Goal: Transaction & Acquisition: Book appointment/travel/reservation

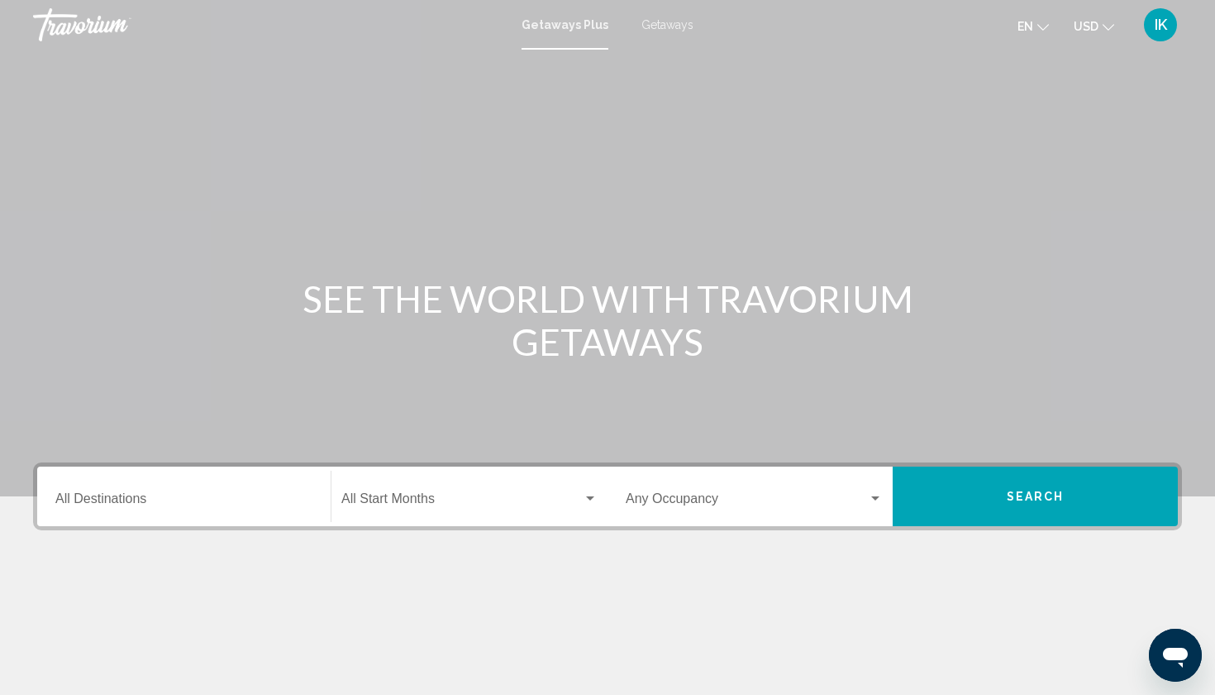
click at [197, 509] on div "Destination All Destinations" at bounding box center [183, 496] width 257 height 52
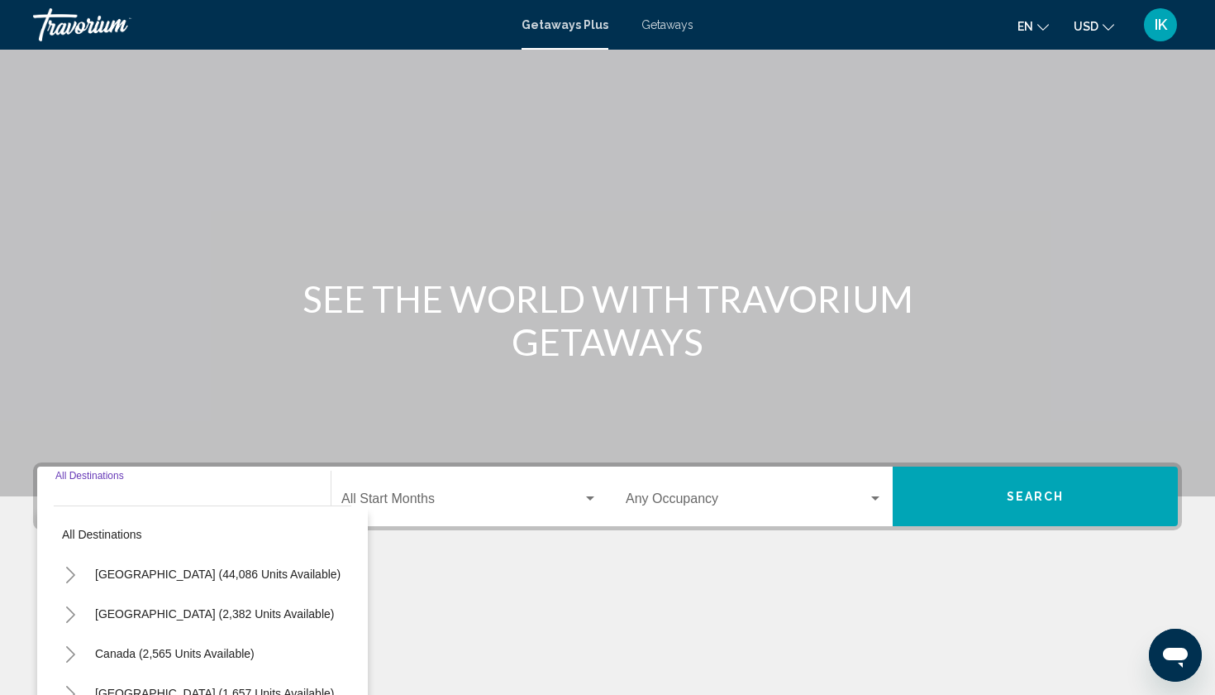
scroll to position [203, 0]
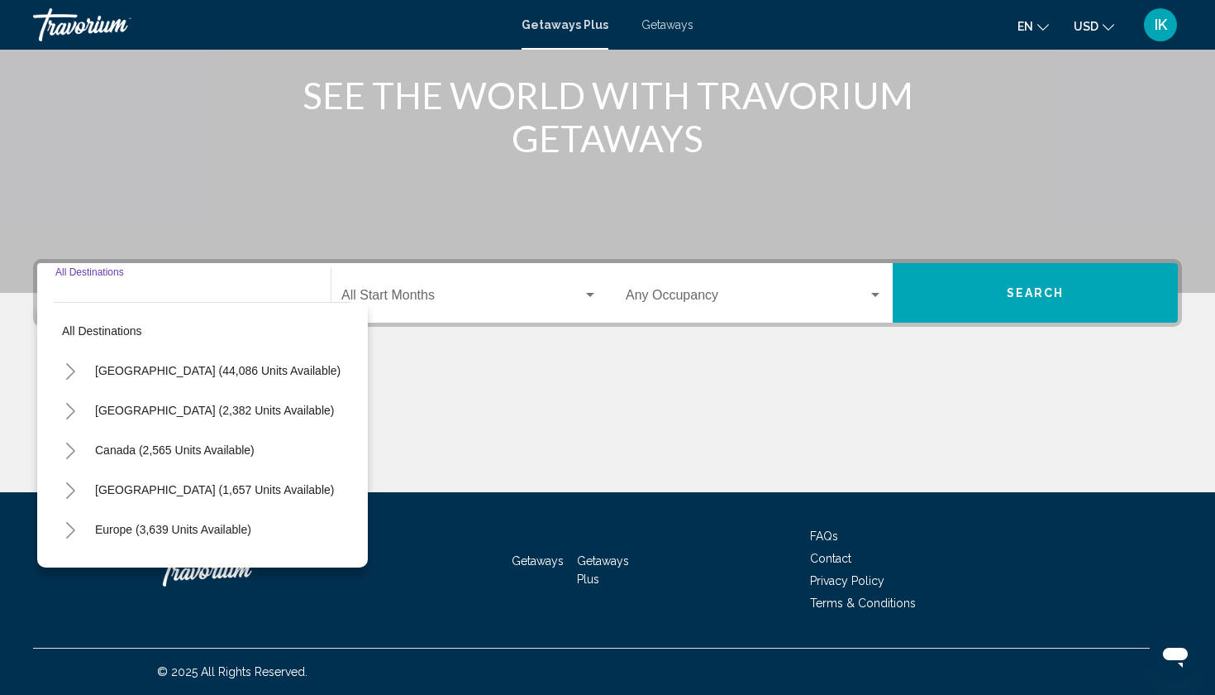
click at [69, 375] on icon "Toggle United States (44,086 units available)" at bounding box center [70, 371] width 9 height 17
click at [75, 372] on icon "Toggle United States (44,086 units available)" at bounding box center [70, 371] width 12 height 17
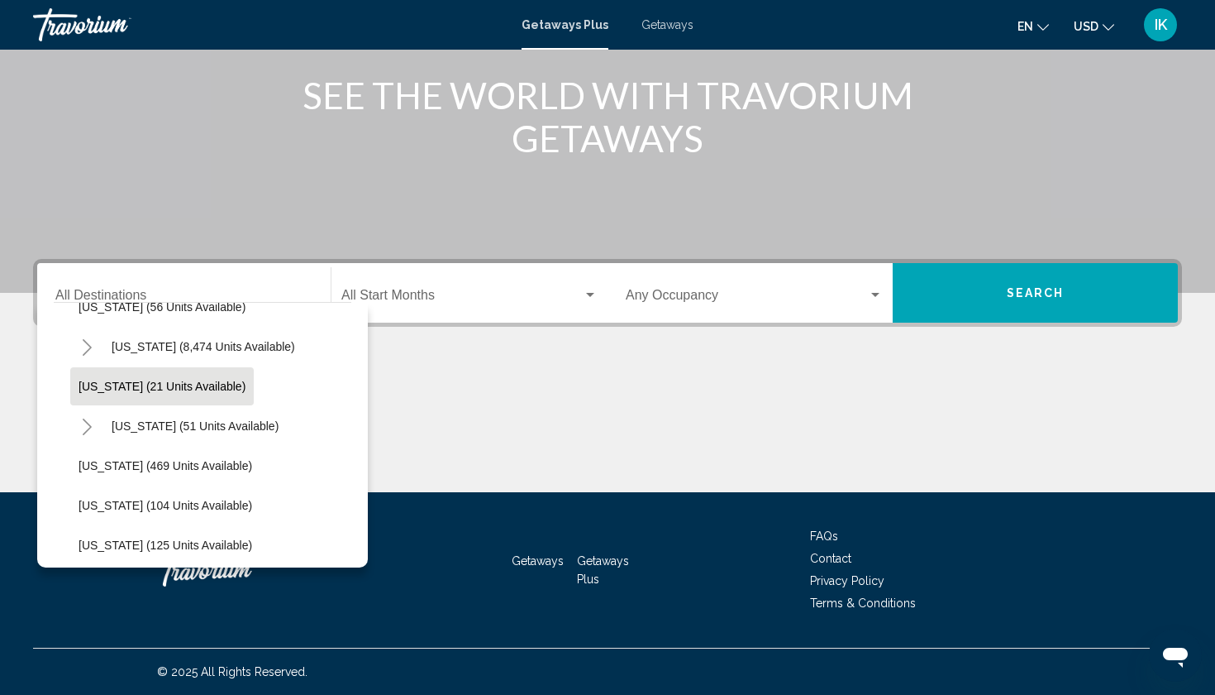
scroll to position [279, 0]
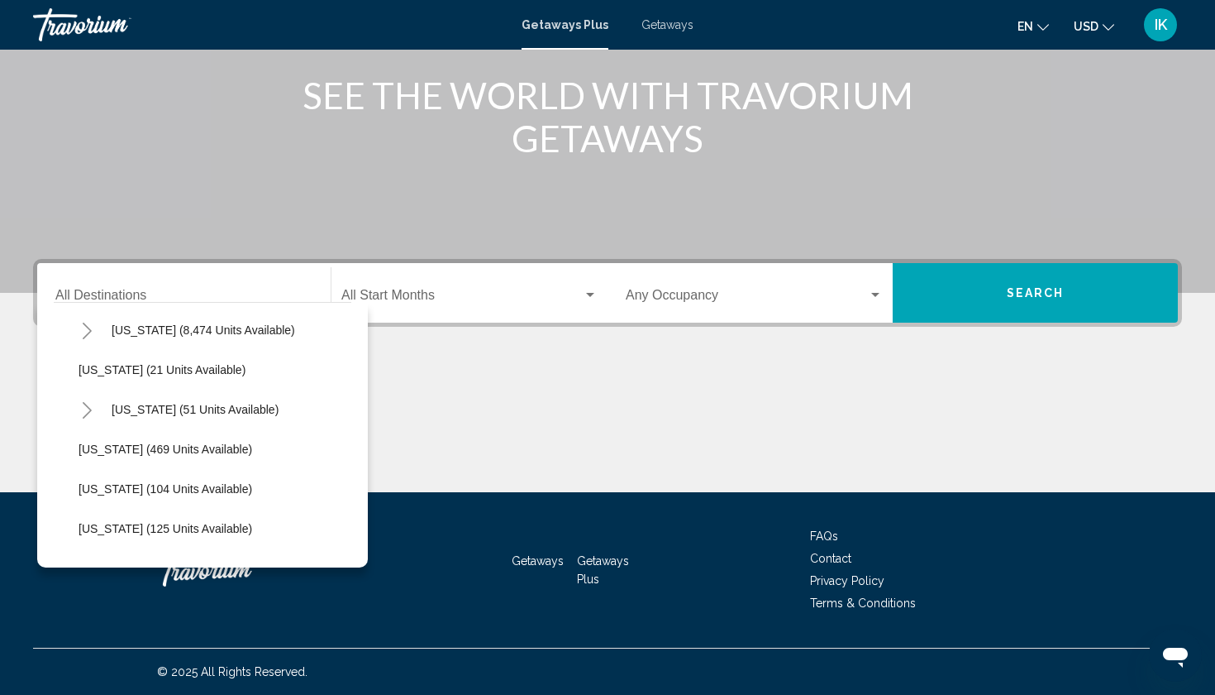
click at [654, 28] on span "Getaways" at bounding box center [668, 24] width 52 height 13
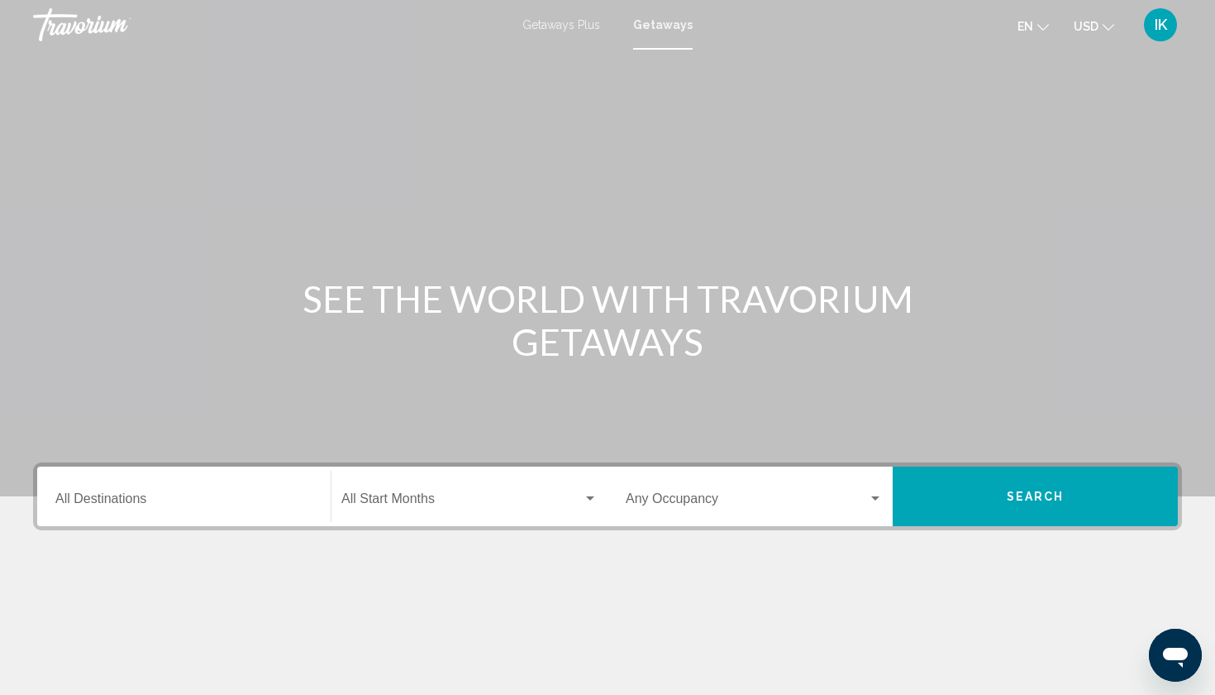
click at [72, 502] on input "Destination All Destinations" at bounding box center [183, 501] width 257 height 15
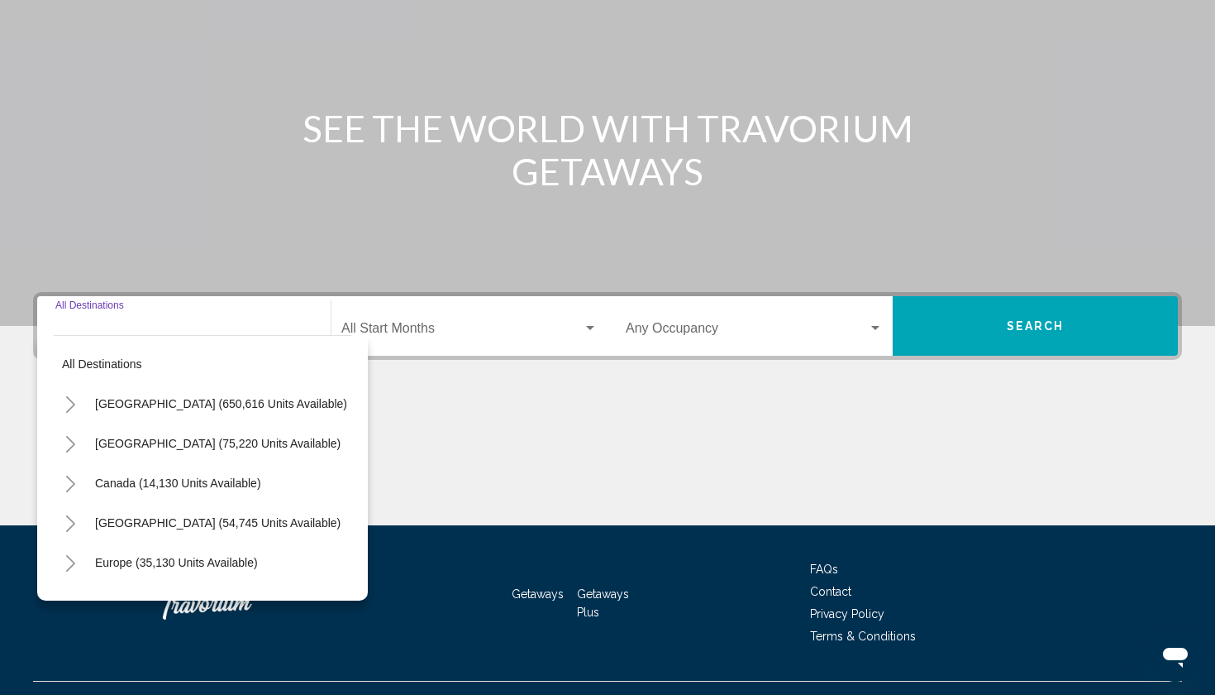
scroll to position [203, 0]
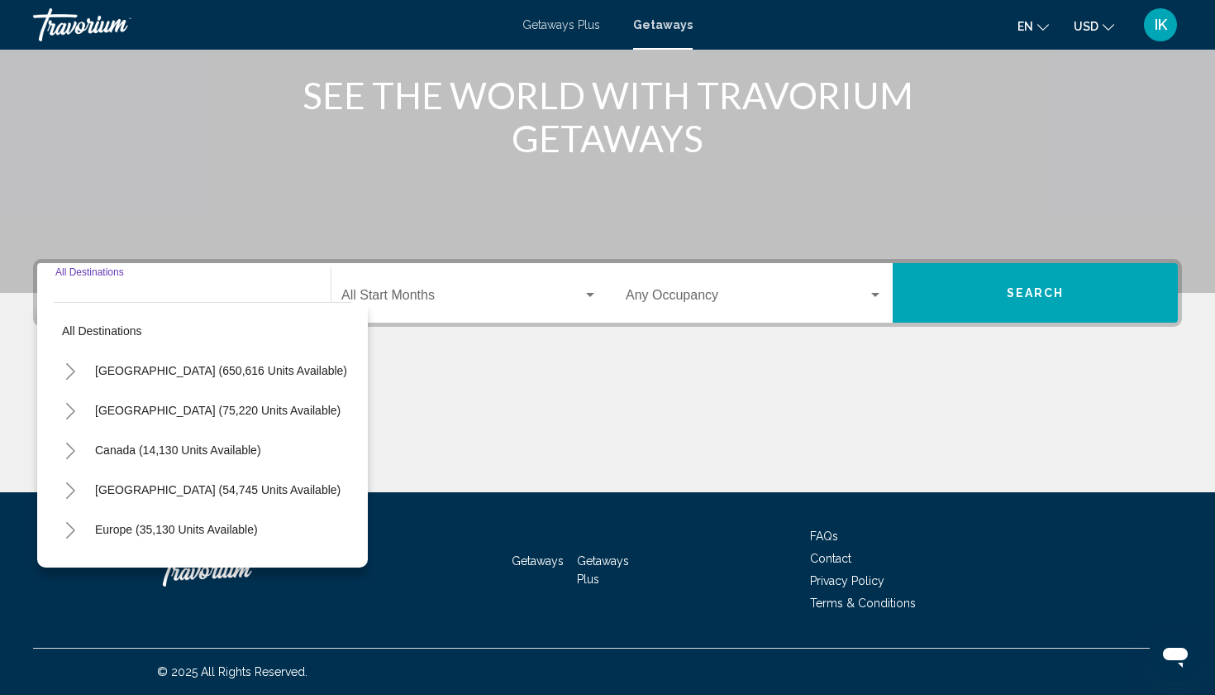
click at [70, 371] on icon "Toggle United States (650,616 units available)" at bounding box center [70, 371] width 12 height 17
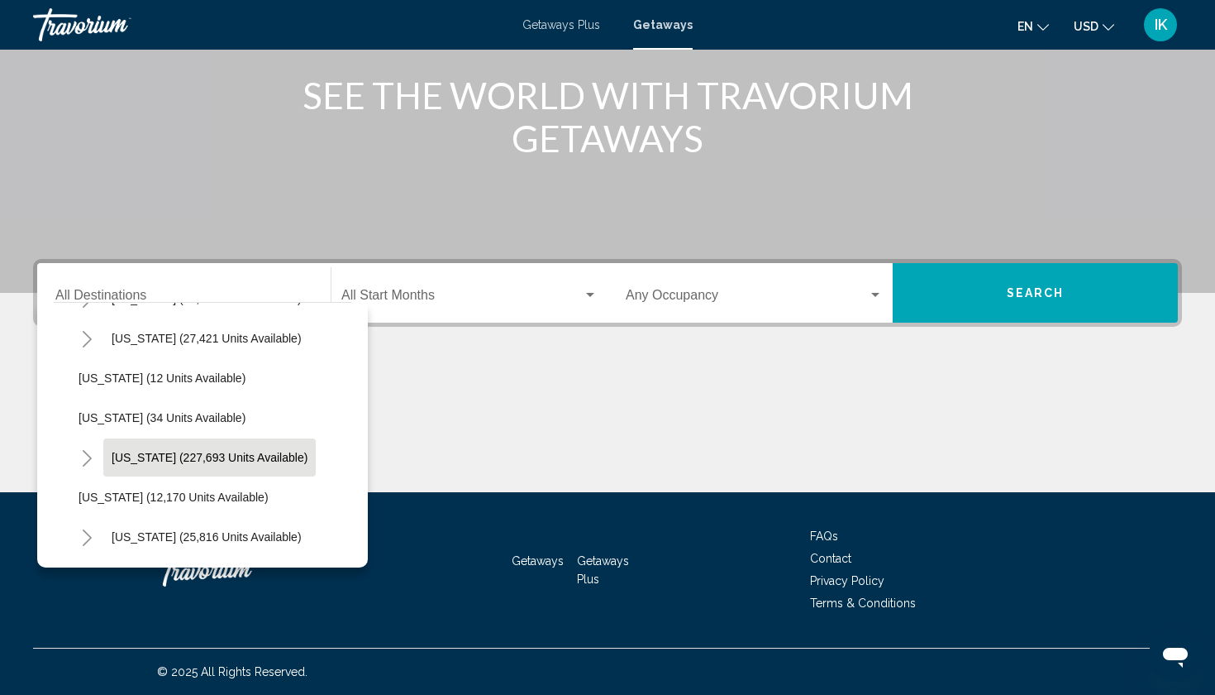
scroll to position [205, 0]
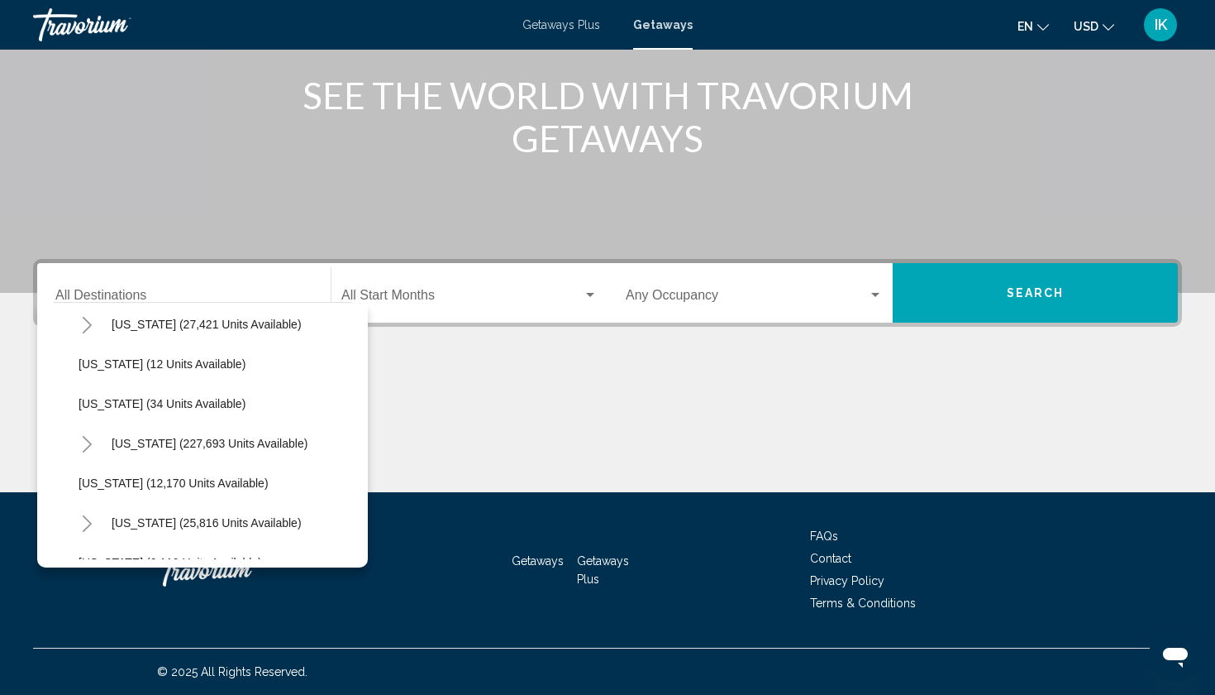
click at [93, 445] on icon "Toggle Florida (227,693 units available)" at bounding box center [87, 444] width 12 height 17
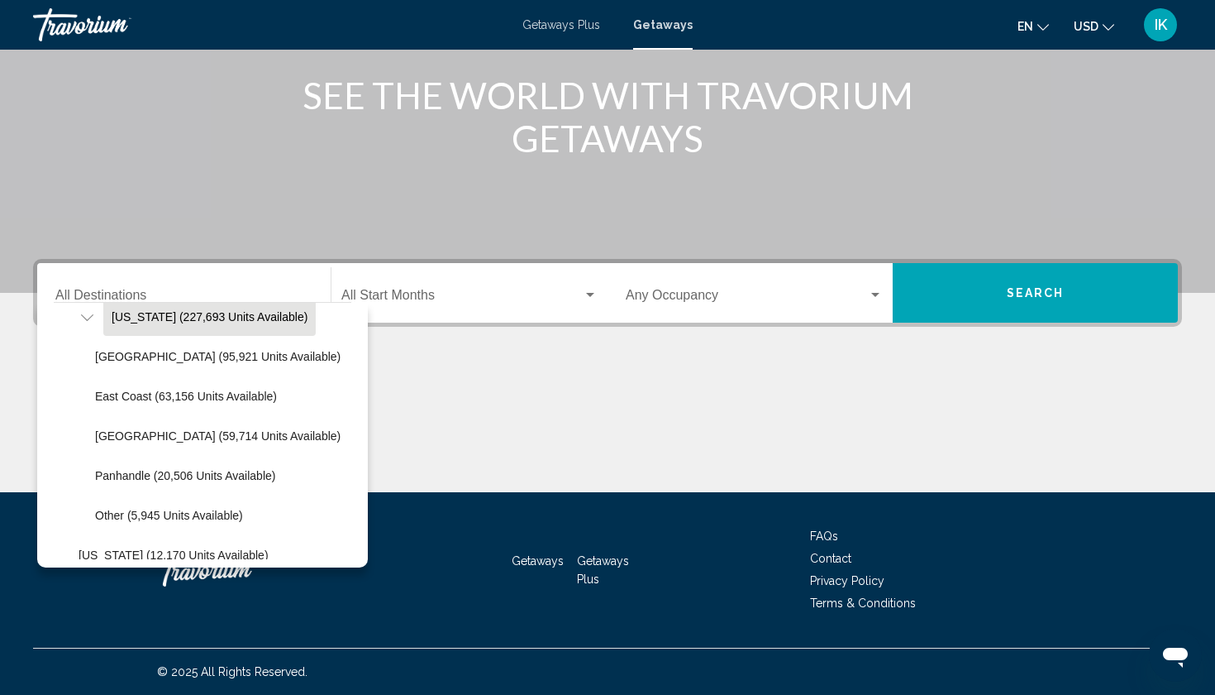
scroll to position [332, 0]
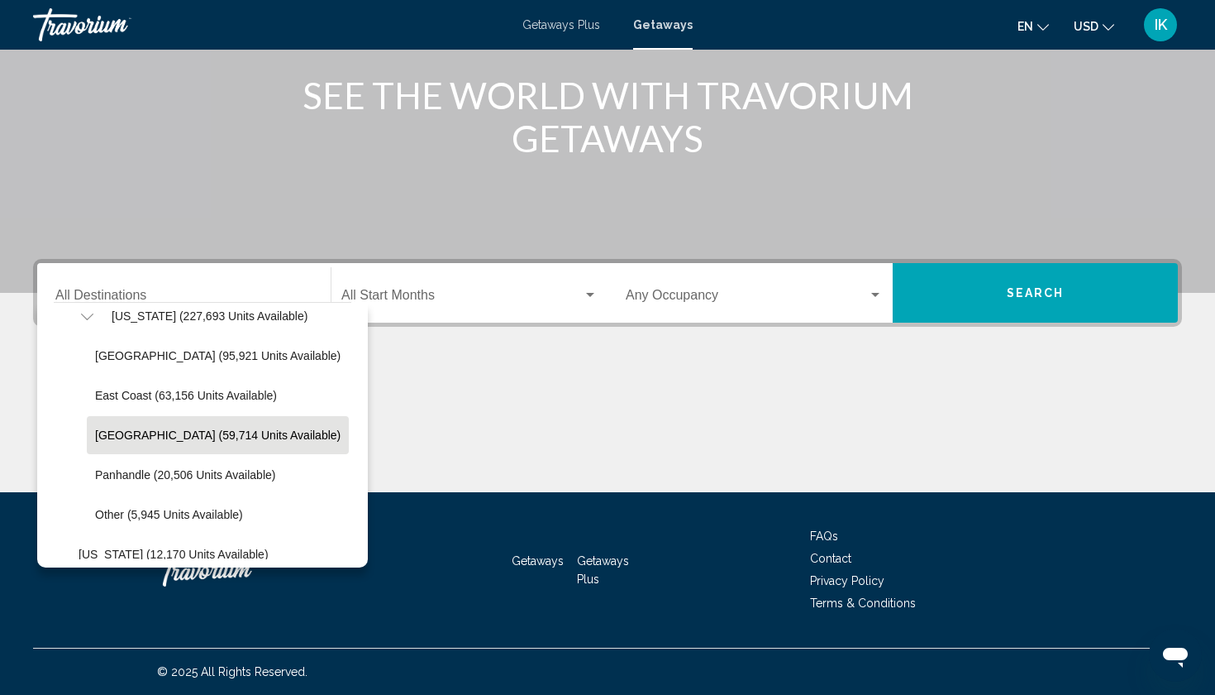
click at [185, 446] on button "West Coast (59,714 units available)" at bounding box center [218, 435] width 262 height 38
type input "**********"
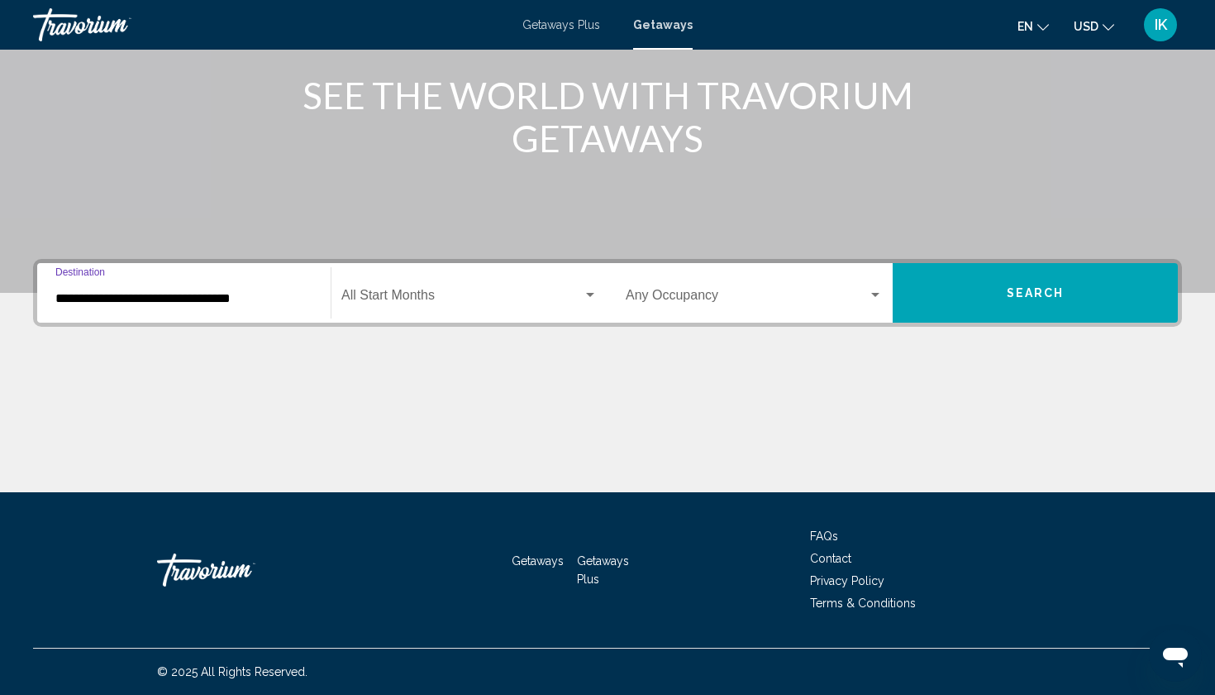
click at [585, 301] on div "Search widget" at bounding box center [590, 295] width 15 height 13
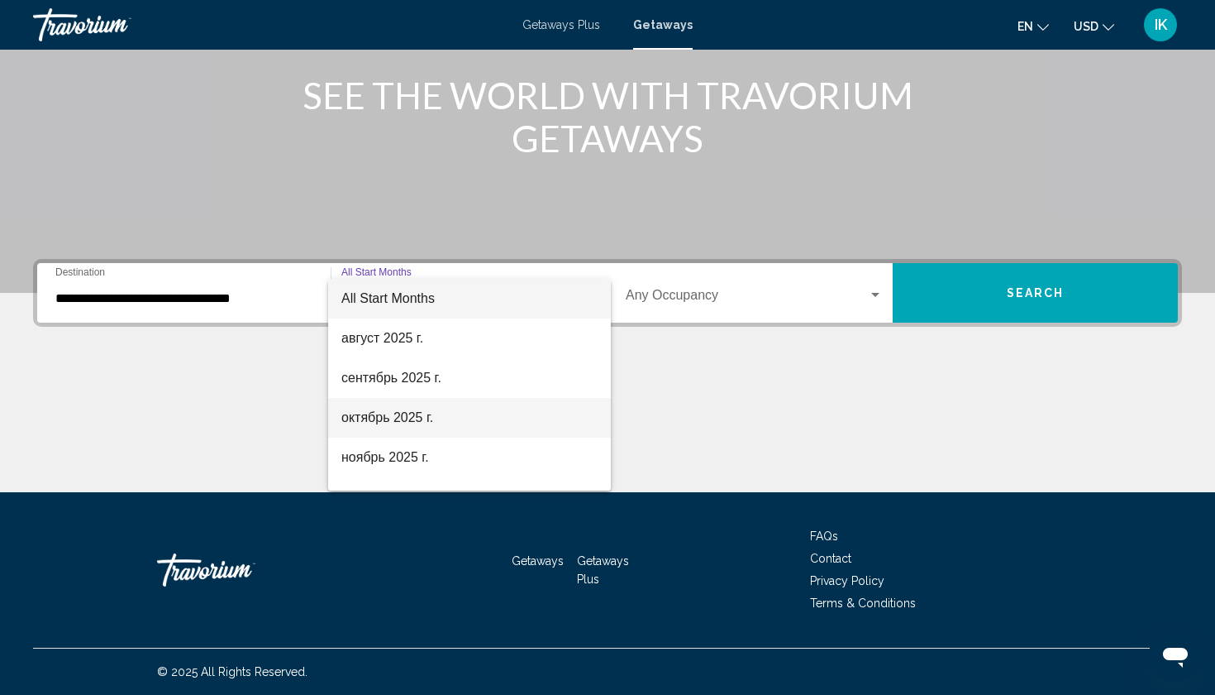
click at [537, 404] on span "октябрь 2025 г." at bounding box center [469, 418] width 256 height 40
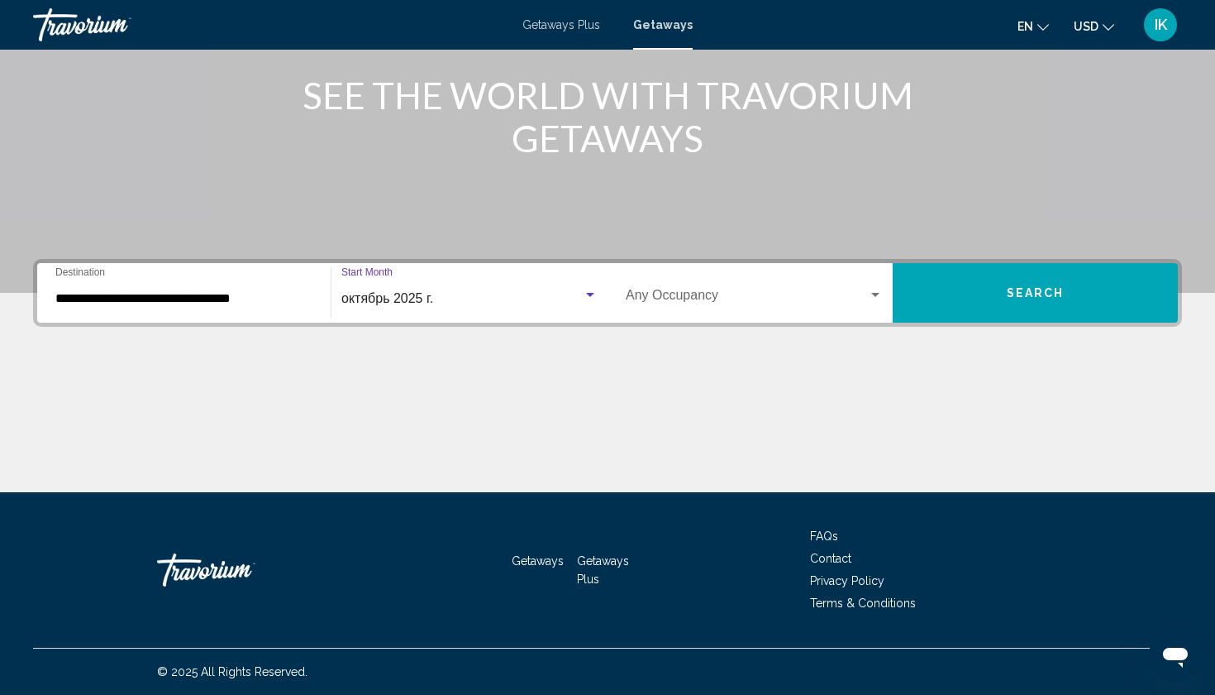
click at [877, 297] on div "Search widget" at bounding box center [875, 295] width 15 height 13
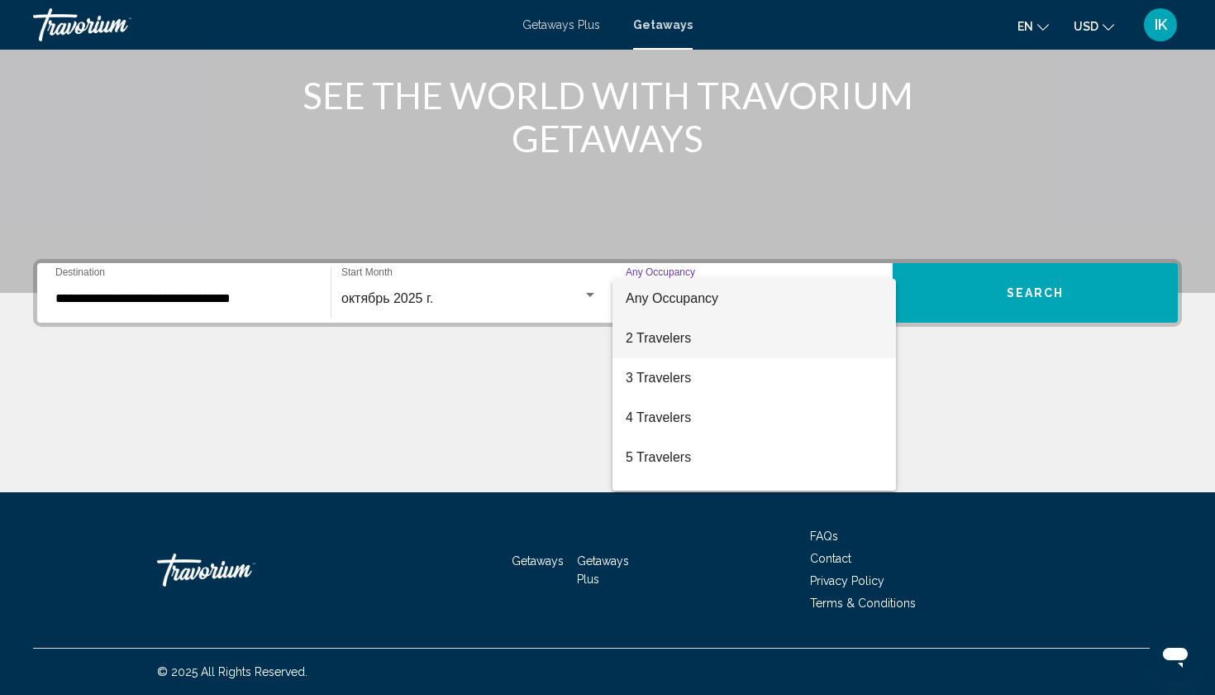
click at [843, 337] on span "2 Travelers" at bounding box center [754, 338] width 257 height 40
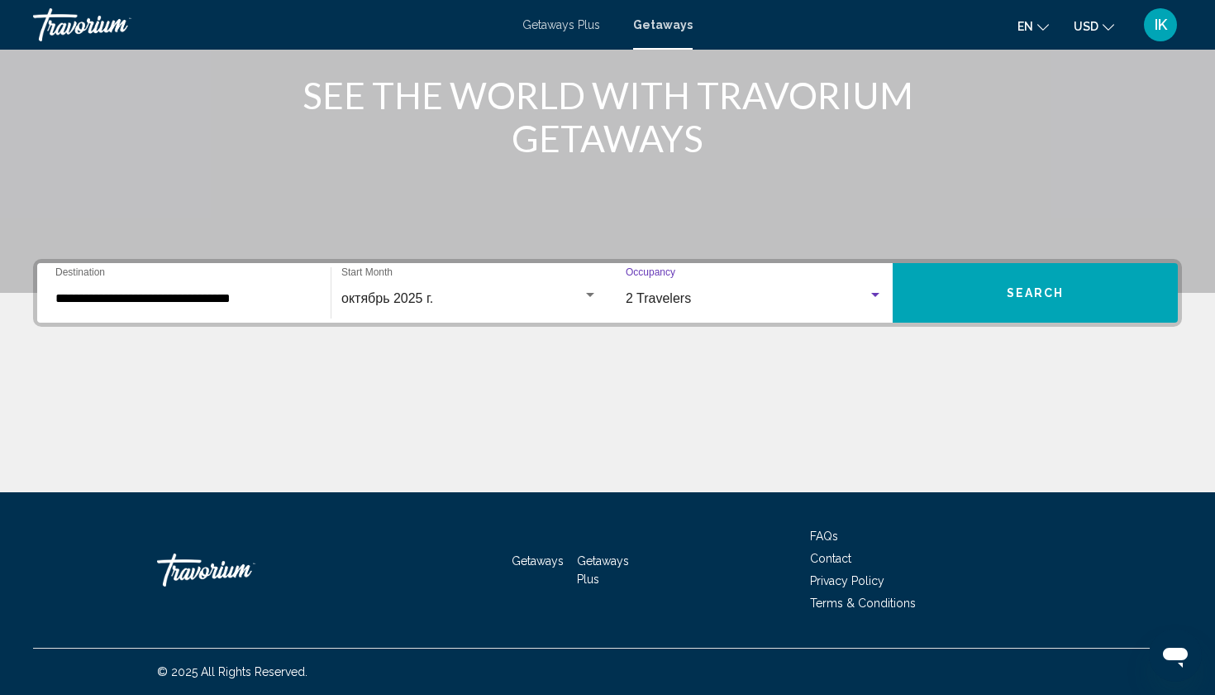
click at [1015, 284] on button "Search" at bounding box center [1035, 293] width 285 height 60
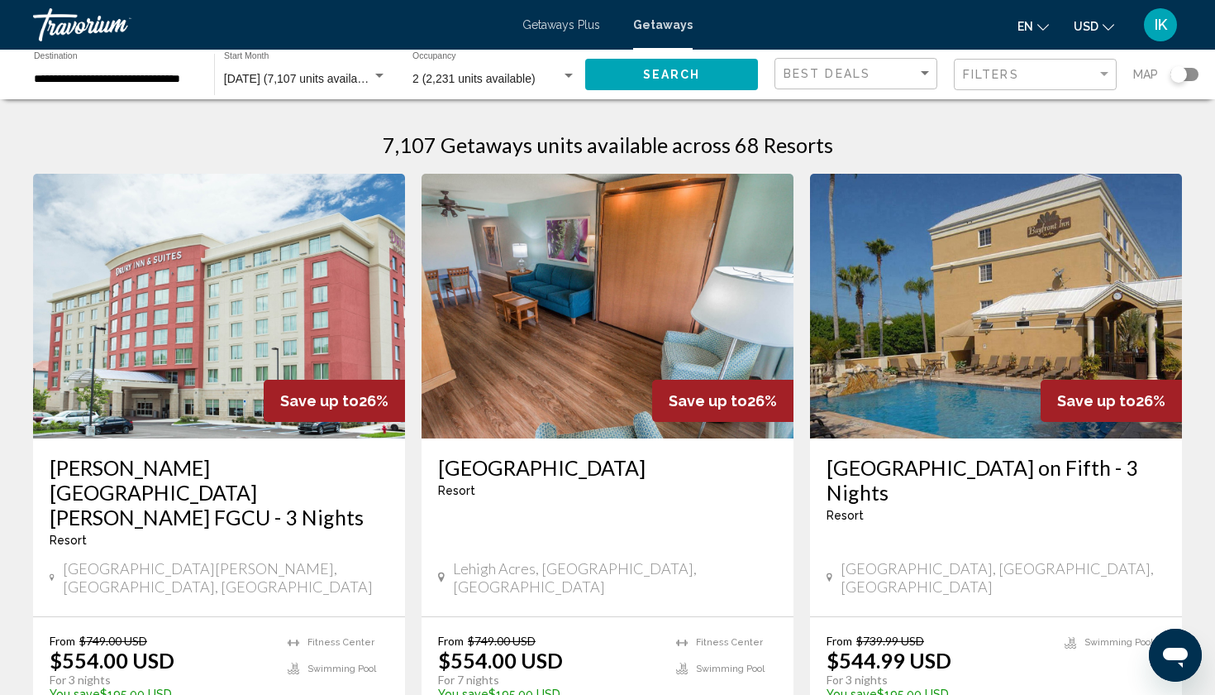
click at [159, 86] on div "**********" at bounding box center [116, 74] width 164 height 45
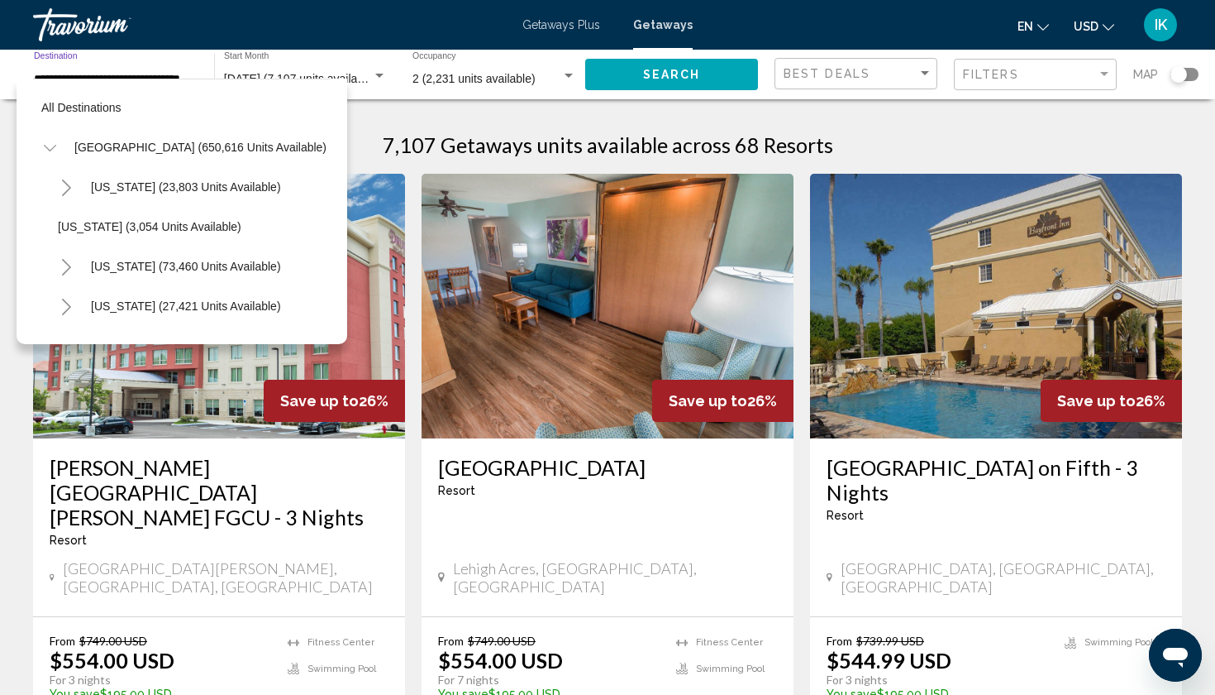
scroll to position [337, 0]
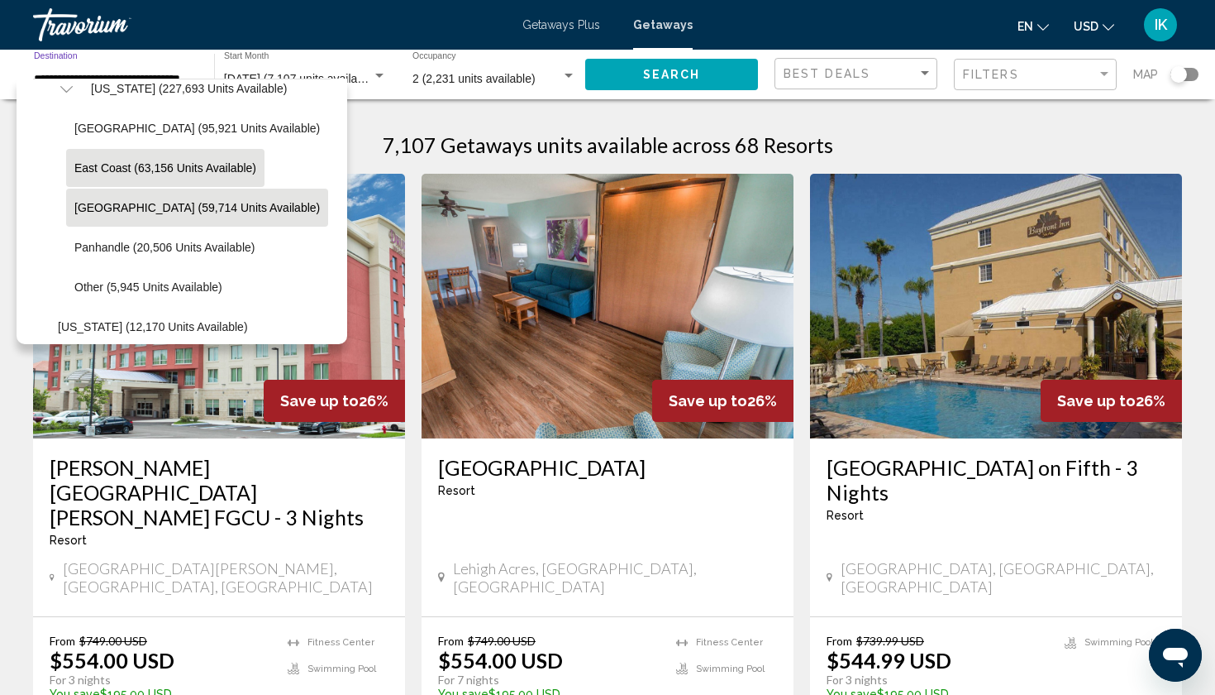
click at [134, 174] on button "East Coast (63,156 units available)" at bounding box center [165, 168] width 198 height 38
type input "**********"
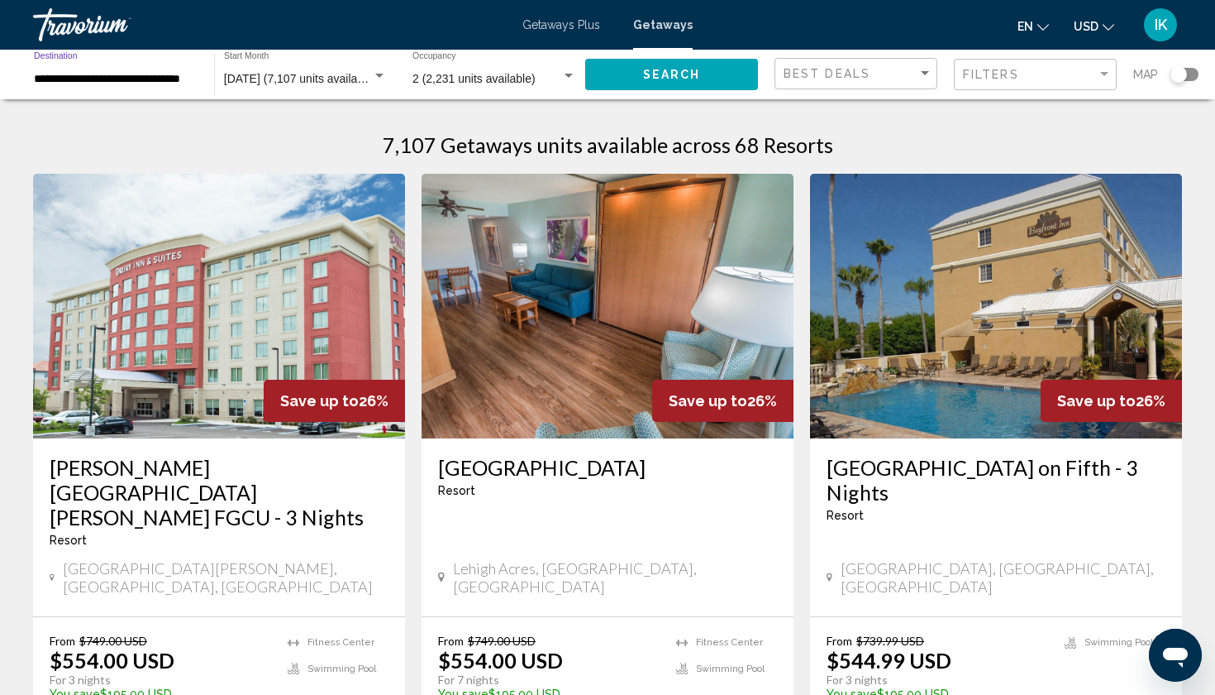
click at [701, 71] on button "Search" at bounding box center [671, 74] width 173 height 31
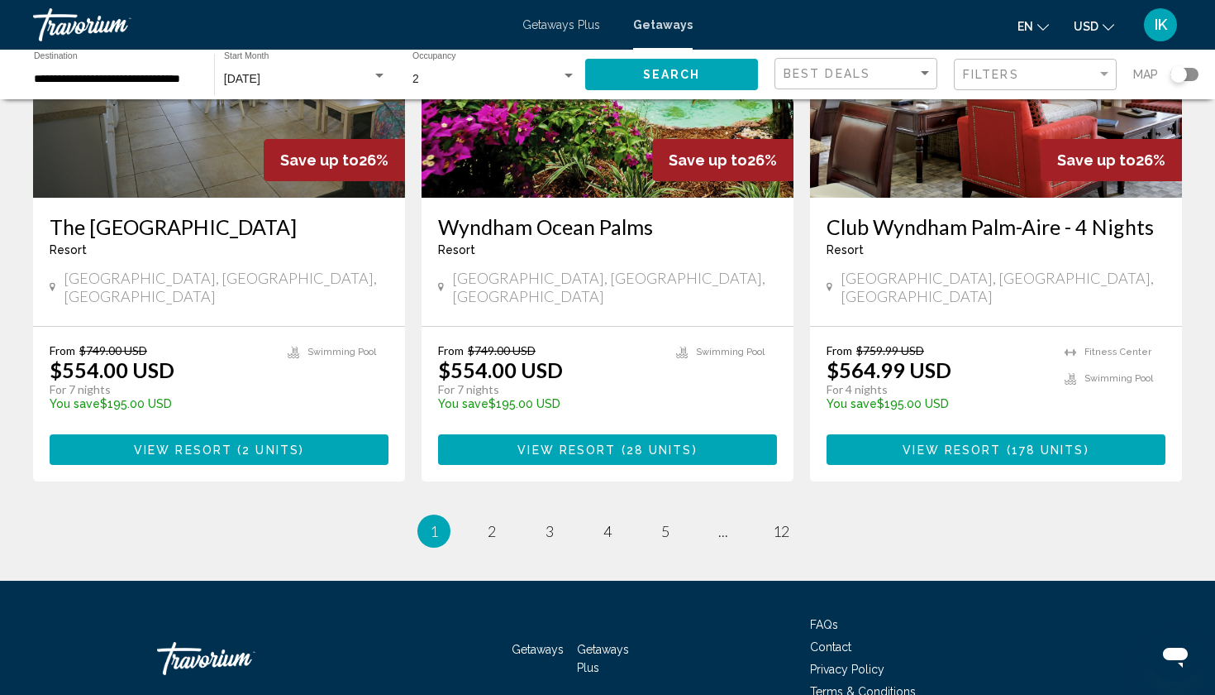
scroll to position [2035, 0]
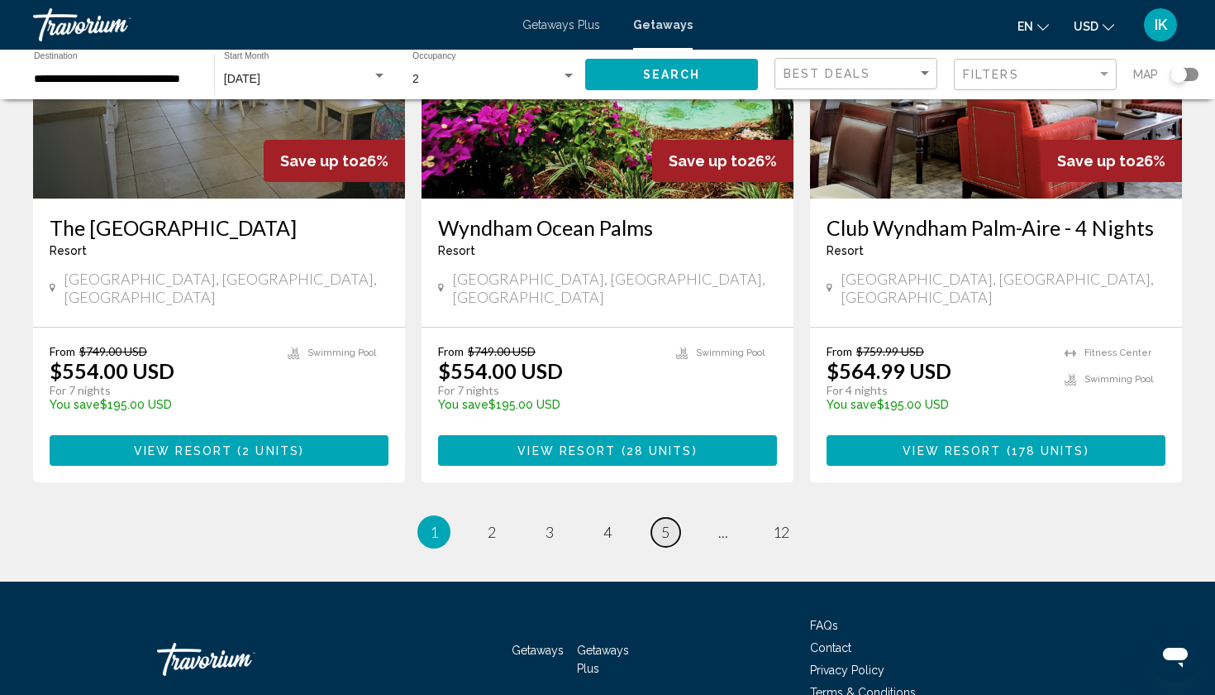
click at [668, 523] on span "5" at bounding box center [665, 532] width 8 height 18
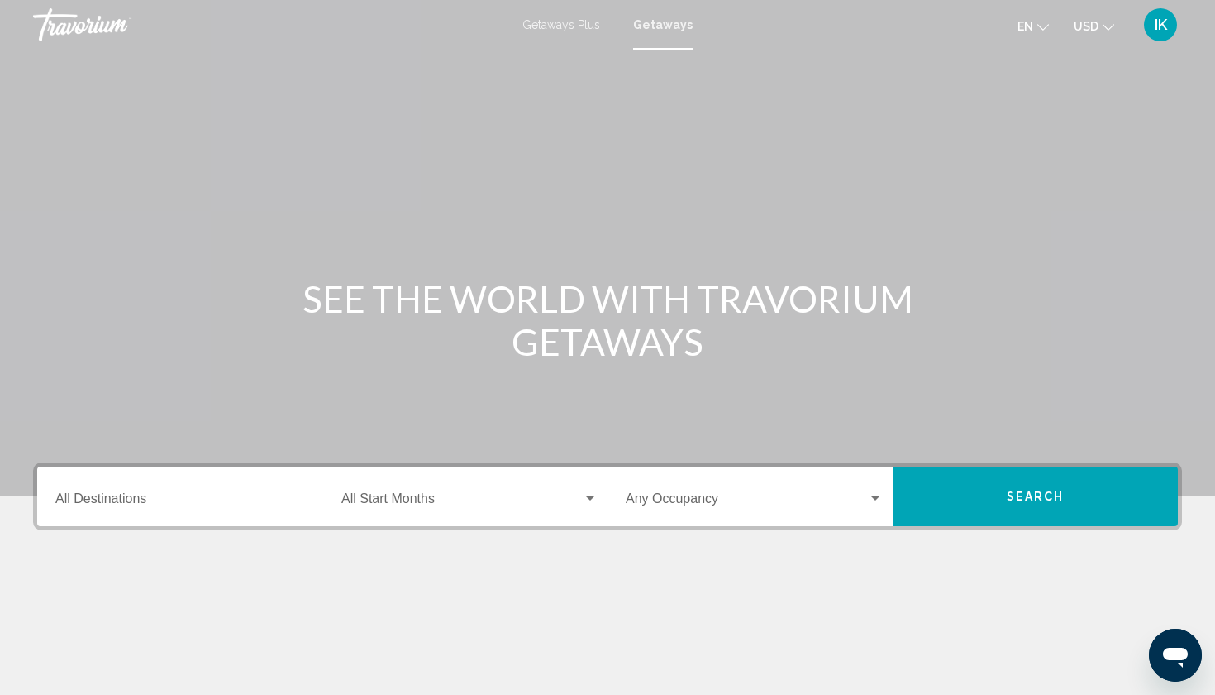
click at [114, 503] on input "Destination All Destinations" at bounding box center [183, 501] width 257 height 15
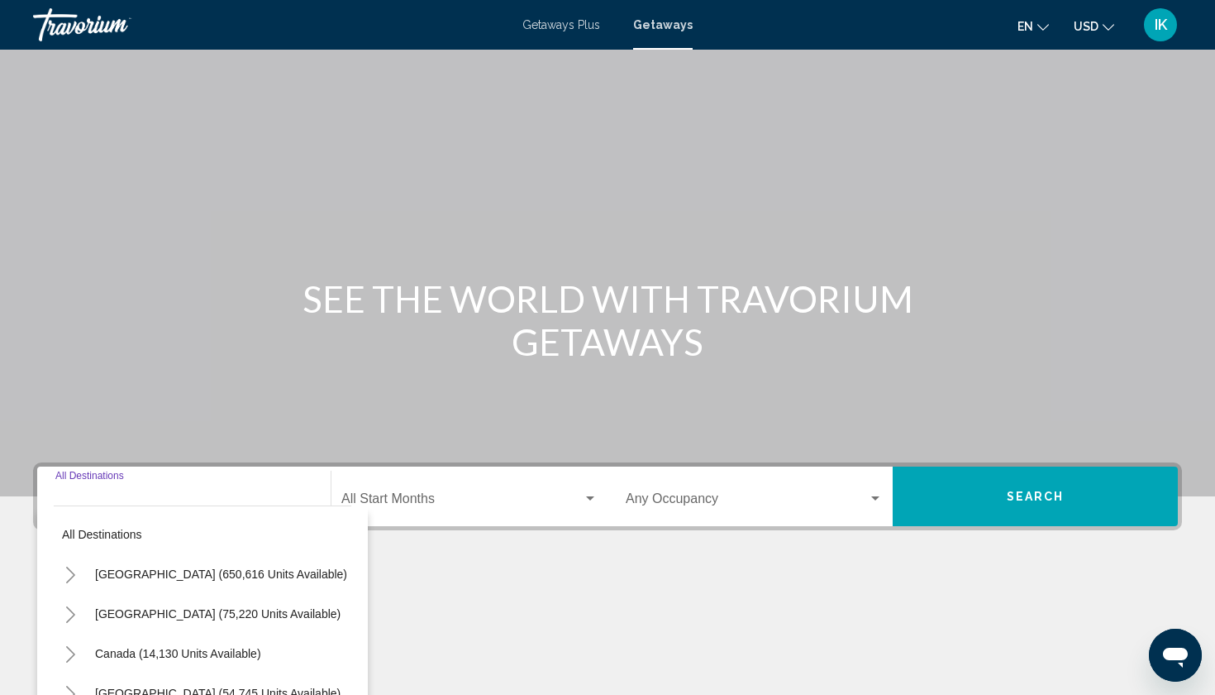
scroll to position [203, 0]
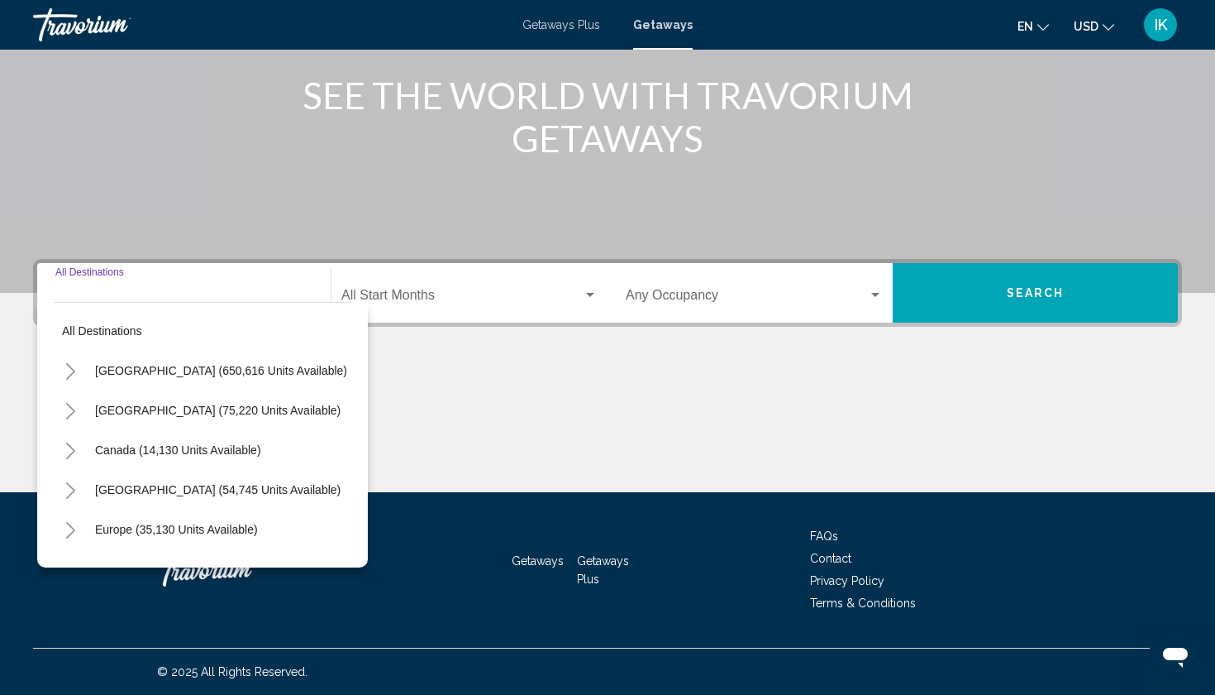
click at [69, 372] on icon "Toggle United States (650,616 units available)" at bounding box center [70, 371] width 12 height 17
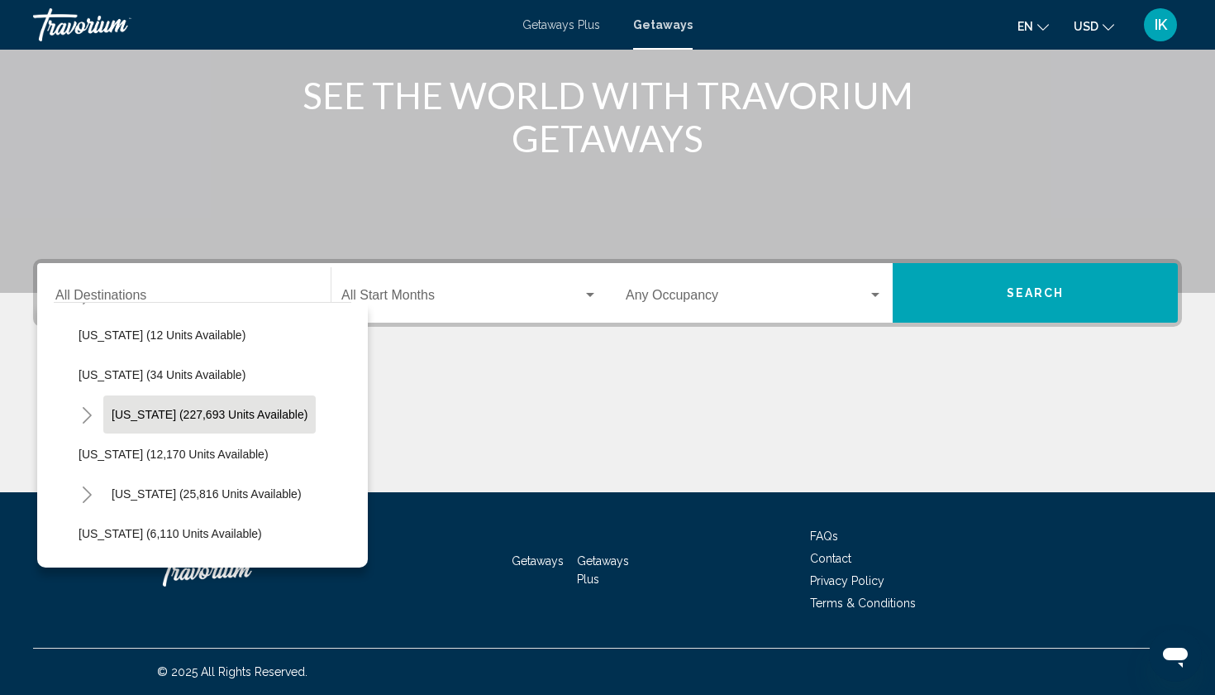
scroll to position [235, 0]
click at [83, 413] on icon "Toggle Florida (227,693 units available)" at bounding box center [87, 414] width 12 height 17
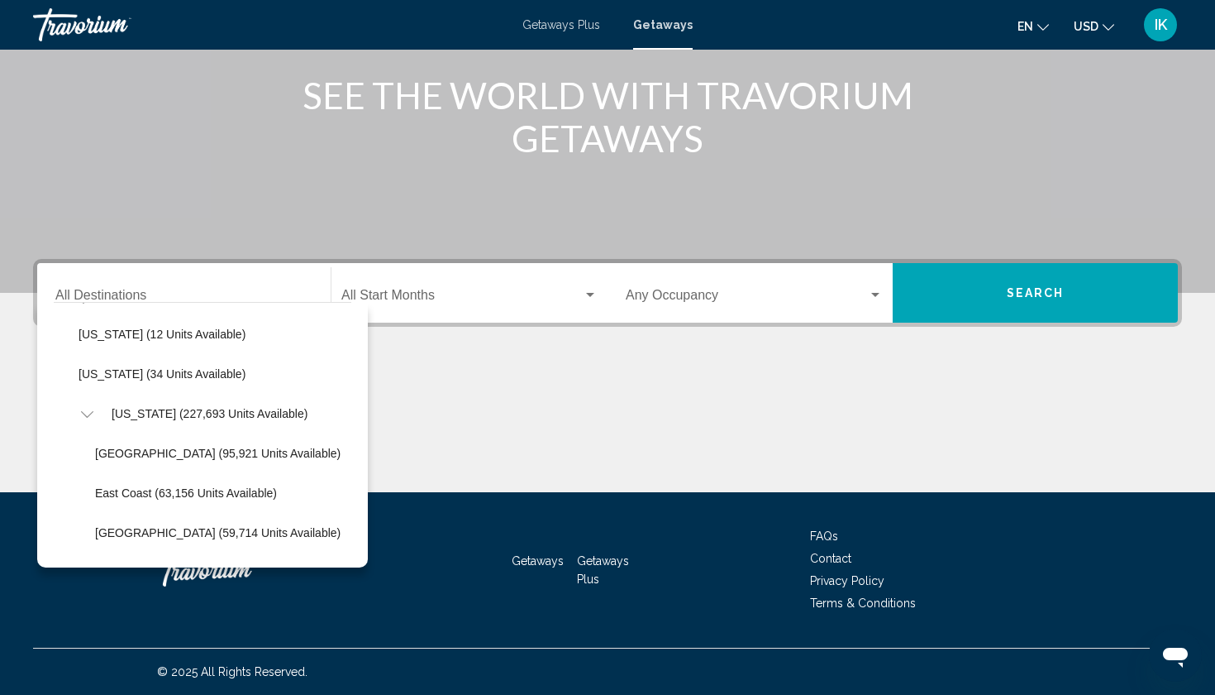
click at [93, 408] on icon "Toggle Florida (227,693 units available)" at bounding box center [87, 414] width 12 height 17
click at [84, 410] on icon "Toggle Florida (227,693 units available)" at bounding box center [87, 414] width 12 height 17
click at [133, 495] on span "East Coast (63,156 units available)" at bounding box center [186, 492] width 182 height 13
type input "**********"
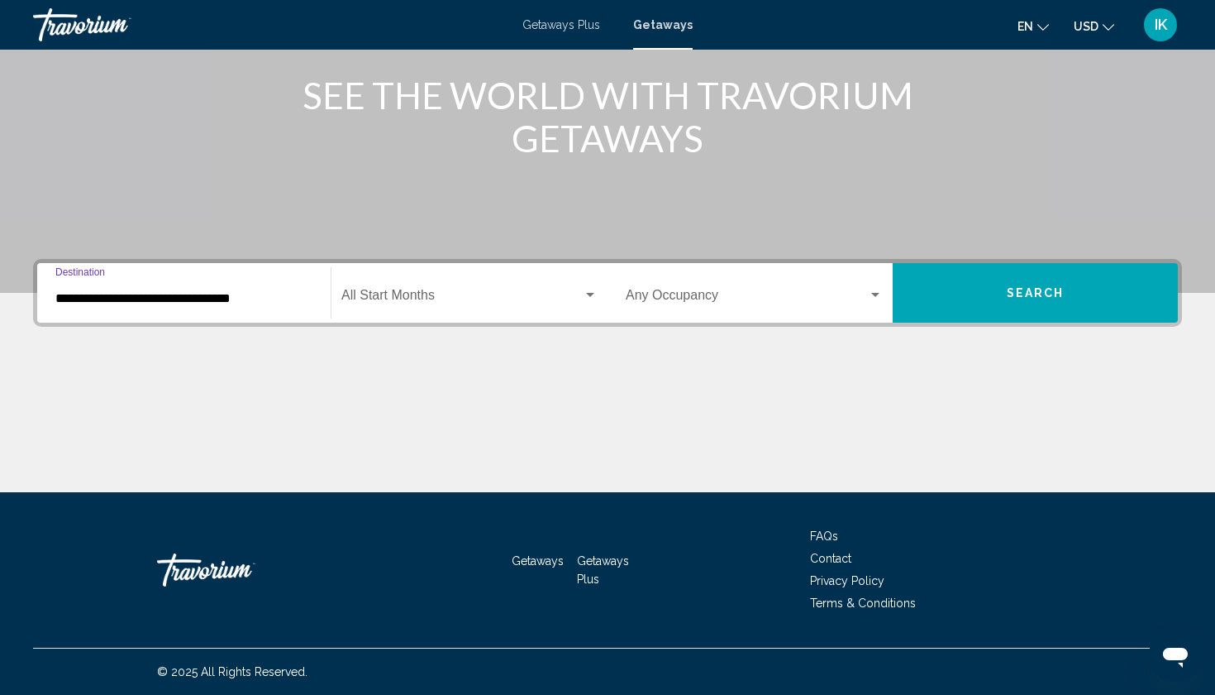
click at [589, 294] on div "Search widget" at bounding box center [590, 295] width 8 height 4
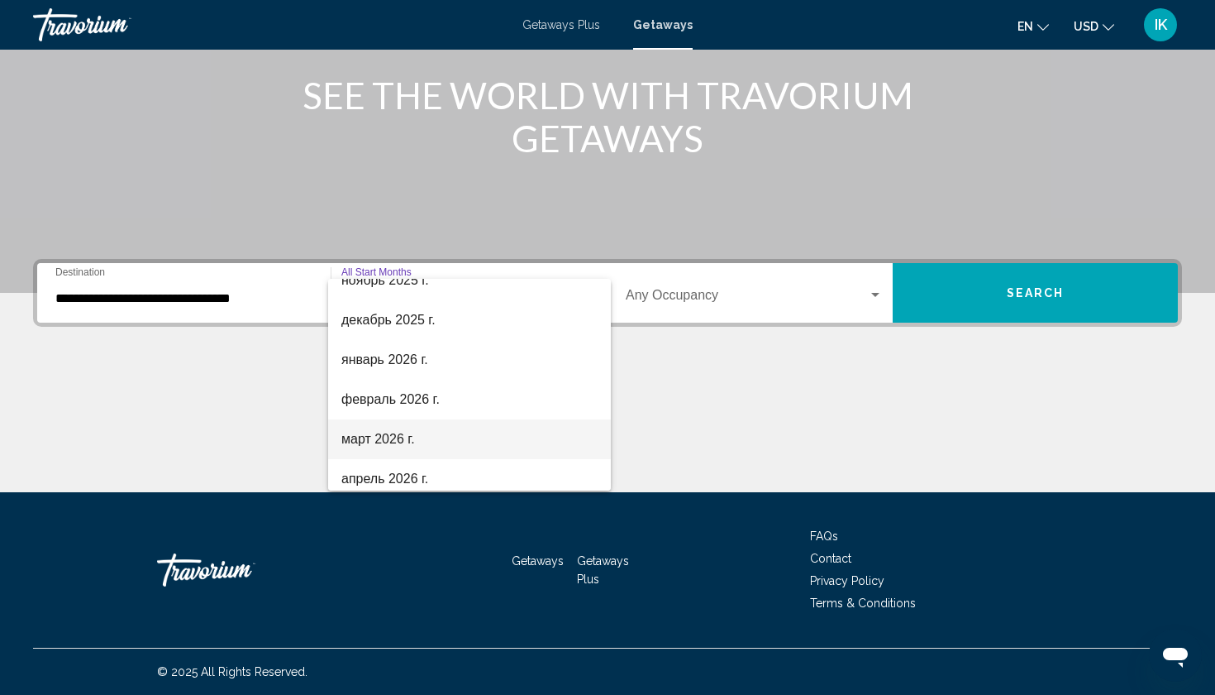
scroll to position [176, 0]
click at [433, 443] on span "март 2026 г." at bounding box center [469, 440] width 256 height 40
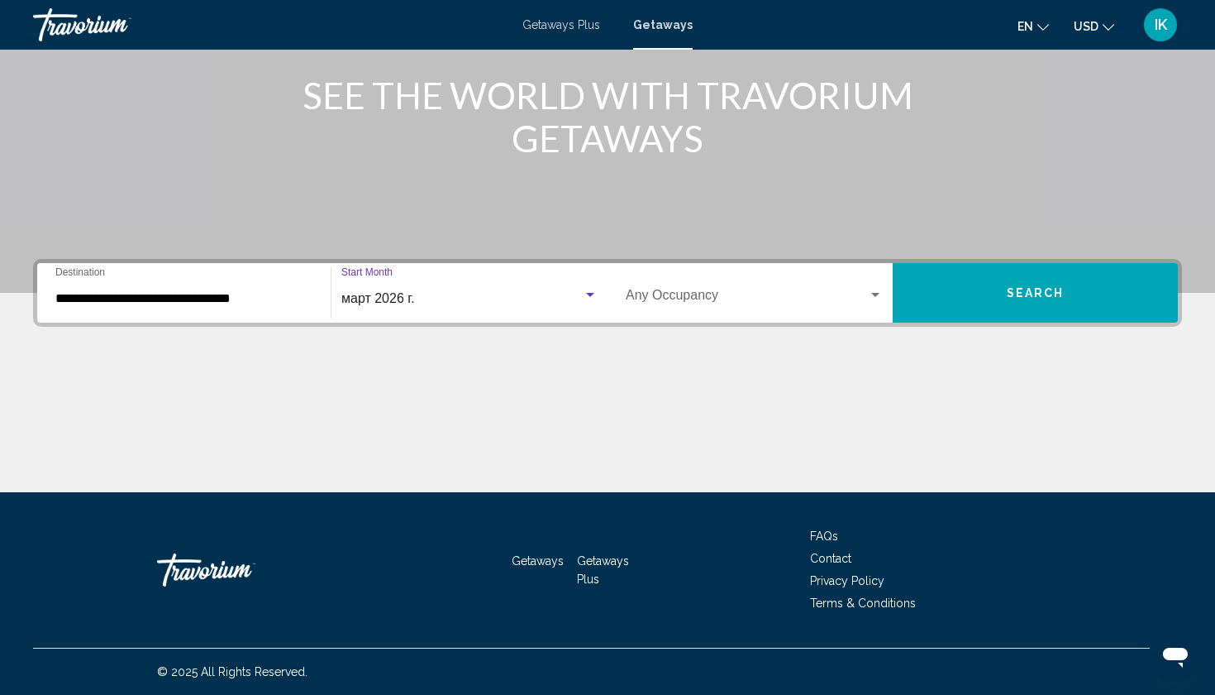
click at [887, 294] on div "Occupancy Any Occupancy" at bounding box center [754, 293] width 277 height 52
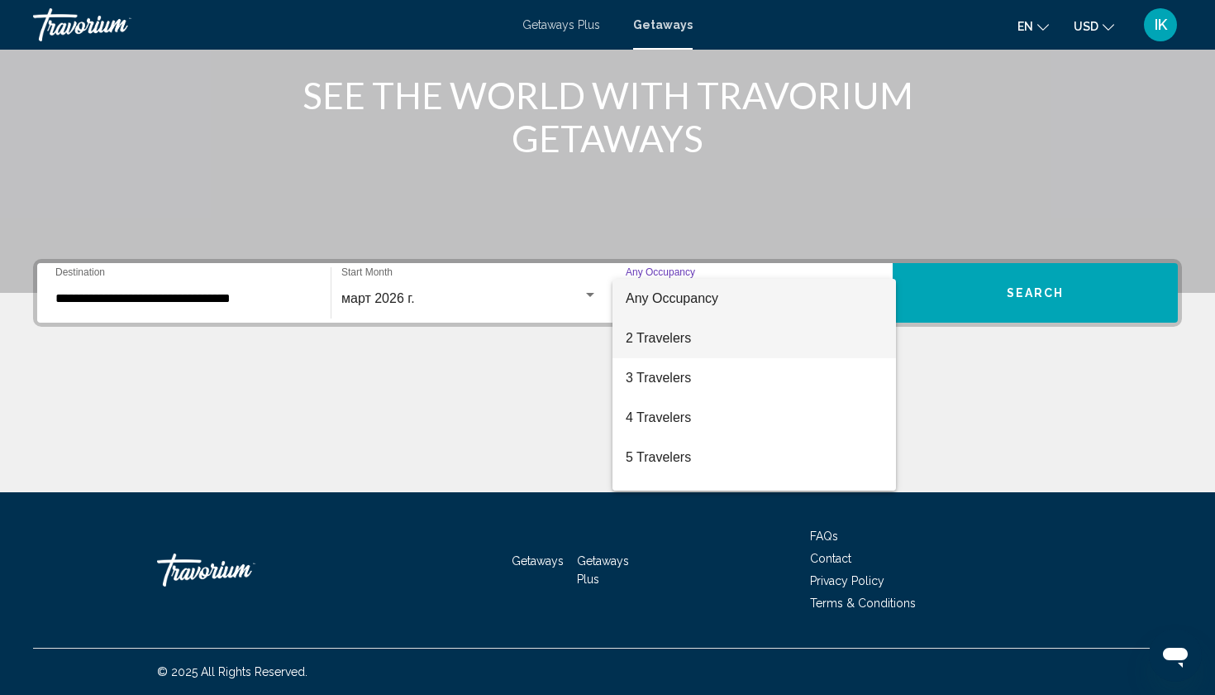
click at [796, 348] on span "2 Travelers" at bounding box center [754, 338] width 257 height 40
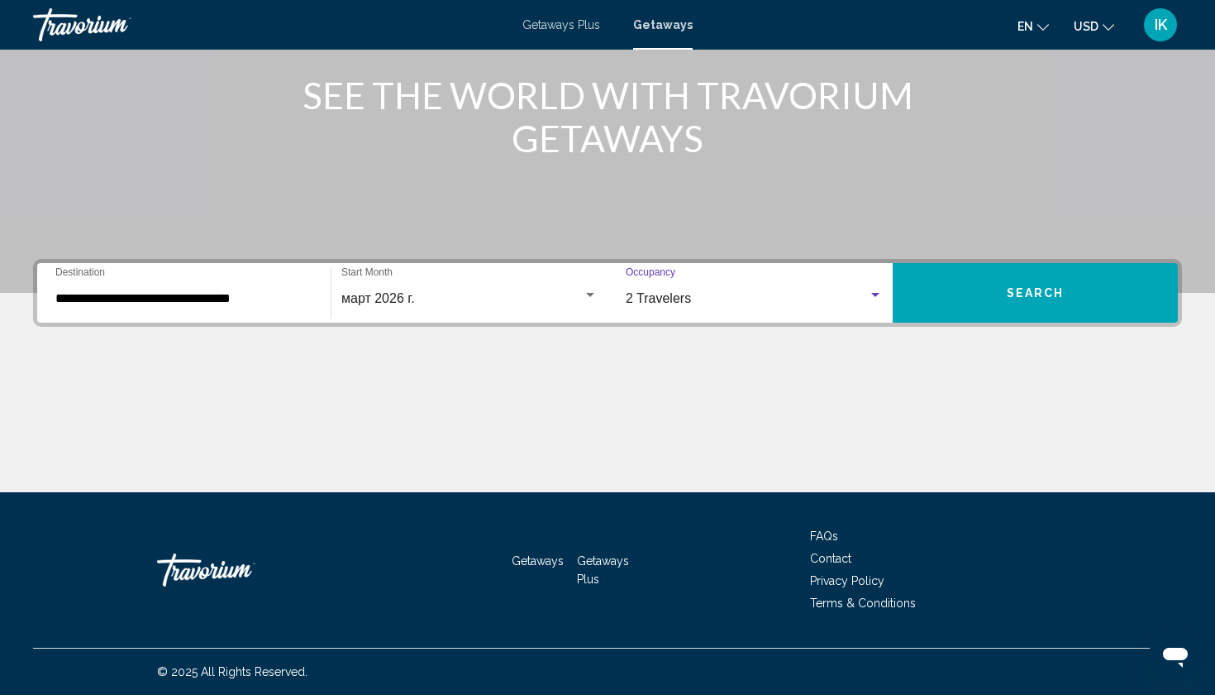
click at [1053, 292] on span "Search" at bounding box center [1036, 293] width 58 height 13
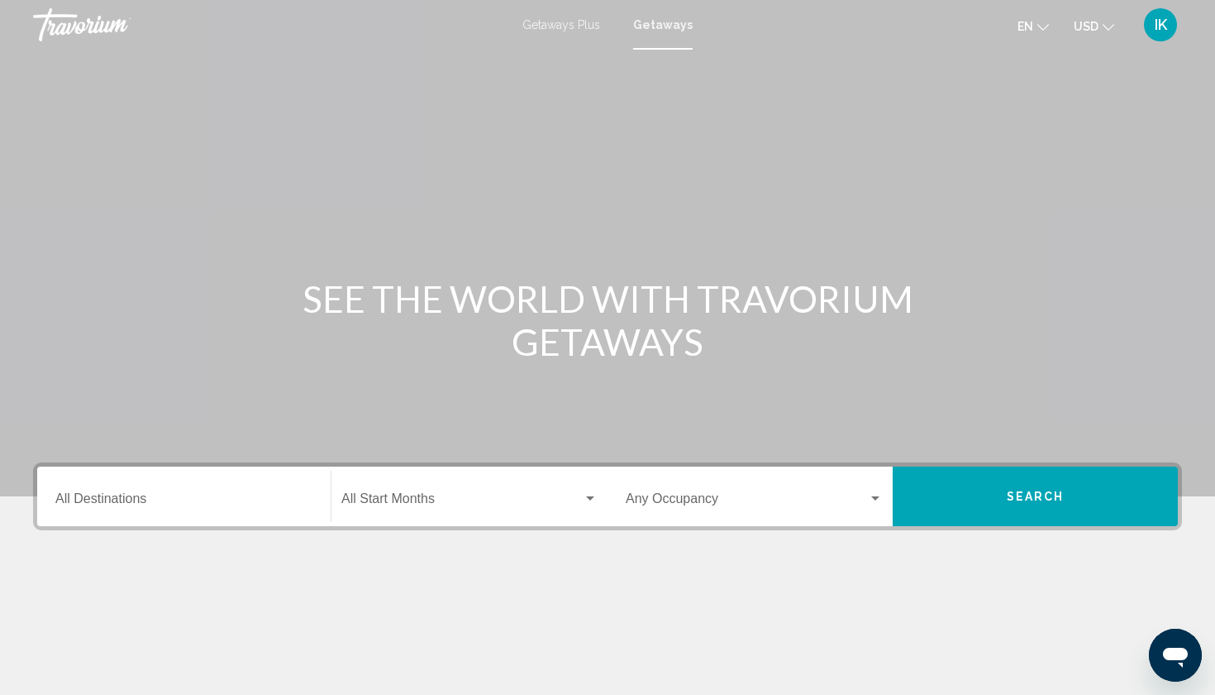
click at [211, 494] on input "Destination All Destinations" at bounding box center [183, 501] width 257 height 15
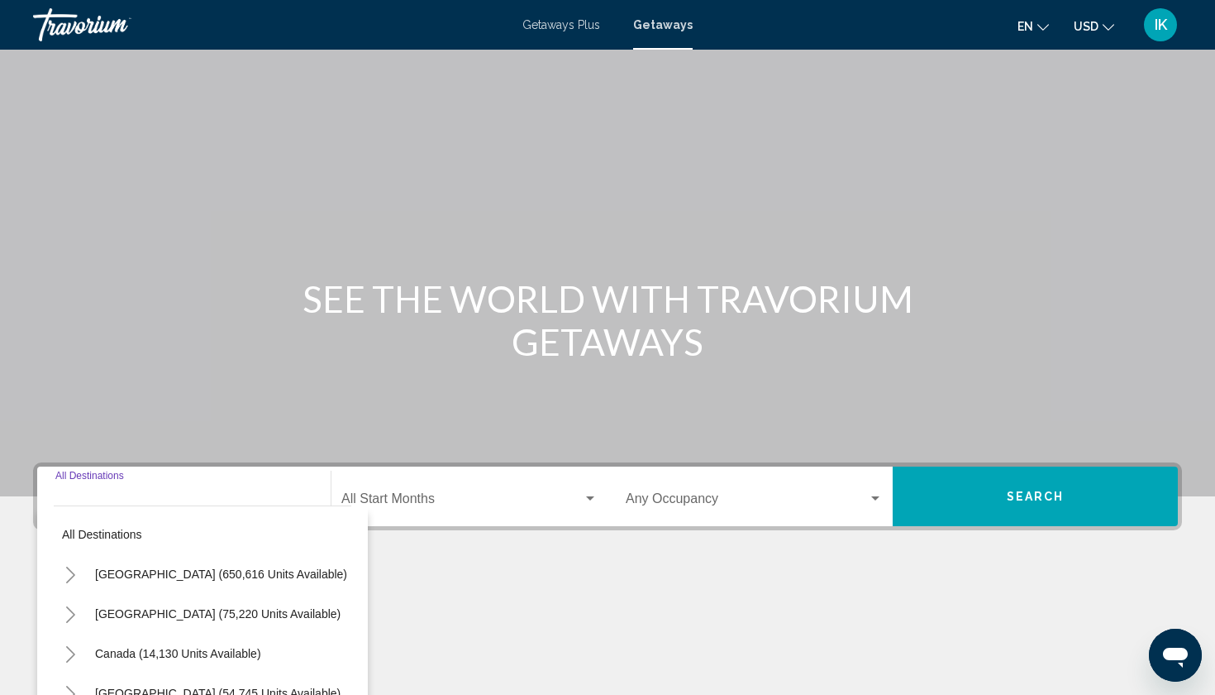
scroll to position [203, 0]
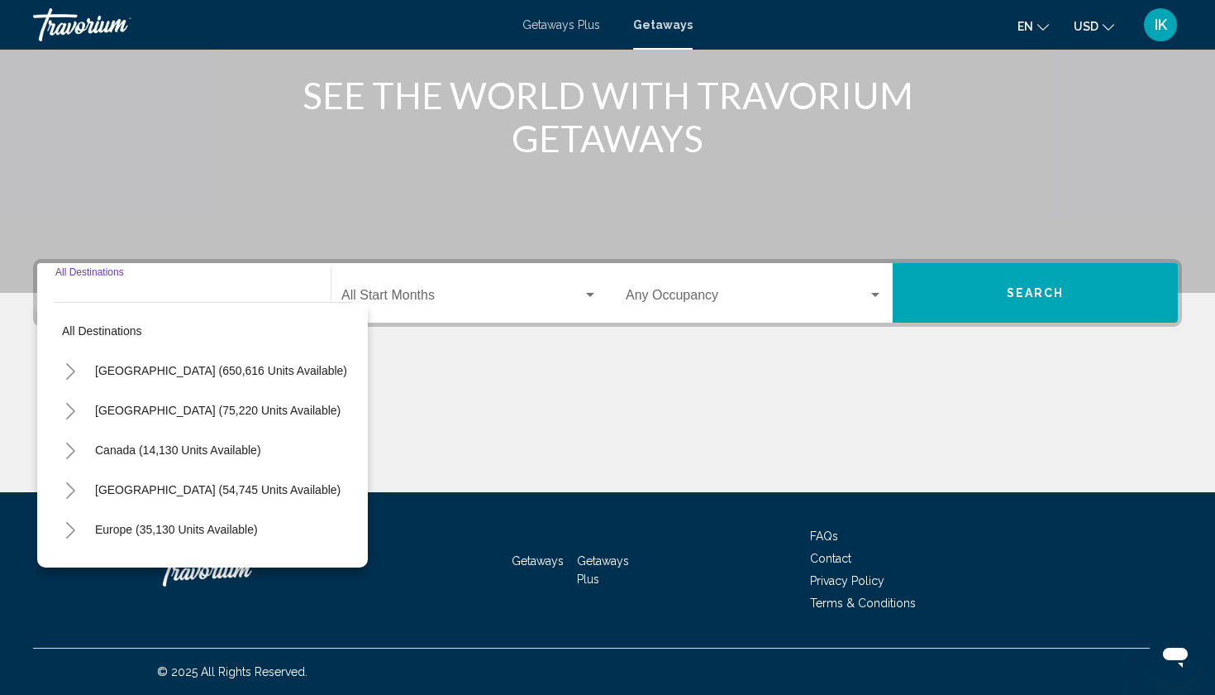
click at [69, 372] on icon "Toggle United States (650,616 units available)" at bounding box center [70, 371] width 12 height 17
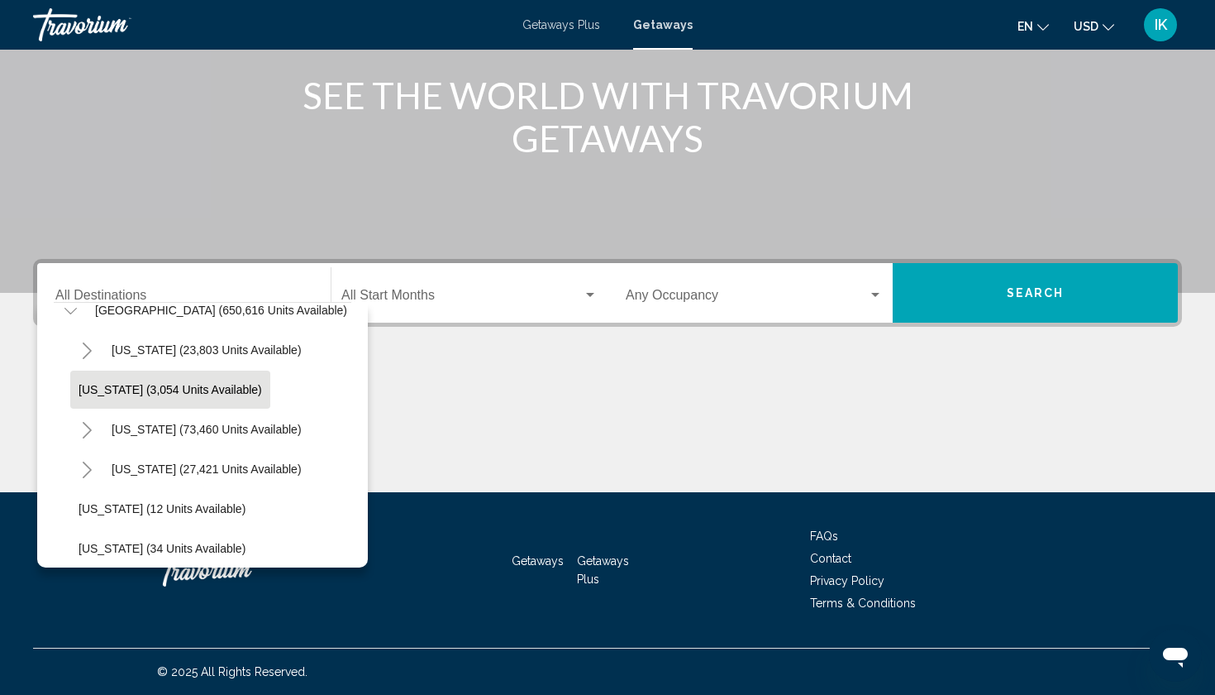
scroll to position [65, 0]
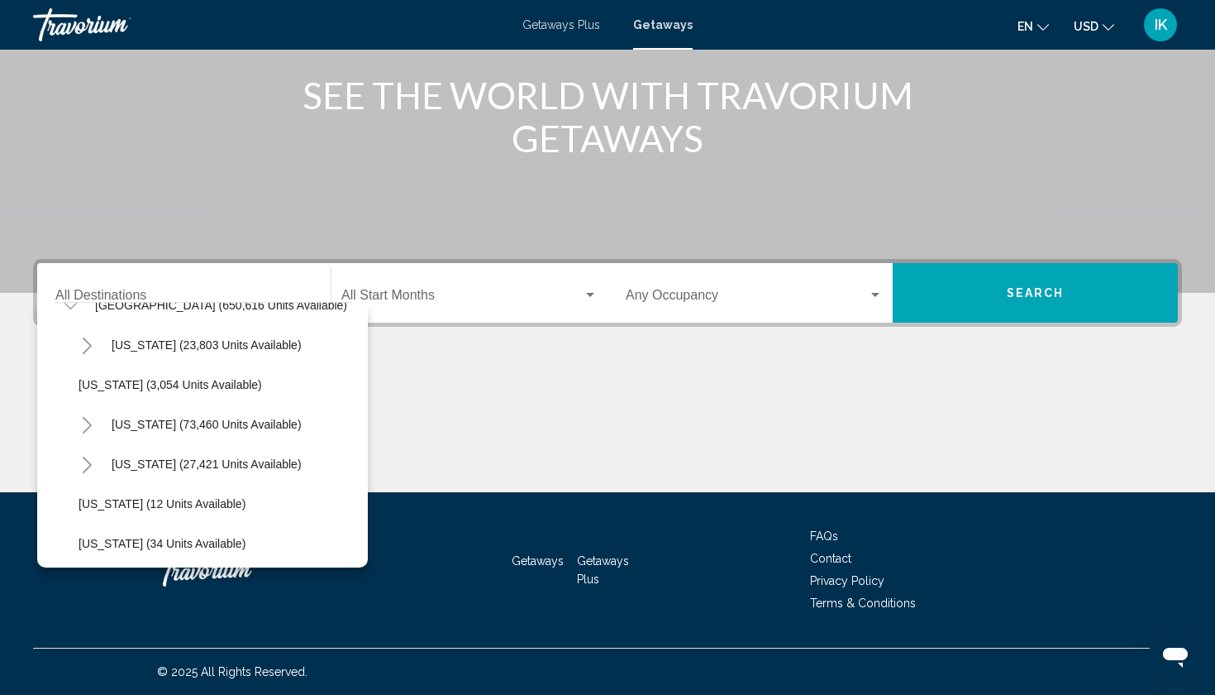
click at [88, 429] on icon "Toggle California (73,460 units available)" at bounding box center [87, 425] width 12 height 17
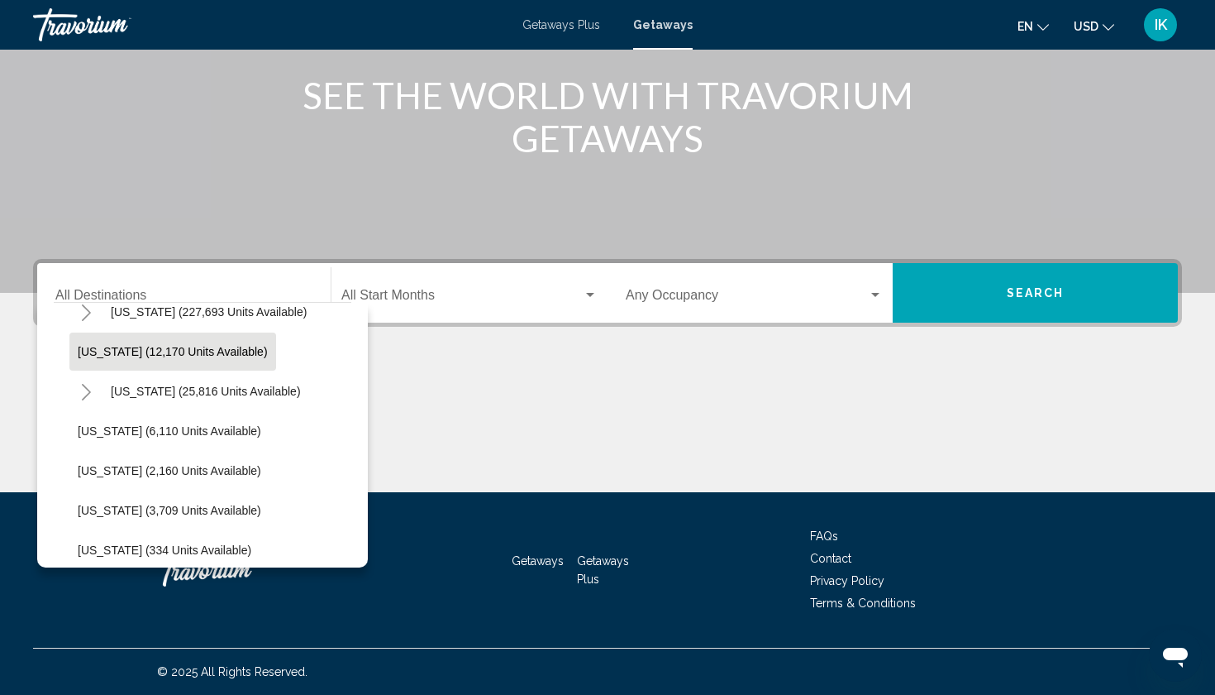
scroll to position [573, 1]
click at [84, 394] on icon "Toggle Hawaii (25,816 units available)" at bounding box center [86, 393] width 12 height 17
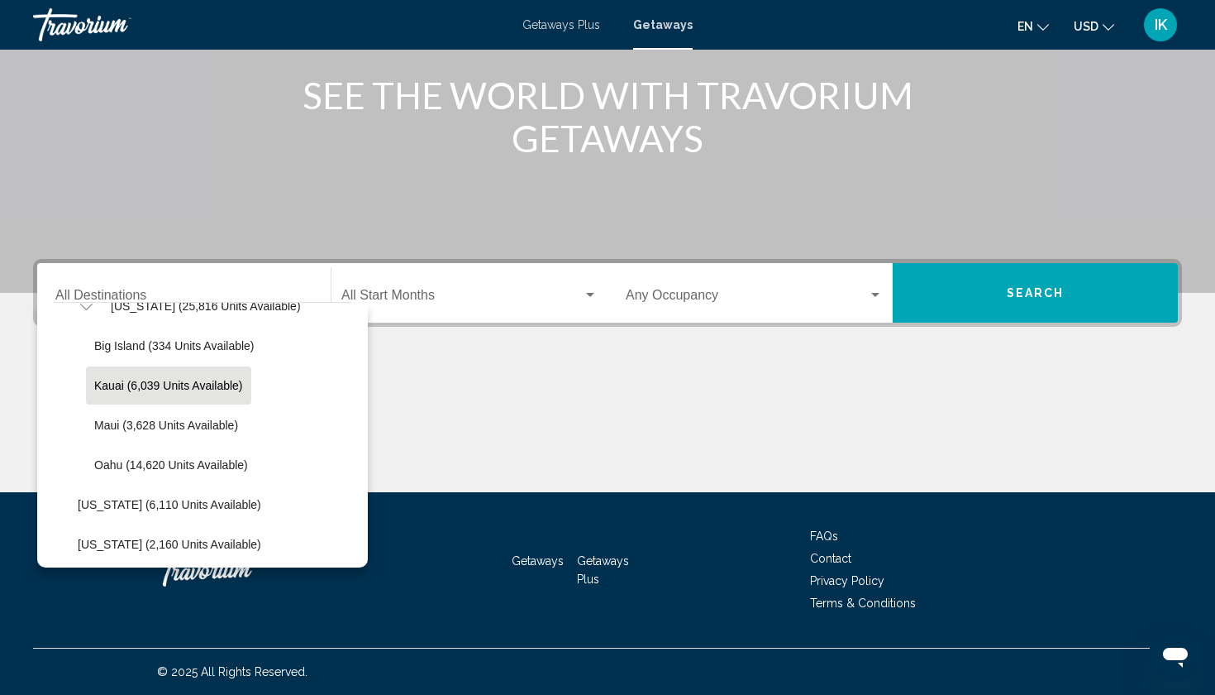
scroll to position [659, 2]
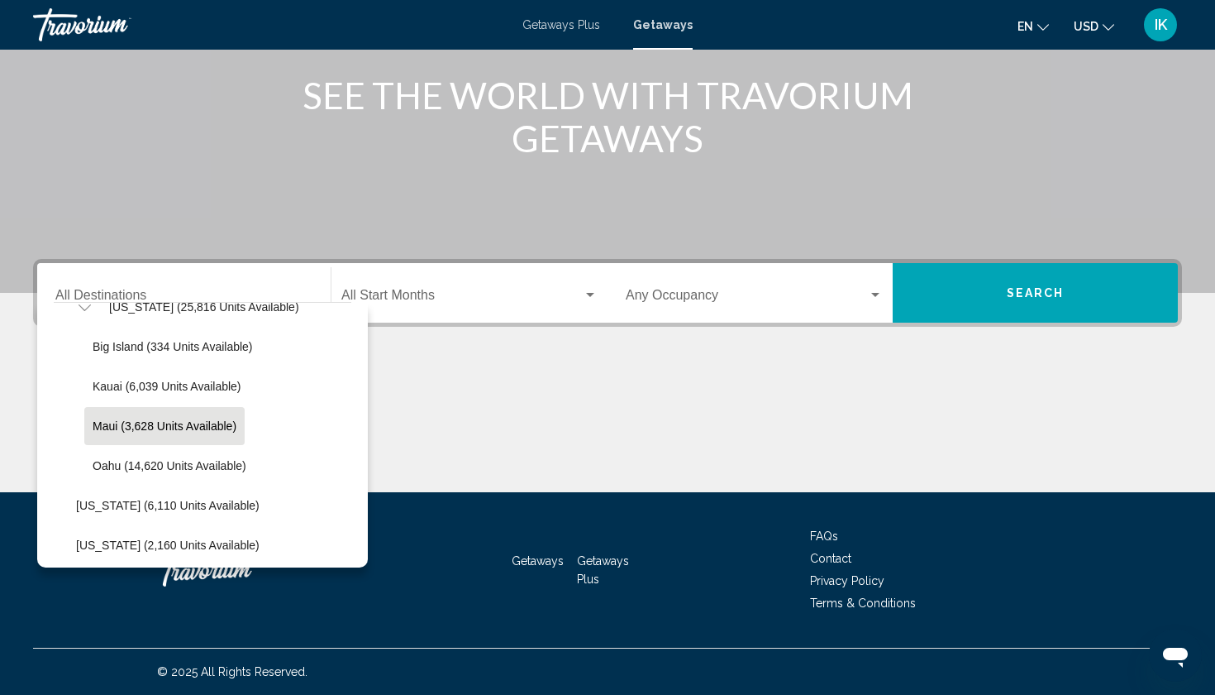
click at [200, 436] on button "Maui (3,628 units available)" at bounding box center [164, 426] width 160 height 38
type input "**********"
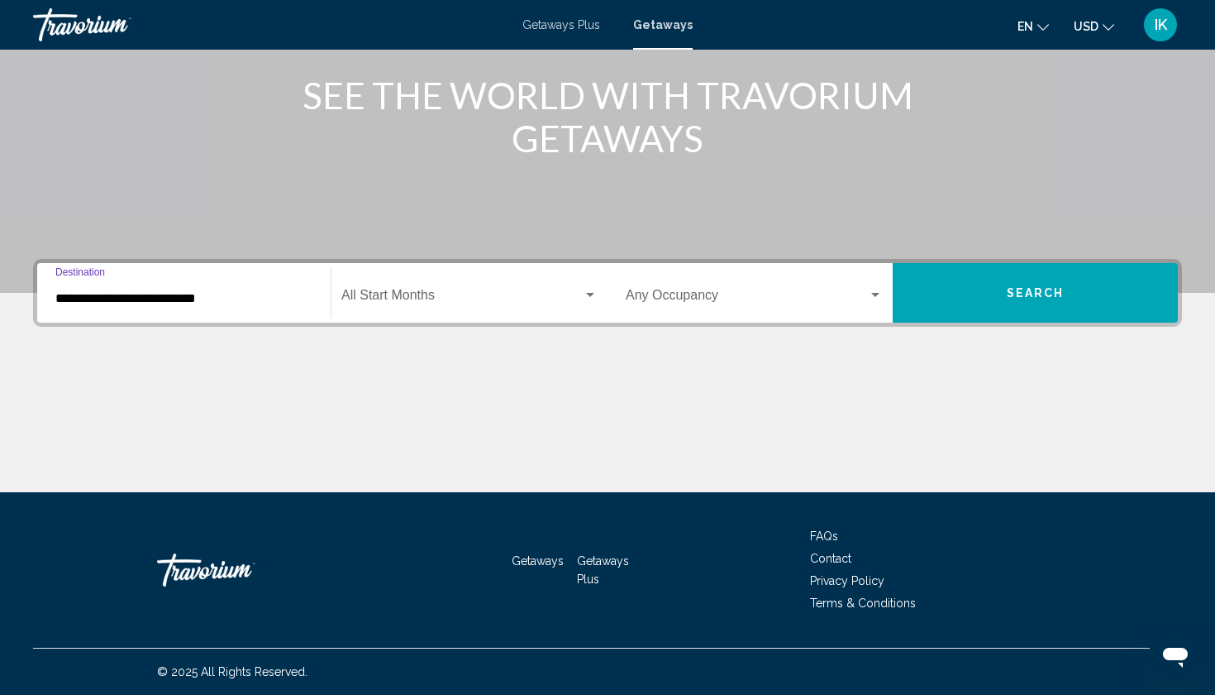
click at [591, 302] on div "Search widget" at bounding box center [469, 298] width 256 height 15
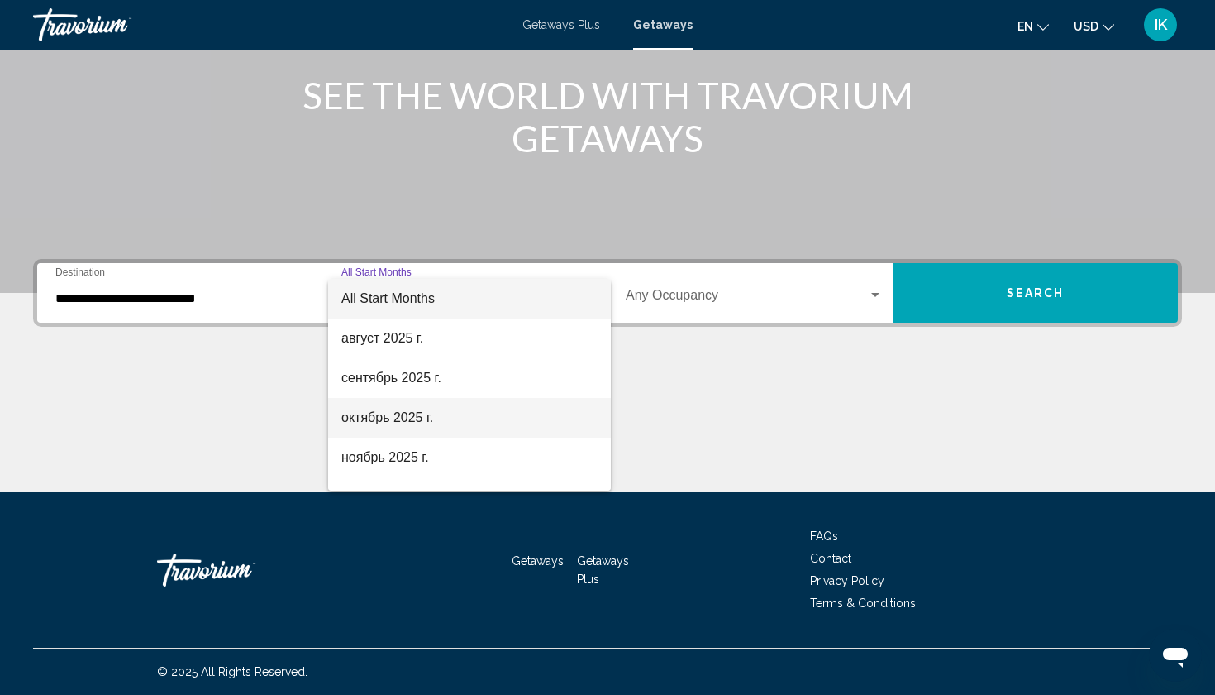
click at [515, 415] on span "октябрь 2025 г." at bounding box center [469, 418] width 256 height 40
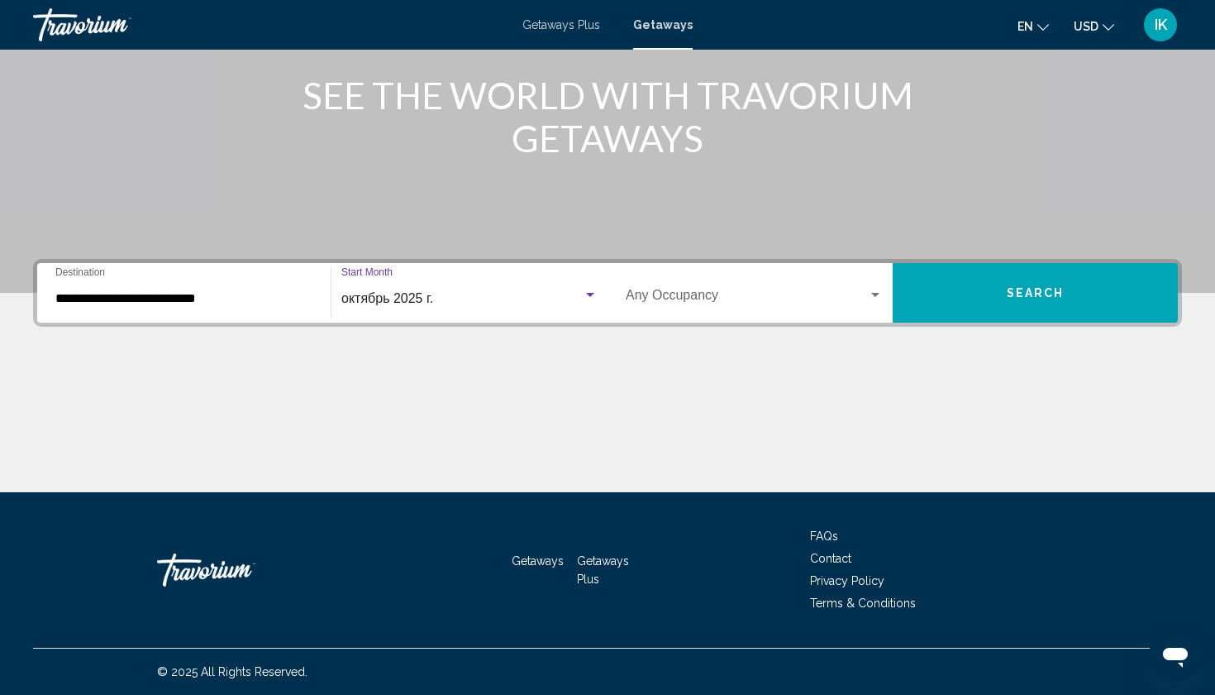
click at [739, 302] on span "Search widget" at bounding box center [747, 298] width 242 height 15
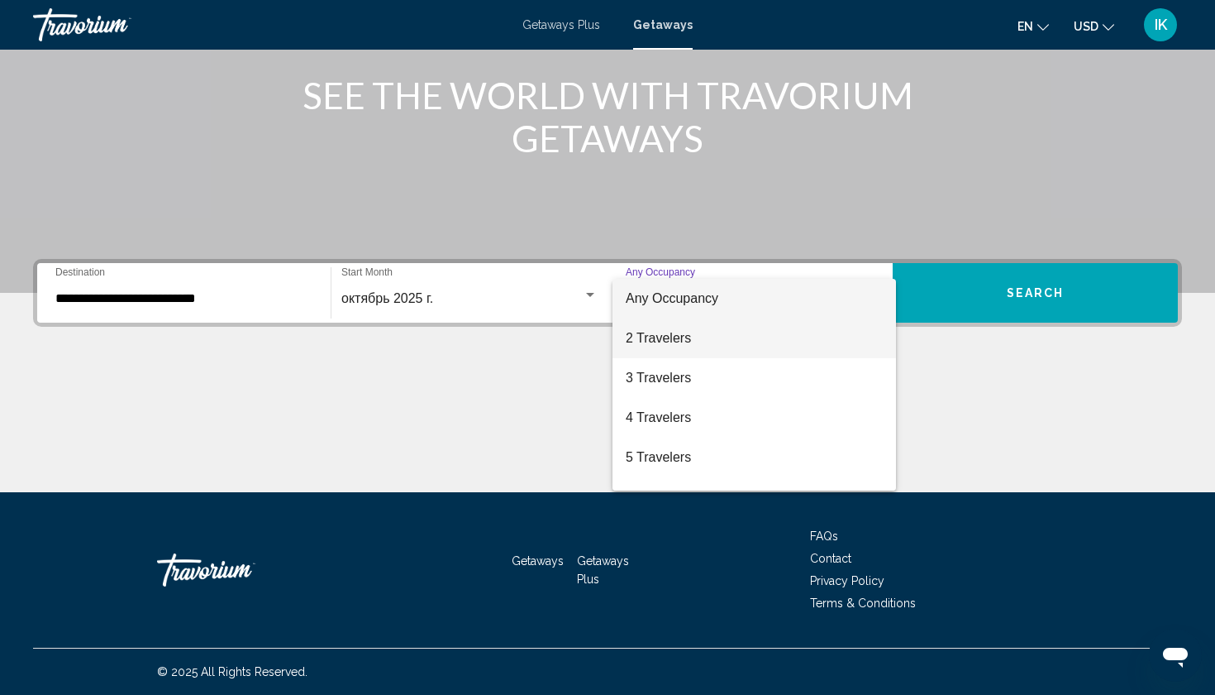
click at [715, 344] on span "2 Travelers" at bounding box center [754, 338] width 257 height 40
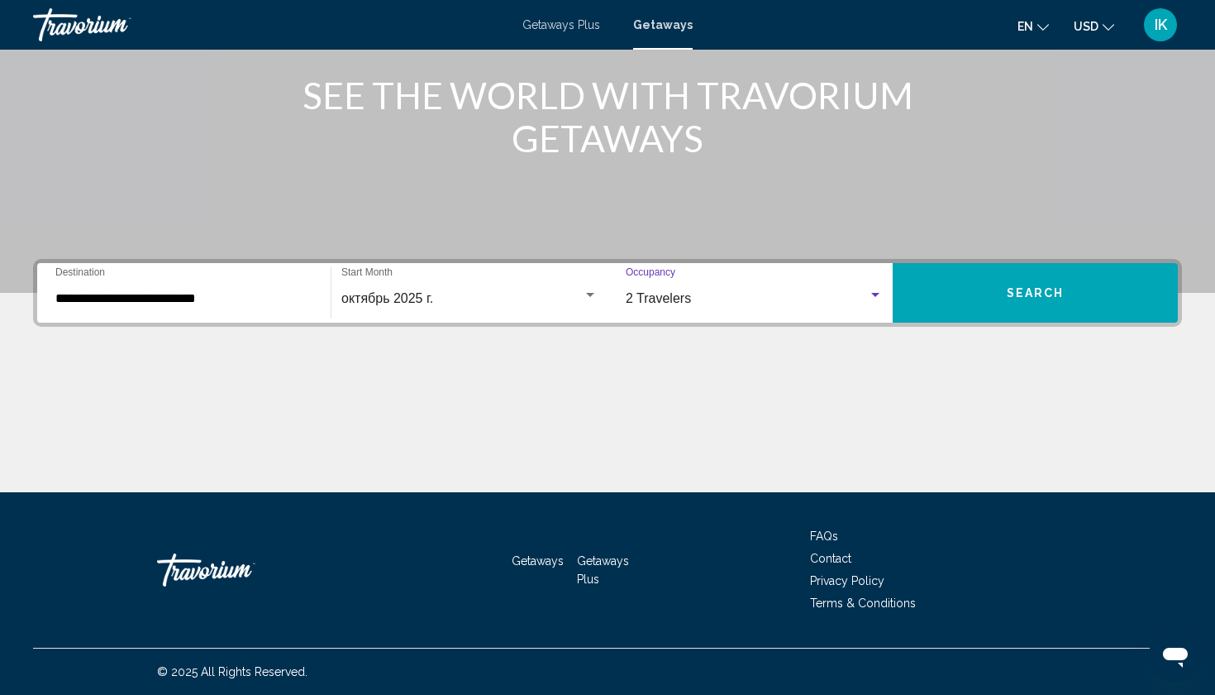
click at [1052, 289] on span "Search" at bounding box center [1036, 293] width 58 height 13
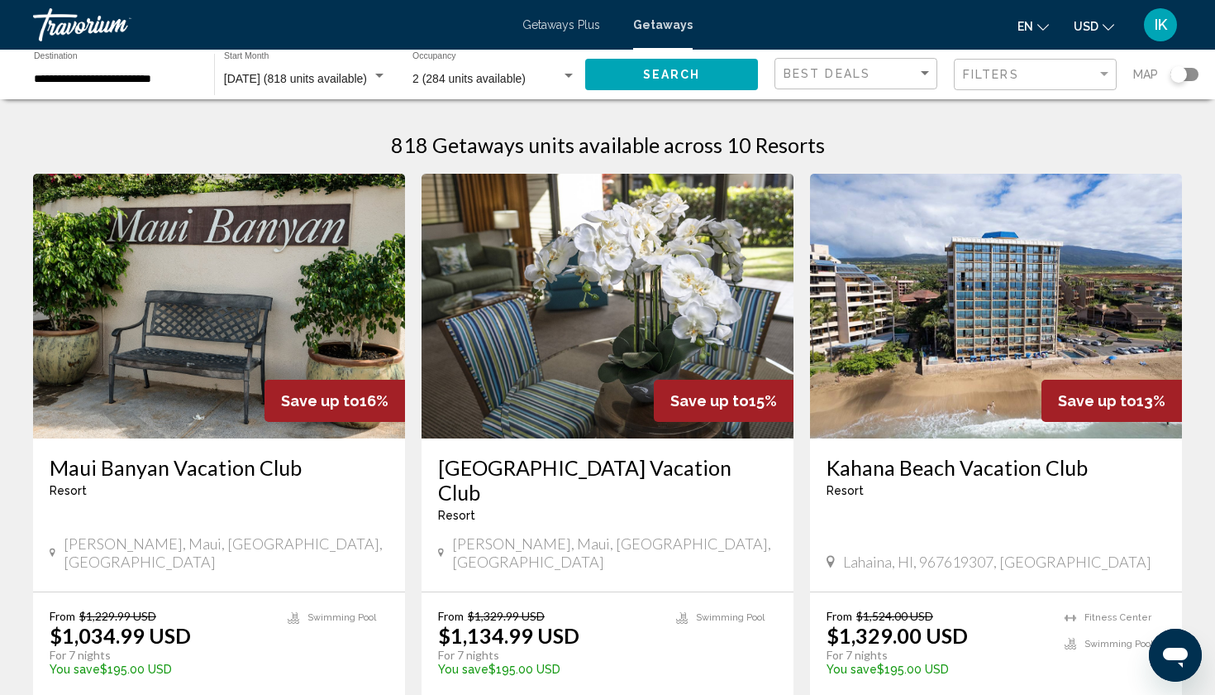
click at [287, 77] on span "October 2025 (818 units available)" at bounding box center [295, 78] width 143 height 13
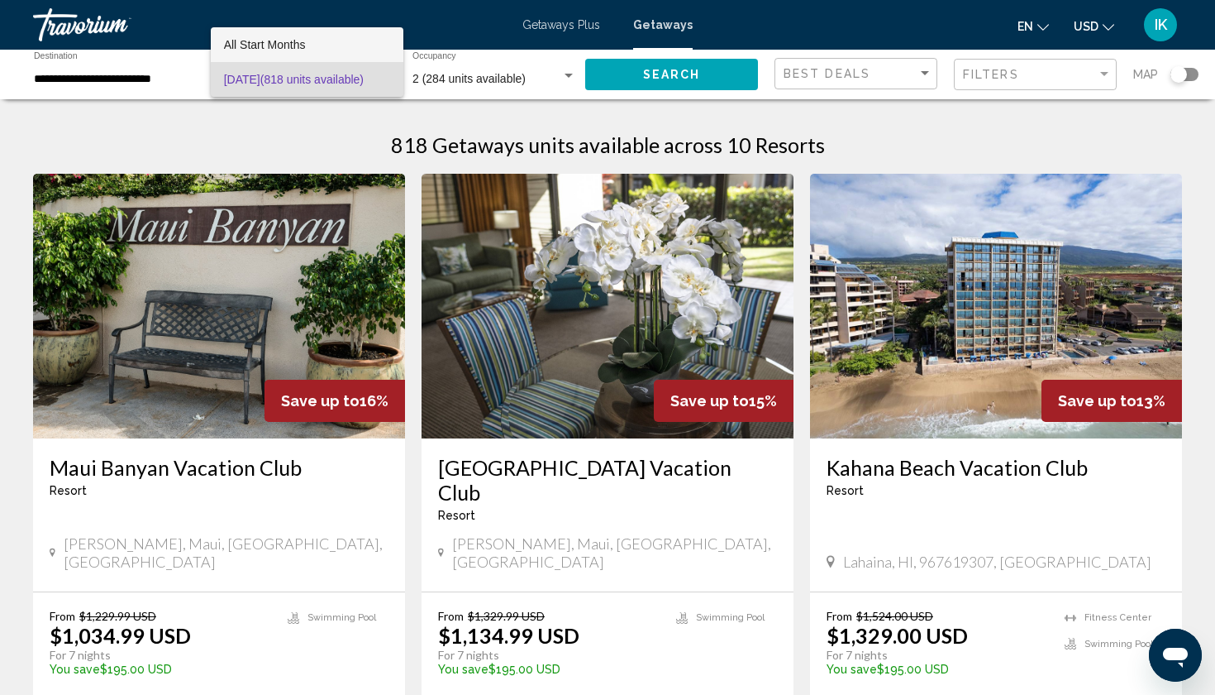
click at [313, 41] on span "All Start Months" at bounding box center [307, 44] width 166 height 35
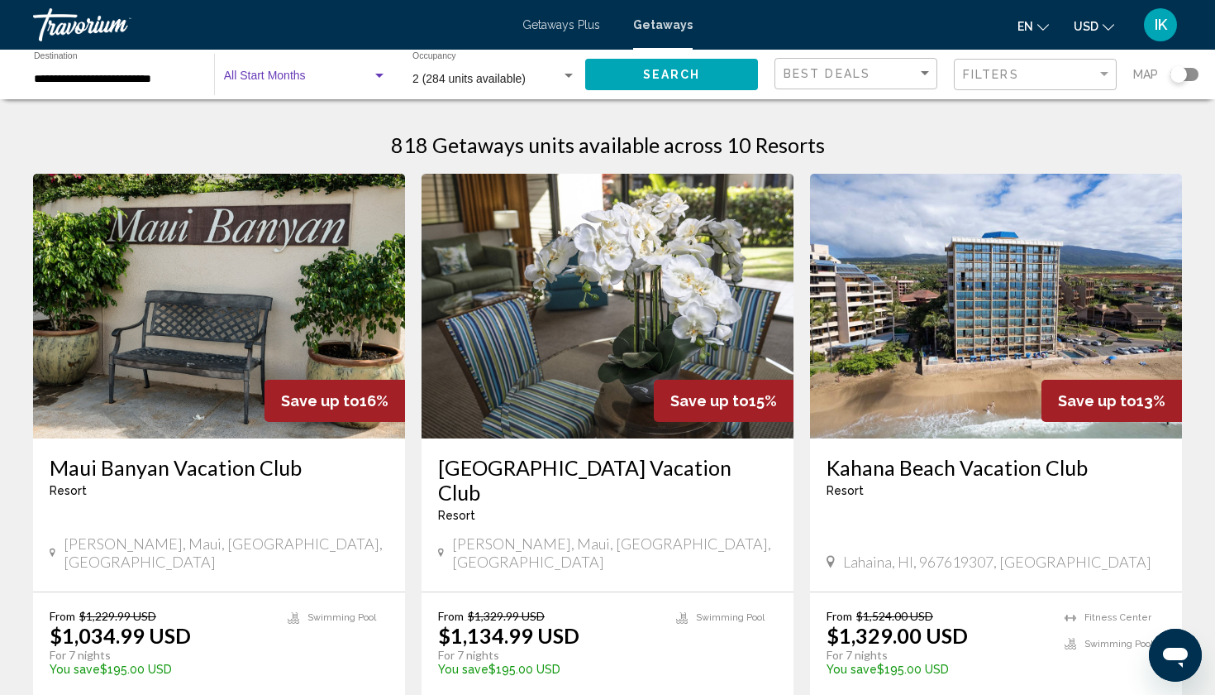
click at [722, 75] on button "Search" at bounding box center [671, 74] width 173 height 31
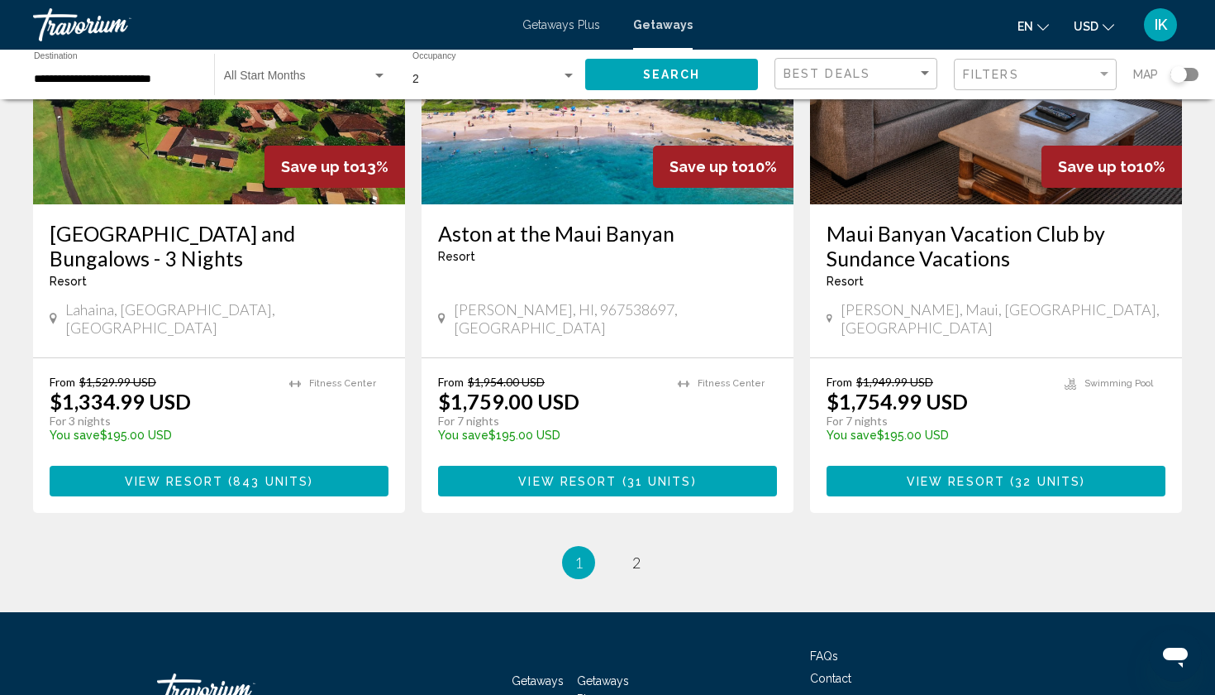
scroll to position [2009, 0]
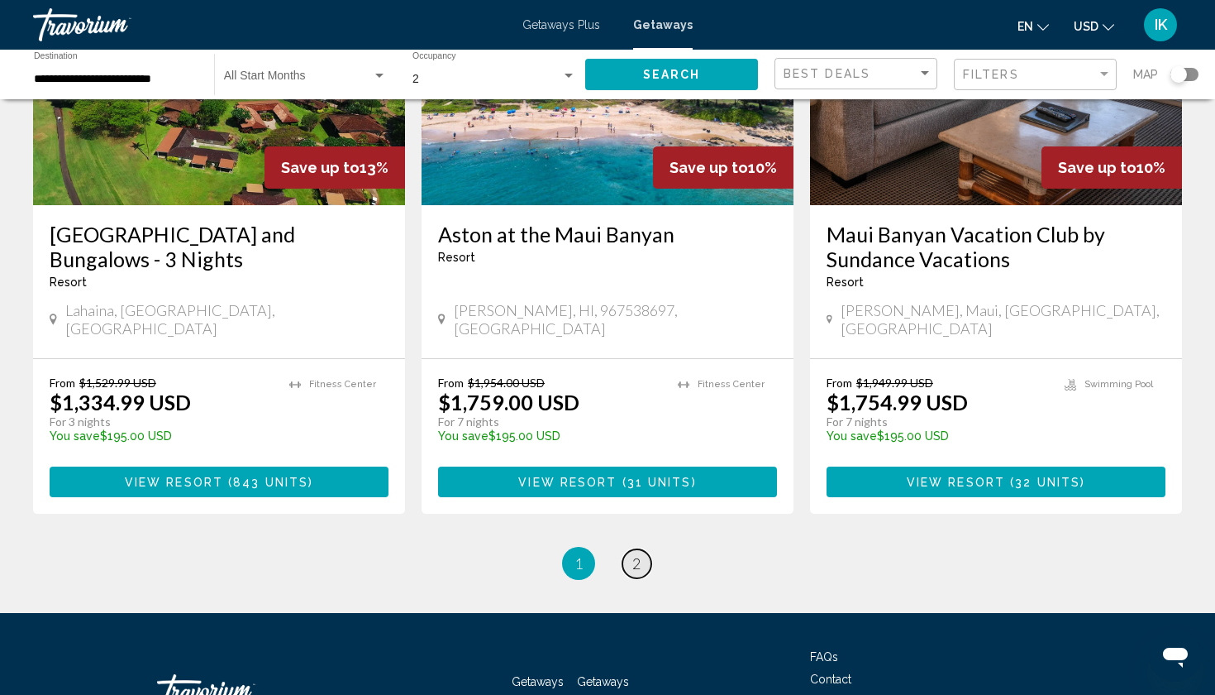
click at [643, 549] on link "page 2" at bounding box center [637, 563] width 29 height 29
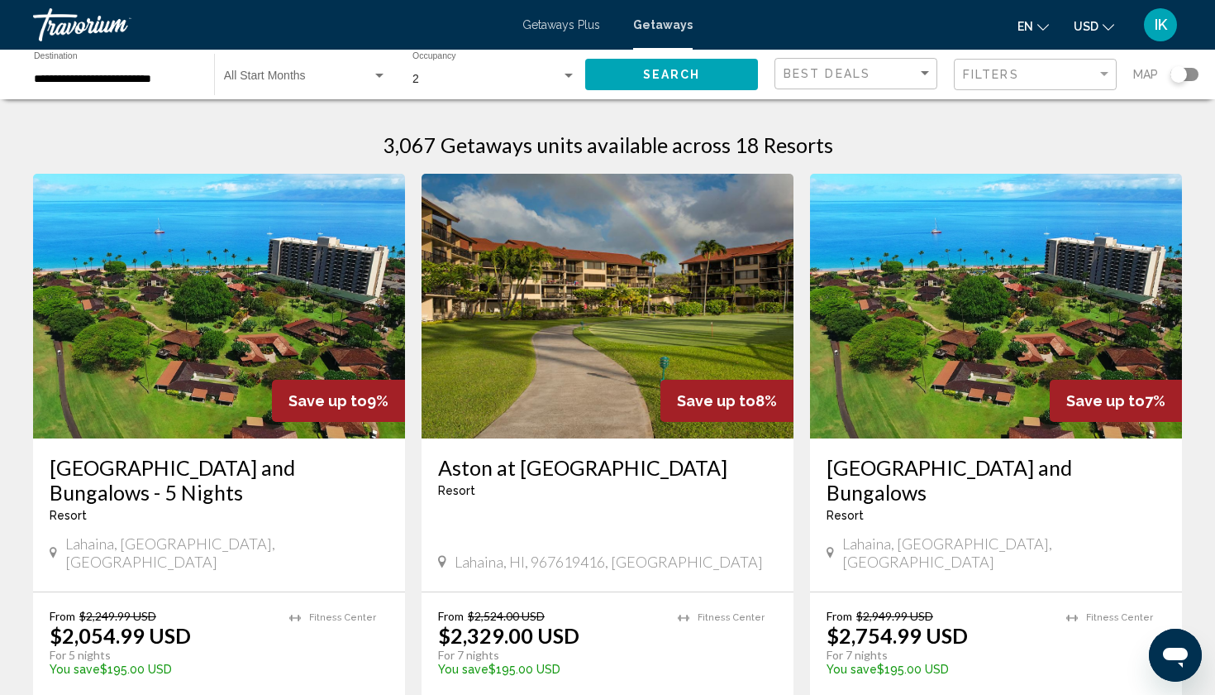
click at [270, 76] on span "Search widget" at bounding box center [298, 79] width 148 height 13
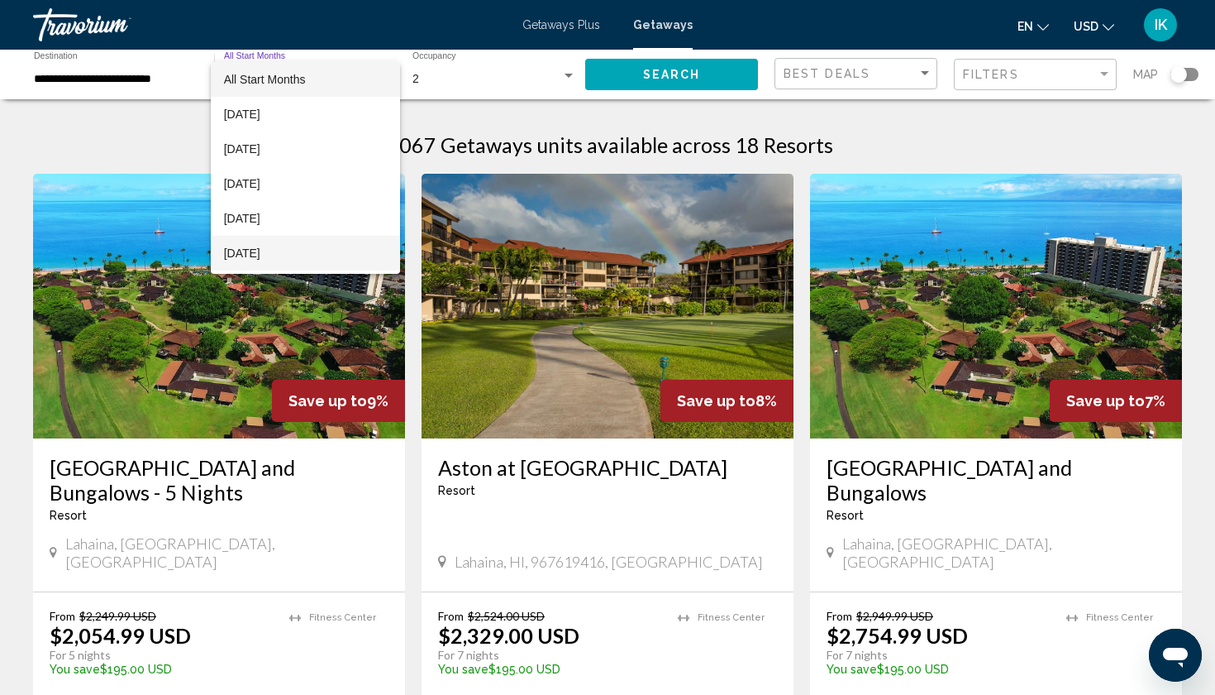
click at [284, 262] on span "December 2025" at bounding box center [305, 253] width 163 height 35
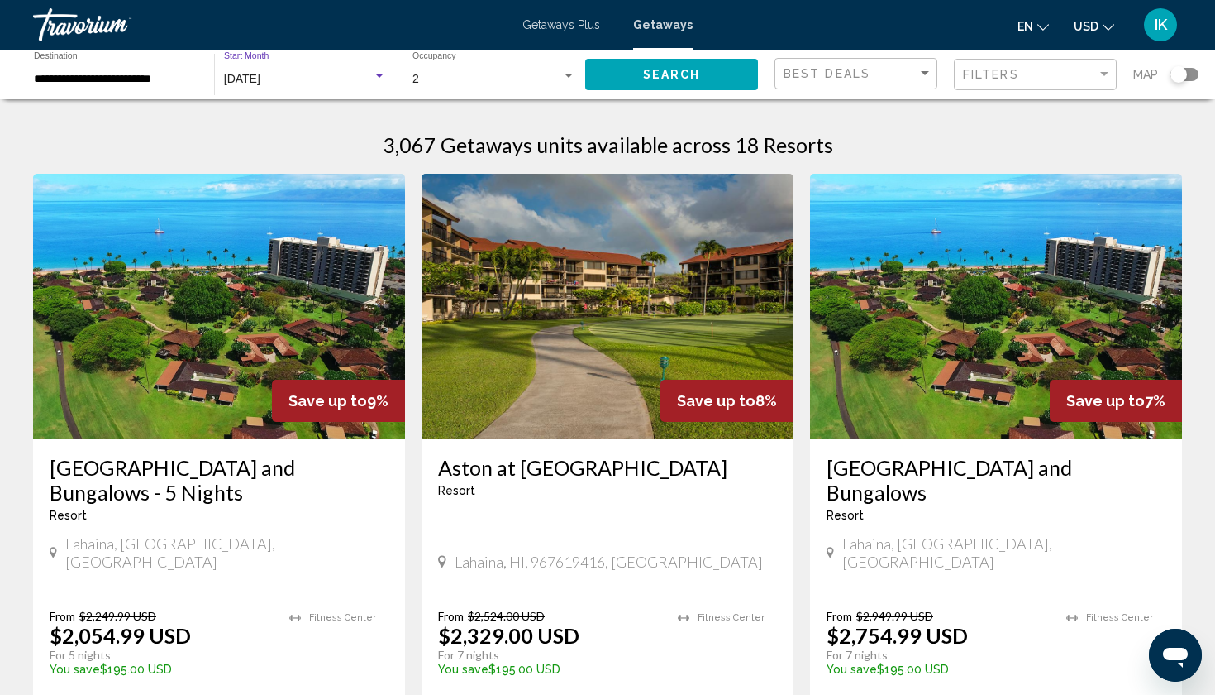
click at [628, 78] on button "Search" at bounding box center [671, 74] width 173 height 31
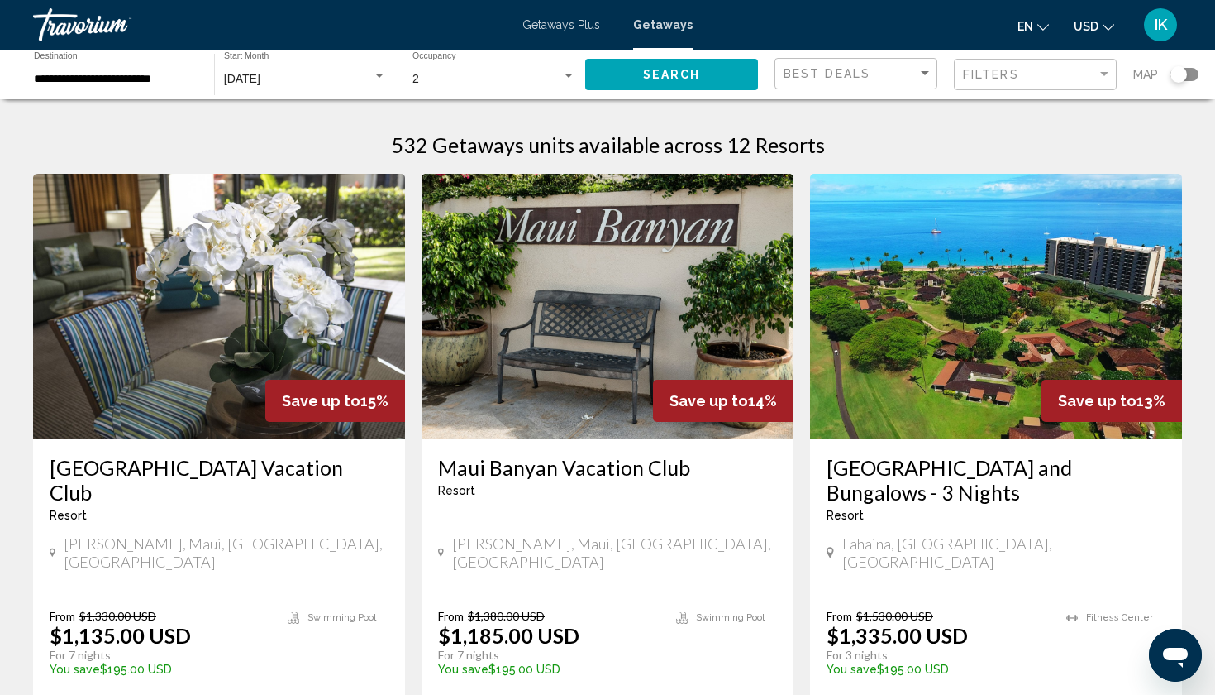
click at [372, 71] on div "Search widget" at bounding box center [379, 75] width 15 height 13
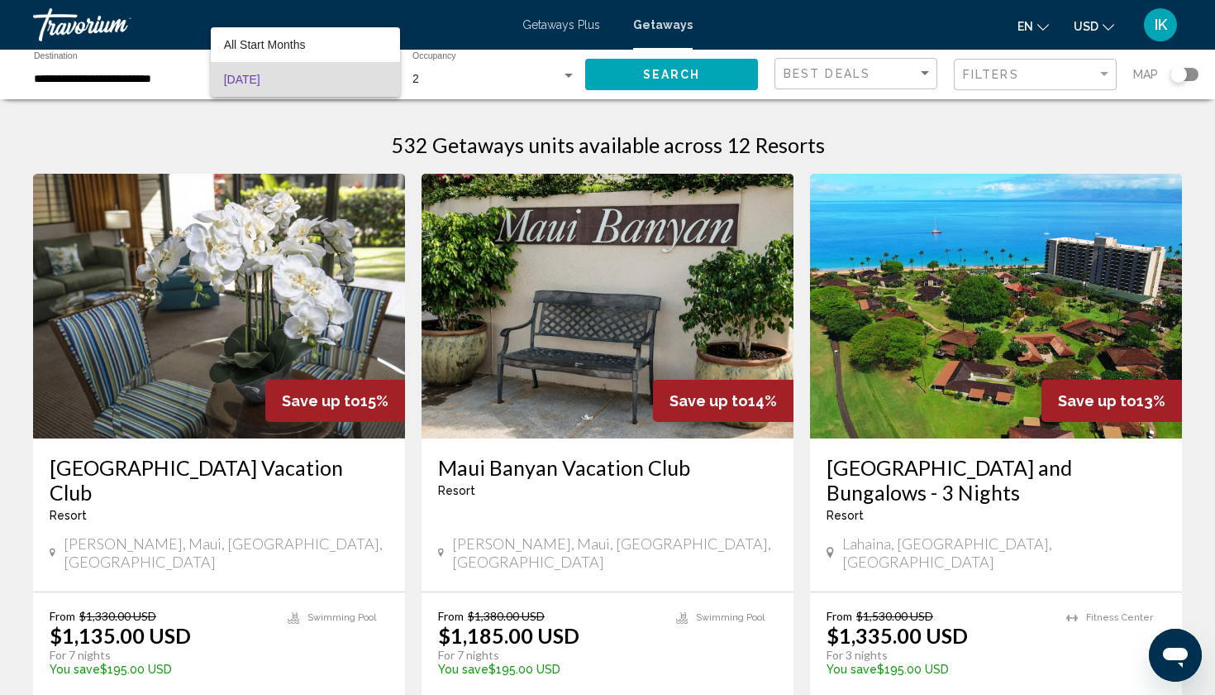
click at [146, 84] on div at bounding box center [607, 347] width 1215 height 695
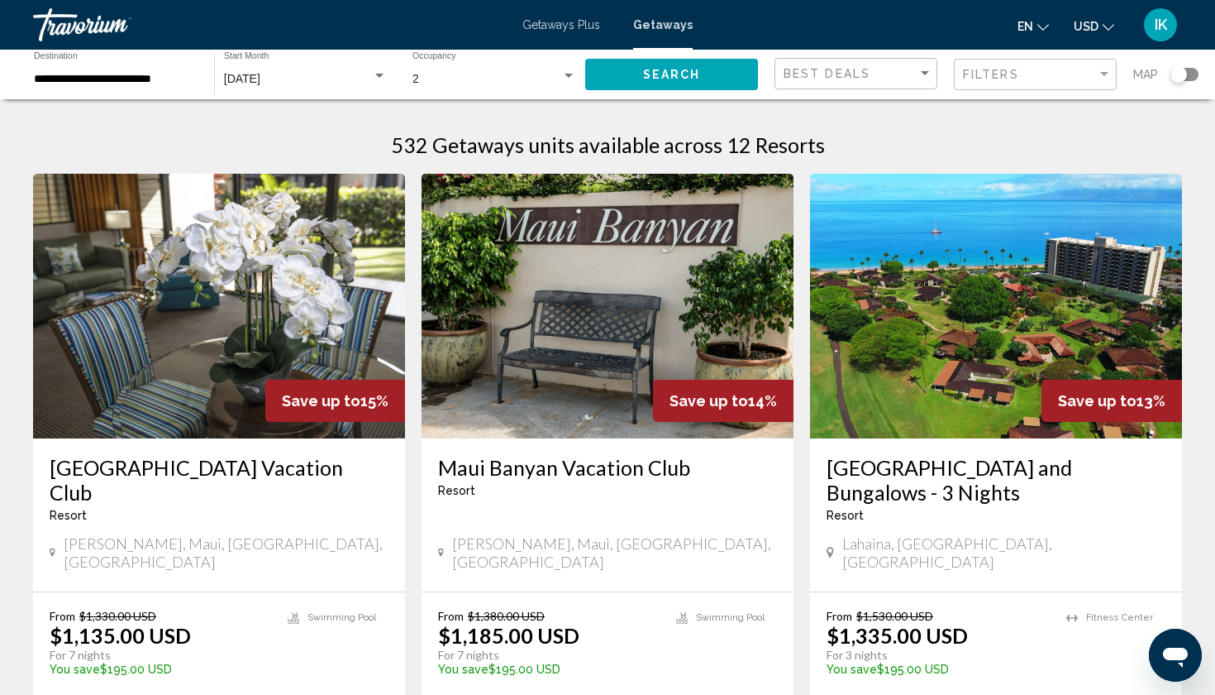
click at [376, 79] on div "Search widget" at bounding box center [379, 75] width 15 height 13
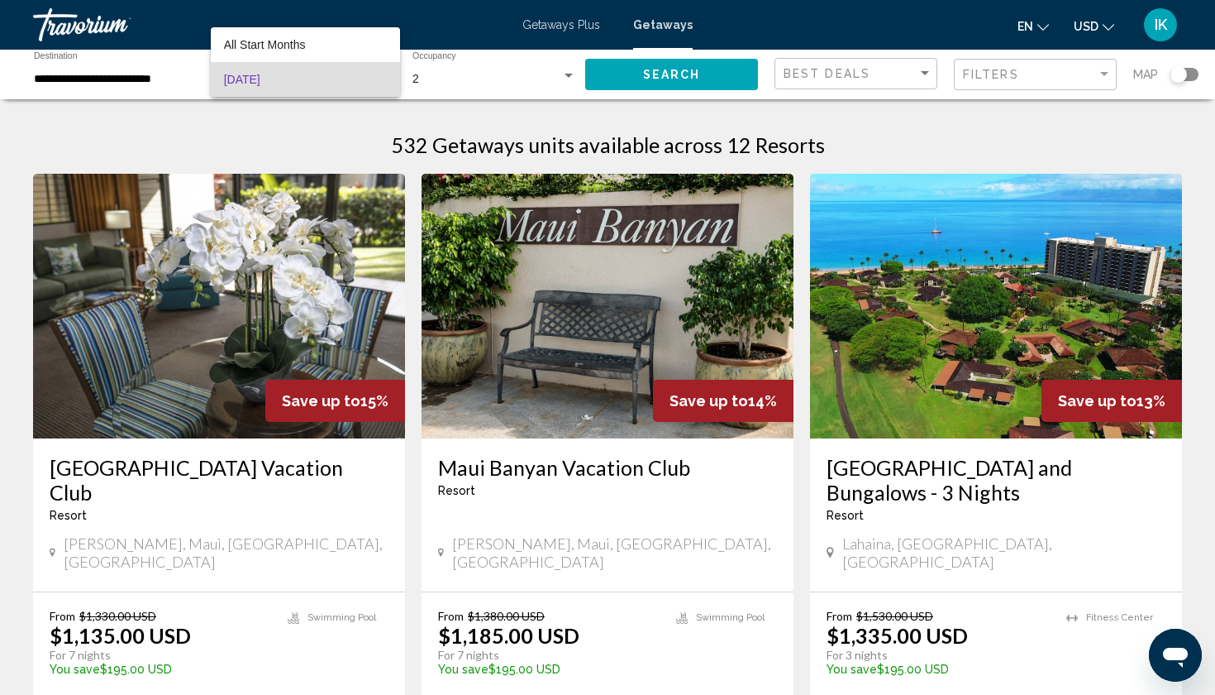
click at [339, 77] on span "December 2025" at bounding box center [305, 79] width 163 height 35
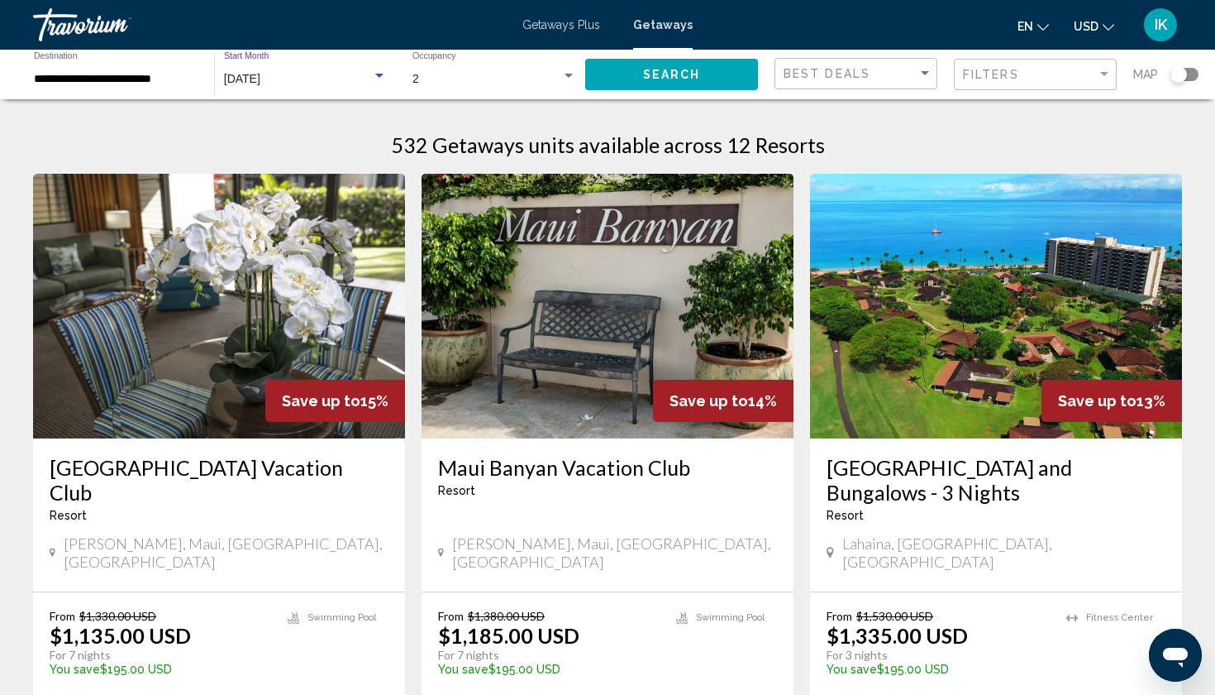
click at [380, 74] on div "Search widget" at bounding box center [379, 76] width 8 height 4
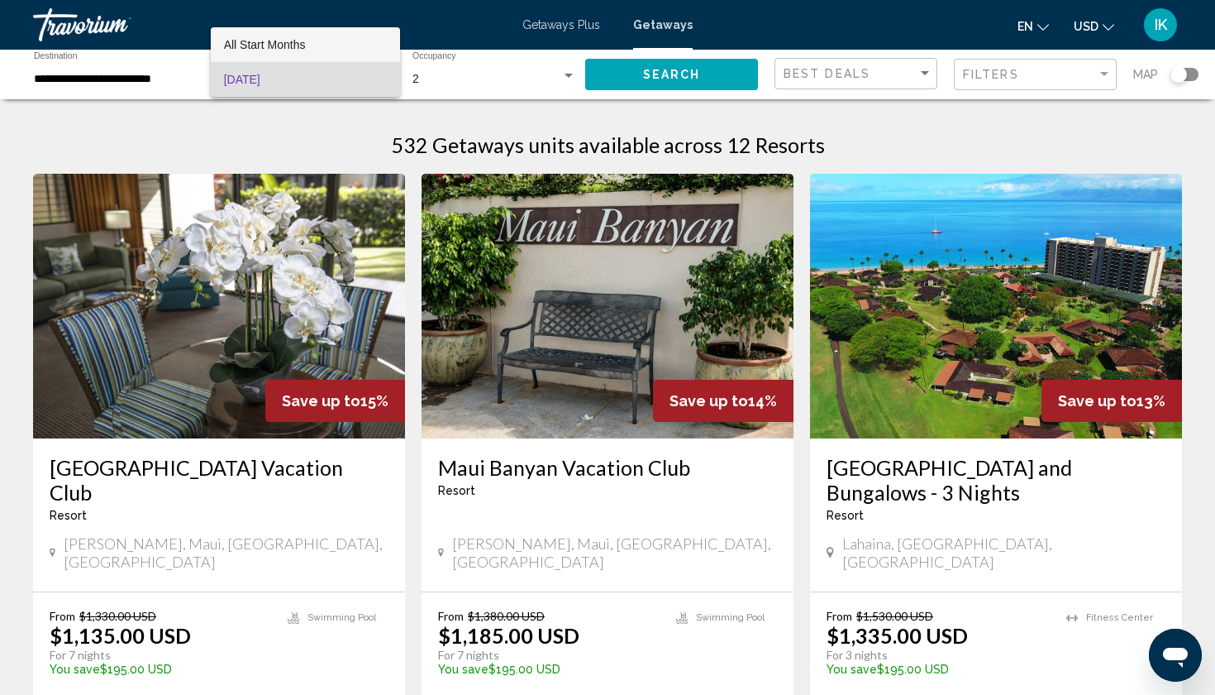
click at [359, 46] on span "All Start Months" at bounding box center [305, 44] width 163 height 35
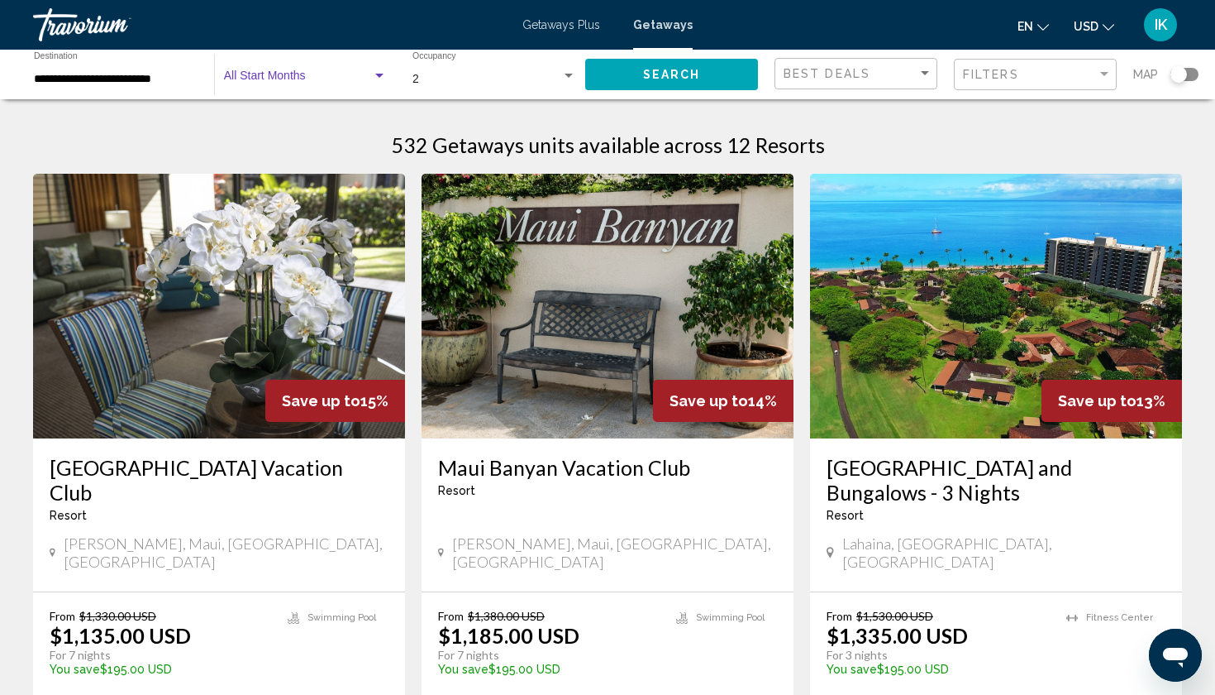
click at [339, 74] on span "Search widget" at bounding box center [298, 79] width 148 height 13
click at [335, 114] on span "December 2025" at bounding box center [305, 114] width 163 height 35
click at [175, 81] on input "**********" at bounding box center [116, 79] width 164 height 13
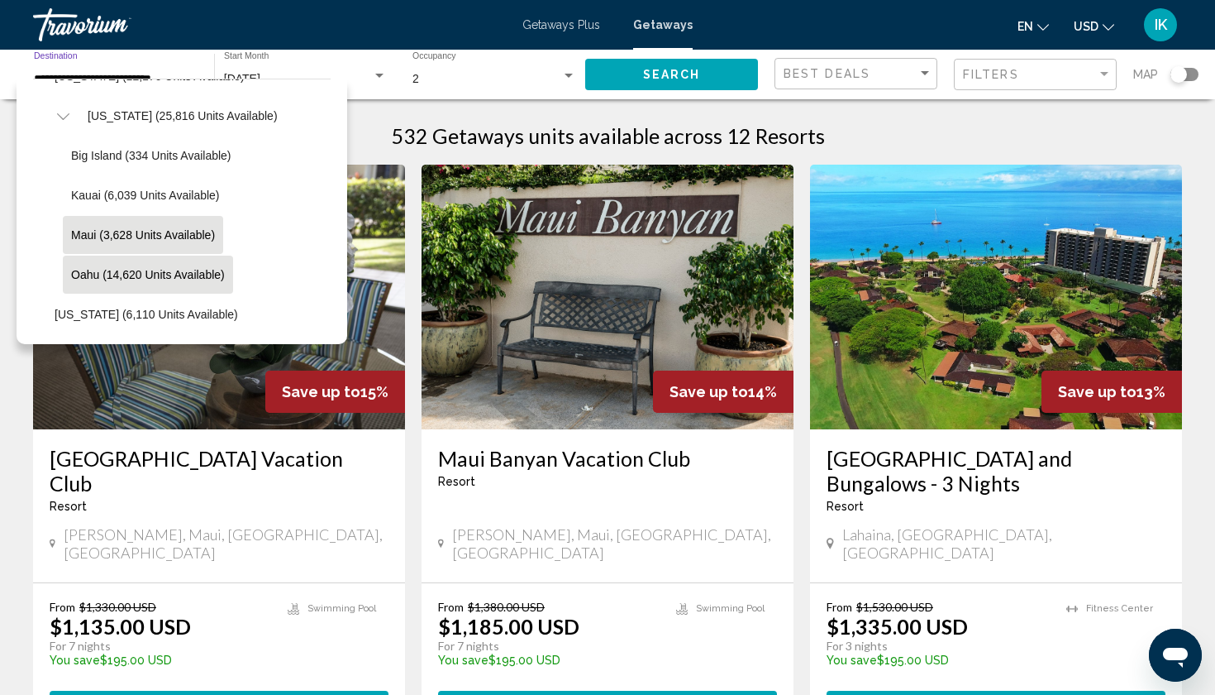
scroll to position [389, 4]
click at [146, 277] on span "Oahu (14,620 units available)" at bounding box center [147, 274] width 154 height 13
type input "**********"
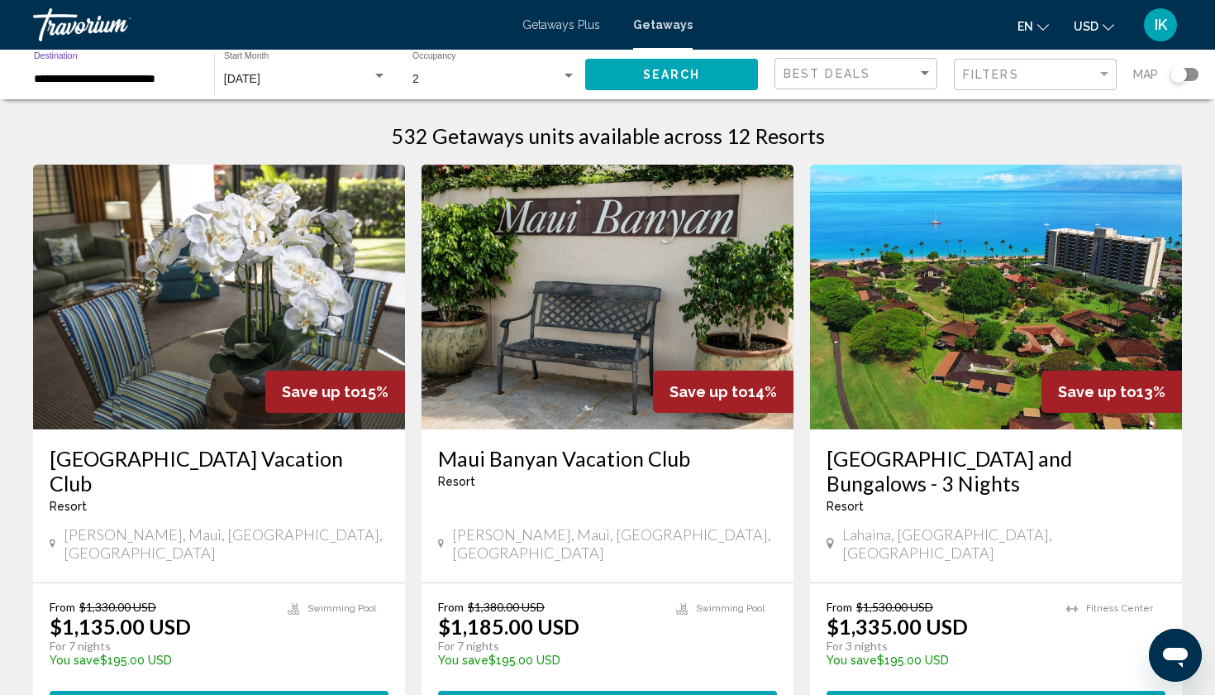
click at [384, 73] on div "Search widget" at bounding box center [379, 75] width 15 height 13
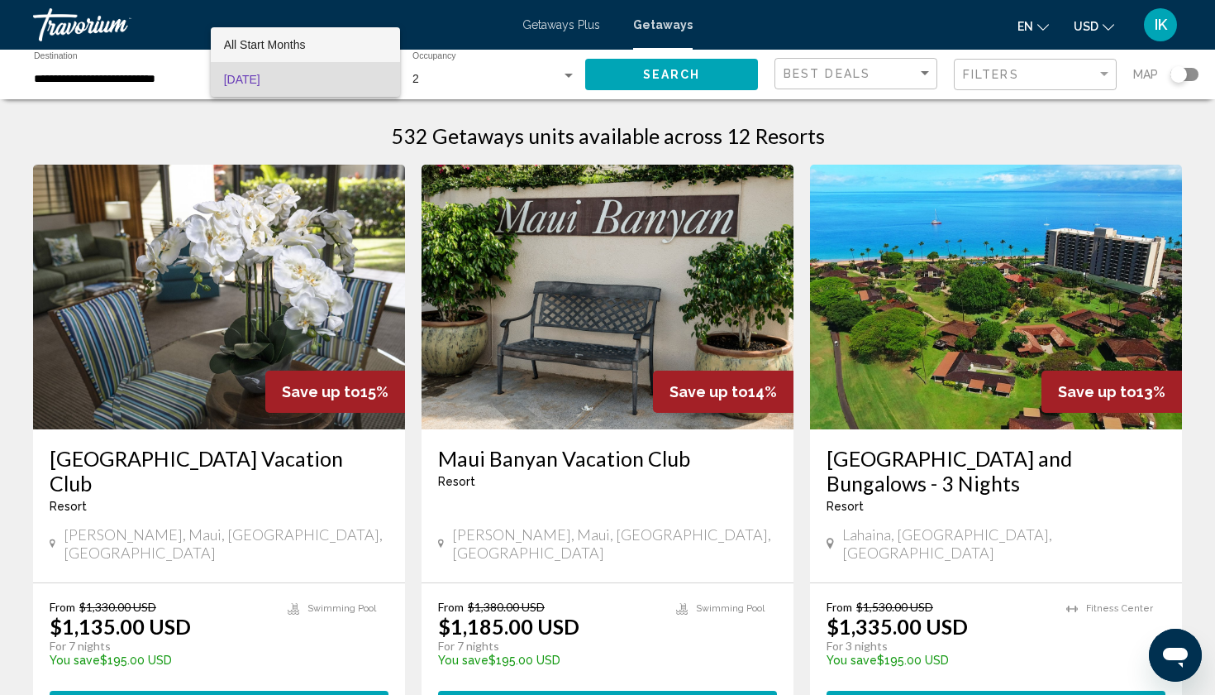
click at [297, 51] on span "All Start Months" at bounding box center [305, 44] width 163 height 35
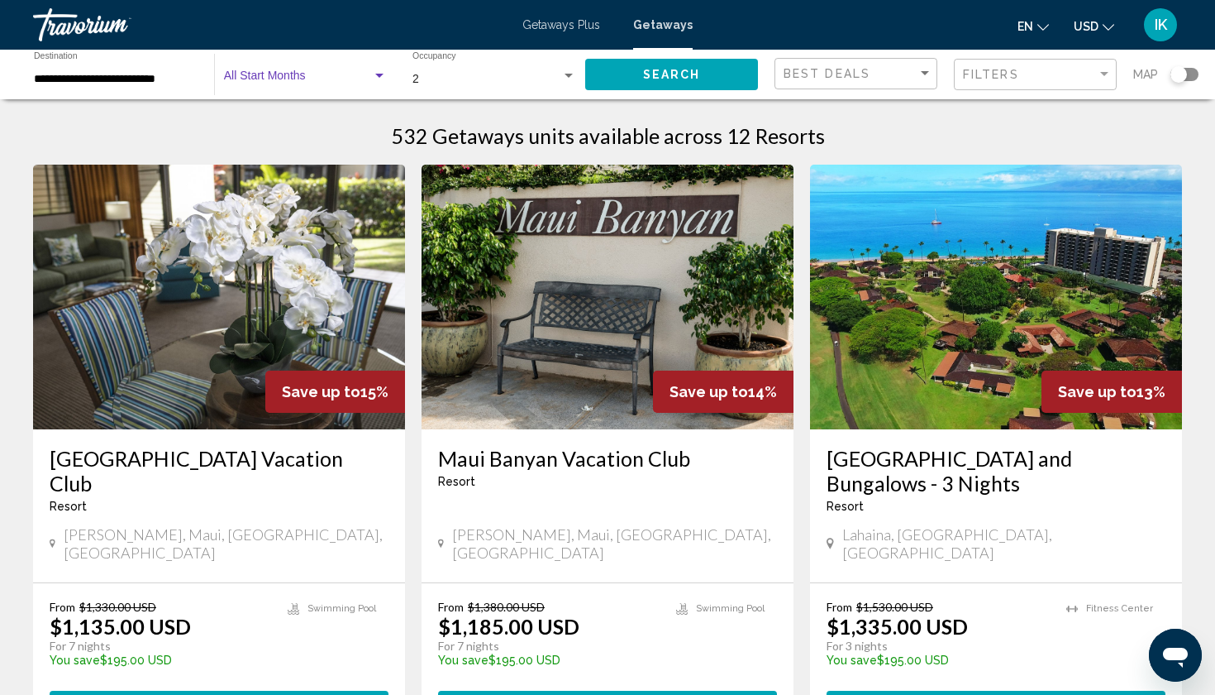
click at [673, 75] on span "Search" at bounding box center [672, 75] width 58 height 13
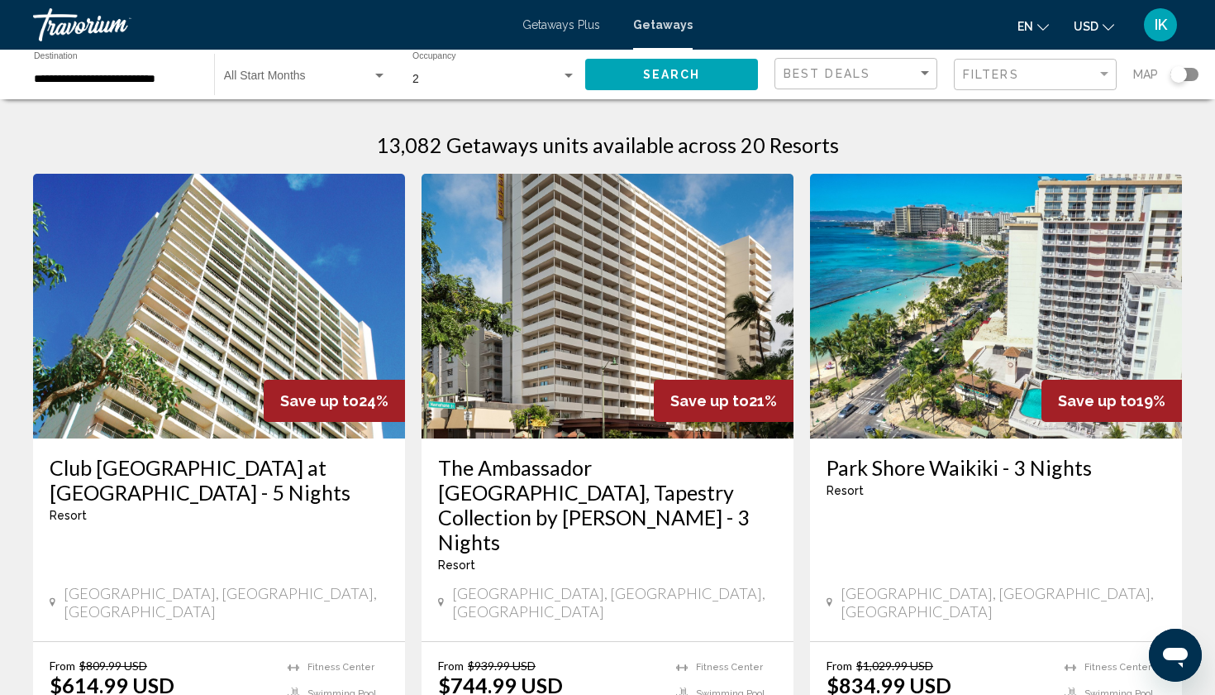
click at [118, 365] on img "Main content" at bounding box center [219, 306] width 372 height 265
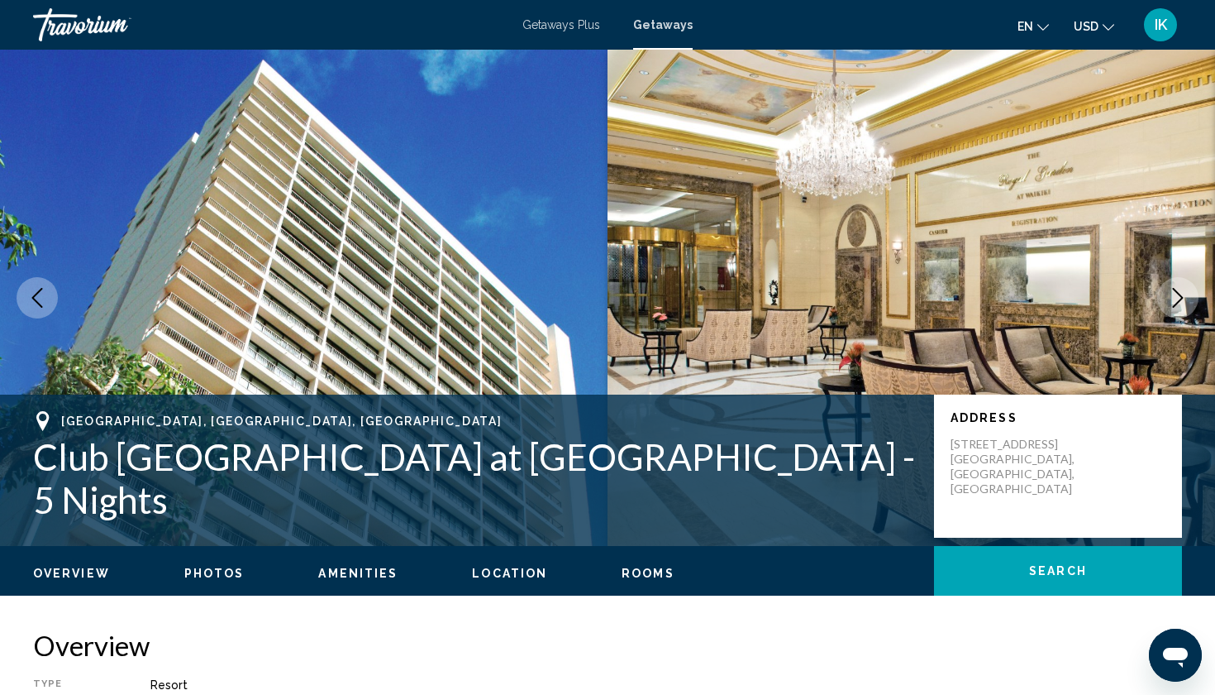
click at [1181, 301] on icon "Next image" at bounding box center [1178, 298] width 20 height 20
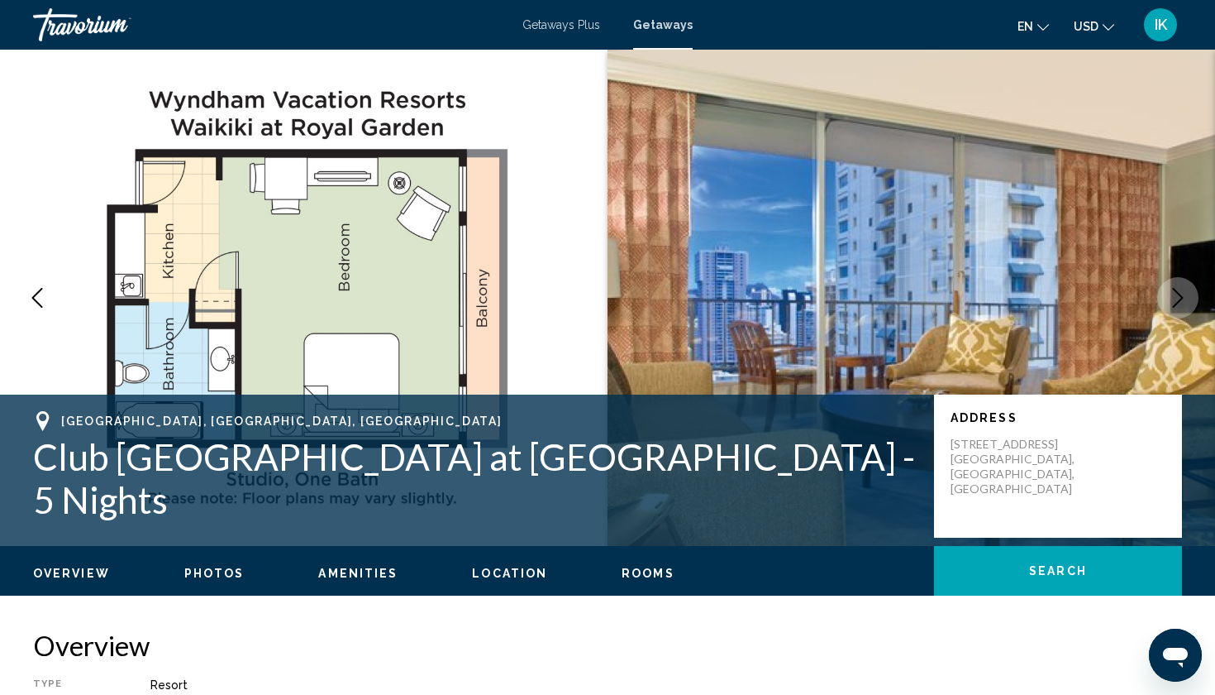
click at [1181, 301] on icon "Next image" at bounding box center [1178, 298] width 20 height 20
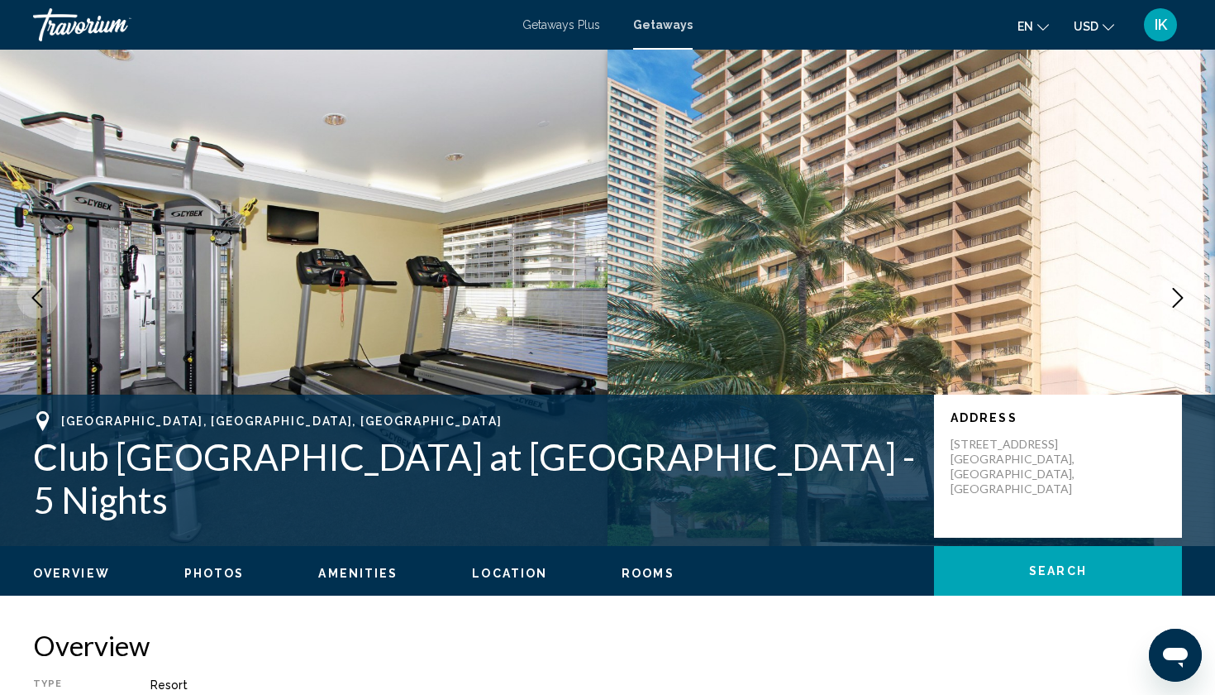
click at [1181, 301] on icon "Next image" at bounding box center [1178, 298] width 20 height 20
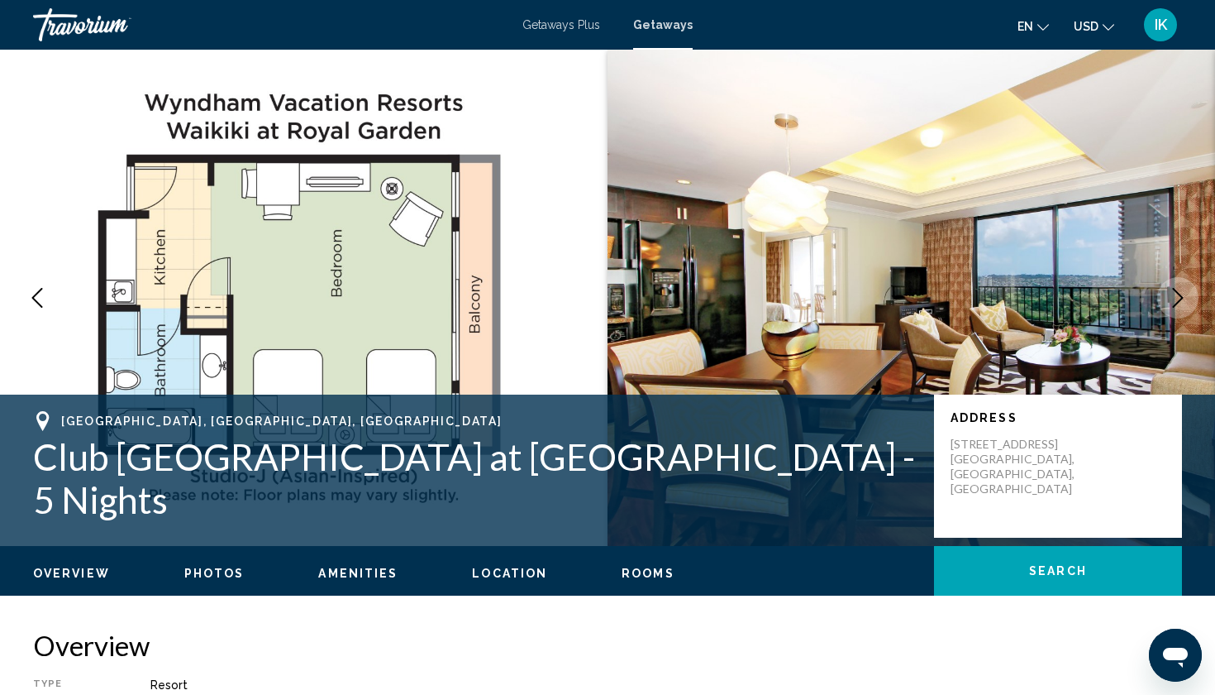
click at [1181, 301] on icon "Next image" at bounding box center [1178, 298] width 20 height 20
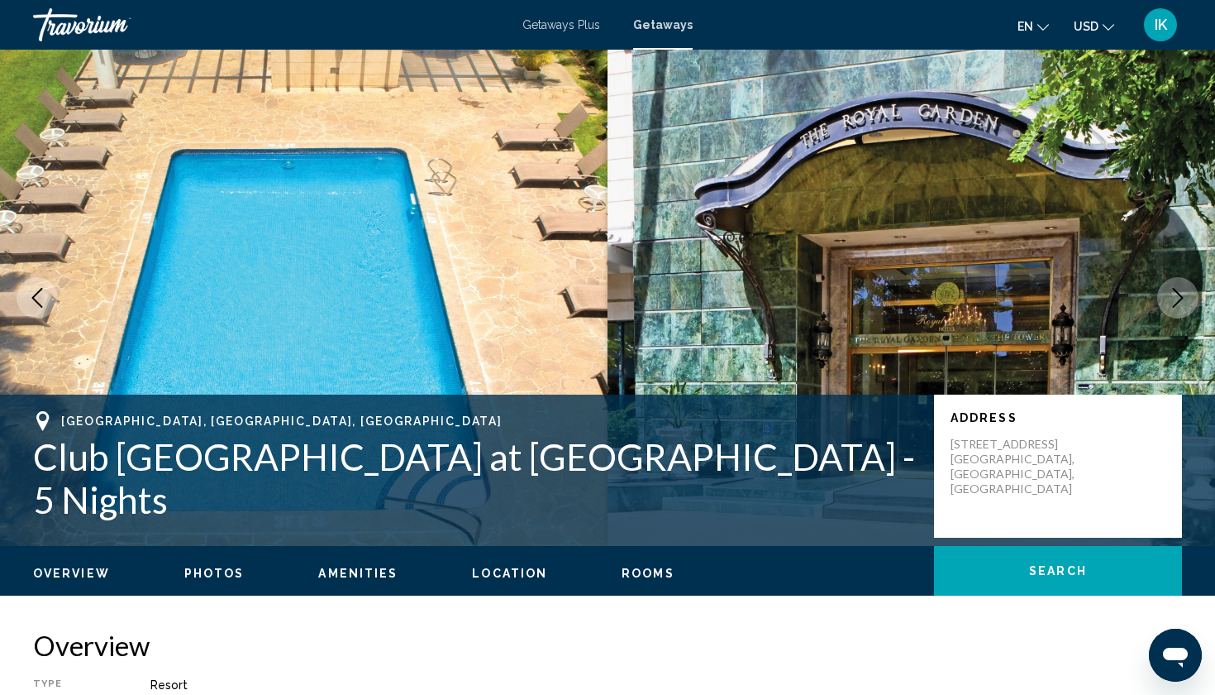
click at [1181, 301] on icon "Next image" at bounding box center [1178, 298] width 20 height 20
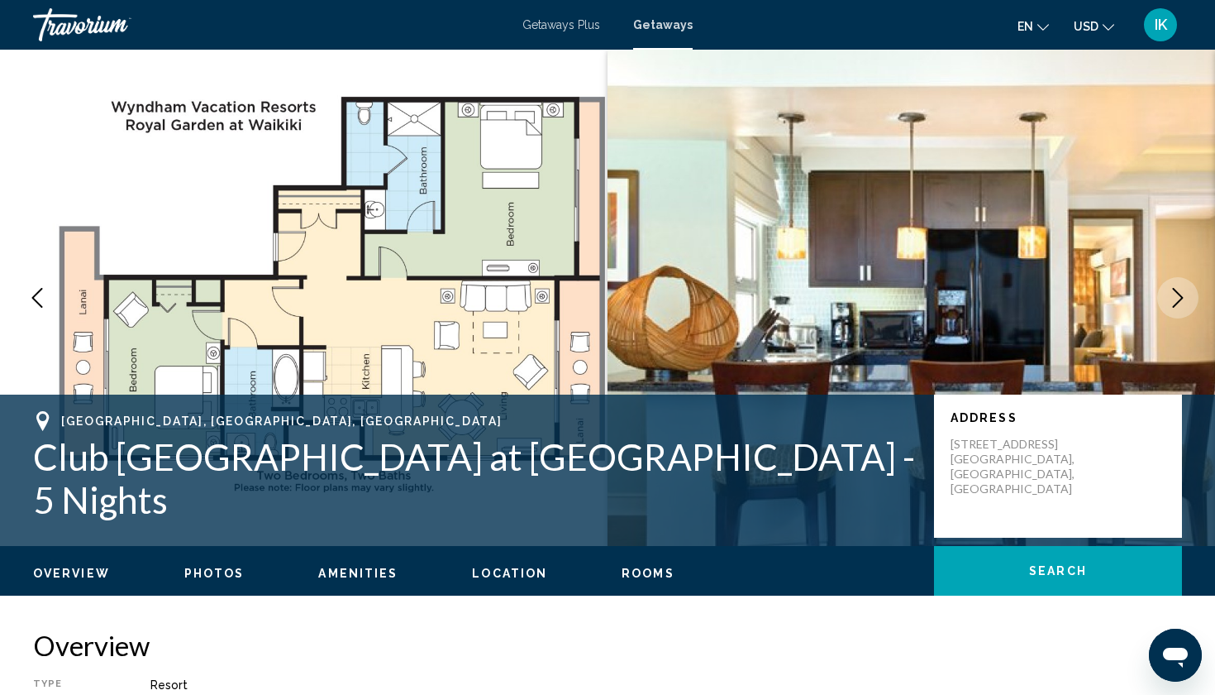
click at [1181, 301] on icon "Next image" at bounding box center [1178, 298] width 20 height 20
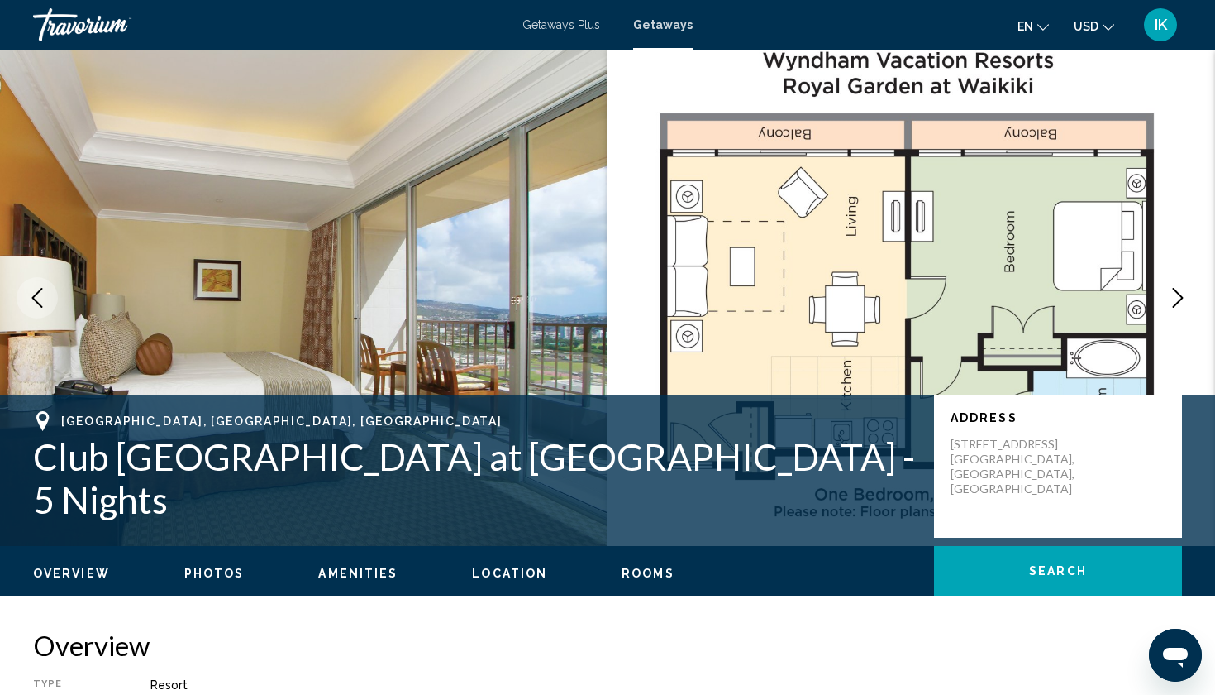
click at [1181, 301] on icon "Next image" at bounding box center [1178, 298] width 20 height 20
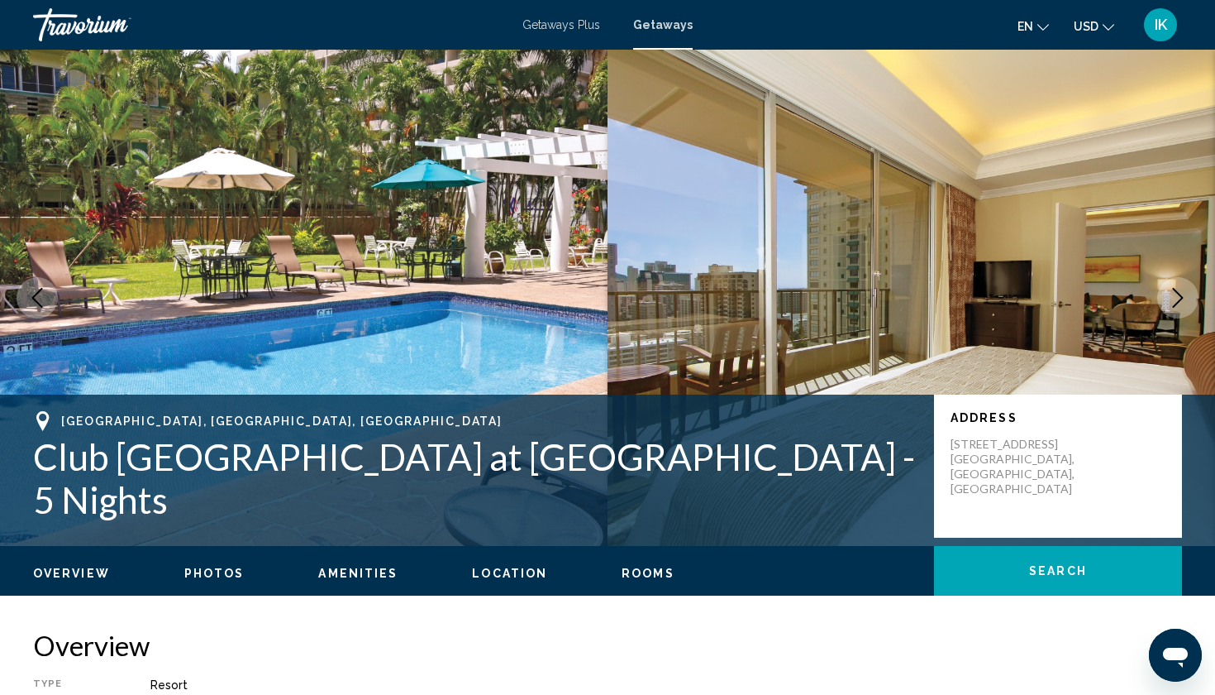
click at [1181, 301] on icon "Next image" at bounding box center [1178, 298] width 20 height 20
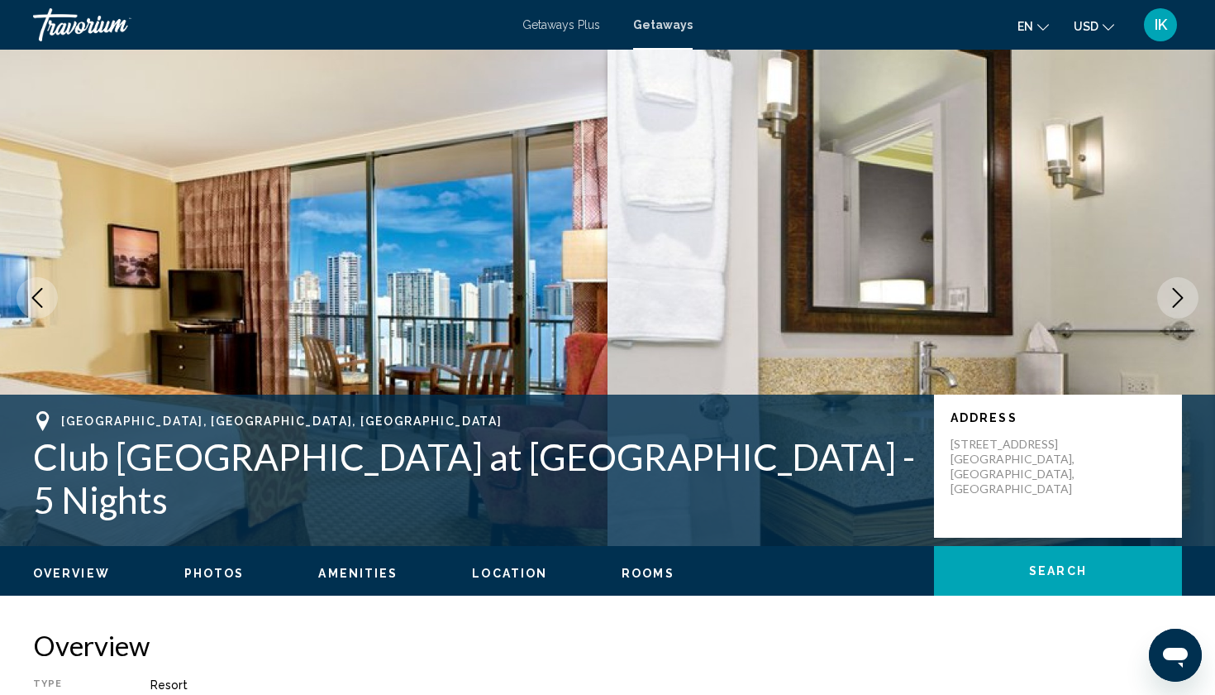
click at [1181, 301] on icon "Next image" at bounding box center [1178, 298] width 20 height 20
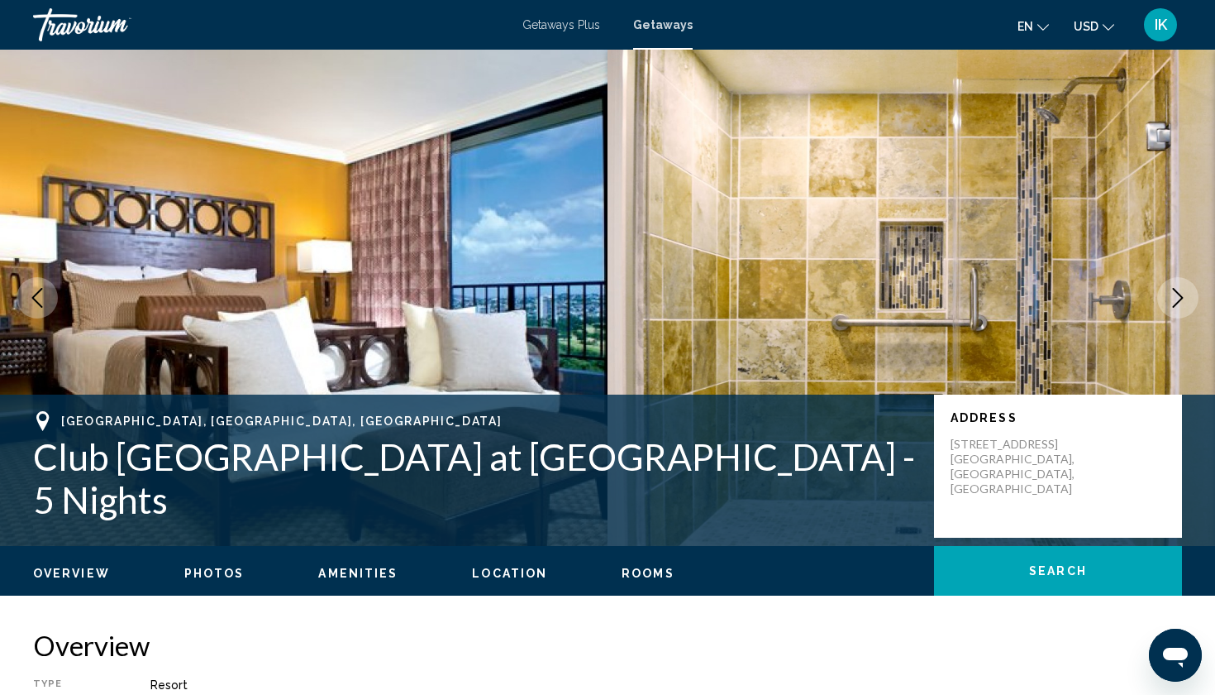
click at [1181, 301] on icon "Next image" at bounding box center [1178, 298] width 20 height 20
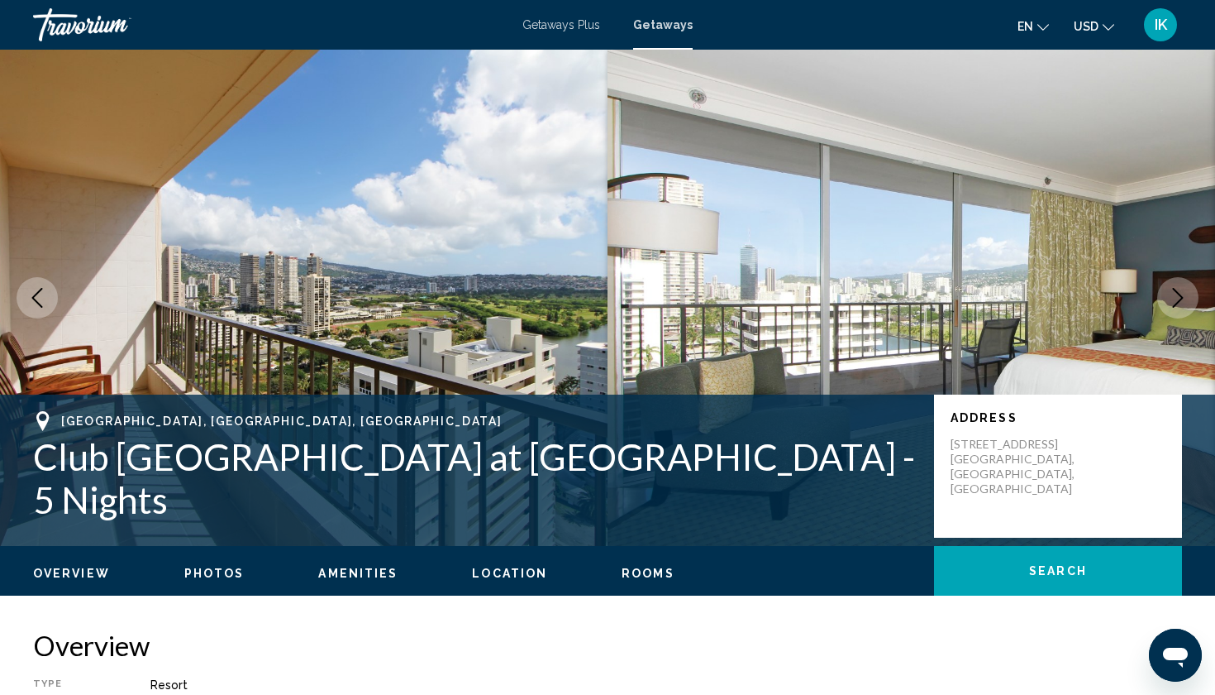
click at [1181, 301] on icon "Next image" at bounding box center [1178, 298] width 20 height 20
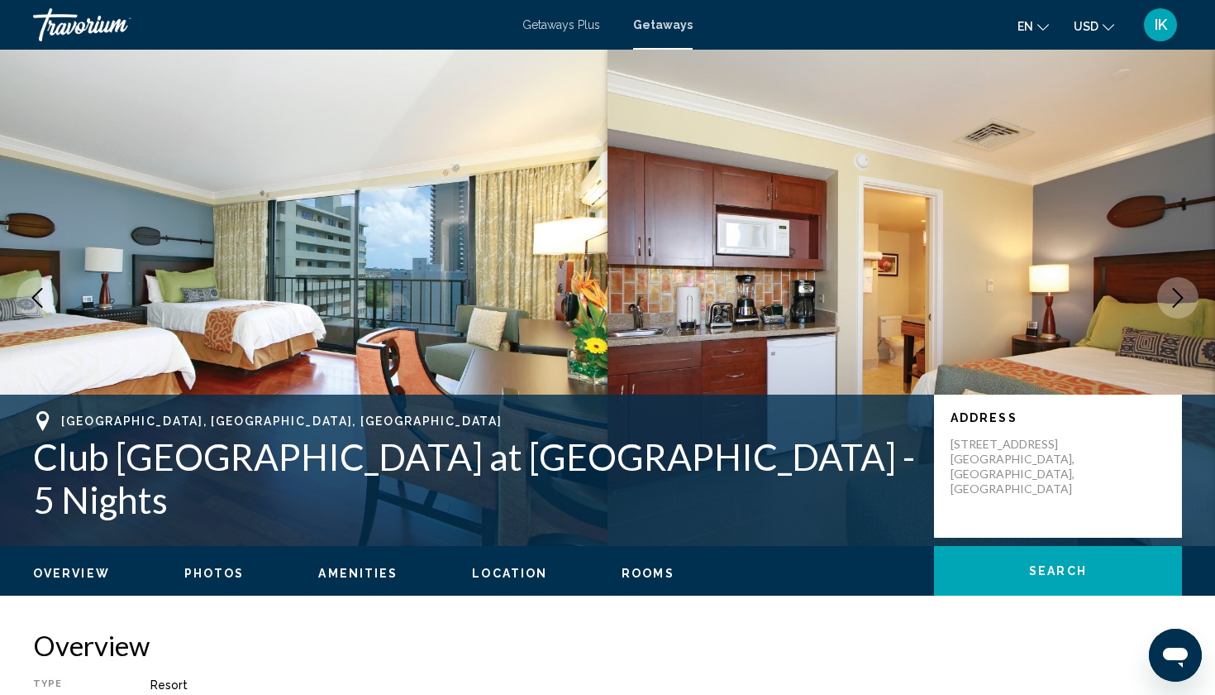
click at [1181, 301] on icon "Next image" at bounding box center [1178, 298] width 20 height 20
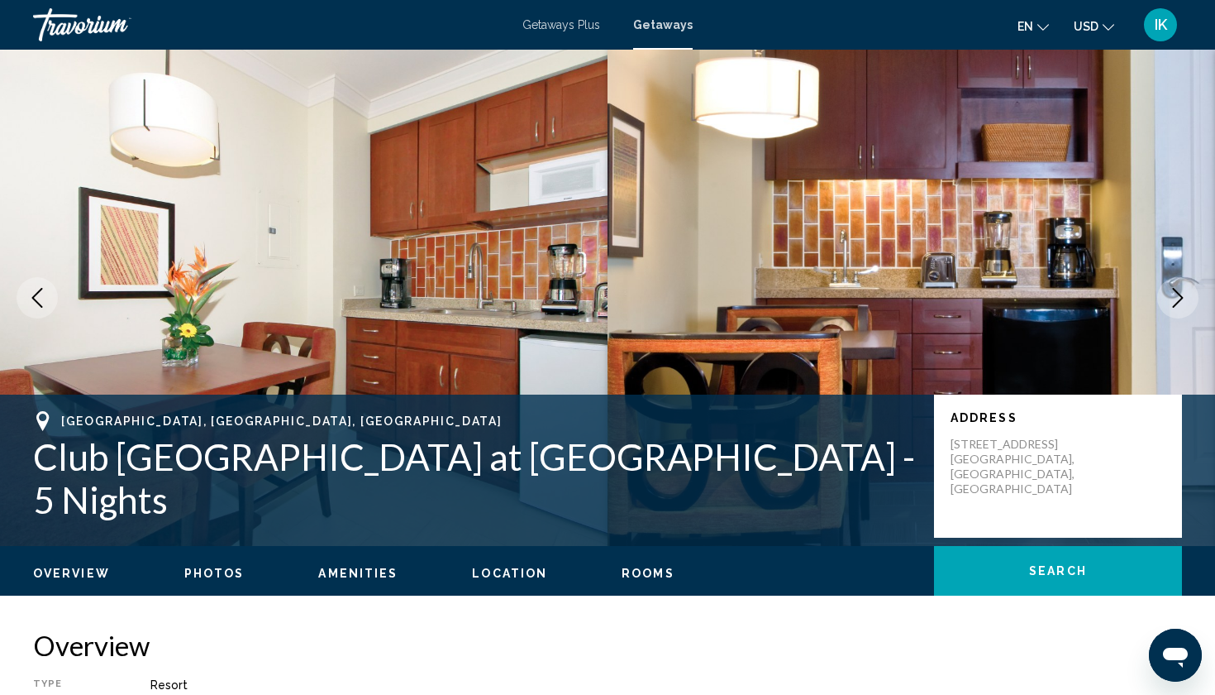
click at [1181, 301] on icon "Next image" at bounding box center [1178, 298] width 20 height 20
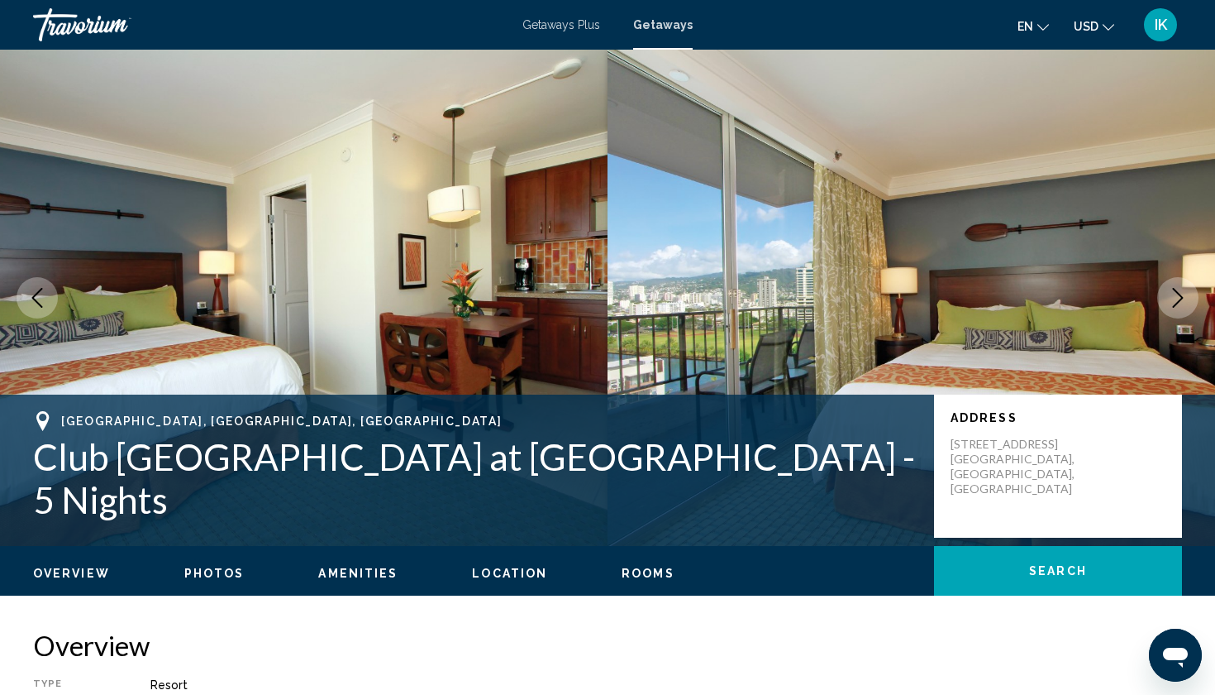
click at [1185, 297] on icon "Next image" at bounding box center [1178, 298] width 20 height 20
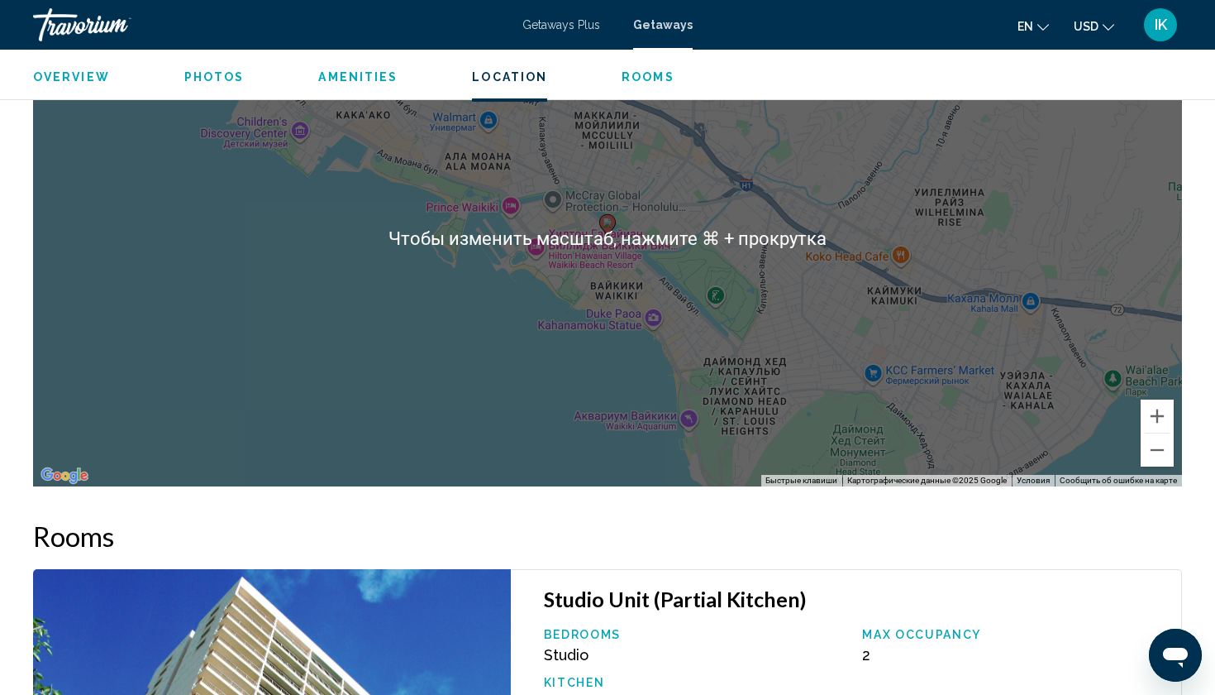
scroll to position [2251, 0]
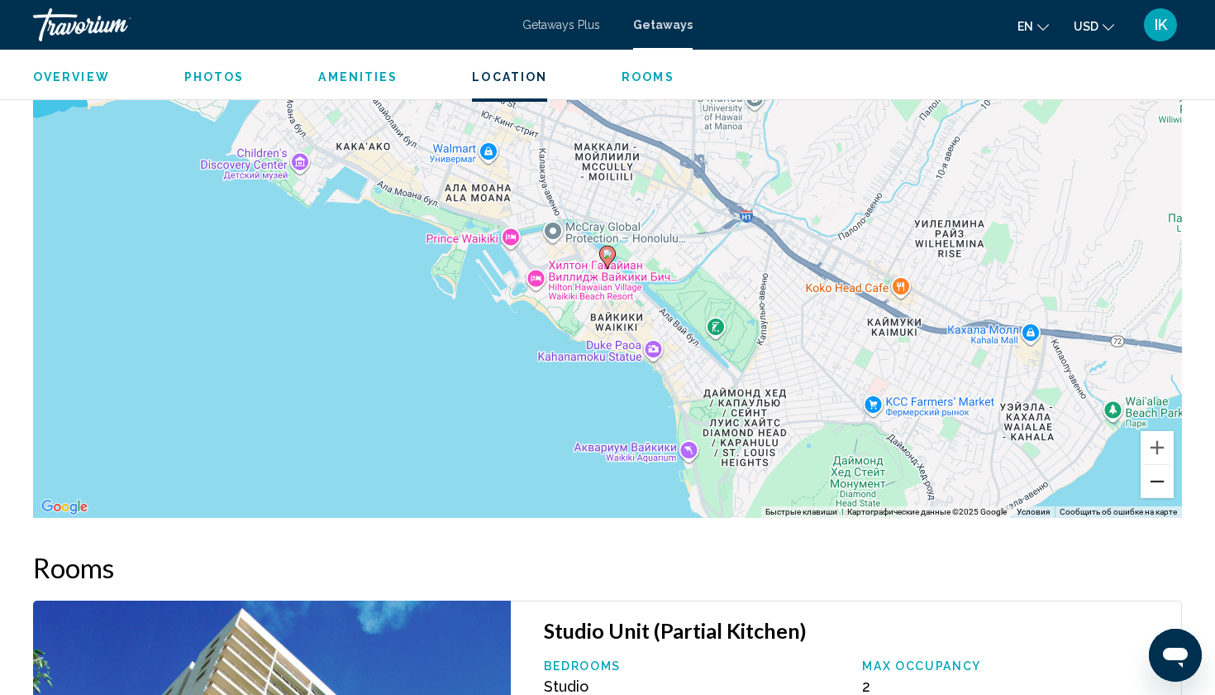
click at [1161, 482] on button "Уменьшить" at bounding box center [1157, 481] width 33 height 33
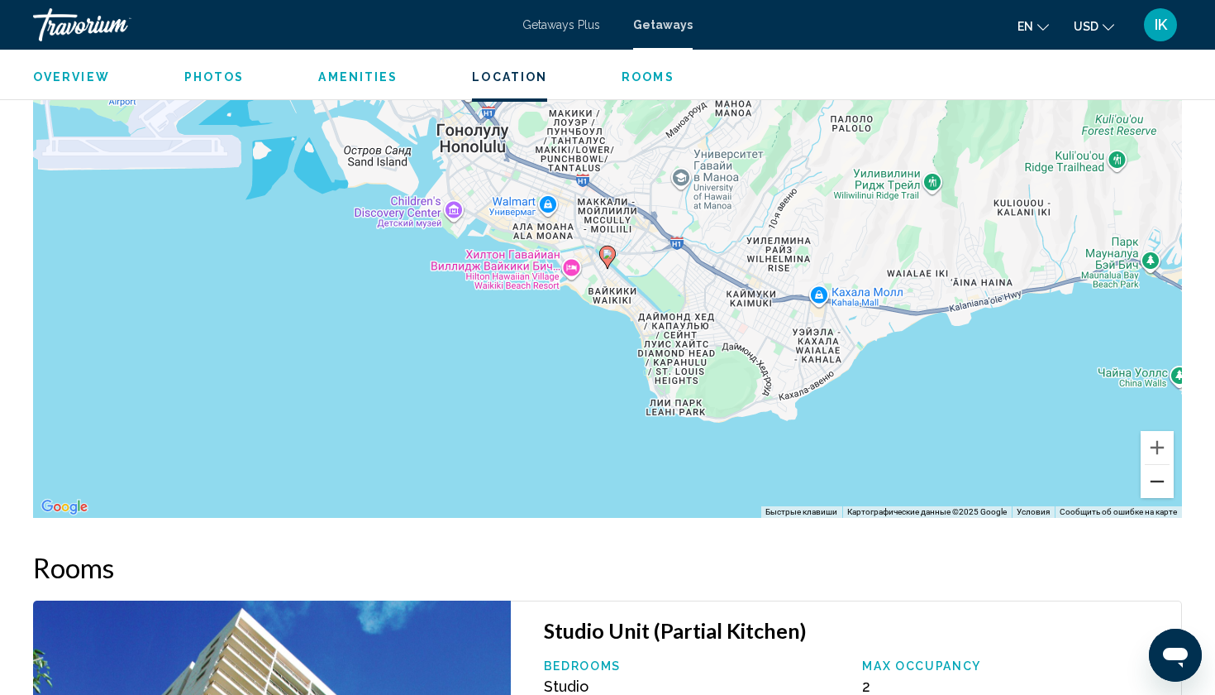
click at [1161, 482] on button "Уменьшить" at bounding box center [1157, 481] width 33 height 33
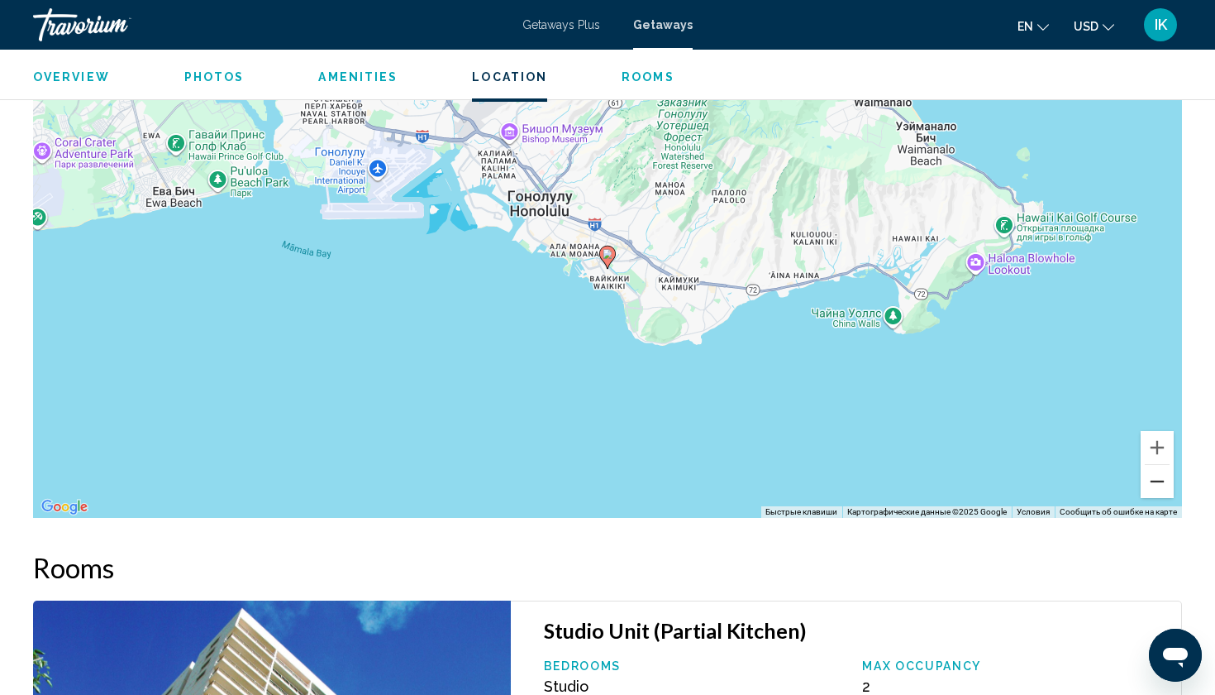
click at [1161, 482] on button "Уменьшить" at bounding box center [1157, 481] width 33 height 33
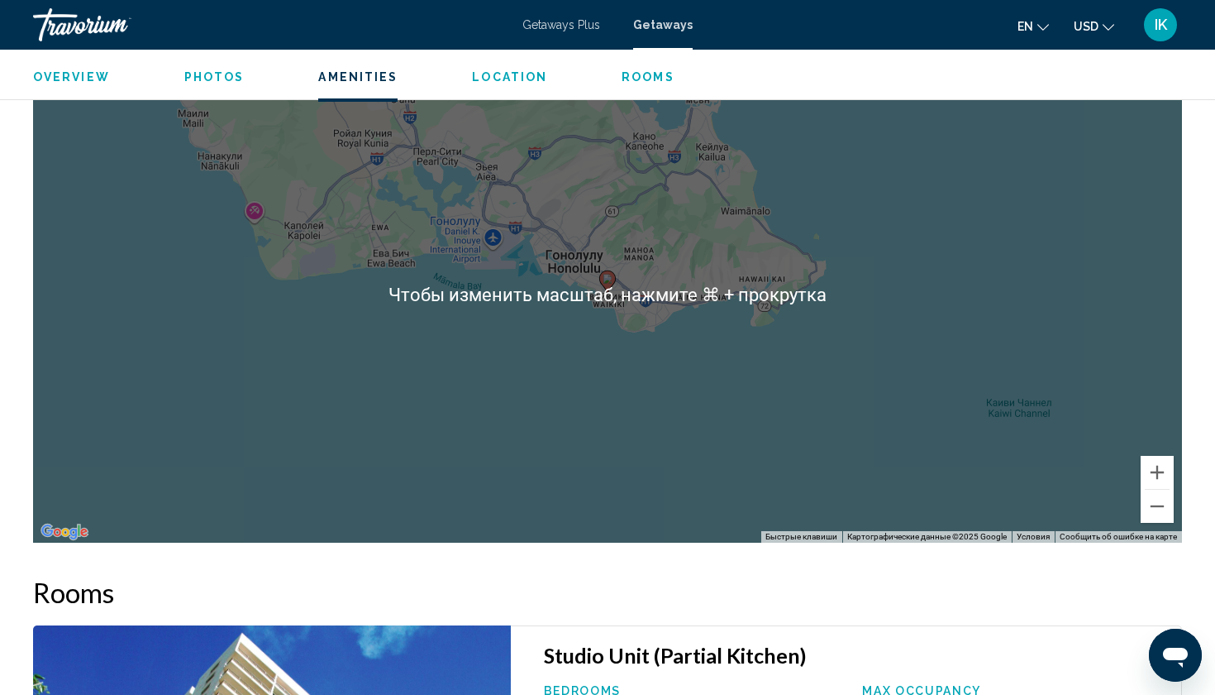
scroll to position [2509, 0]
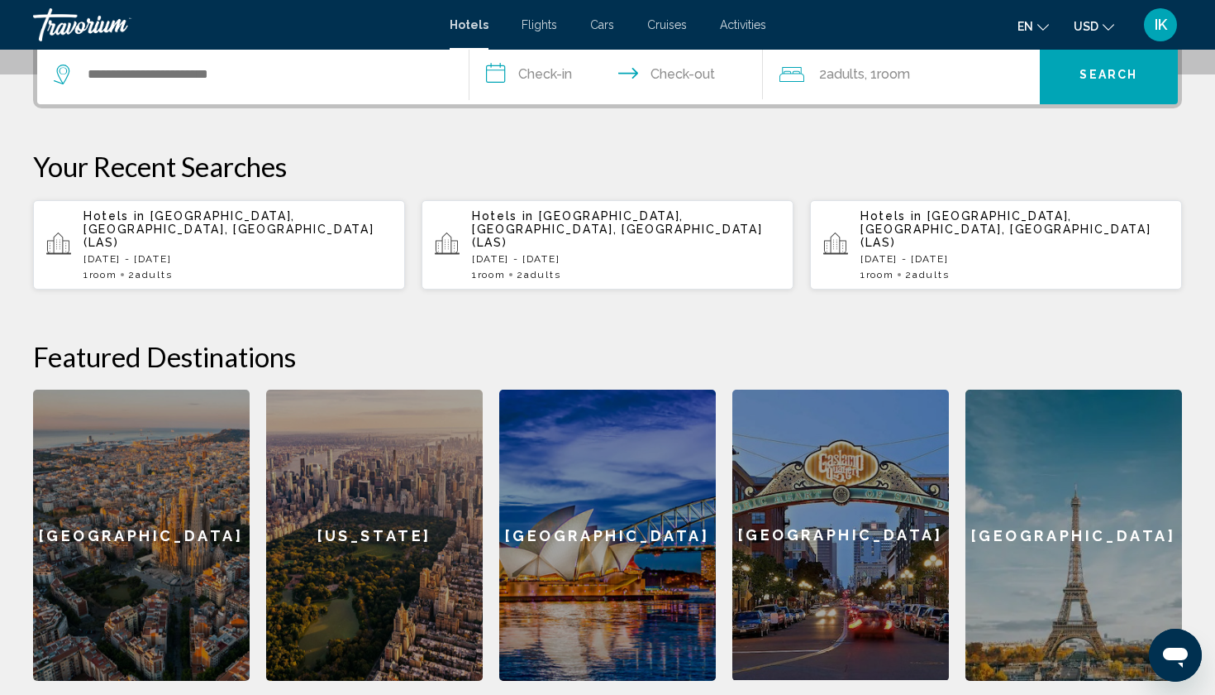
scroll to position [346, 0]
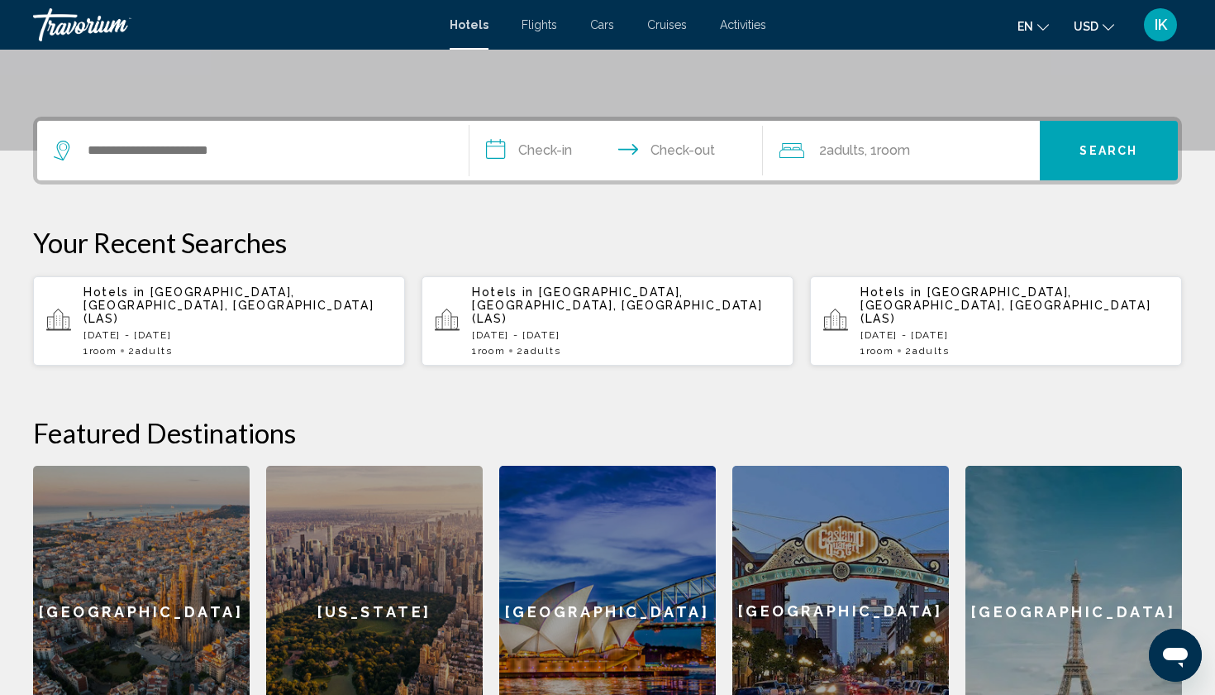
click at [298, 329] on p "[DATE] - [DATE]" at bounding box center [238, 335] width 308 height 12
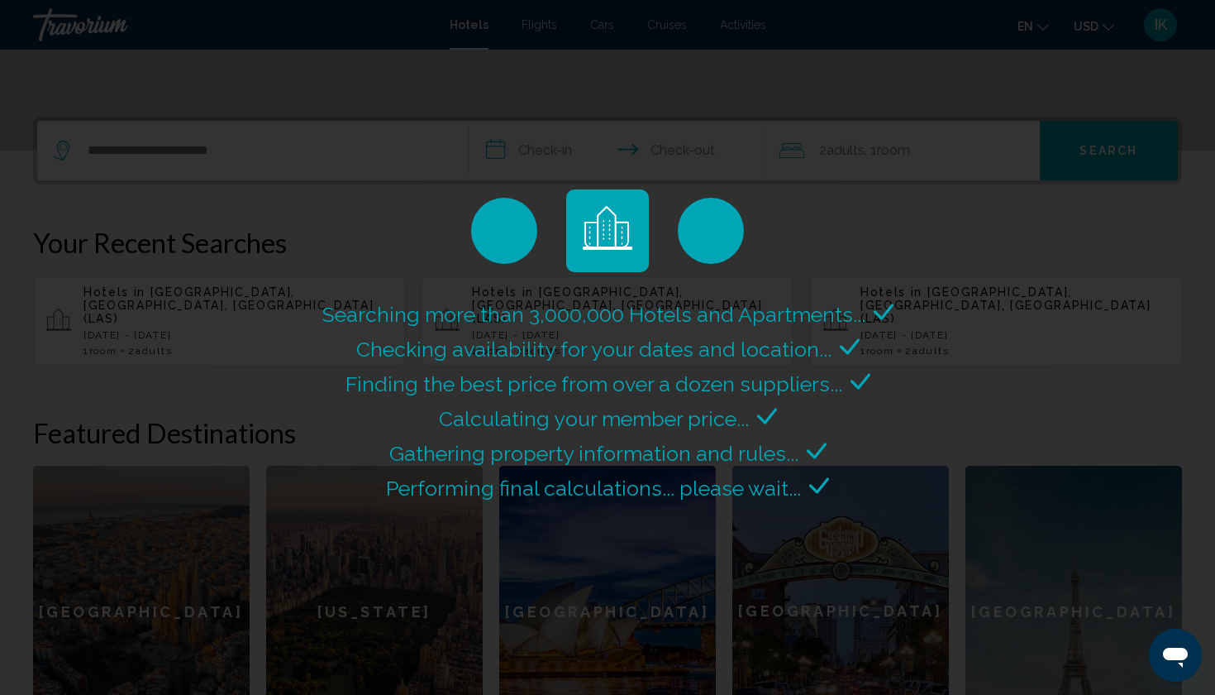
scroll to position [0, 0]
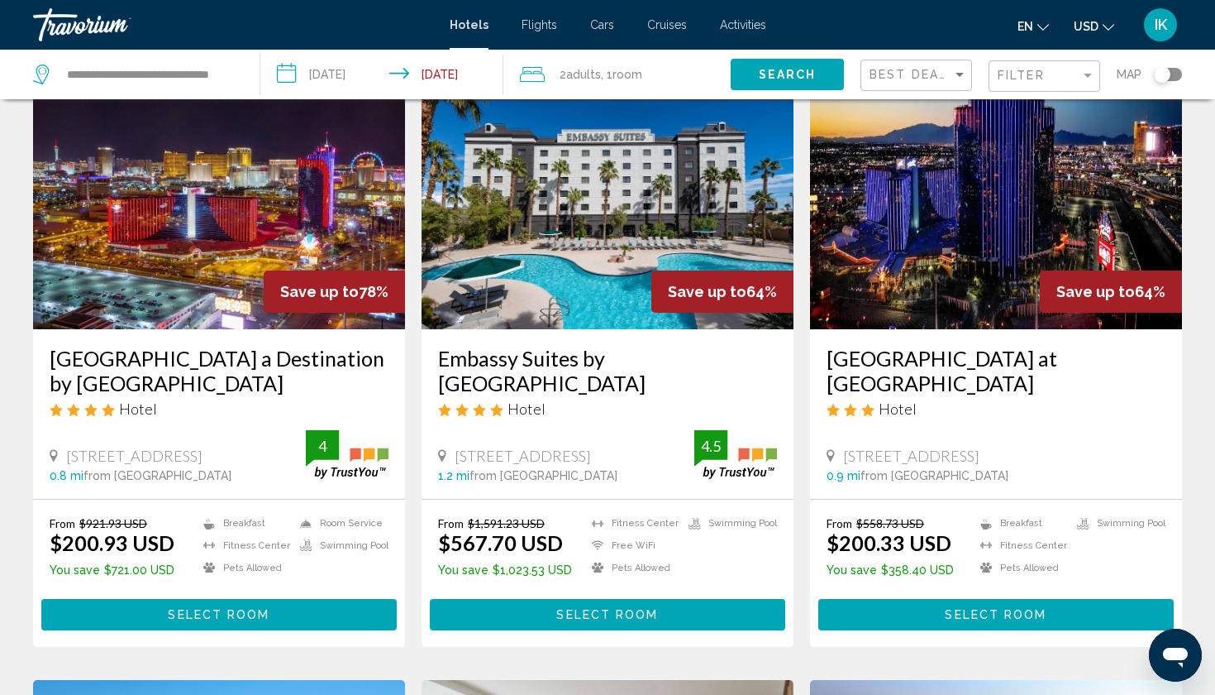
scroll to position [93, 0]
click at [239, 241] on img "Main content" at bounding box center [219, 196] width 372 height 265
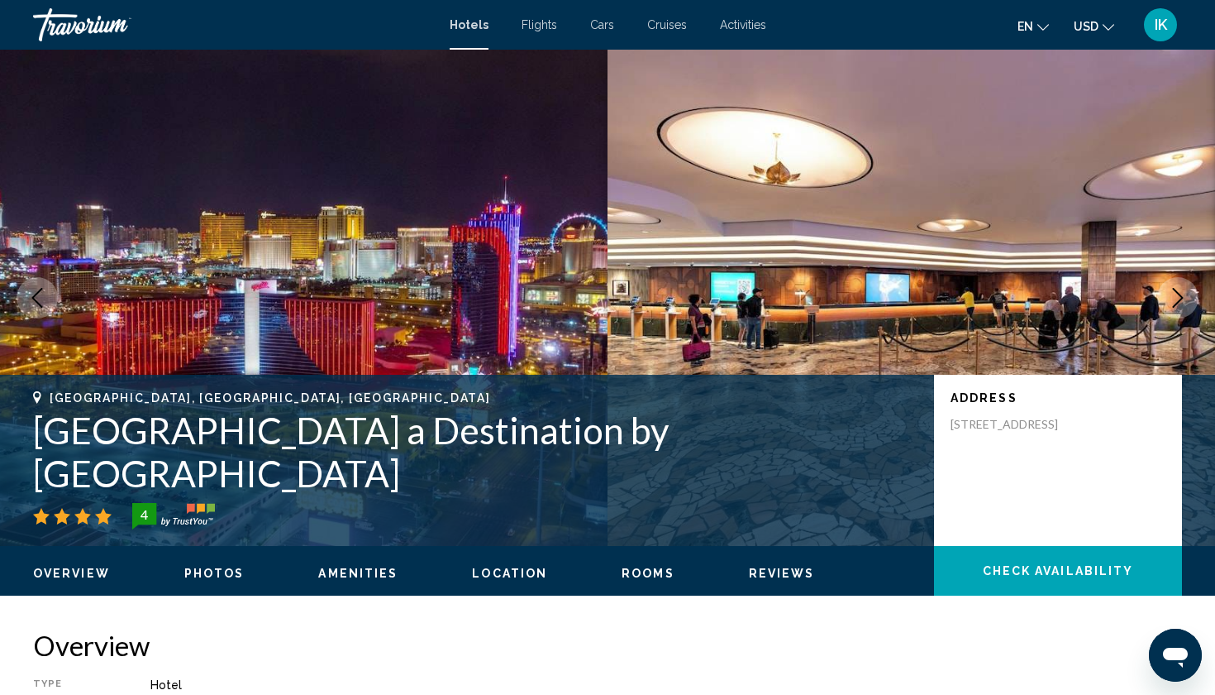
click at [1172, 295] on icon "Next image" at bounding box center [1178, 298] width 20 height 20
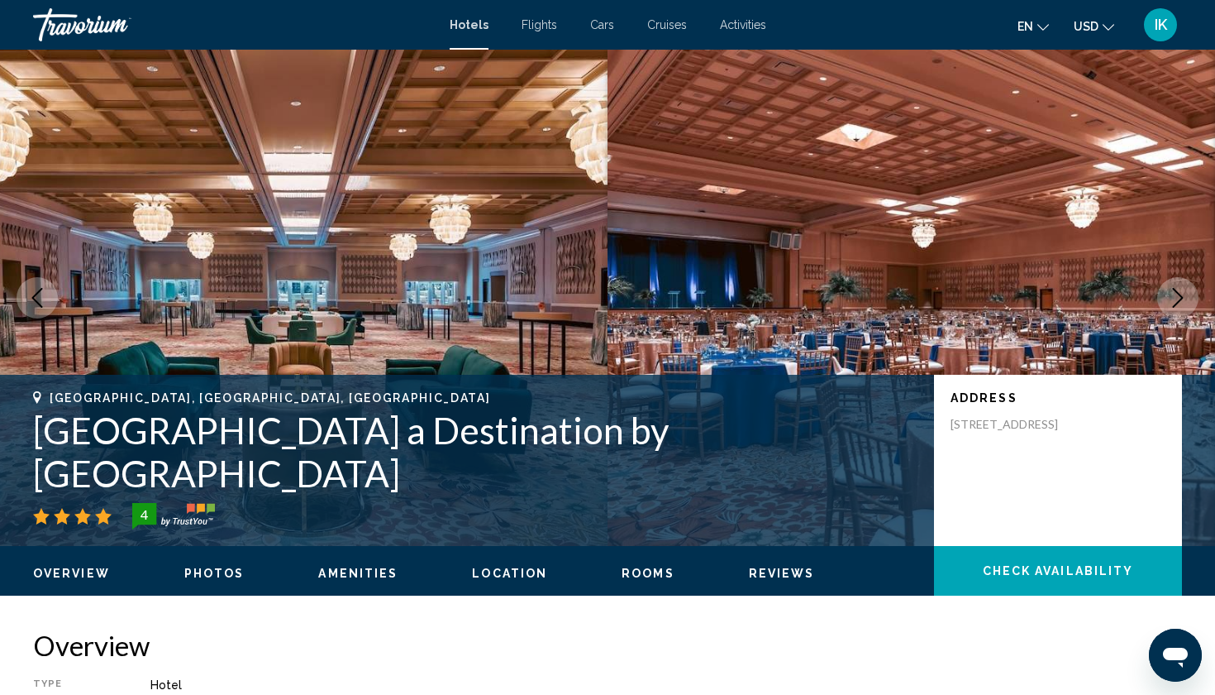
click at [1172, 295] on icon "Next image" at bounding box center [1178, 298] width 20 height 20
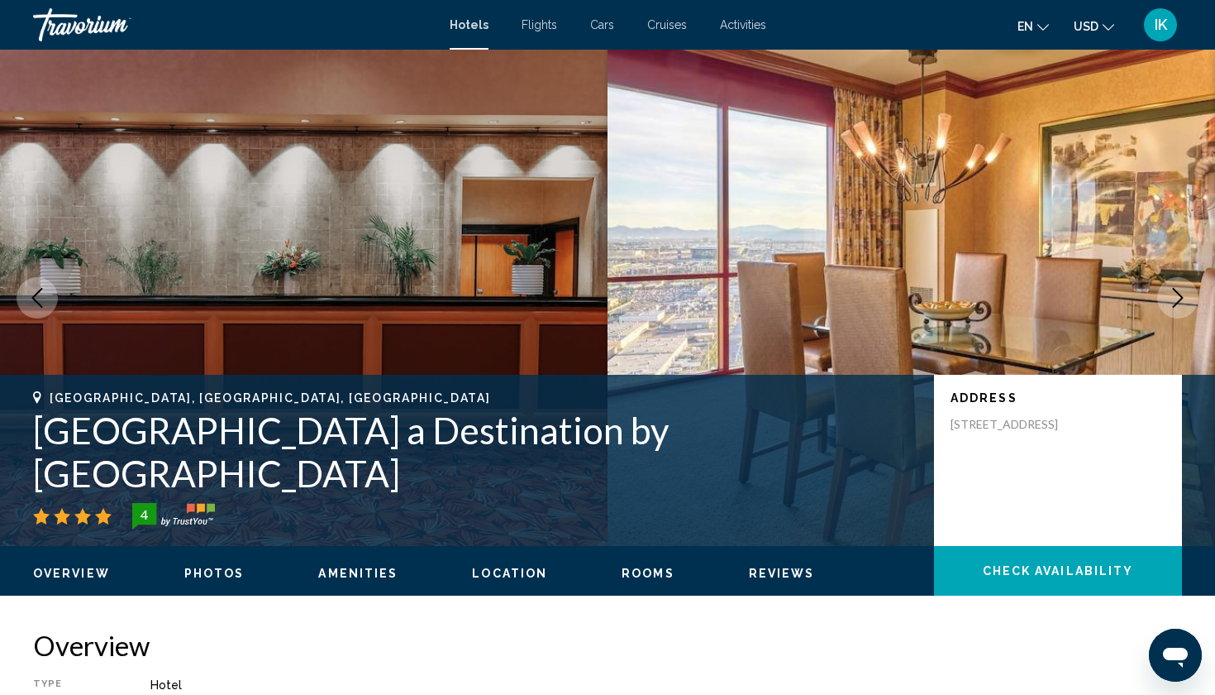
click at [1172, 295] on icon "Next image" at bounding box center [1178, 298] width 20 height 20
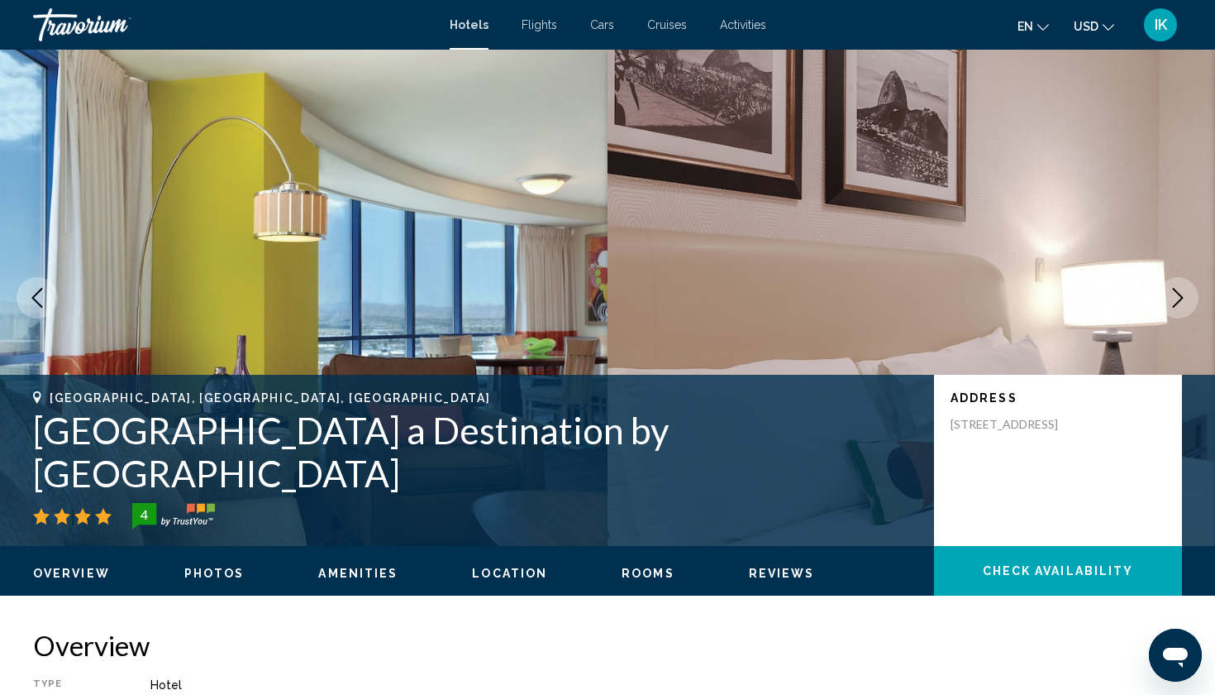
click at [1172, 295] on icon "Next image" at bounding box center [1178, 298] width 20 height 20
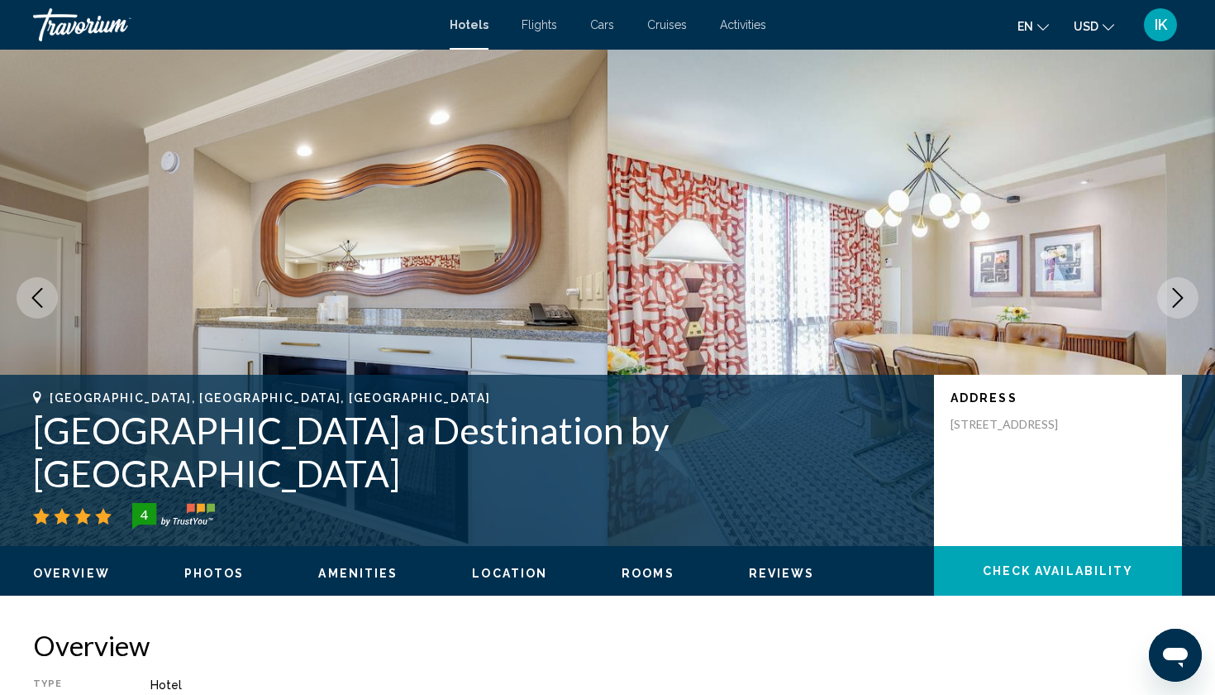
click at [1172, 295] on icon "Next image" at bounding box center [1178, 298] width 20 height 20
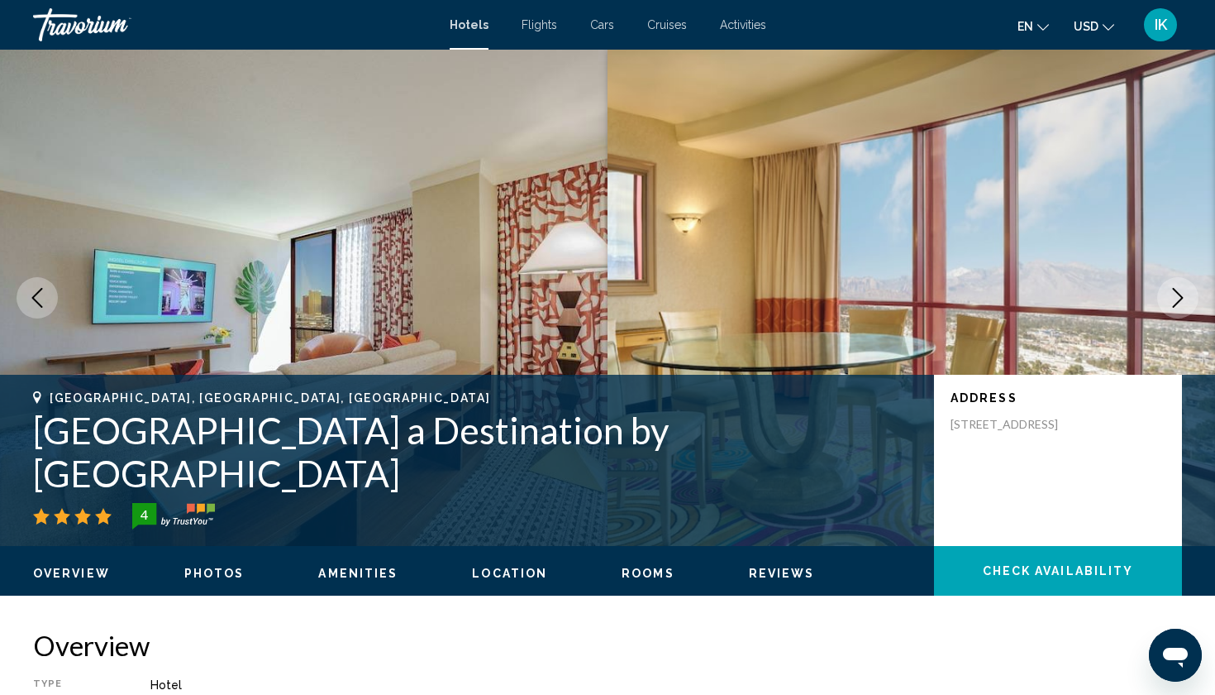
click at [1172, 295] on icon "Next image" at bounding box center [1178, 298] width 20 height 20
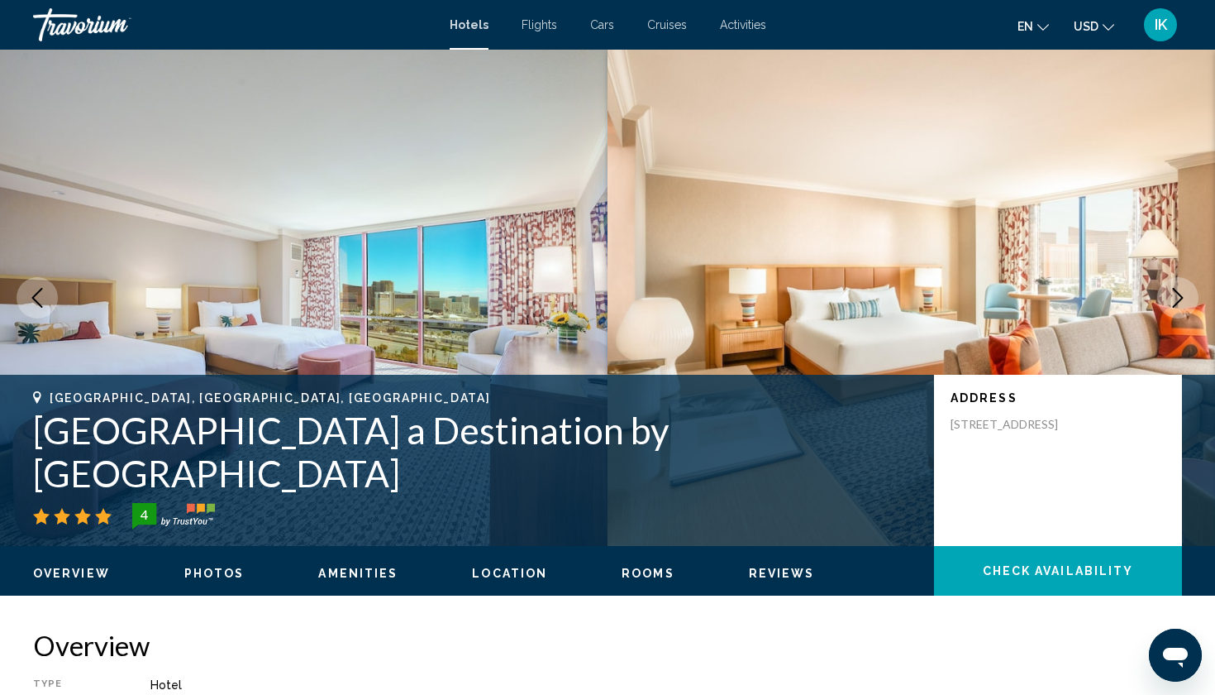
click at [1172, 295] on icon "Next image" at bounding box center [1178, 298] width 20 height 20
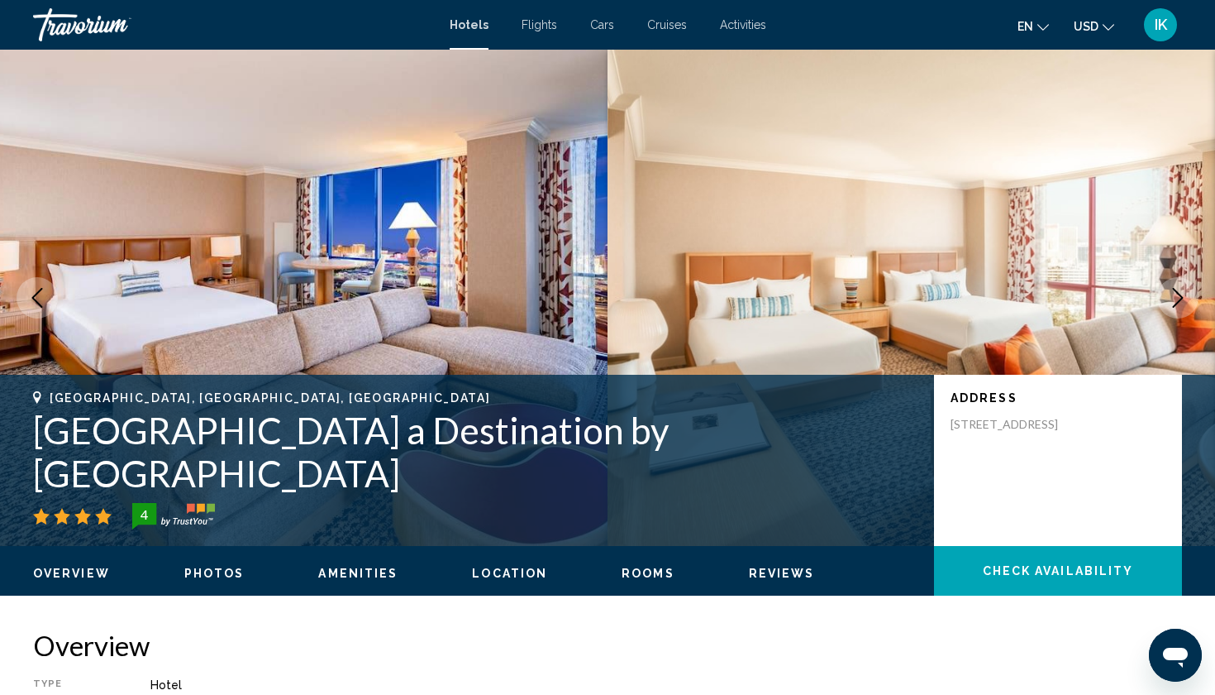
click at [1172, 295] on icon "Next image" at bounding box center [1178, 298] width 20 height 20
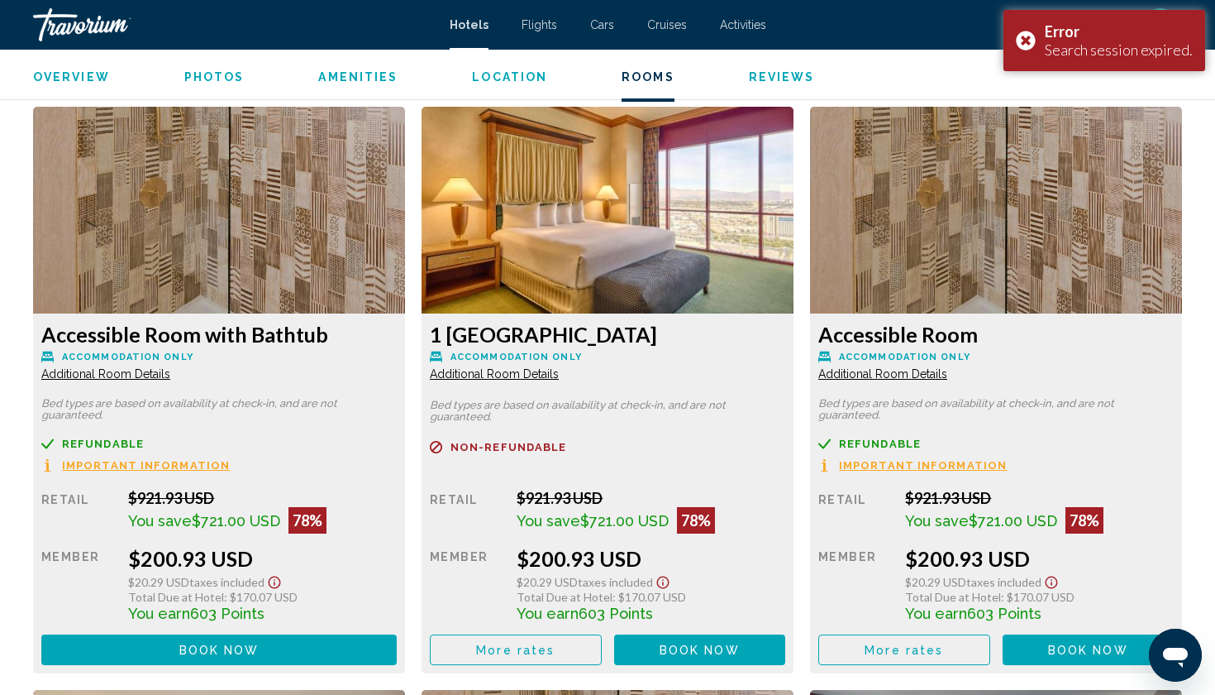
click at [214, 334] on h3 "Accessible Room with Bathtub" at bounding box center [219, 334] width 356 height 25
click at [216, 656] on span "Book now" at bounding box center [219, 649] width 80 height 13
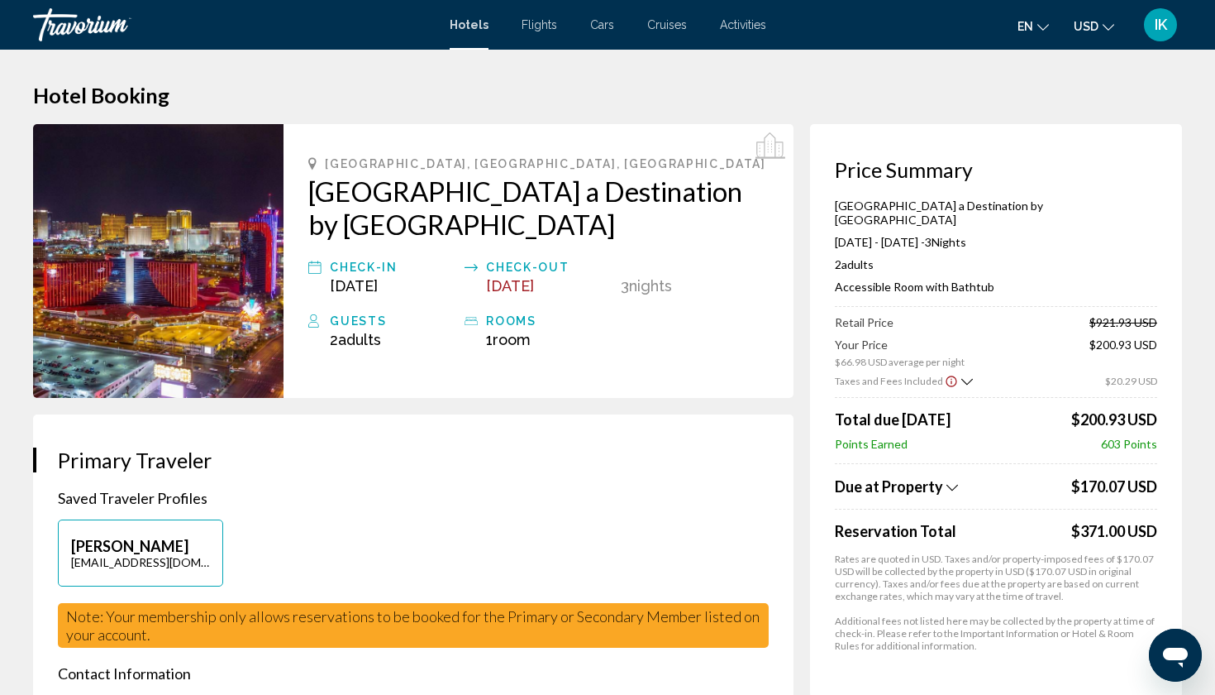
click at [425, 284] on div "Nov 5, 2025" at bounding box center [393, 285] width 127 height 17
click at [425, 281] on div "Nov 5, 2025" at bounding box center [393, 285] width 127 height 17
drag, startPoint x: 126, startPoint y: 17, endPoint x: 116, endPoint y: 11, distance: 11.9
click at [116, 11] on div "Travorium" at bounding box center [115, 24] width 165 height 33
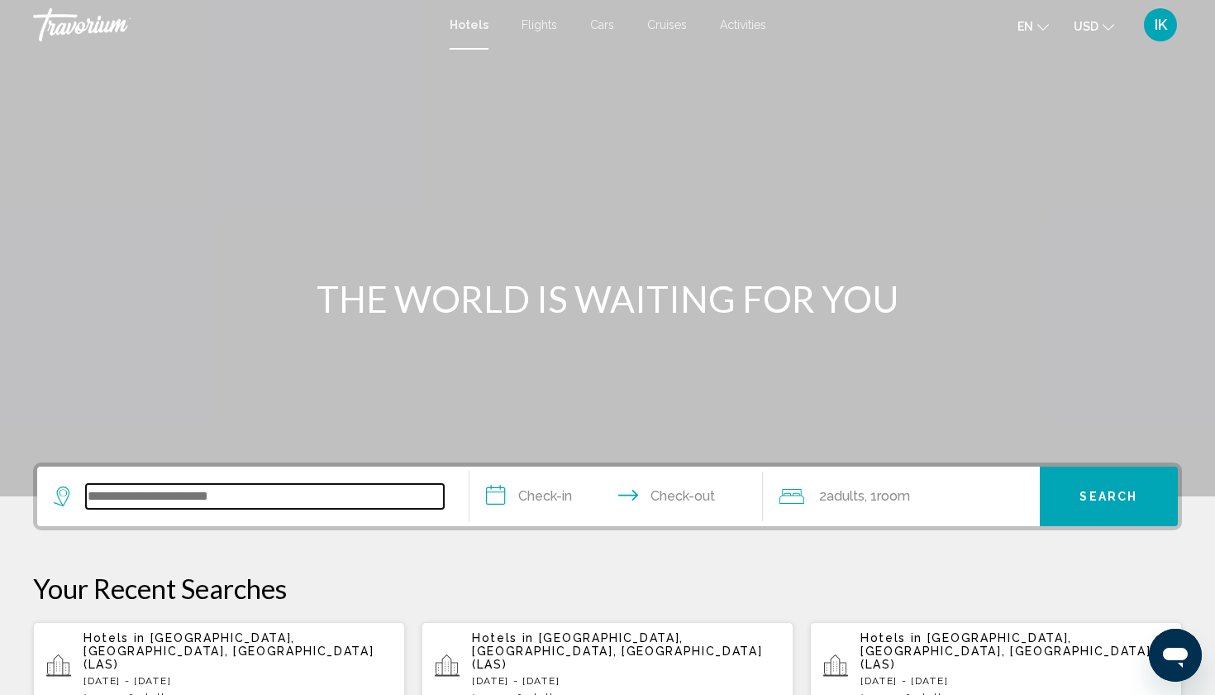
click at [163, 488] on input "Search widget" at bounding box center [265, 496] width 358 height 25
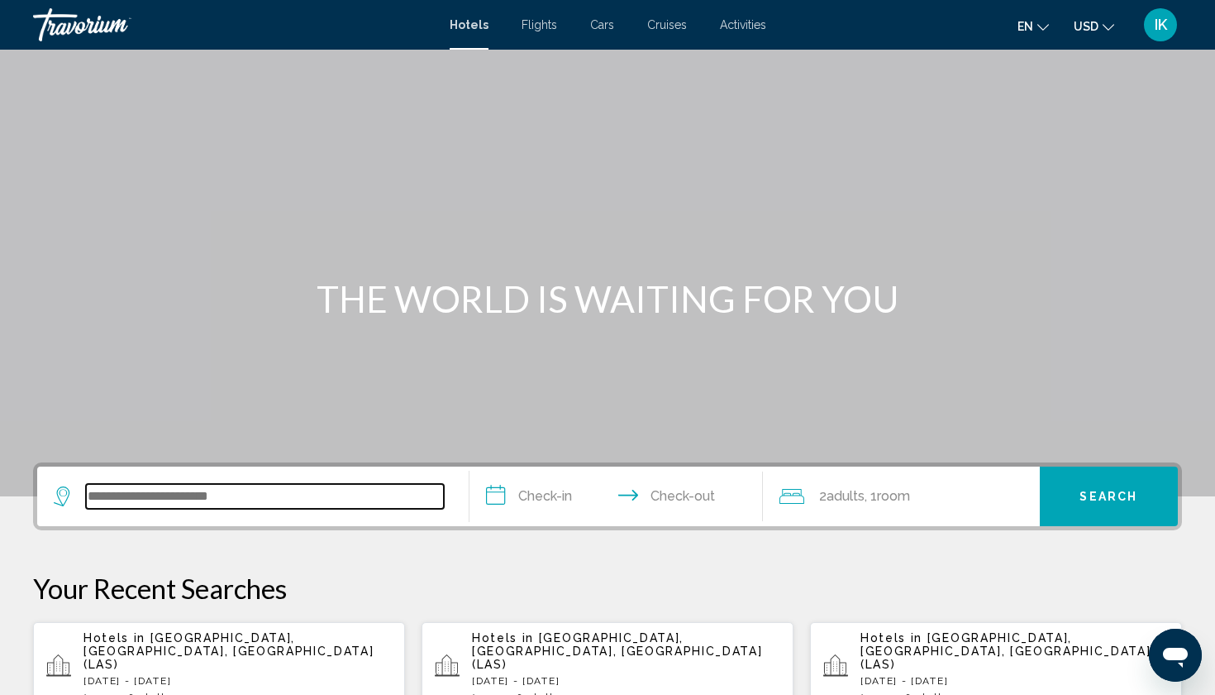
scroll to position [408, 0]
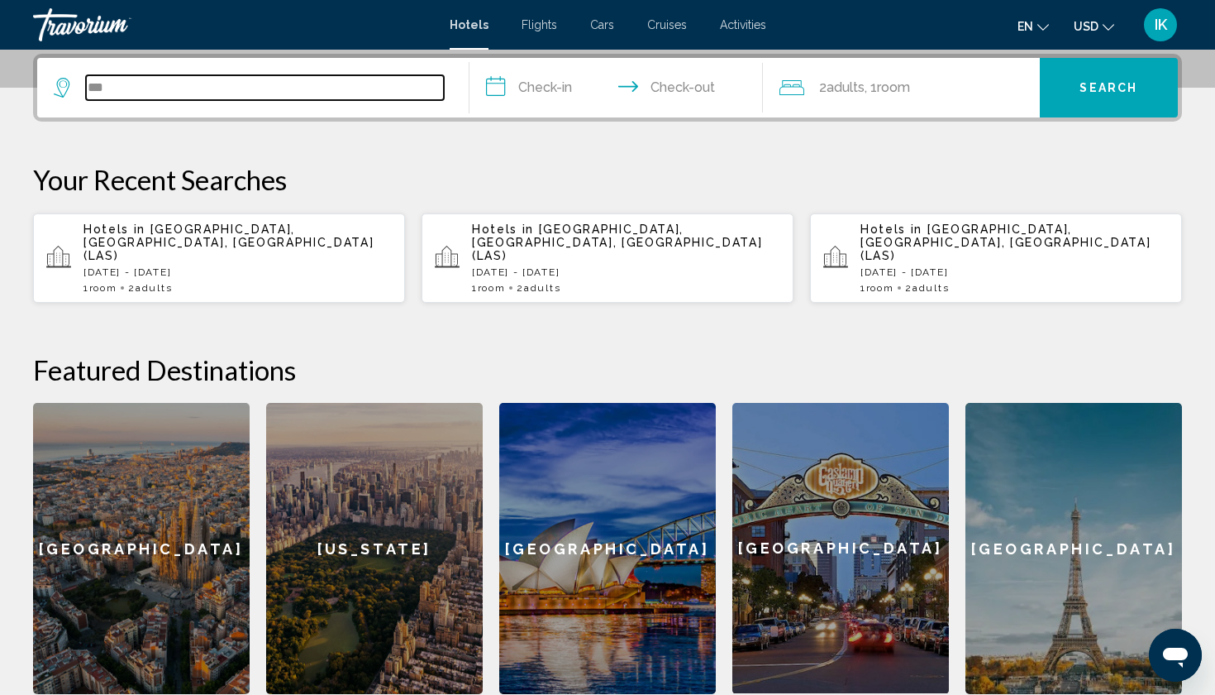
click at [208, 99] on input "***" at bounding box center [265, 87] width 358 height 25
click at [226, 77] on input "***" at bounding box center [265, 87] width 358 height 25
type input "***"
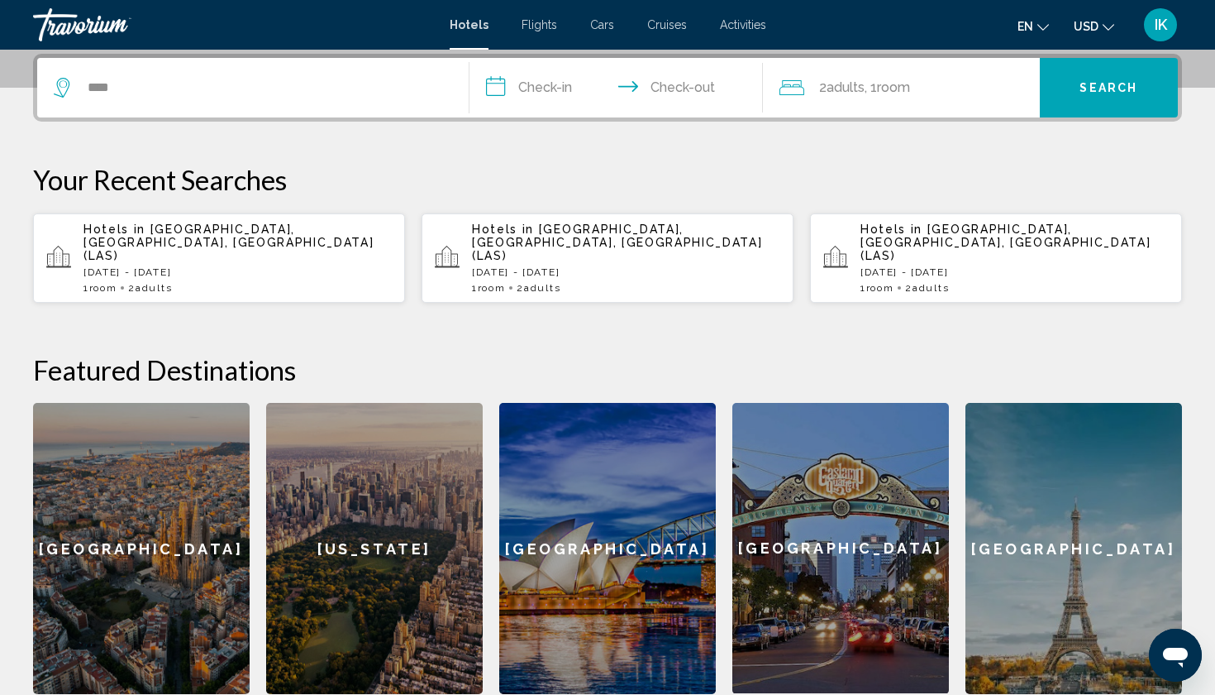
click at [555, 91] on input "**********" at bounding box center [620, 90] width 300 height 64
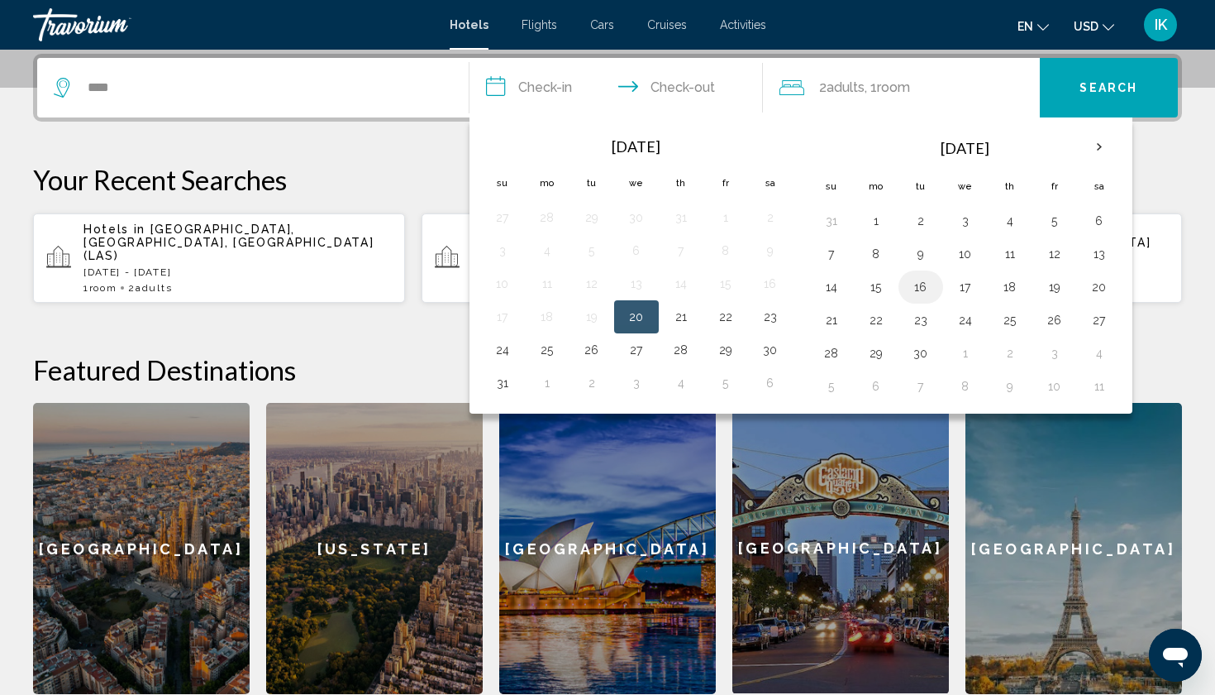
click at [924, 282] on button "16" at bounding box center [921, 286] width 26 height 23
click at [1046, 294] on button "19" at bounding box center [1055, 286] width 26 height 23
type input "**********"
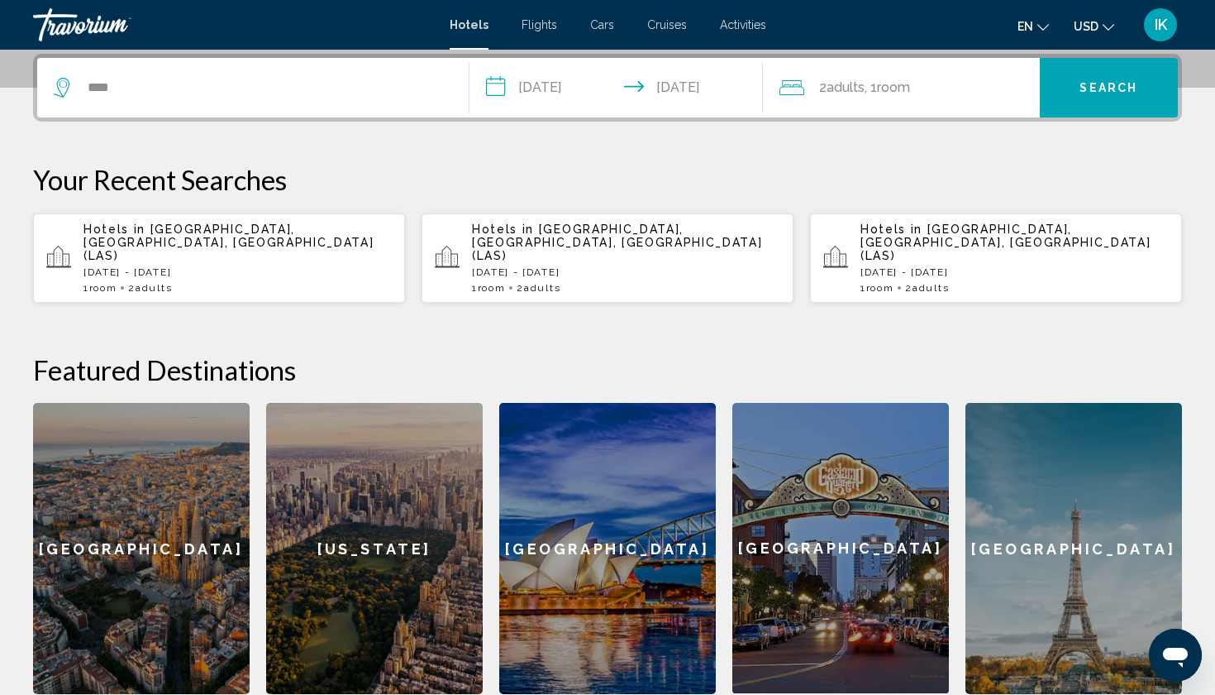
click at [1080, 77] on button "Search" at bounding box center [1109, 88] width 139 height 60
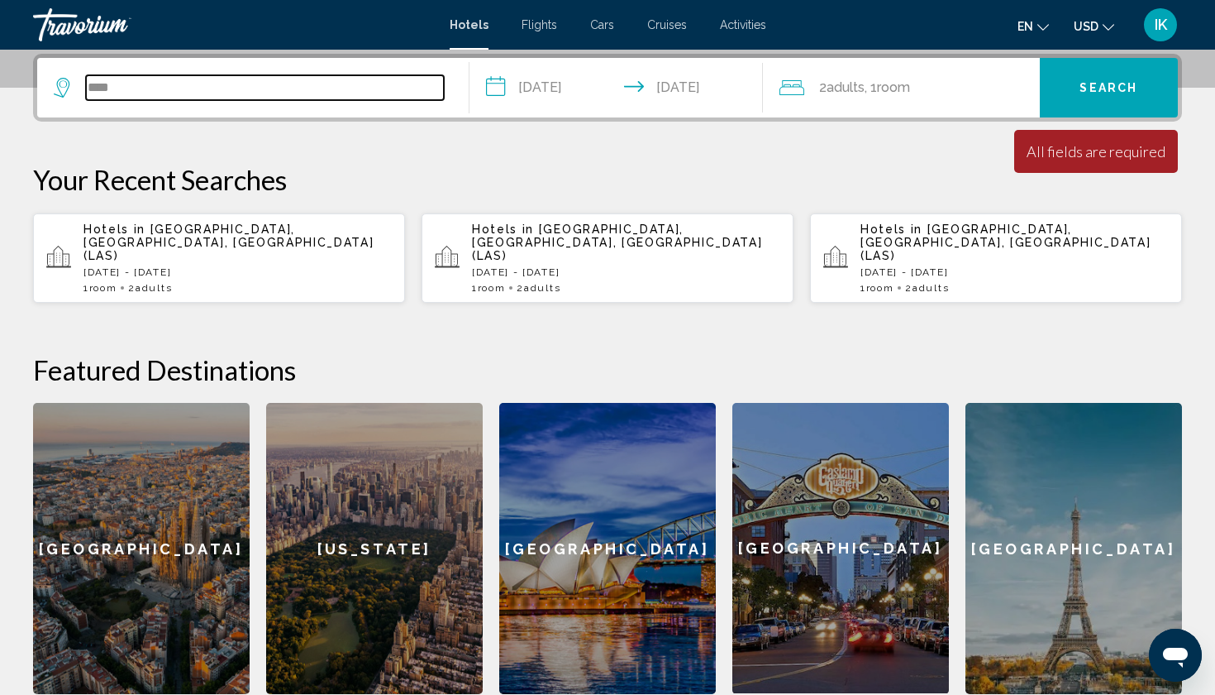
click at [177, 93] on input "***" at bounding box center [265, 87] width 358 height 25
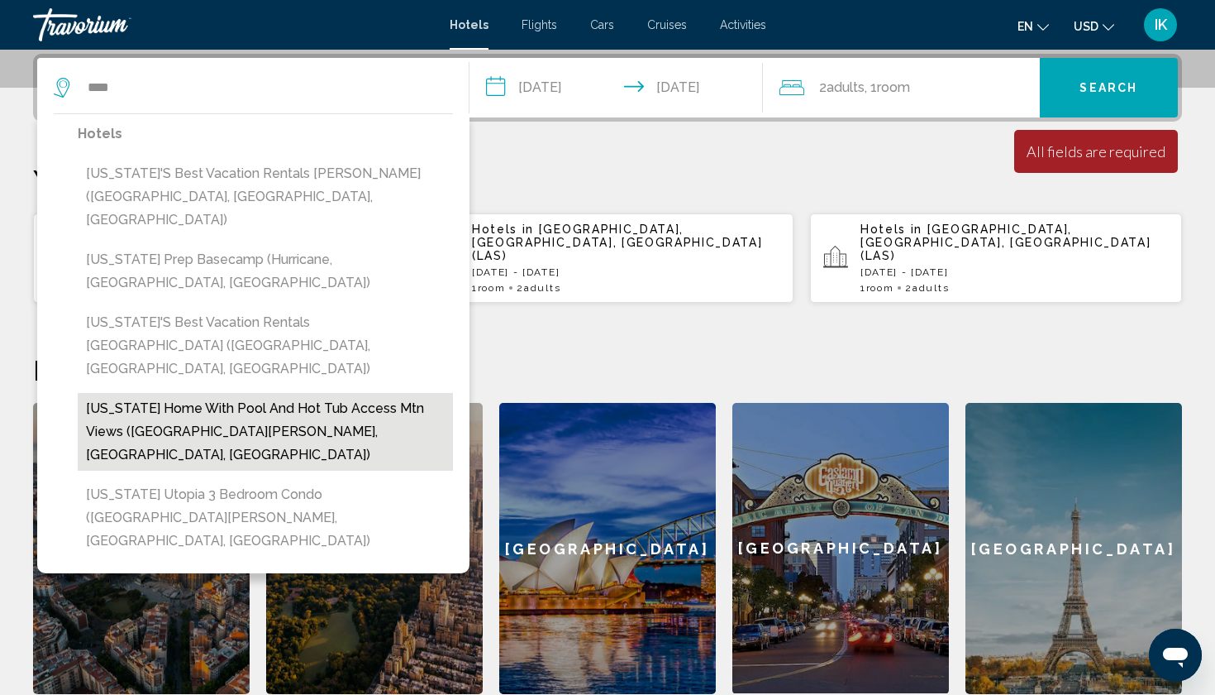
drag, startPoint x: 177, startPoint y: 93, endPoint x: 227, endPoint y: 314, distance: 226.3
click at [227, 393] on button "[US_STATE] Home with Pool and Hot Tub Access Mtn Views ([GEOGRAPHIC_DATA][PERSO…" at bounding box center [265, 432] width 375 height 78
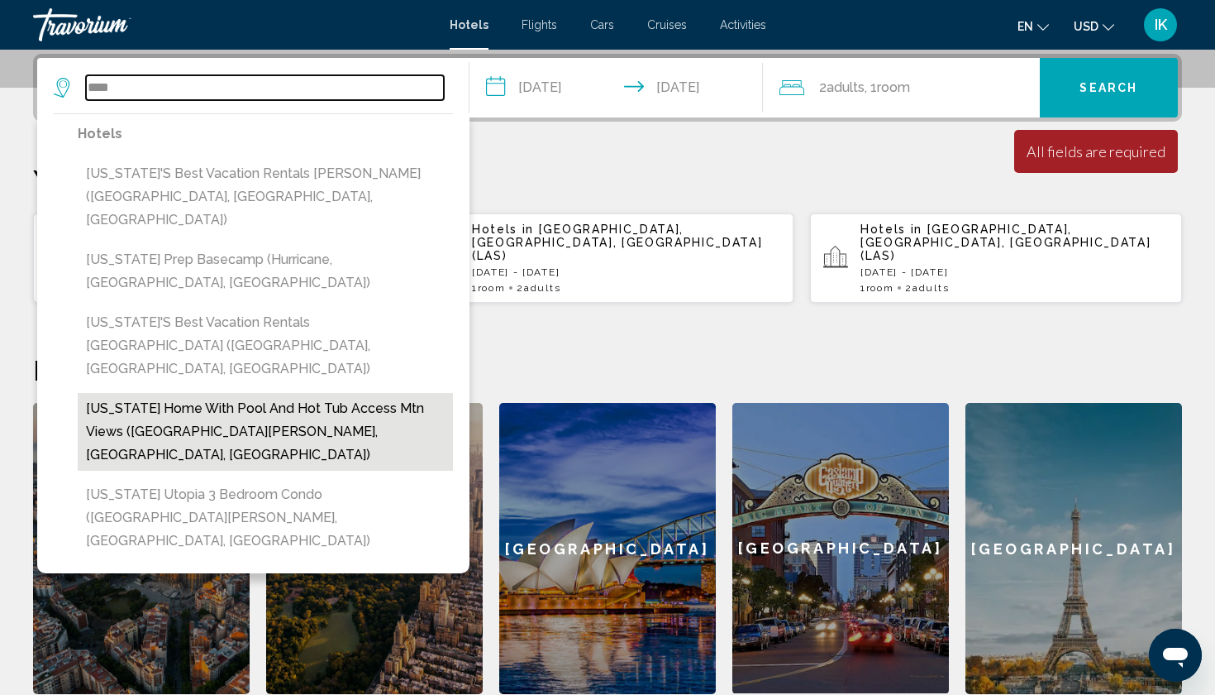
type input "**********"
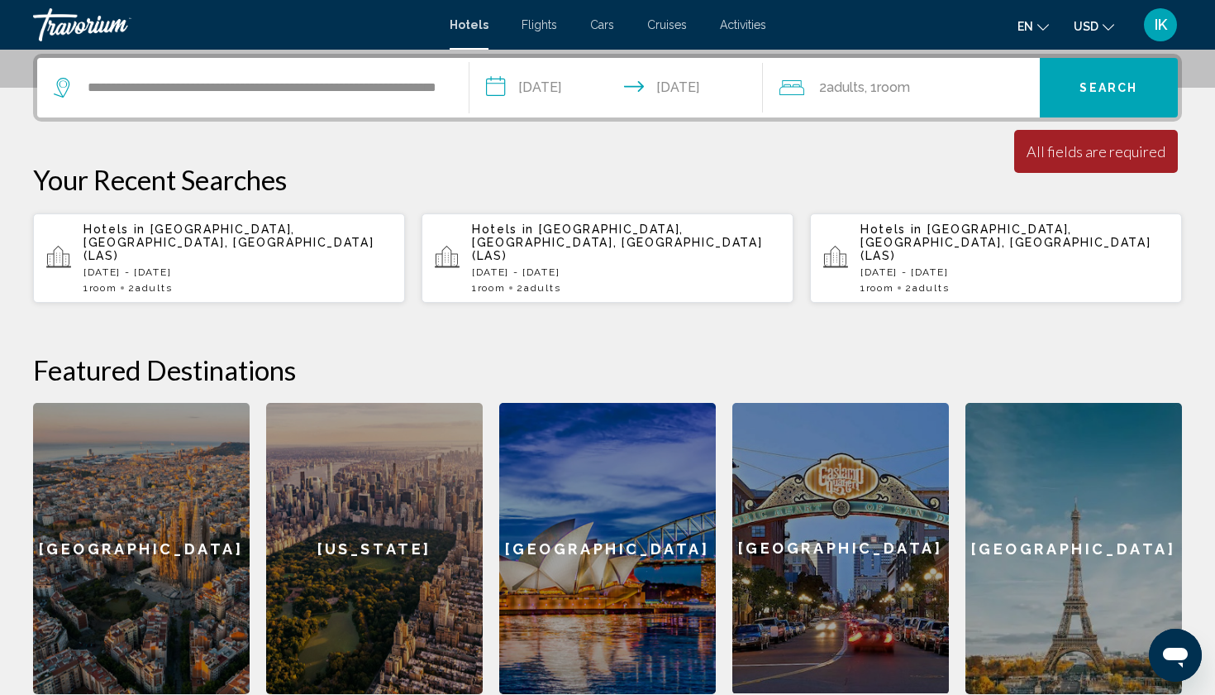
click at [1144, 82] on button "Search" at bounding box center [1109, 88] width 139 height 60
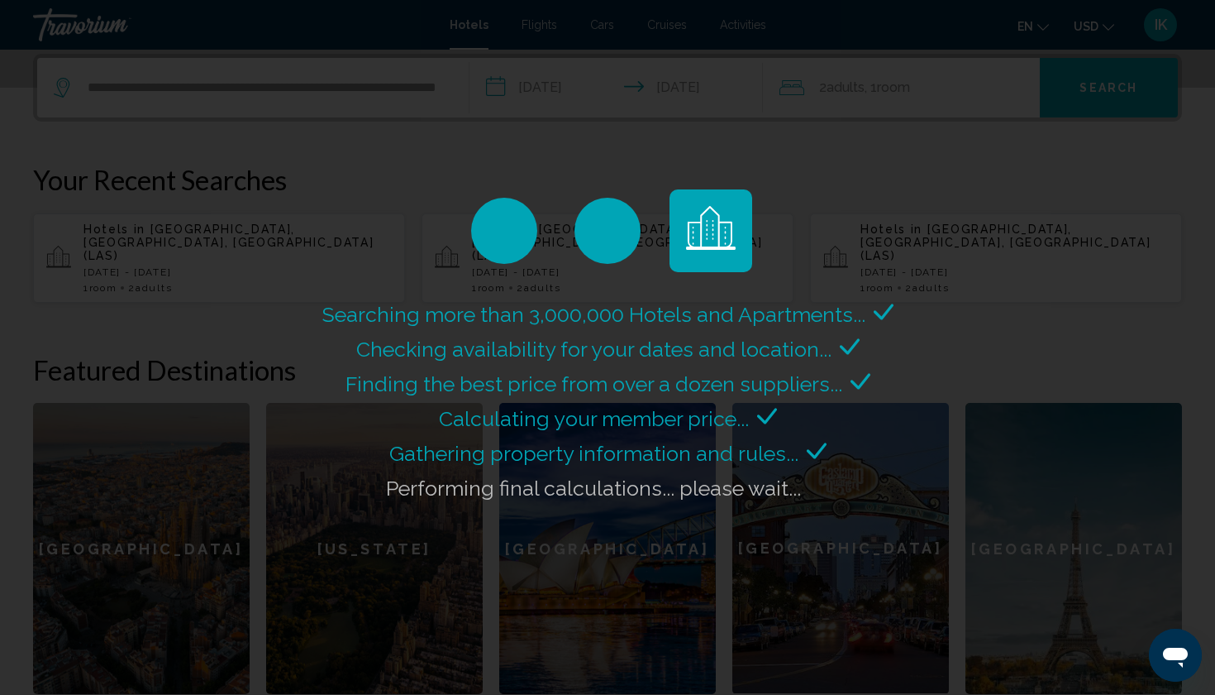
scroll to position [0, 0]
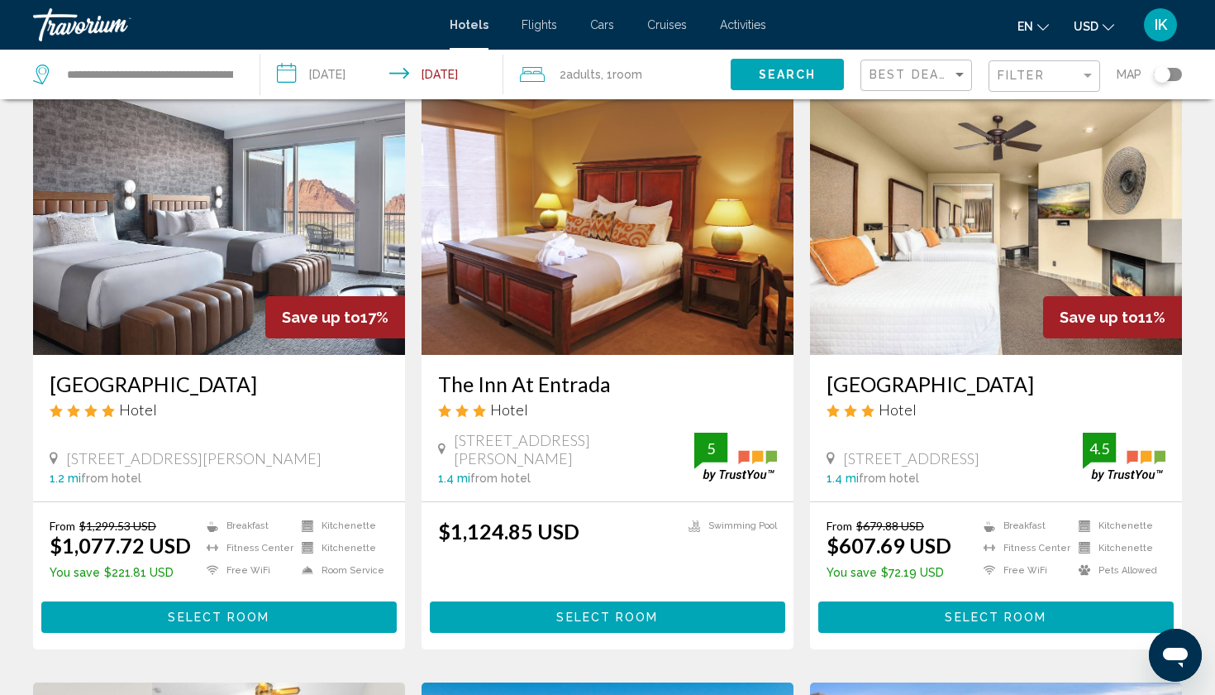
scroll to position [664, 0]
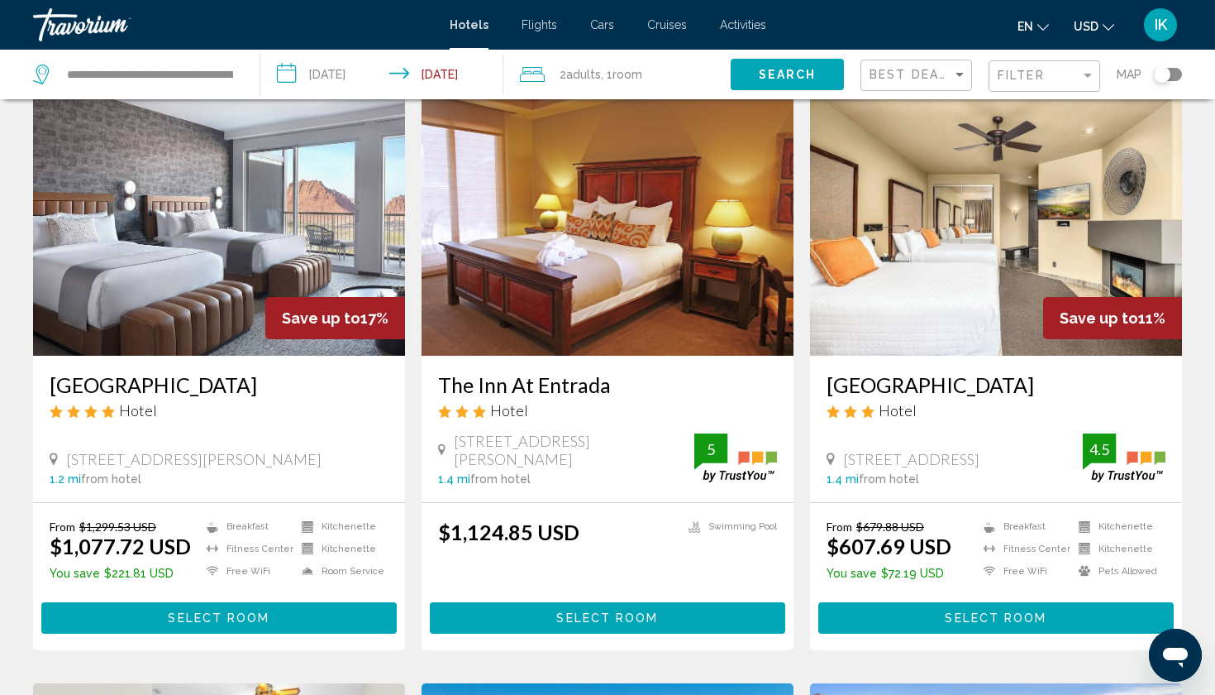
click at [991, 279] on img "Main content" at bounding box center [996, 223] width 372 height 265
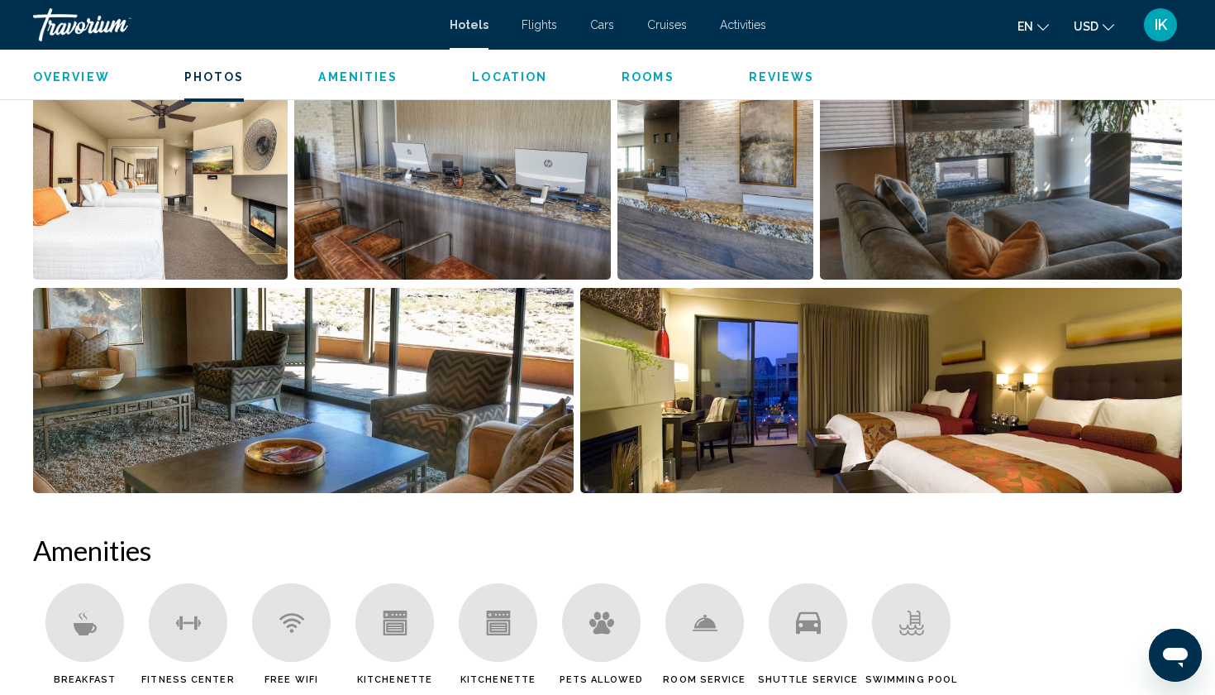
scroll to position [1010, 0]
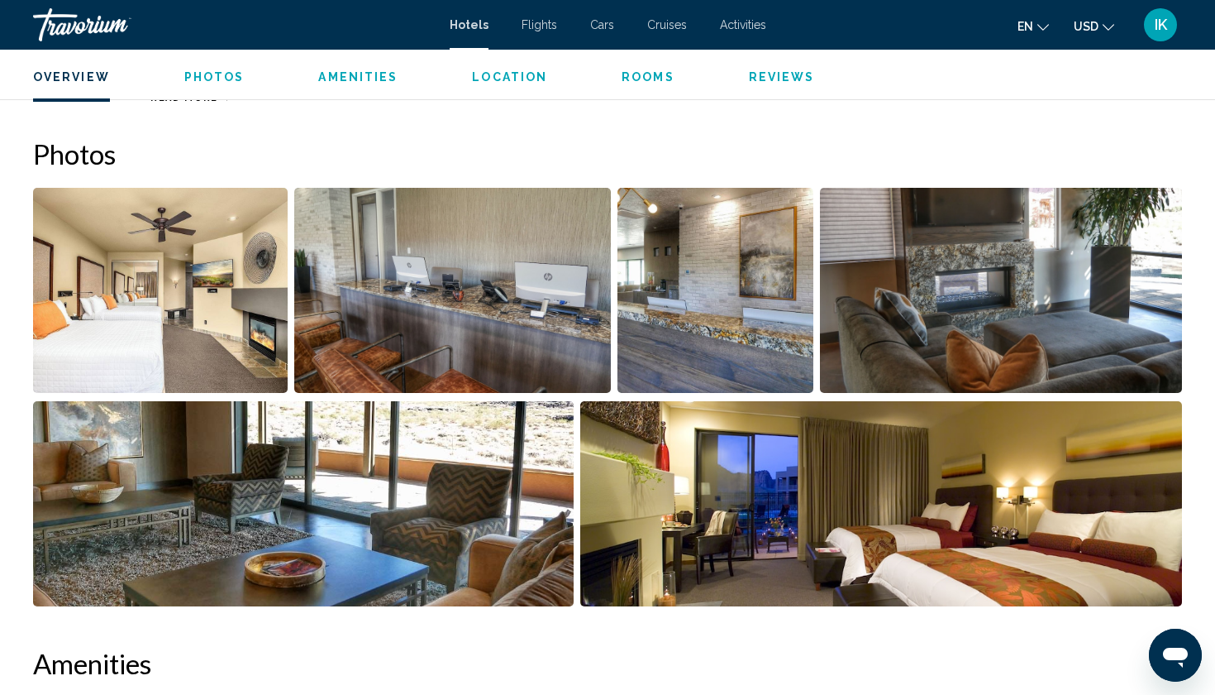
click at [181, 373] on img "Open full-screen image slider" at bounding box center [160, 290] width 255 height 205
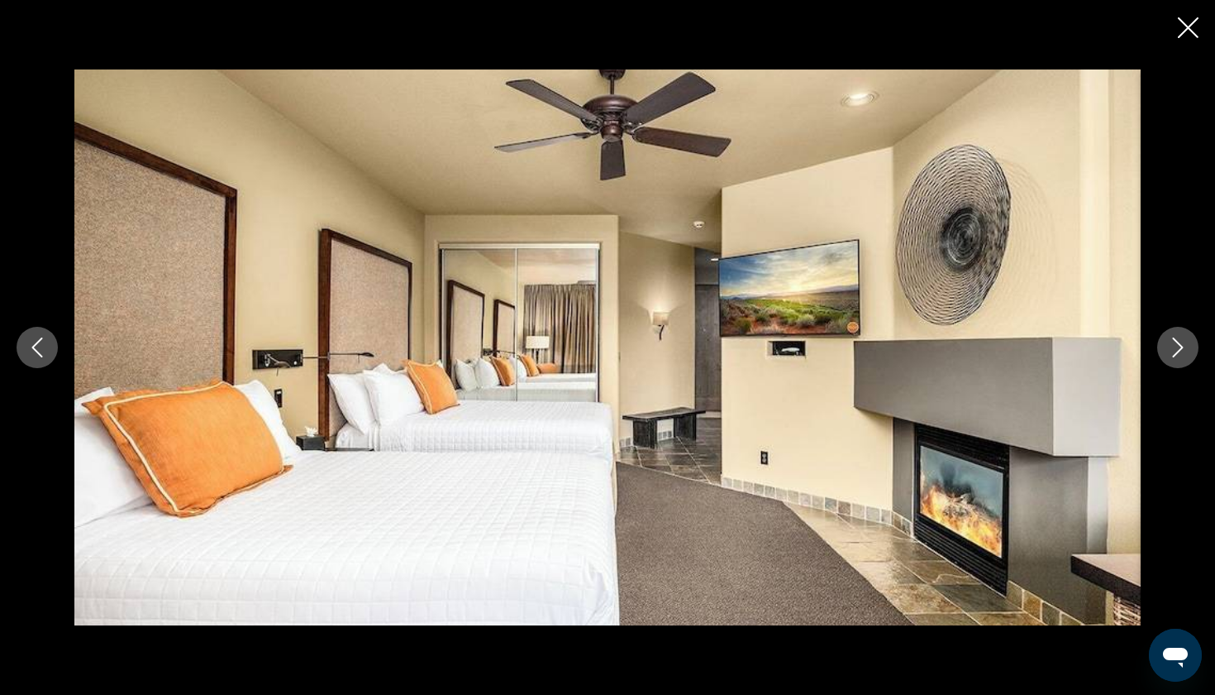
click at [1181, 352] on icon "Next image" at bounding box center [1178, 347] width 20 height 20
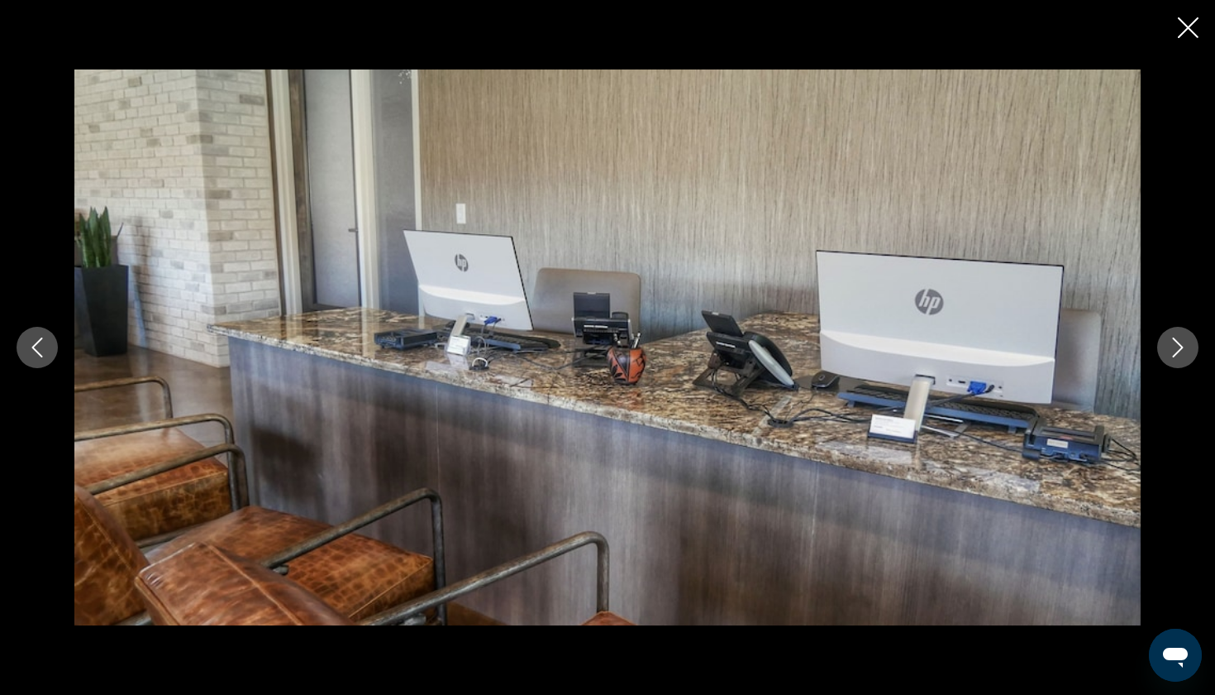
click at [1181, 352] on icon "Next image" at bounding box center [1178, 347] width 20 height 20
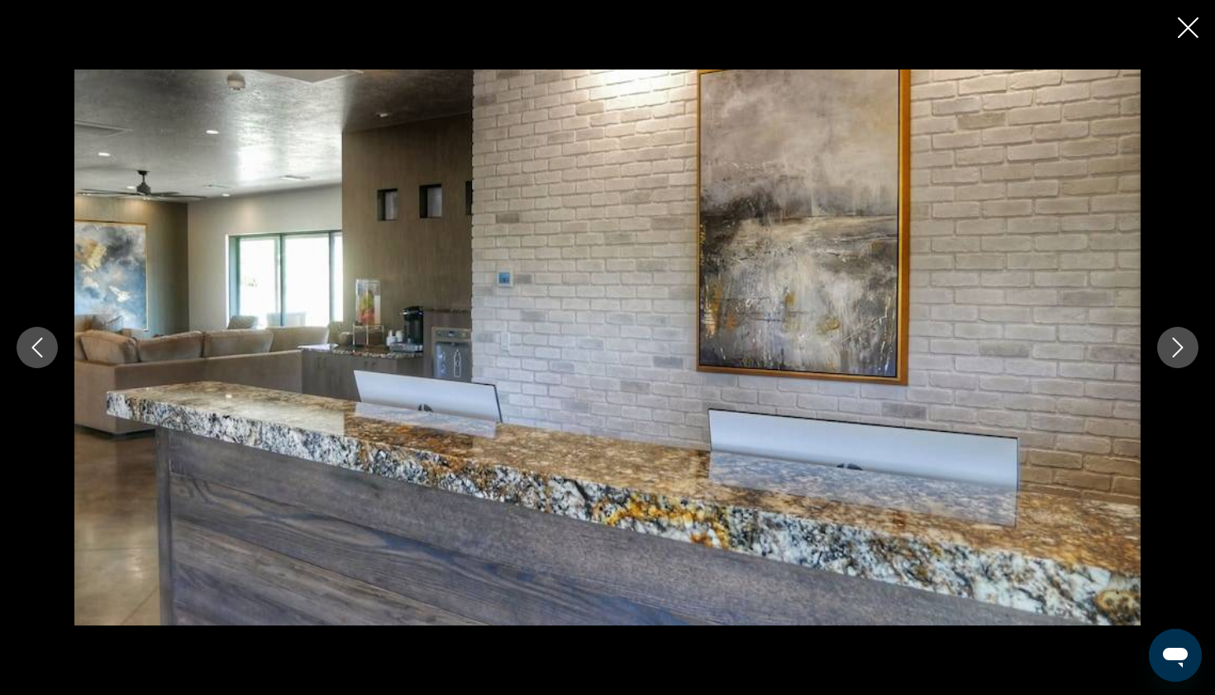
click at [1181, 352] on icon "Next image" at bounding box center [1178, 347] width 20 height 20
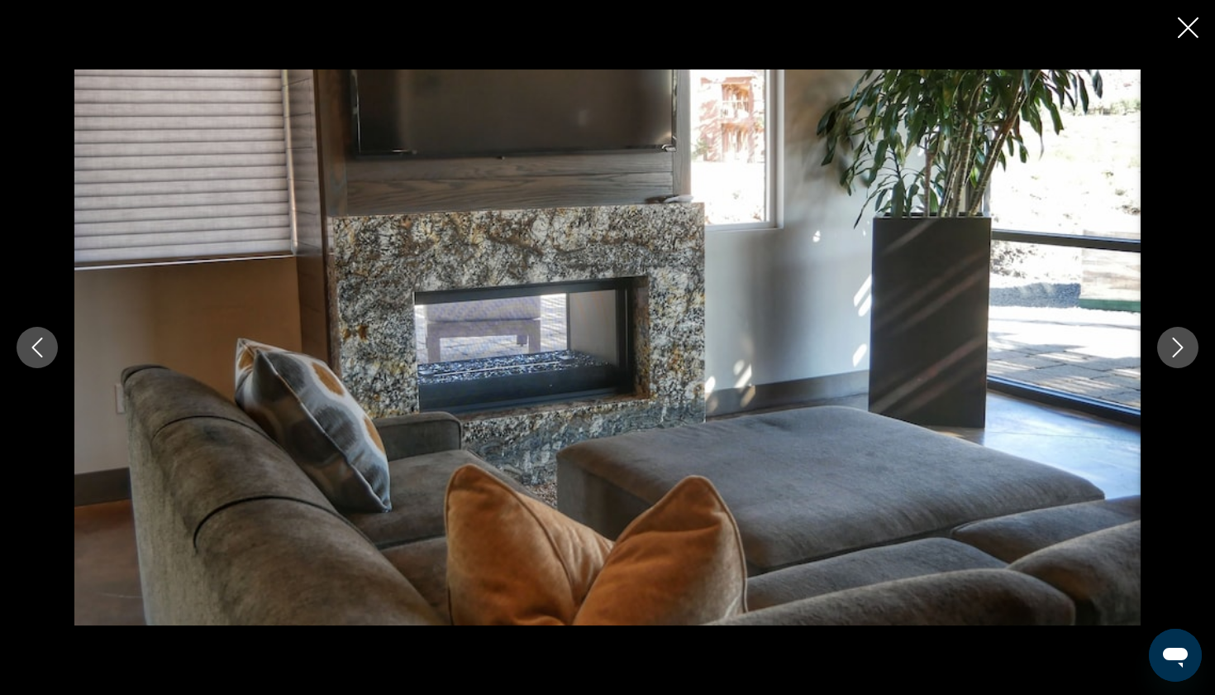
click at [1181, 352] on icon "Next image" at bounding box center [1178, 347] width 20 height 20
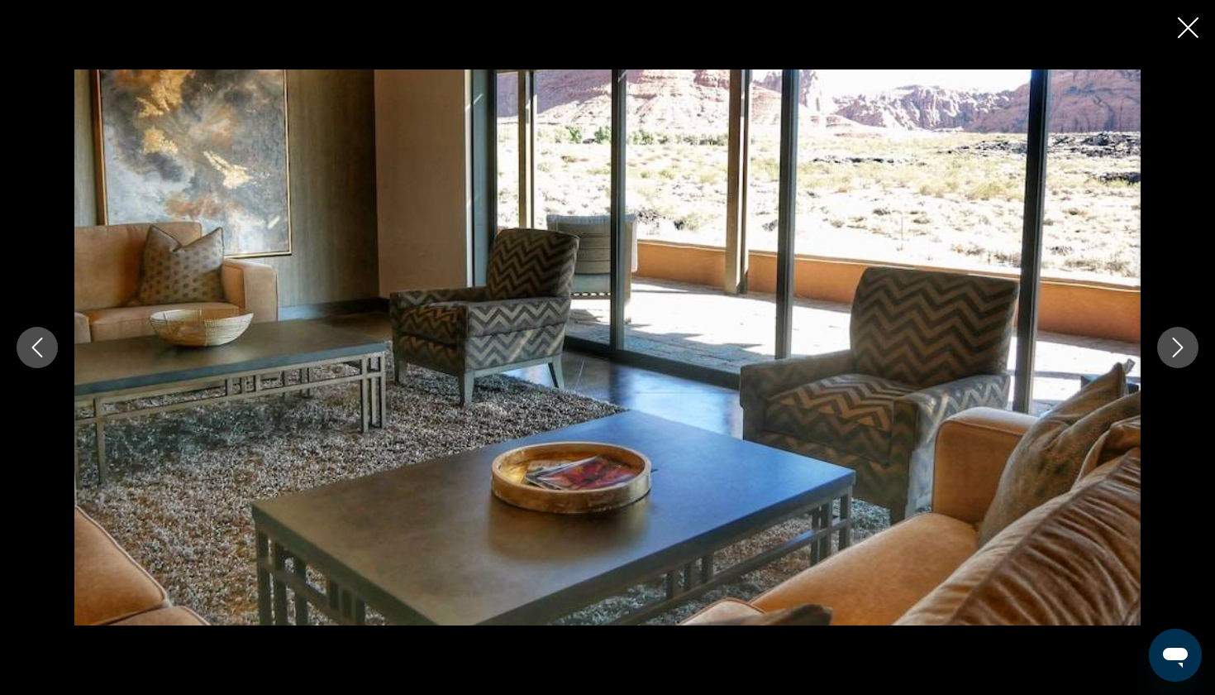
click at [1177, 346] on icon "Next image" at bounding box center [1178, 347] width 20 height 20
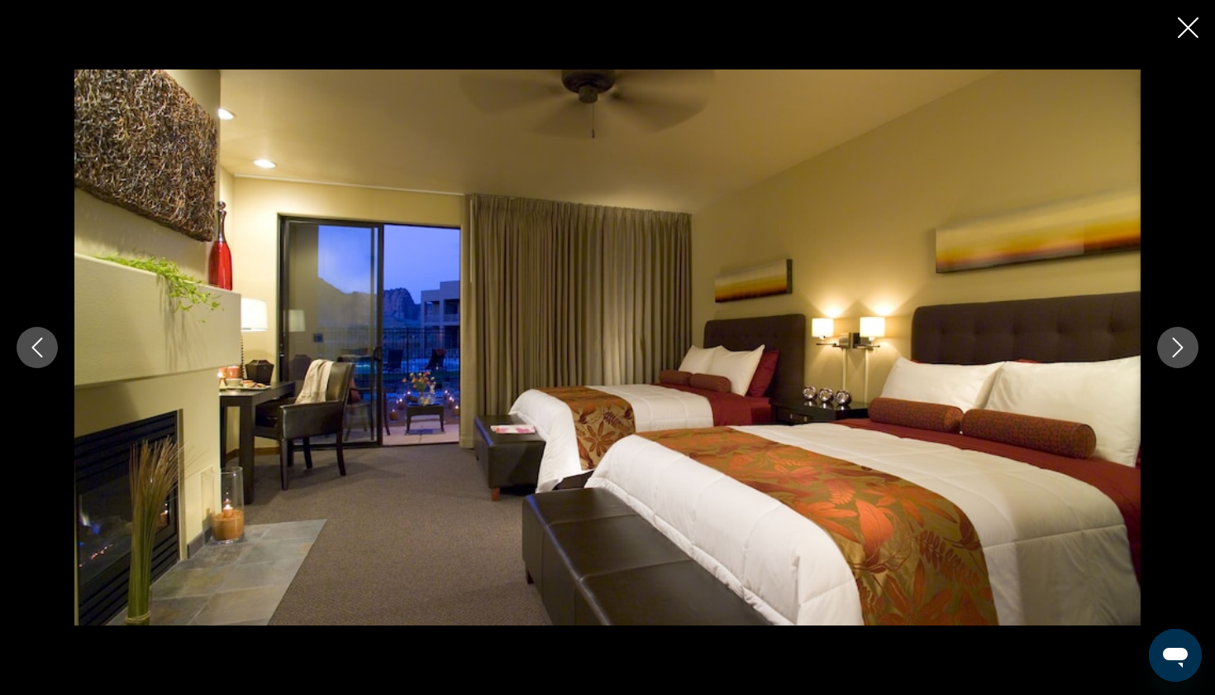
click at [1177, 346] on icon "Next image" at bounding box center [1178, 347] width 20 height 20
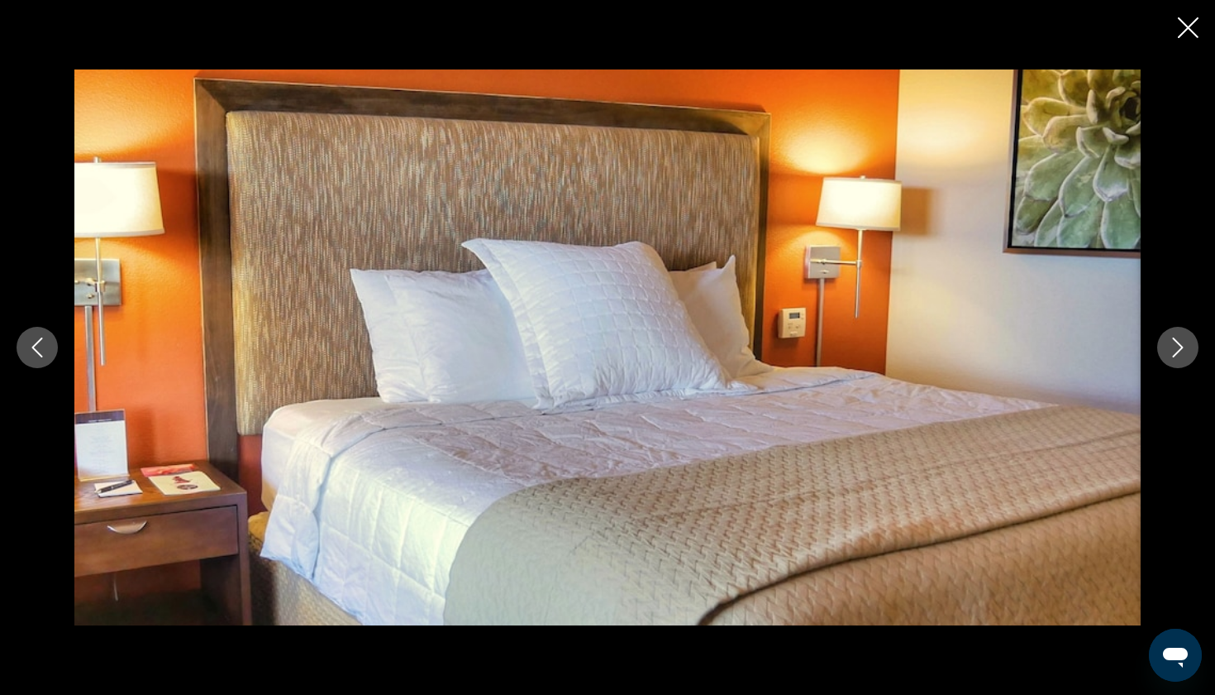
click at [1177, 346] on icon "Next image" at bounding box center [1178, 347] width 20 height 20
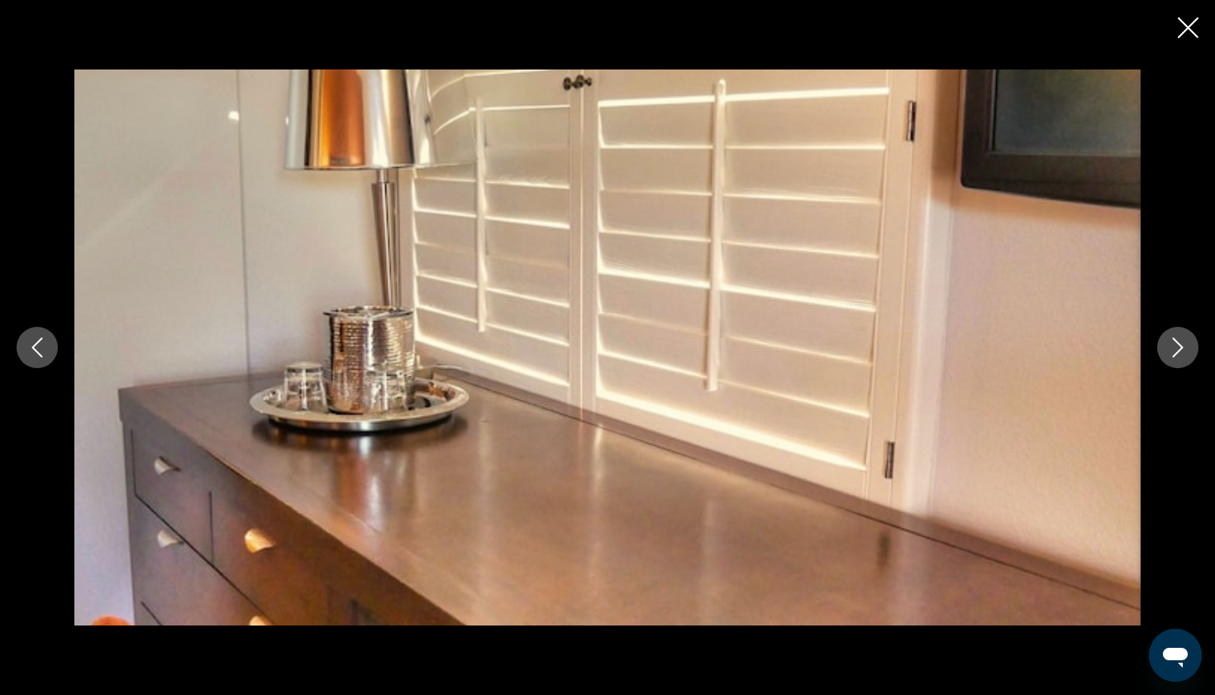
click at [1177, 346] on icon "Next image" at bounding box center [1178, 347] width 20 height 20
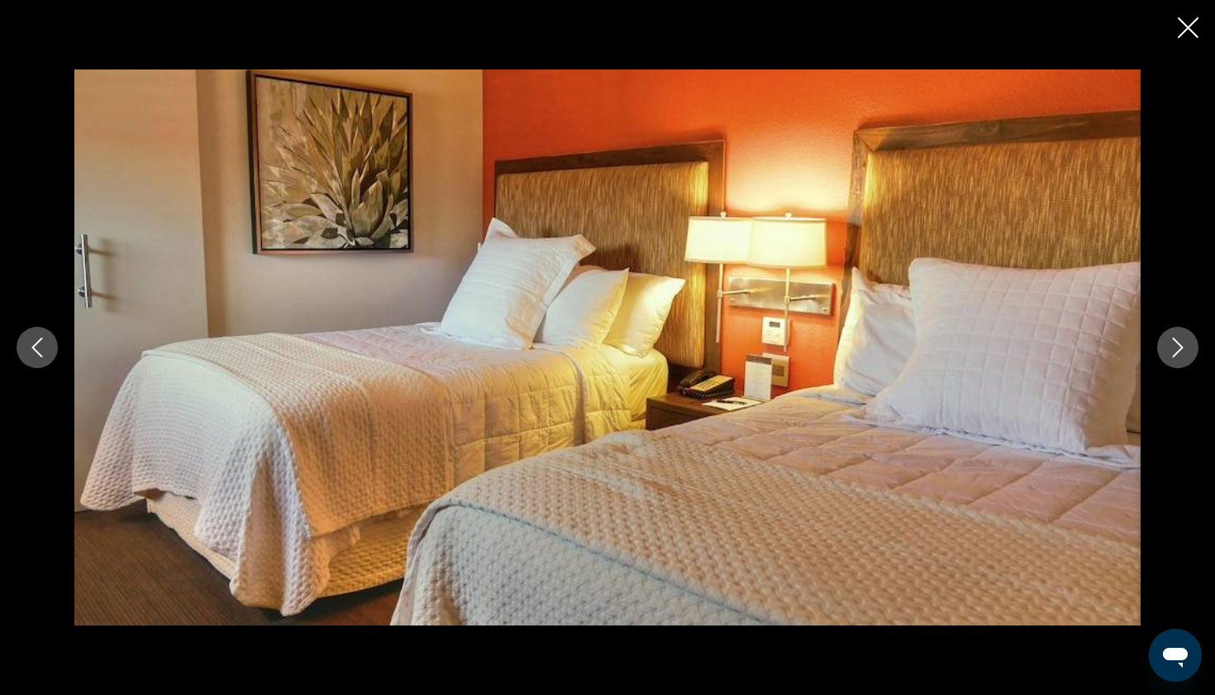
click at [1187, 30] on icon "Close slideshow" at bounding box center [1188, 27] width 21 height 21
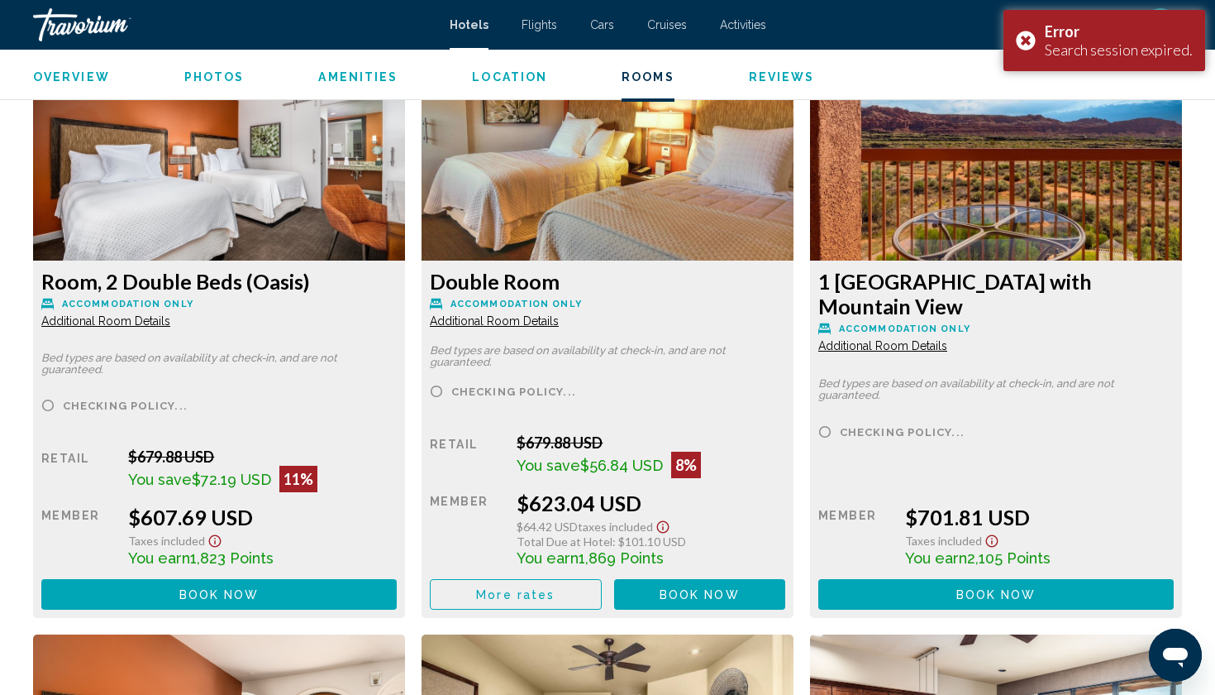
click at [245, 288] on h3 "Room, 2 Double Beds (Oasis)" at bounding box center [219, 281] width 356 height 25
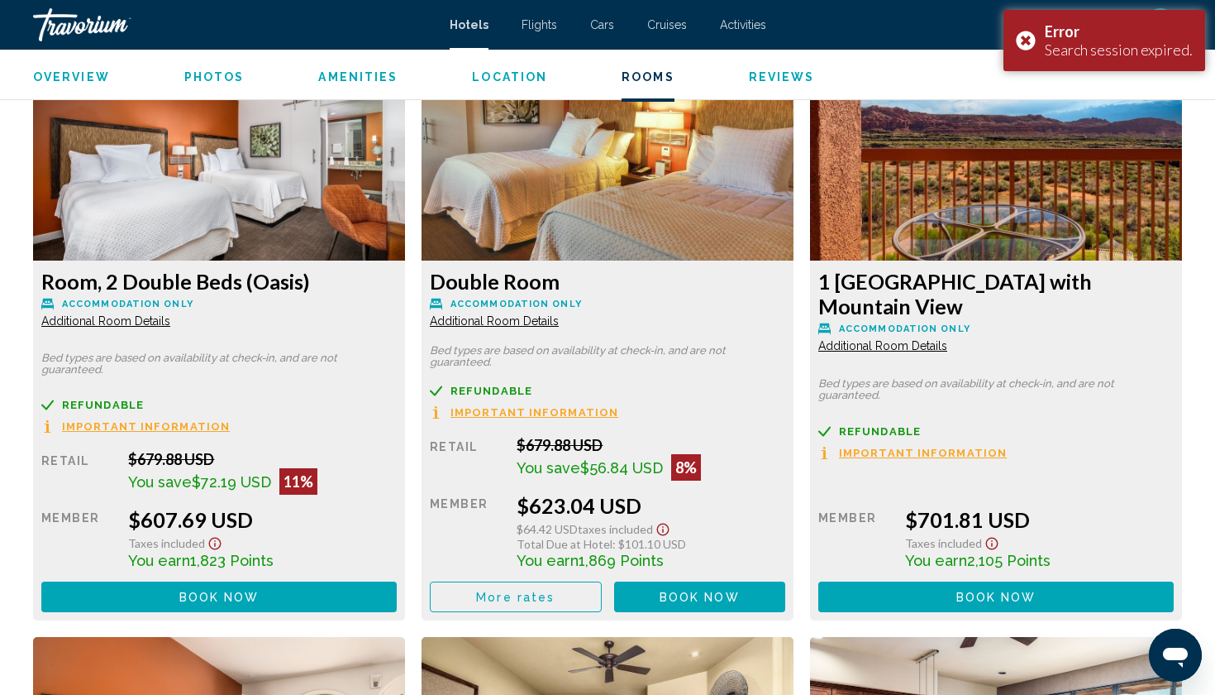
click at [237, 610] on button "Book now No longer available" at bounding box center [219, 596] width 356 height 31
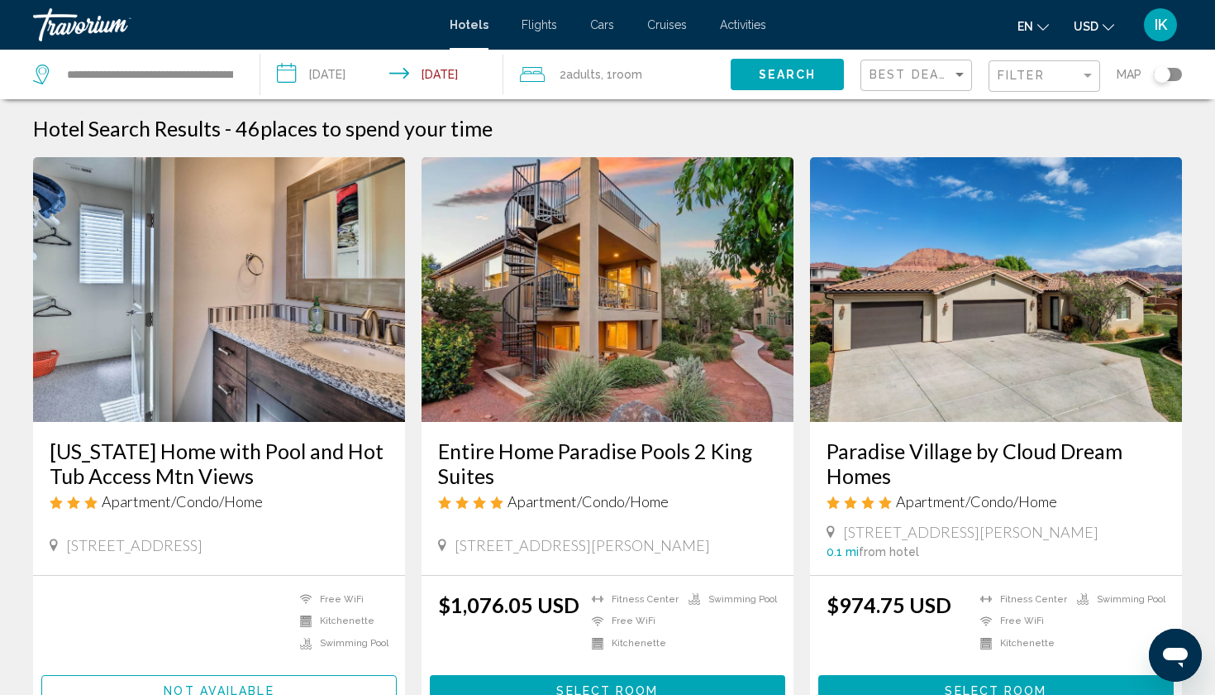
click at [327, 73] on input "**********" at bounding box center [385, 77] width 251 height 55
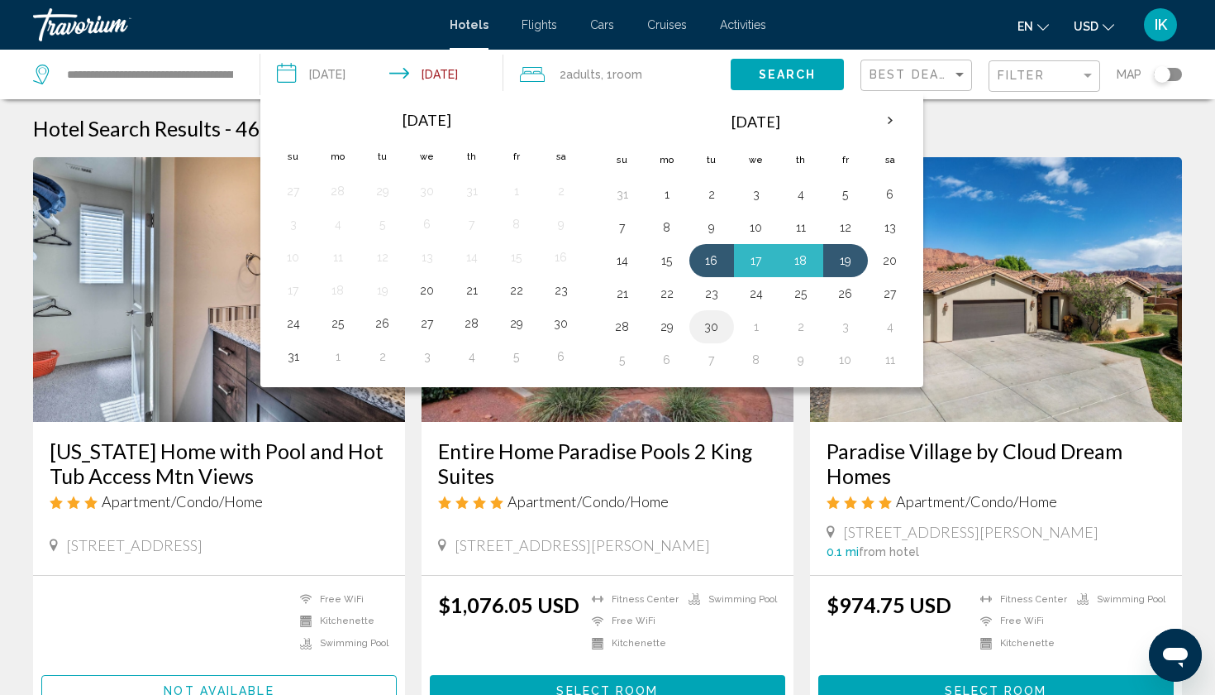
click at [709, 325] on button "30" at bounding box center [712, 326] width 26 height 23
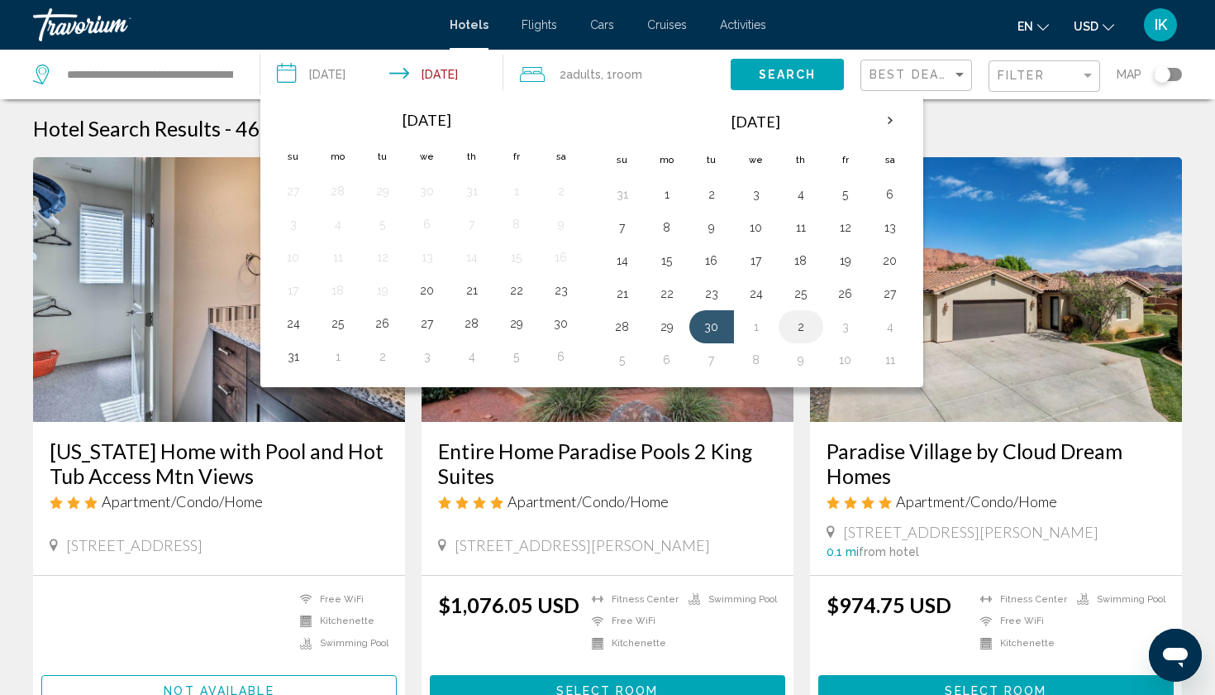
click at [814, 332] on button "2" at bounding box center [801, 326] width 26 height 23
type input "**********"
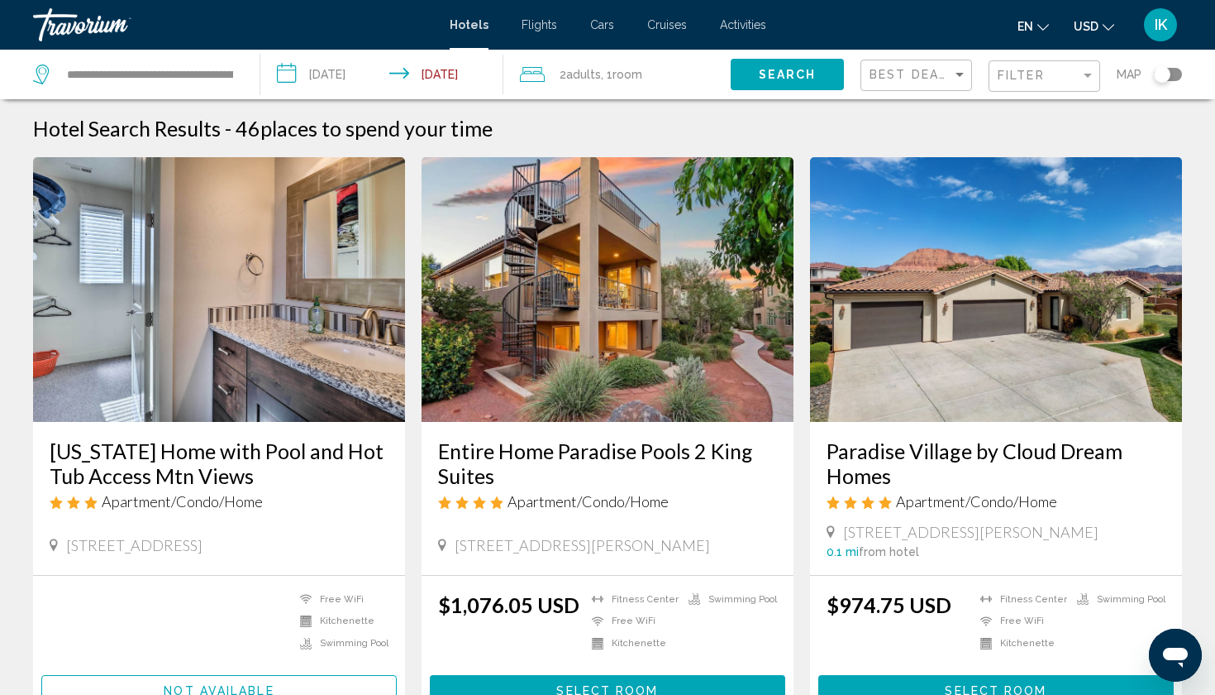
click at [366, 77] on input "**********" at bounding box center [385, 77] width 251 height 55
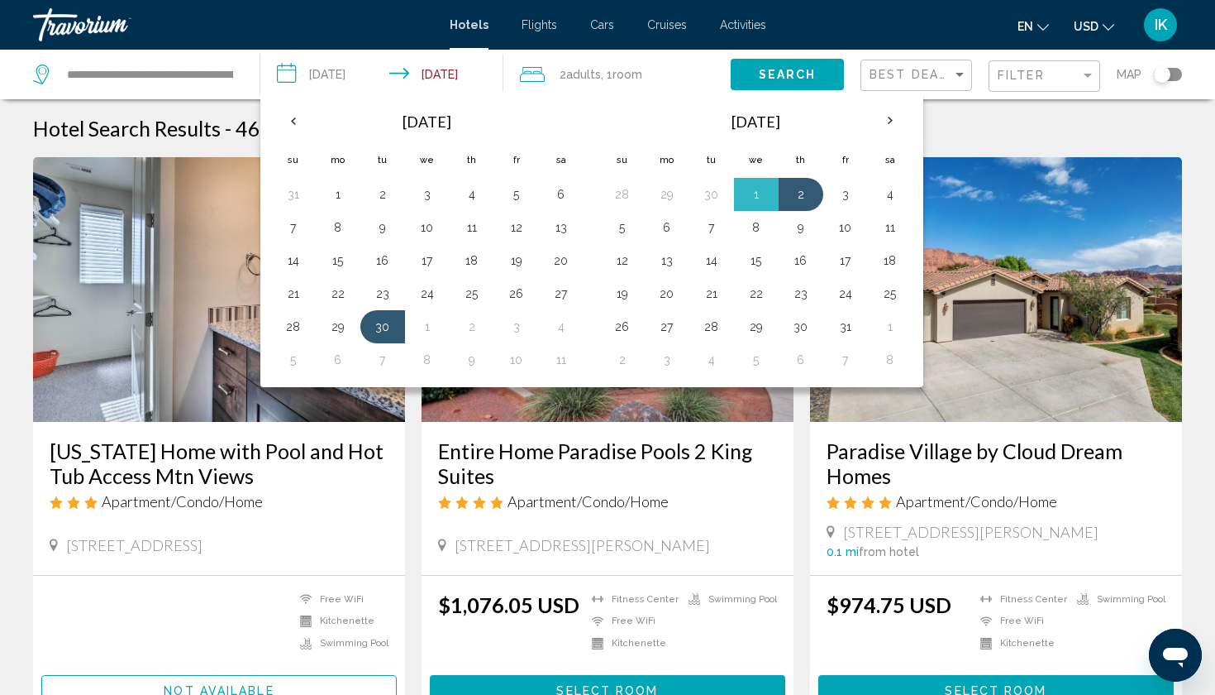
click at [804, 82] on button "Search" at bounding box center [787, 74] width 113 height 31
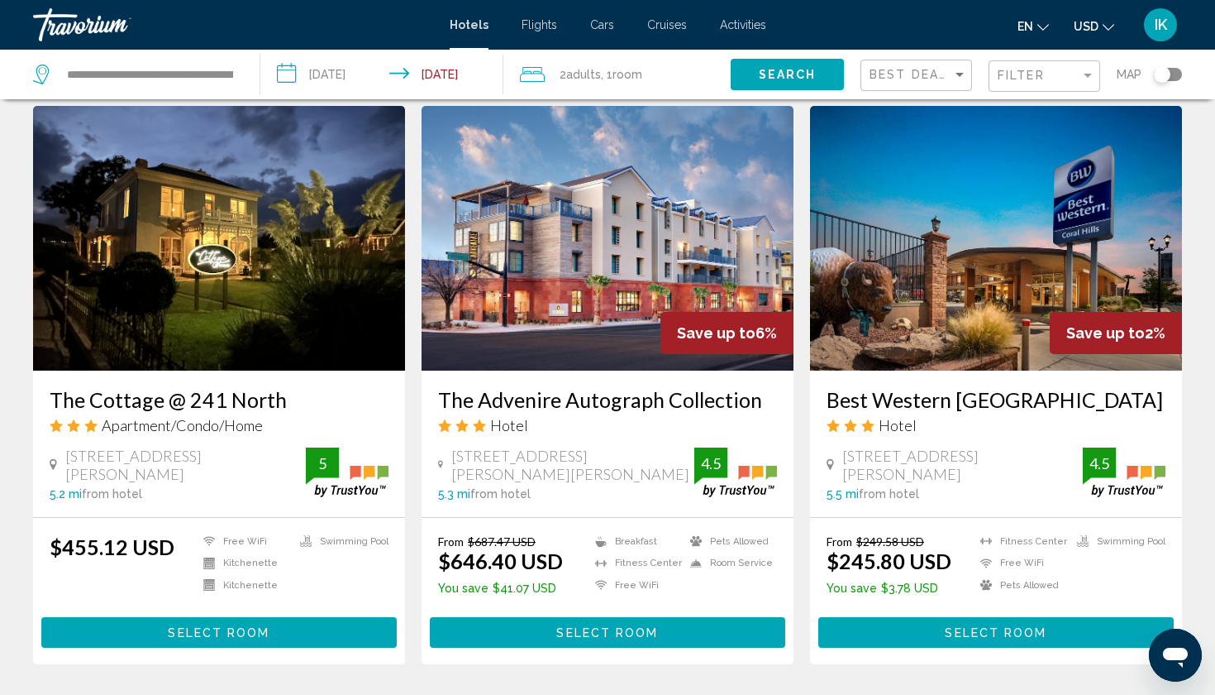
click at [970, 248] on img "Main content" at bounding box center [996, 238] width 372 height 265
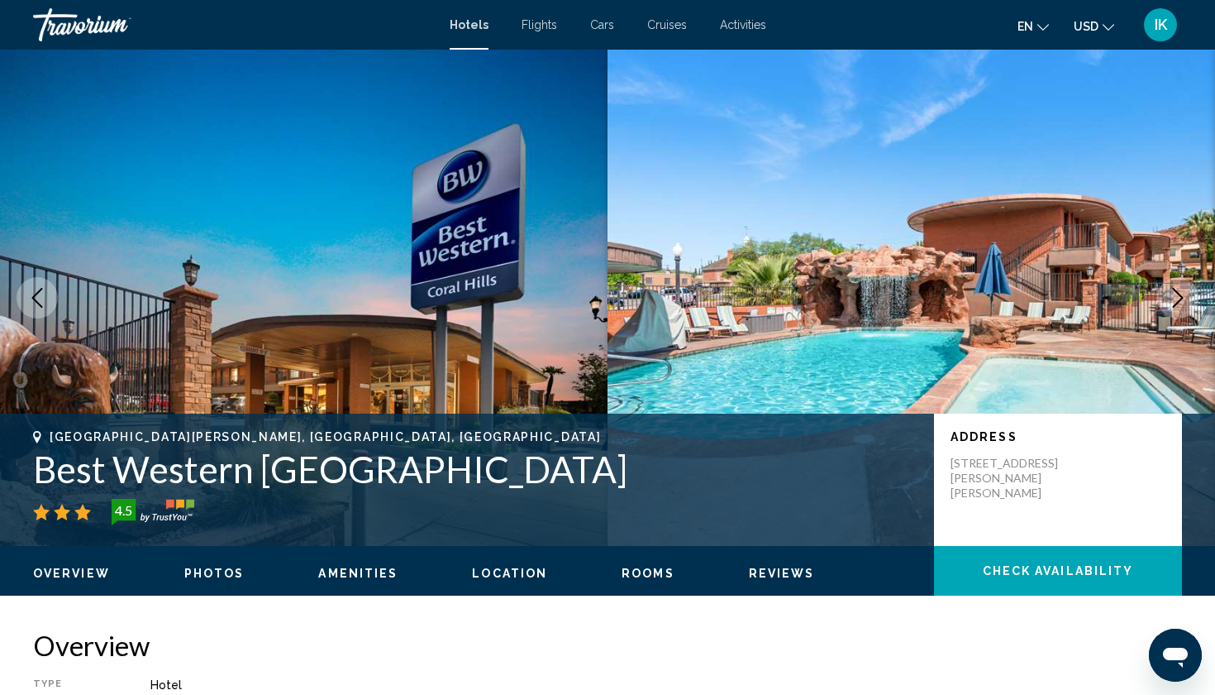
click at [1178, 298] on icon "Next image" at bounding box center [1178, 298] width 20 height 20
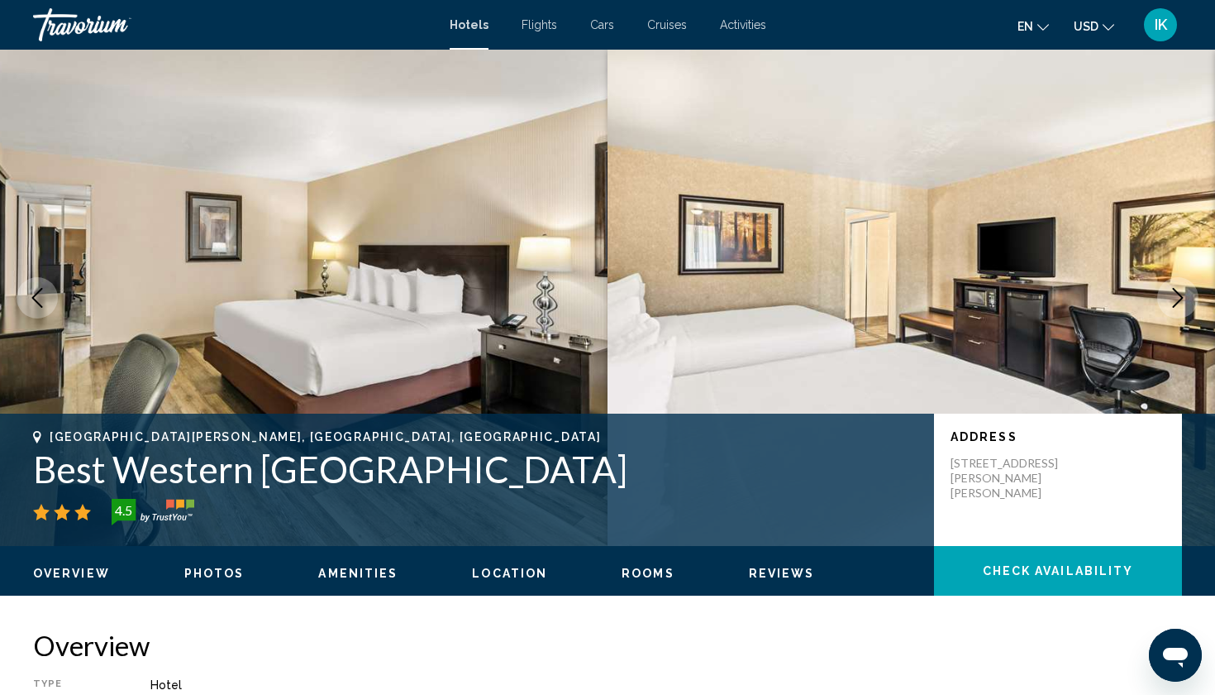
click at [1178, 298] on icon "Next image" at bounding box center [1178, 298] width 20 height 20
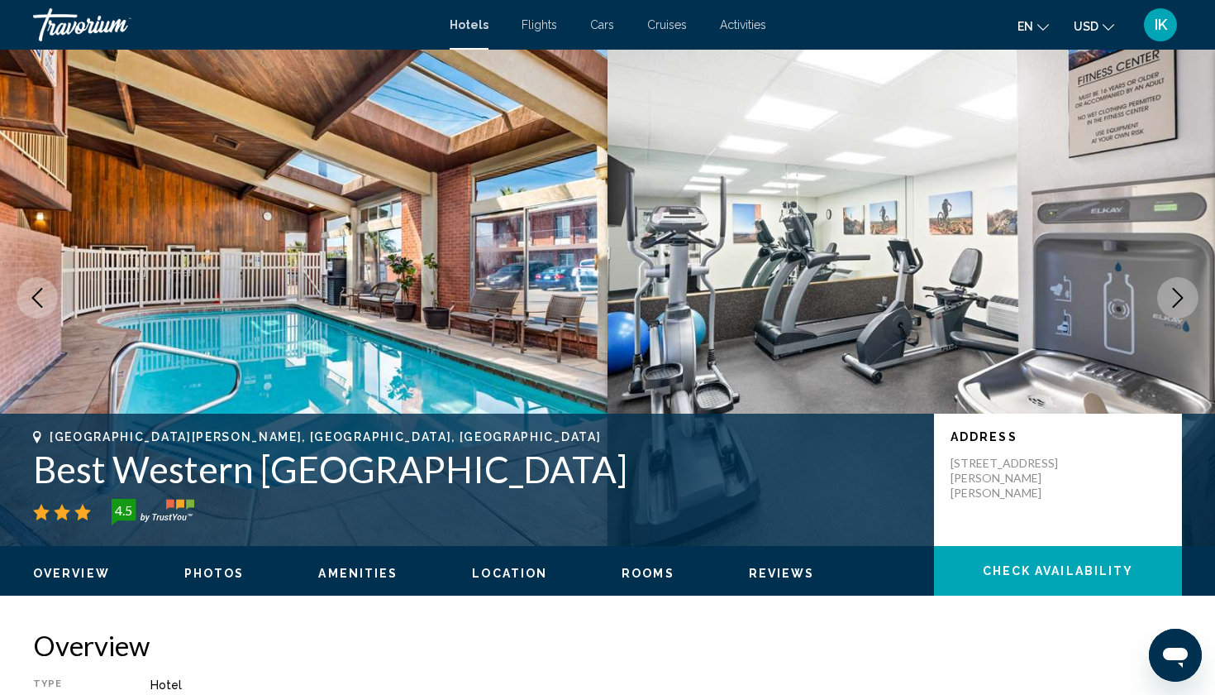
click at [1178, 298] on icon "Next image" at bounding box center [1178, 298] width 20 height 20
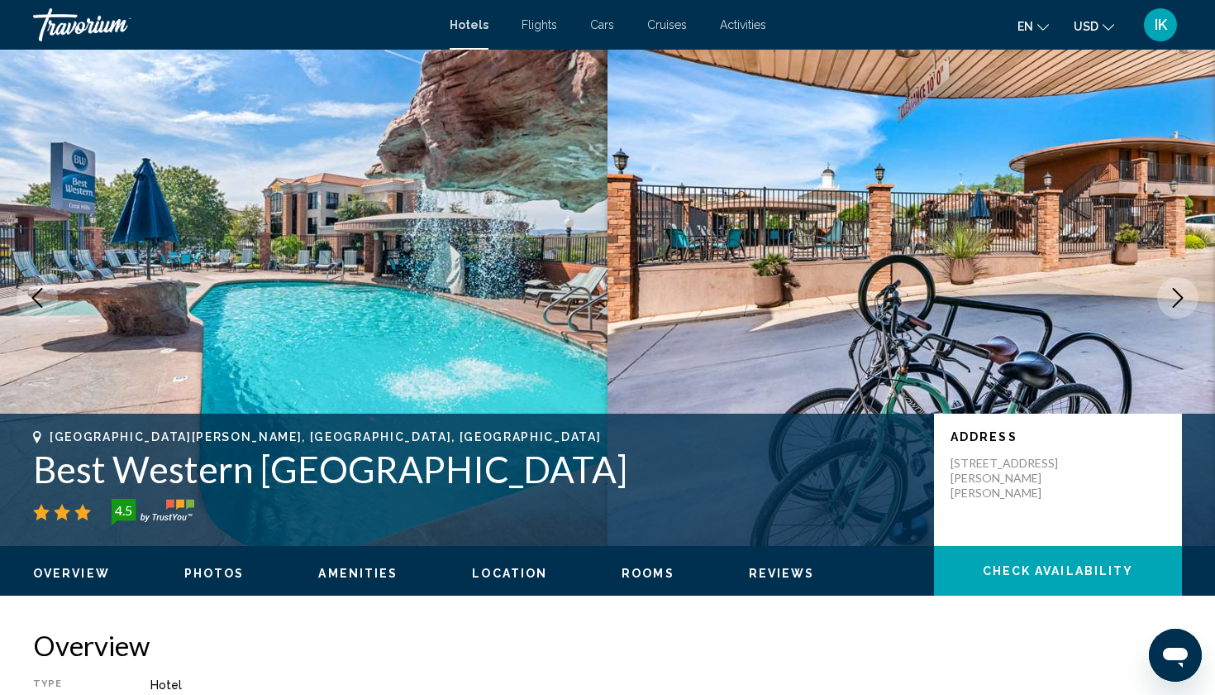
click at [1178, 298] on icon "Next image" at bounding box center [1178, 298] width 20 height 20
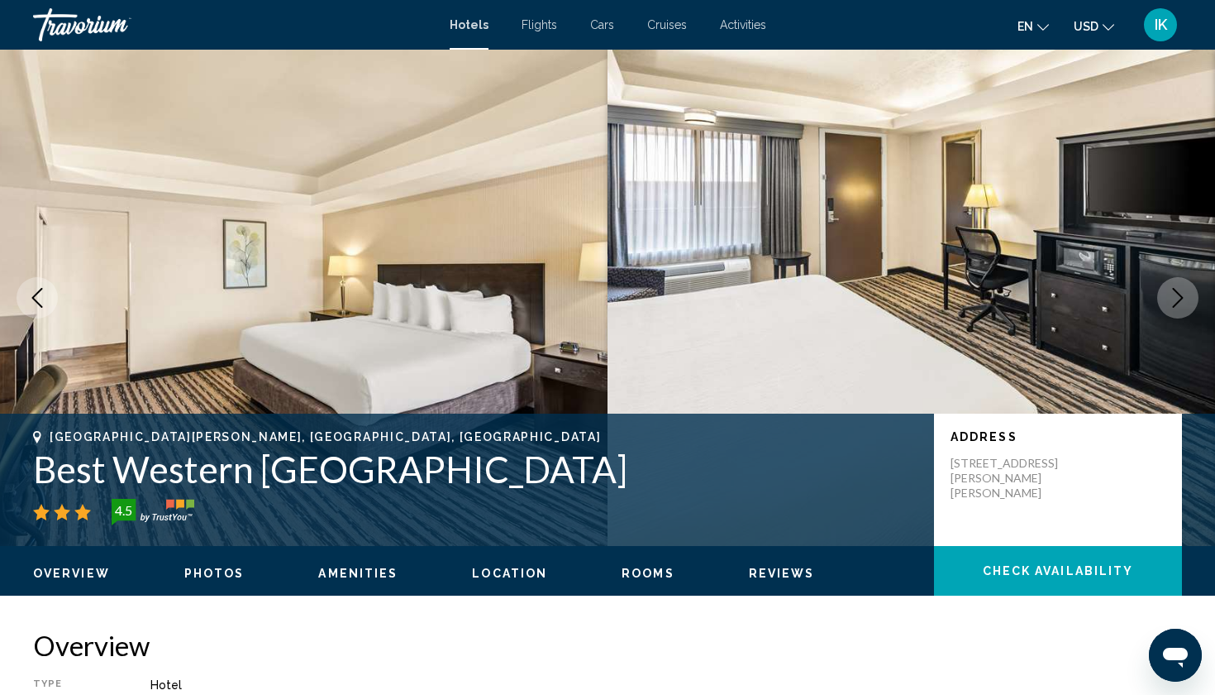
click at [1178, 298] on icon "Next image" at bounding box center [1178, 298] width 20 height 20
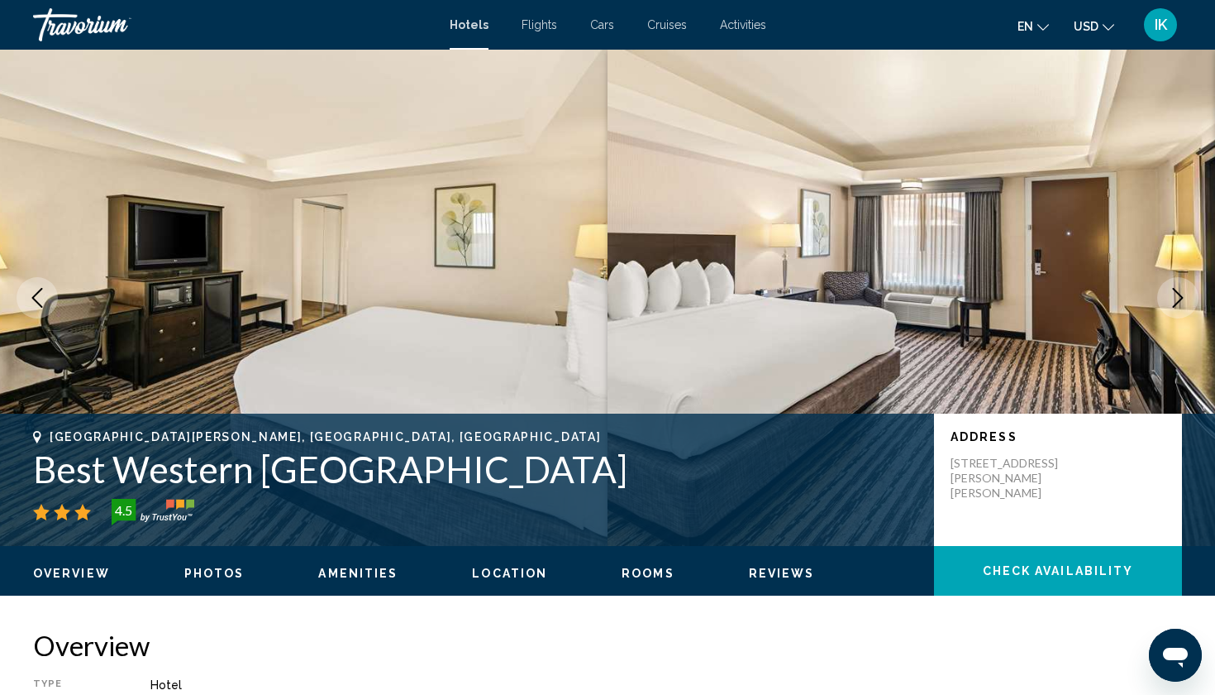
click at [1178, 298] on icon "Next image" at bounding box center [1178, 298] width 20 height 20
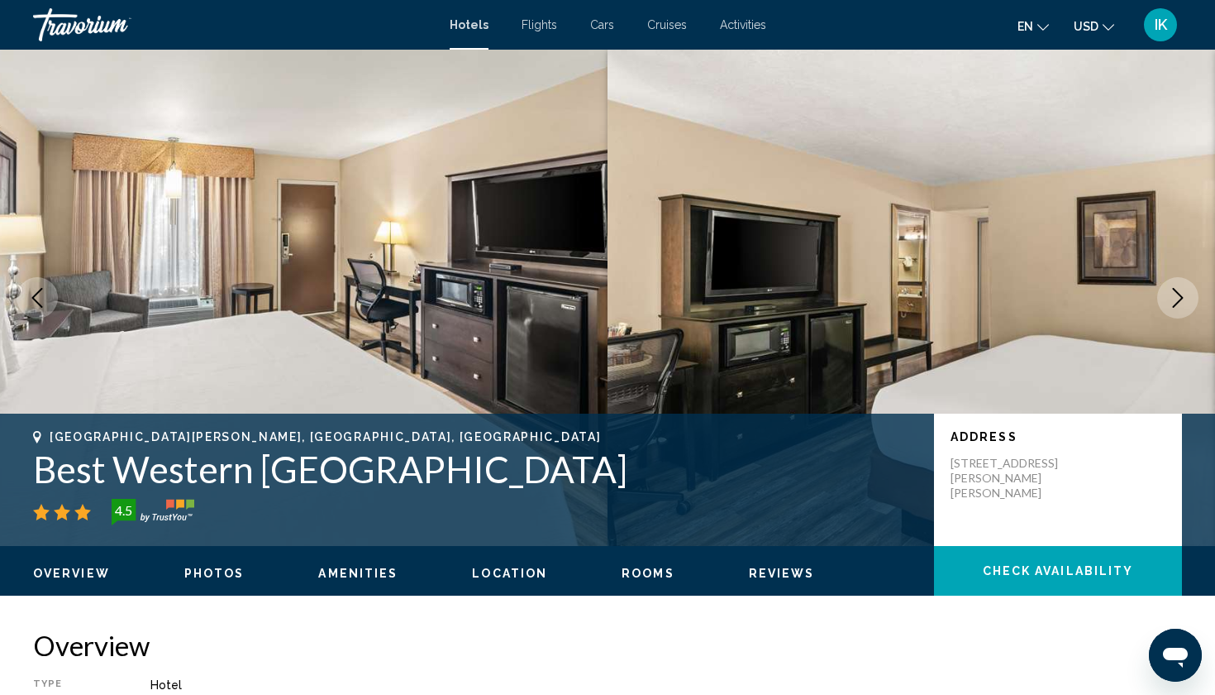
click at [1178, 298] on icon "Next image" at bounding box center [1178, 298] width 20 height 20
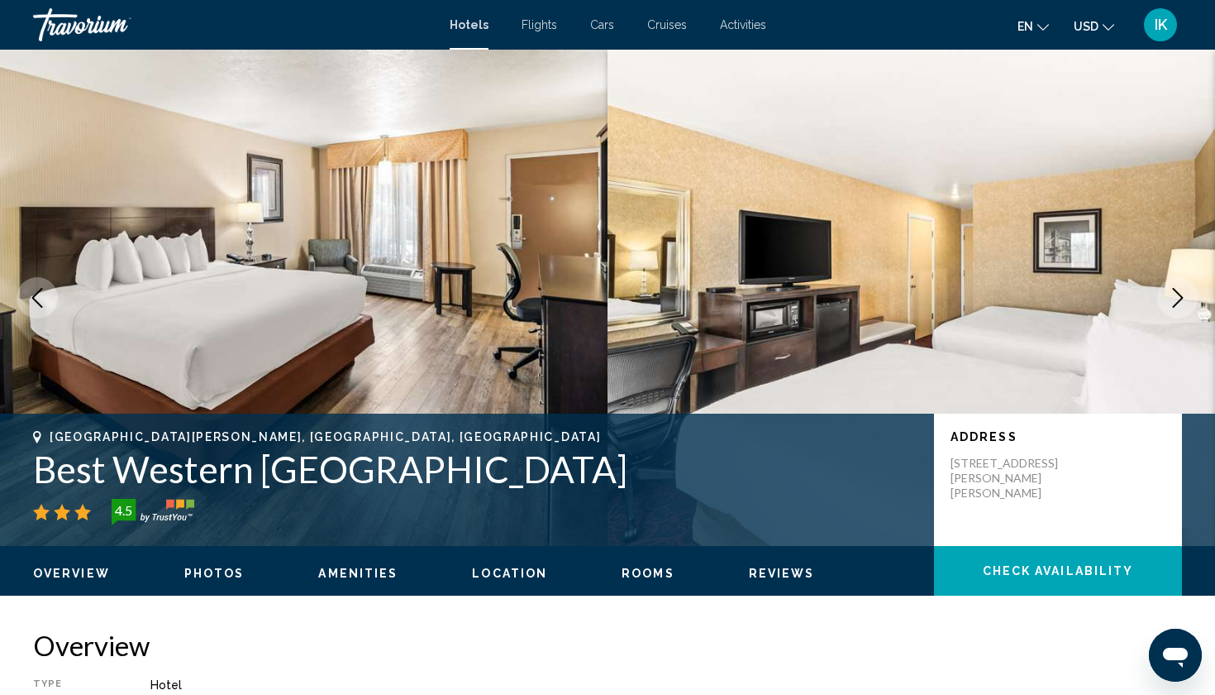
click at [1178, 298] on icon "Next image" at bounding box center [1178, 298] width 20 height 20
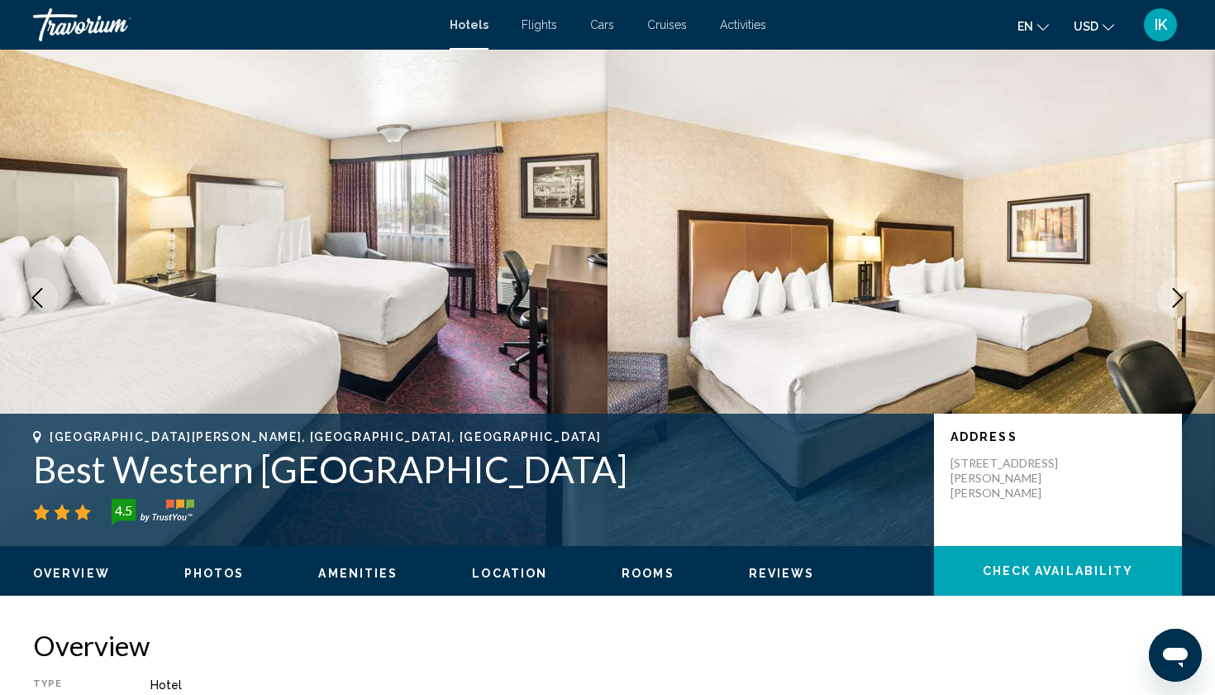
click at [1178, 298] on icon "Next image" at bounding box center [1178, 298] width 20 height 20
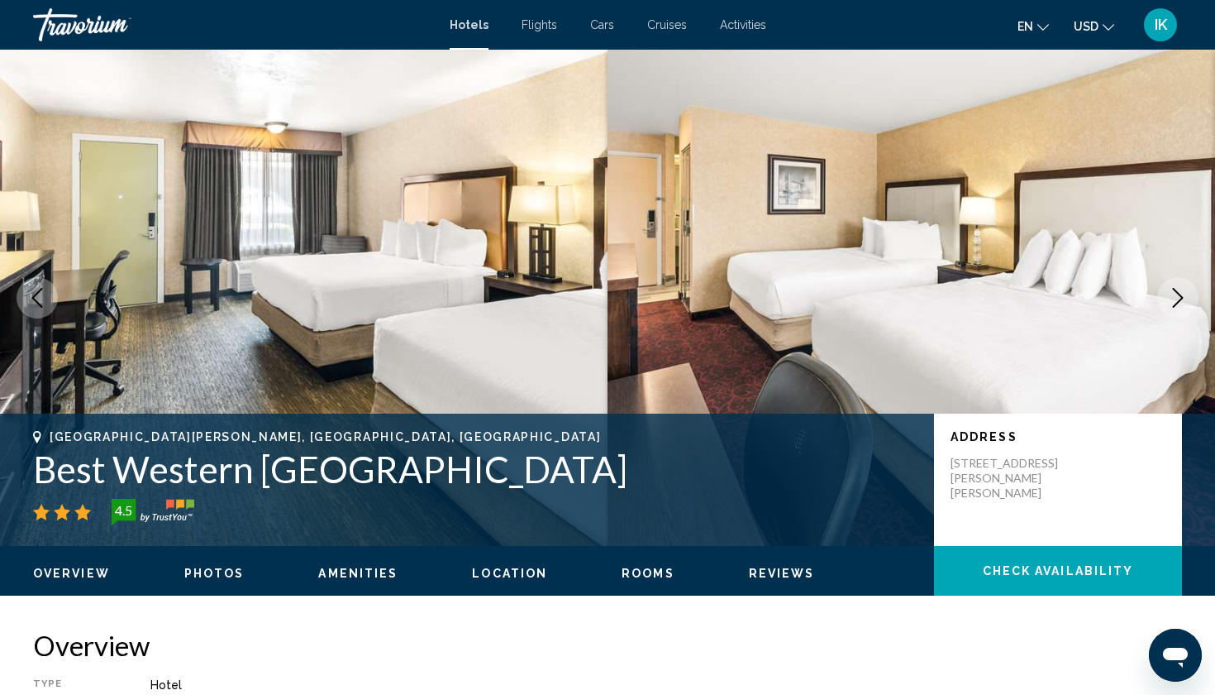
click at [1178, 298] on icon "Next image" at bounding box center [1178, 298] width 20 height 20
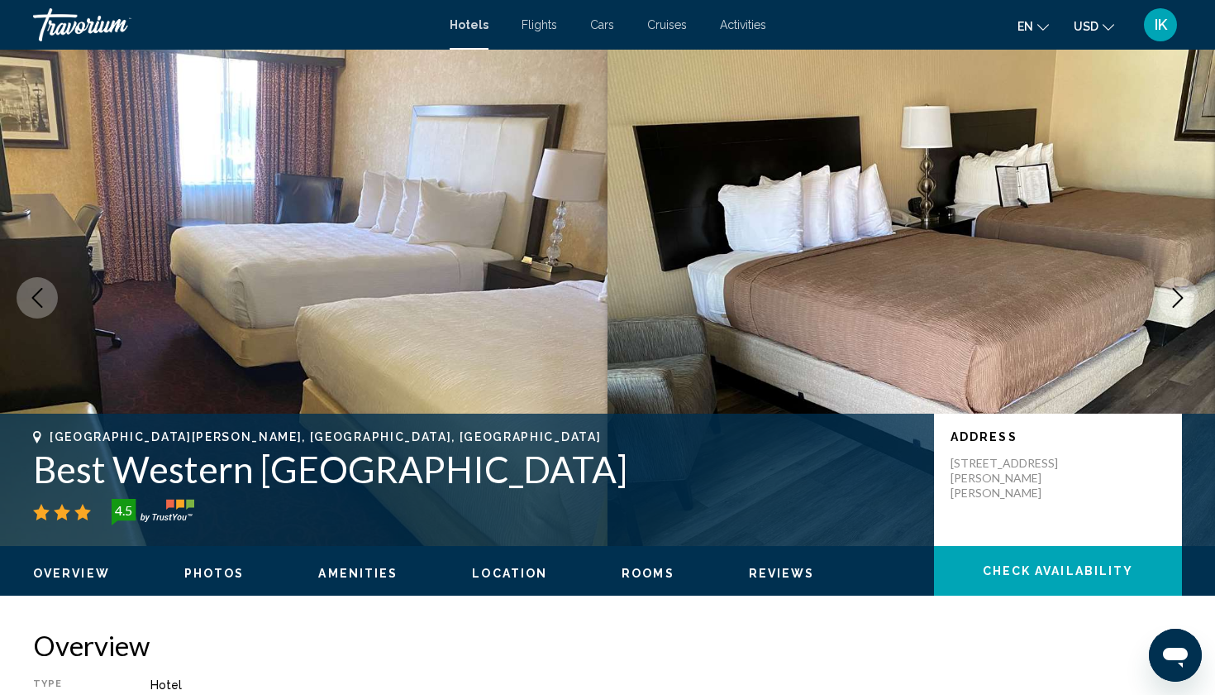
click at [1178, 298] on icon "Next image" at bounding box center [1178, 298] width 20 height 20
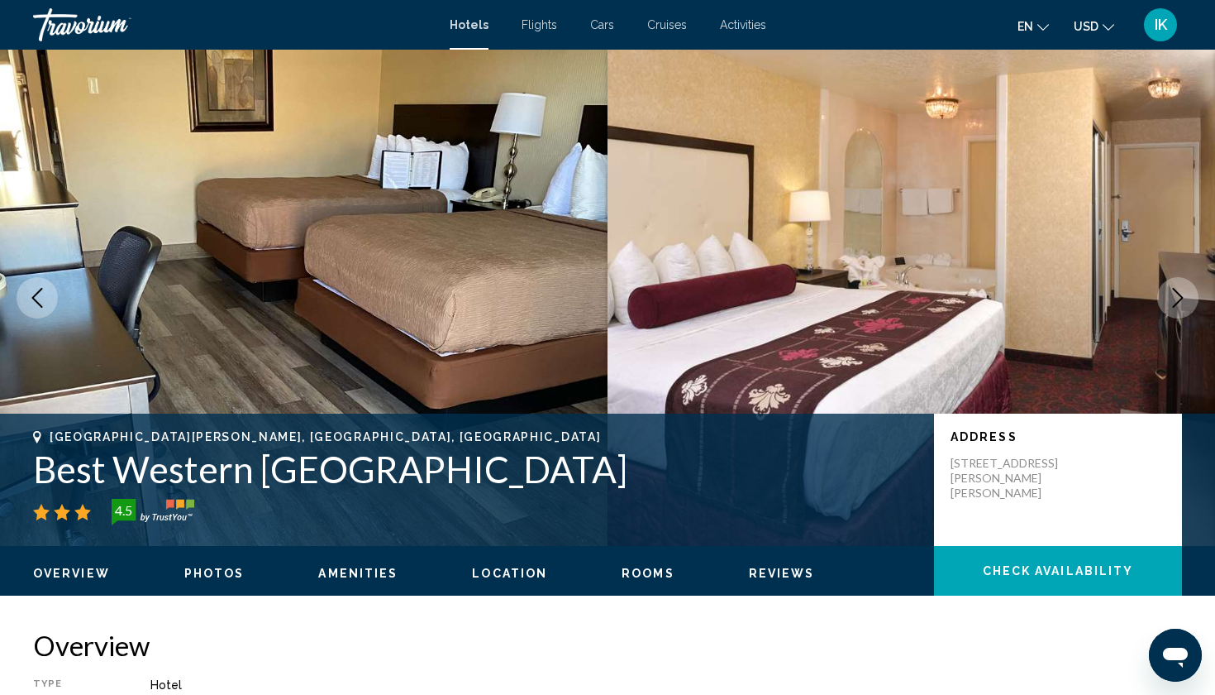
click at [1178, 298] on icon "Next image" at bounding box center [1178, 298] width 20 height 20
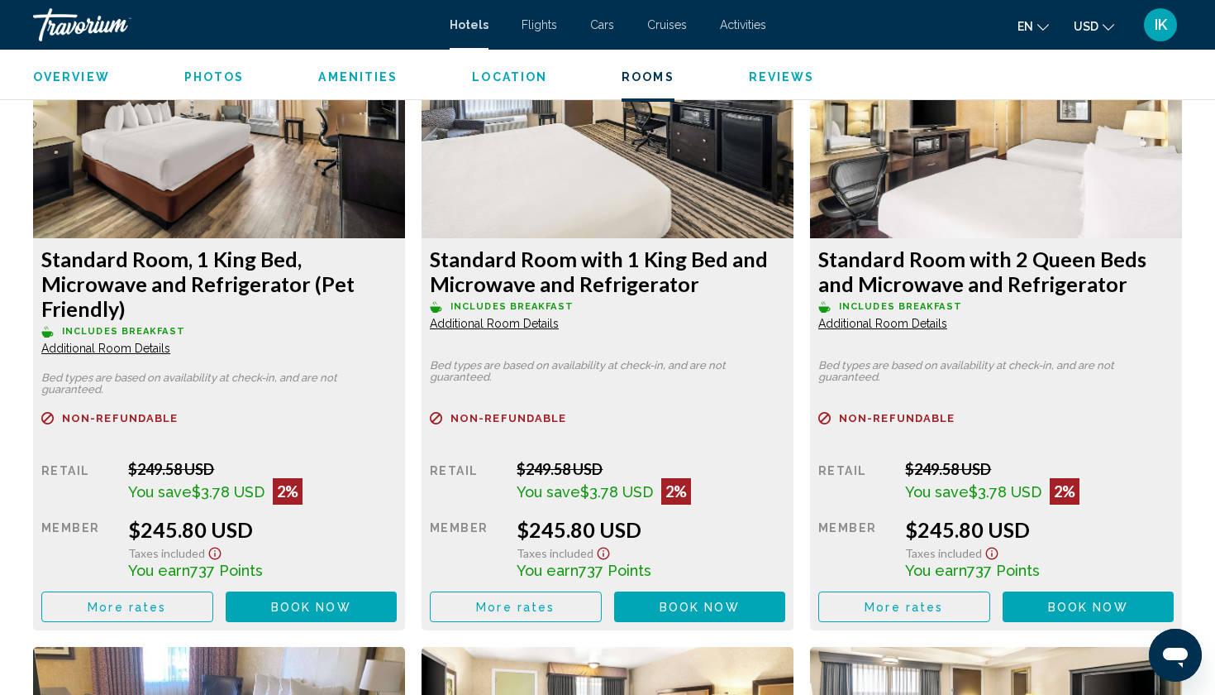
click at [351, 604] on span "Book now" at bounding box center [311, 606] width 80 height 13
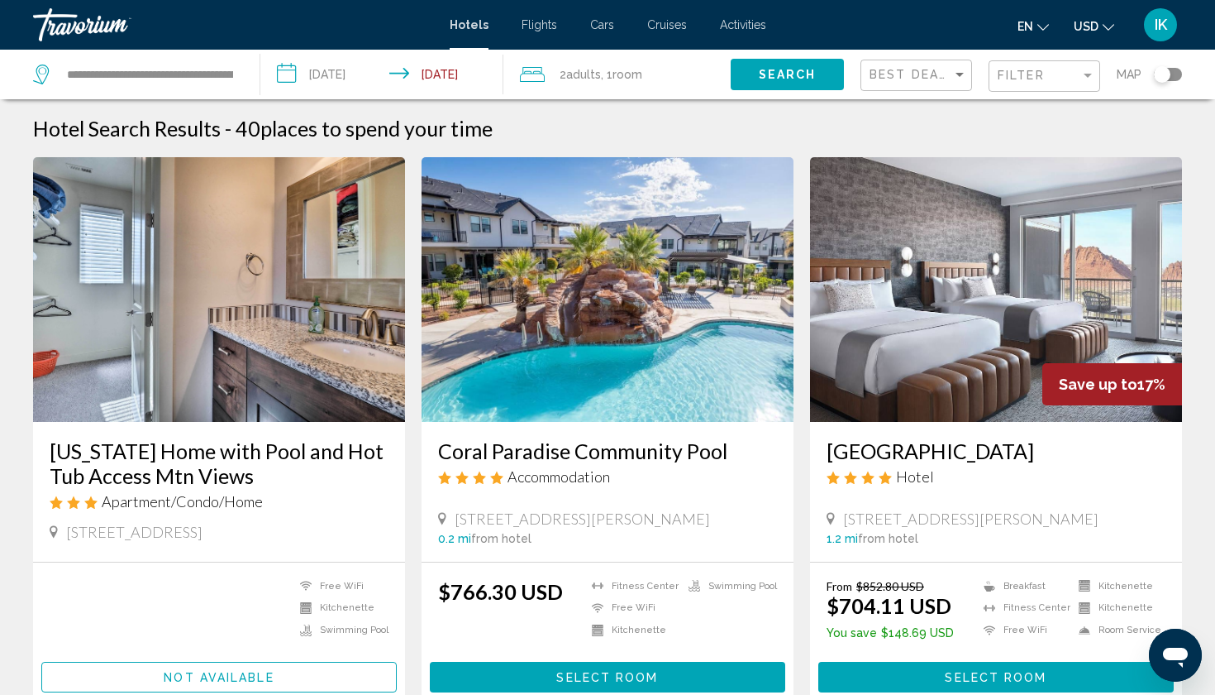
click at [375, 77] on input "**********" at bounding box center [385, 77] width 251 height 55
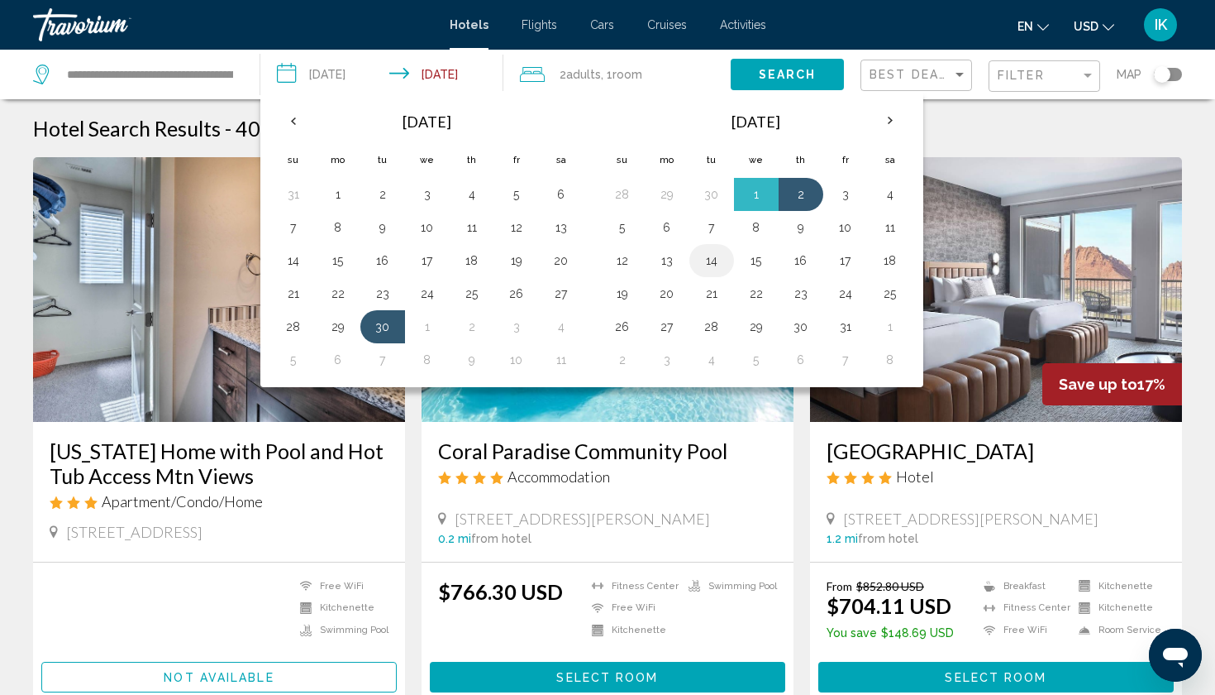
click at [715, 269] on button "14" at bounding box center [712, 260] width 26 height 23
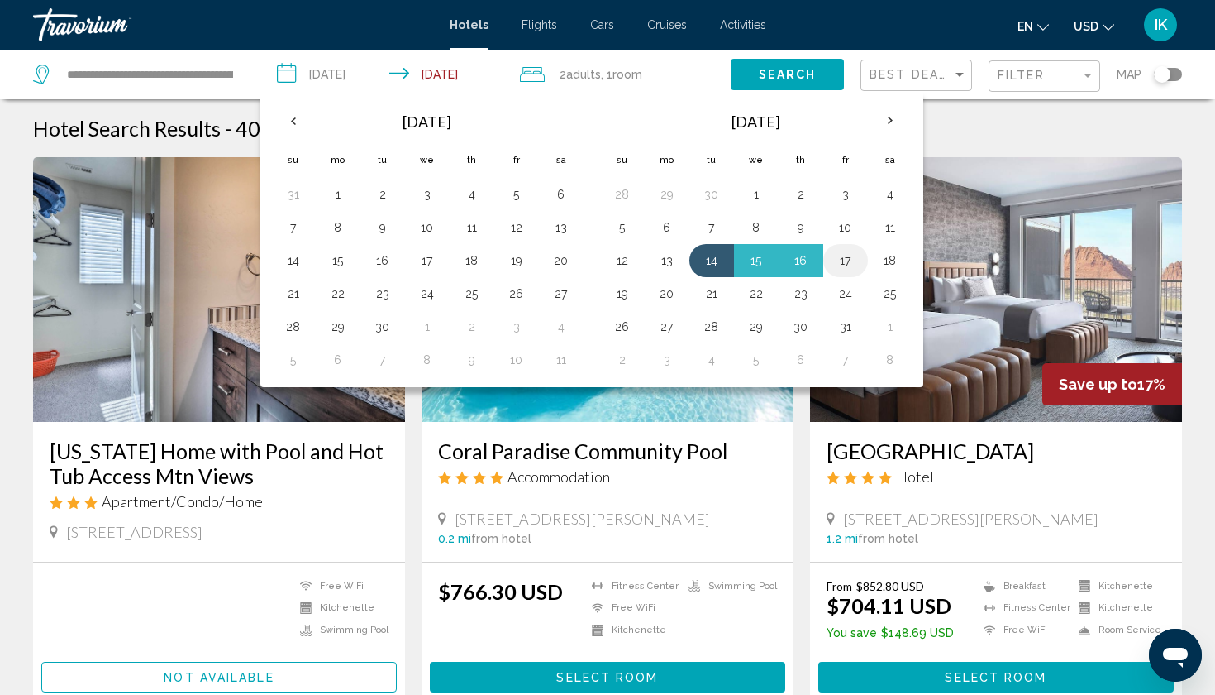
click at [844, 260] on button "17" at bounding box center [846, 260] width 26 height 23
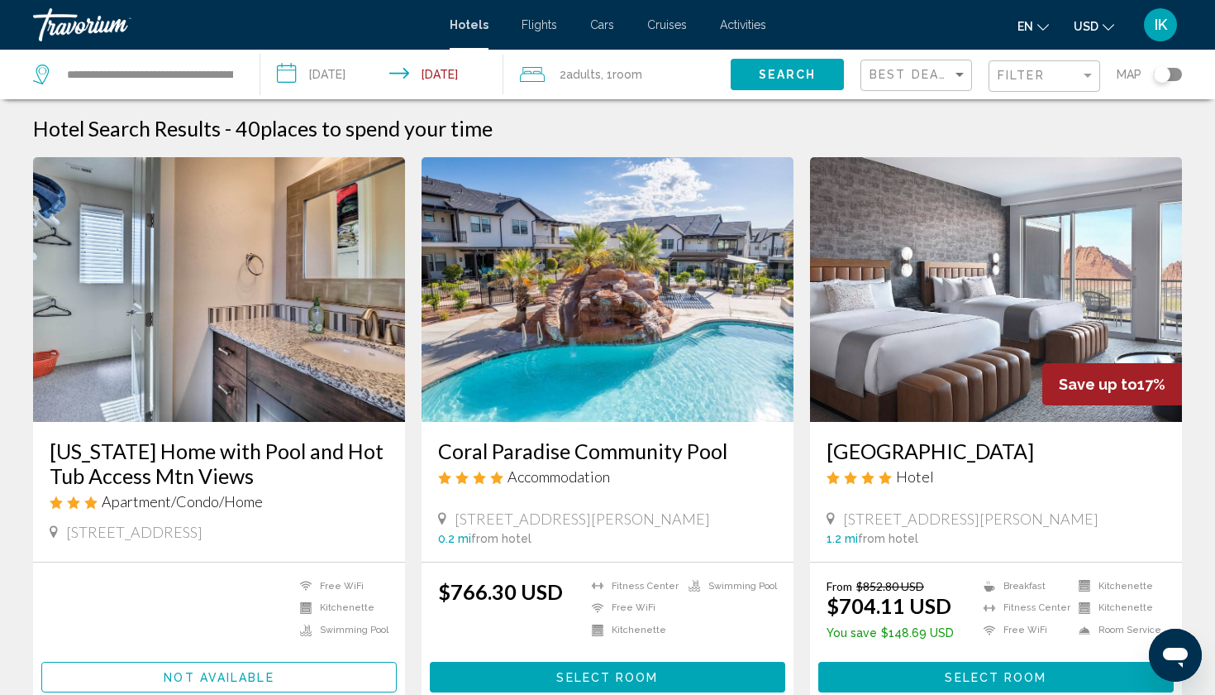
click at [800, 73] on span "Search" at bounding box center [788, 75] width 58 height 13
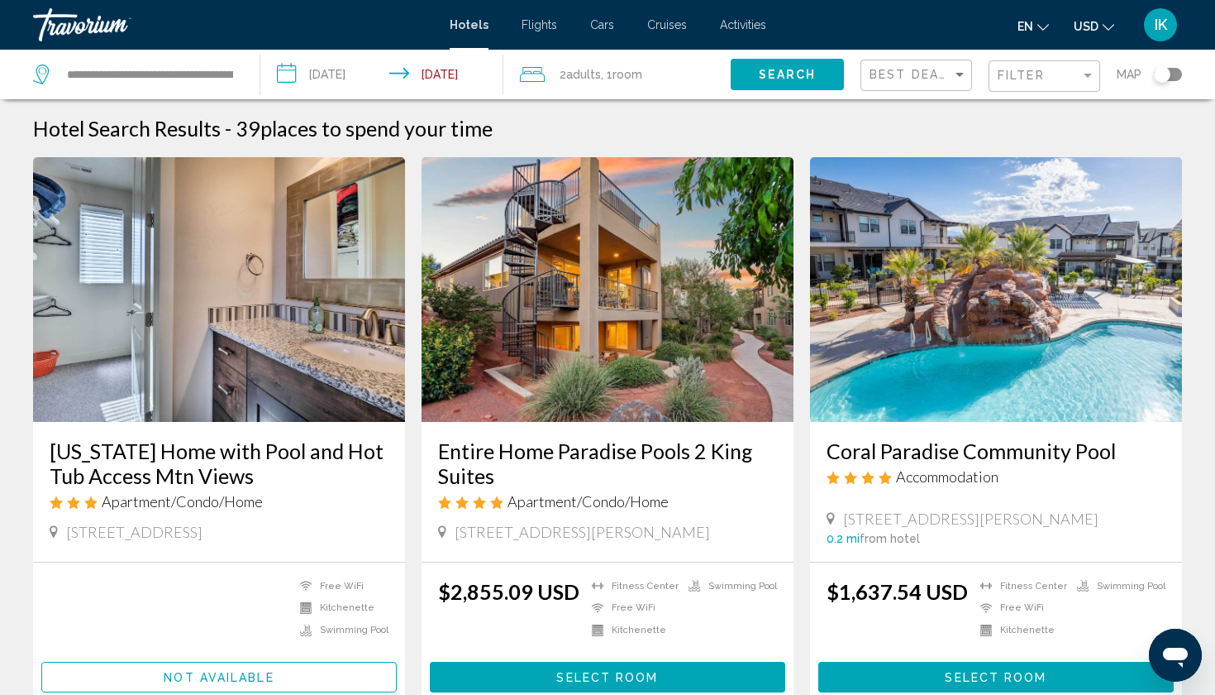
click at [362, 74] on input "**********" at bounding box center [385, 77] width 251 height 55
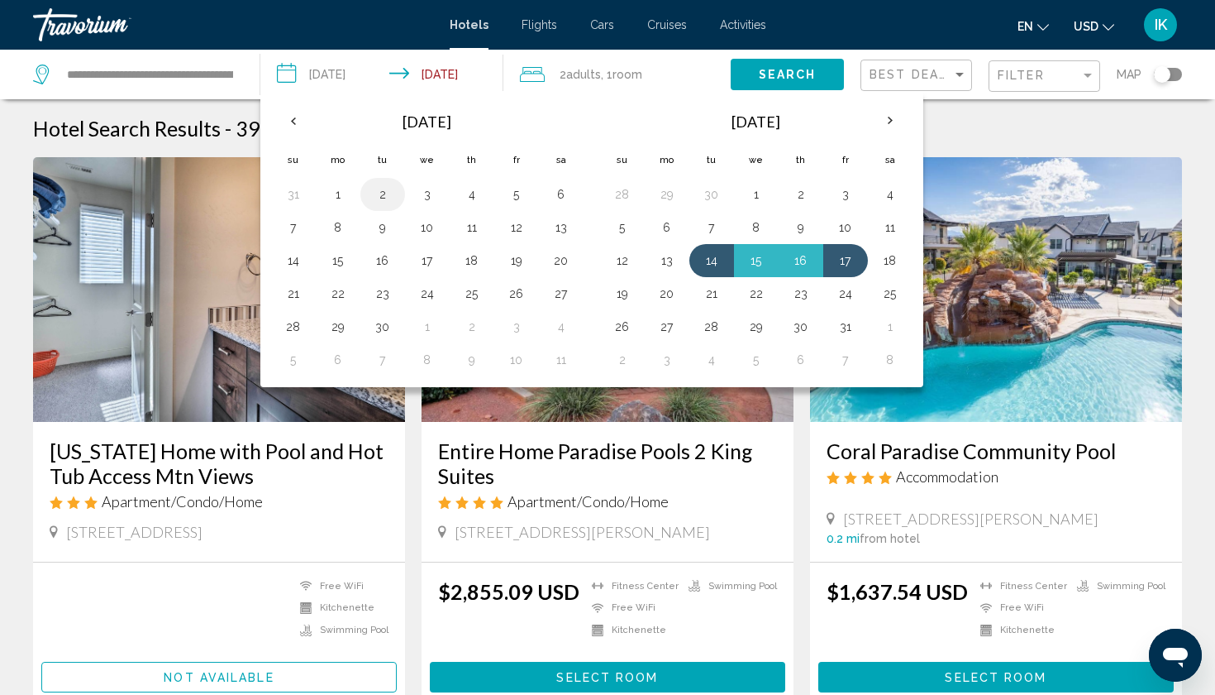
click at [387, 198] on button "2" at bounding box center [383, 194] width 26 height 23
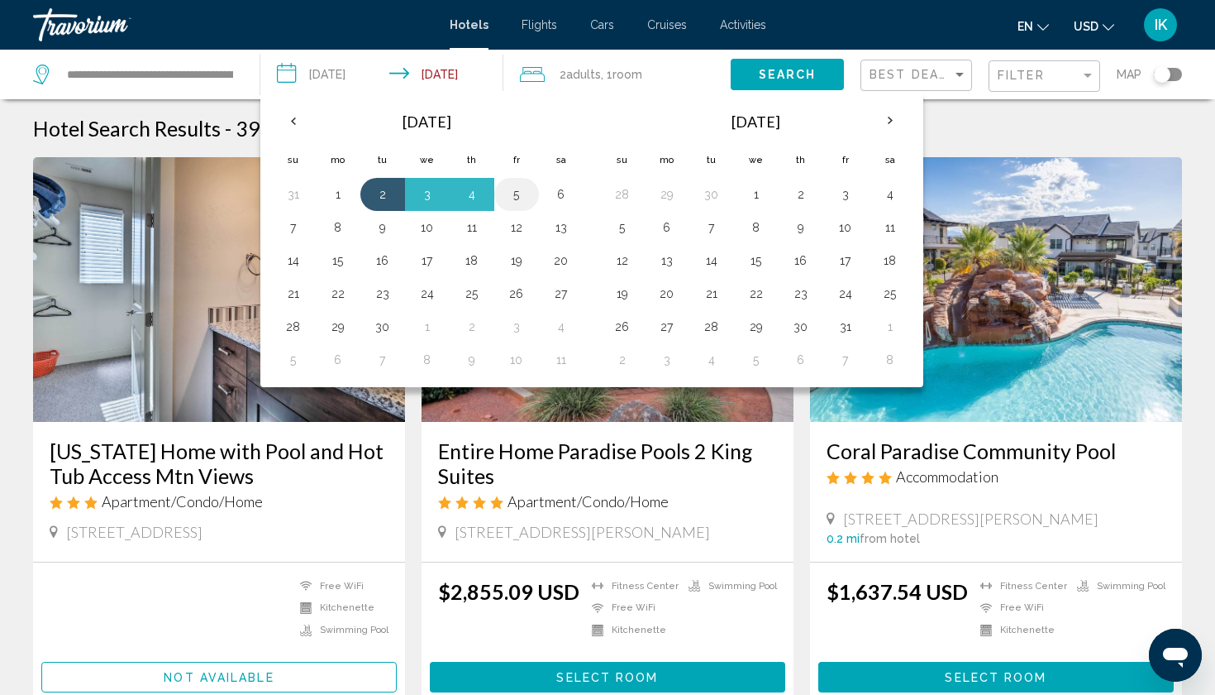
click at [518, 194] on button "5" at bounding box center [517, 194] width 26 height 23
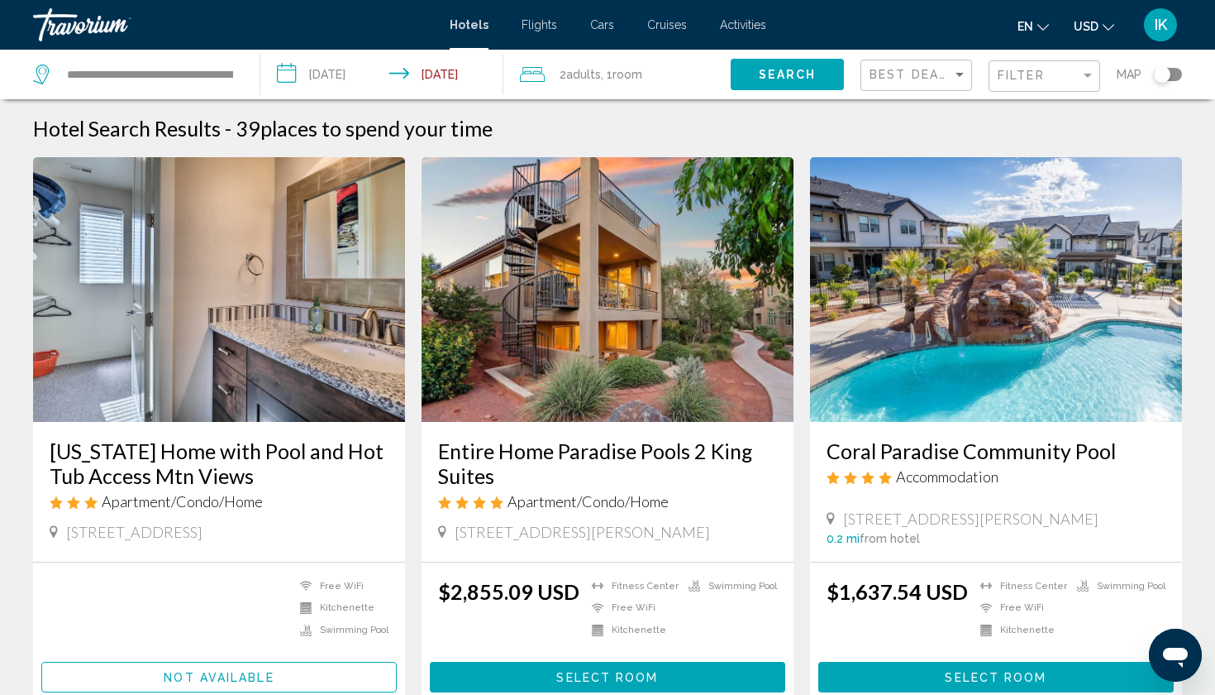
click at [796, 79] on span "Search" at bounding box center [788, 75] width 58 height 13
click at [359, 76] on input "**********" at bounding box center [385, 77] width 251 height 55
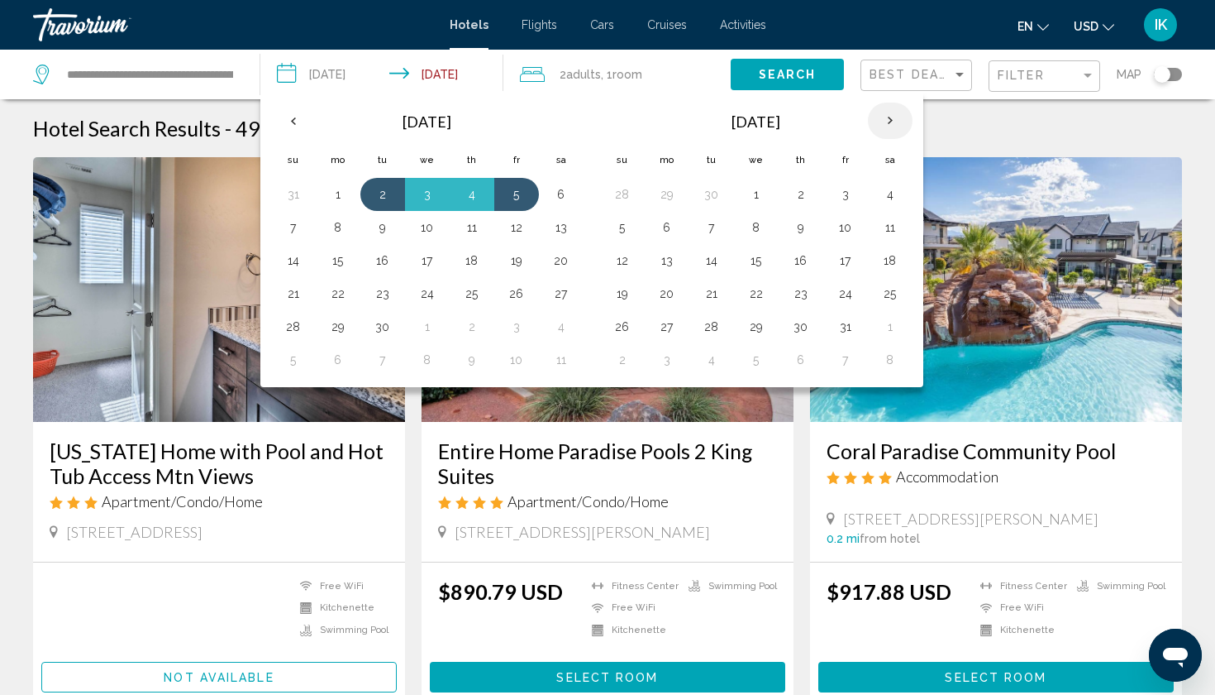
click at [897, 123] on th "Next month" at bounding box center [890, 121] width 45 height 36
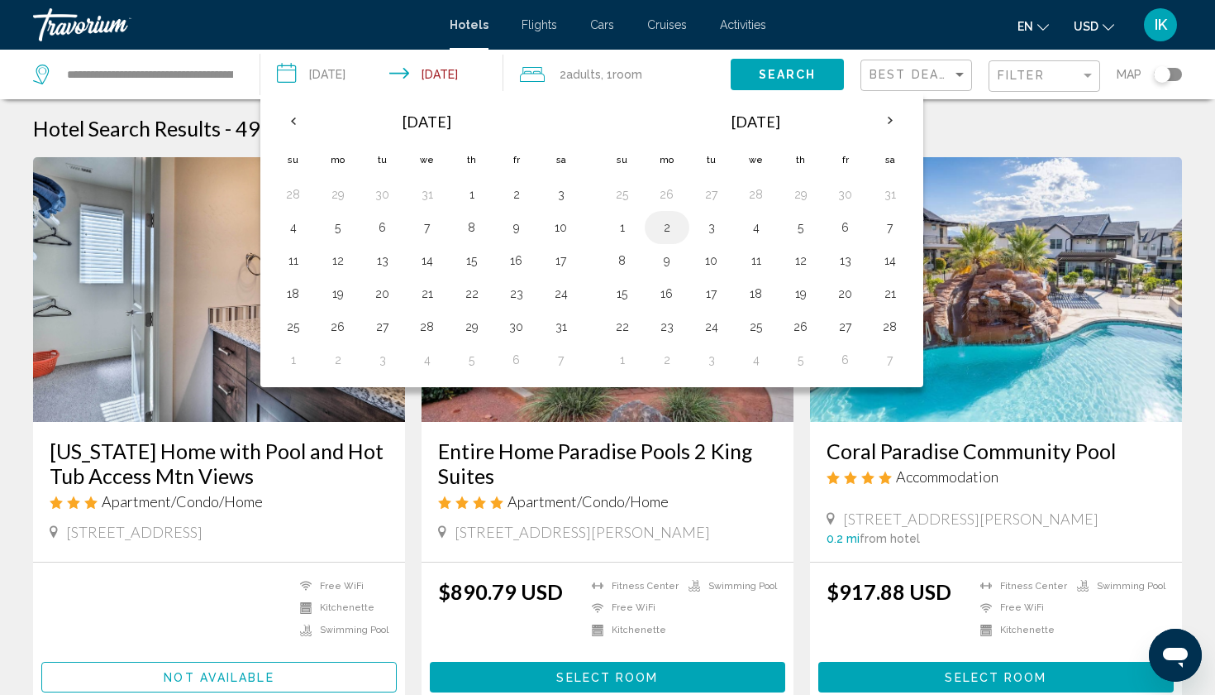
click at [679, 229] on button "2" at bounding box center [667, 227] width 26 height 23
click at [793, 232] on button "5" at bounding box center [801, 227] width 26 height 23
type input "**********"
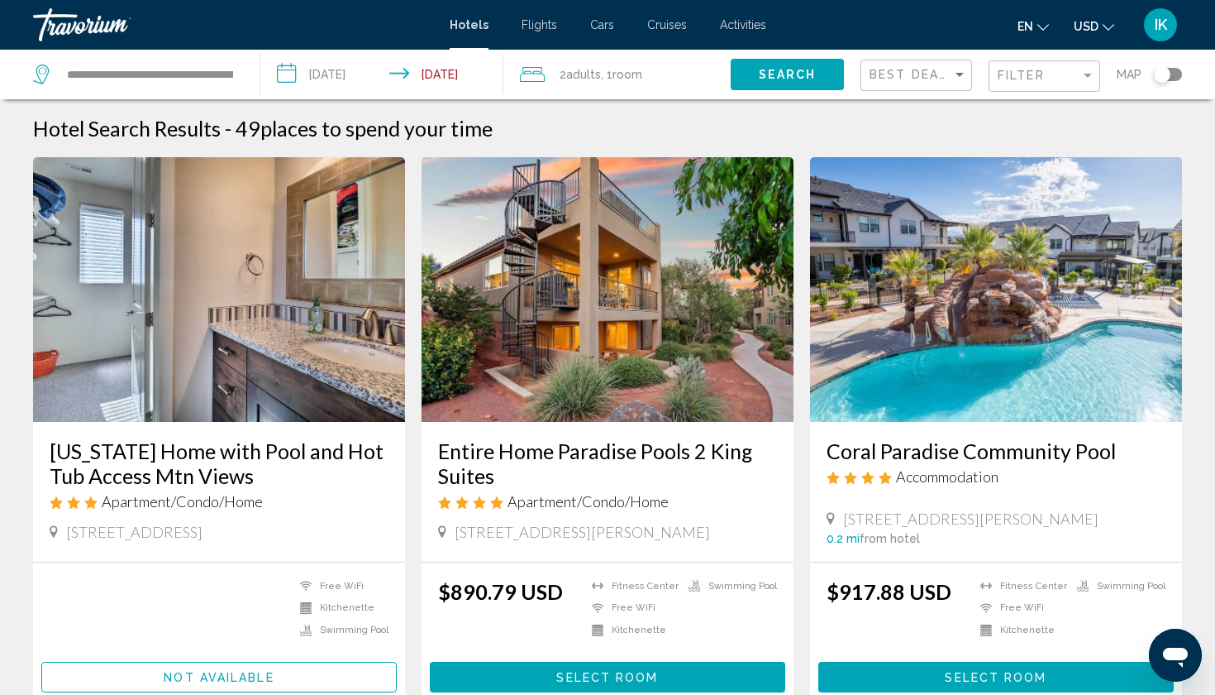
click at [800, 87] on button "Search" at bounding box center [787, 74] width 113 height 31
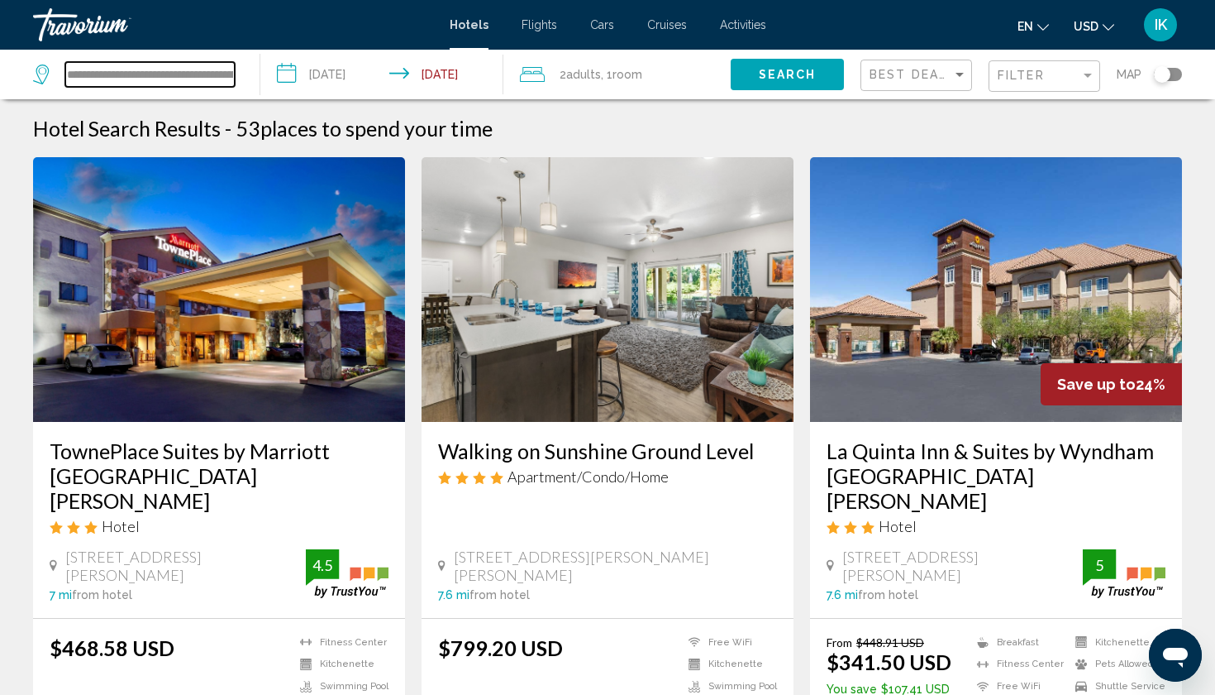
click at [129, 76] on input "**********" at bounding box center [149, 74] width 169 height 25
click at [42, 74] on icon "Search widget" at bounding box center [43, 74] width 20 height 20
click at [69, 25] on div "Travorium" at bounding box center [115, 24] width 165 height 33
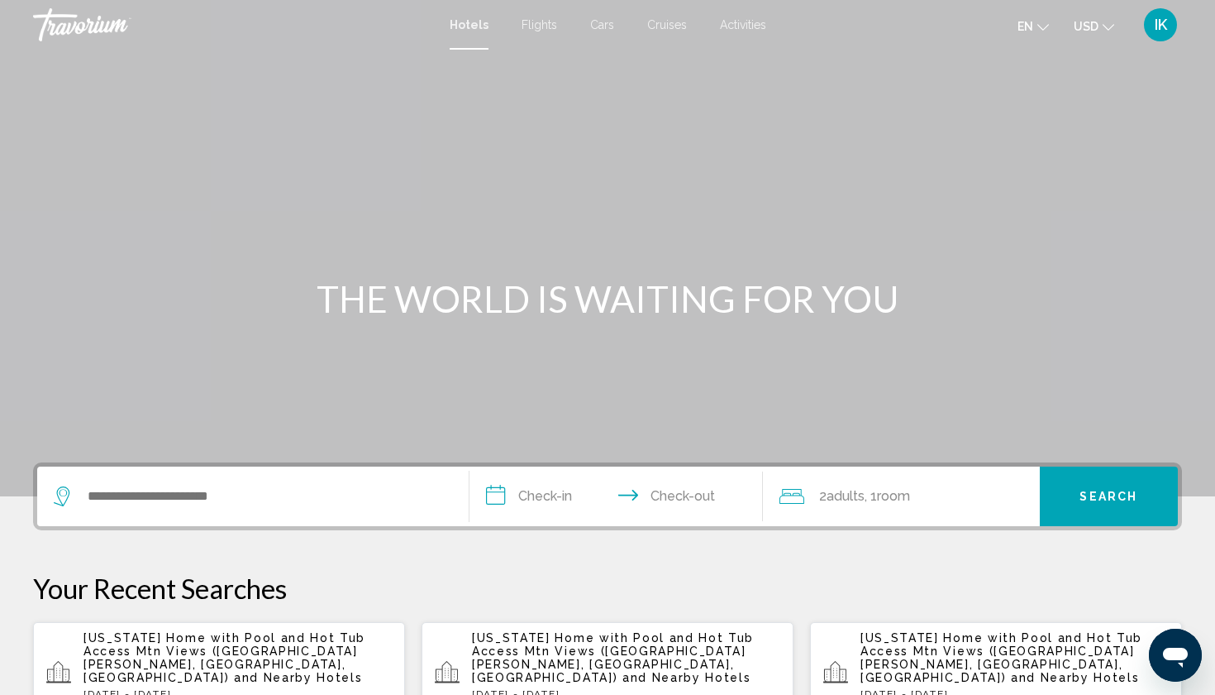
click at [380, 517] on div "Search widget" at bounding box center [253, 496] width 399 height 60
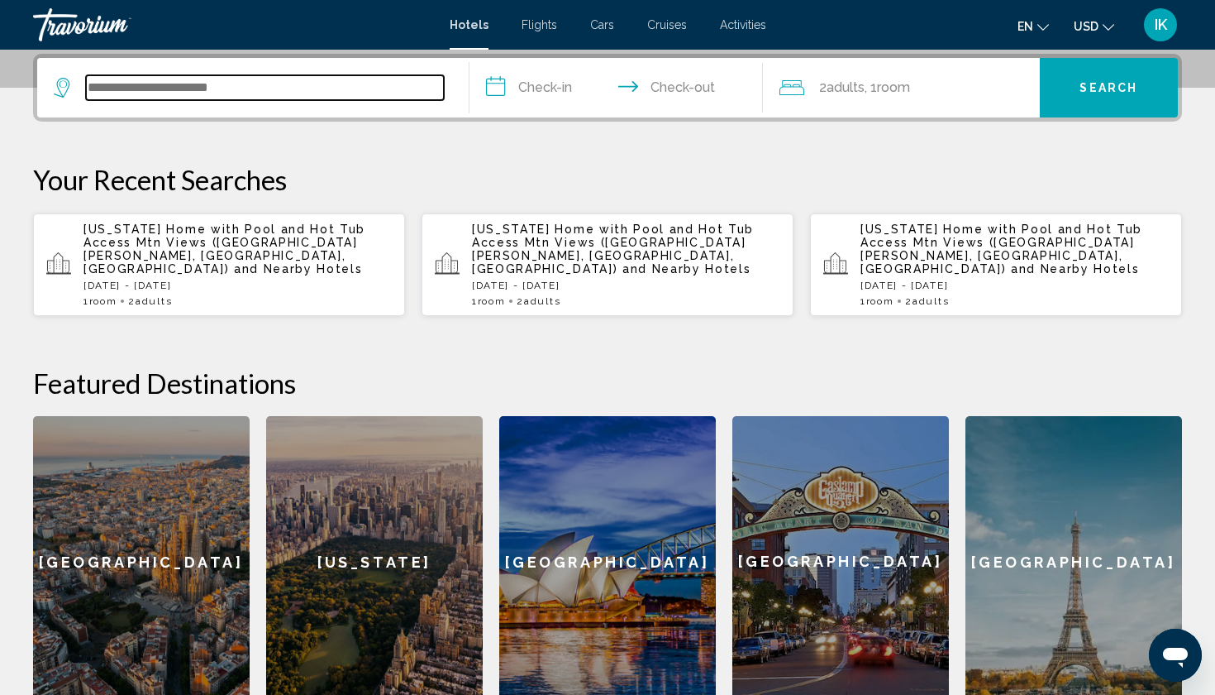
click at [137, 94] on input "Search widget" at bounding box center [265, 87] width 358 height 25
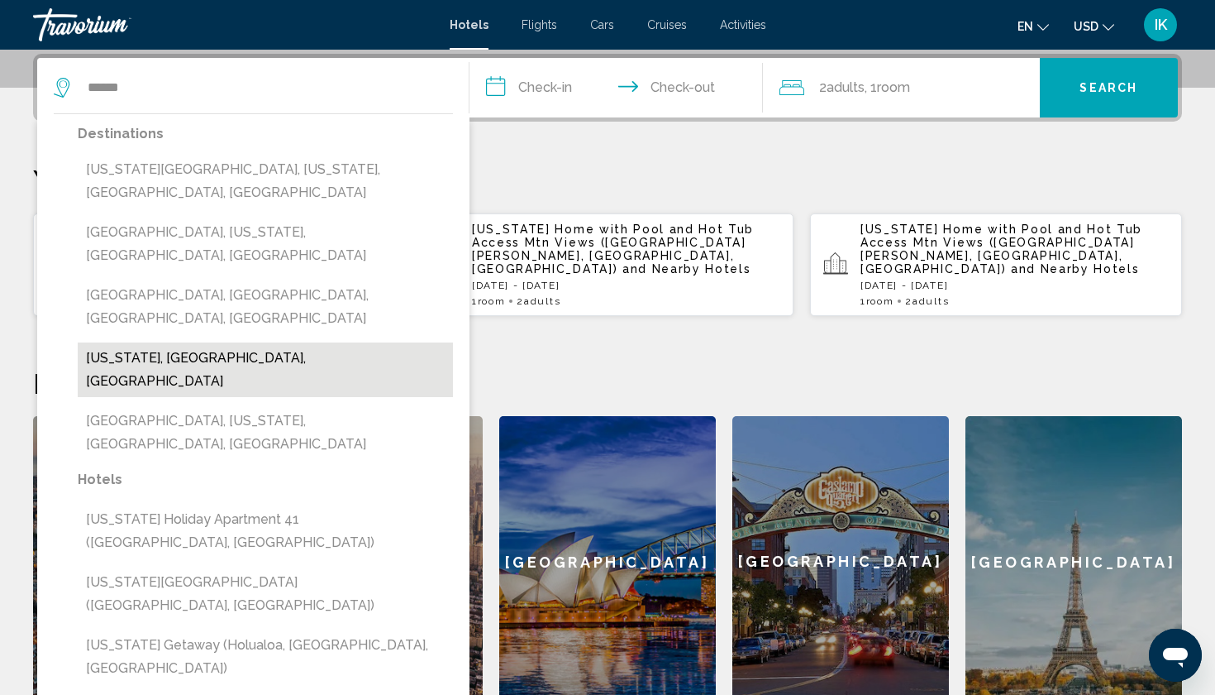
click at [132, 342] on button "Hawaii, HI, United States" at bounding box center [265, 369] width 375 height 55
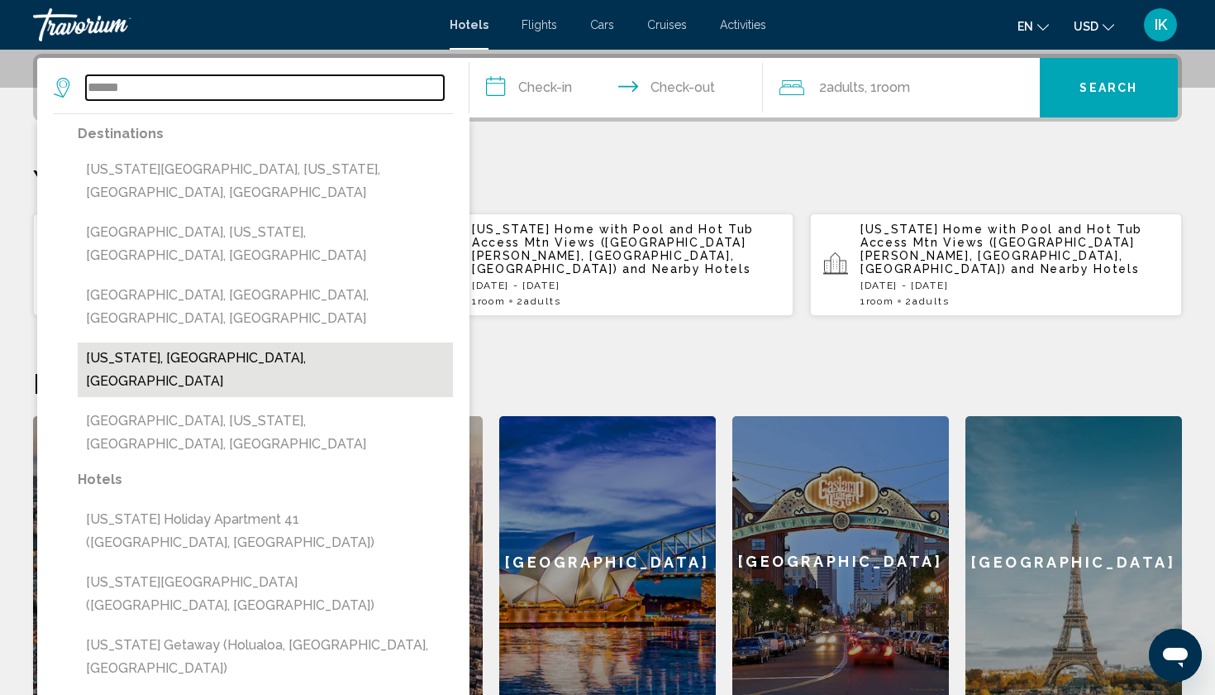
type input "**********"
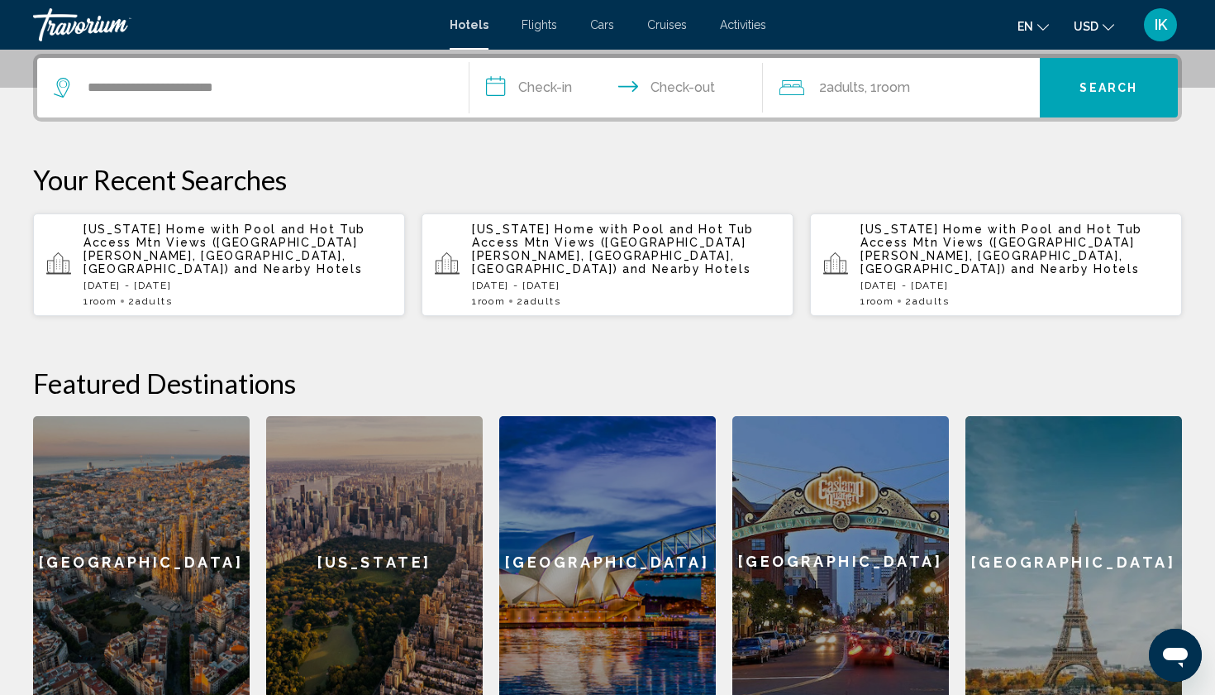
click at [542, 88] on input "**********" at bounding box center [620, 90] width 300 height 64
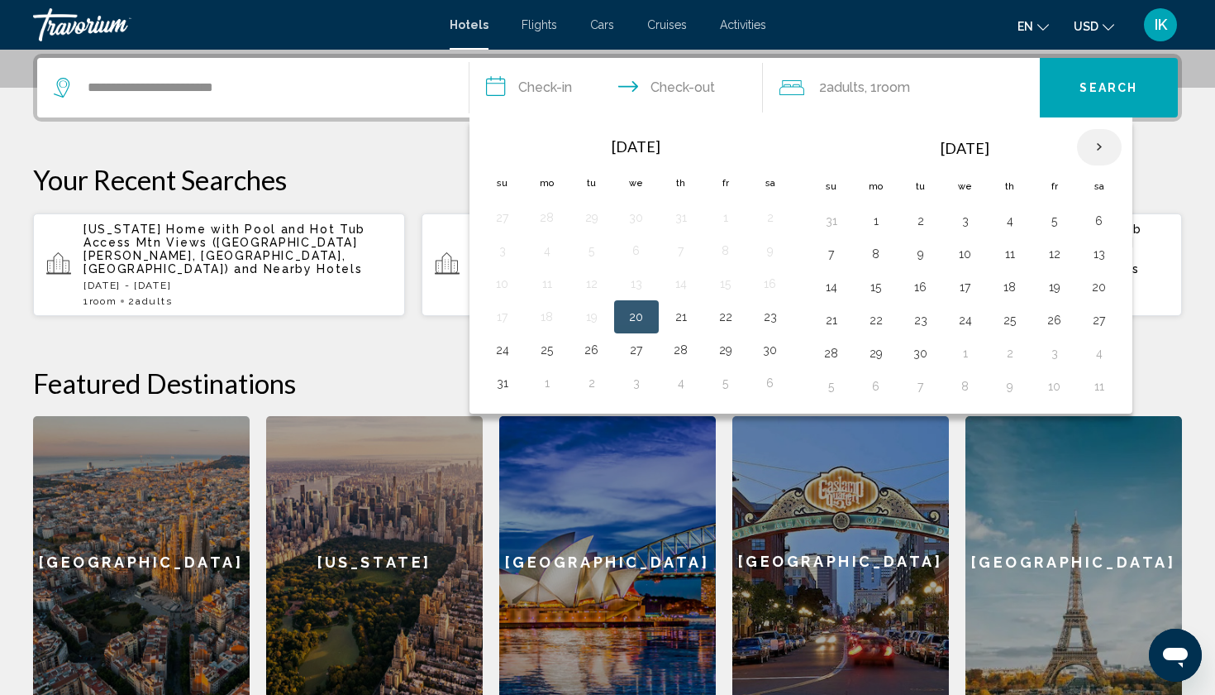
click at [1102, 147] on th "Next month" at bounding box center [1099, 147] width 45 height 36
click at [595, 315] on button "21" at bounding box center [592, 319] width 26 height 23
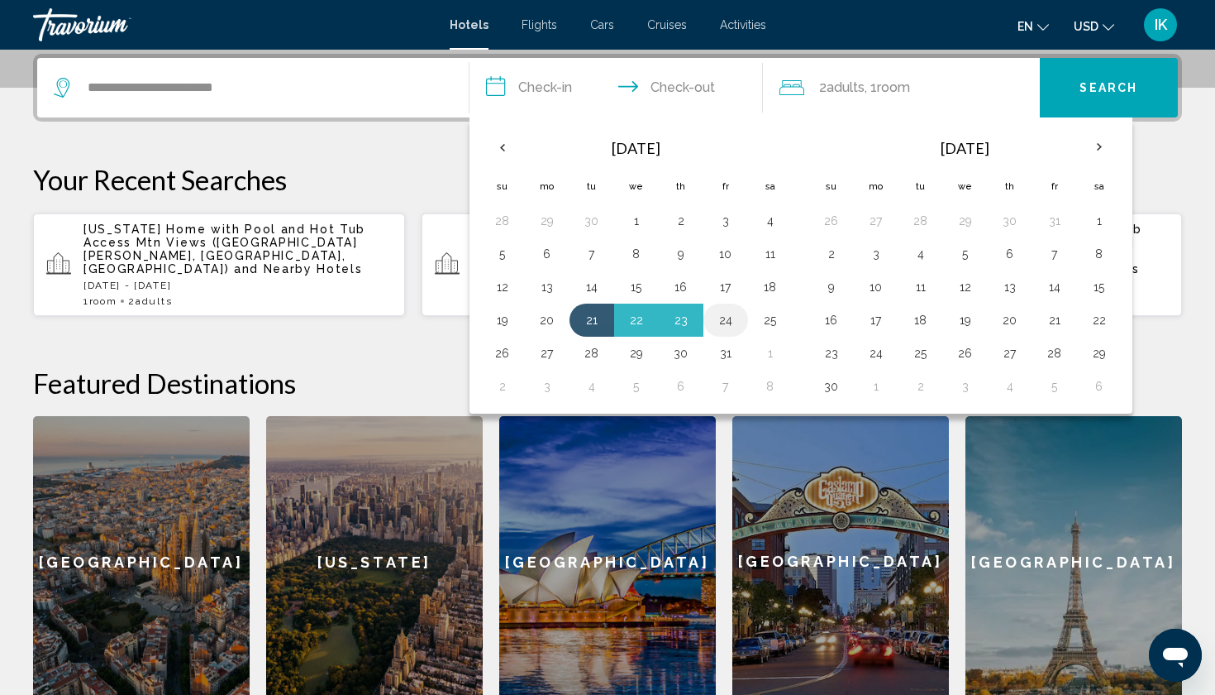
click at [733, 327] on button "24" at bounding box center [726, 319] width 26 height 23
type input "**********"
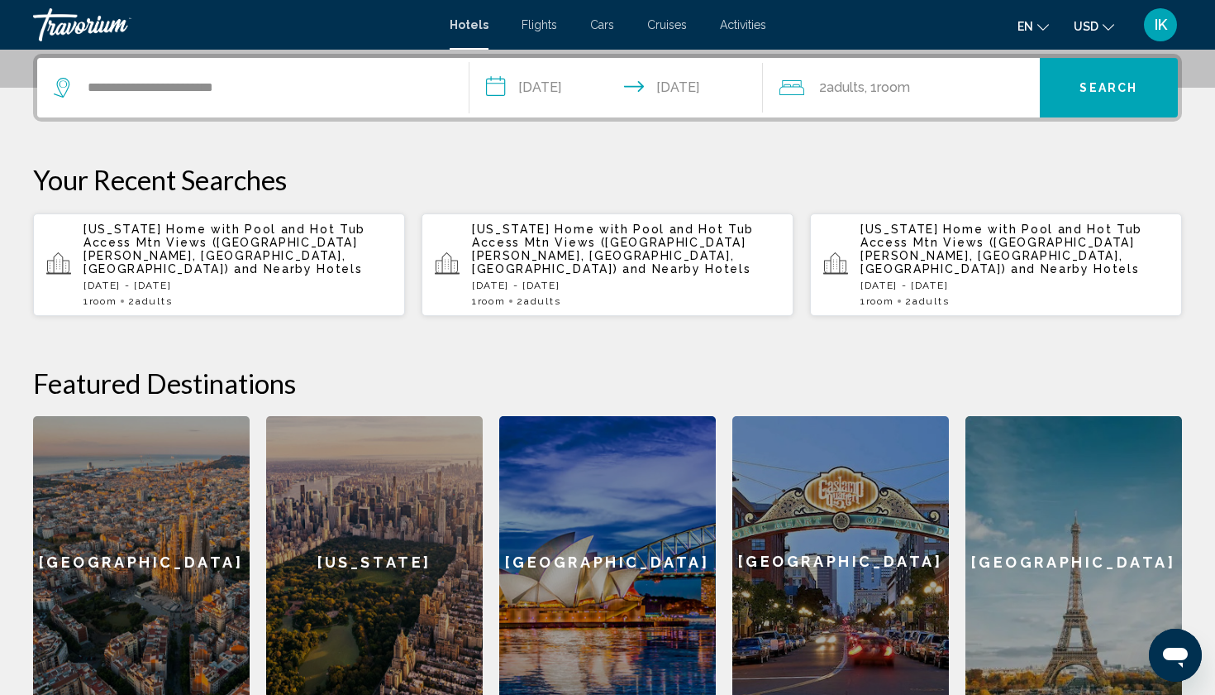
click at [1096, 80] on span "Search" at bounding box center [1109, 86] width 58 height 13
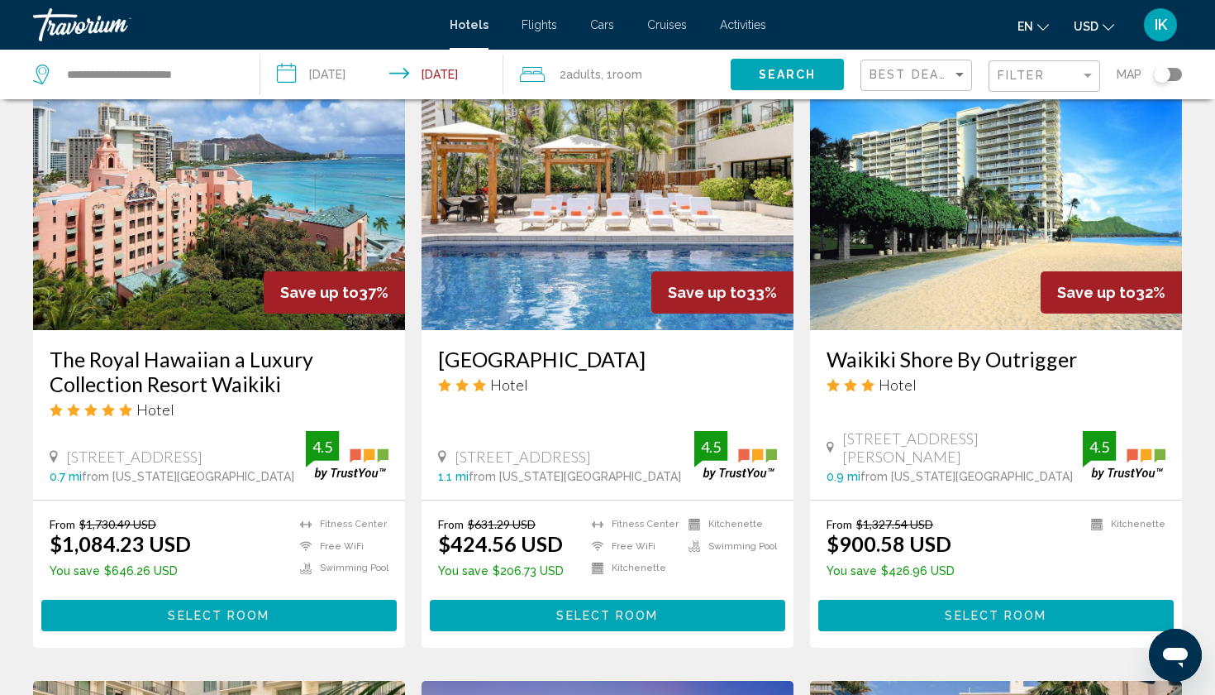
scroll to position [711, 0]
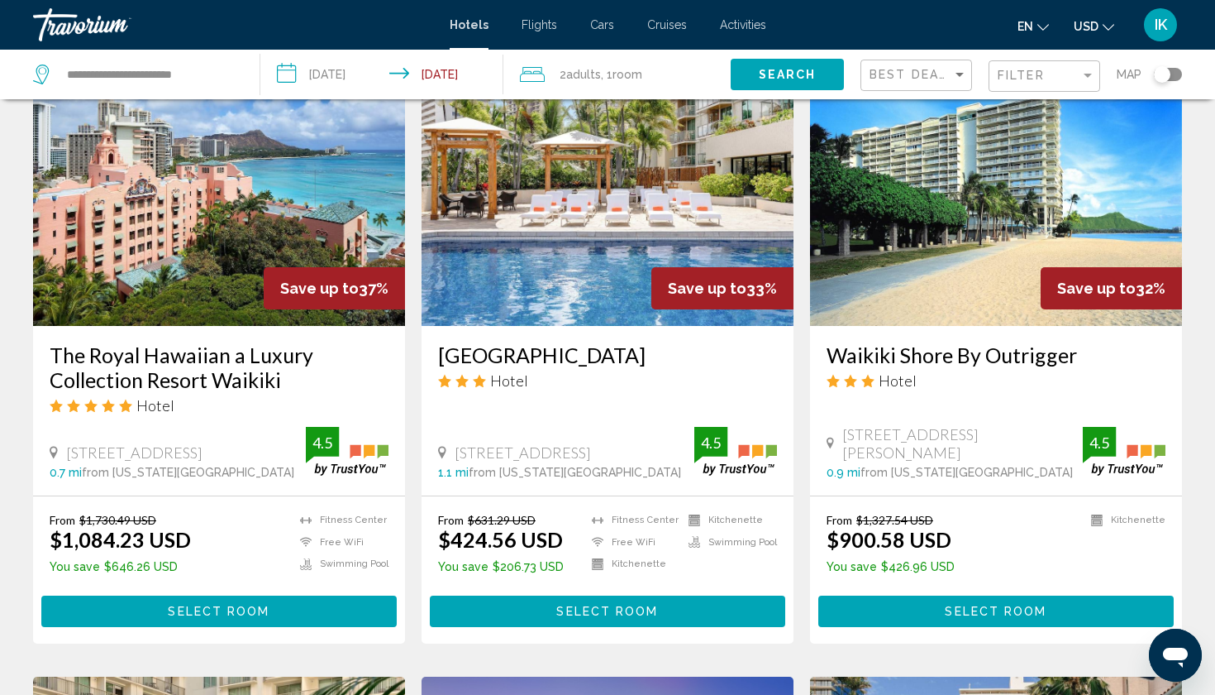
click at [664, 189] on img "Main content" at bounding box center [608, 193] width 372 height 265
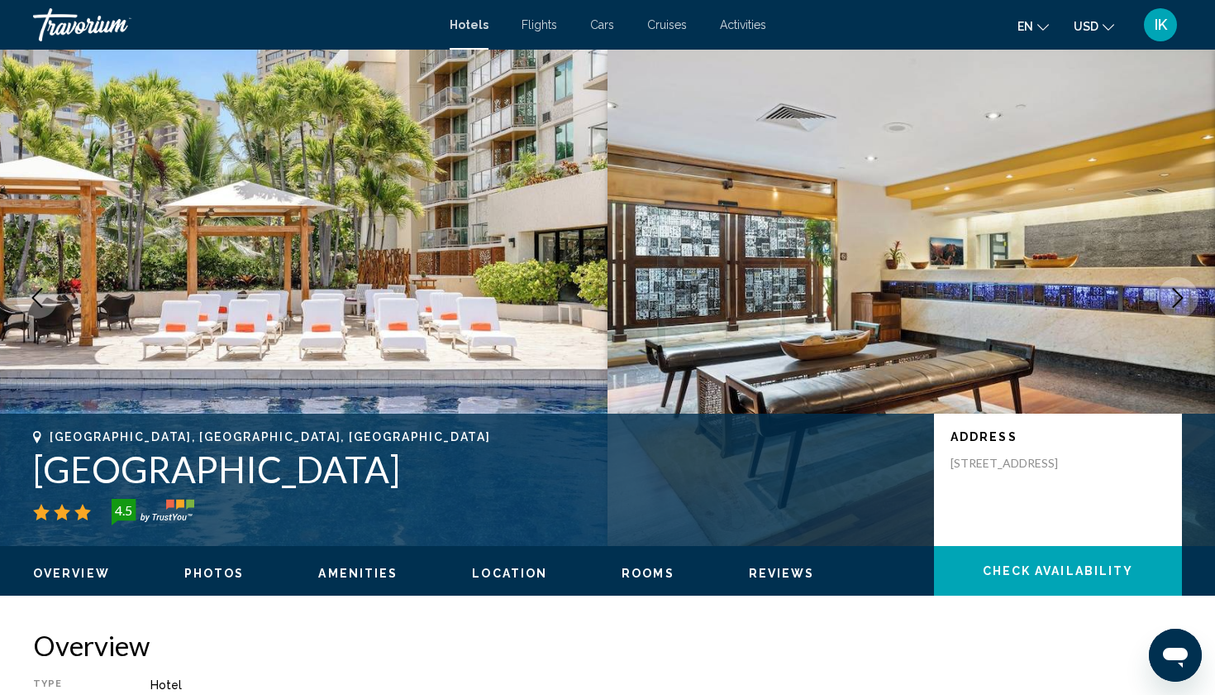
click at [1182, 295] on icon "Next image" at bounding box center [1178, 298] width 20 height 20
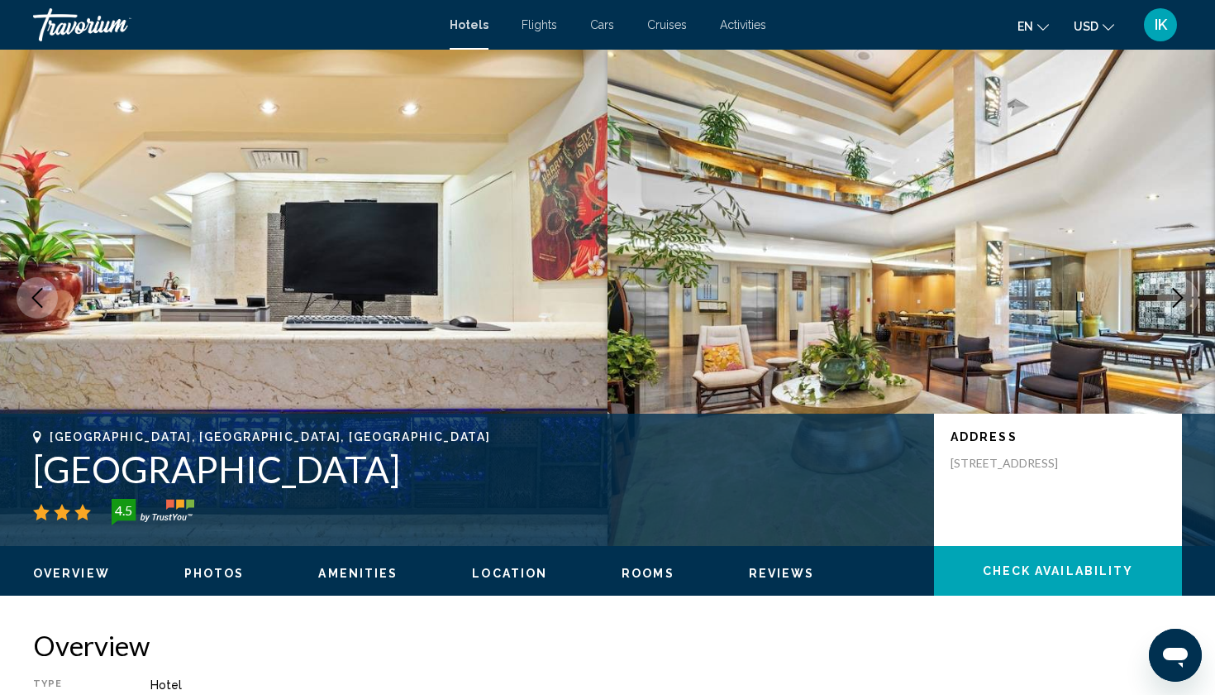
click at [1182, 295] on icon "Next image" at bounding box center [1178, 298] width 20 height 20
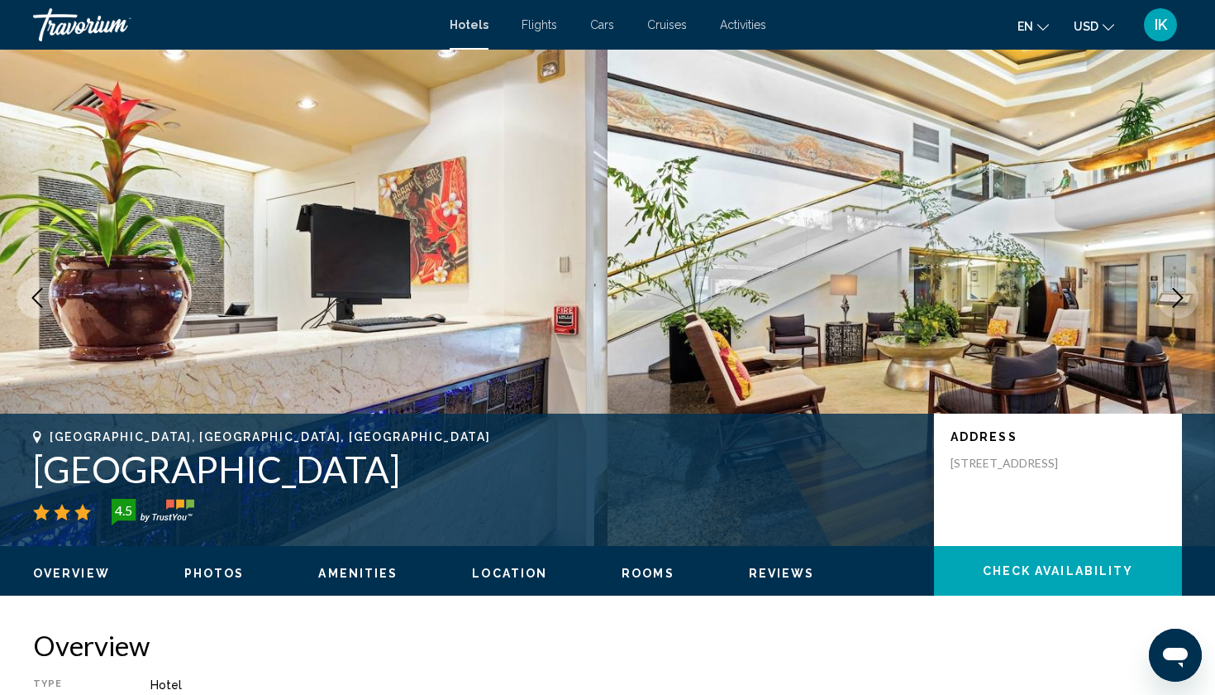
click at [1182, 295] on icon "Next image" at bounding box center [1178, 298] width 20 height 20
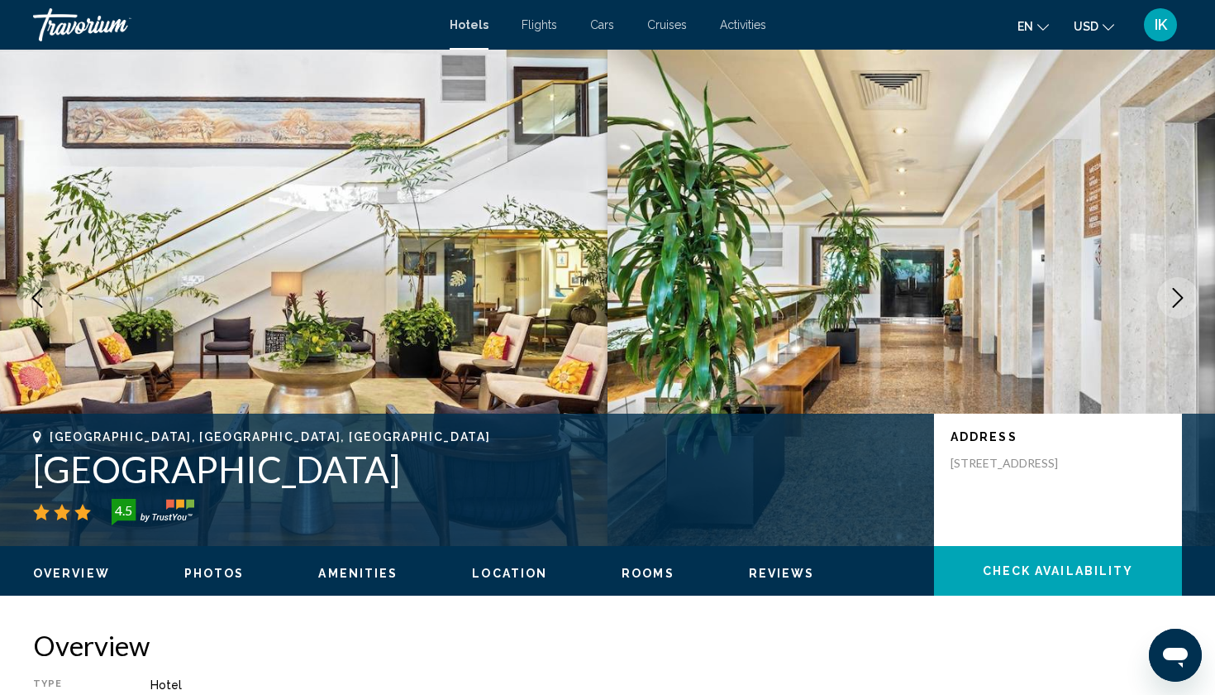
click at [1182, 295] on icon "Next image" at bounding box center [1178, 298] width 20 height 20
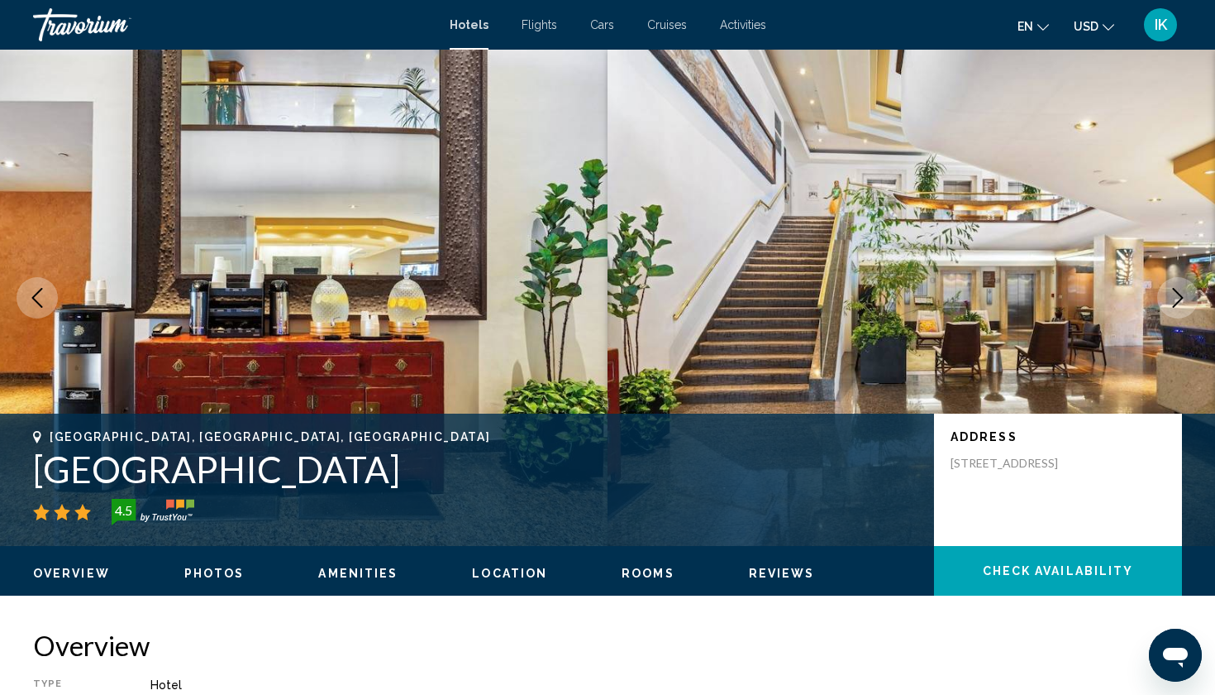
click at [1182, 295] on icon "Next image" at bounding box center [1178, 298] width 20 height 20
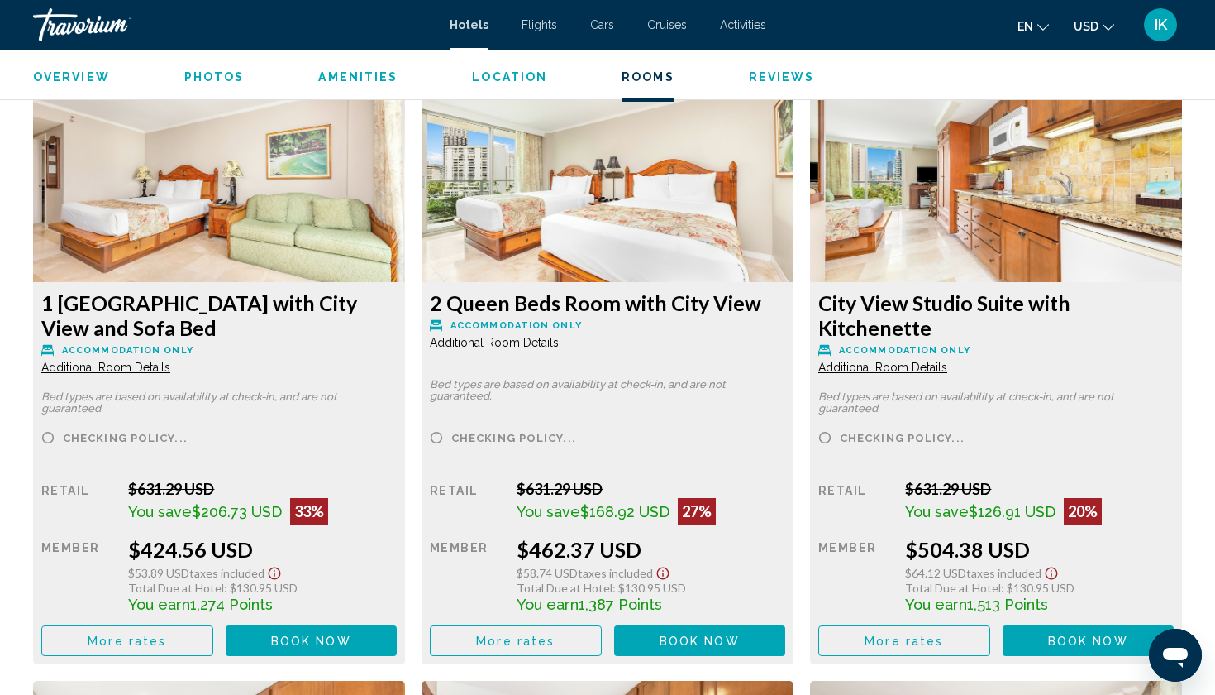
click at [304, 641] on span "Book now" at bounding box center [311, 640] width 80 height 13
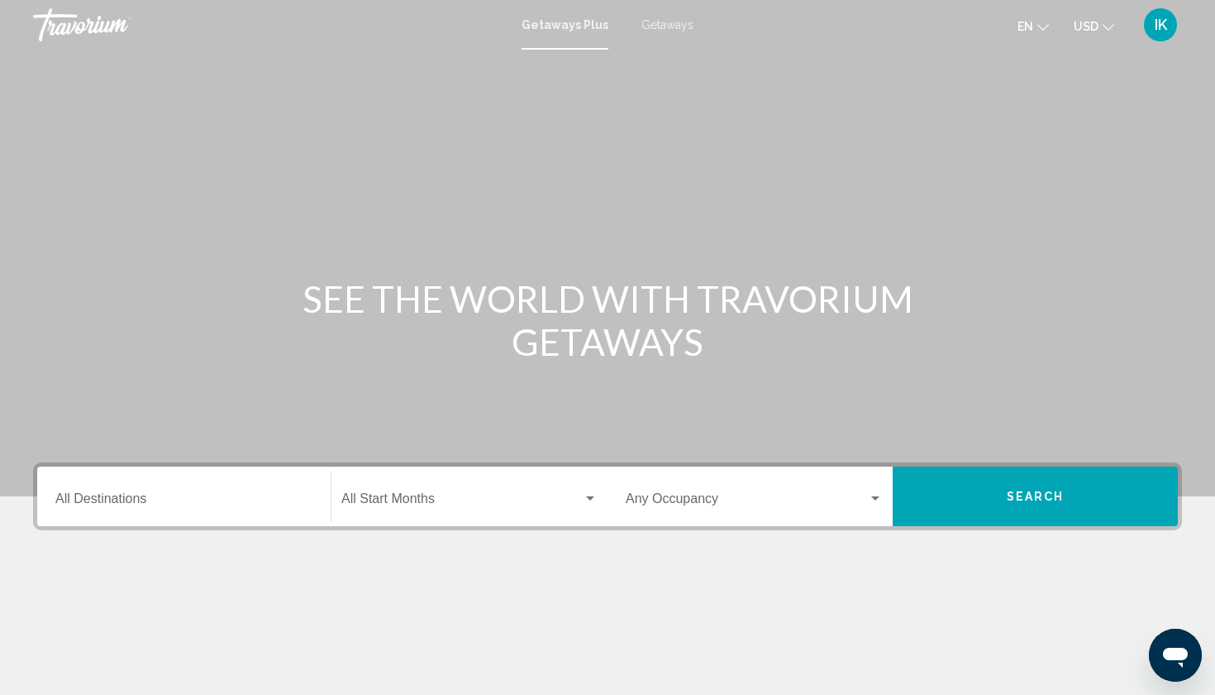
click at [135, 499] on input "Destination All Destinations" at bounding box center [183, 501] width 257 height 15
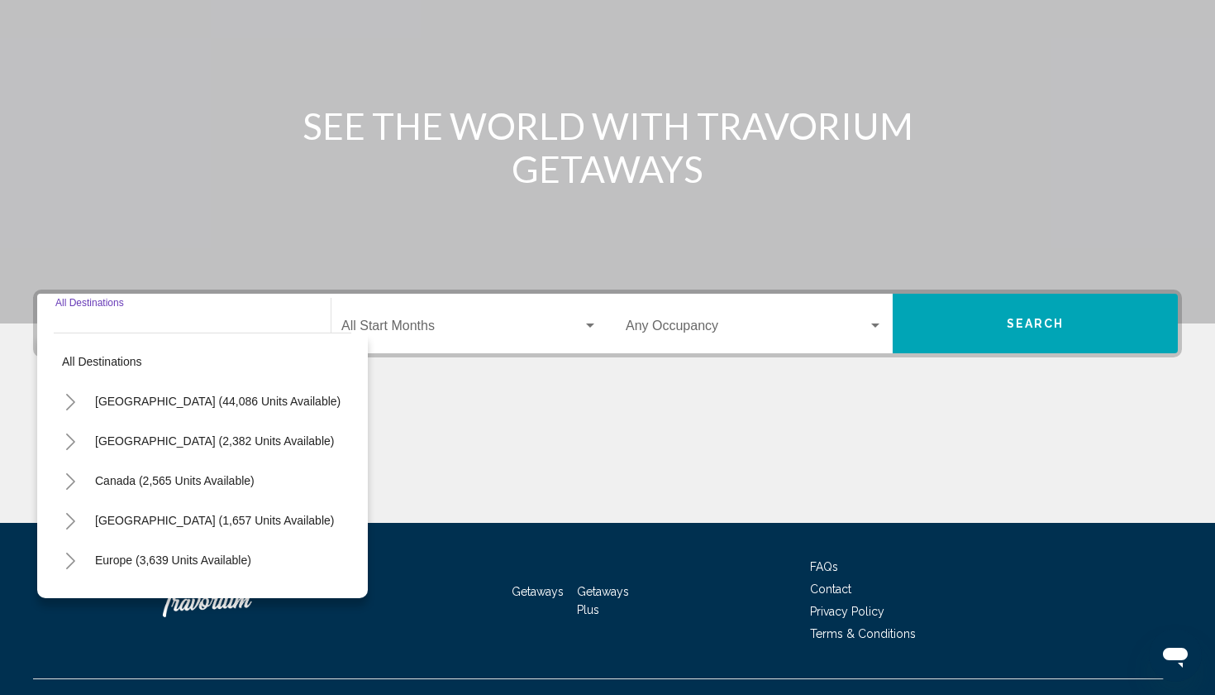
scroll to position [203, 0]
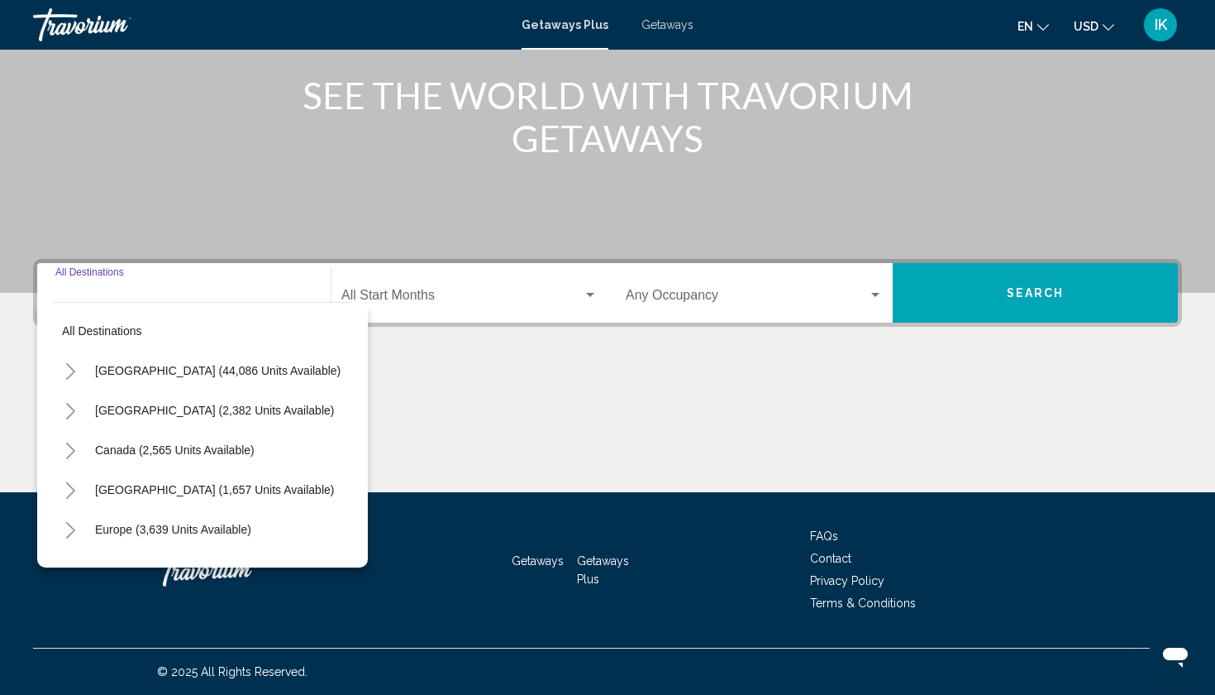
click at [656, 22] on span "Getaways" at bounding box center [668, 24] width 52 height 13
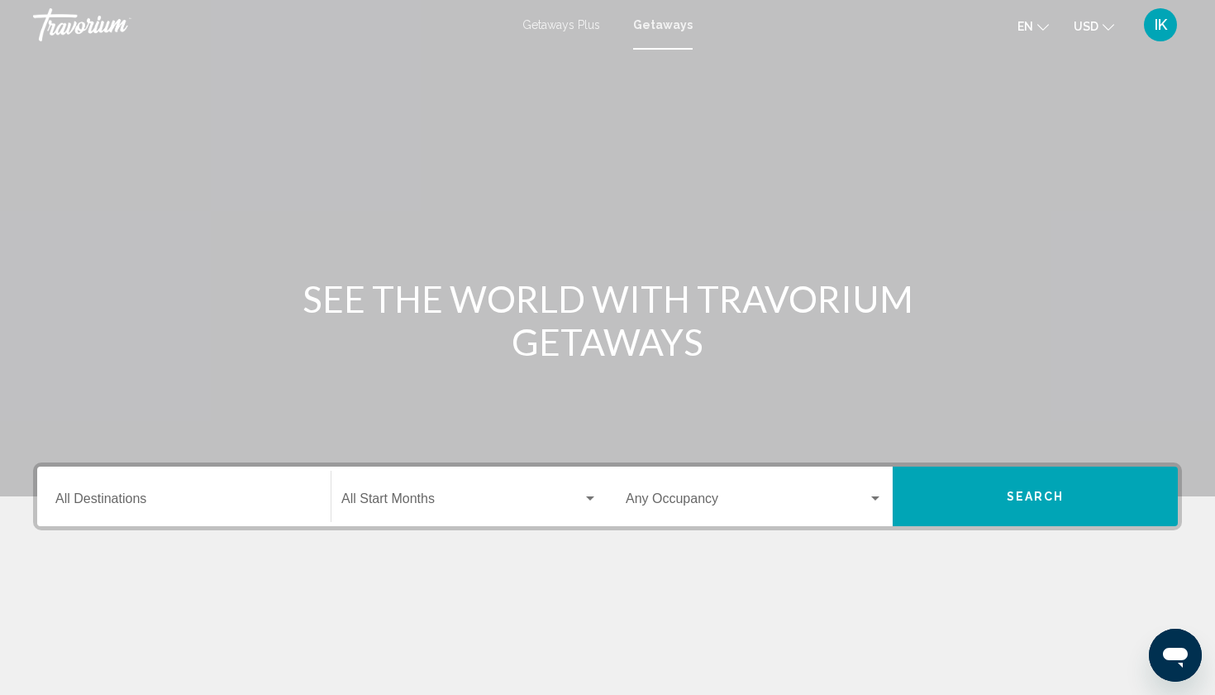
click at [142, 498] on input "Destination All Destinations" at bounding box center [183, 501] width 257 height 15
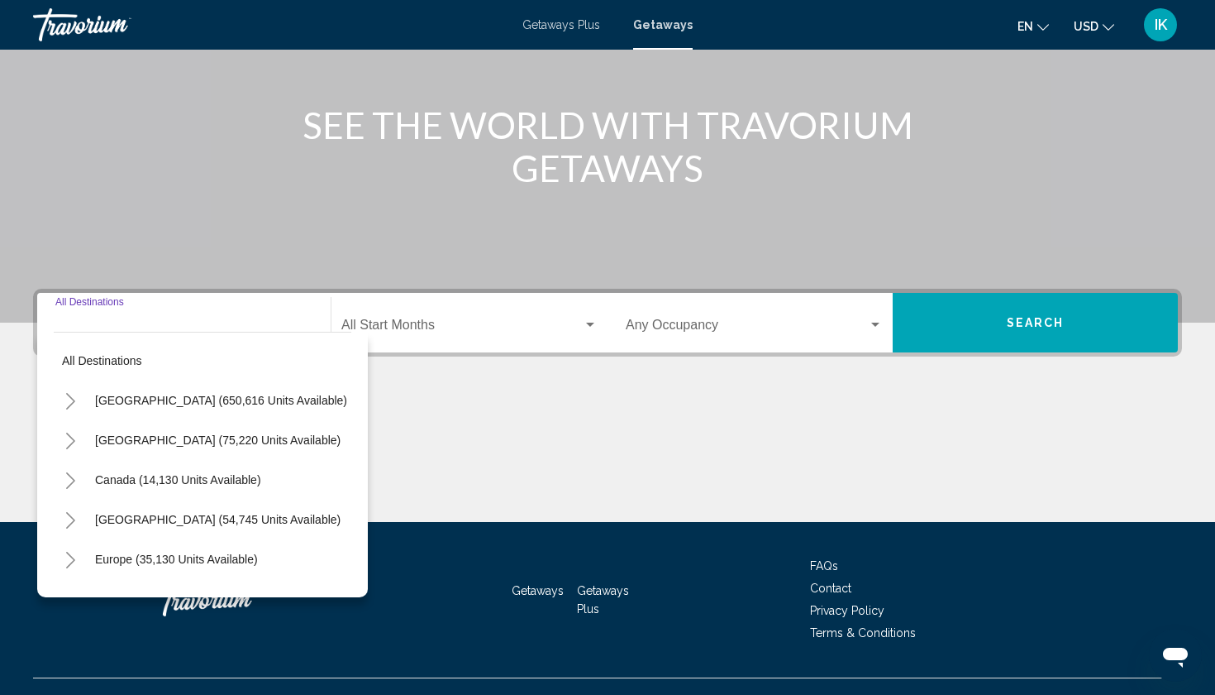
scroll to position [203, 0]
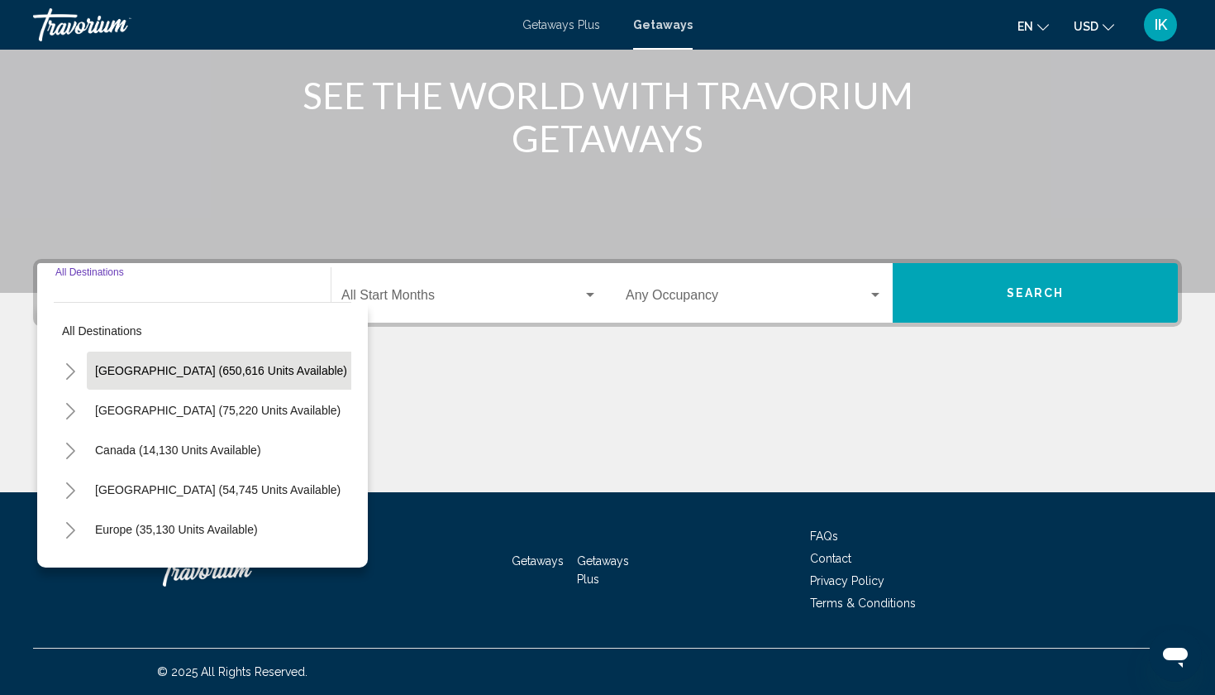
click at [142, 370] on span "[GEOGRAPHIC_DATA] (650,616 units available)" at bounding box center [221, 370] width 252 height 13
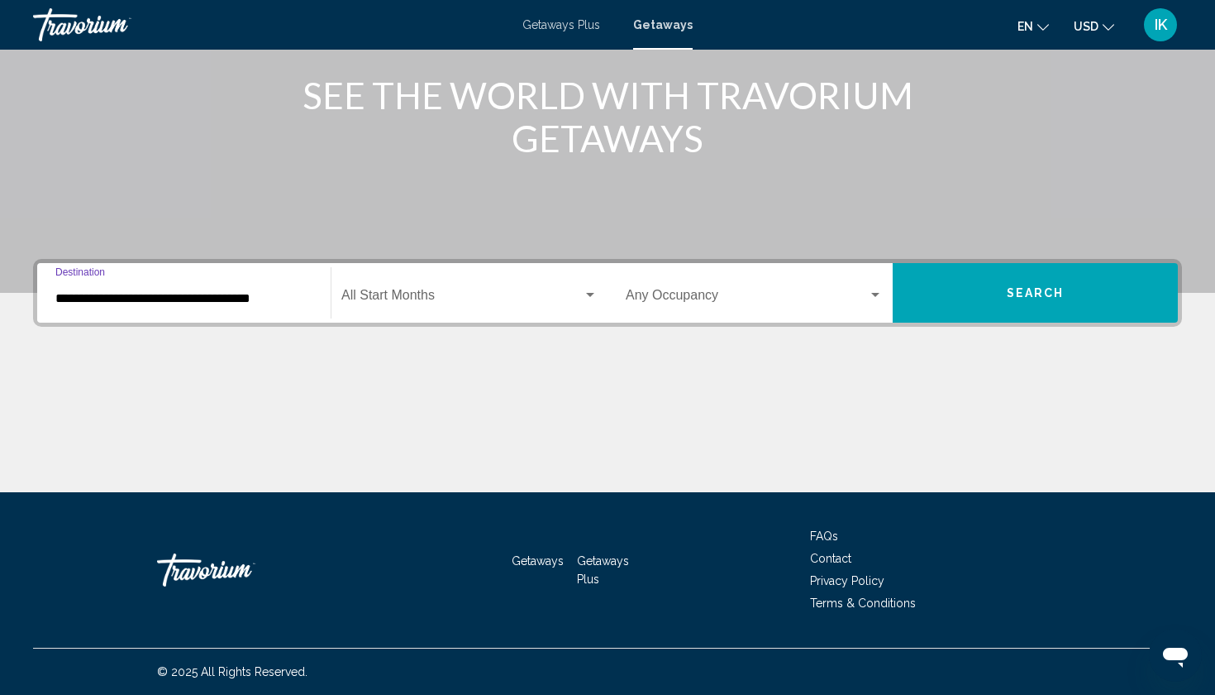
click at [123, 293] on input "**********" at bounding box center [183, 298] width 257 height 15
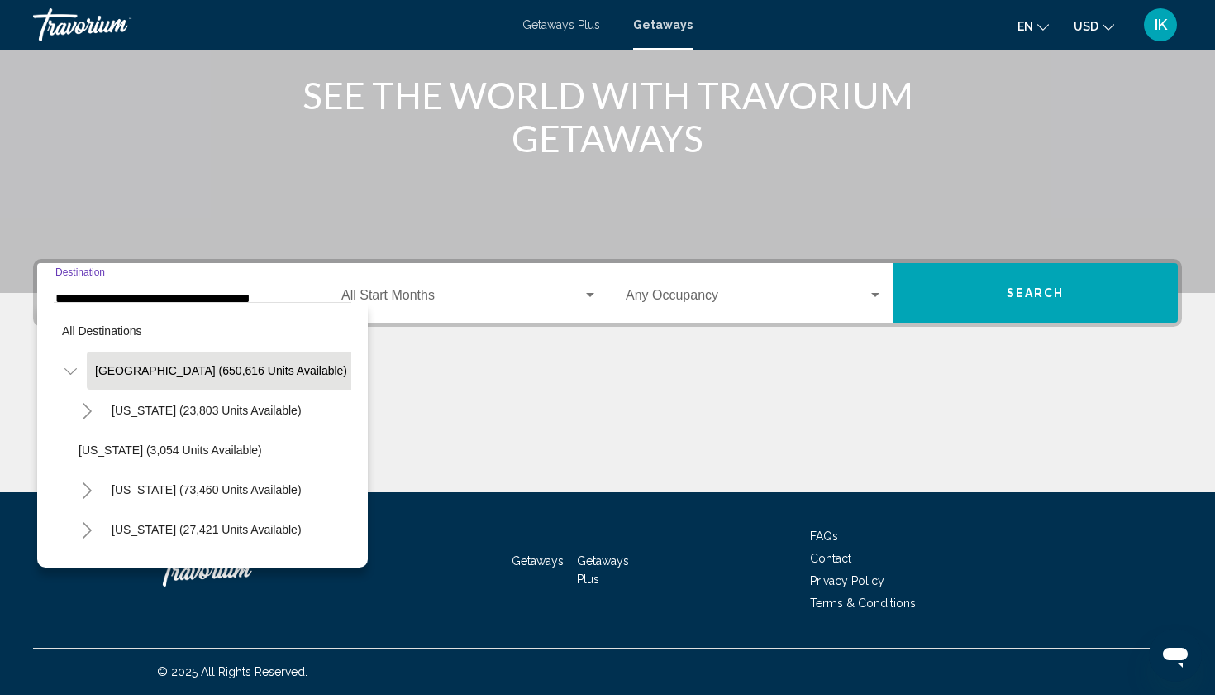
click at [64, 373] on icon "Toggle United States (650,616 units available)" at bounding box center [70, 371] width 12 height 17
click at [69, 409] on icon "Toggle Mexico (75,220 units available)" at bounding box center [70, 411] width 12 height 17
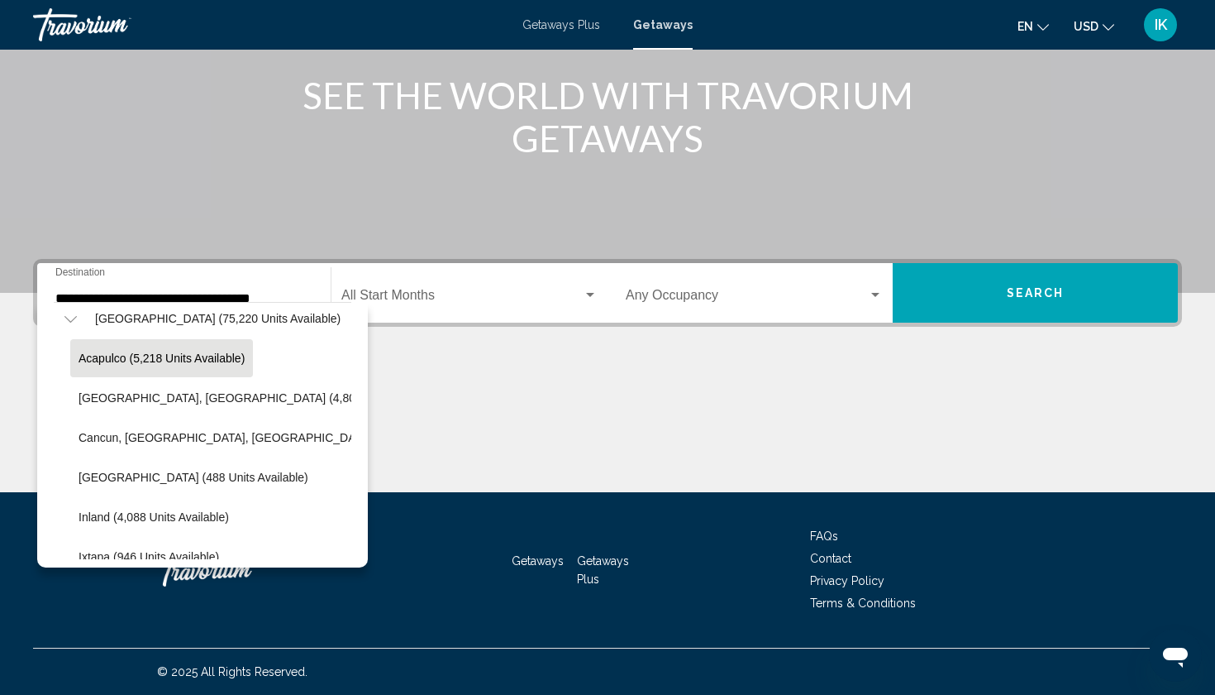
scroll to position [94, 0]
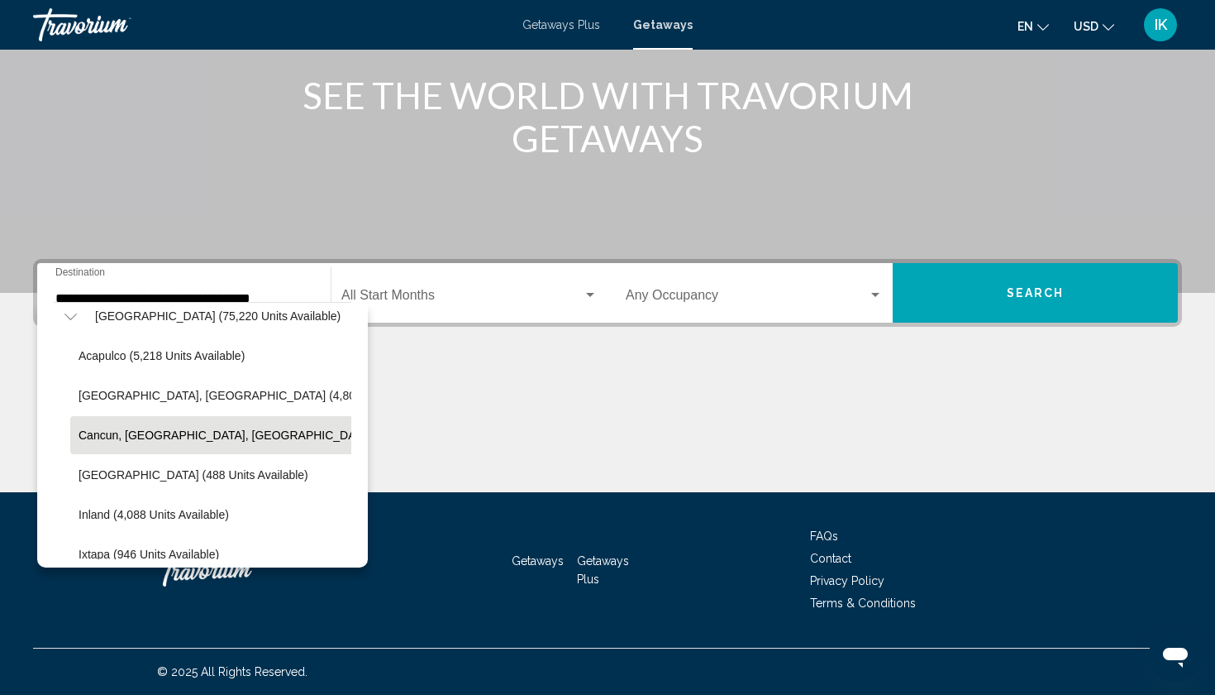
click at [194, 439] on span "Cancun, Cozumel, Riviera Maya (35,348 units available)" at bounding box center [288, 434] width 419 height 13
type input "**********"
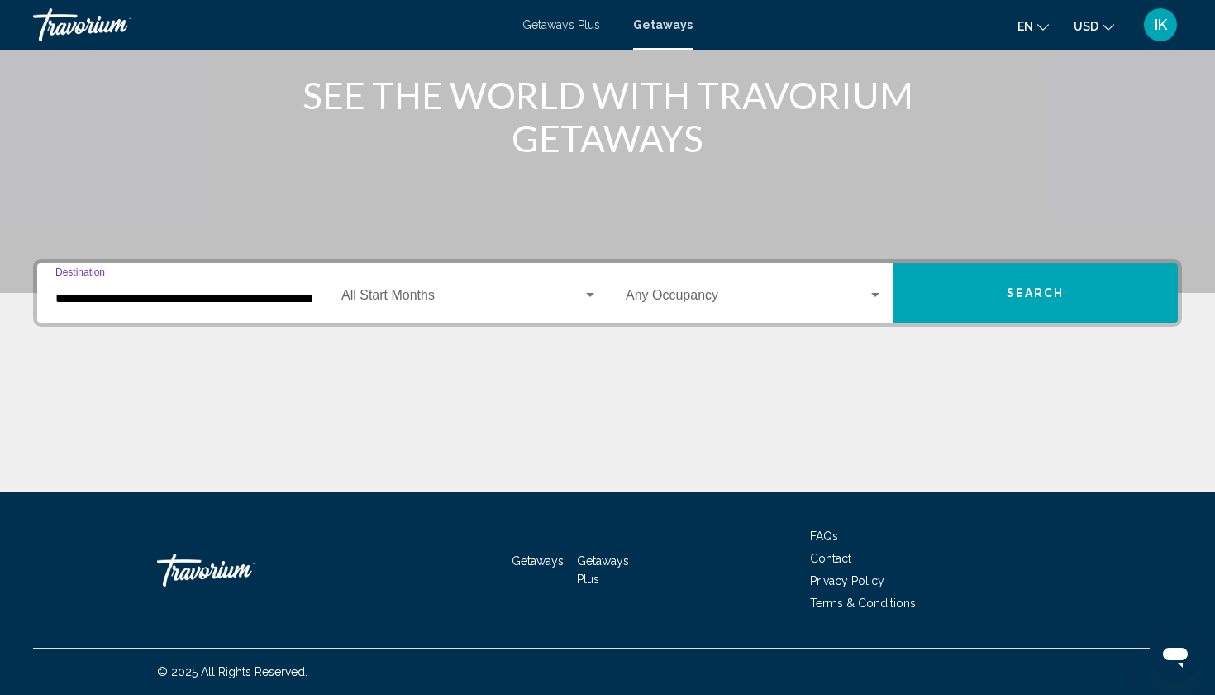
click at [587, 297] on div "Search widget" at bounding box center [590, 295] width 15 height 13
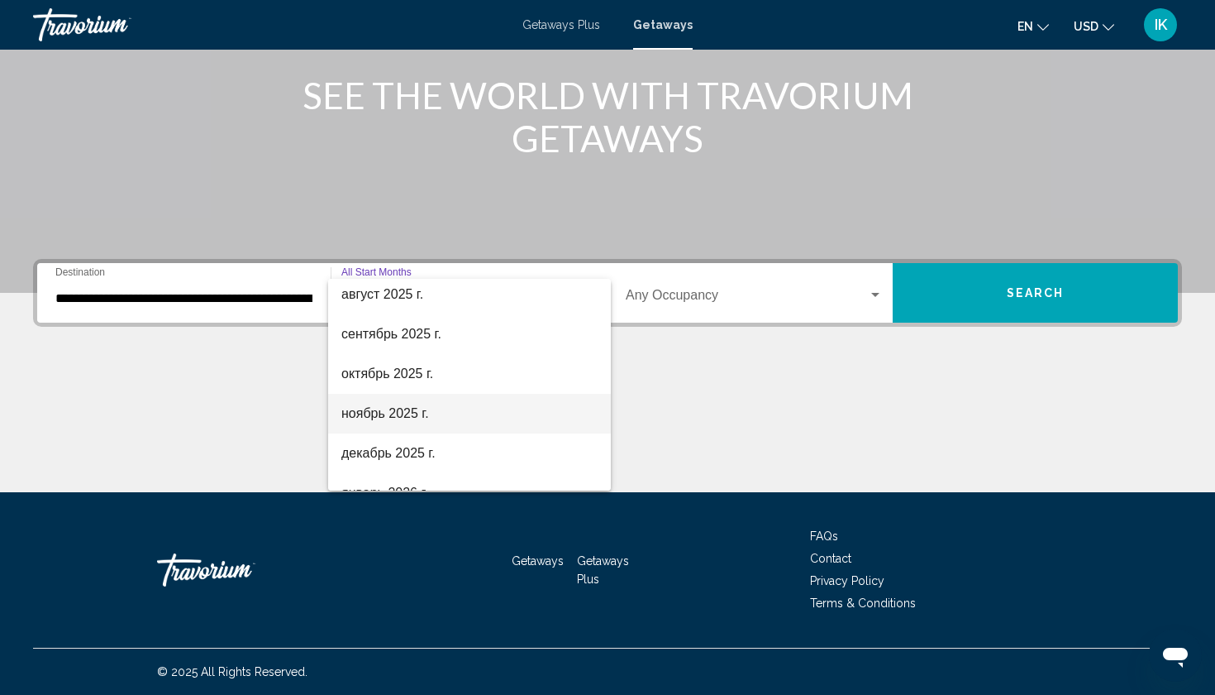
scroll to position [41, 0]
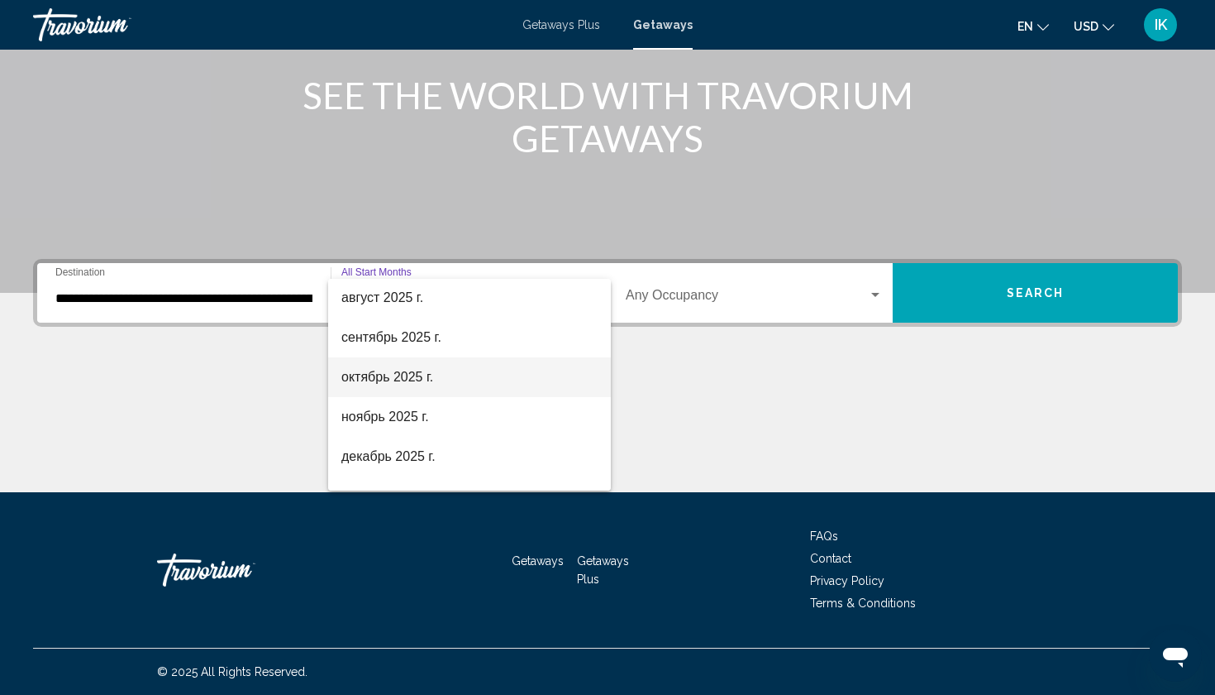
click at [497, 384] on span "октябрь 2025 г." at bounding box center [469, 377] width 256 height 40
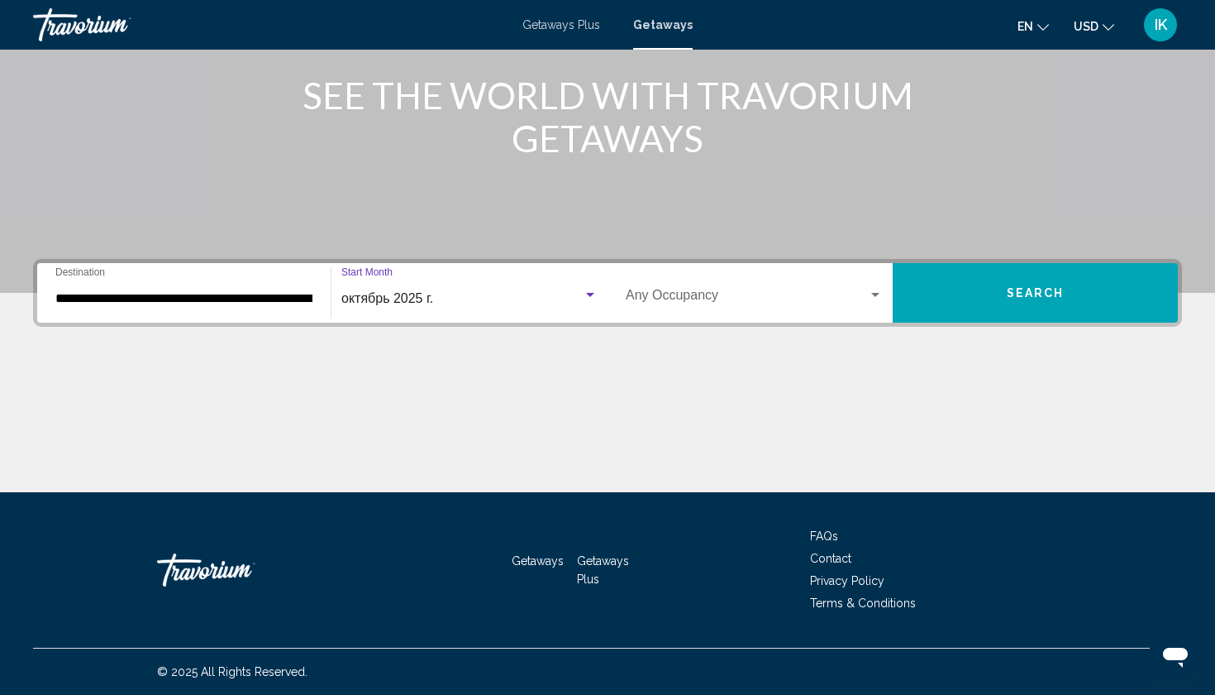
click at [731, 291] on span "Search widget" at bounding box center [747, 298] width 242 height 15
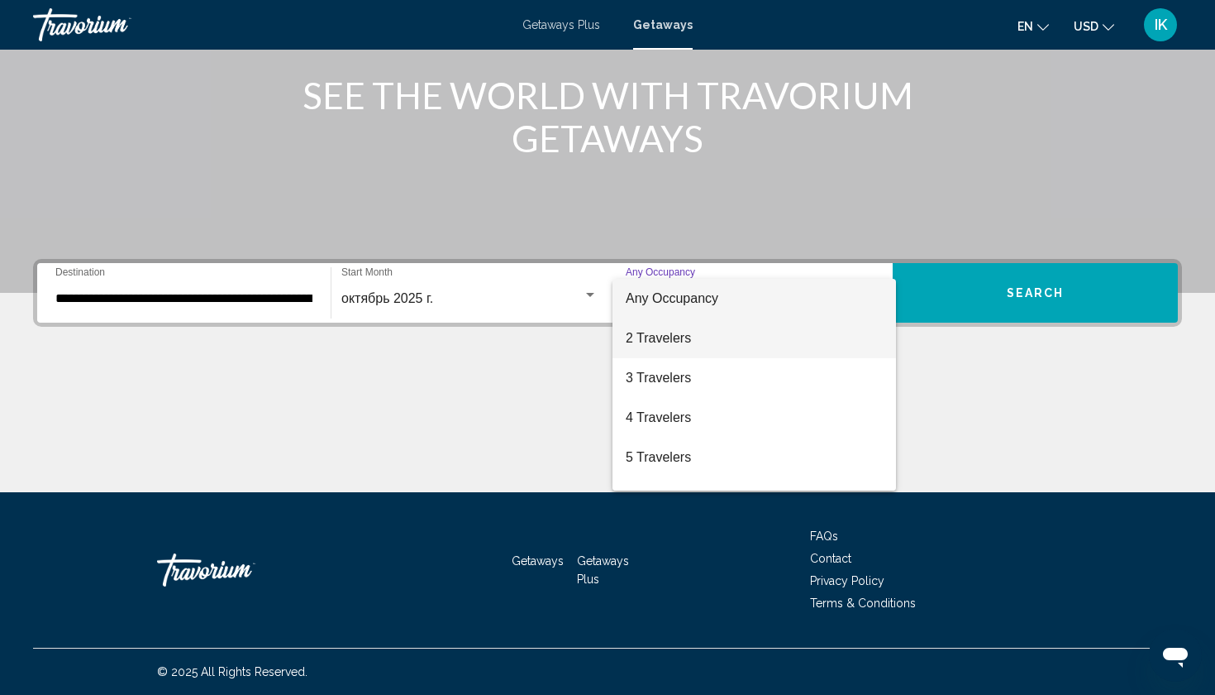
click at [719, 337] on span "2 Travelers" at bounding box center [754, 338] width 257 height 40
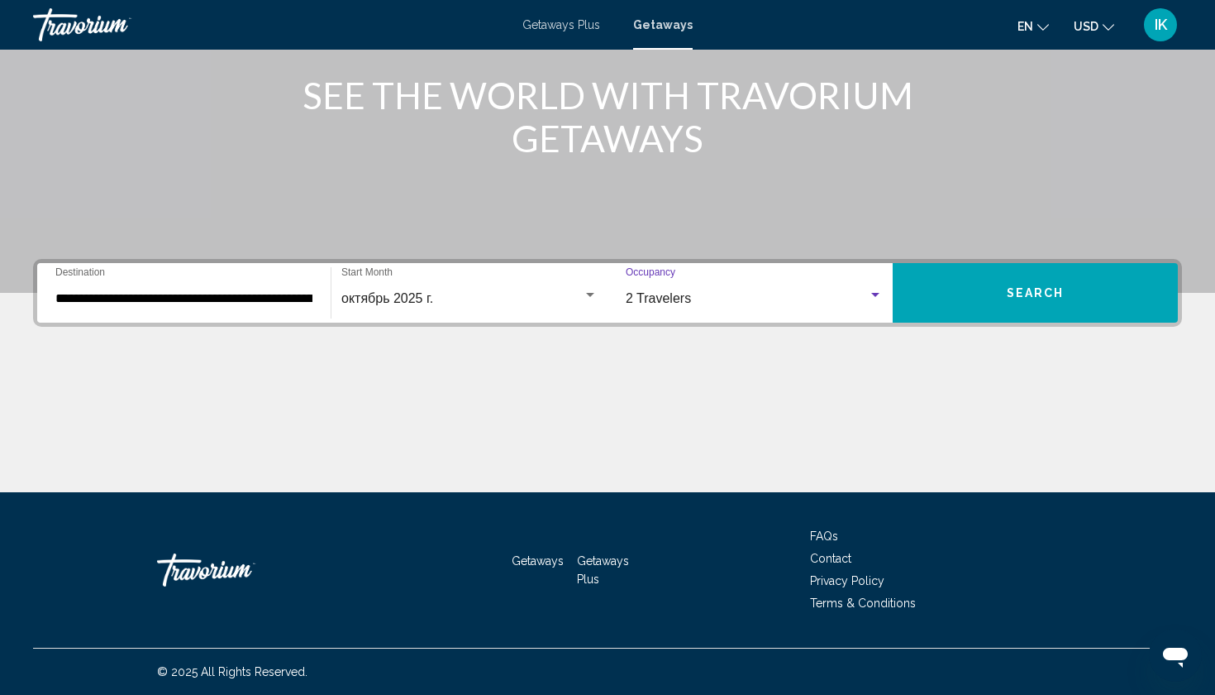
click at [1041, 310] on button "Search" at bounding box center [1035, 293] width 285 height 60
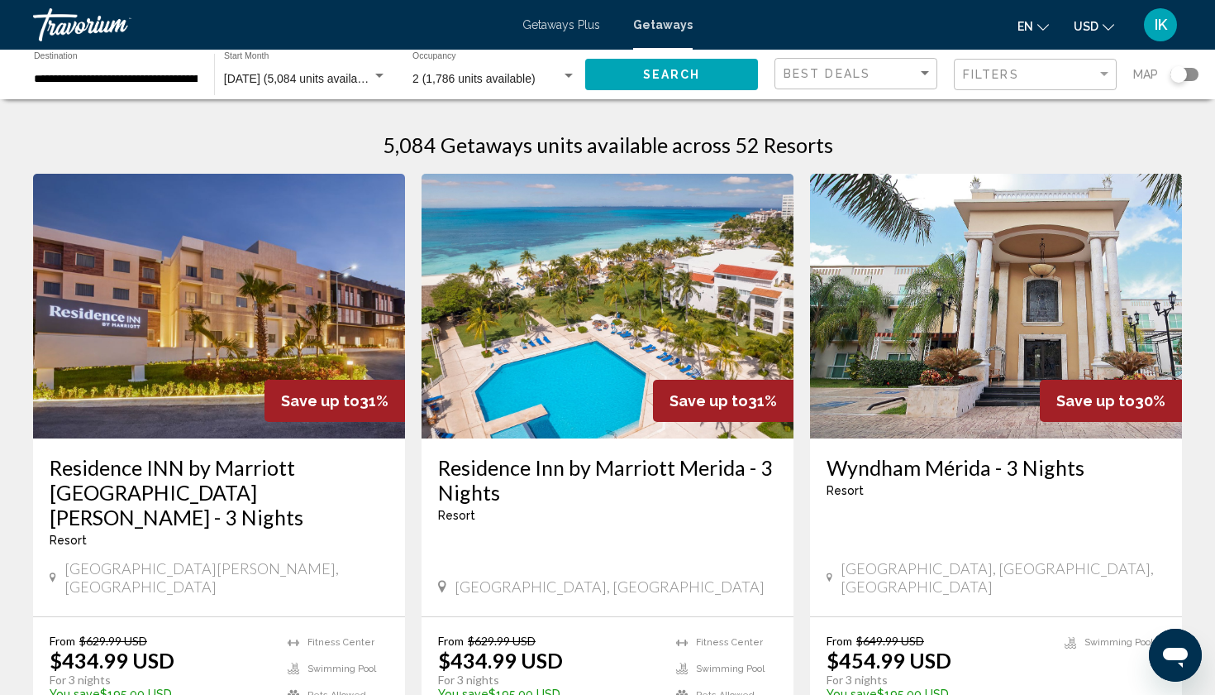
click at [480, 694] on p "temp" at bounding box center [549, 706] width 222 height 12
click at [386, 74] on div "Search widget" at bounding box center [379, 75] width 15 height 13
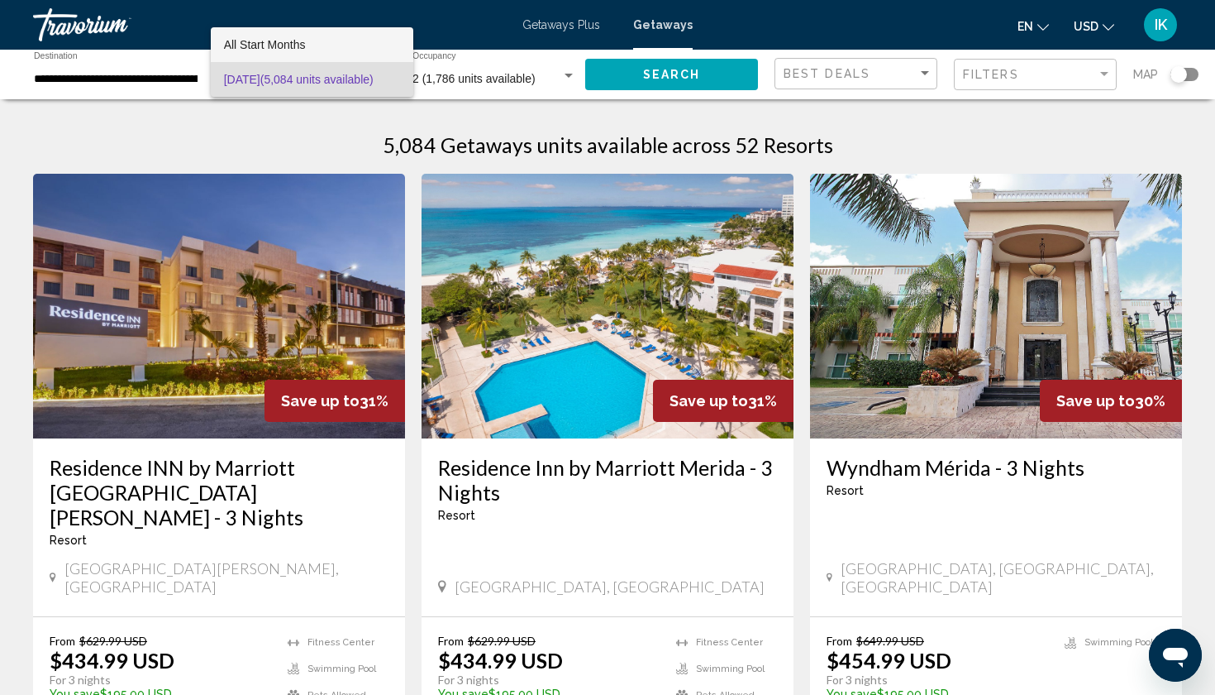
click at [367, 45] on span "All Start Months" at bounding box center [312, 44] width 176 height 35
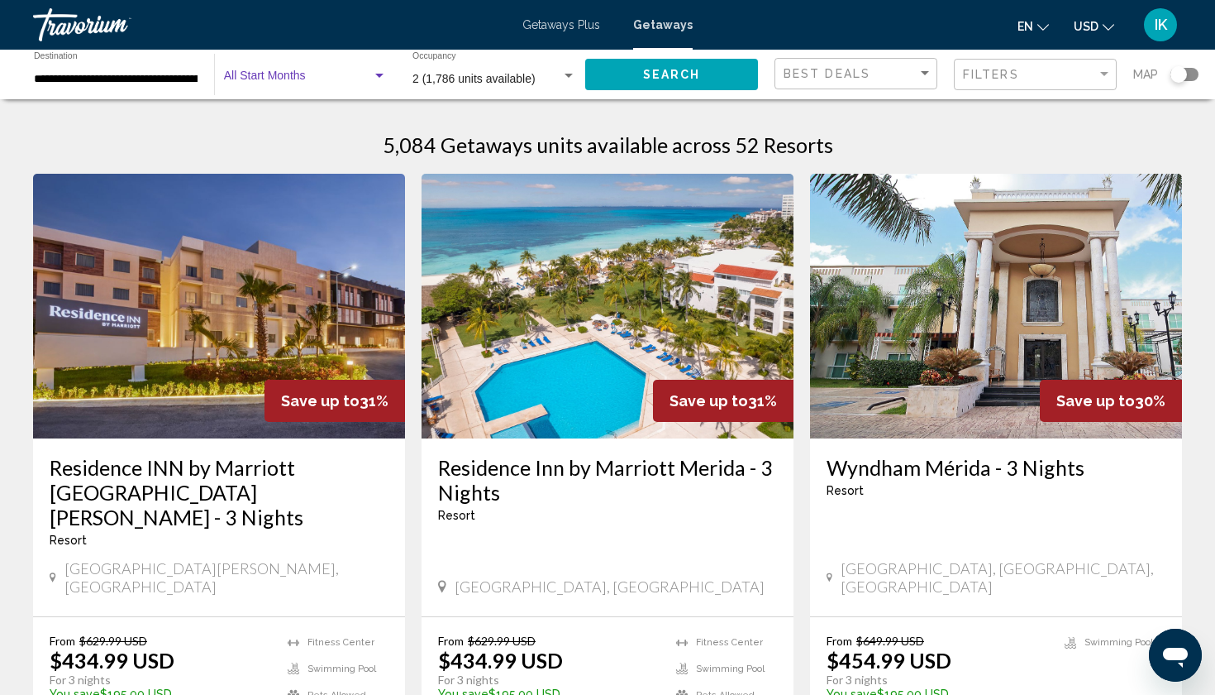
click at [344, 75] on span "Search widget" at bounding box center [298, 79] width 148 height 13
click at [321, 89] on span "All Start Months" at bounding box center [312, 79] width 176 height 35
click at [651, 89] on button "Search" at bounding box center [671, 74] width 173 height 31
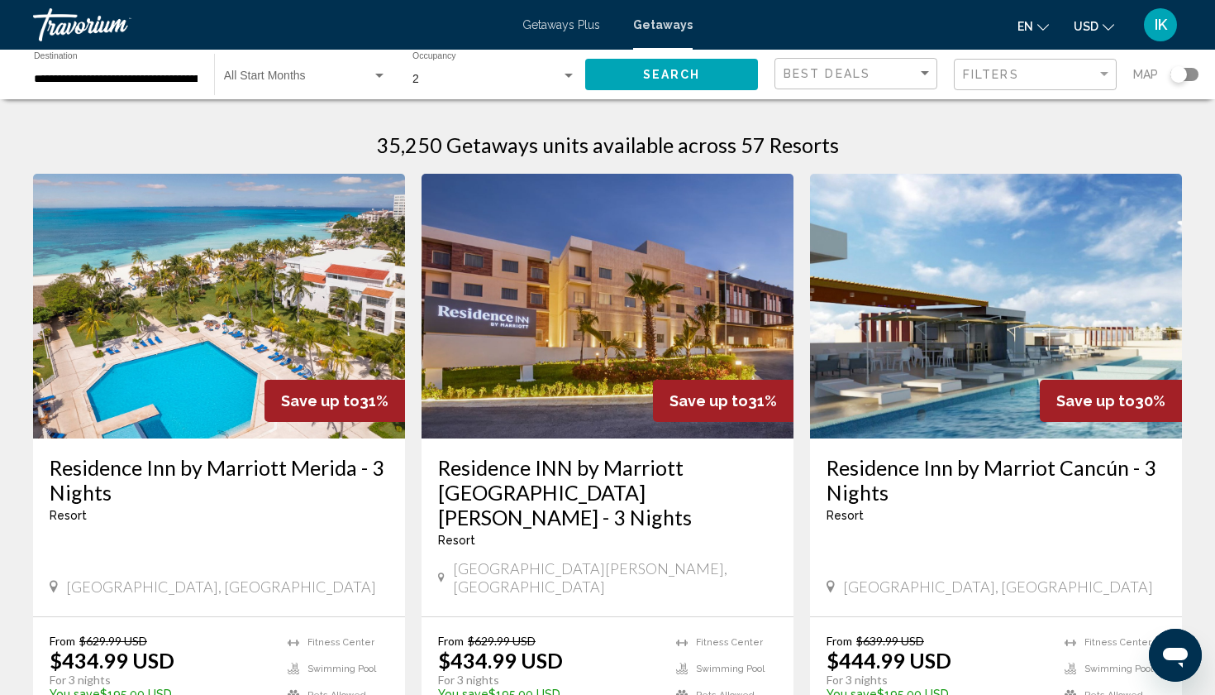
click at [381, 73] on div "Search widget" at bounding box center [379, 75] width 15 height 13
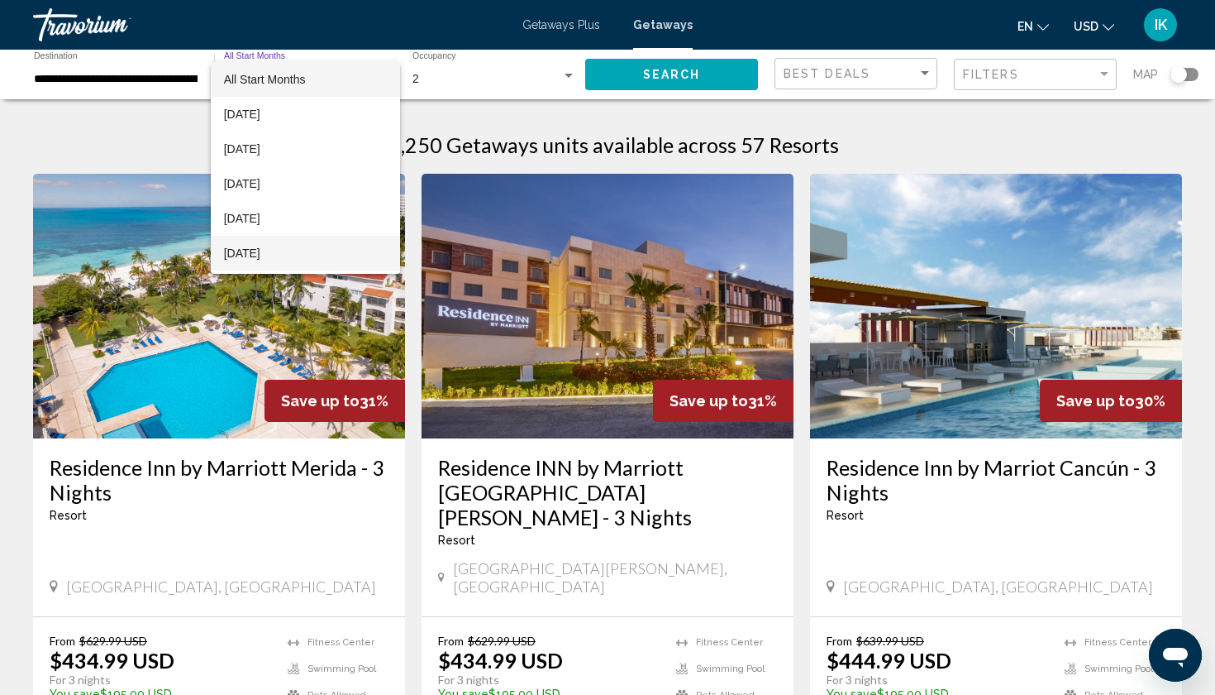
click at [307, 254] on span "December 2025" at bounding box center [305, 253] width 163 height 35
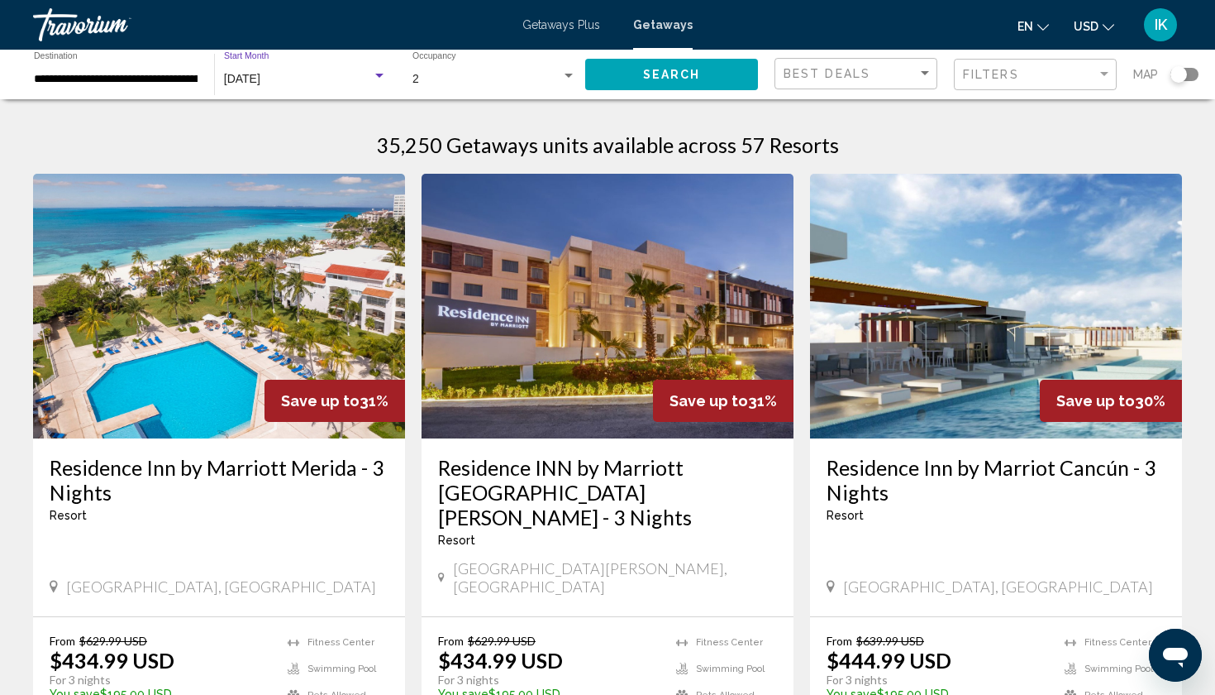
click at [660, 69] on span "Search" at bounding box center [672, 75] width 58 height 13
click at [119, 308] on img "Main content" at bounding box center [219, 306] width 372 height 265
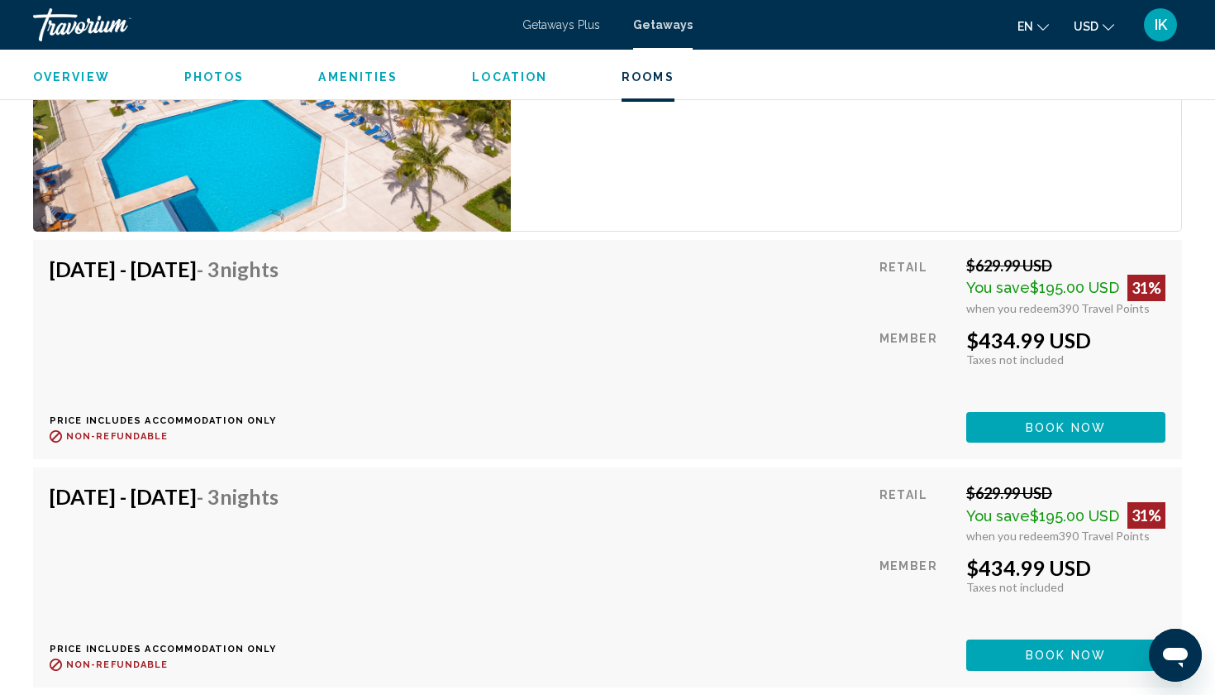
scroll to position [3045, 0]
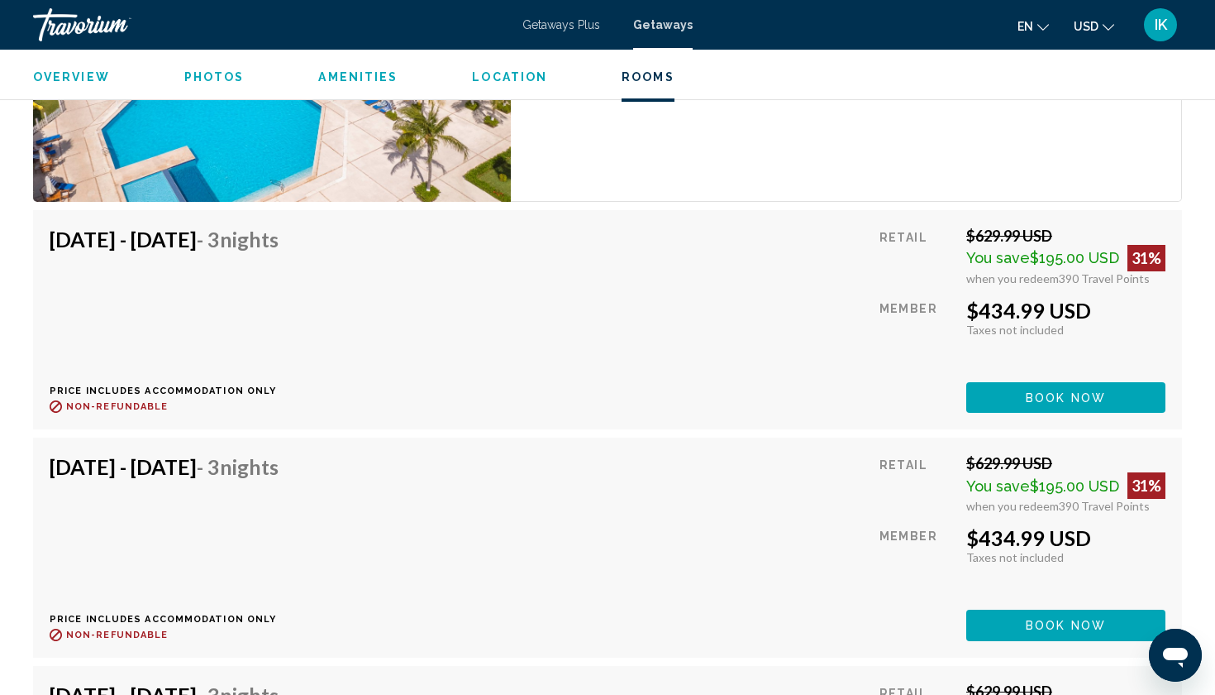
click at [1061, 389] on button "Book now" at bounding box center [1066, 397] width 199 height 31
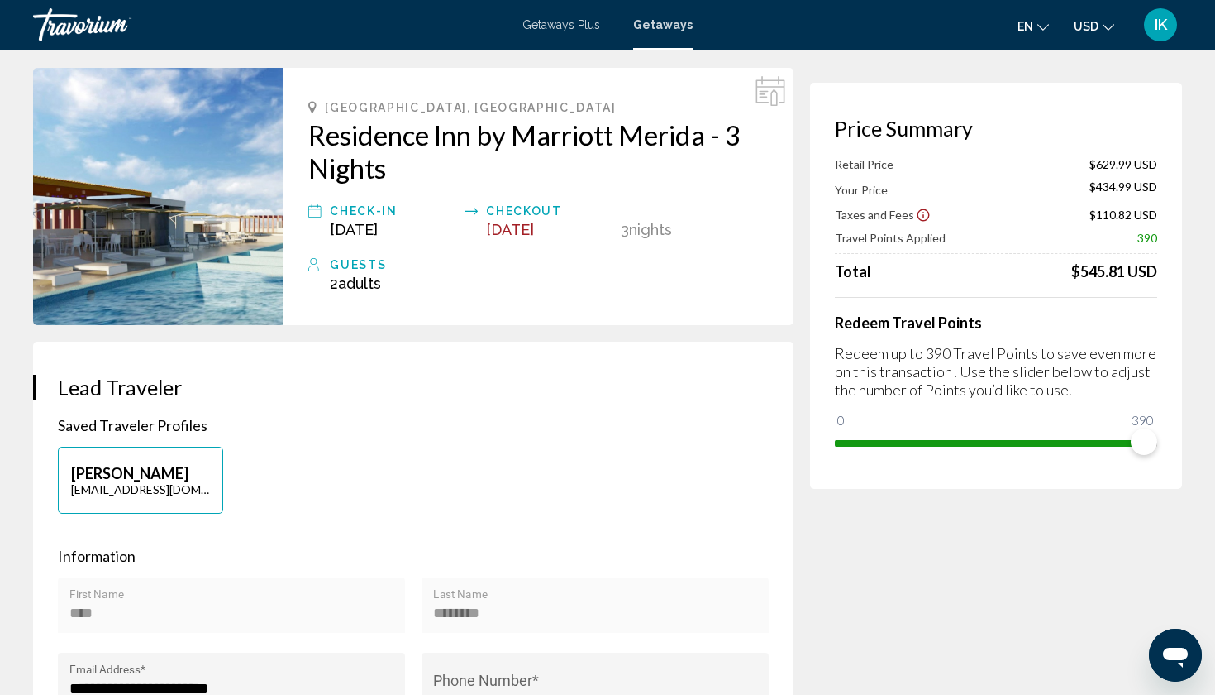
scroll to position [91, 0]
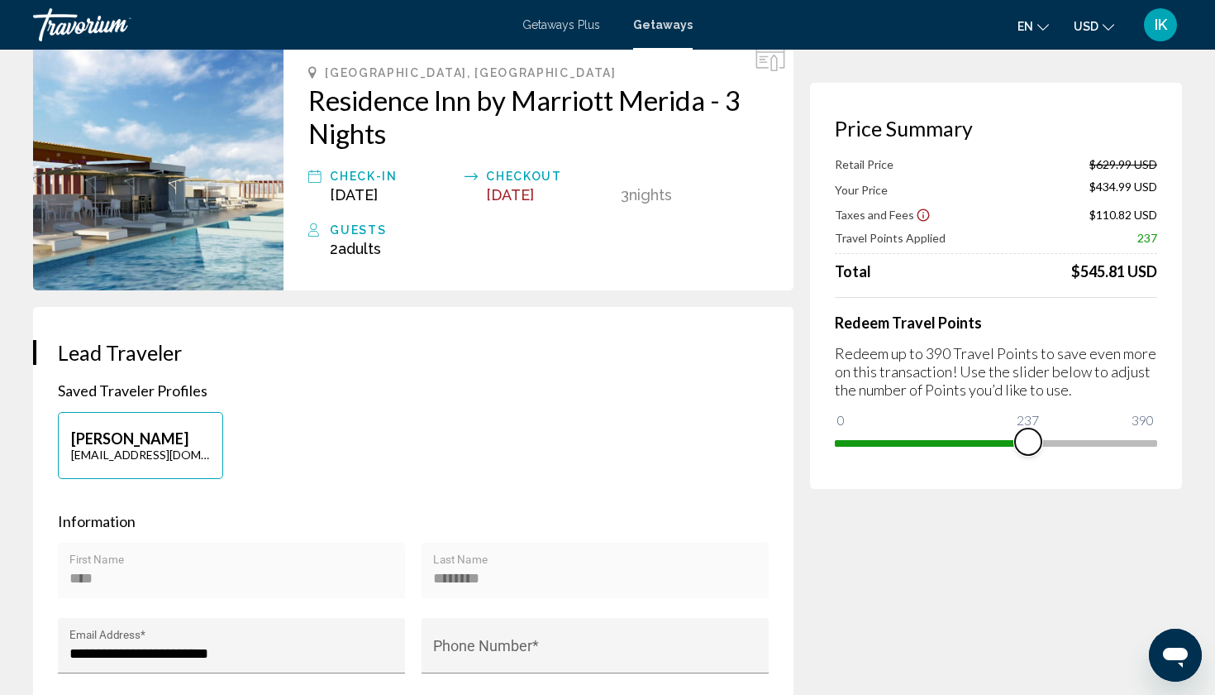
drag, startPoint x: 1144, startPoint y: 438, endPoint x: 1029, endPoint y: 446, distance: 116.0
click at [1029, 446] on span "Main content" at bounding box center [1028, 441] width 26 height 26
drag, startPoint x: 1029, startPoint y: 446, endPoint x: 885, endPoint y: 447, distance: 143.9
click at [885, 447] on span "Main content" at bounding box center [885, 441] width 26 height 26
drag, startPoint x: 885, startPoint y: 447, endPoint x: 1215, endPoint y: 431, distance: 330.3
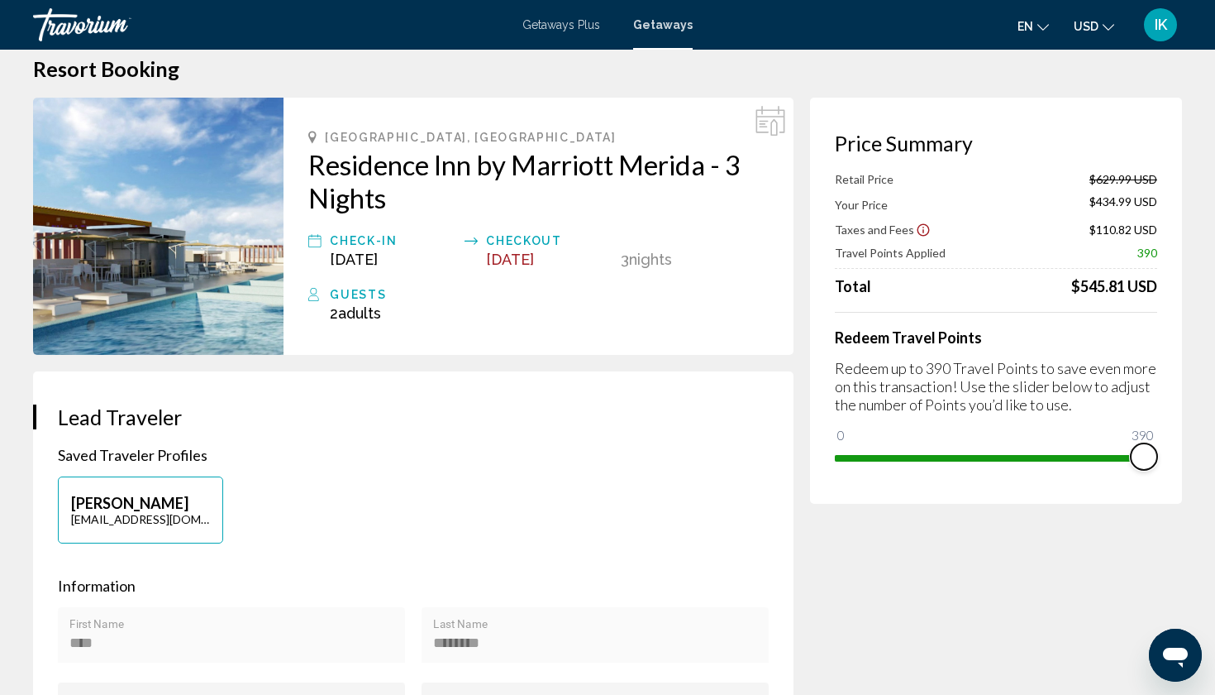
scroll to position [28, 0]
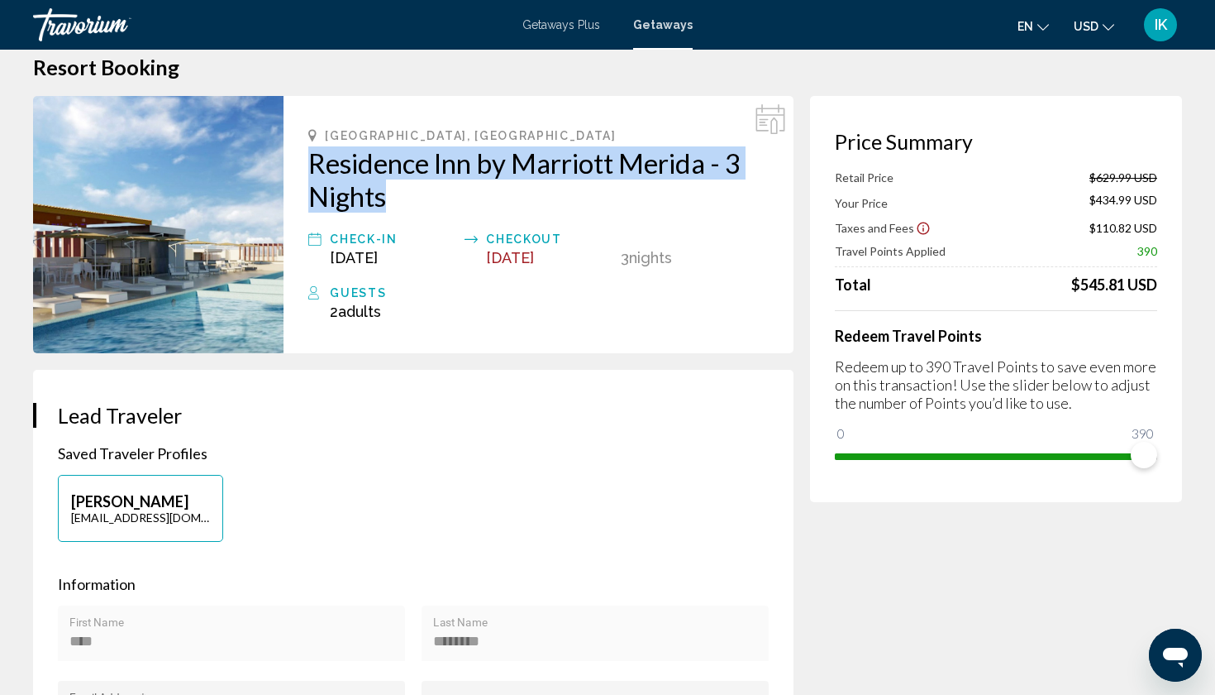
drag, startPoint x: 307, startPoint y: 153, endPoint x: 575, endPoint y: 188, distance: 270.1
click at [575, 188] on div "Mérida, Mexico Residence Inn by Marriott Merida - 3 Nights Check-In Dec 1, 2025…" at bounding box center [539, 224] width 510 height 257
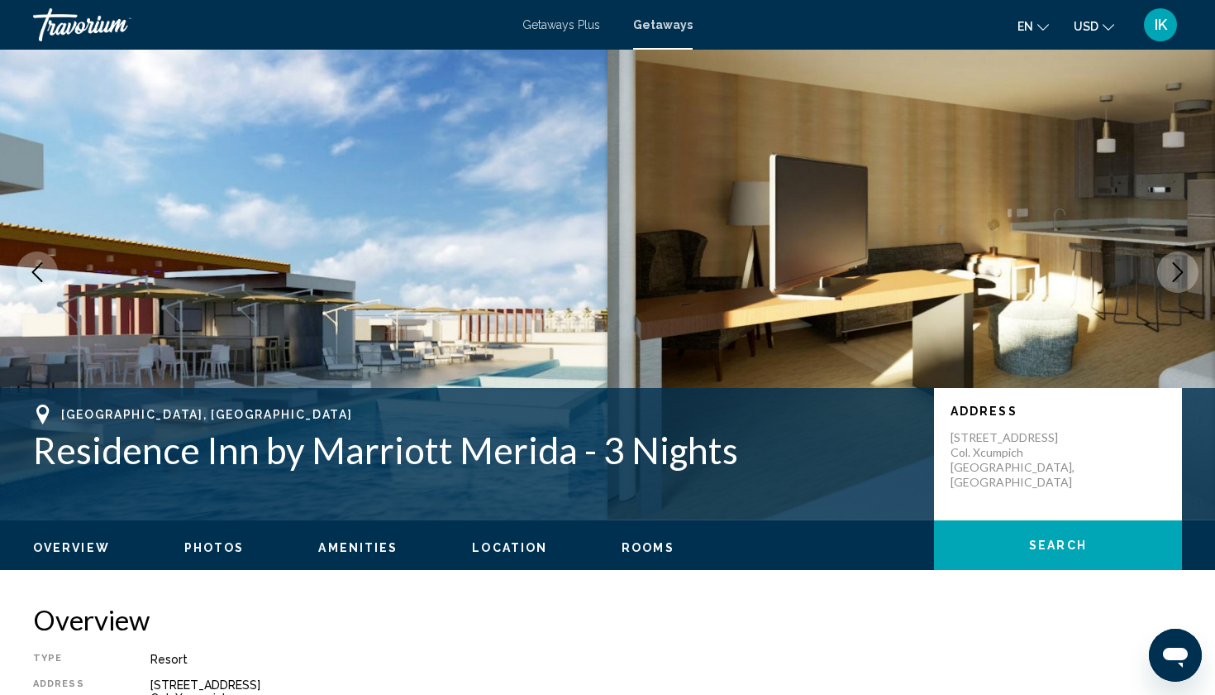
scroll to position [27, 0]
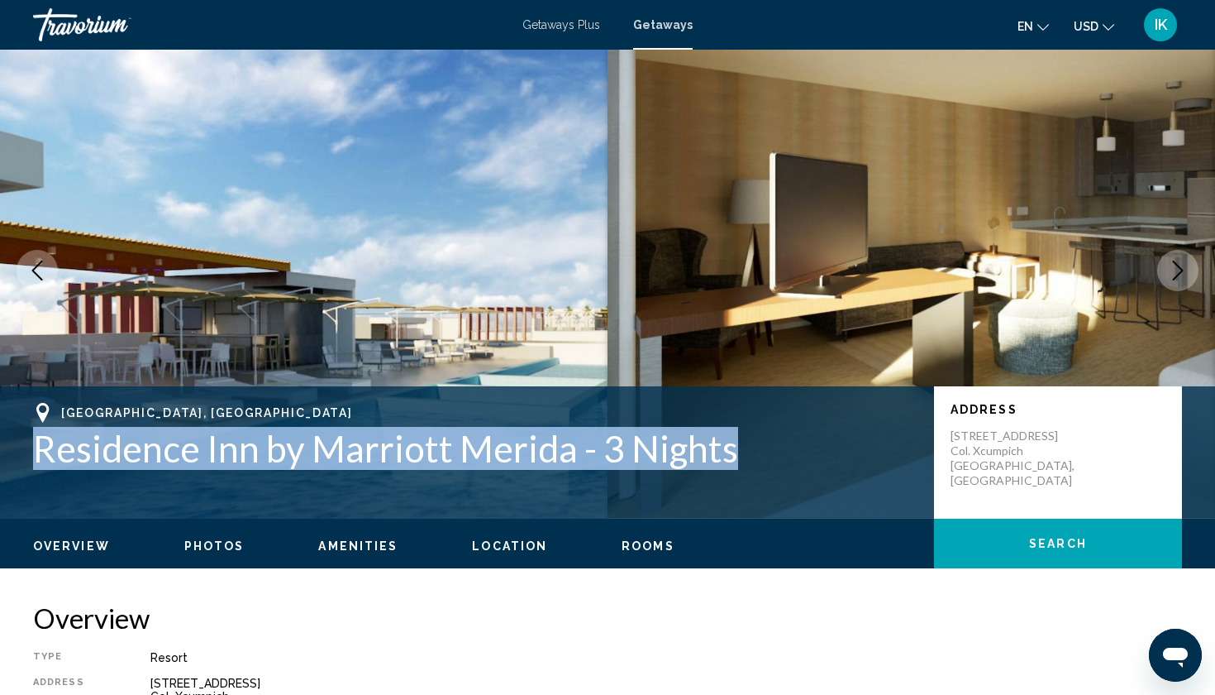
drag, startPoint x: 33, startPoint y: 436, endPoint x: 539, endPoint y: 469, distance: 507.1
click at [539, 469] on div "Mérida, Mexico Residence Inn by Marriott Merida - 3 Nights Address Calle 3-A No…" at bounding box center [607, 452] width 1215 height 99
copy h1 "Residence Inn by Marriott Merida - 3 Nights"
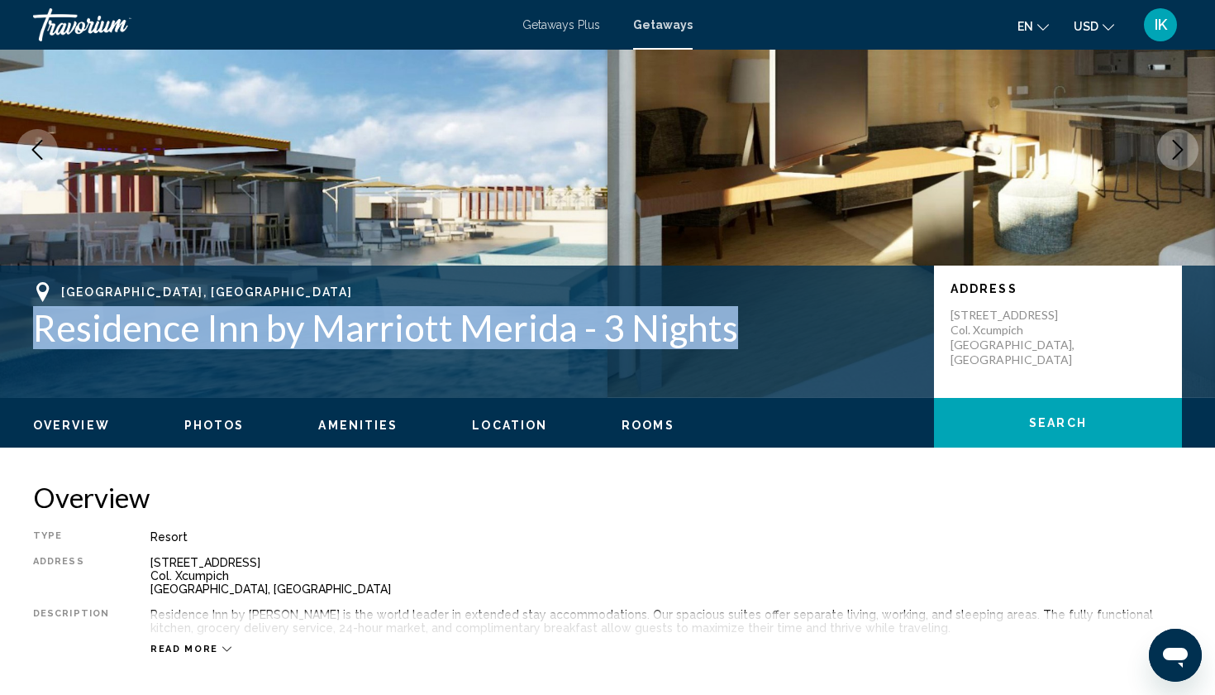
scroll to position [152, 0]
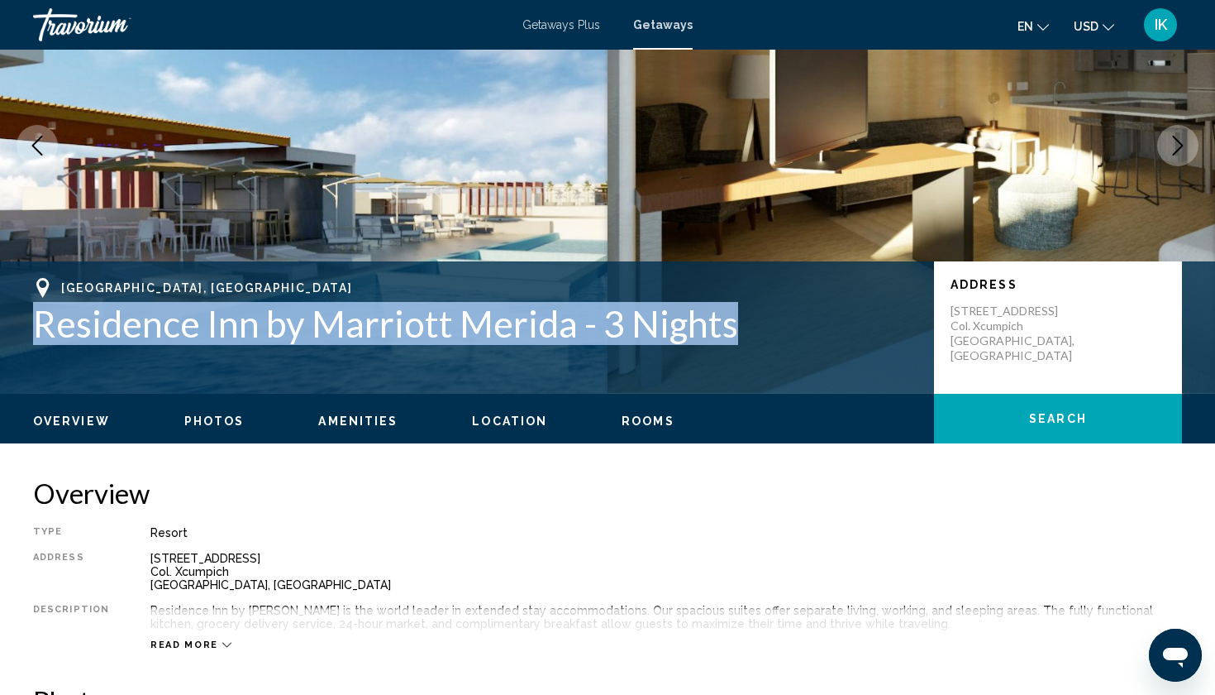
click at [1181, 150] on icon "Next image" at bounding box center [1178, 146] width 20 height 20
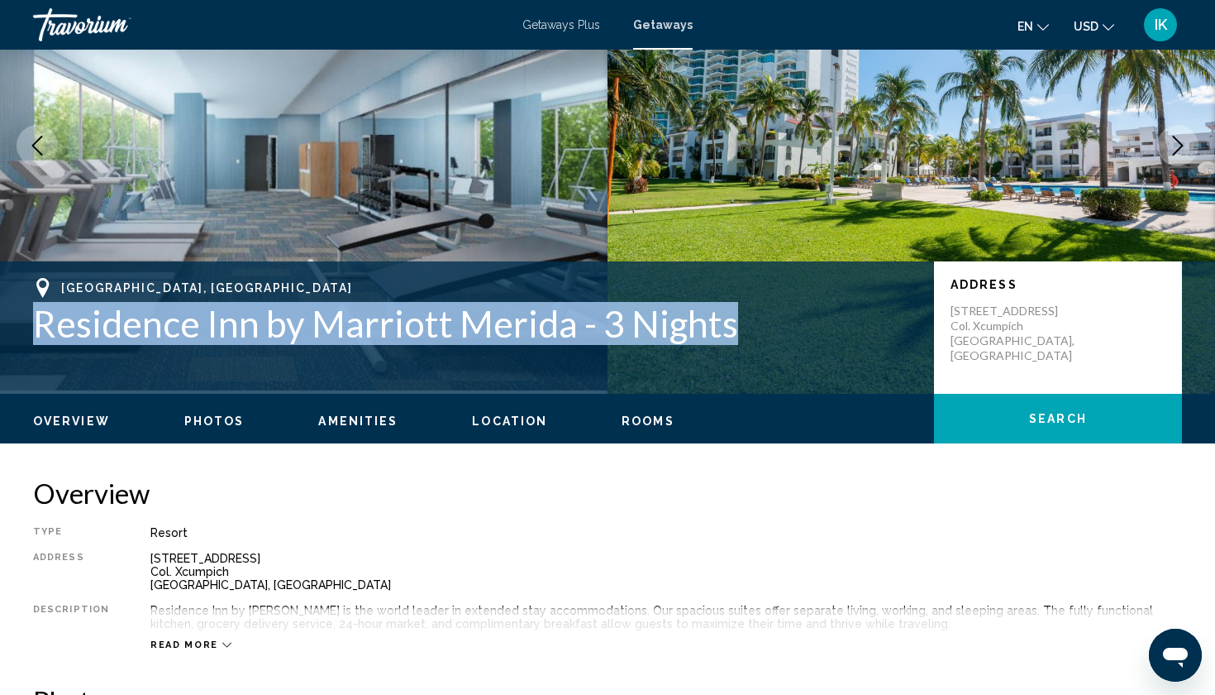
click at [1181, 150] on icon "Next image" at bounding box center [1178, 146] width 20 height 20
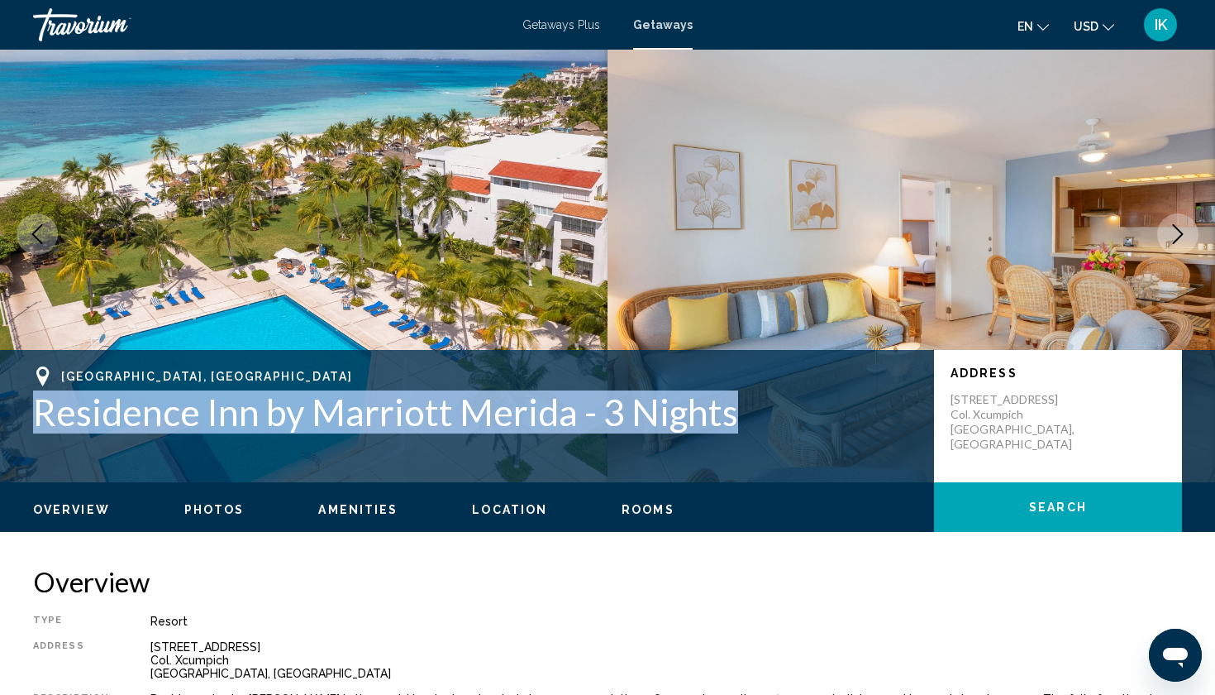
scroll to position [62, 0]
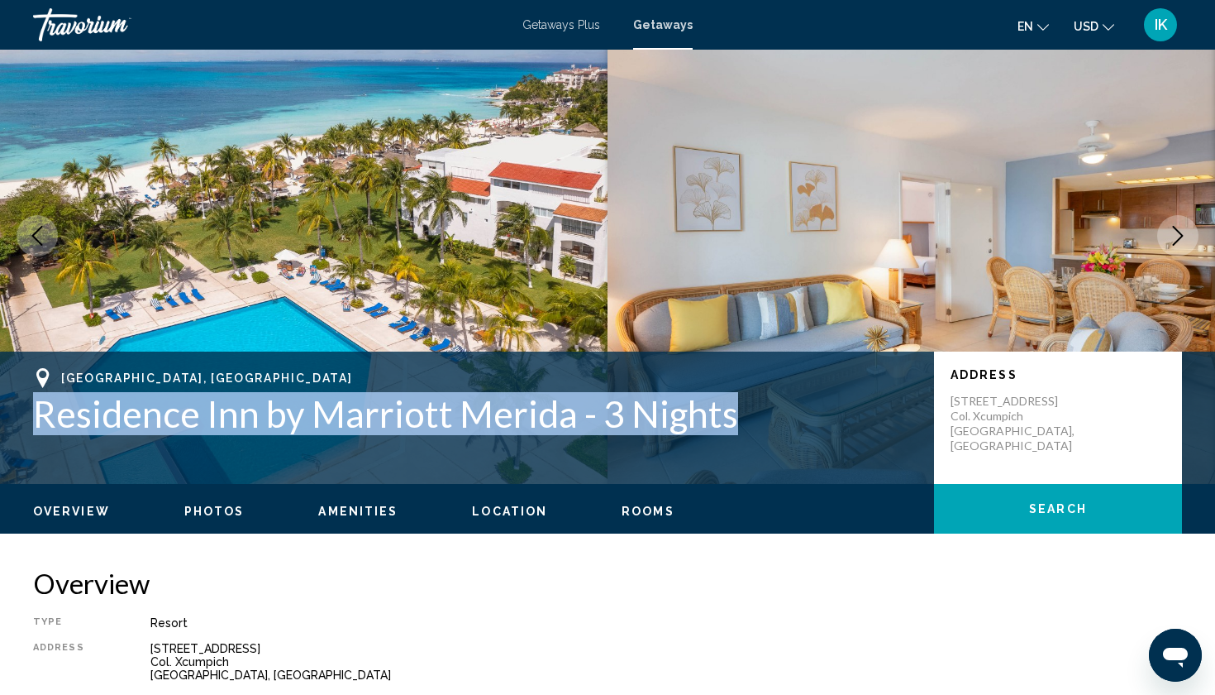
click at [1187, 242] on icon "Next image" at bounding box center [1178, 236] width 20 height 20
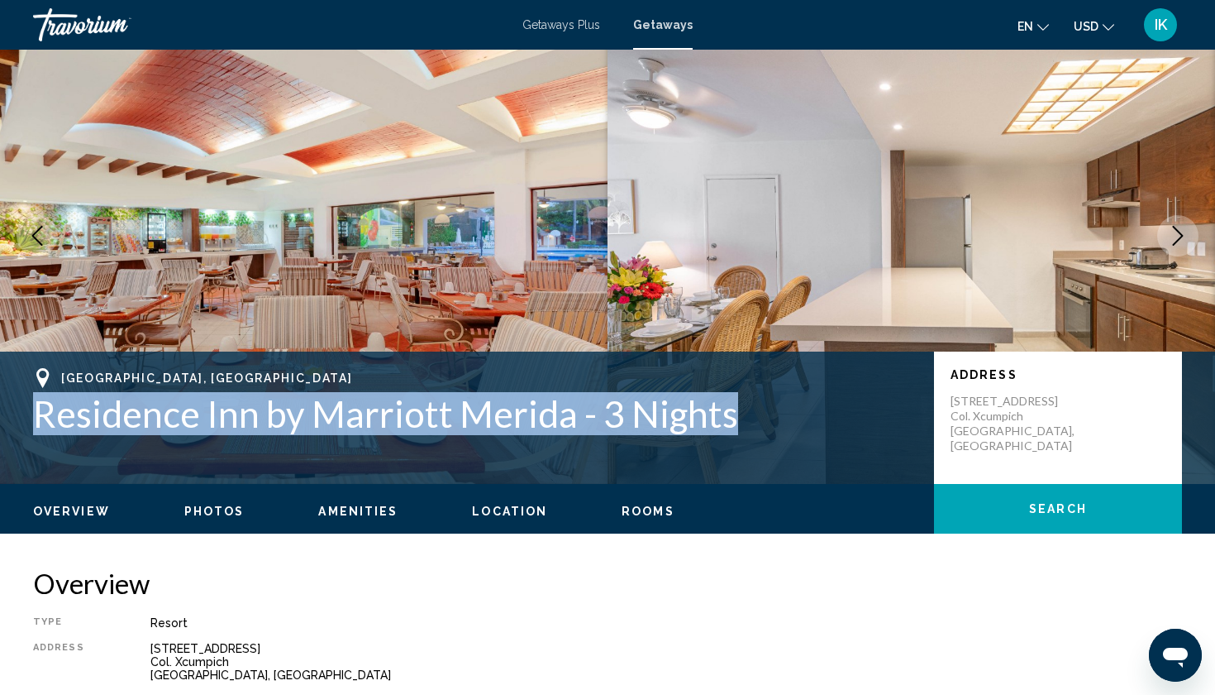
click at [1187, 242] on icon "Next image" at bounding box center [1178, 236] width 20 height 20
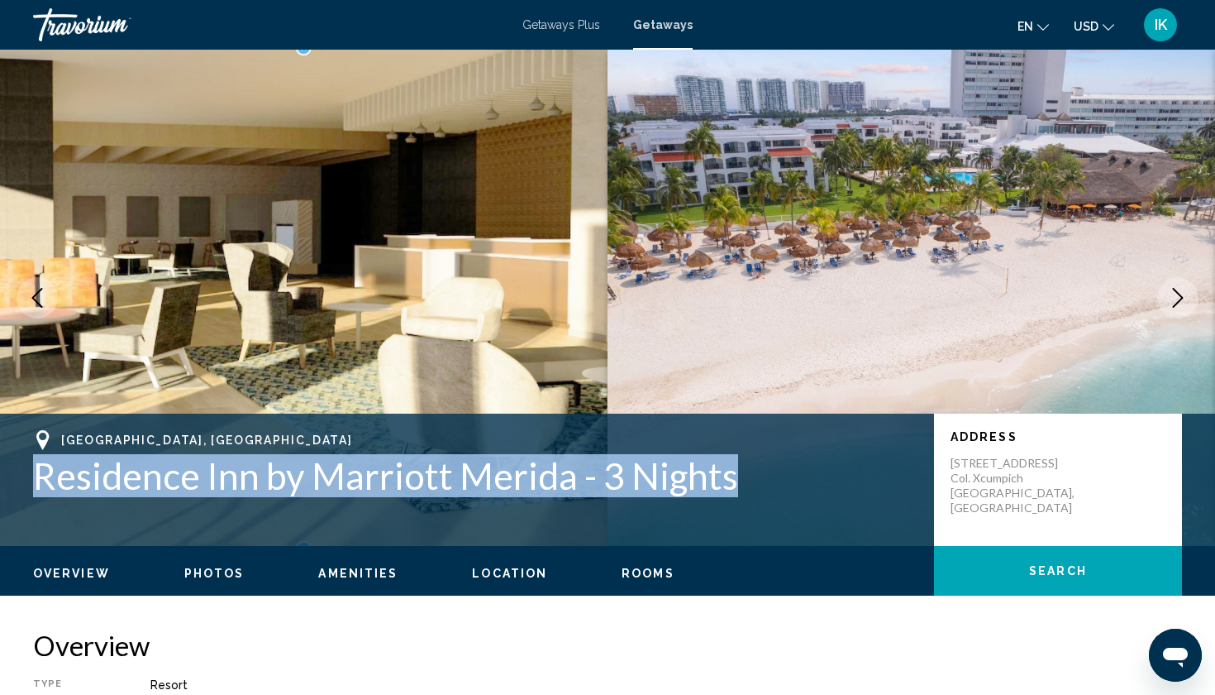
scroll to position [0, 0]
click at [1169, 296] on icon "Next image" at bounding box center [1178, 298] width 20 height 20
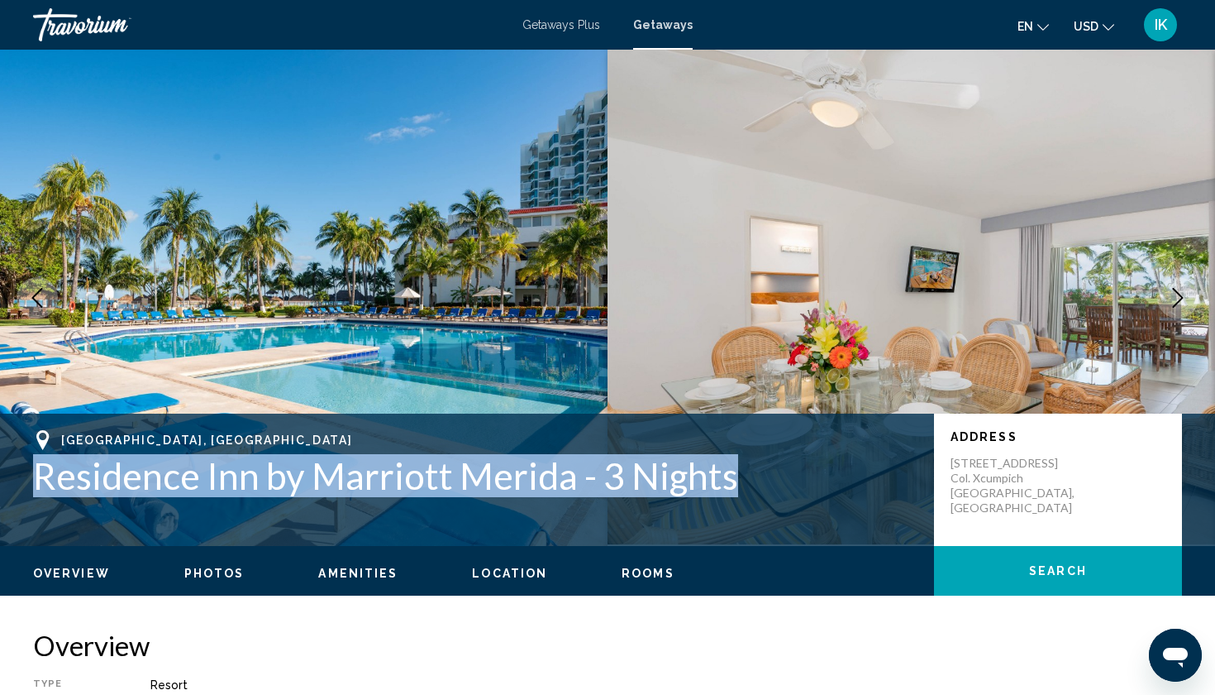
click at [1169, 296] on icon "Next image" at bounding box center [1178, 298] width 20 height 20
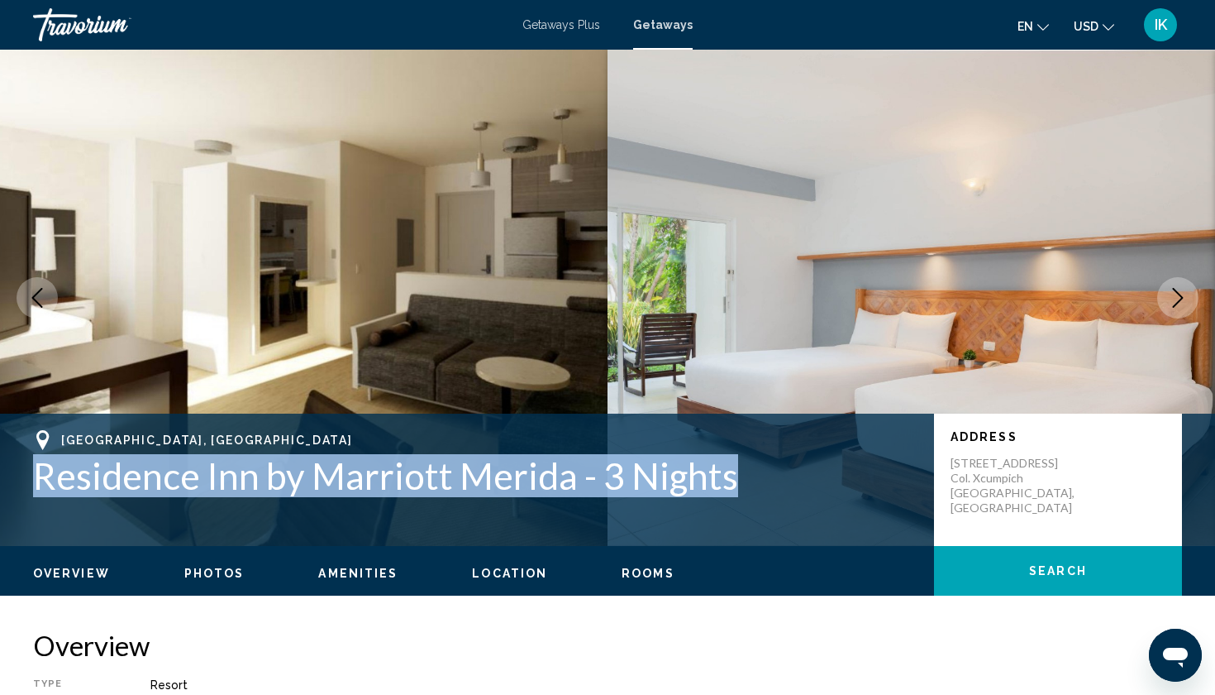
click at [1174, 288] on icon "Next image" at bounding box center [1178, 298] width 20 height 20
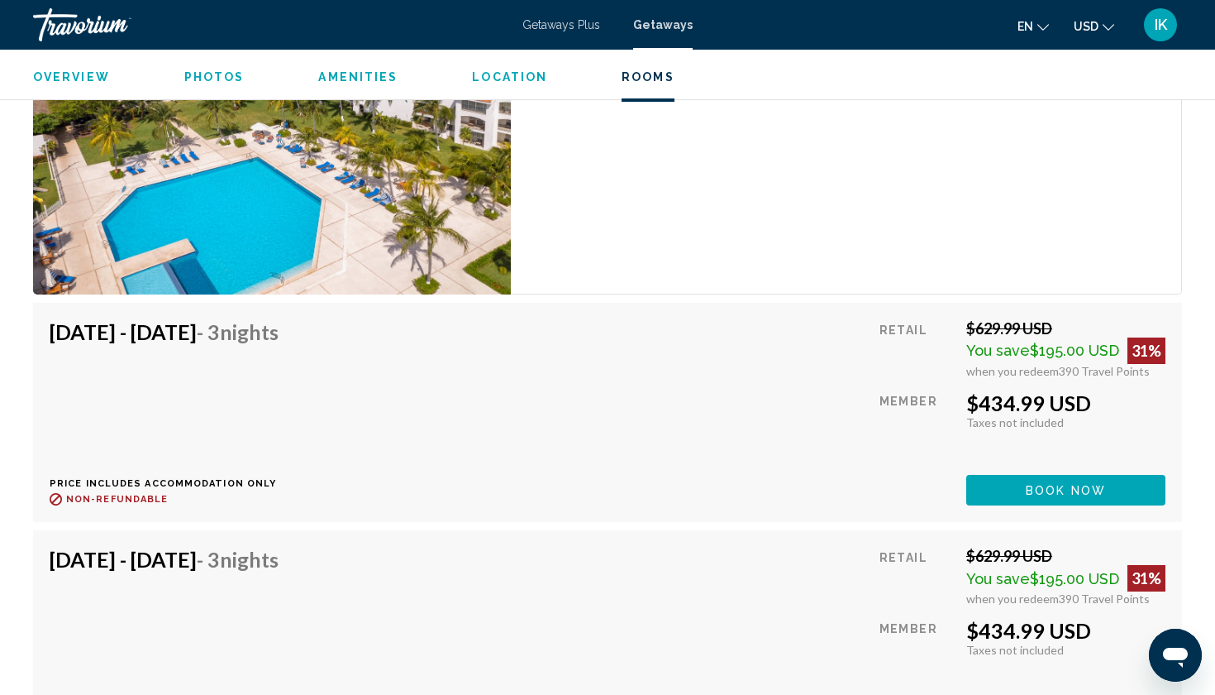
scroll to position [2949, 0]
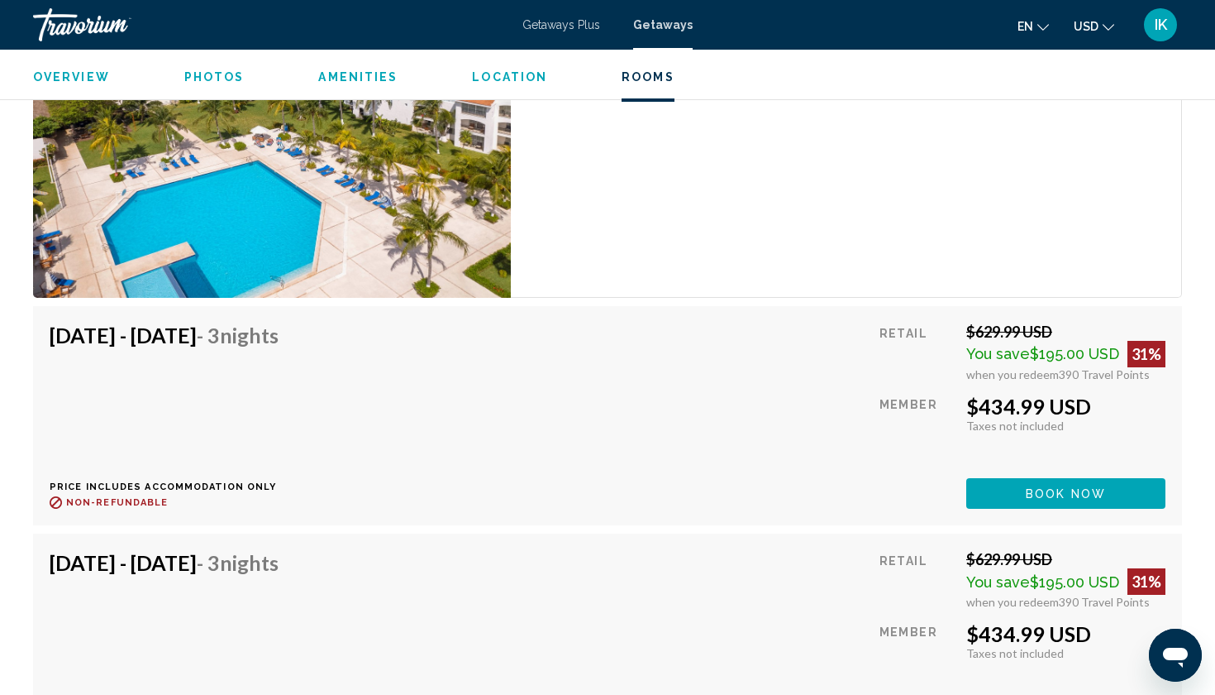
click at [1110, 480] on button "Book now" at bounding box center [1066, 493] width 199 height 31
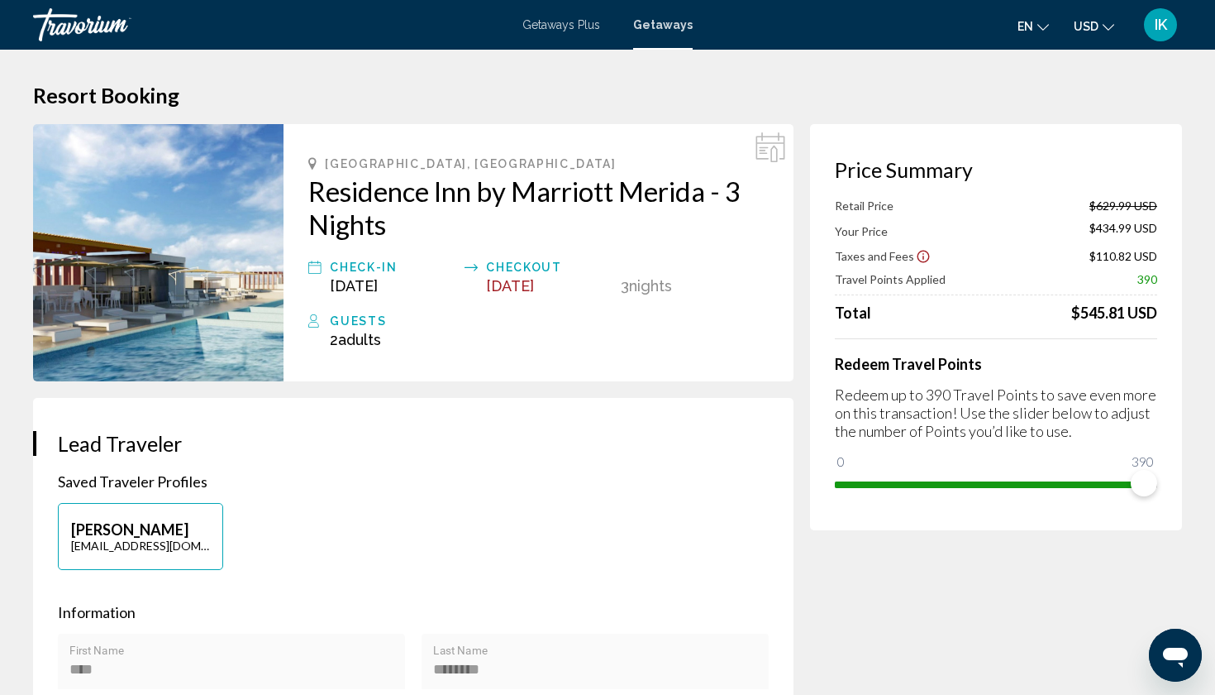
click at [194, 306] on img "Main content" at bounding box center [158, 252] width 251 height 257
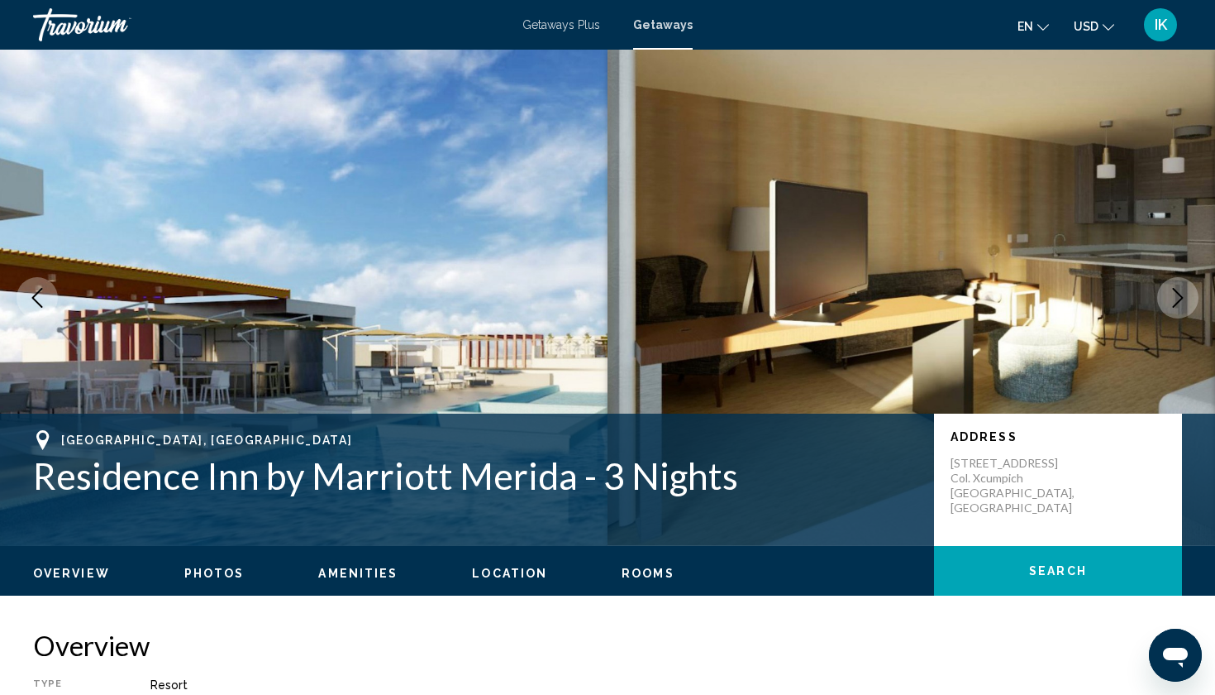
click at [1186, 284] on button "Next image" at bounding box center [1178, 297] width 41 height 41
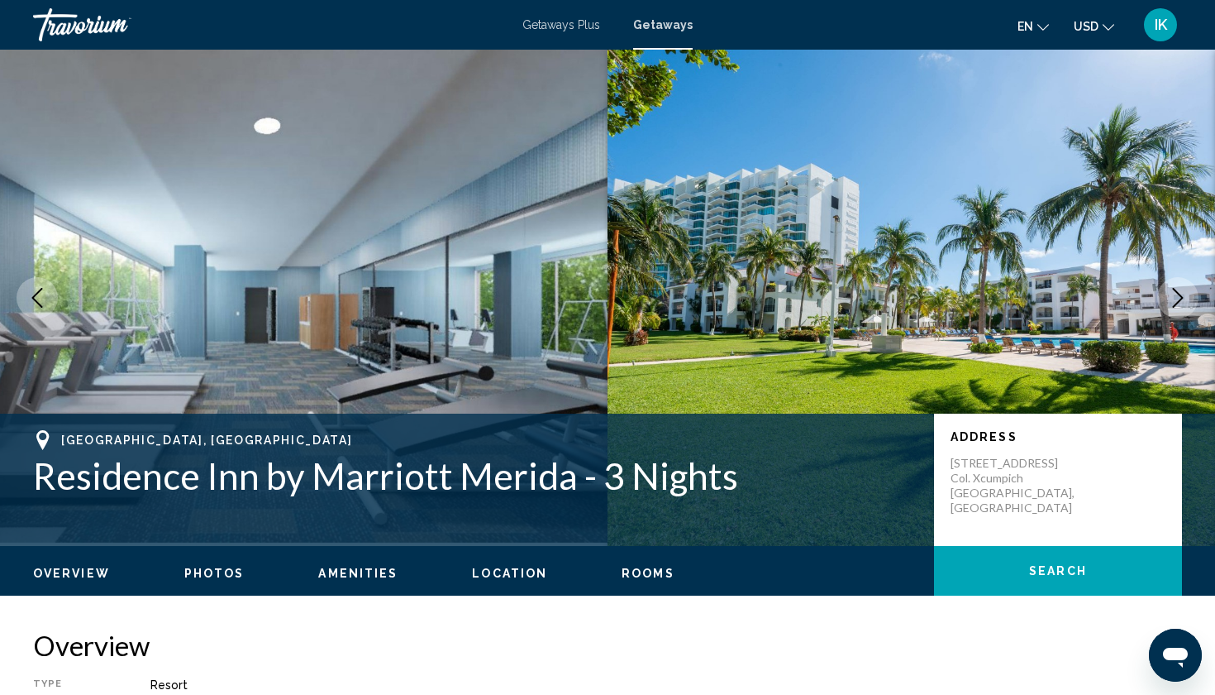
click at [1186, 284] on button "Next image" at bounding box center [1178, 297] width 41 height 41
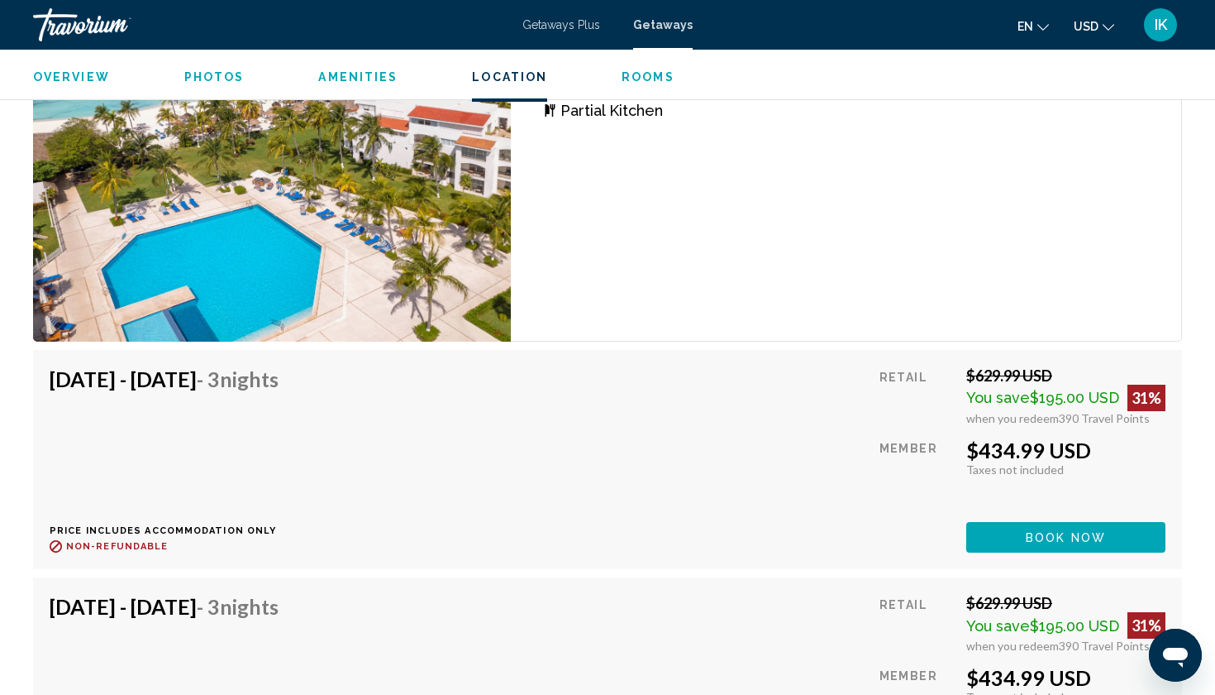
scroll to position [2908, 0]
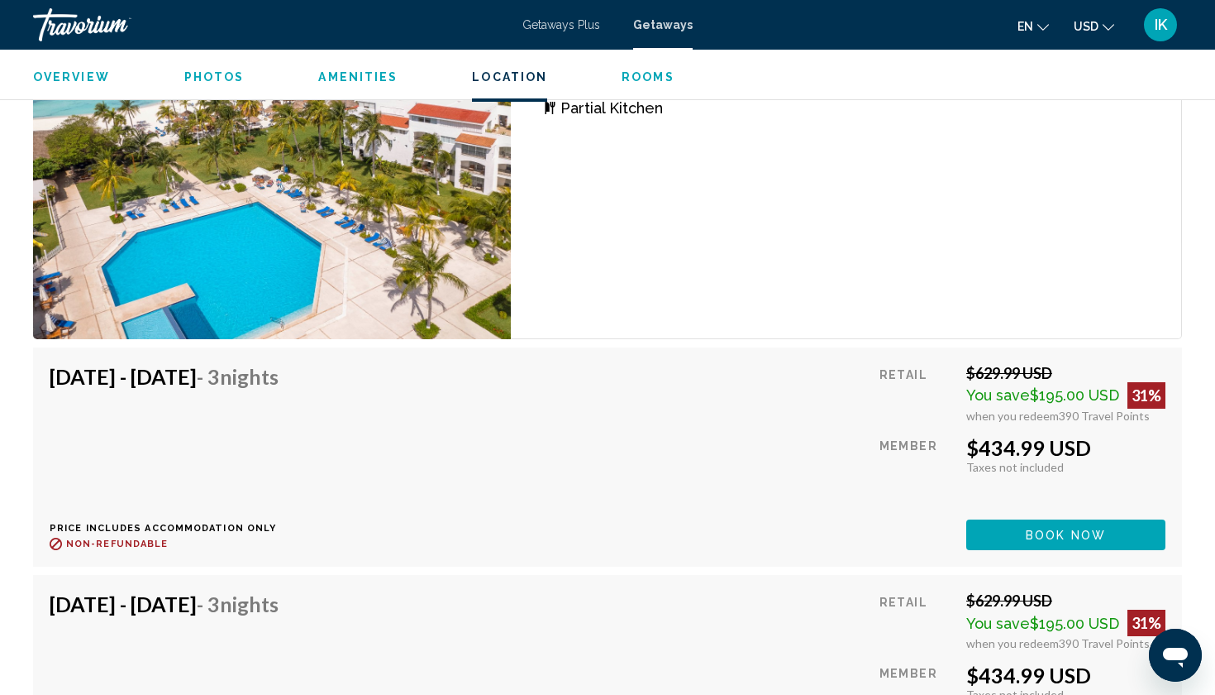
click at [1032, 528] on span "Book now" at bounding box center [1066, 534] width 80 height 13
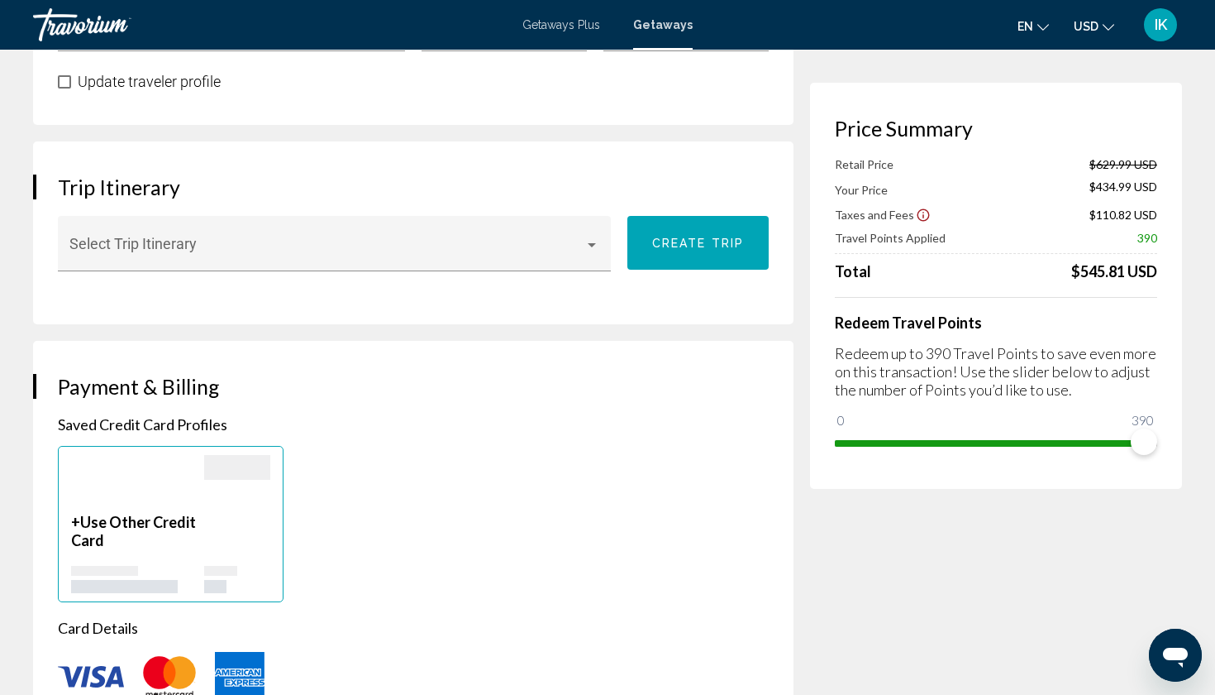
scroll to position [873, 0]
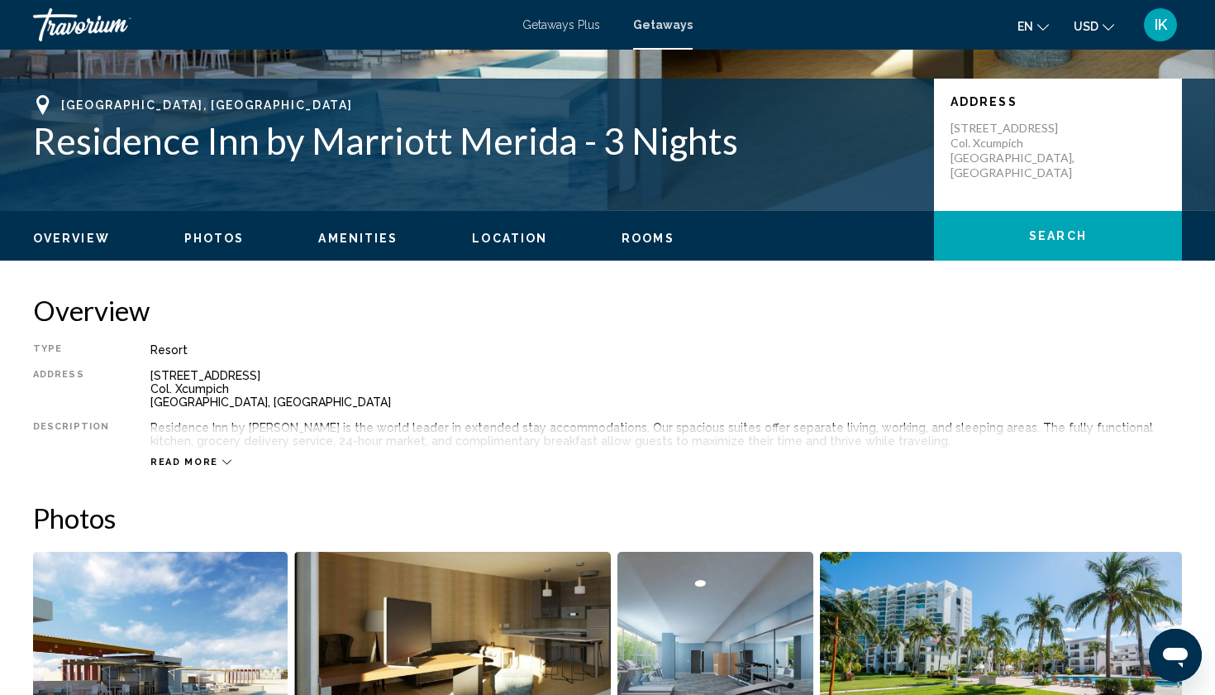
scroll to position [346, 0]
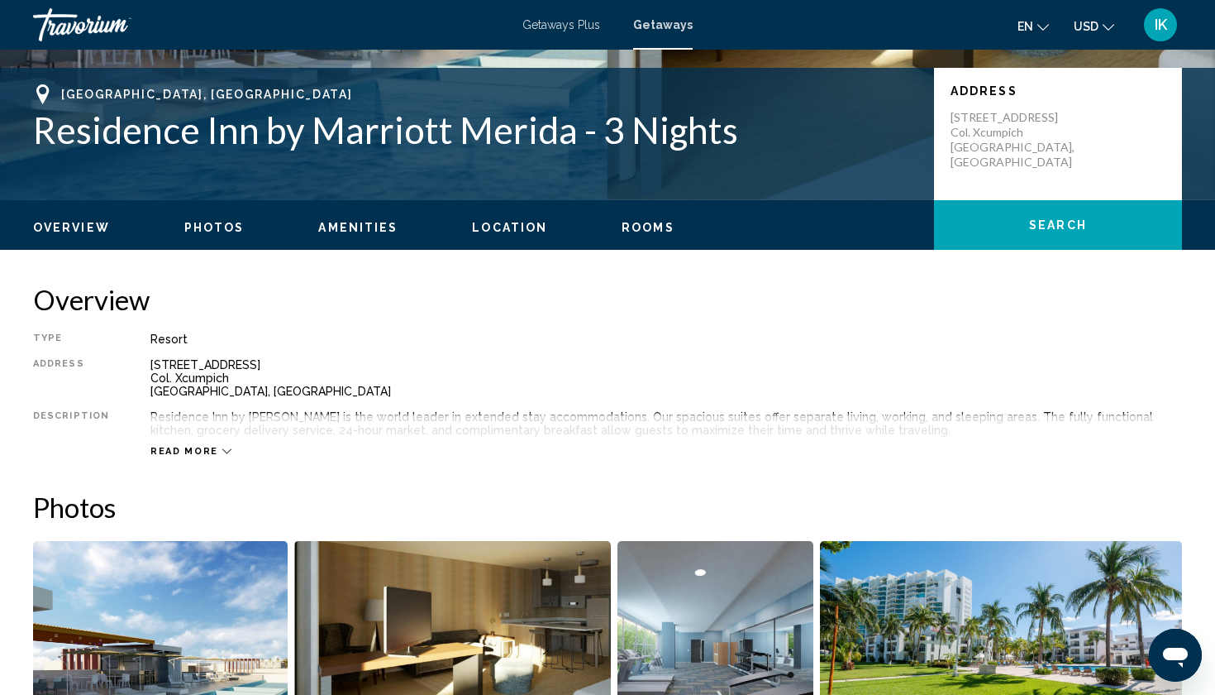
click at [222, 448] on icon "Main content" at bounding box center [226, 450] width 9 height 9
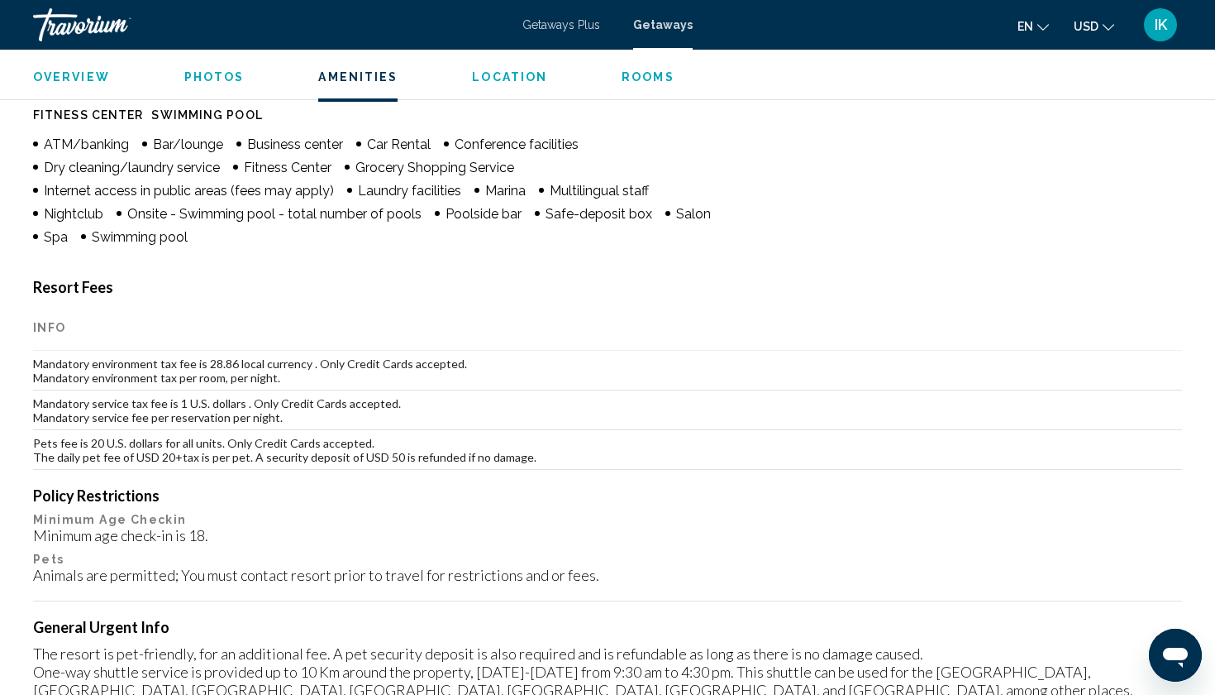
scroll to position [1381, 0]
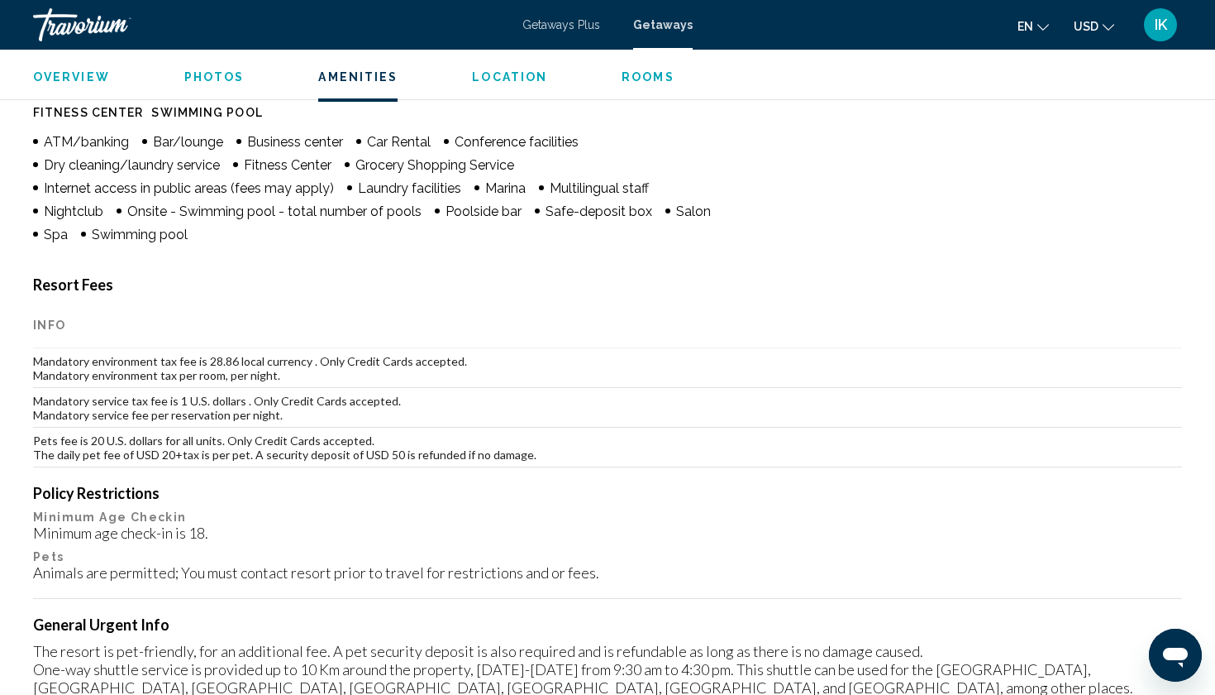
click at [652, 81] on span "Rooms" at bounding box center [648, 76] width 53 height 13
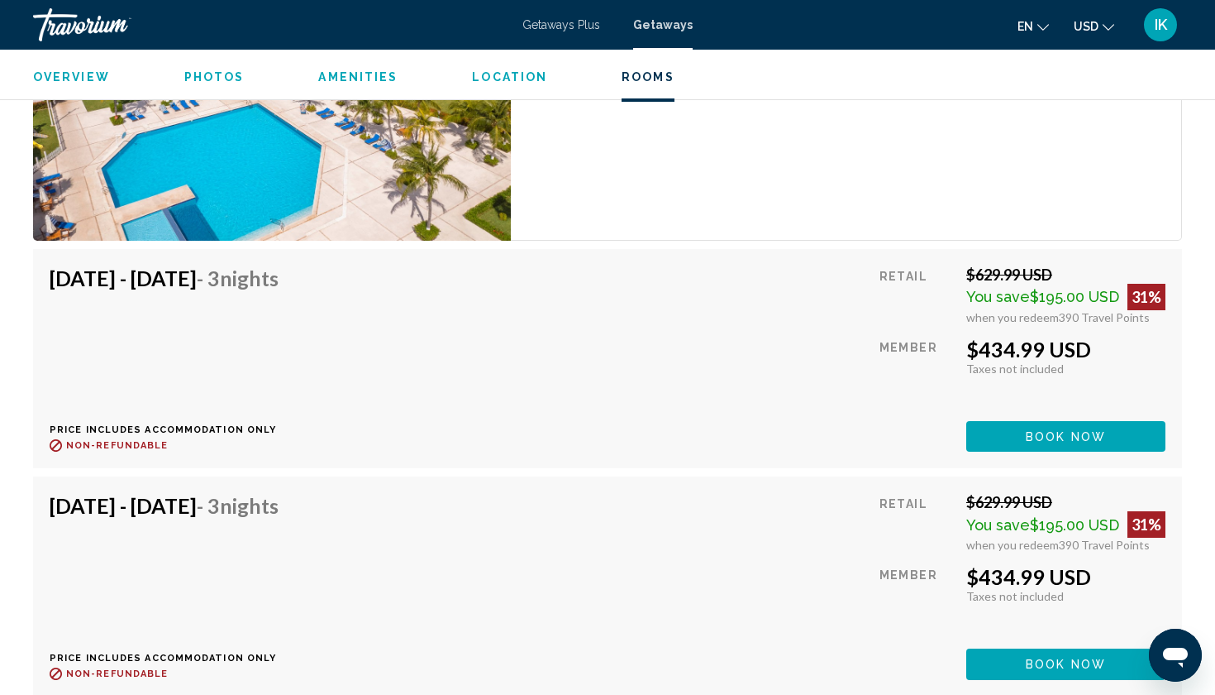
scroll to position [3004, 0]
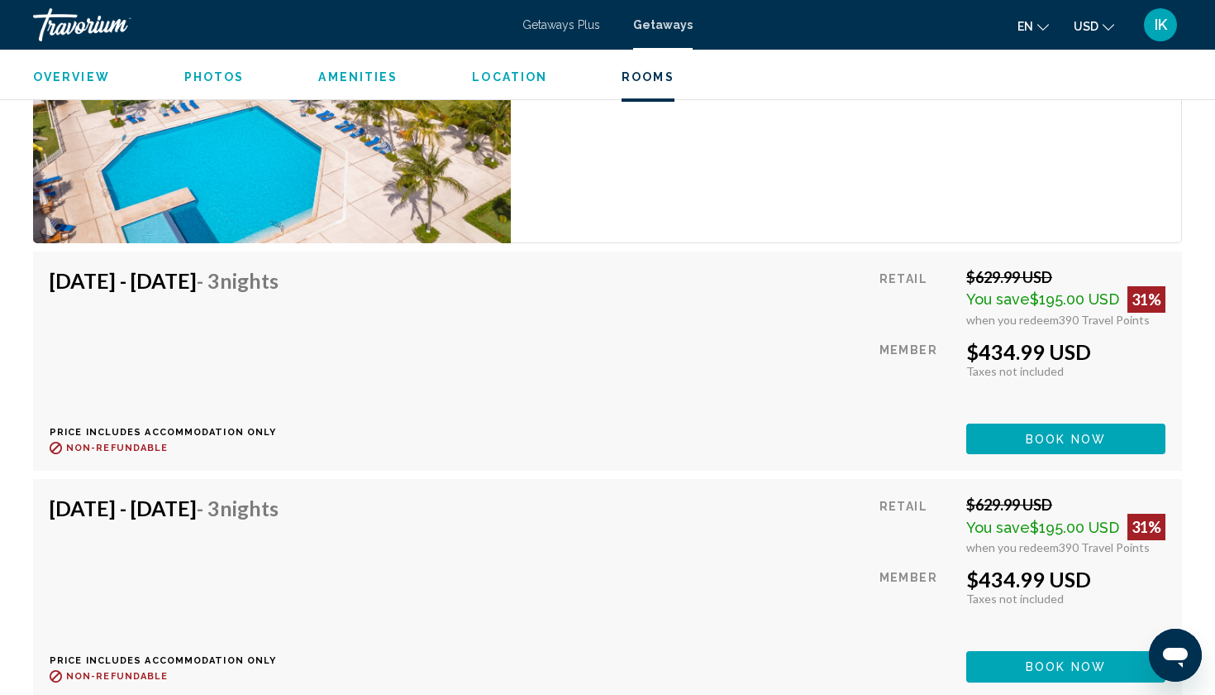
click at [363, 73] on span "Amenities" at bounding box center [357, 76] width 79 height 13
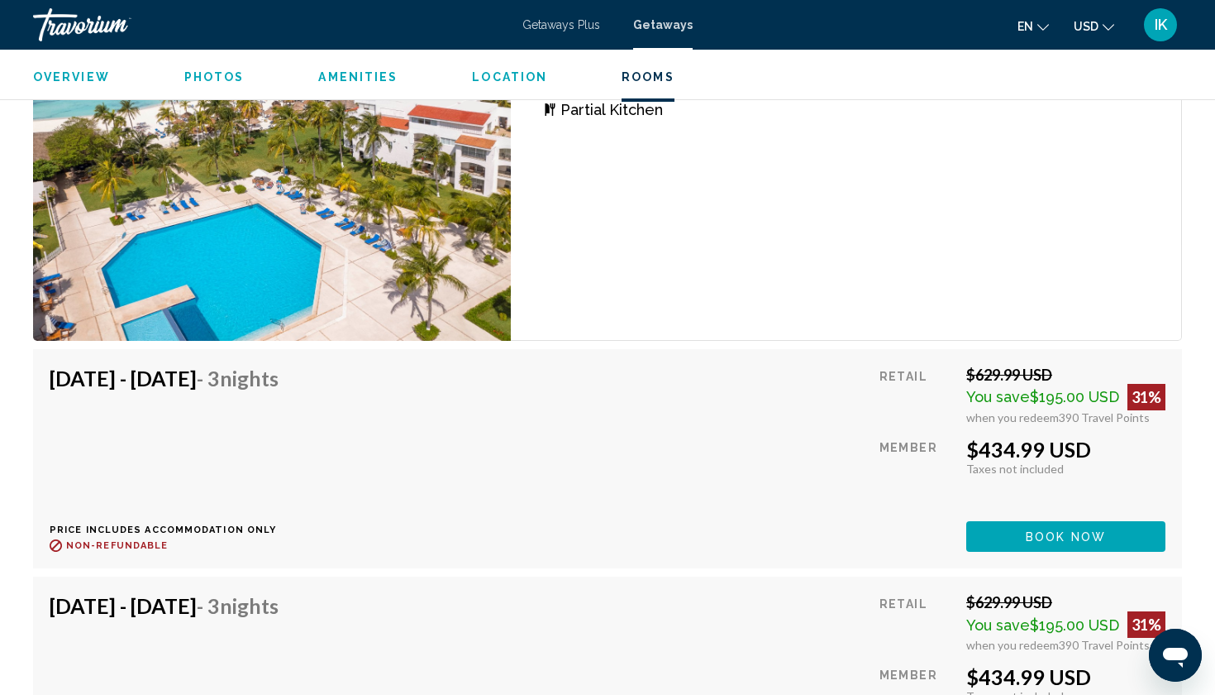
scroll to position [2910, 0]
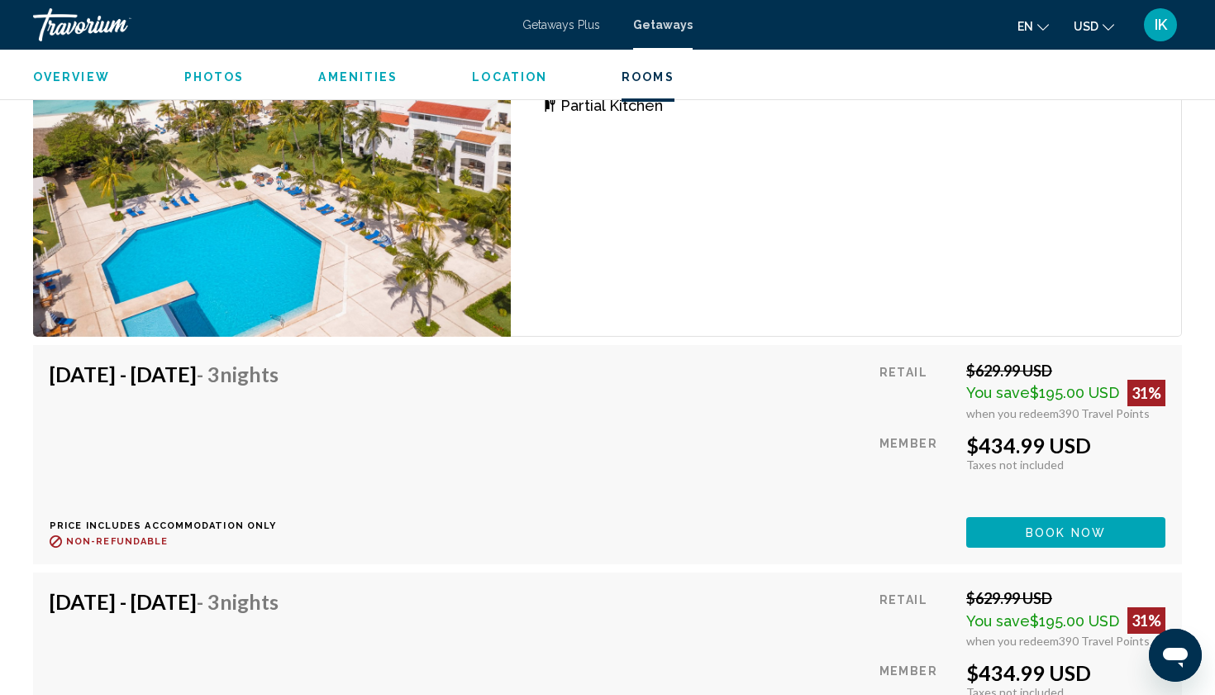
click at [1025, 517] on button "Book now" at bounding box center [1066, 532] width 199 height 31
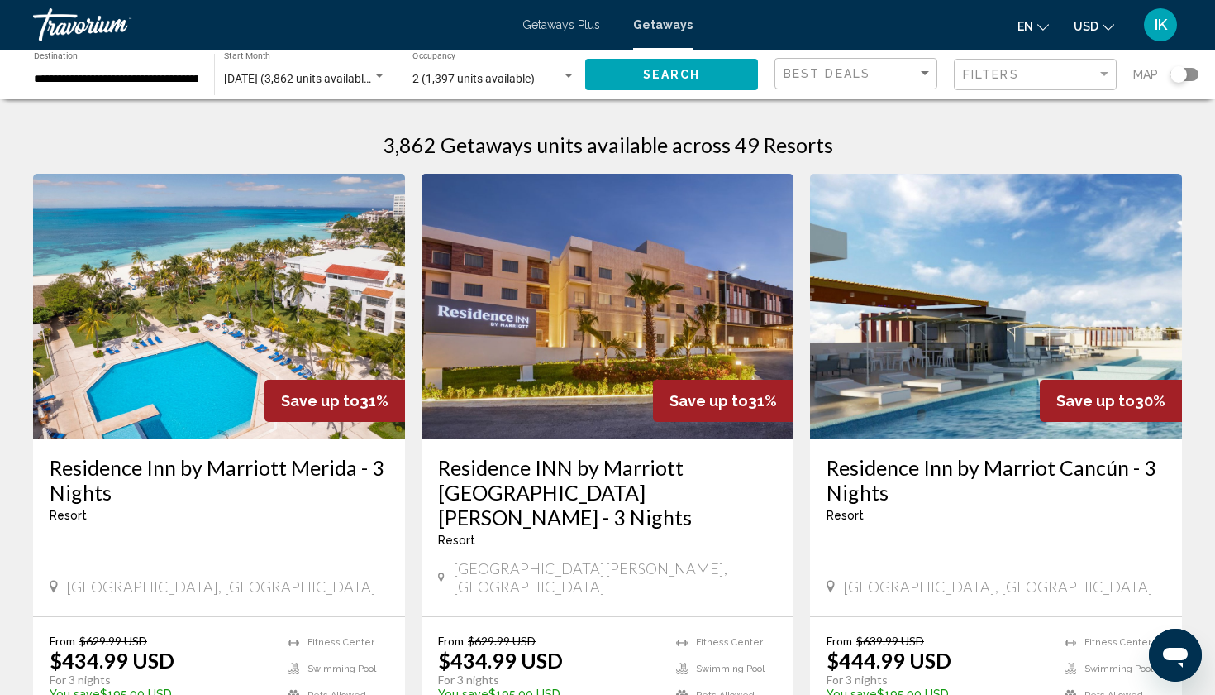
click at [322, 79] on span "December 2025 (3,862 units available)" at bounding box center [299, 78] width 150 height 13
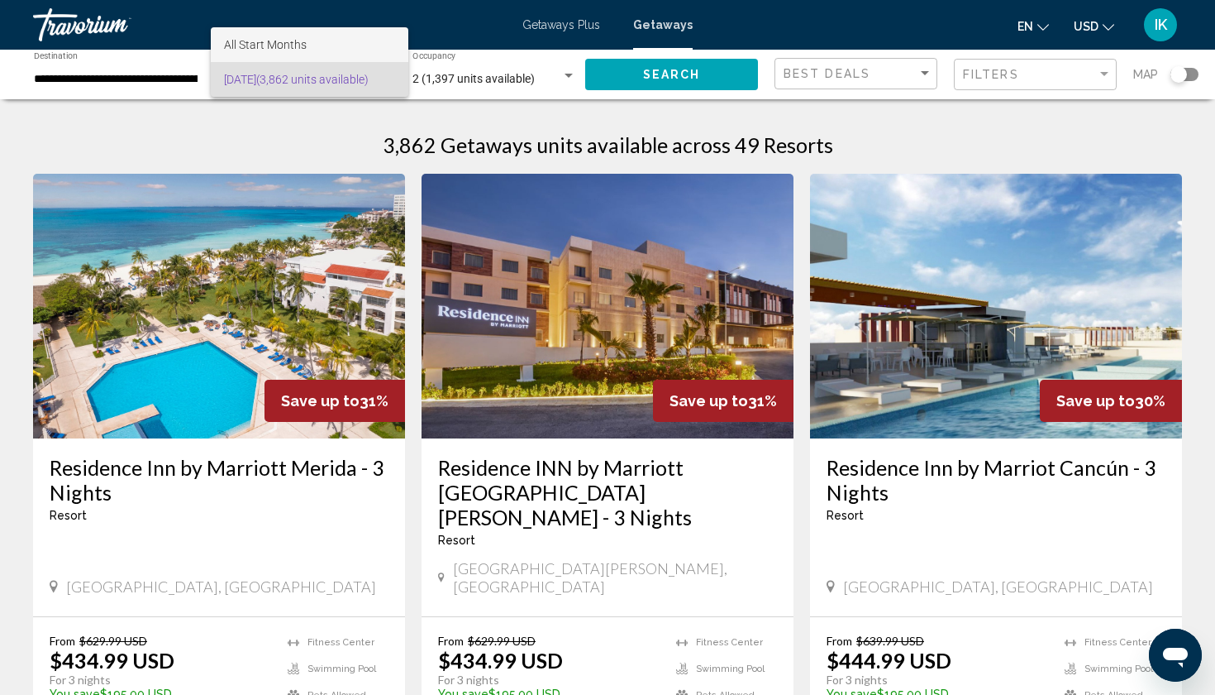
click at [337, 38] on span "All Start Months" at bounding box center [309, 44] width 171 height 35
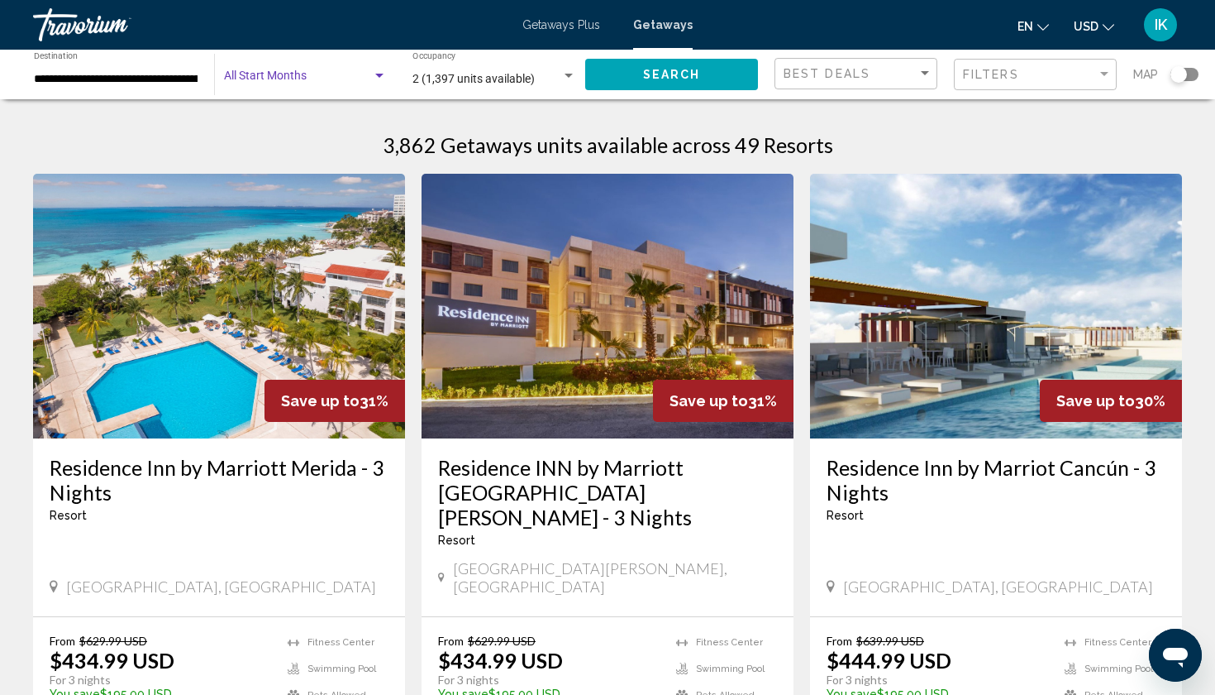
click at [337, 86] on div "Start Month All Start Months" at bounding box center [305, 74] width 163 height 45
click at [326, 88] on span "All Start Months" at bounding box center [309, 79] width 171 height 35
click at [384, 77] on div "Search widget" at bounding box center [379, 75] width 15 height 13
click at [314, 88] on span "All Start Months" at bounding box center [309, 79] width 171 height 35
click at [308, 87] on div "Start Month All Start Months" at bounding box center [305, 74] width 163 height 45
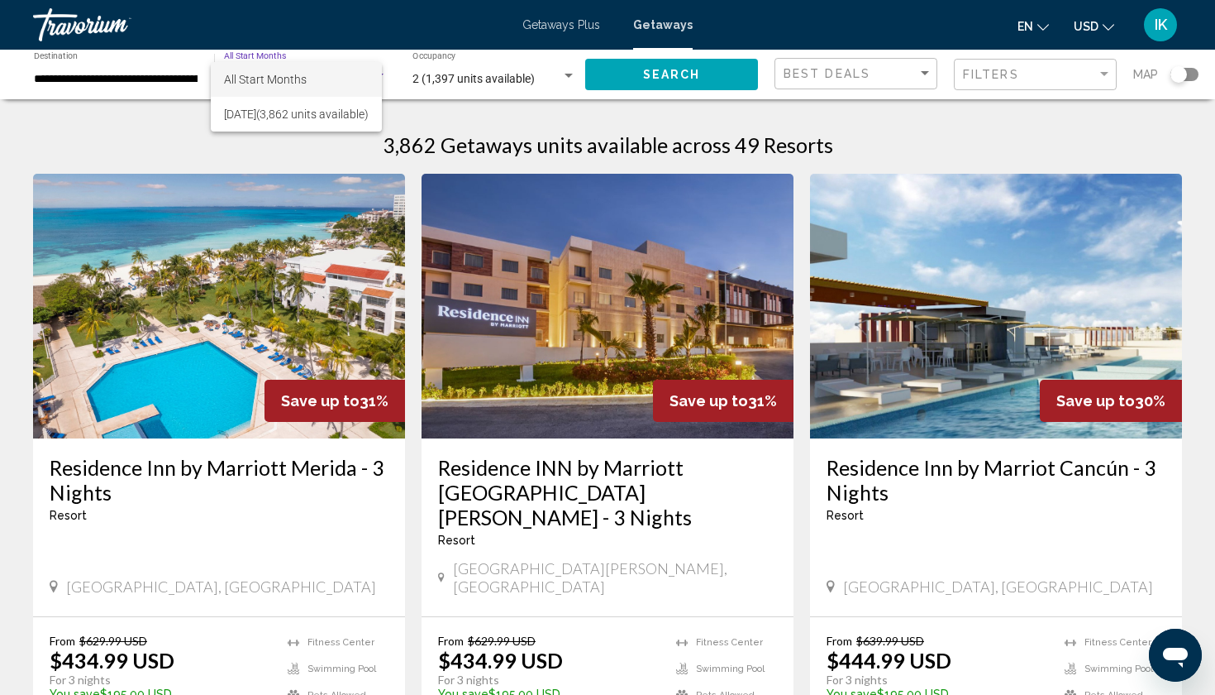
click at [308, 87] on span "All Start Months" at bounding box center [296, 79] width 145 height 35
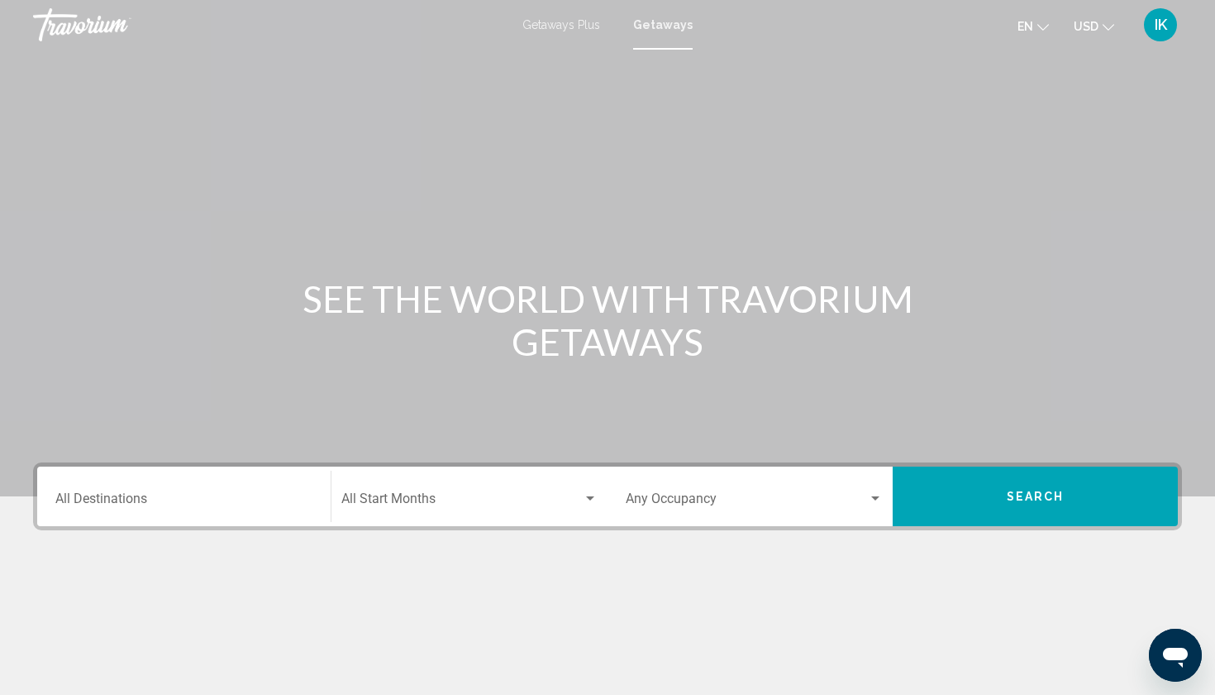
click at [319, 511] on div "Destination All Destinations" at bounding box center [183, 496] width 277 height 52
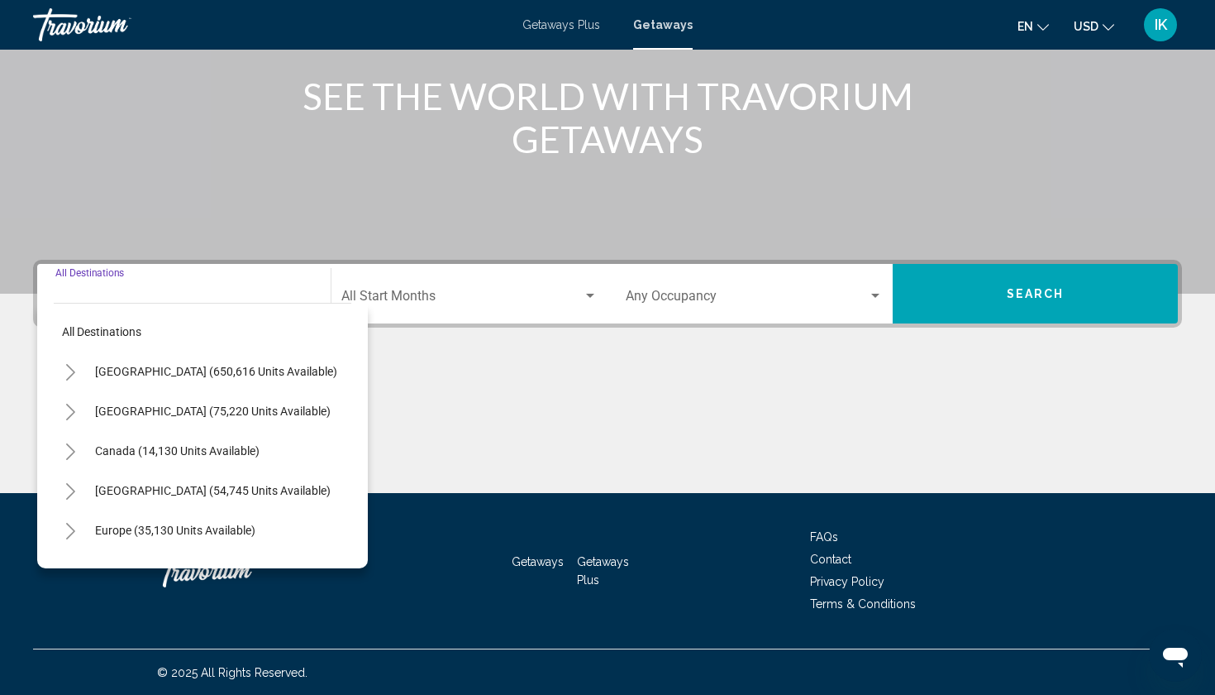
scroll to position [203, 0]
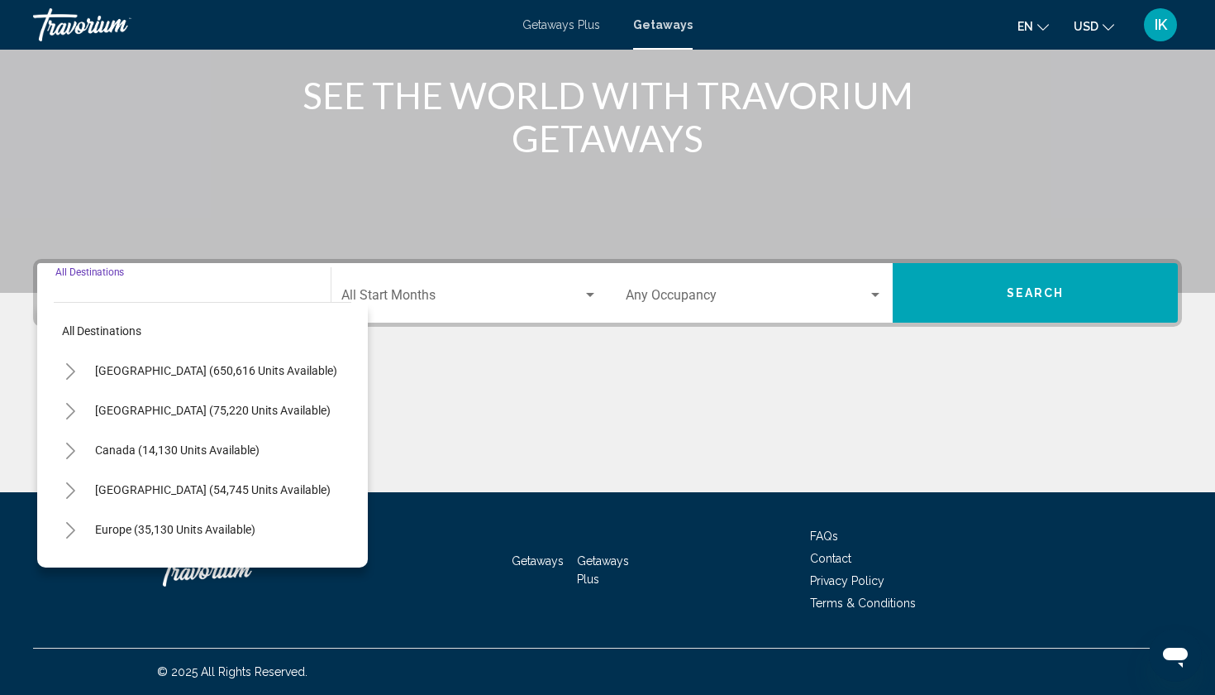
click at [63, 403] on button "Toggle Mexico (75,220 units available)" at bounding box center [70, 410] width 33 height 33
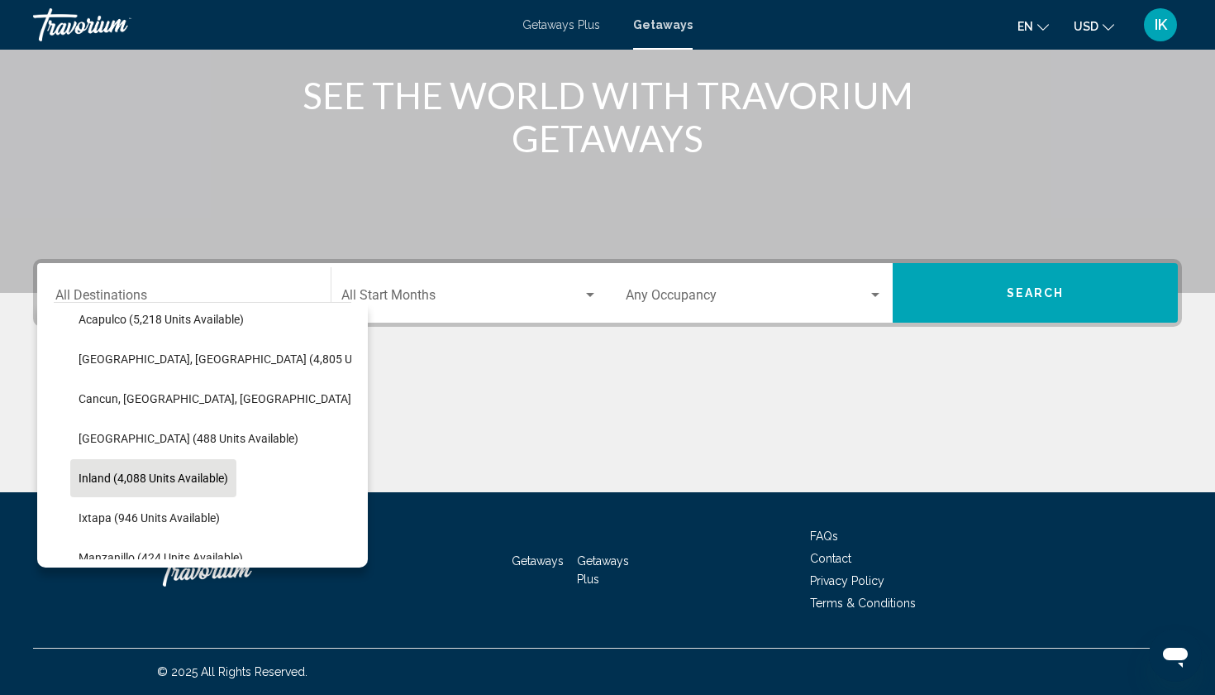
scroll to position [131, 1]
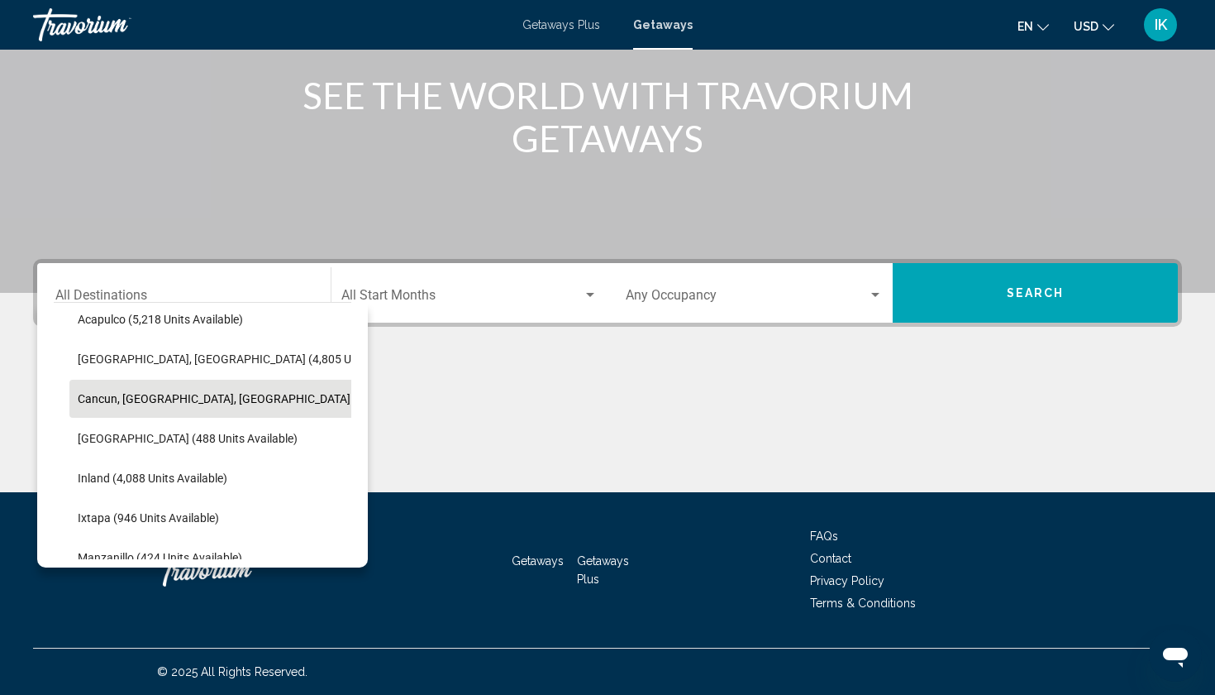
click at [109, 402] on span "Cancun, Cozumel, Riviera Maya (35,348 units available)" at bounding box center [276, 398] width 397 height 13
type input "**********"
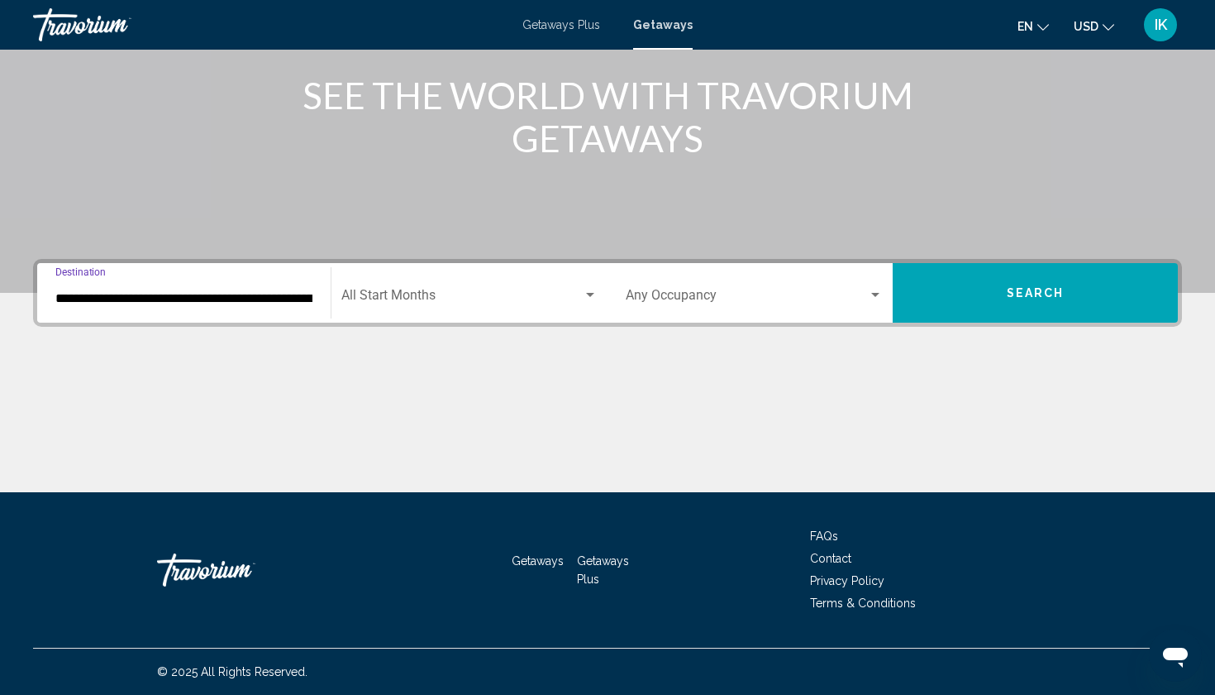
click at [498, 298] on span "Search widget" at bounding box center [461, 298] width 241 height 15
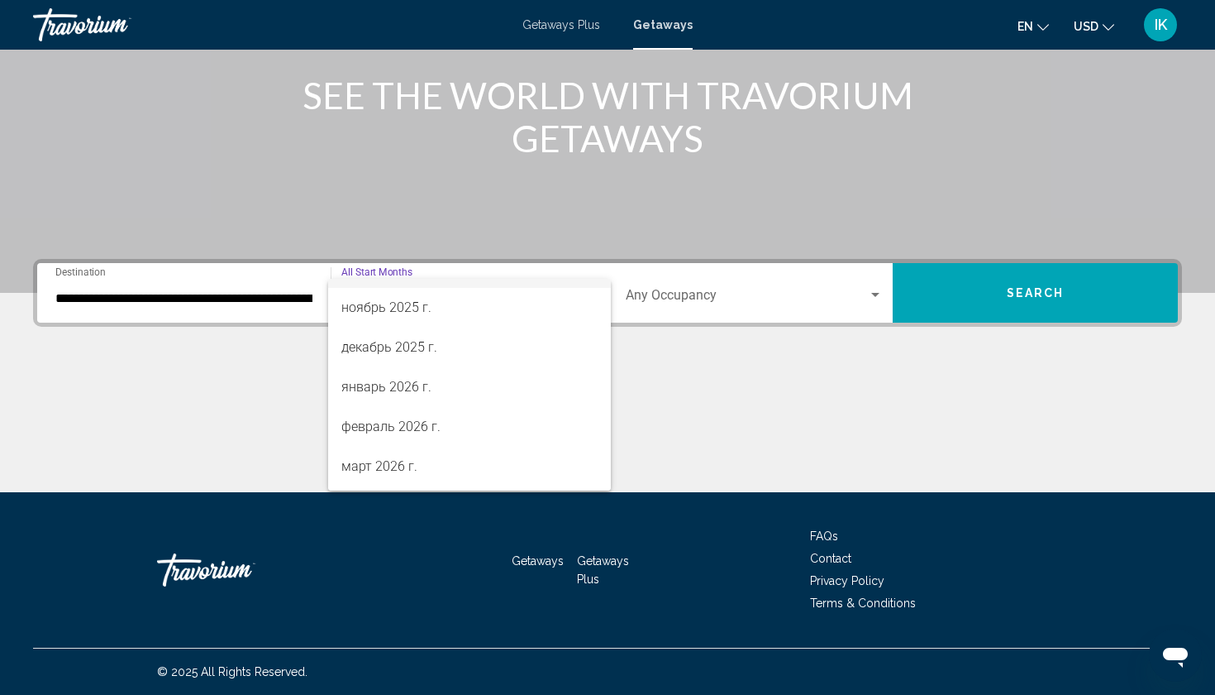
scroll to position [151, 0]
click at [442, 387] on span "январь 2026 г." at bounding box center [469, 385] width 256 height 40
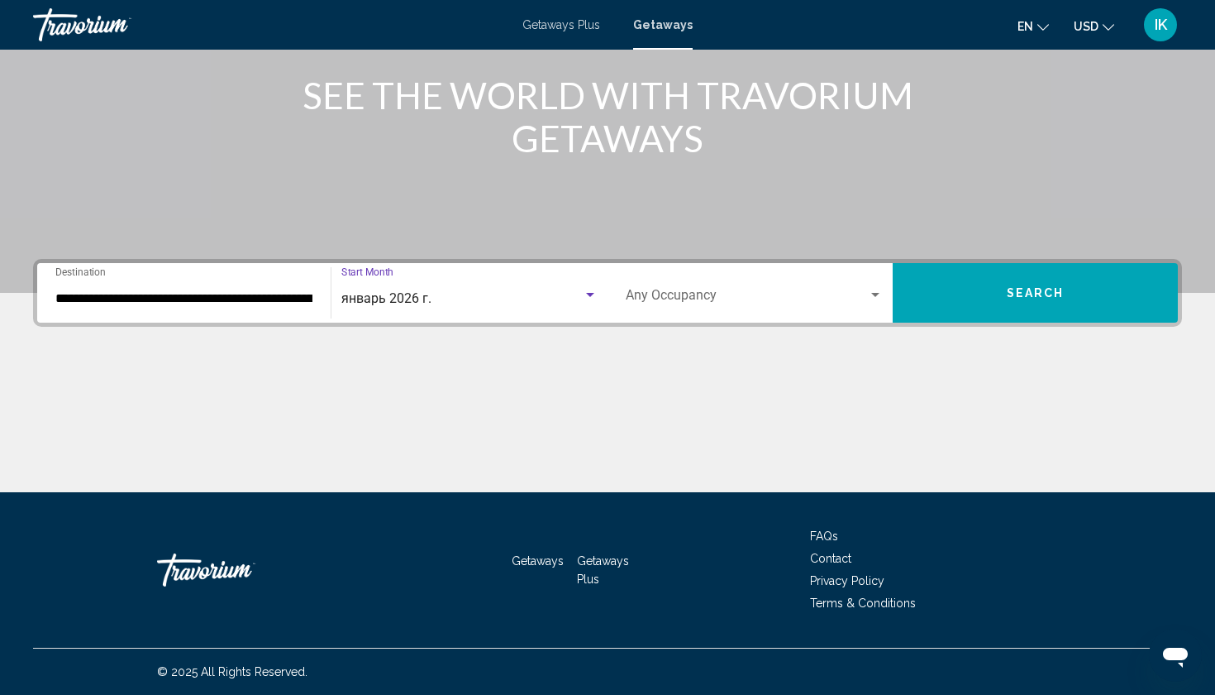
click at [872, 308] on div "Occupancy Any Occupancy" at bounding box center [754, 293] width 257 height 52
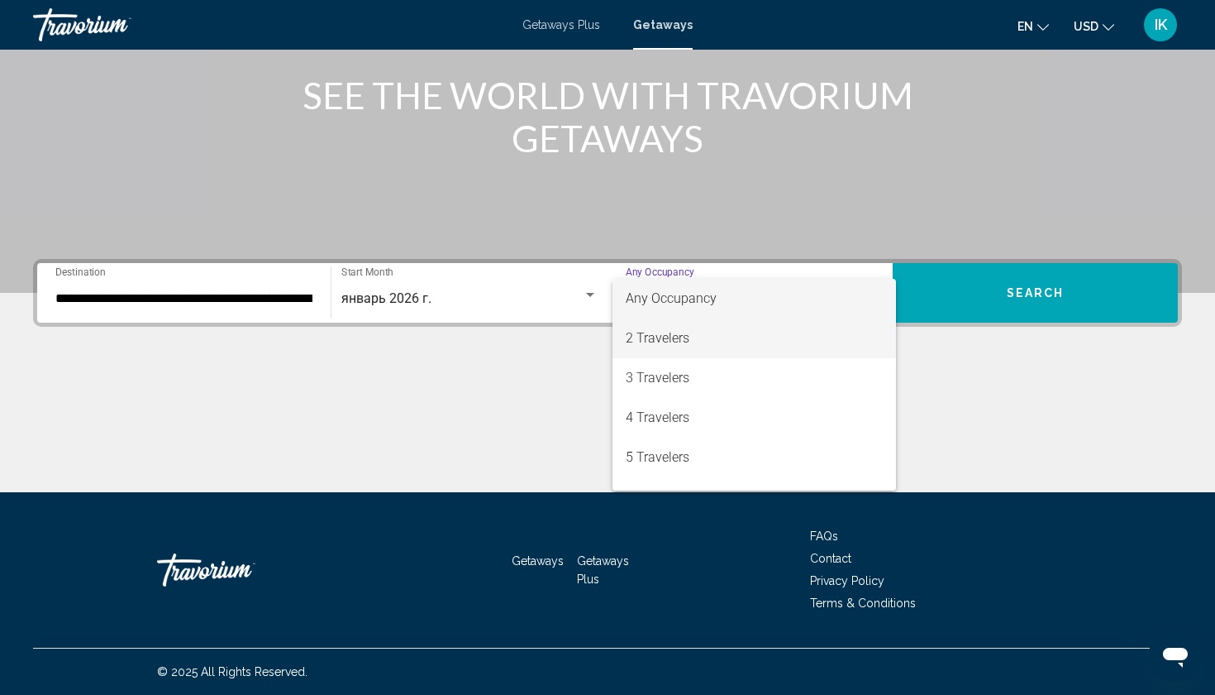
click at [847, 331] on span "2 Travelers" at bounding box center [754, 338] width 257 height 40
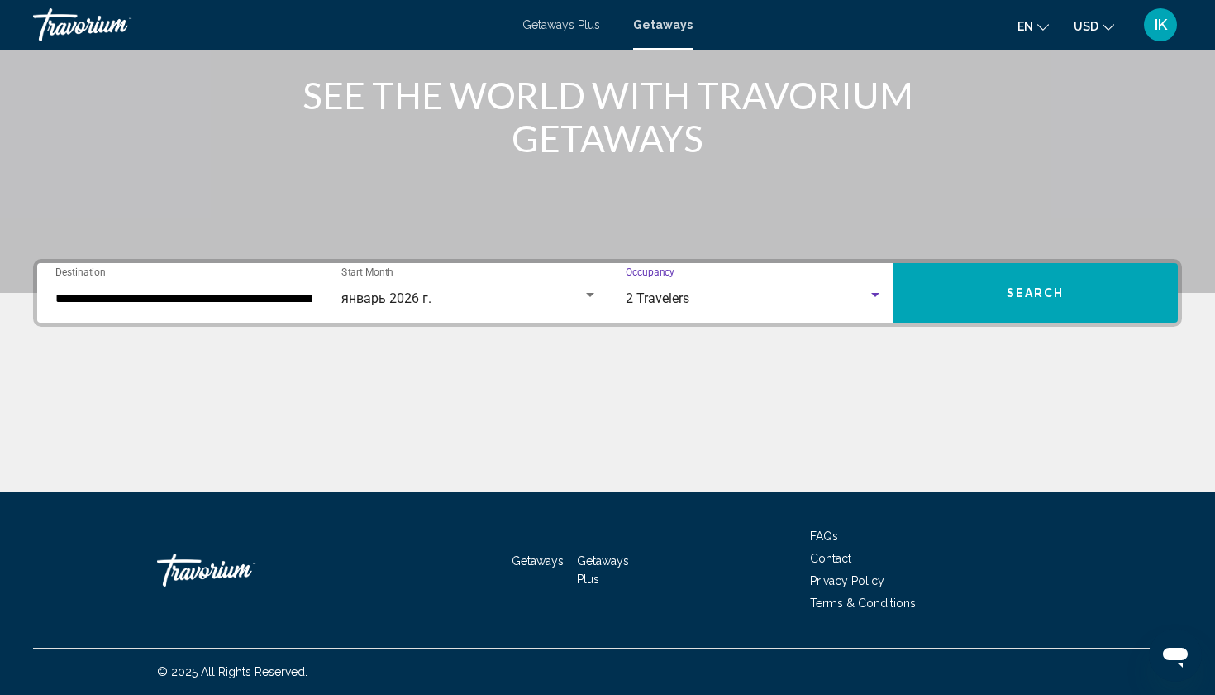
click at [1017, 291] on span "Search" at bounding box center [1036, 293] width 58 height 13
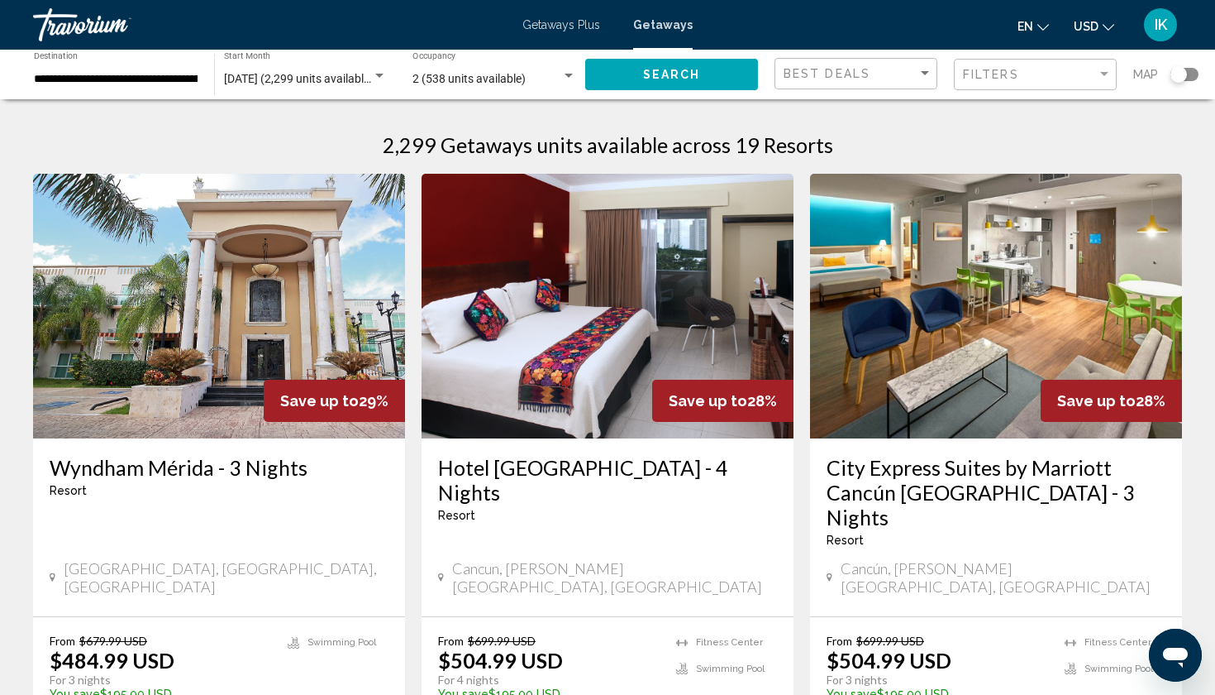
click at [371, 75] on div "January 2026 (2,299 units available)" at bounding box center [298, 79] width 148 height 13
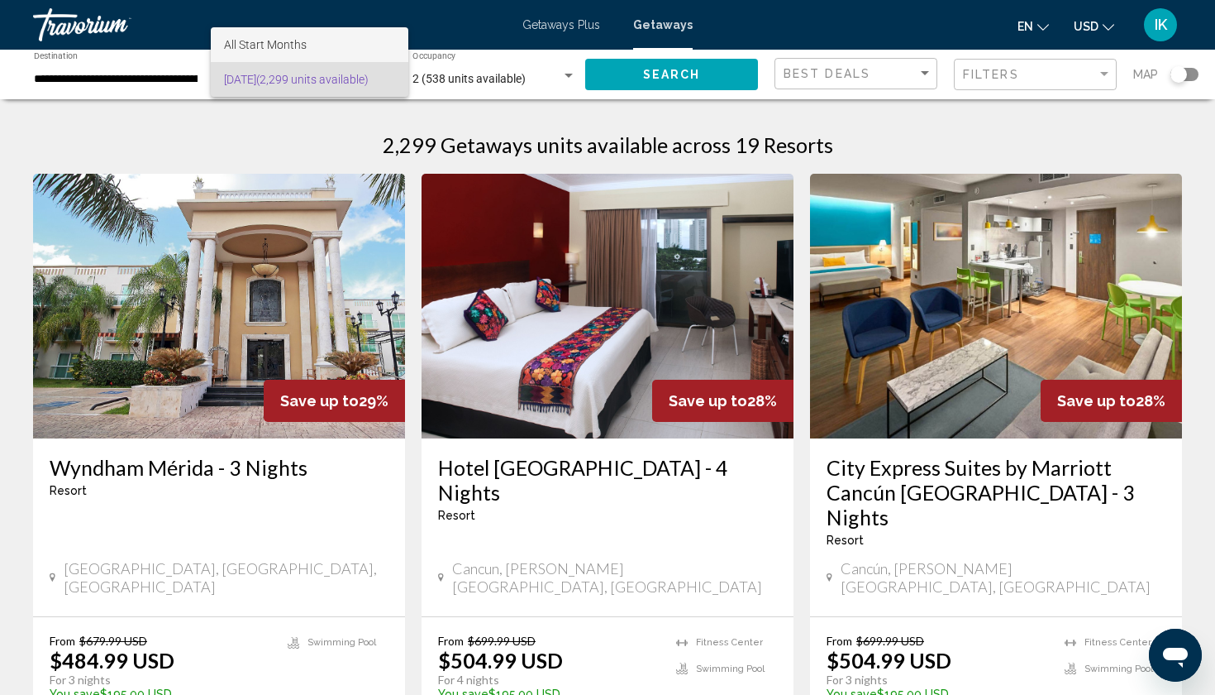
click at [322, 60] on span "All Start Months" at bounding box center [309, 44] width 171 height 35
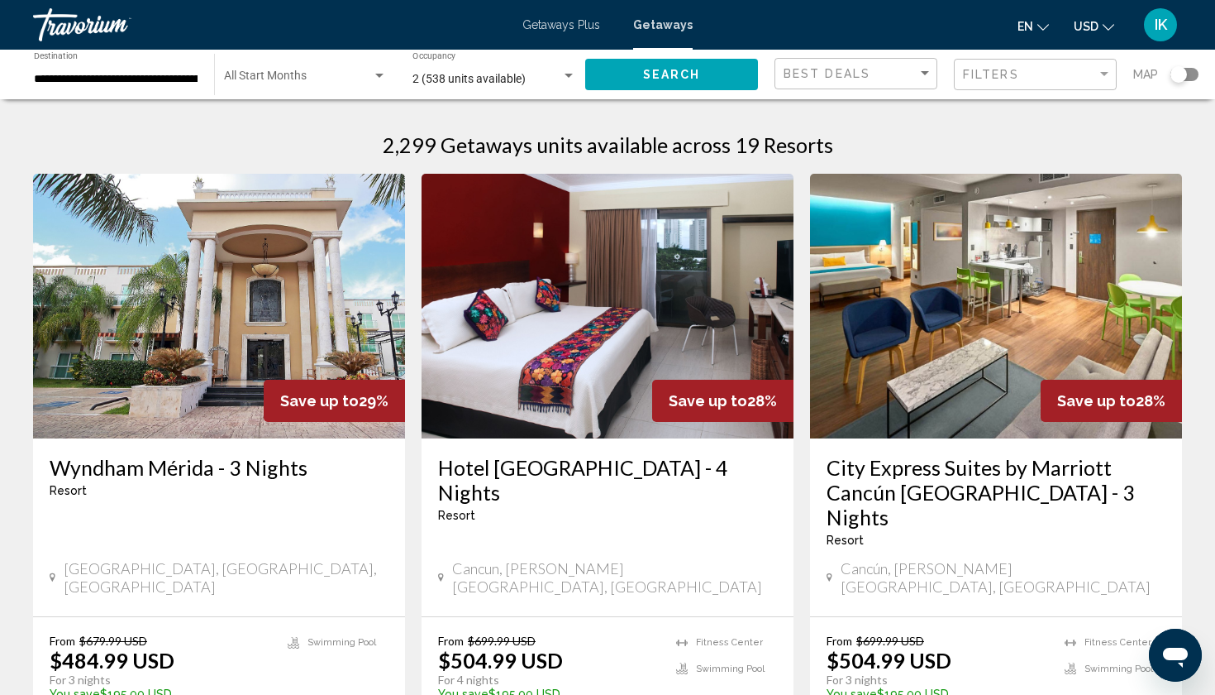
click at [692, 78] on span "Search" at bounding box center [672, 75] width 58 height 13
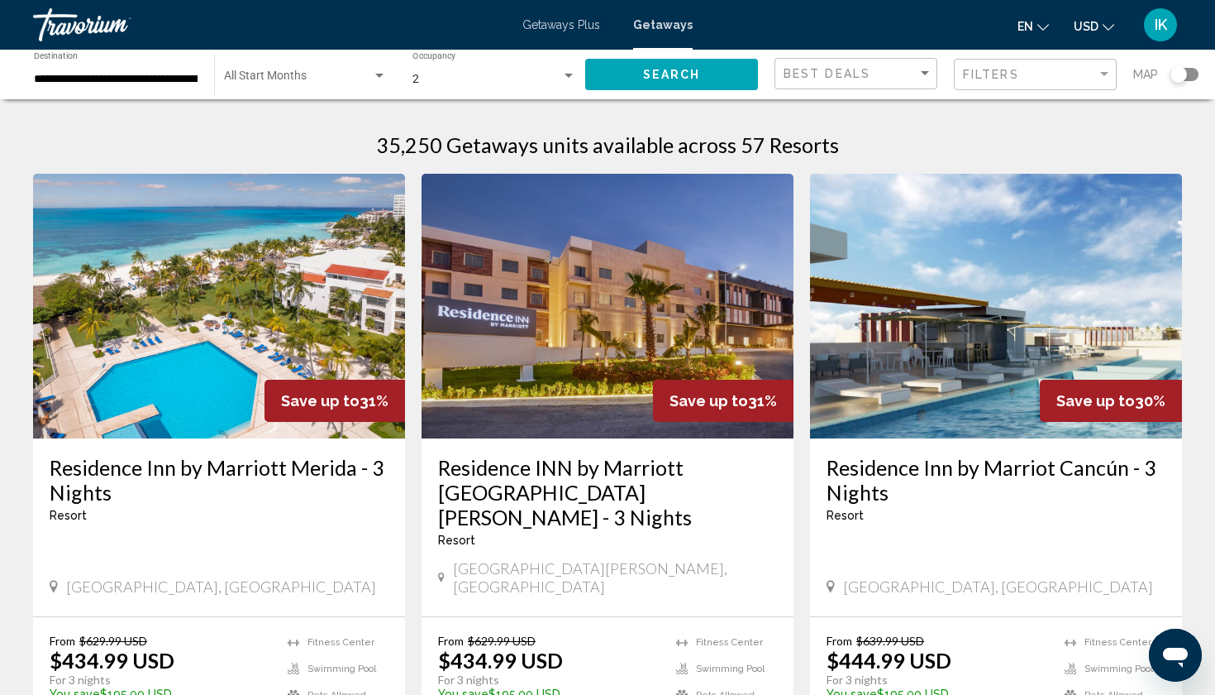
click at [395, 79] on div "Start Month All Start Months" at bounding box center [305, 74] width 180 height 45
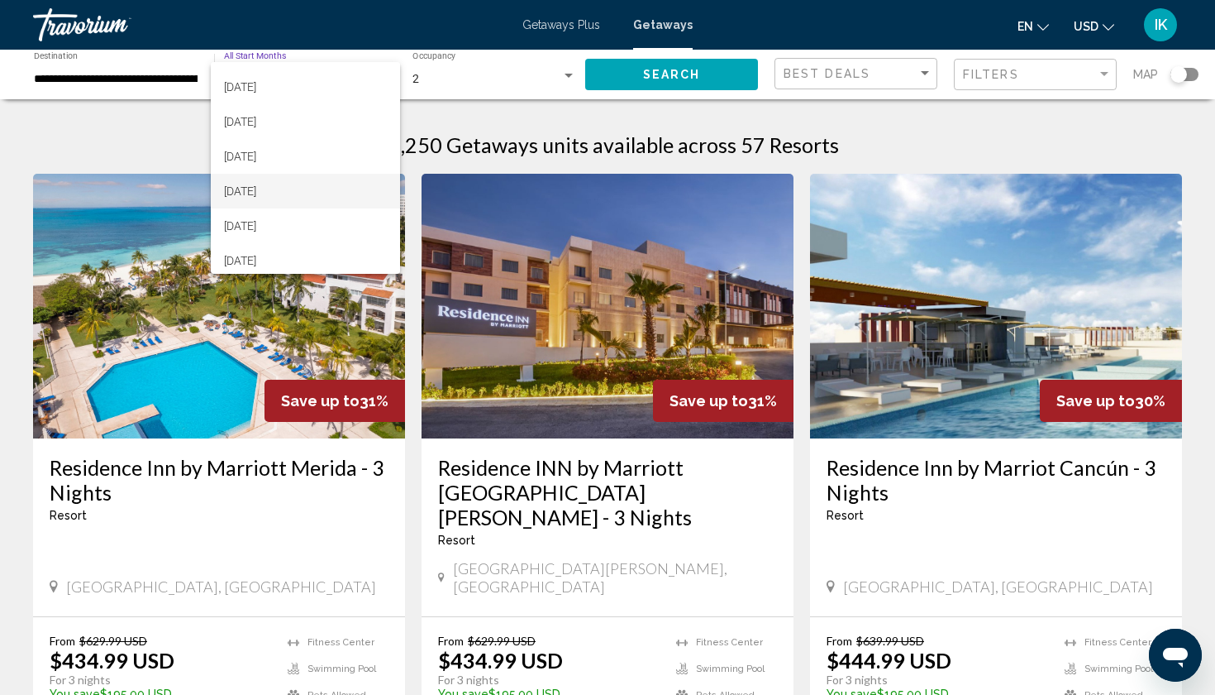
click at [284, 195] on span "March 2026" at bounding box center [305, 191] width 163 height 35
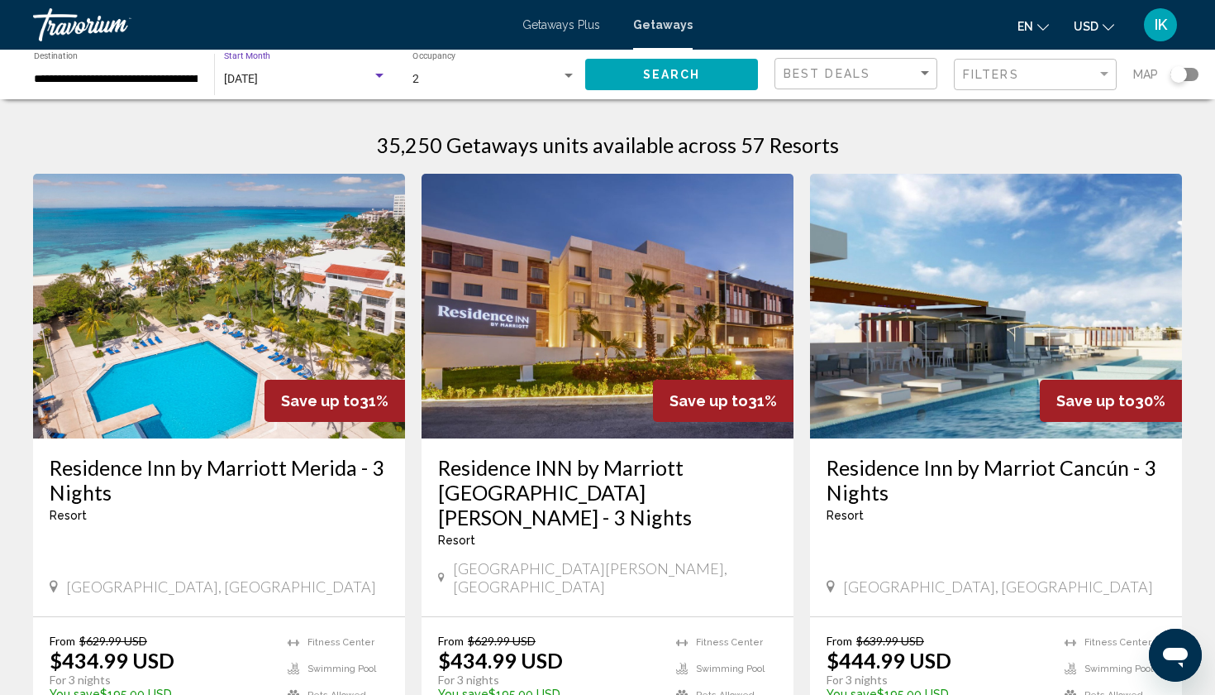
click at [724, 75] on button "Search" at bounding box center [671, 74] width 173 height 31
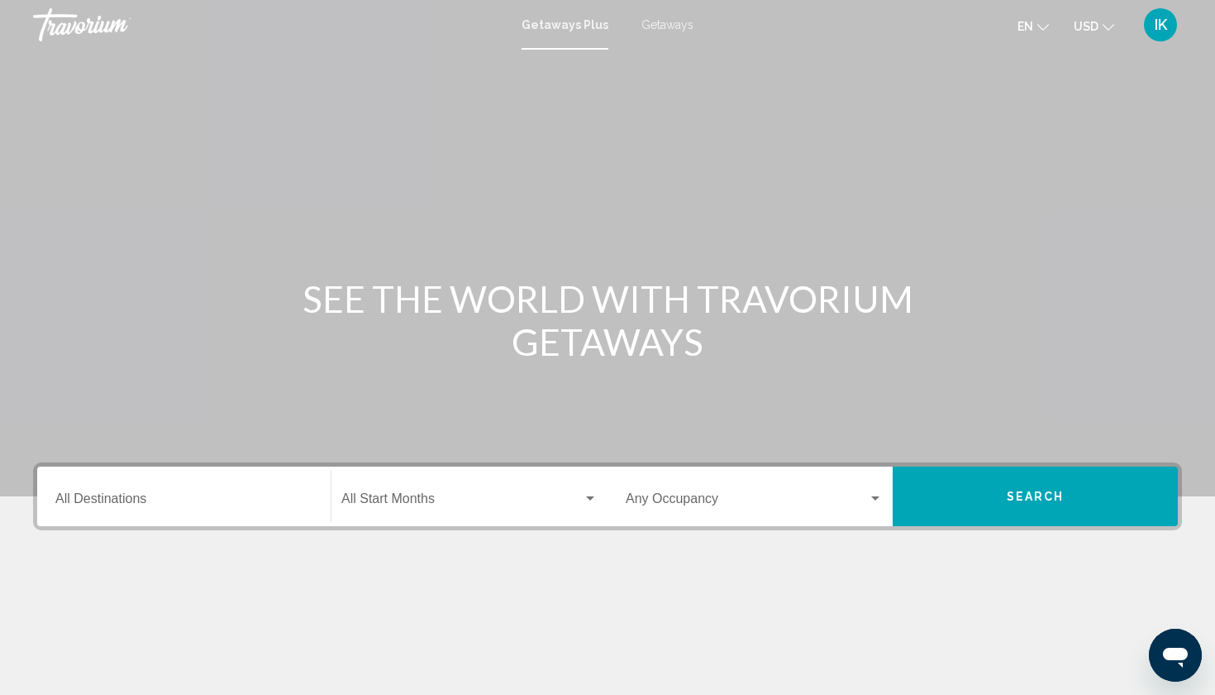
click at [150, 504] on input "Destination All Destinations" at bounding box center [183, 501] width 257 height 15
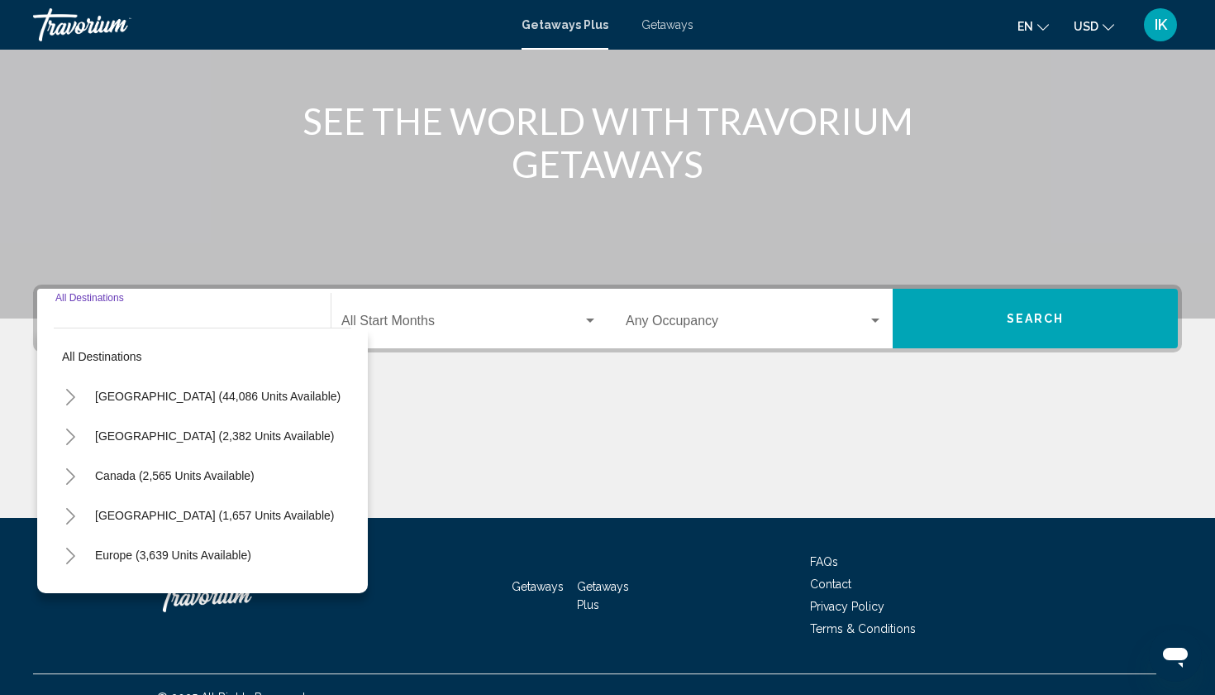
scroll to position [203, 0]
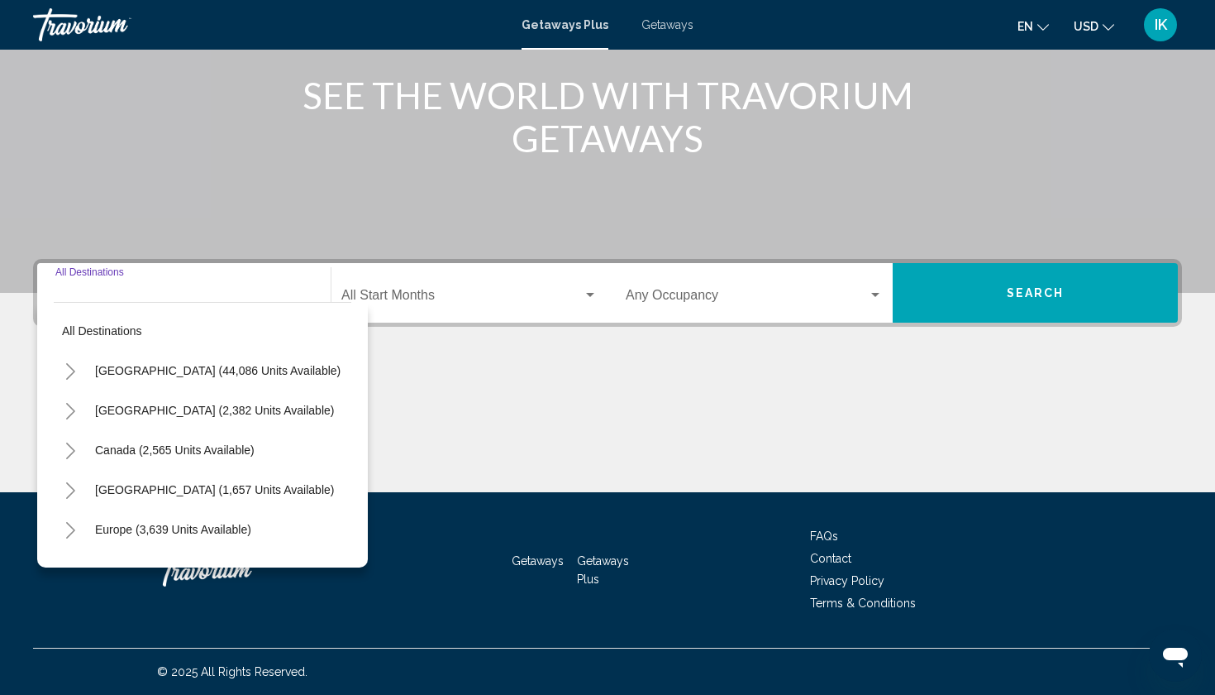
click at [70, 374] on icon "Toggle United States (44,086 units available)" at bounding box center [70, 371] width 12 height 17
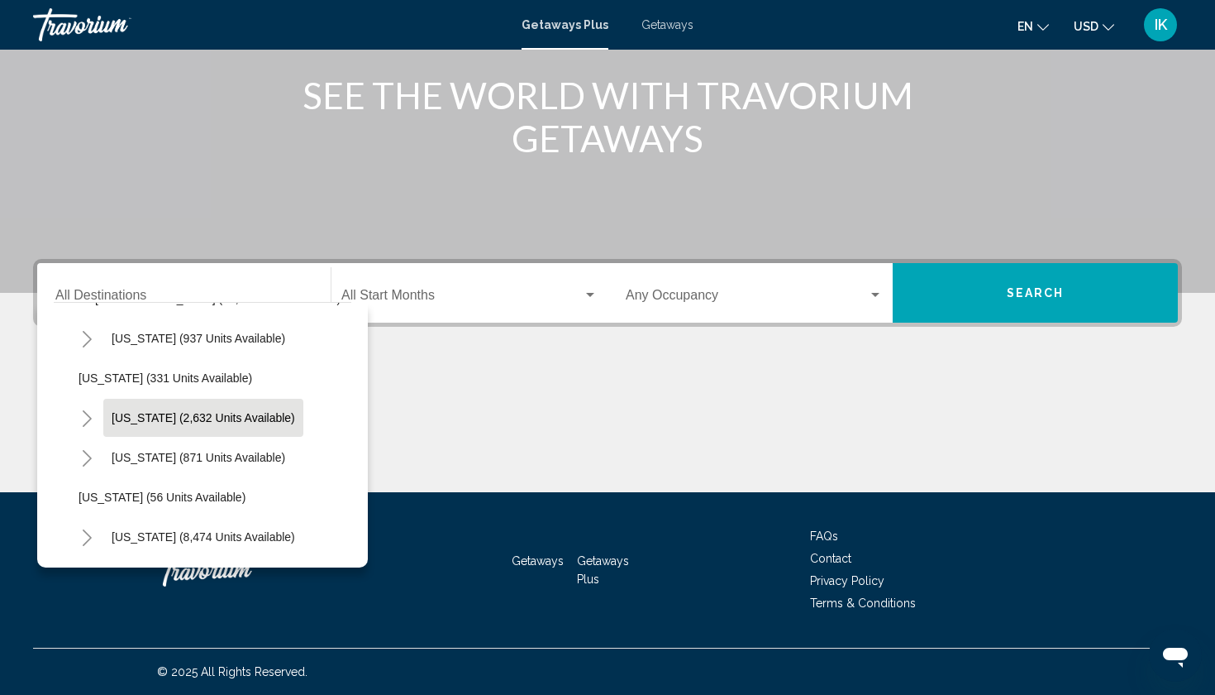
scroll to position [74, 0]
click at [83, 415] on icon "Toggle California (2,632 units available)" at bounding box center [87, 416] width 12 height 17
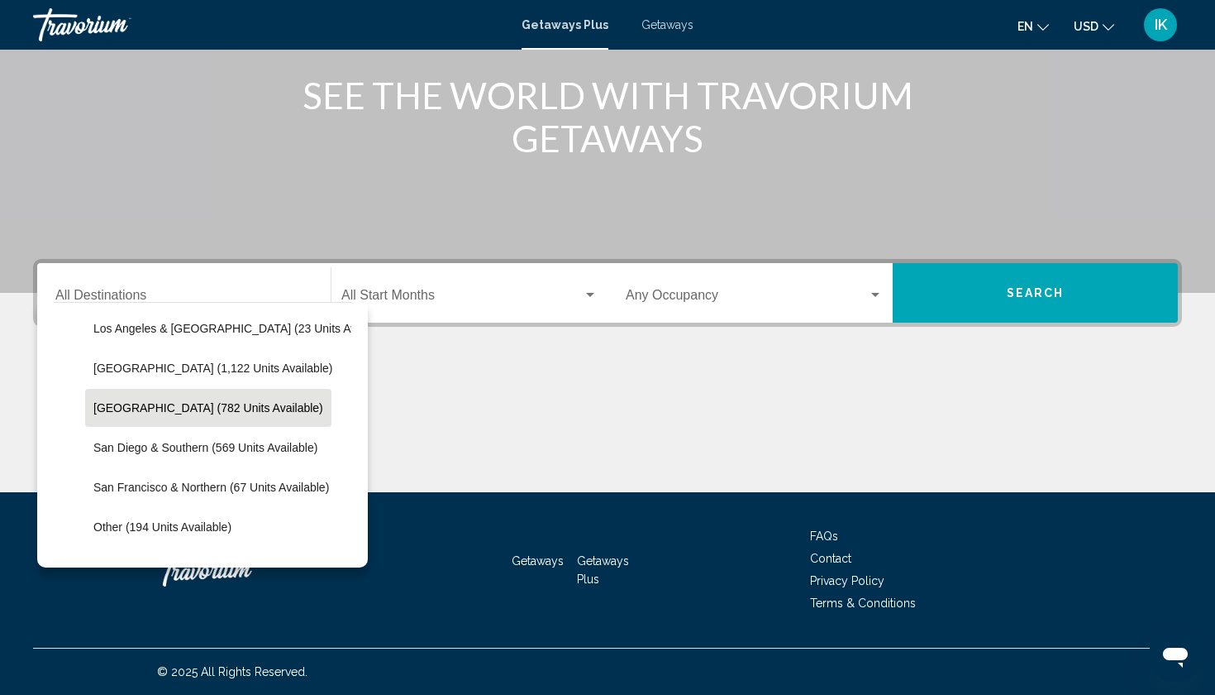
scroll to position [201, 2]
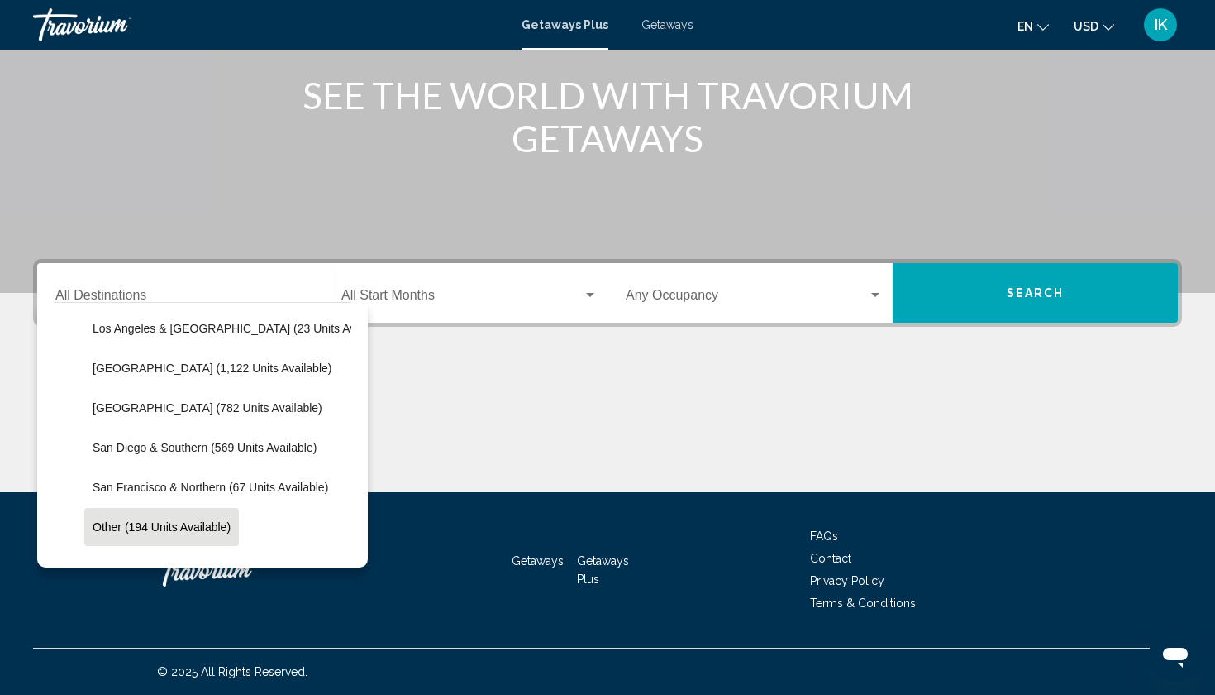
click at [171, 523] on span "Other (194 units available)" at bounding box center [162, 526] width 138 height 13
type input "**********"
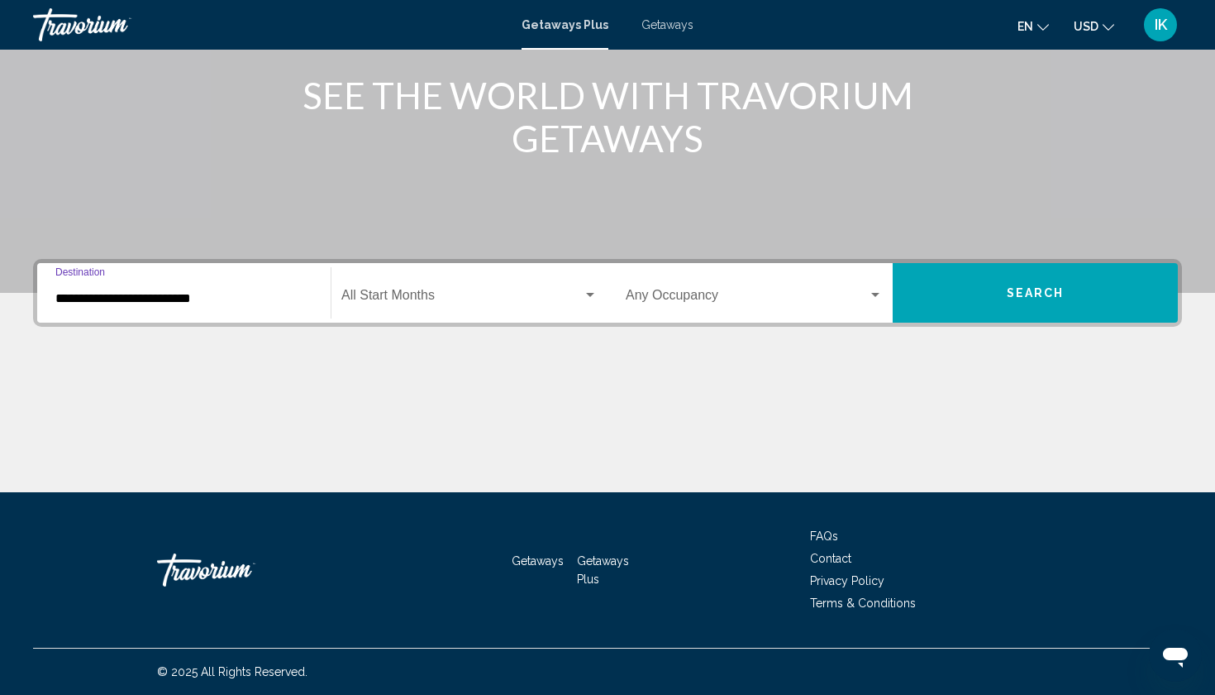
click at [530, 301] on span "Search widget" at bounding box center [461, 298] width 241 height 15
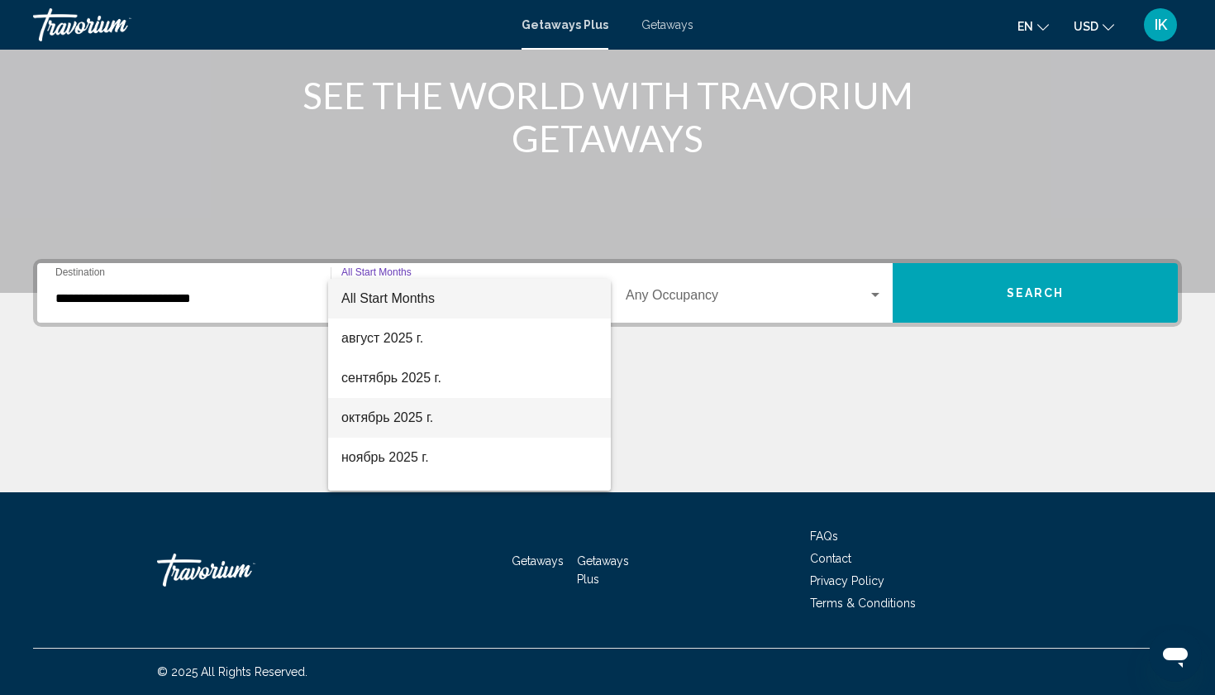
click at [457, 412] on span "октябрь 2025 г." at bounding box center [469, 418] width 256 height 40
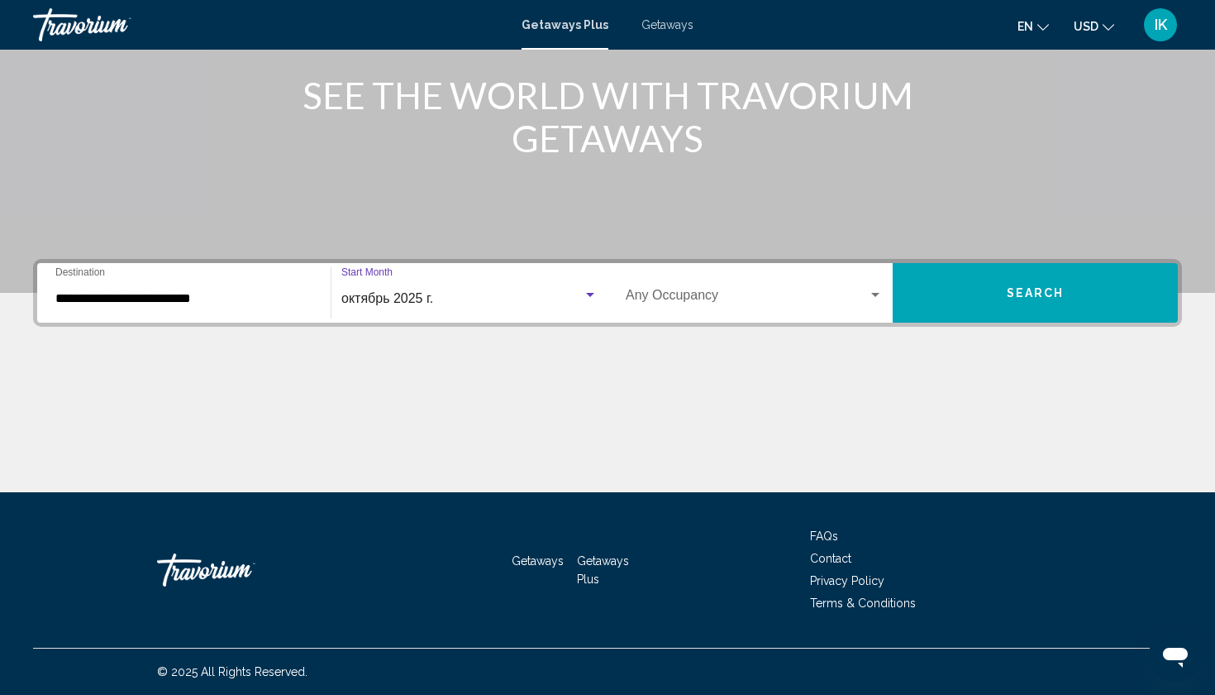
click at [873, 293] on div "Search widget" at bounding box center [875, 295] width 8 height 4
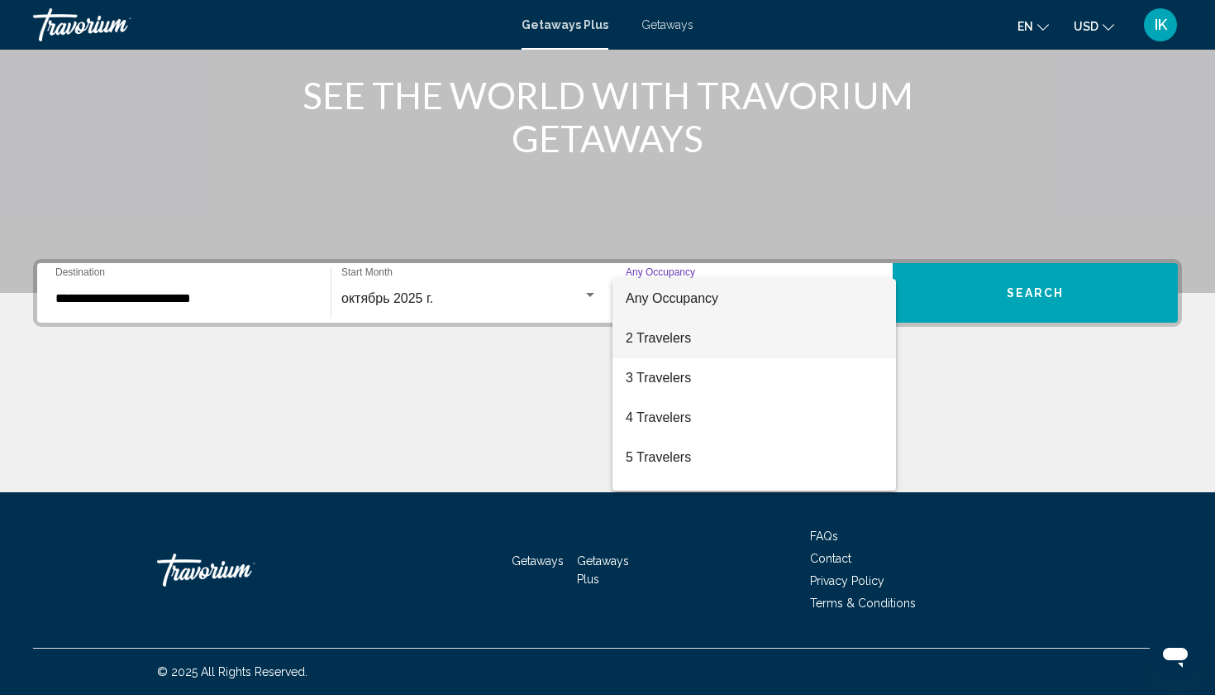
click at [802, 337] on span "2 Travelers" at bounding box center [754, 338] width 257 height 40
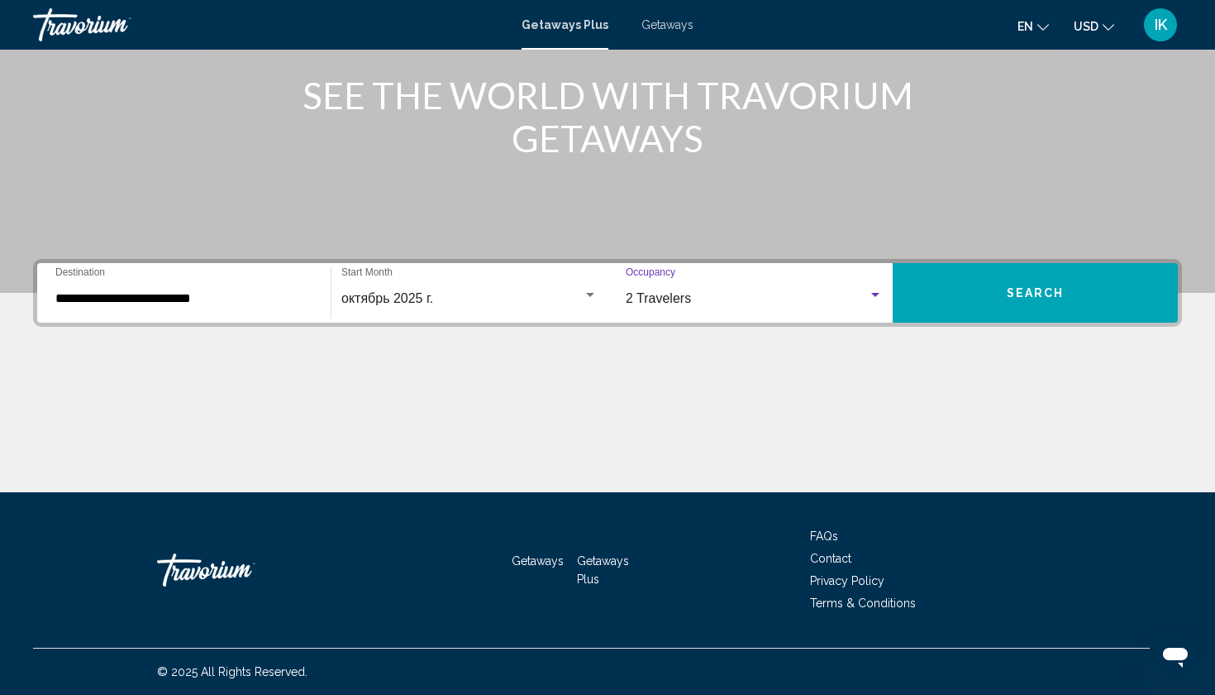
click at [967, 307] on button "Search" at bounding box center [1035, 293] width 285 height 60
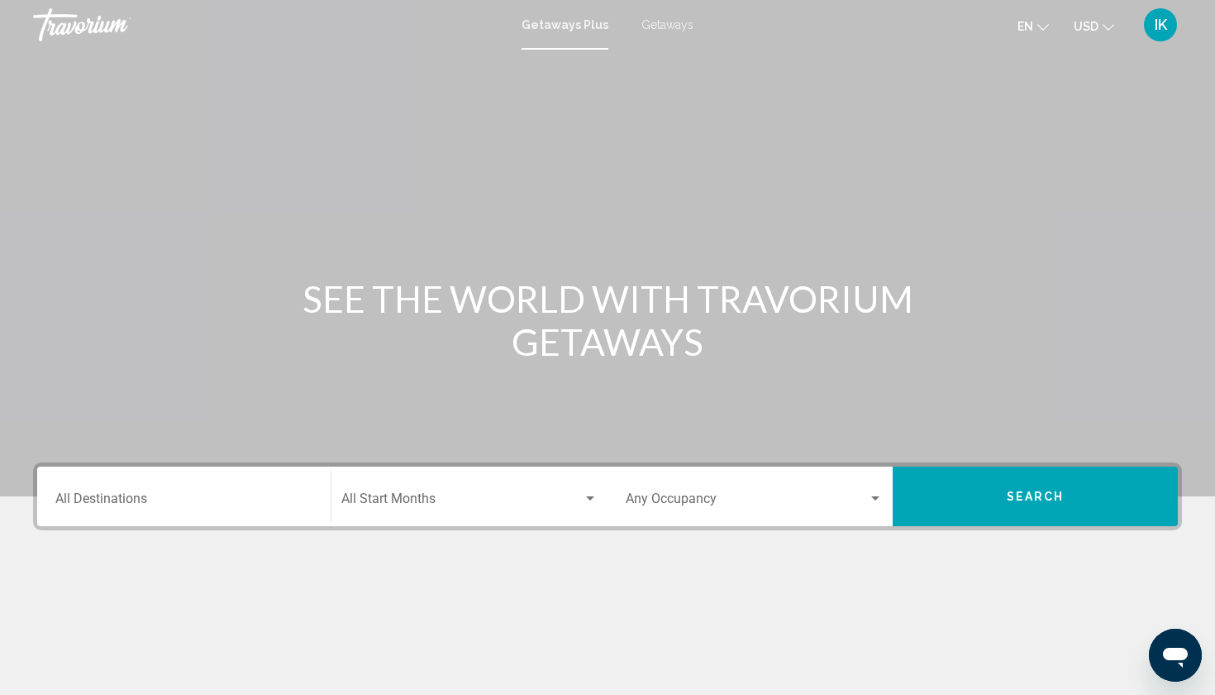
click at [187, 519] on div "Destination All Destinations" at bounding box center [183, 496] width 257 height 52
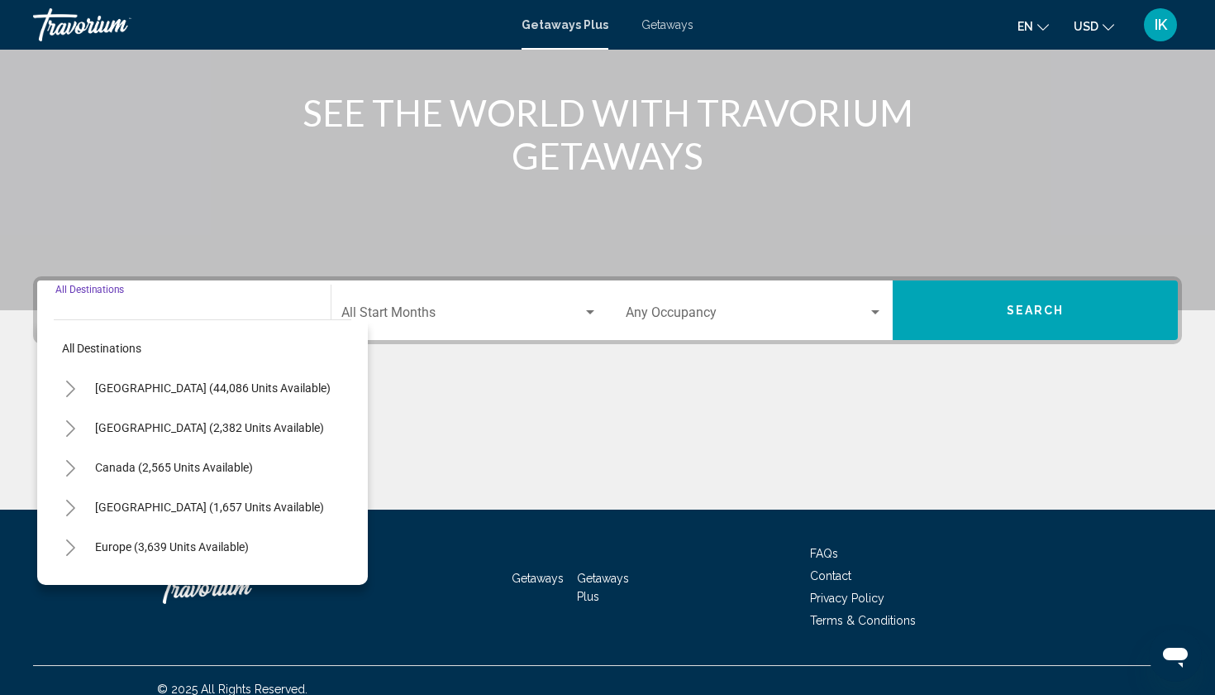
scroll to position [203, 0]
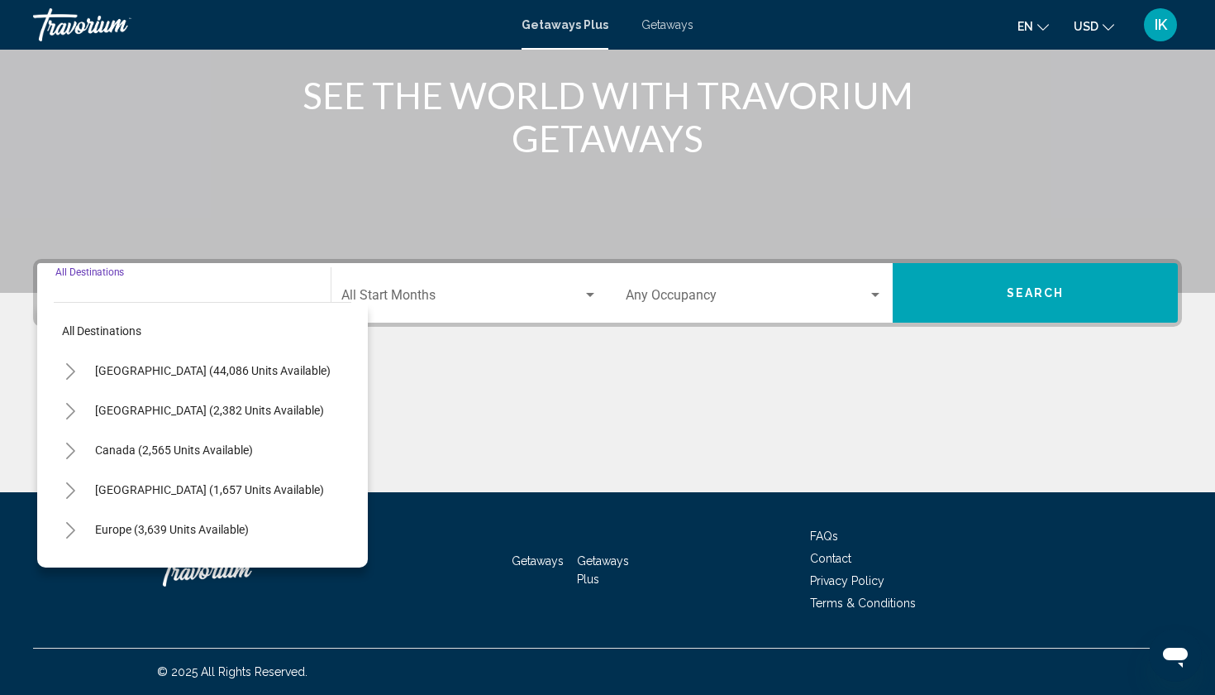
click at [671, 27] on span "Getaways" at bounding box center [668, 24] width 52 height 13
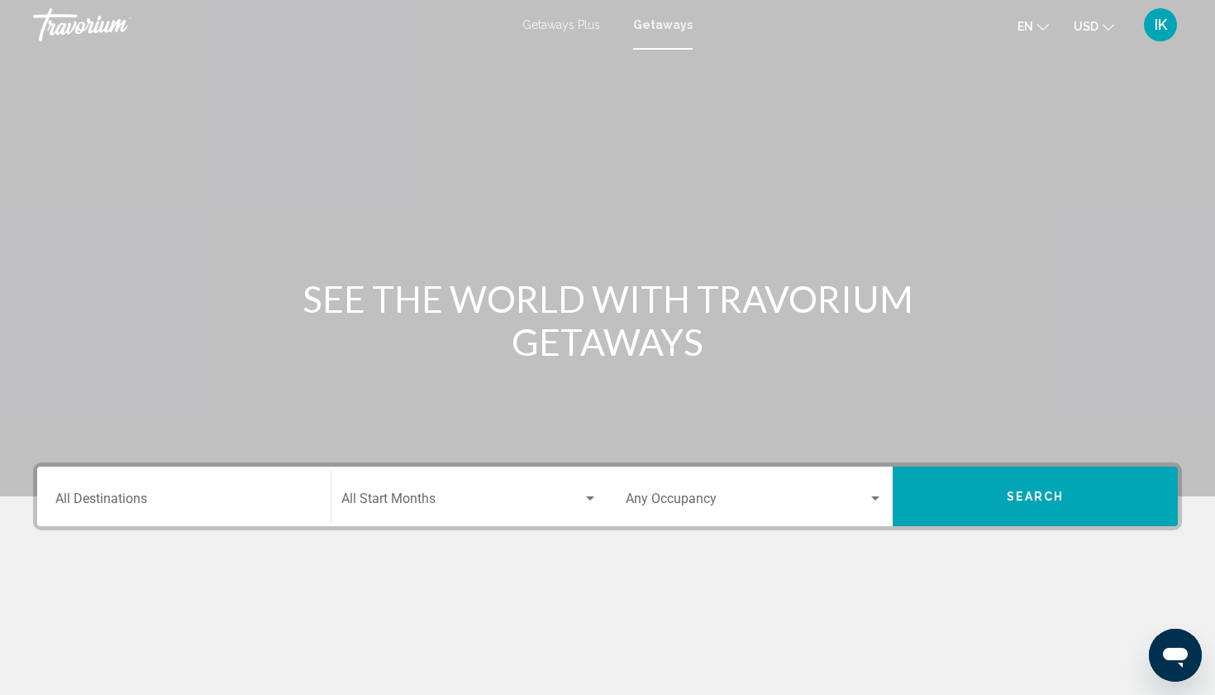
click at [105, 489] on div "Destination All Destinations" at bounding box center [183, 496] width 257 height 52
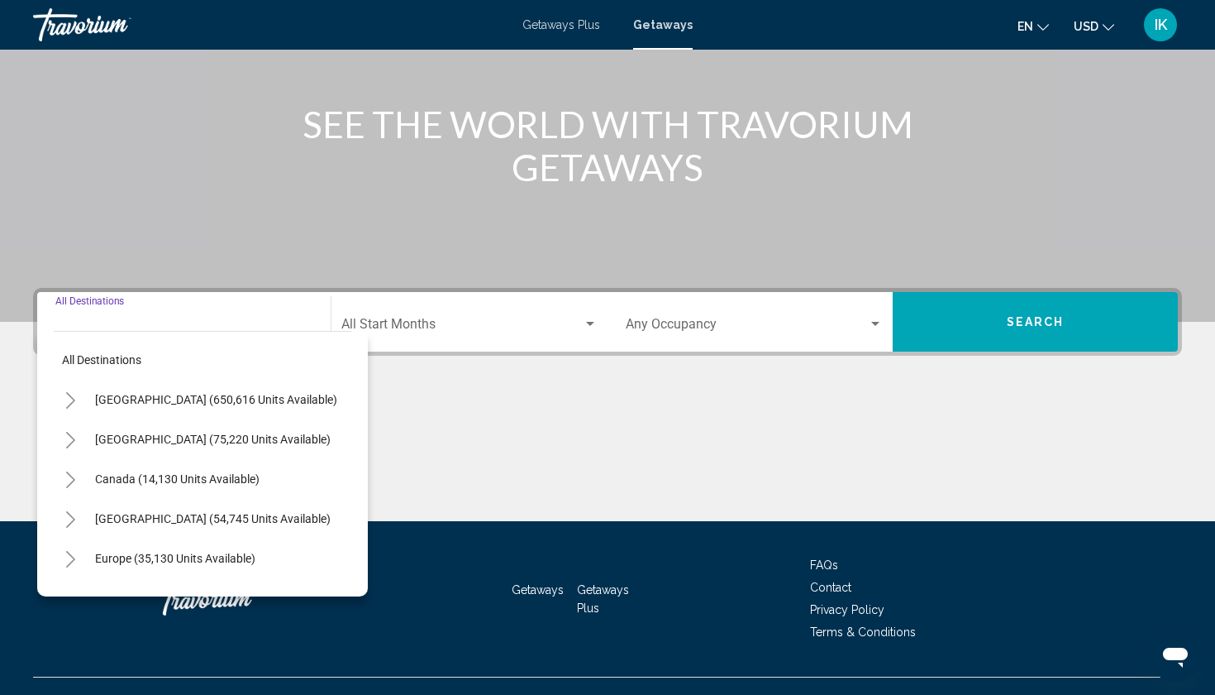
scroll to position [203, 0]
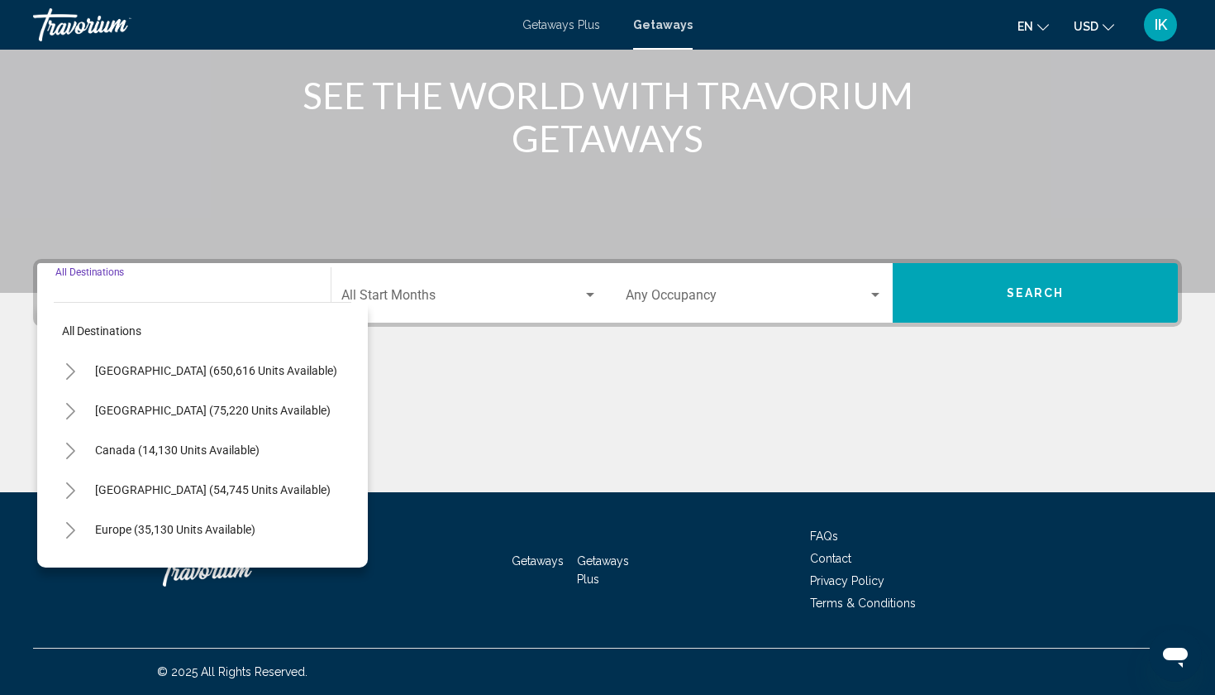
click at [64, 378] on icon "Toggle United States (650,616 units available)" at bounding box center [70, 371] width 12 height 17
click at [79, 484] on button "Toggle California (73,460 units available)" at bounding box center [86, 489] width 33 height 33
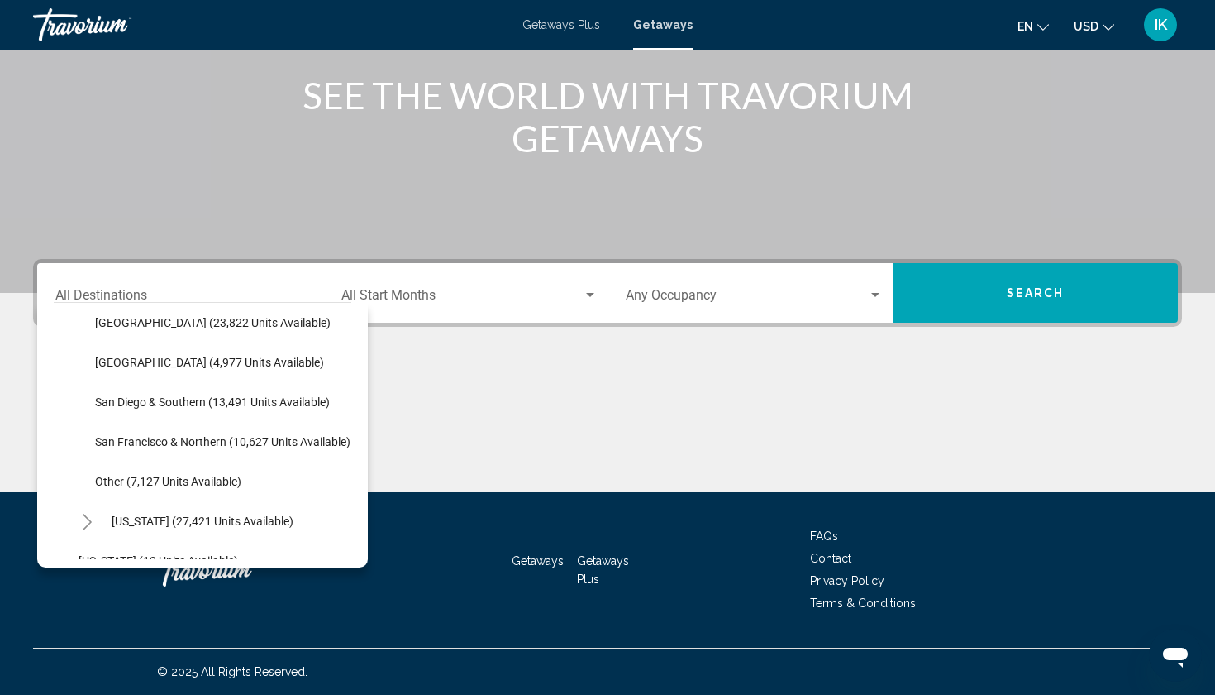
scroll to position [250, 0]
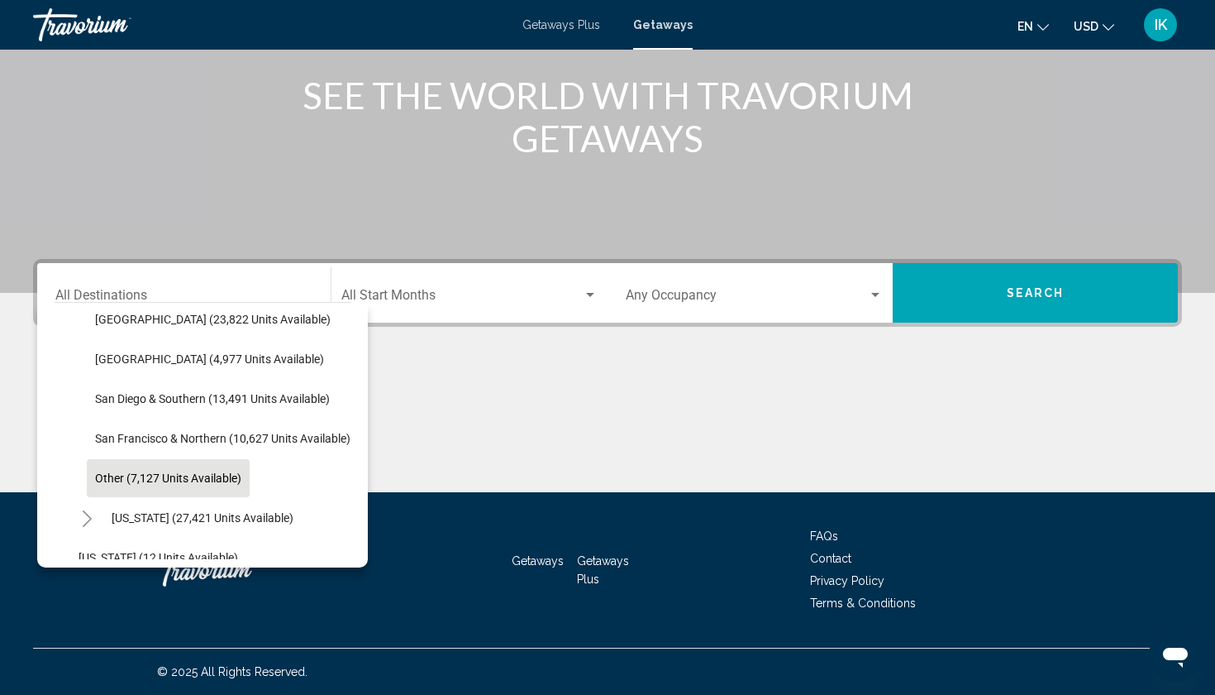
click at [97, 480] on span "Other (7,127 units available)" at bounding box center [168, 477] width 146 height 13
type input "**********"
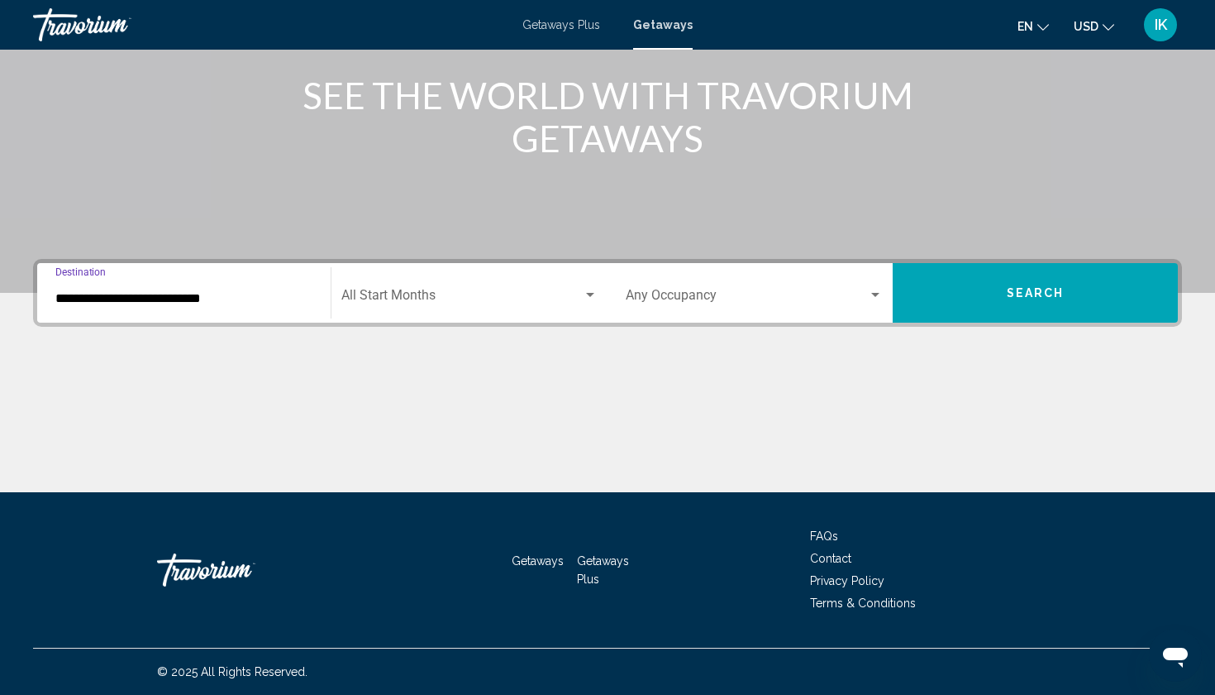
click at [587, 294] on div "Search widget" at bounding box center [590, 295] width 8 height 4
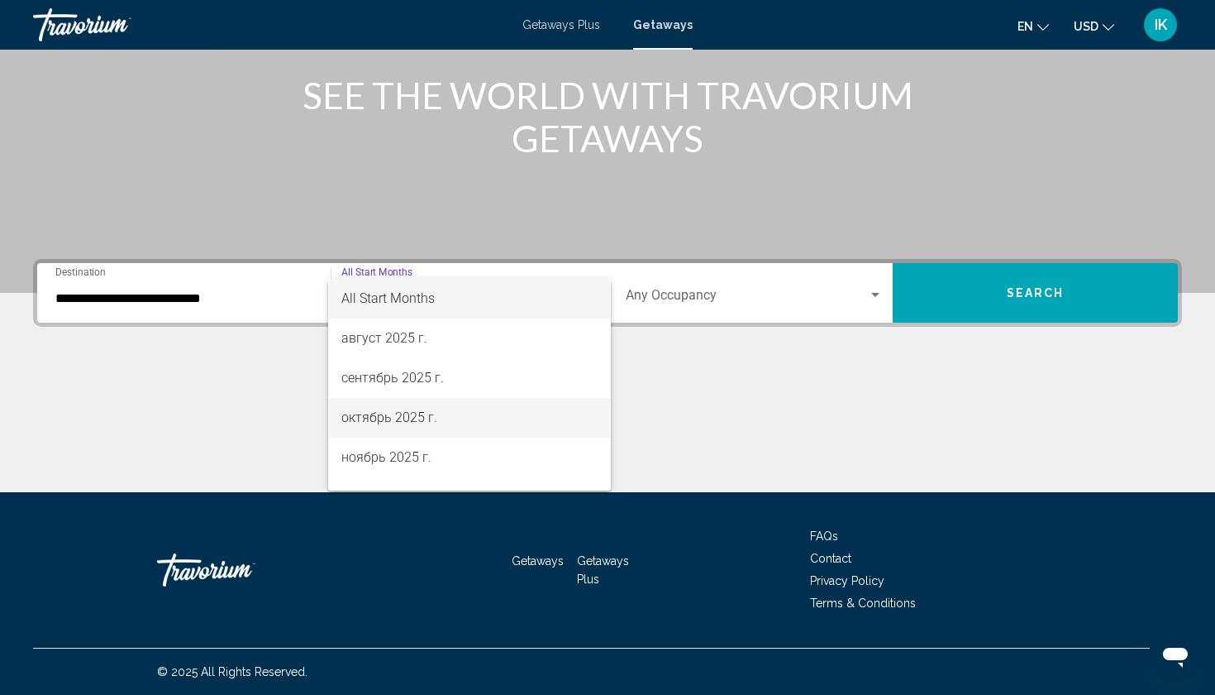
click at [476, 418] on span "октябрь 2025 г." at bounding box center [469, 418] width 256 height 40
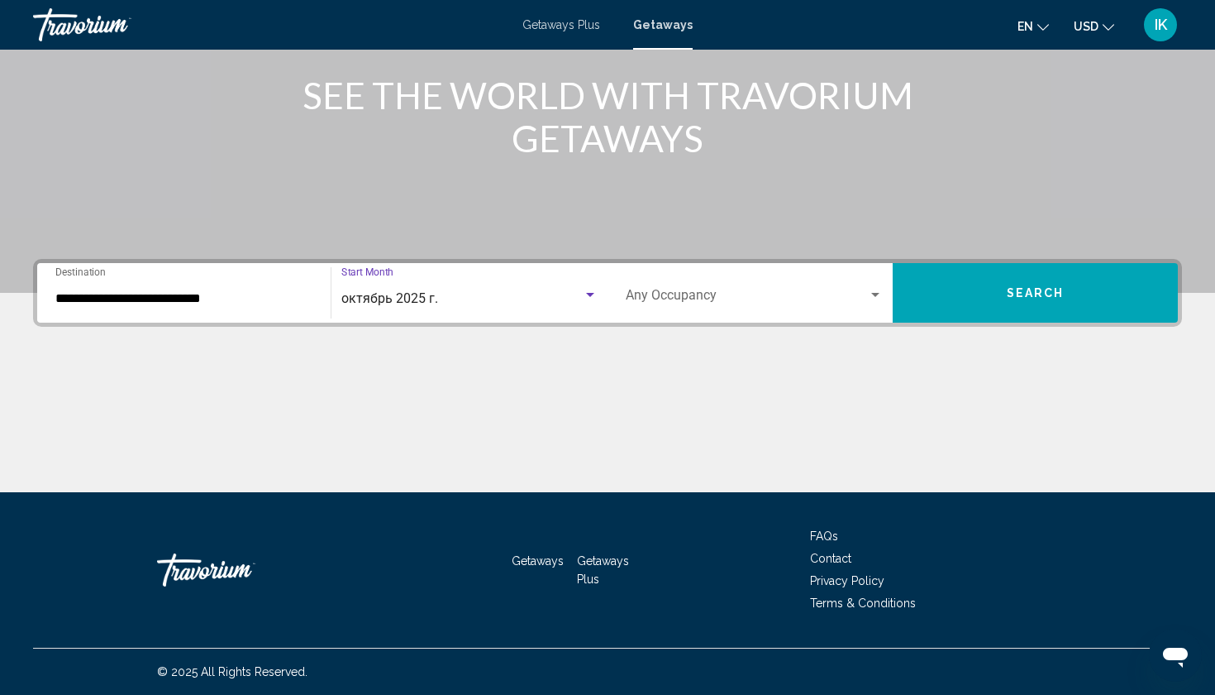
click at [883, 303] on div "Occupancy Any Occupancy" at bounding box center [754, 293] width 277 height 52
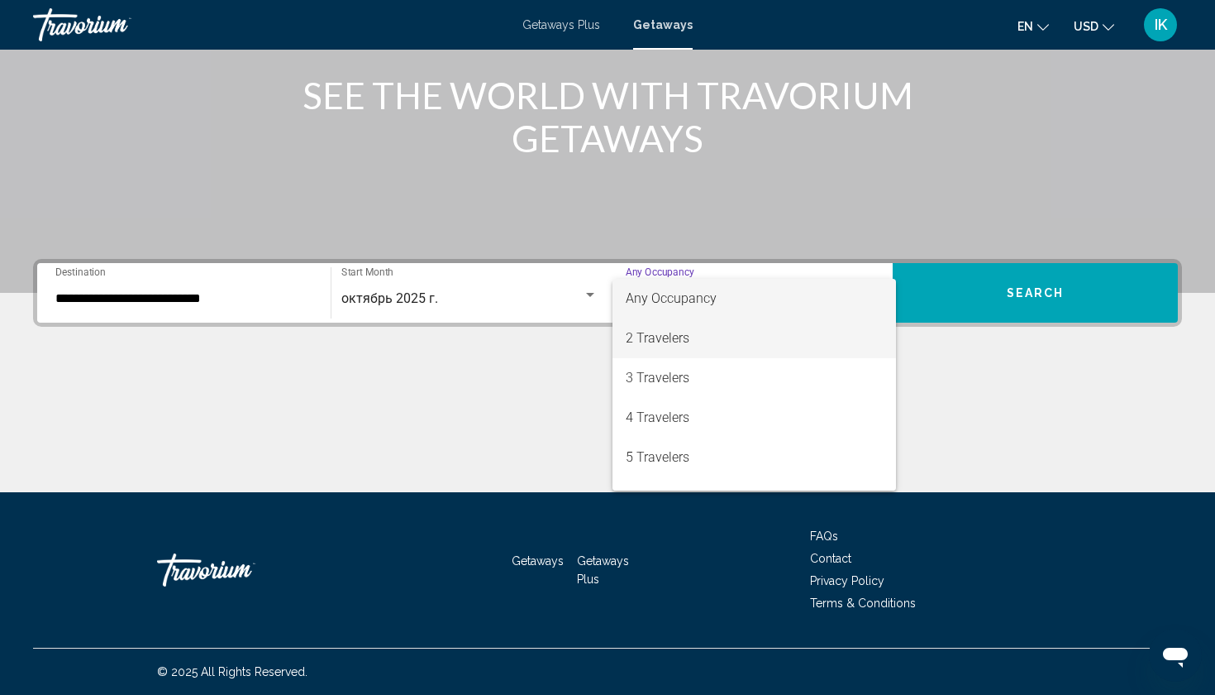
click at [824, 341] on span "2 Travelers" at bounding box center [754, 338] width 257 height 40
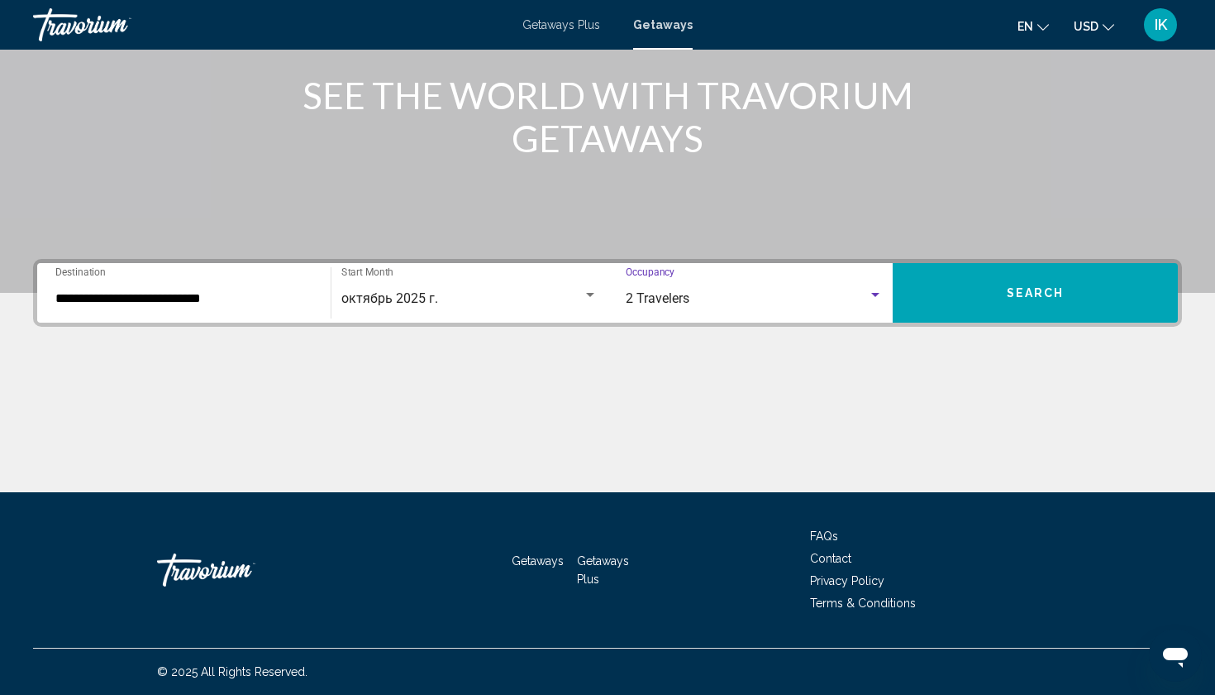
click at [1007, 284] on button "Search" at bounding box center [1035, 293] width 285 height 60
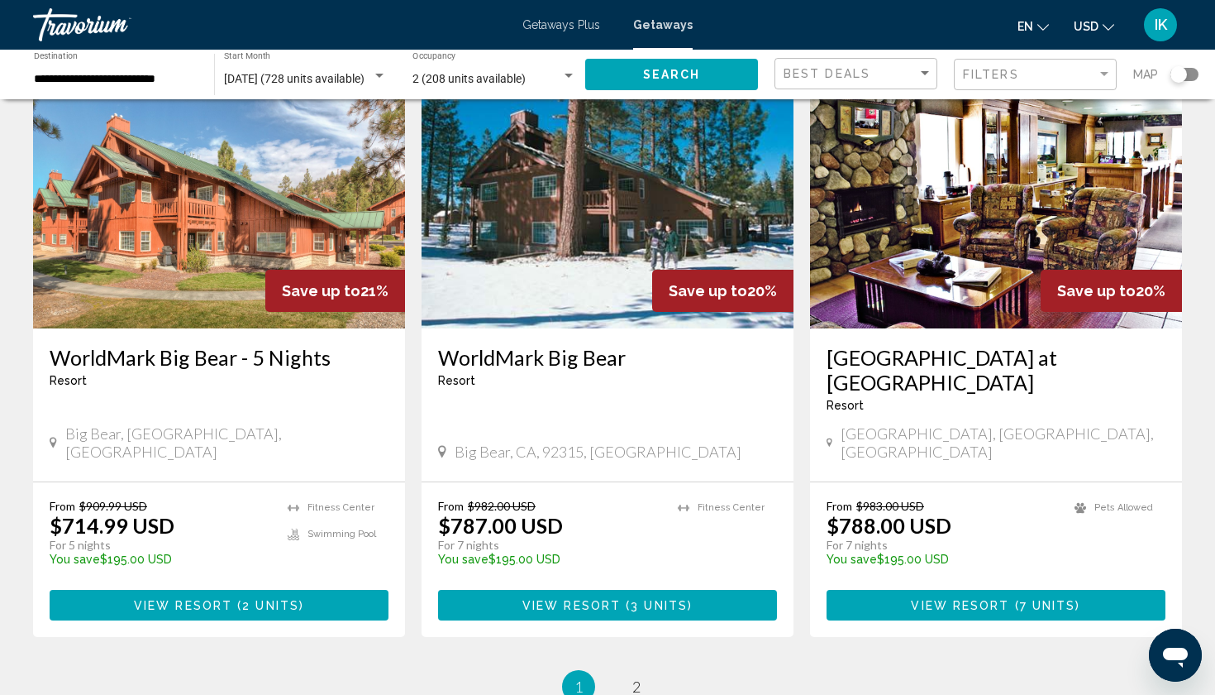
scroll to position [2022, 0]
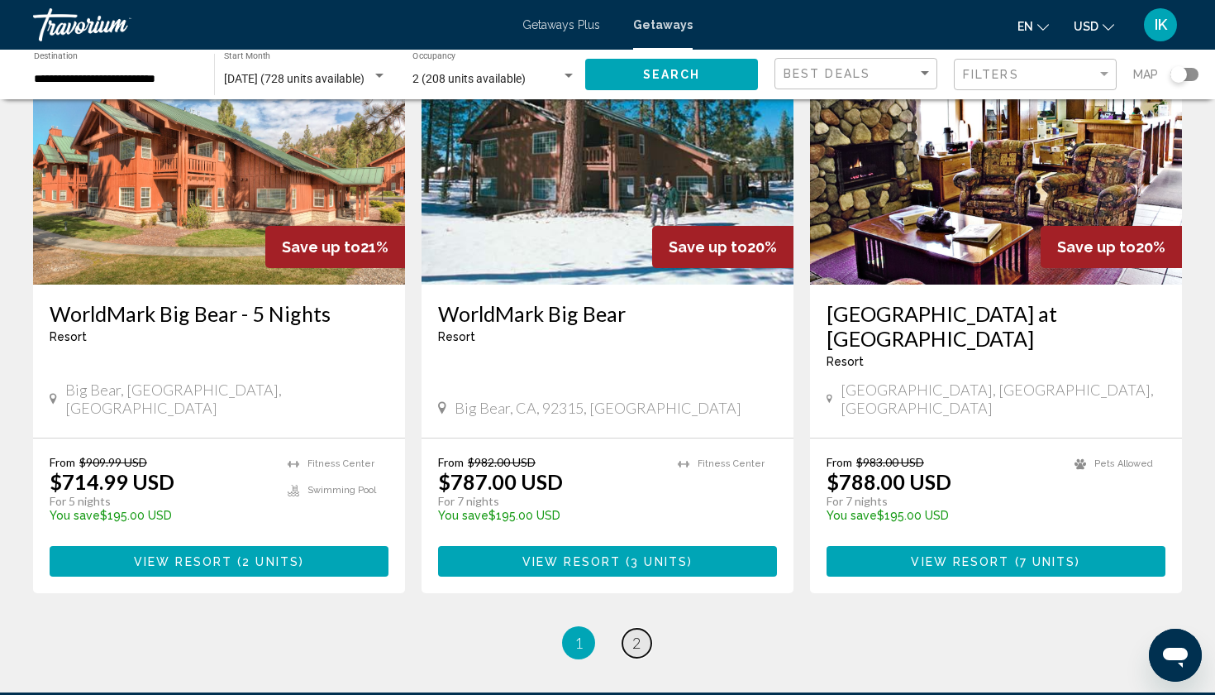
click at [635, 633] on span "2" at bounding box center [637, 642] width 8 height 18
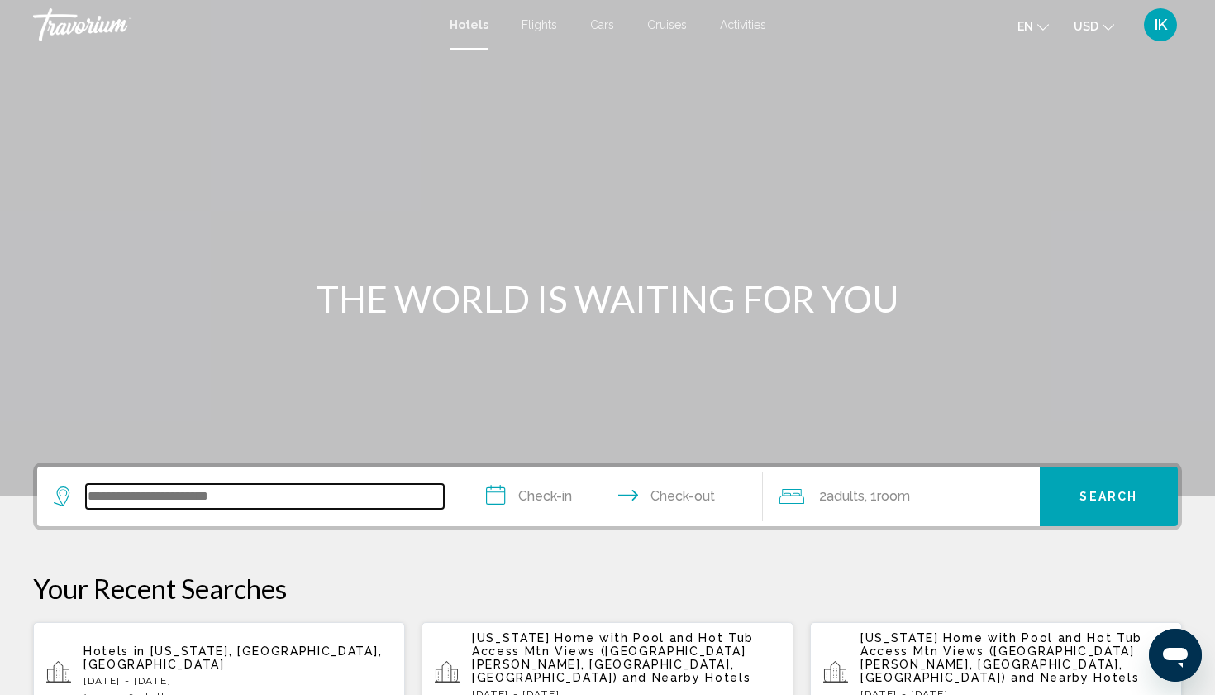
click at [106, 501] on input "Search widget" at bounding box center [265, 496] width 358 height 25
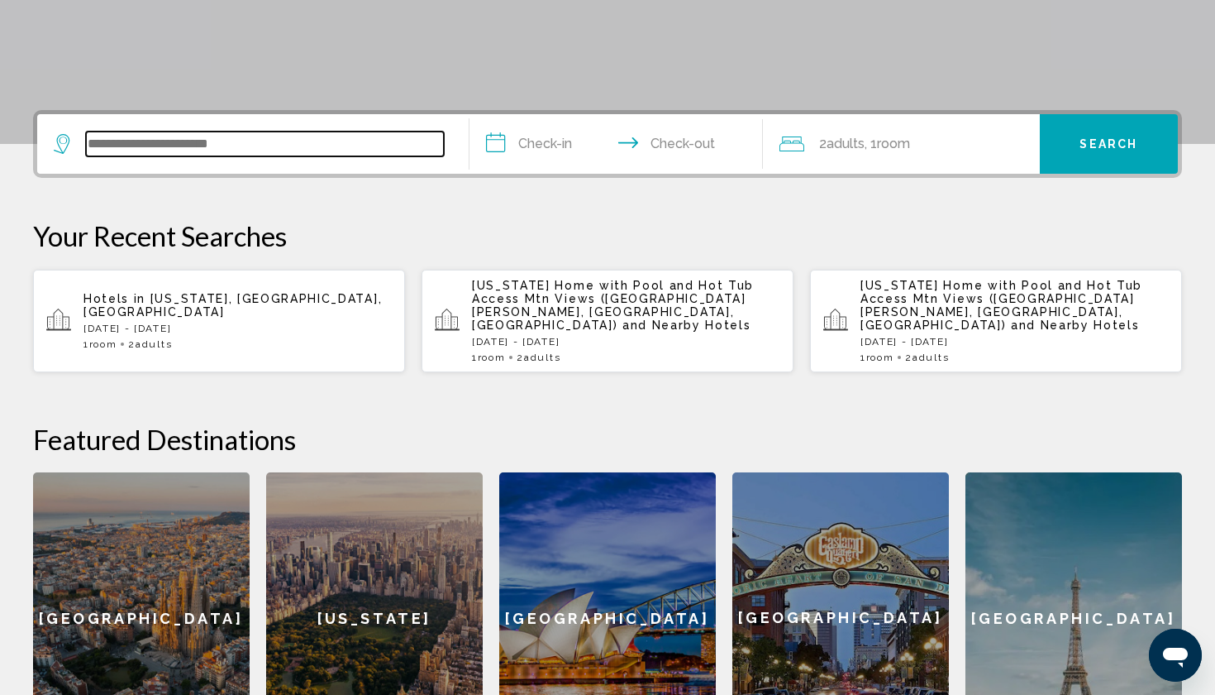
scroll to position [408, 0]
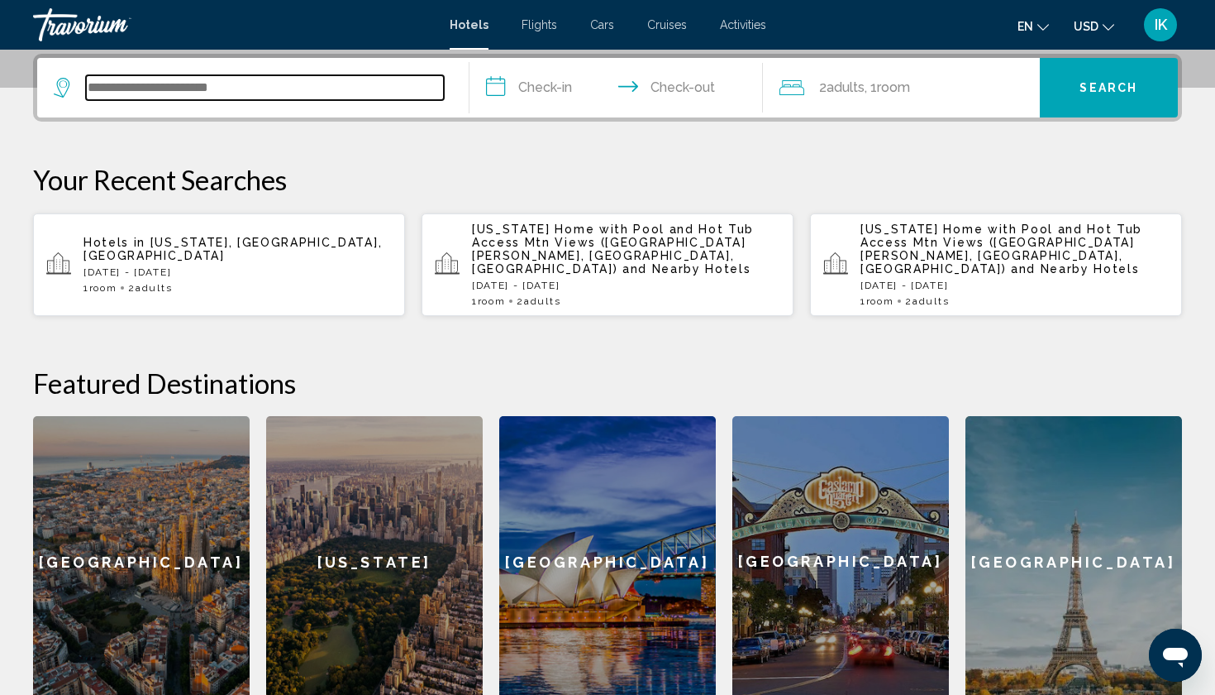
type input "*"
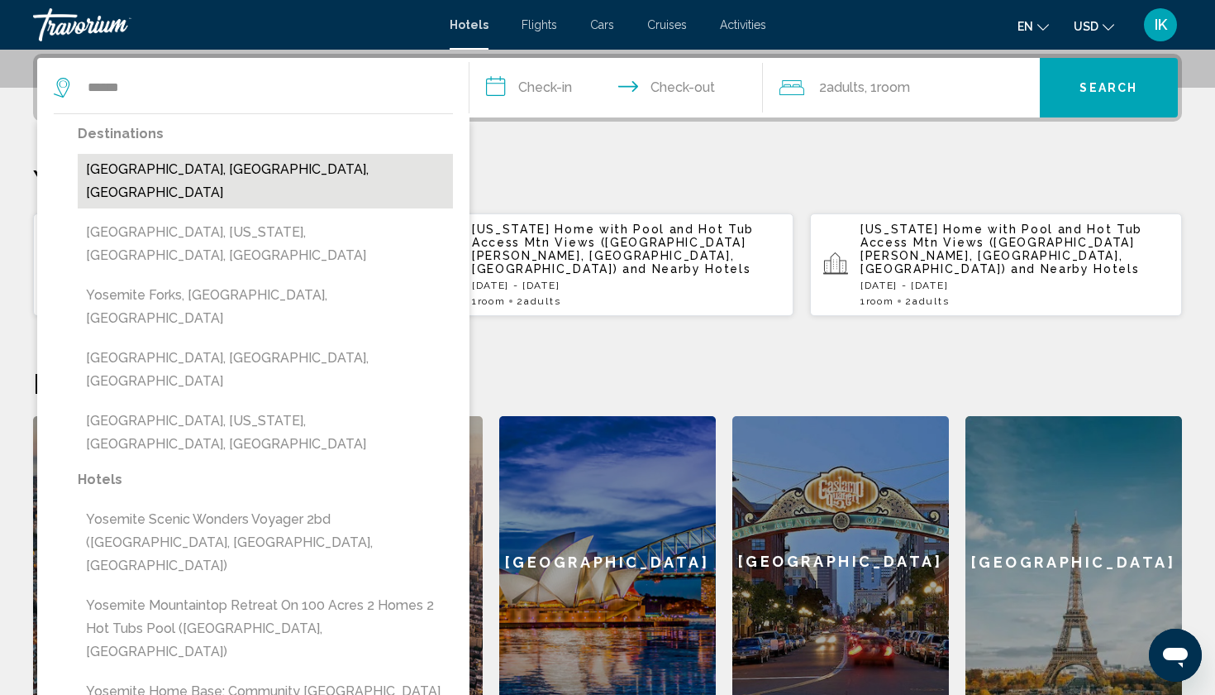
click at [122, 170] on button "[GEOGRAPHIC_DATA], [GEOGRAPHIC_DATA], [GEOGRAPHIC_DATA]" at bounding box center [265, 181] width 375 height 55
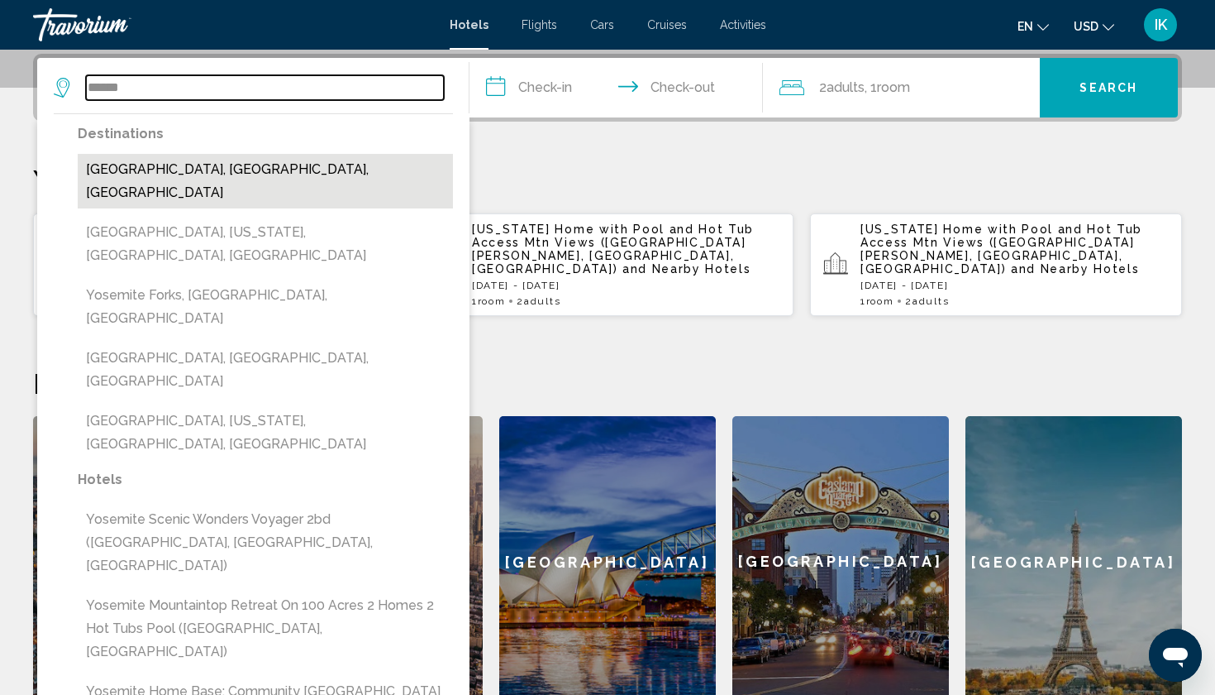
type input "**********"
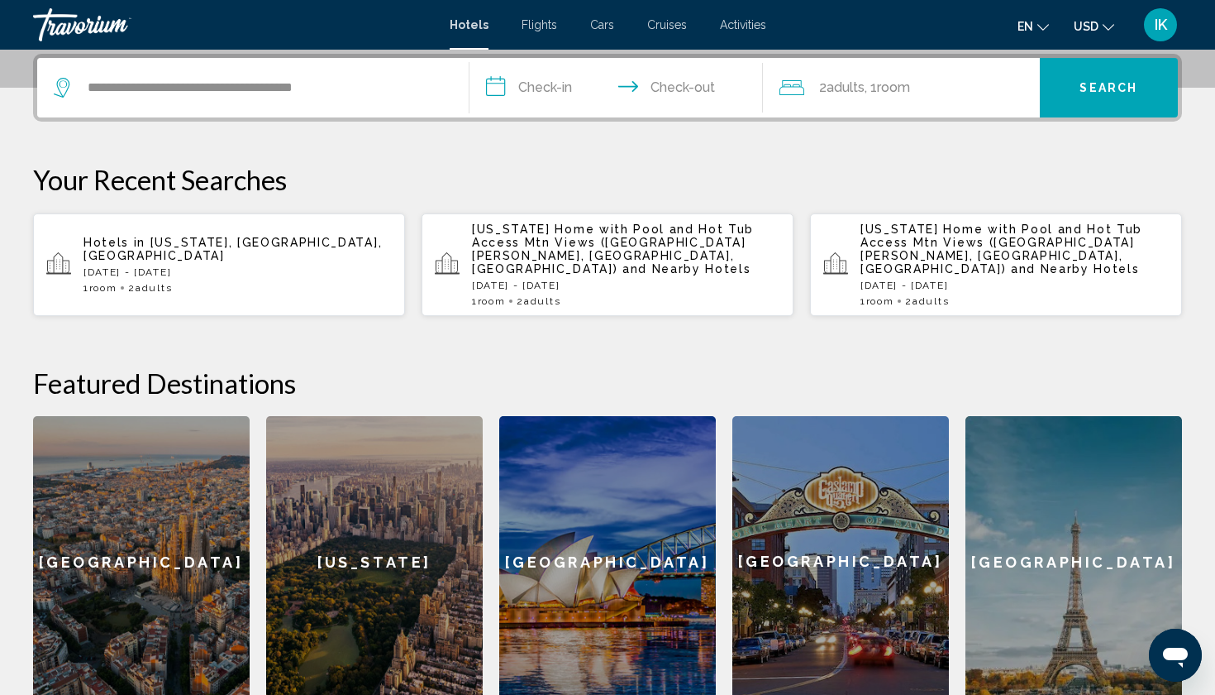
click at [559, 71] on input "**********" at bounding box center [620, 90] width 300 height 64
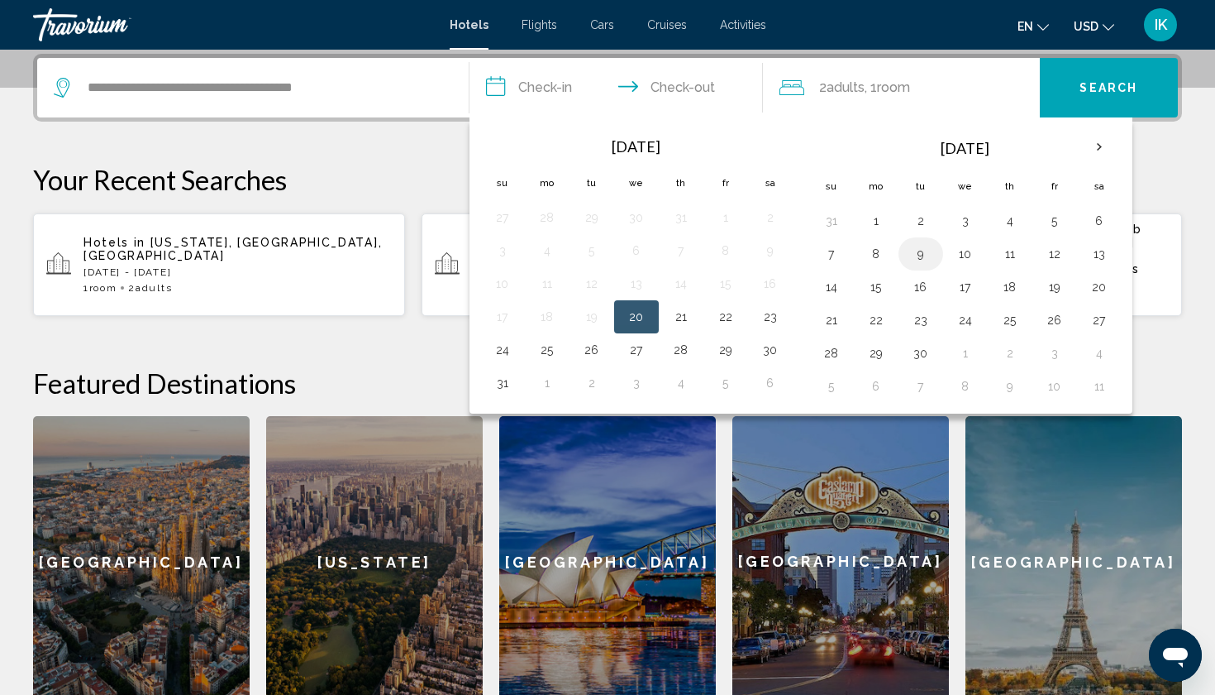
click at [925, 255] on button "9" at bounding box center [921, 253] width 26 height 23
click at [1051, 247] on button "12" at bounding box center [1055, 253] width 26 height 23
type input "**********"
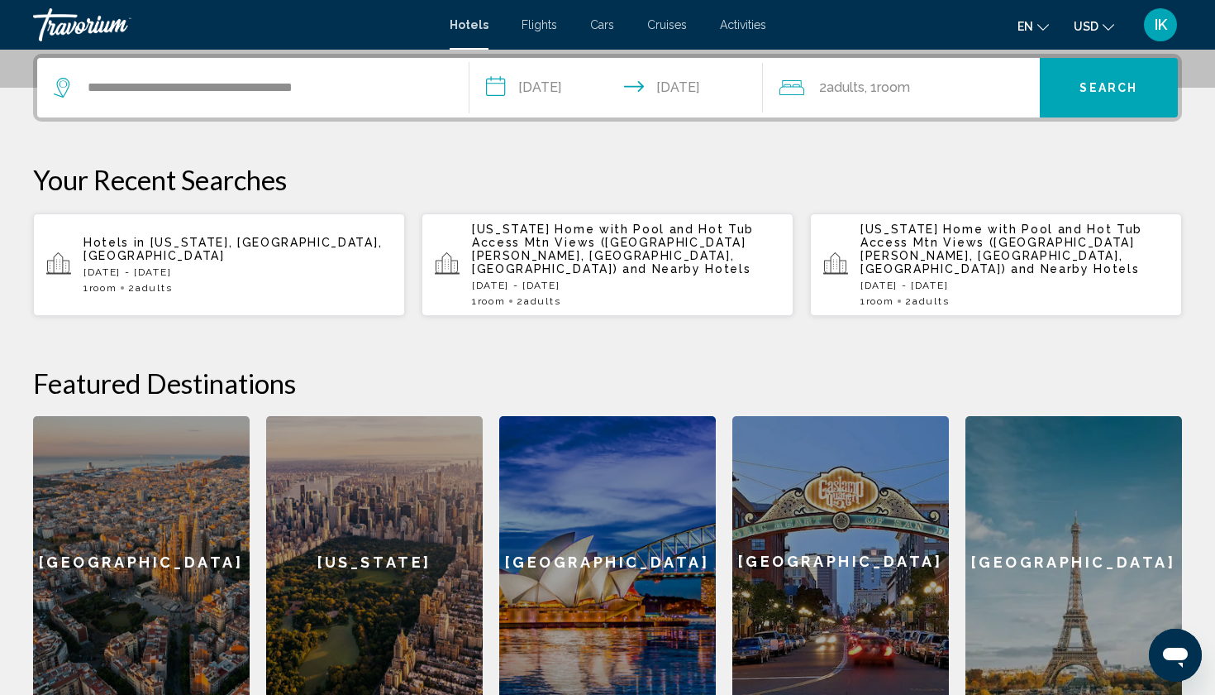
click at [1073, 87] on button "Search" at bounding box center [1109, 88] width 139 height 60
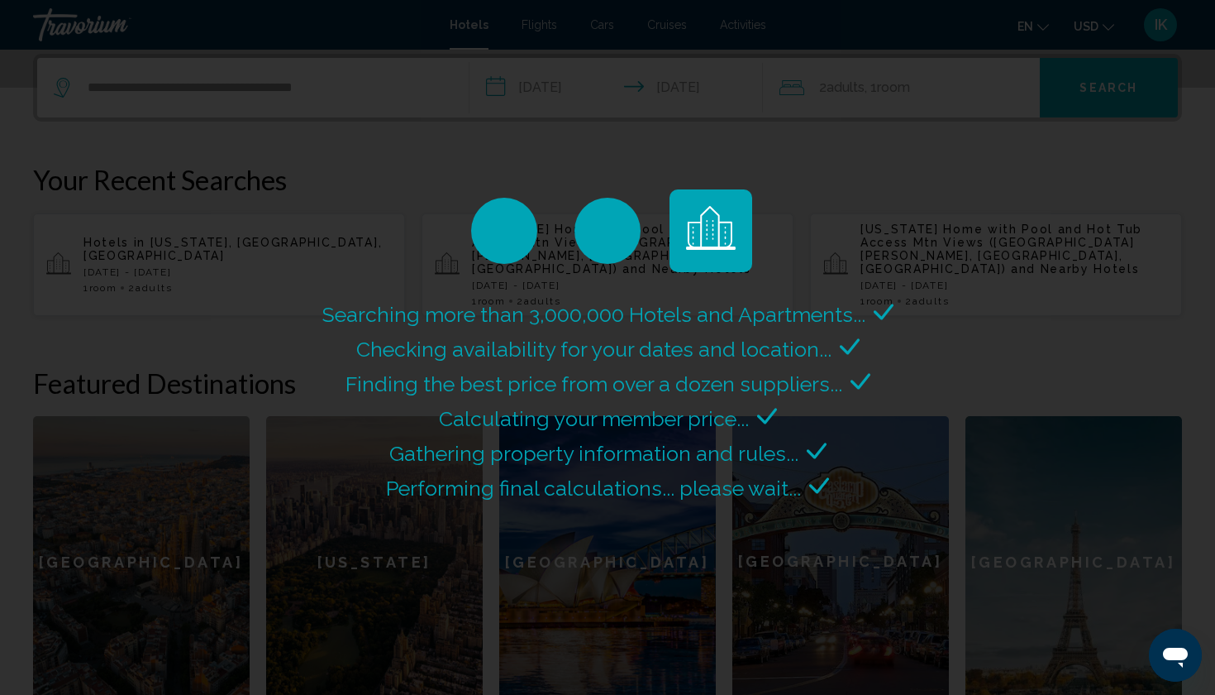
scroll to position [0, 0]
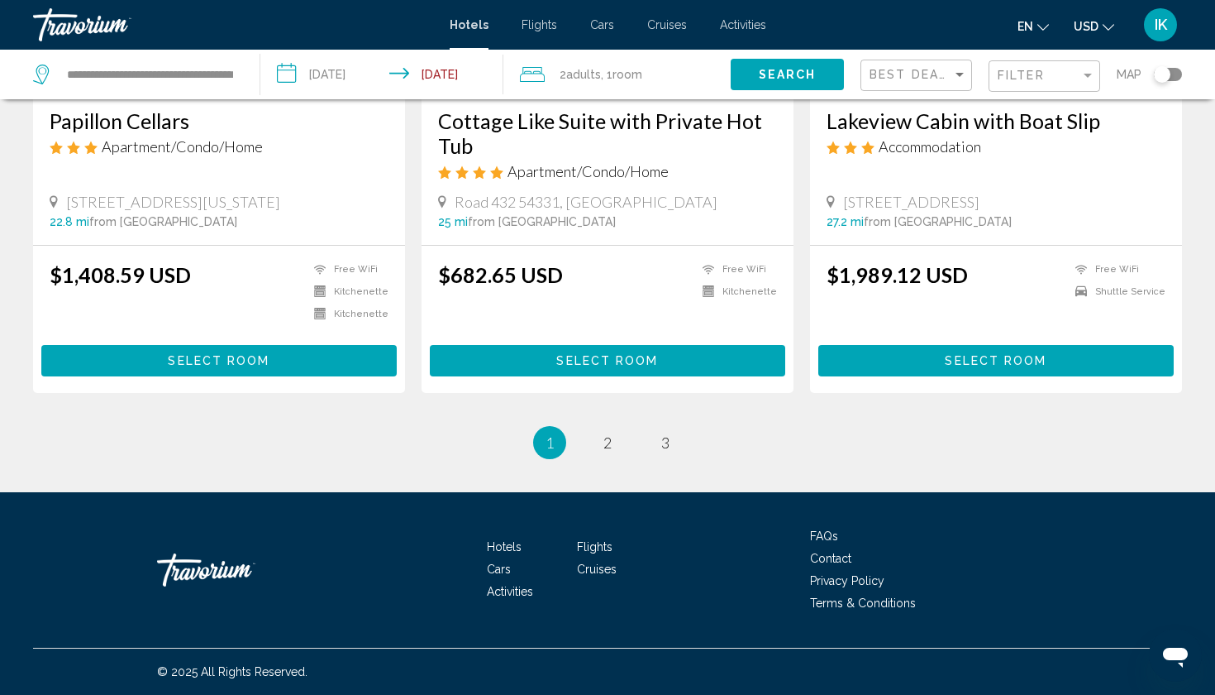
scroll to position [2127, 0]
click at [608, 439] on span "2" at bounding box center [608, 442] width 8 height 18
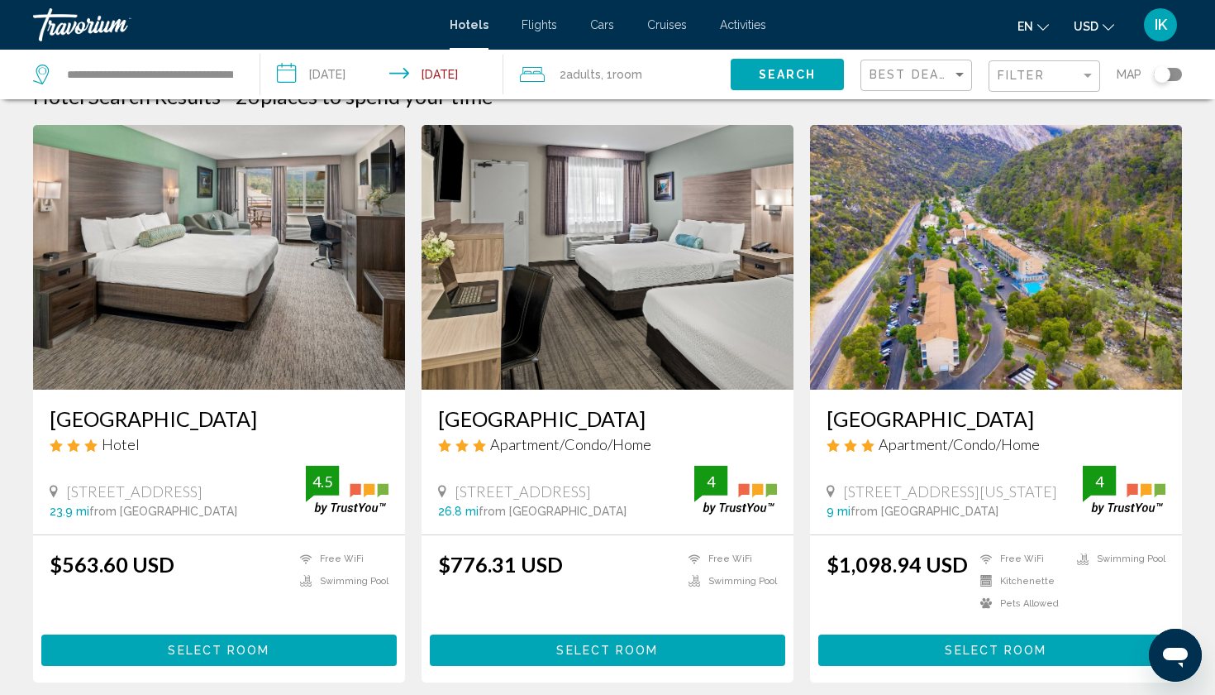
click at [328, 74] on input "**********" at bounding box center [385, 77] width 251 height 55
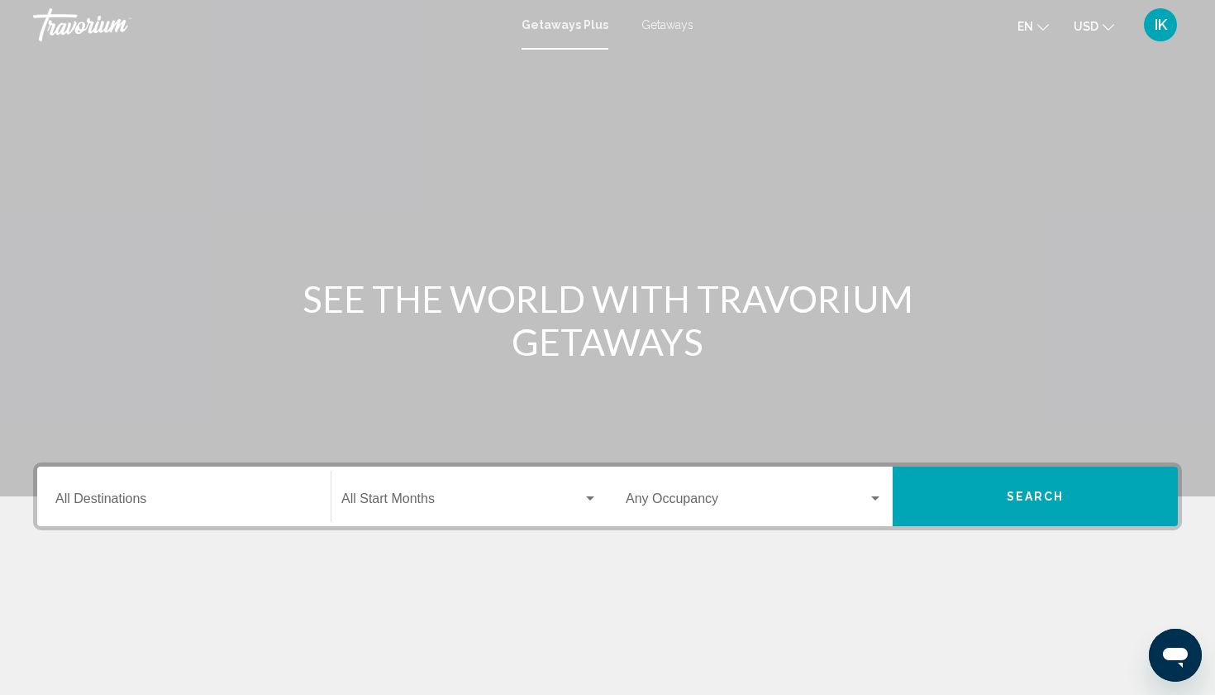
click at [674, 26] on span "Getaways" at bounding box center [668, 24] width 52 height 13
click at [183, 489] on div "Destination All Destinations" at bounding box center [183, 496] width 257 height 52
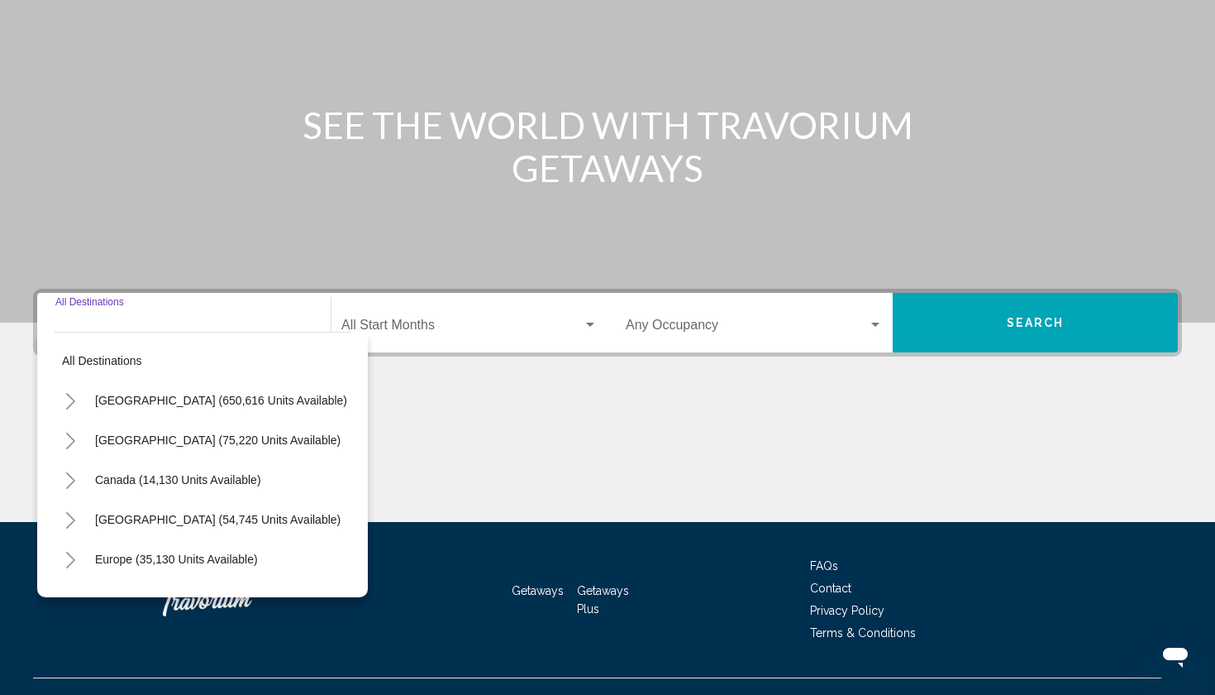
scroll to position [203, 0]
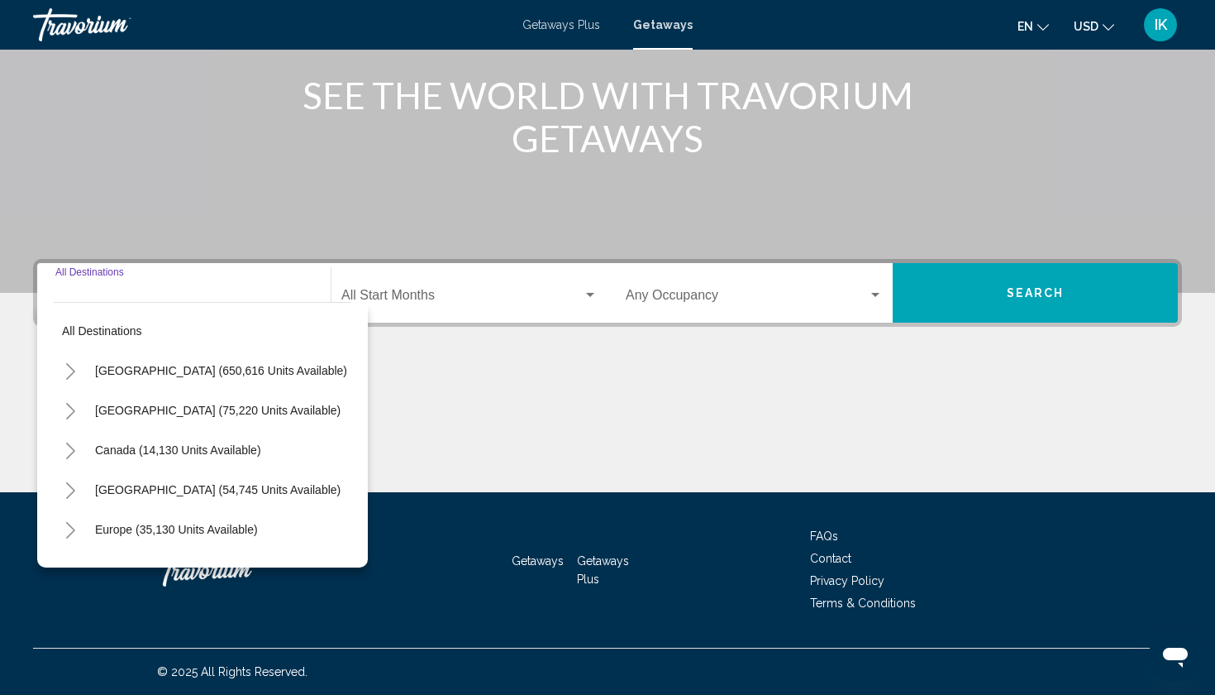
click at [73, 363] on icon "Toggle United States (650,616 units available)" at bounding box center [70, 371] width 12 height 17
click at [87, 491] on icon "Toggle California (73,460 units available)" at bounding box center [87, 490] width 12 height 17
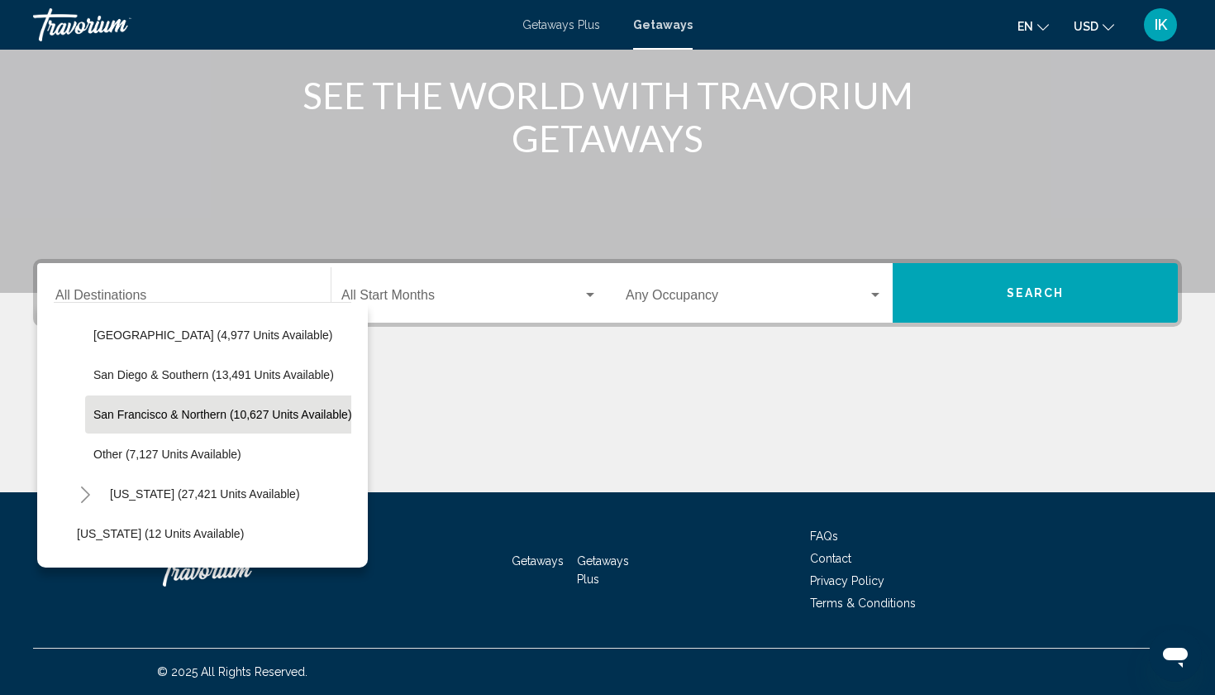
scroll to position [276, 2]
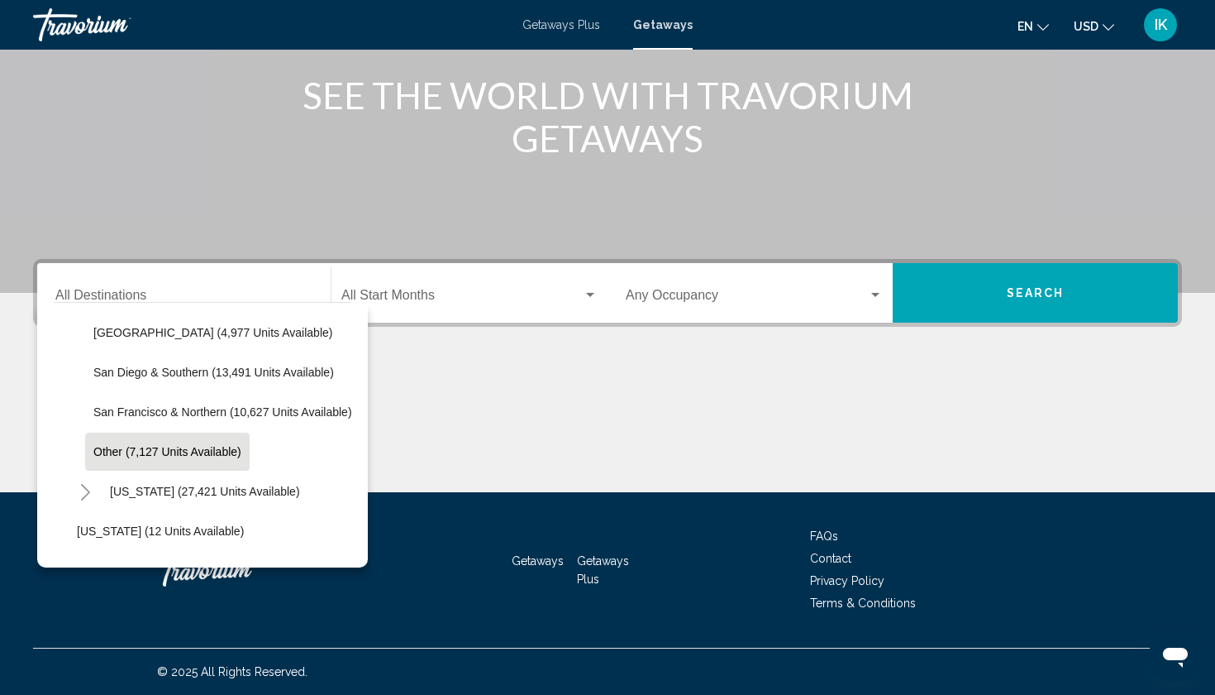
click at [142, 446] on span "Other (7,127 units available)" at bounding box center [167, 451] width 148 height 13
type input "**********"
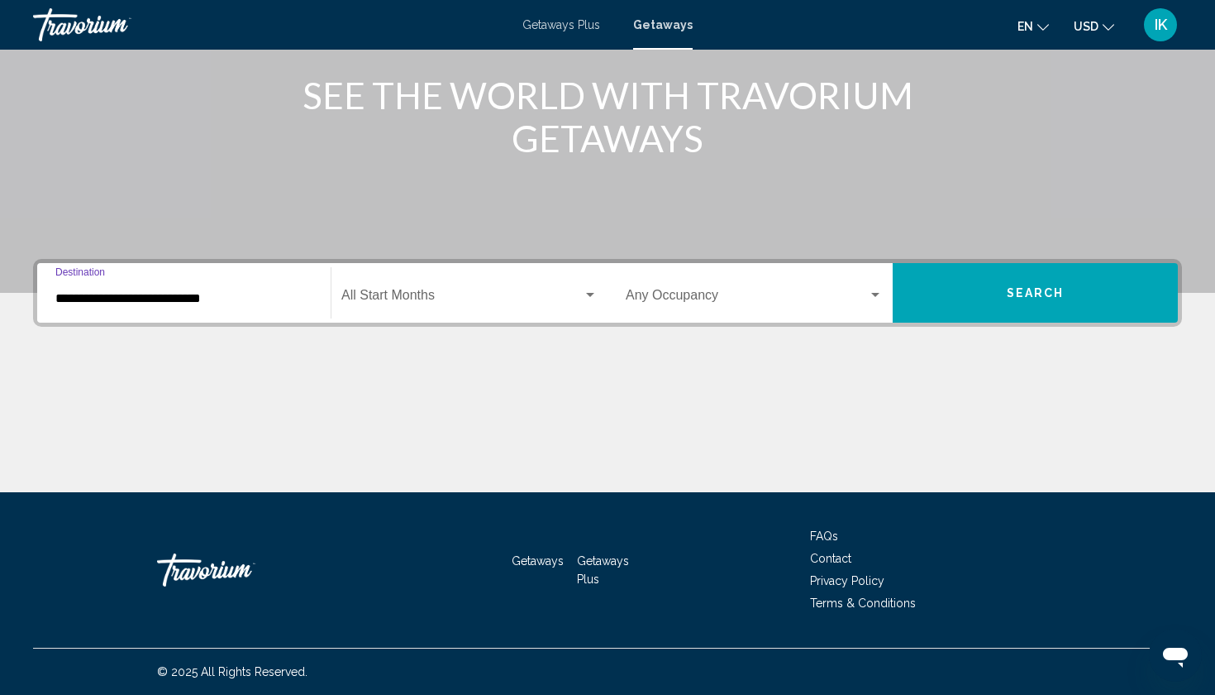
click at [590, 300] on div "Search widget" at bounding box center [590, 295] width 15 height 13
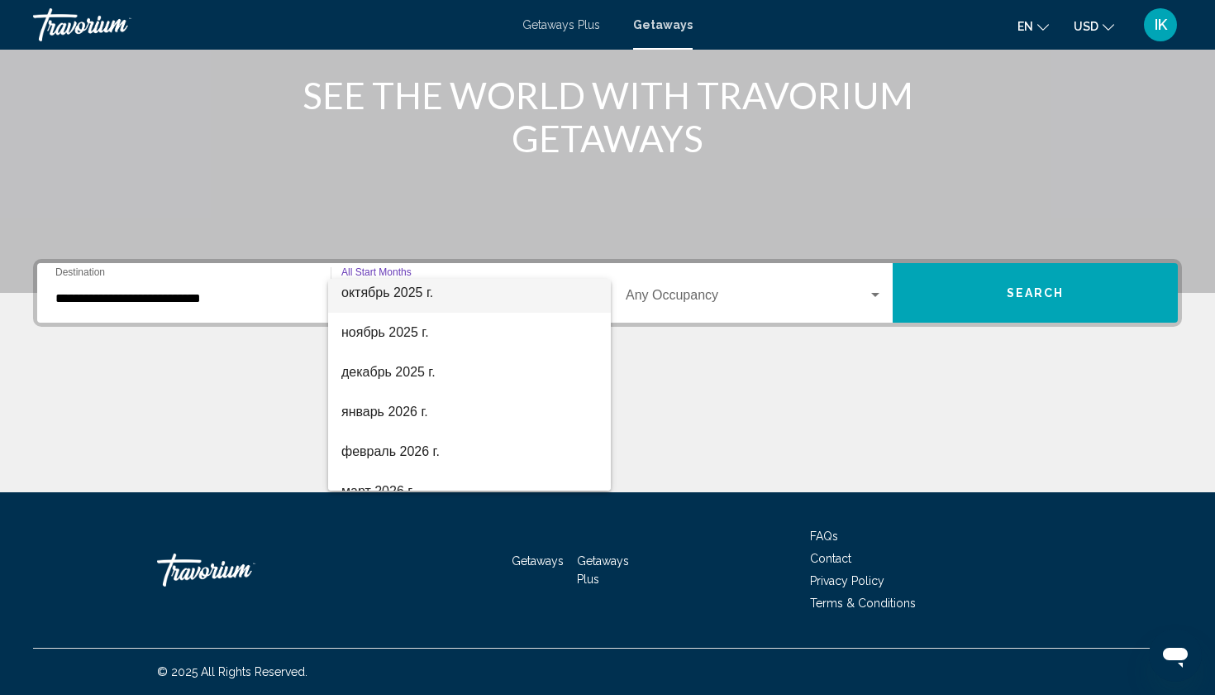
scroll to position [146, 0]
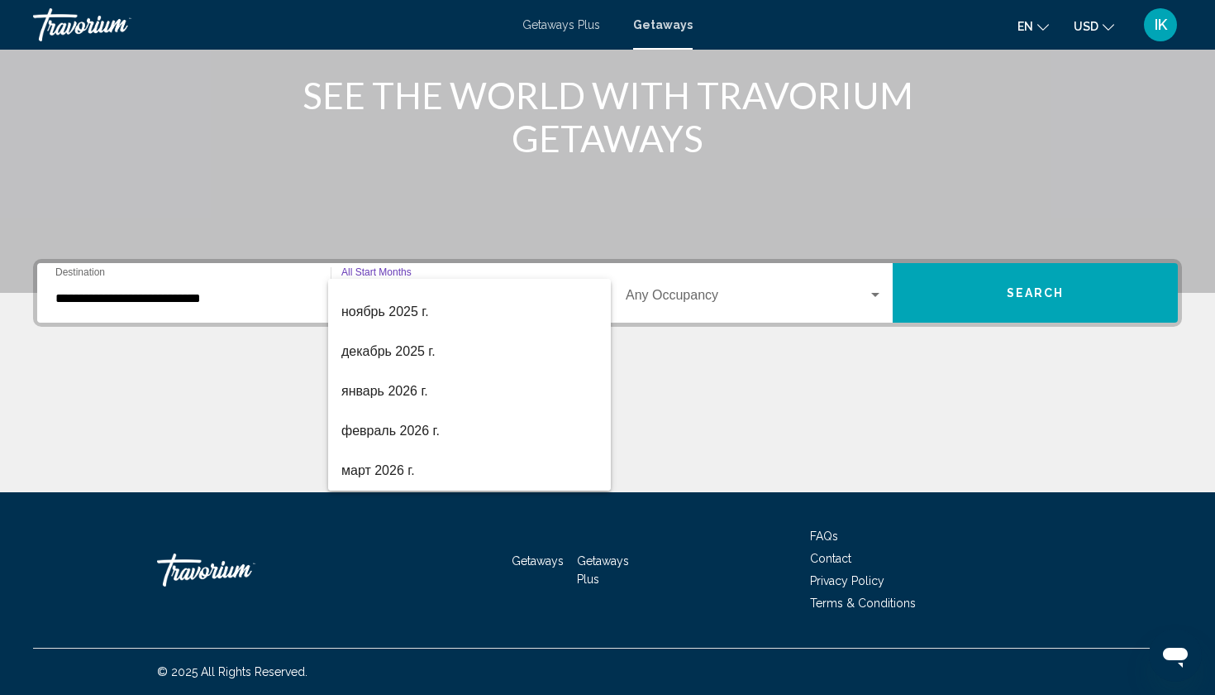
click at [274, 294] on div at bounding box center [607, 347] width 1215 height 695
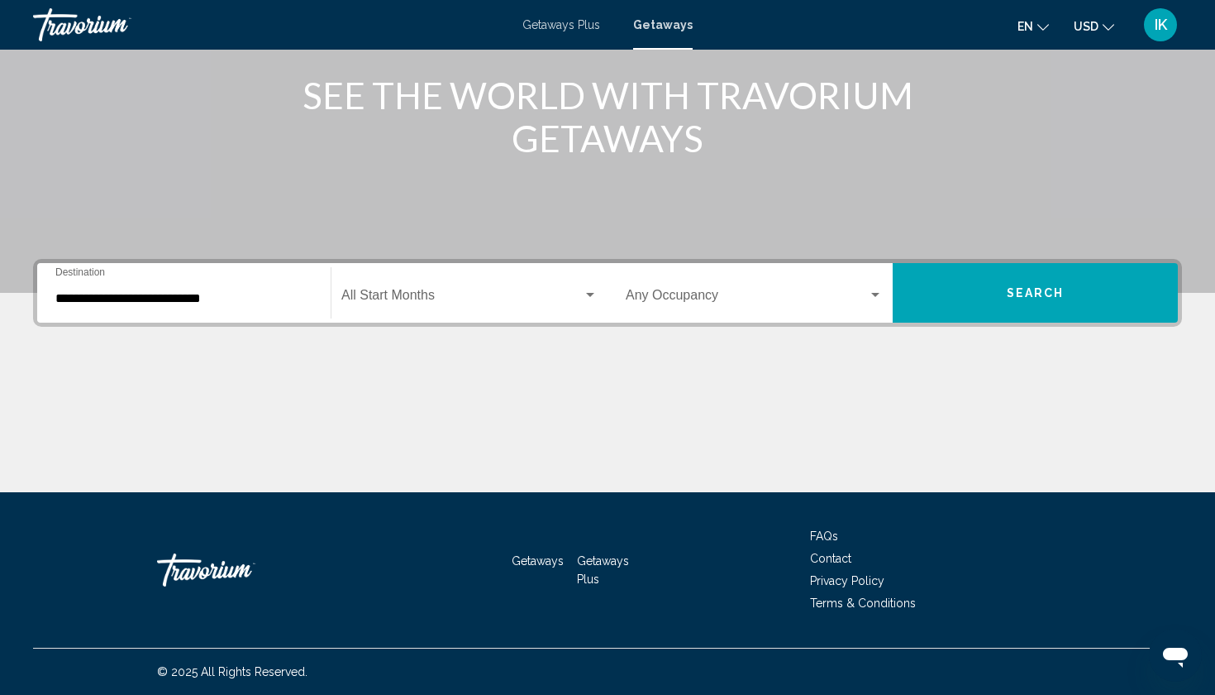
click at [274, 294] on input "**********" at bounding box center [183, 298] width 257 height 15
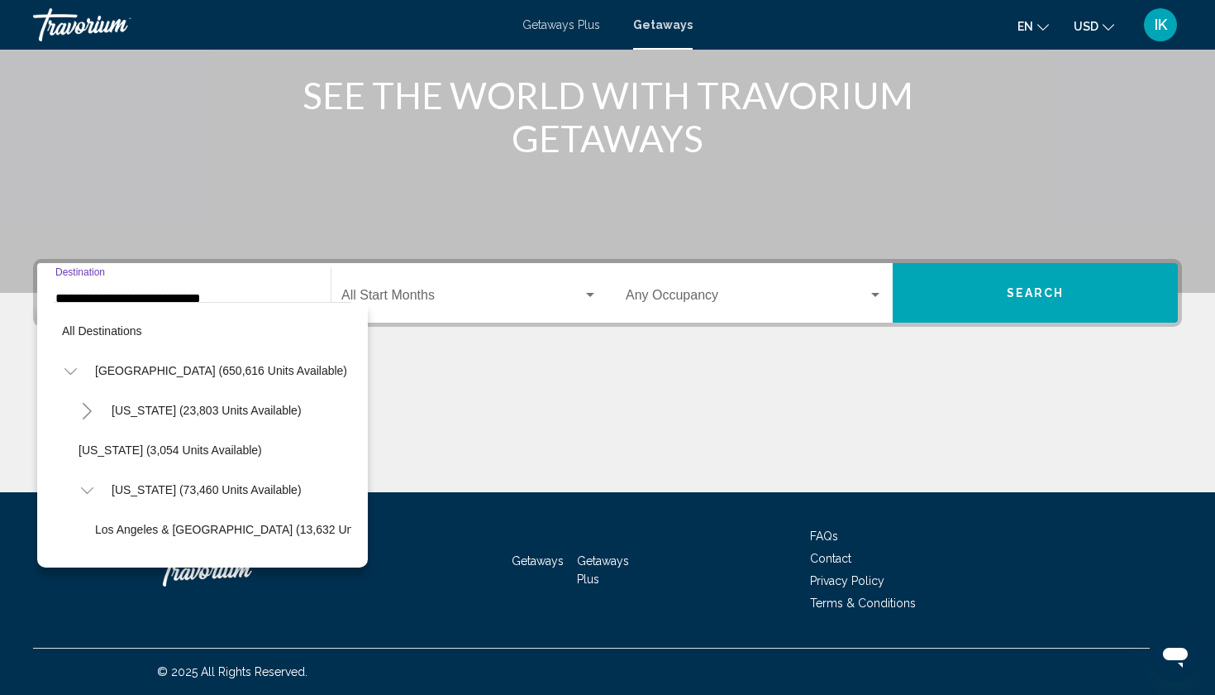
scroll to position [297, 0]
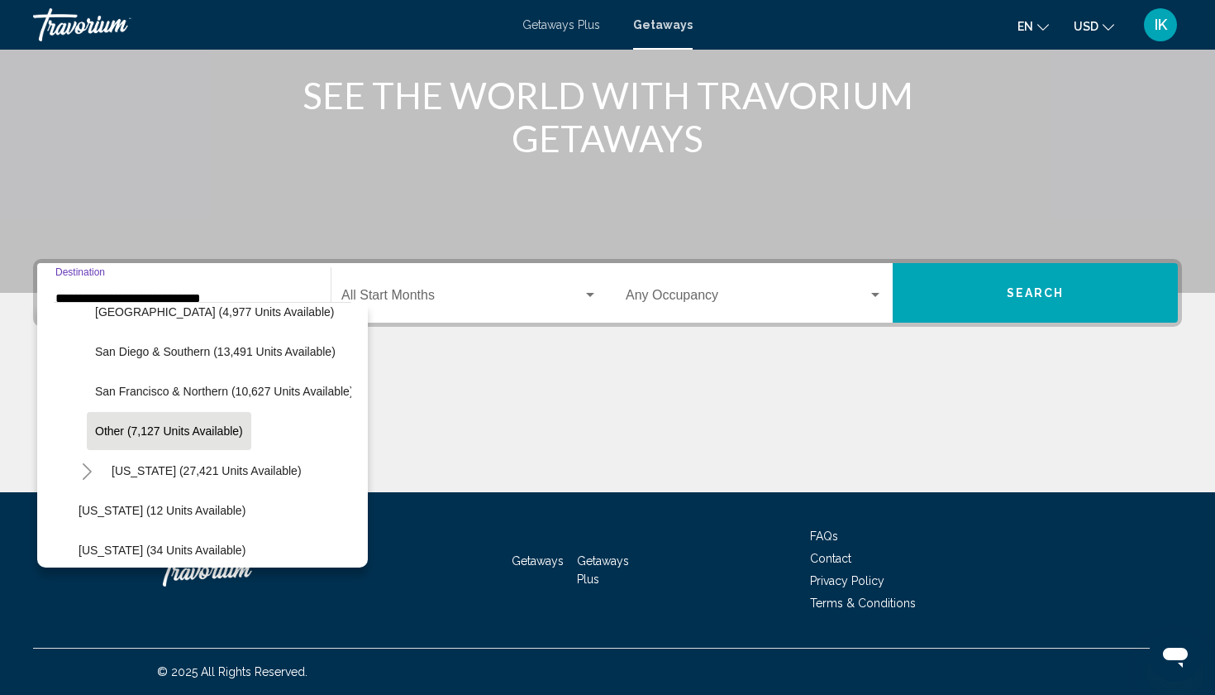
click at [580, 294] on span "Search widget" at bounding box center [461, 298] width 241 height 15
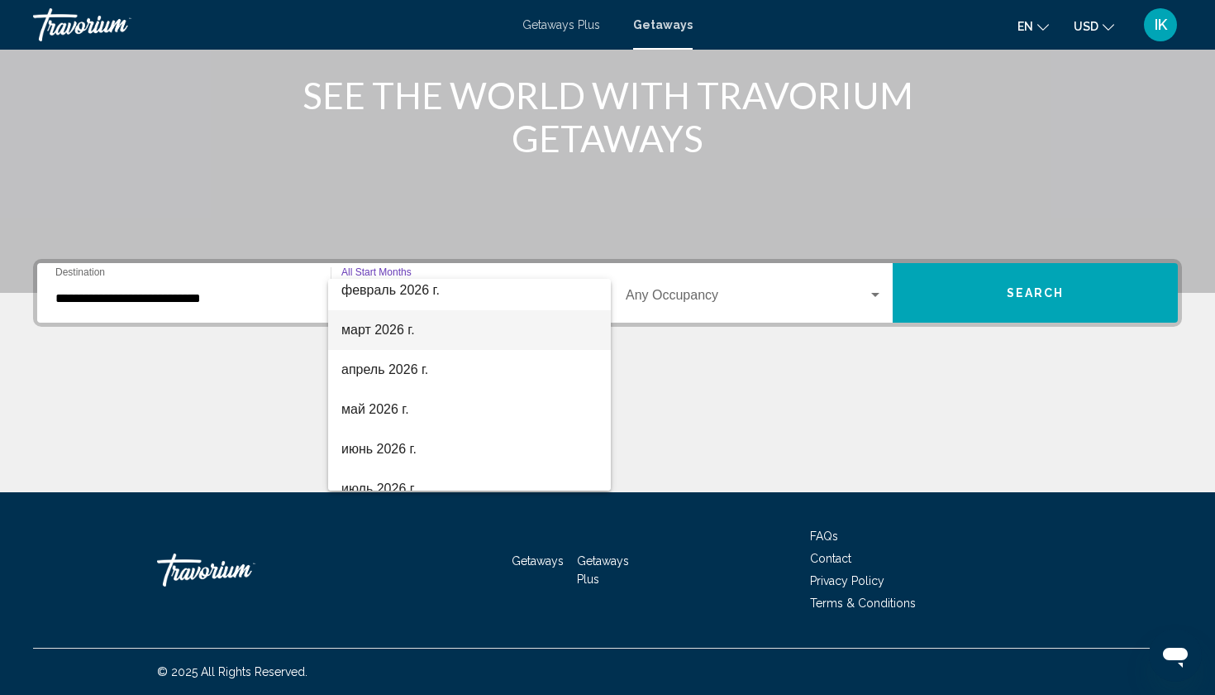
scroll to position [287, 0]
click at [273, 286] on div at bounding box center [607, 347] width 1215 height 695
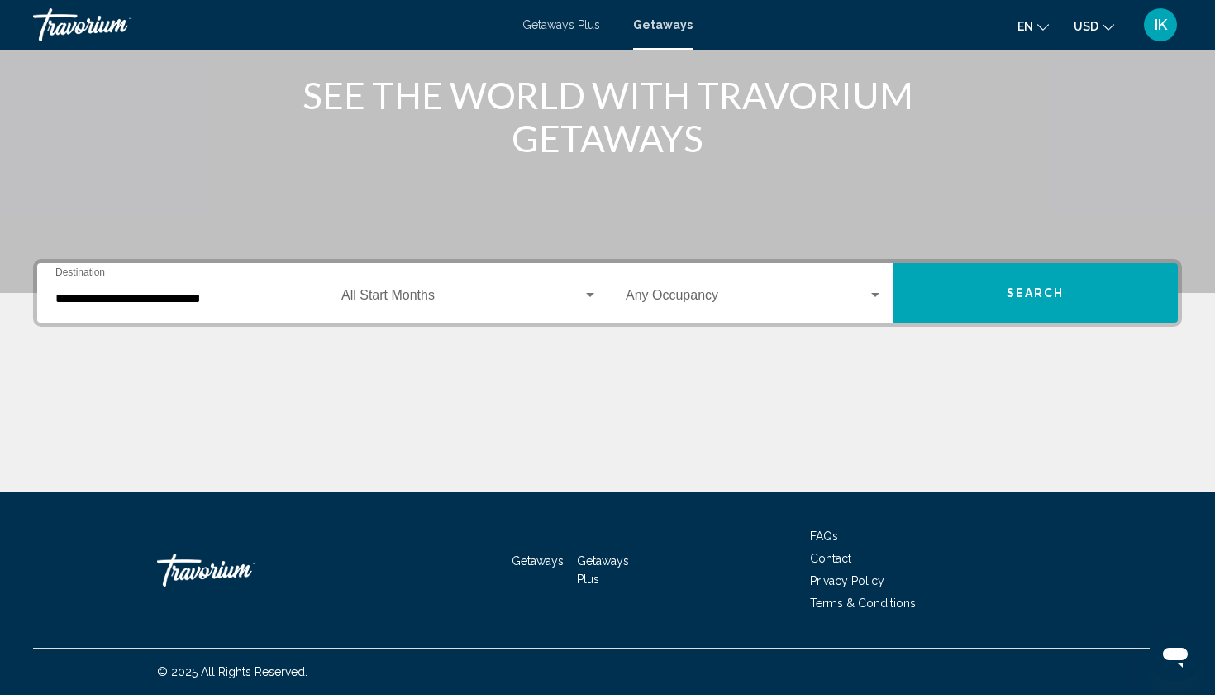
click at [266, 305] on input "**********" at bounding box center [183, 298] width 257 height 15
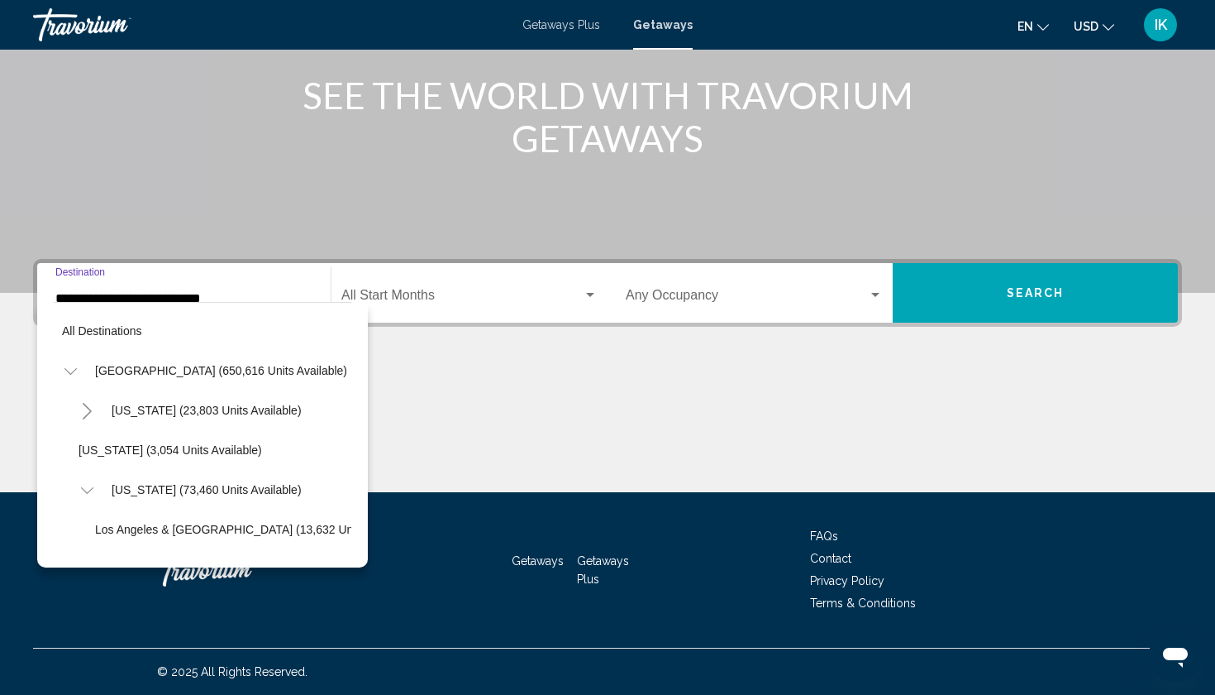
scroll to position [297, 0]
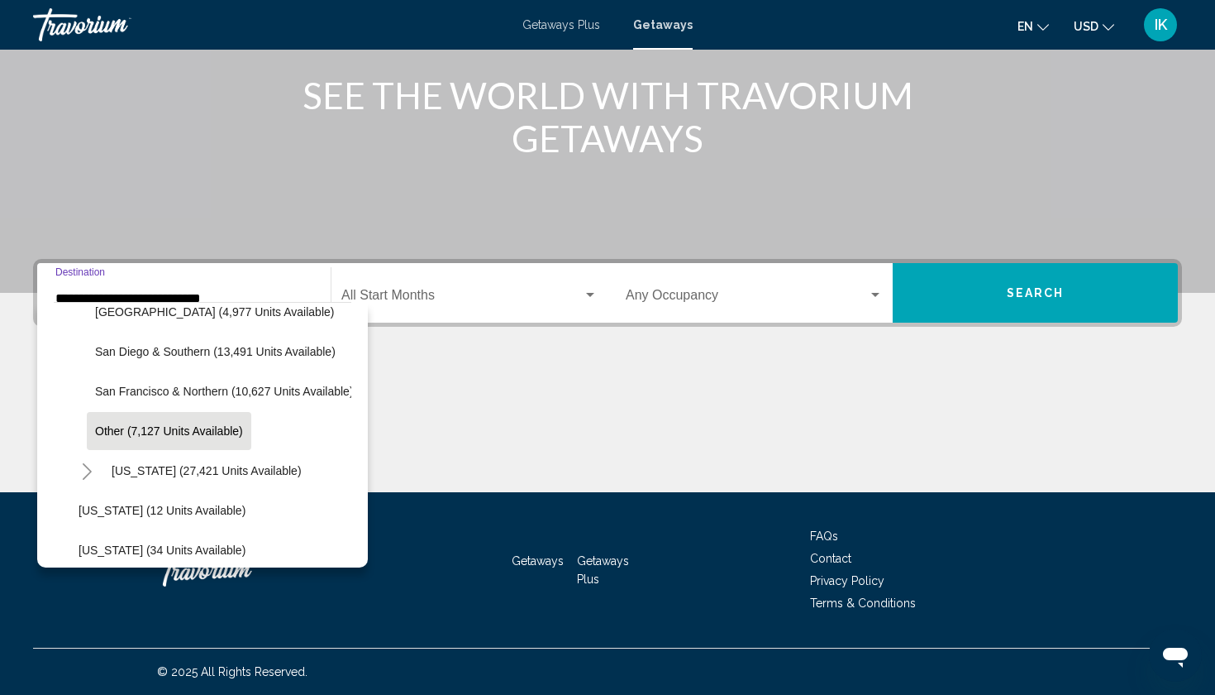
click at [133, 441] on button "Other (7,127 units available)" at bounding box center [169, 431] width 165 height 38
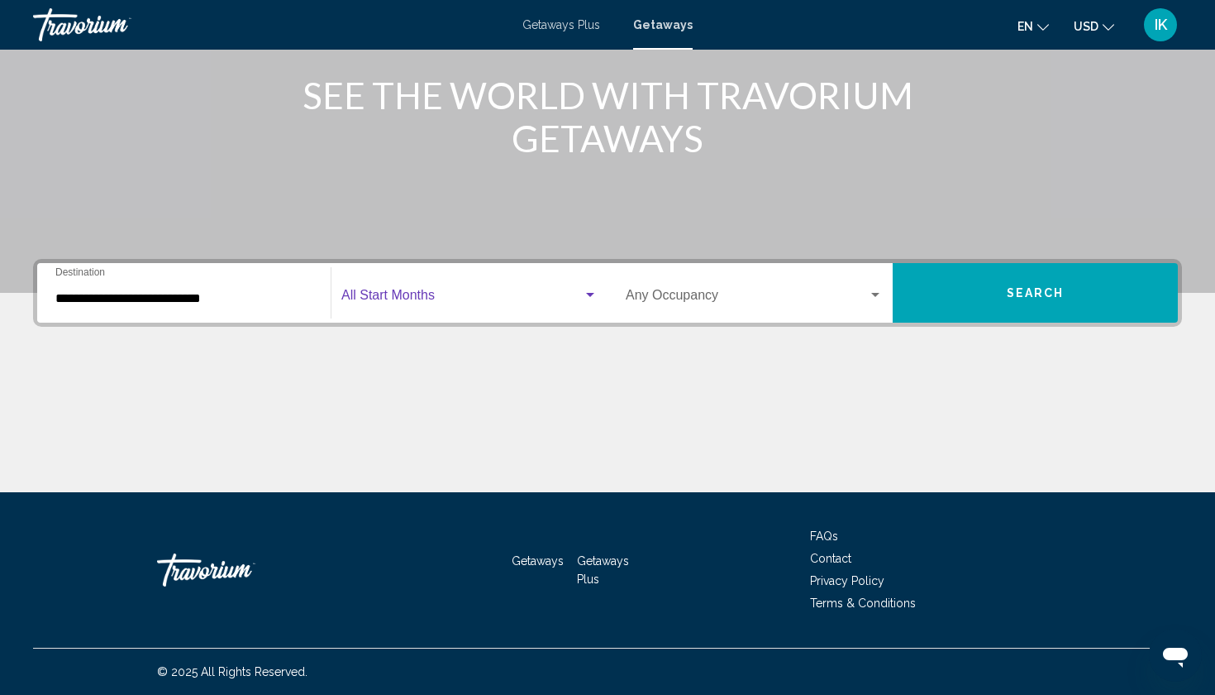
click at [544, 295] on span "Search widget" at bounding box center [461, 298] width 241 height 15
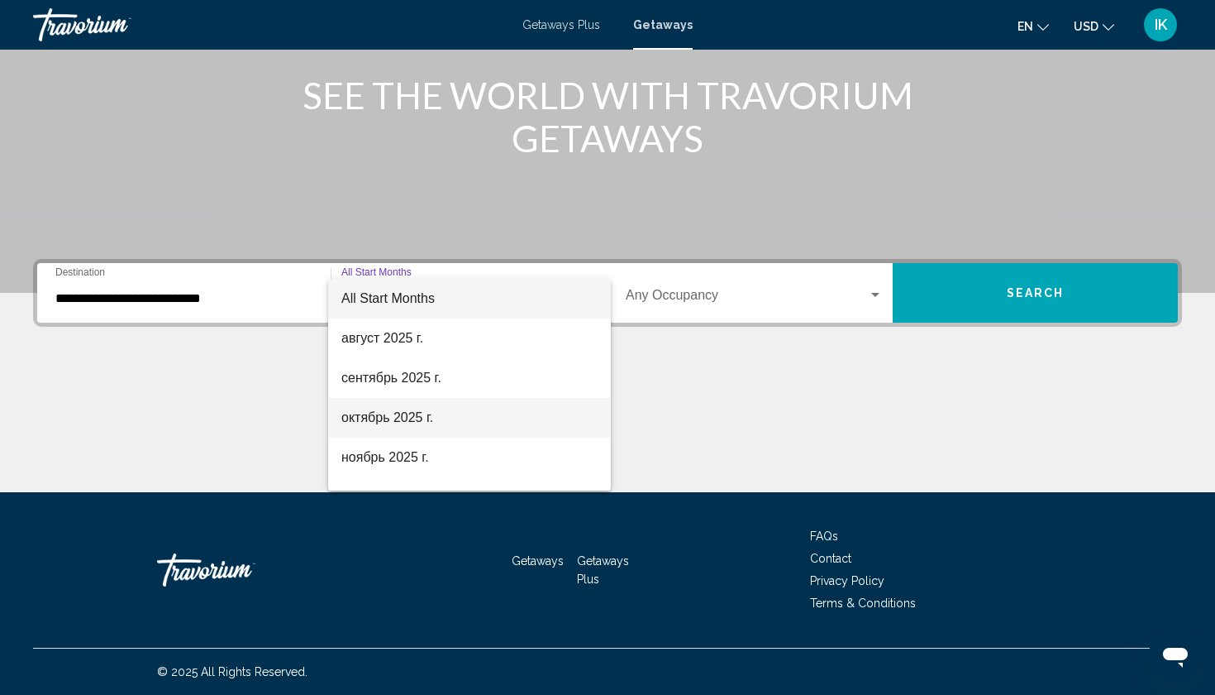
scroll to position [0, 0]
click at [485, 428] on span "октябрь 2025 г." at bounding box center [469, 418] width 256 height 40
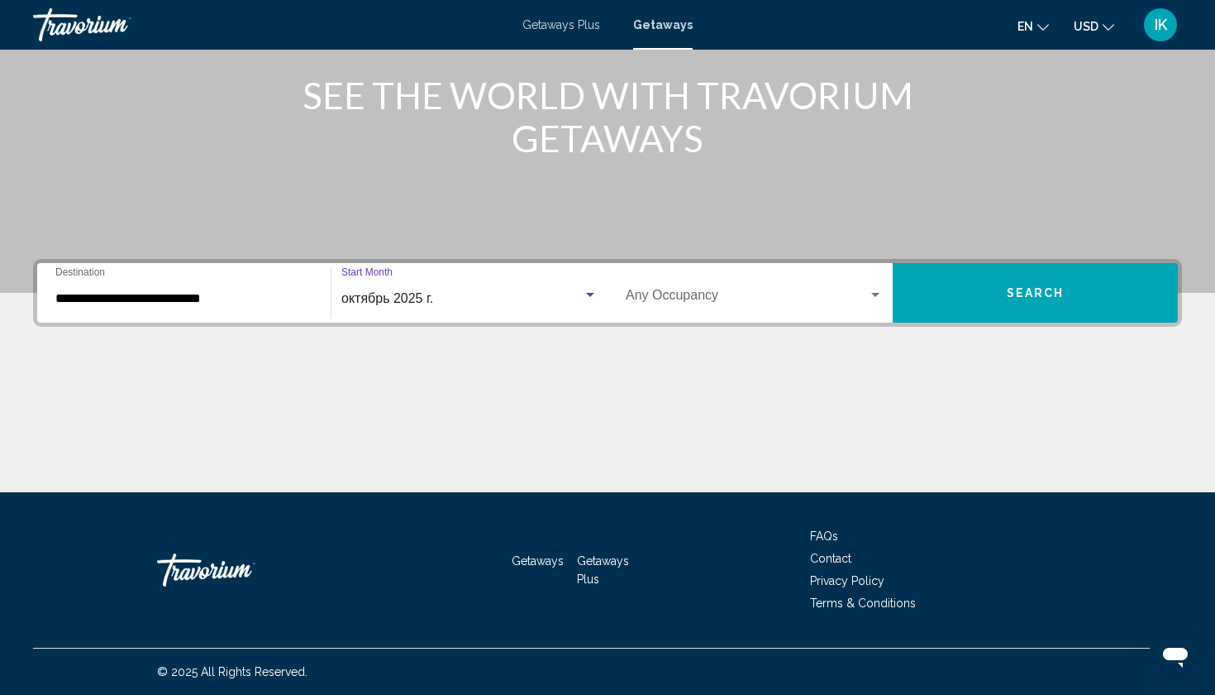
click at [877, 320] on mat-form-field "Occupancy Any Occupancy" at bounding box center [754, 293] width 277 height 59
click at [875, 295] on div "Search widget" at bounding box center [875, 295] width 8 height 4
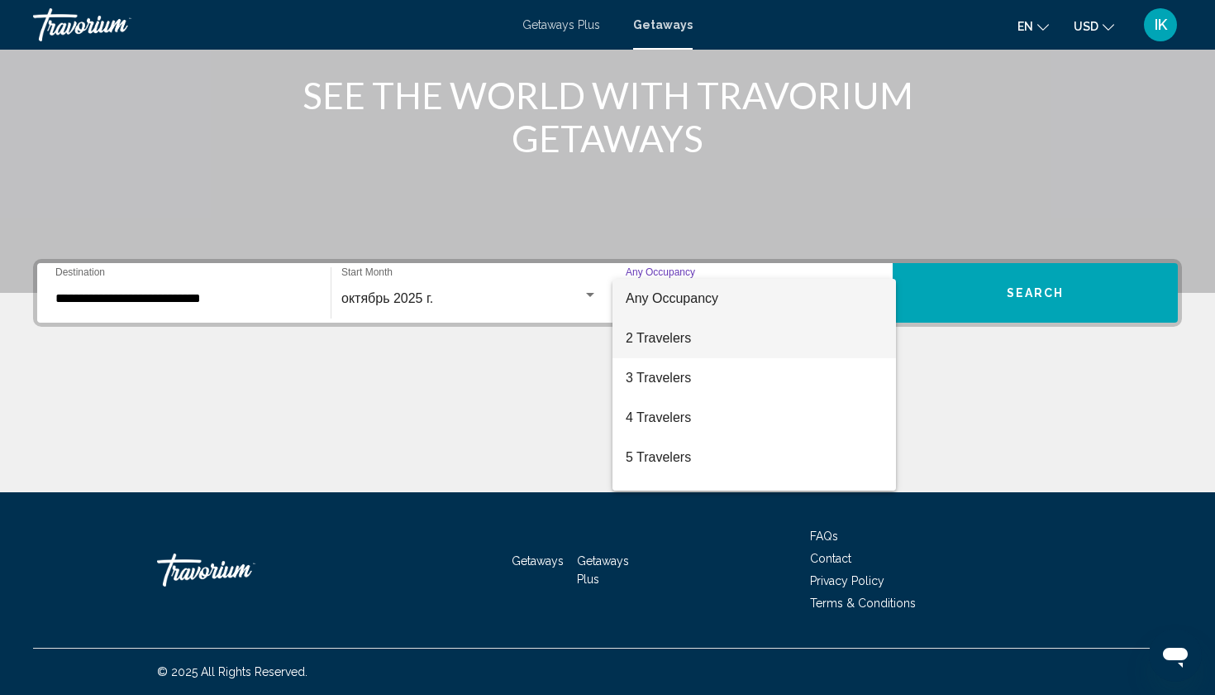
click at [810, 340] on span "2 Travelers" at bounding box center [754, 338] width 257 height 40
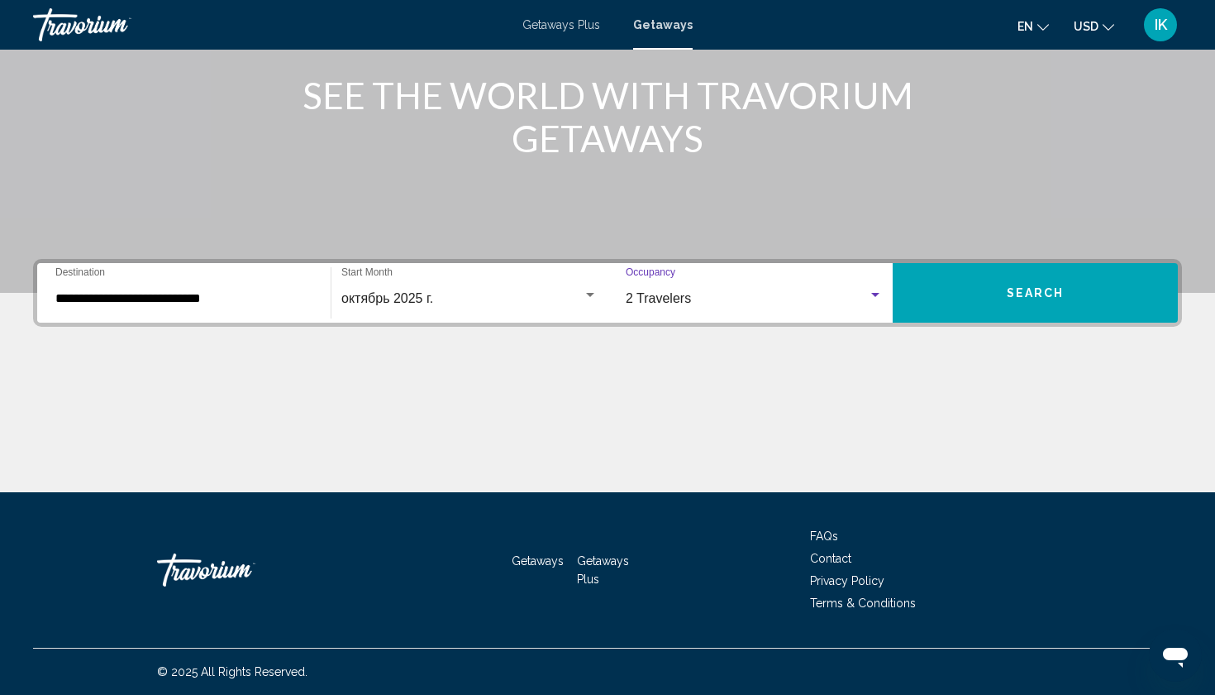
click at [968, 298] on button "Search" at bounding box center [1035, 293] width 285 height 60
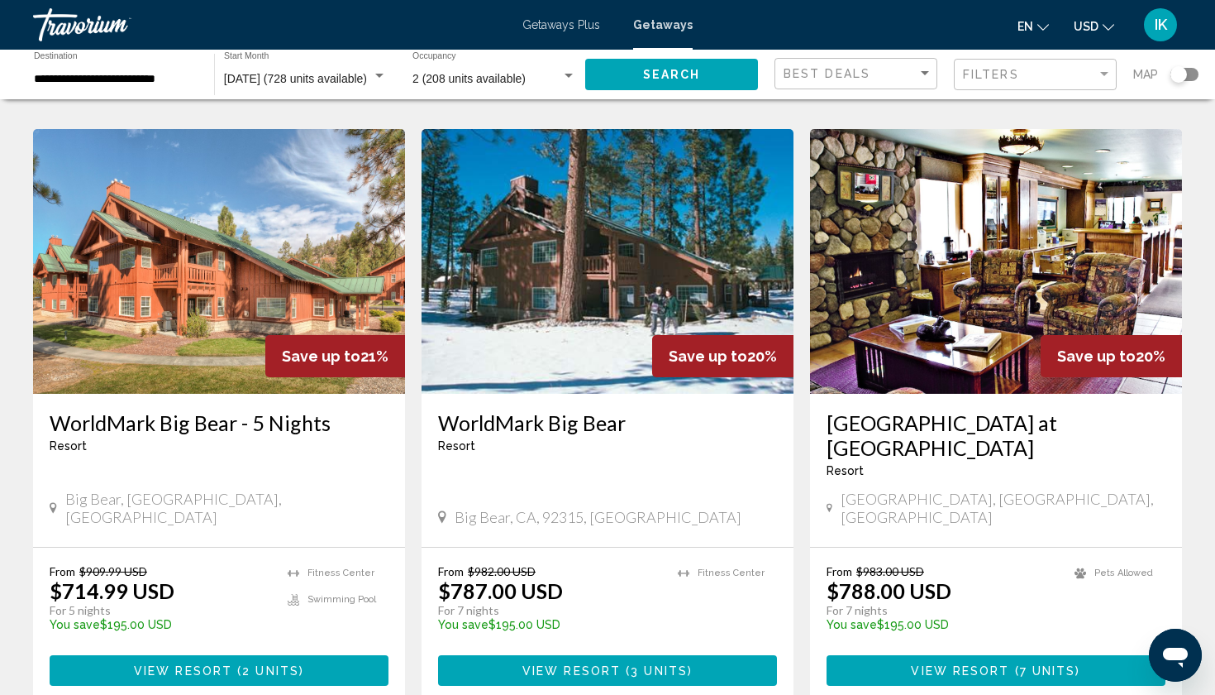
scroll to position [1921, 0]
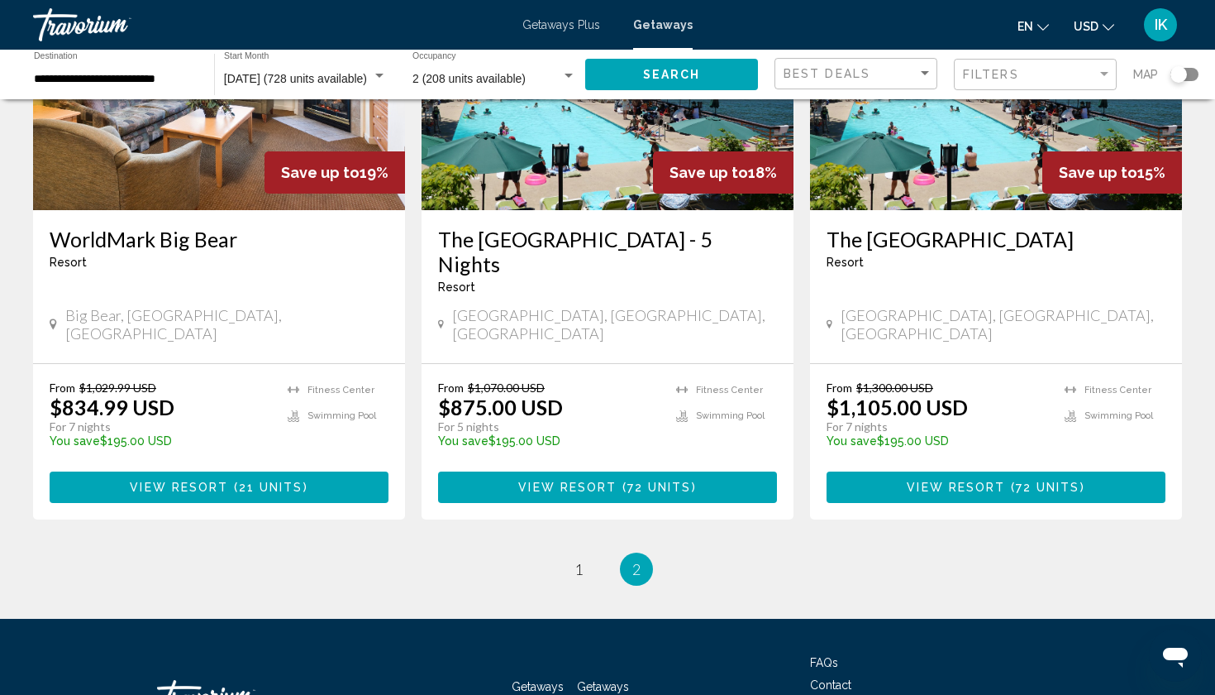
scroll to position [858, 0]
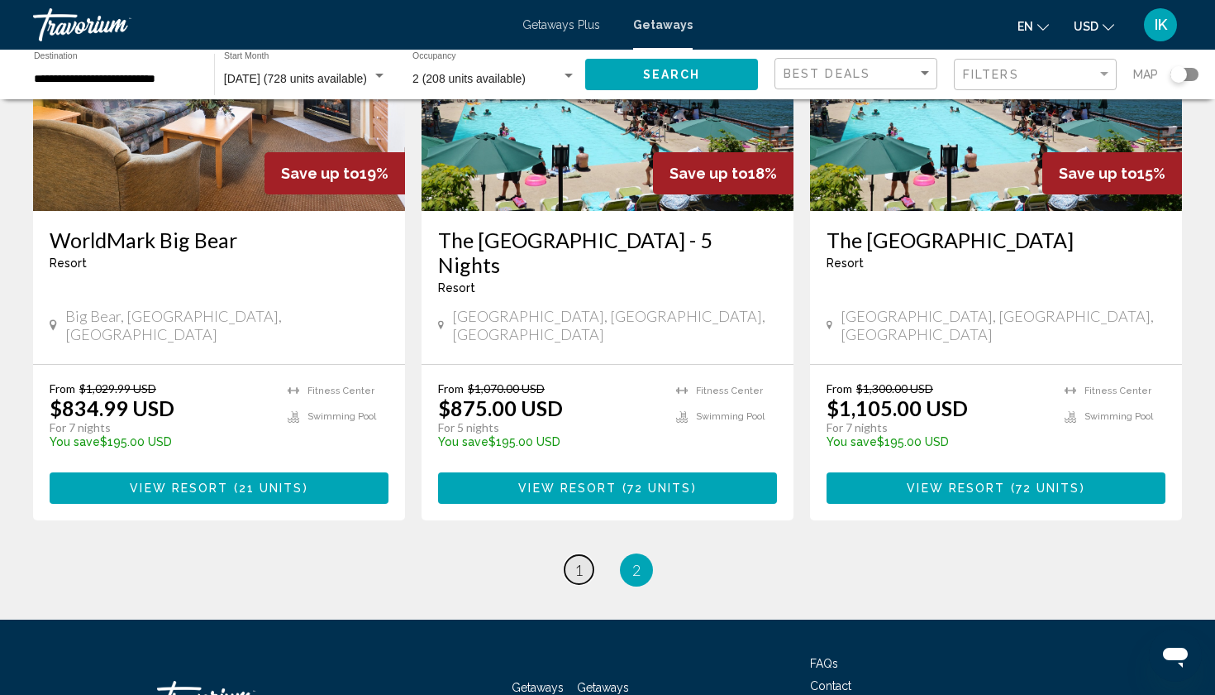
click at [588, 555] on link "page 1" at bounding box center [579, 569] width 29 height 29
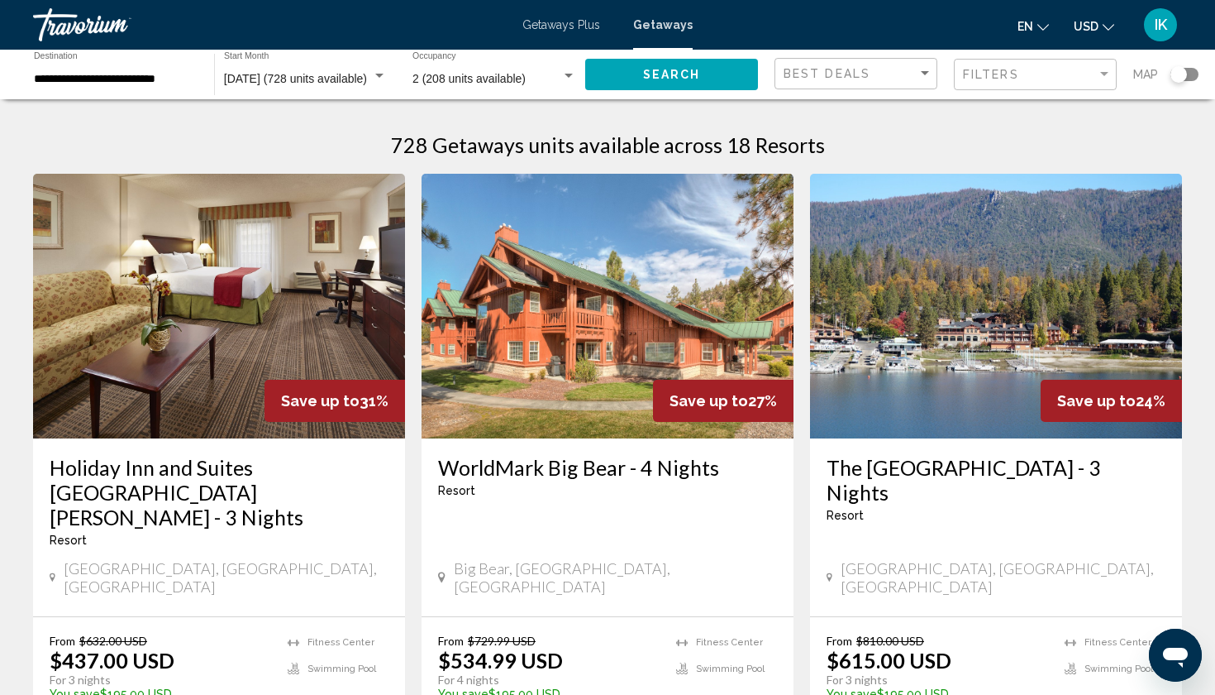
click at [947, 342] on img "Main content" at bounding box center [996, 306] width 372 height 265
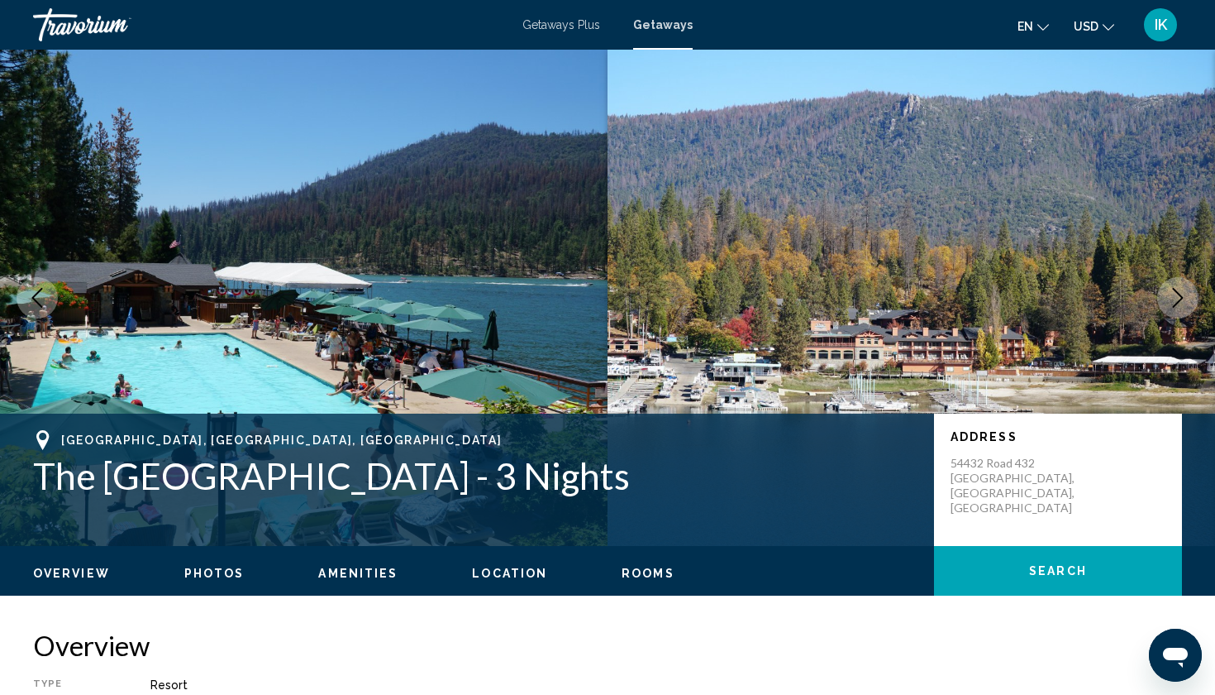
click at [1174, 313] on button "Next image" at bounding box center [1178, 297] width 41 height 41
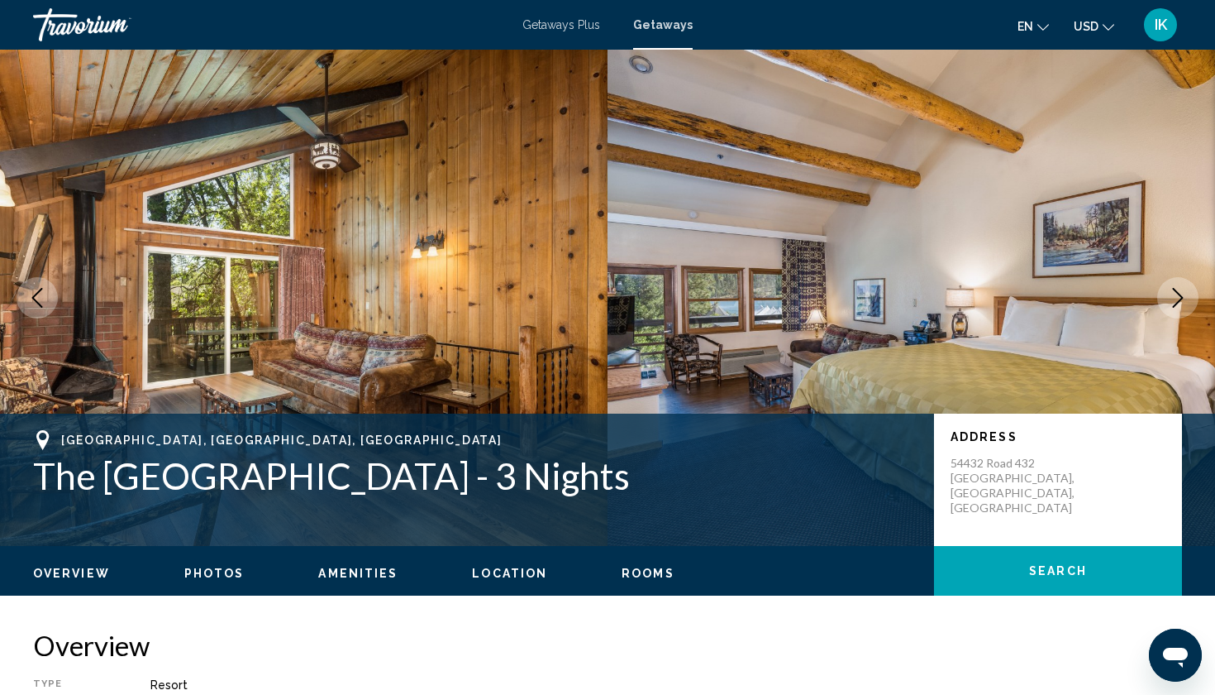
click at [1184, 302] on icon "Next image" at bounding box center [1178, 298] width 20 height 20
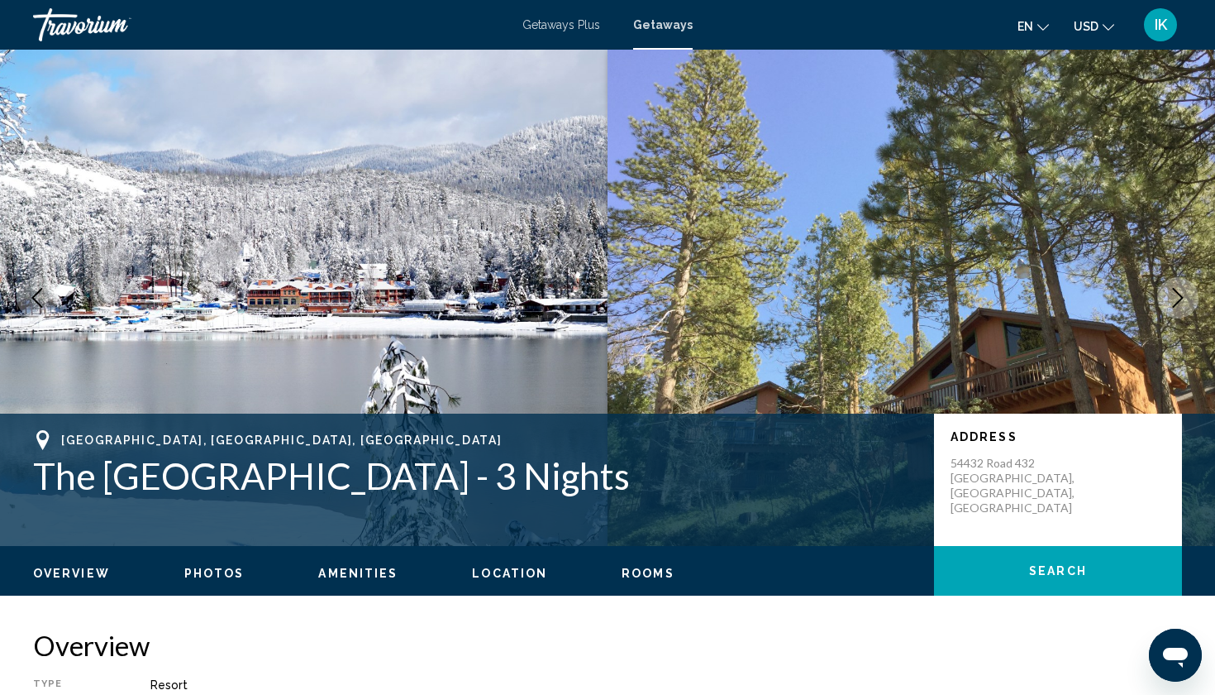
click at [1184, 302] on icon "Next image" at bounding box center [1178, 298] width 20 height 20
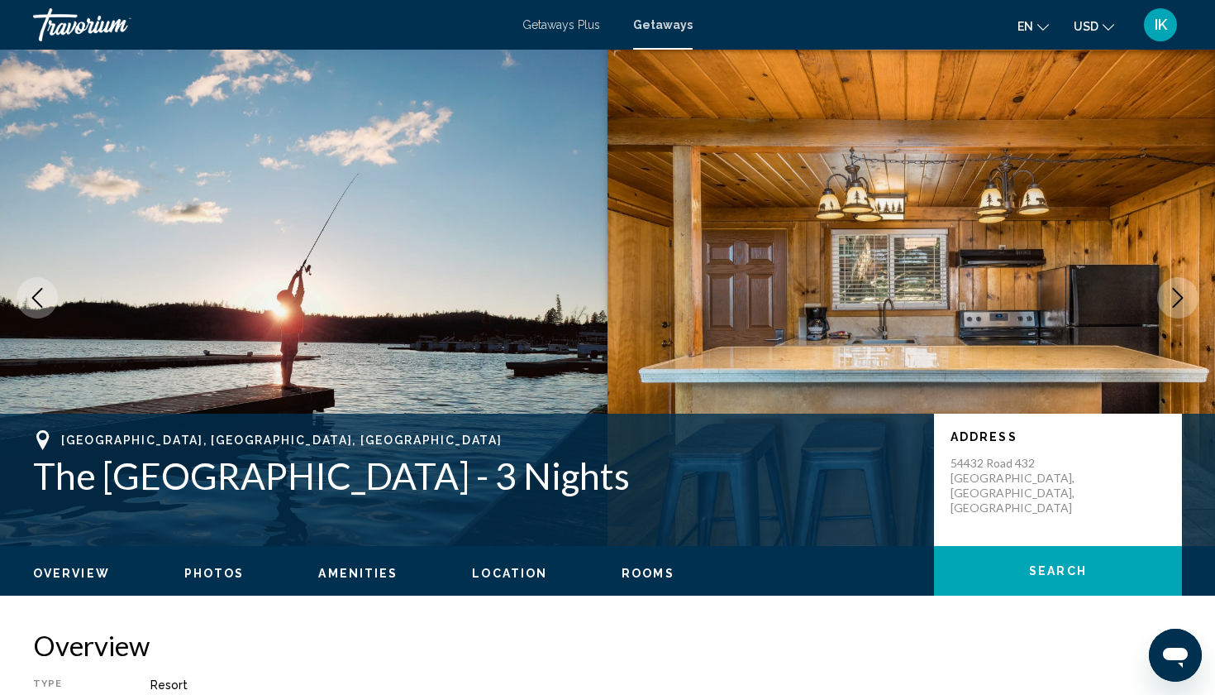
click at [1184, 302] on icon "Next image" at bounding box center [1178, 298] width 20 height 20
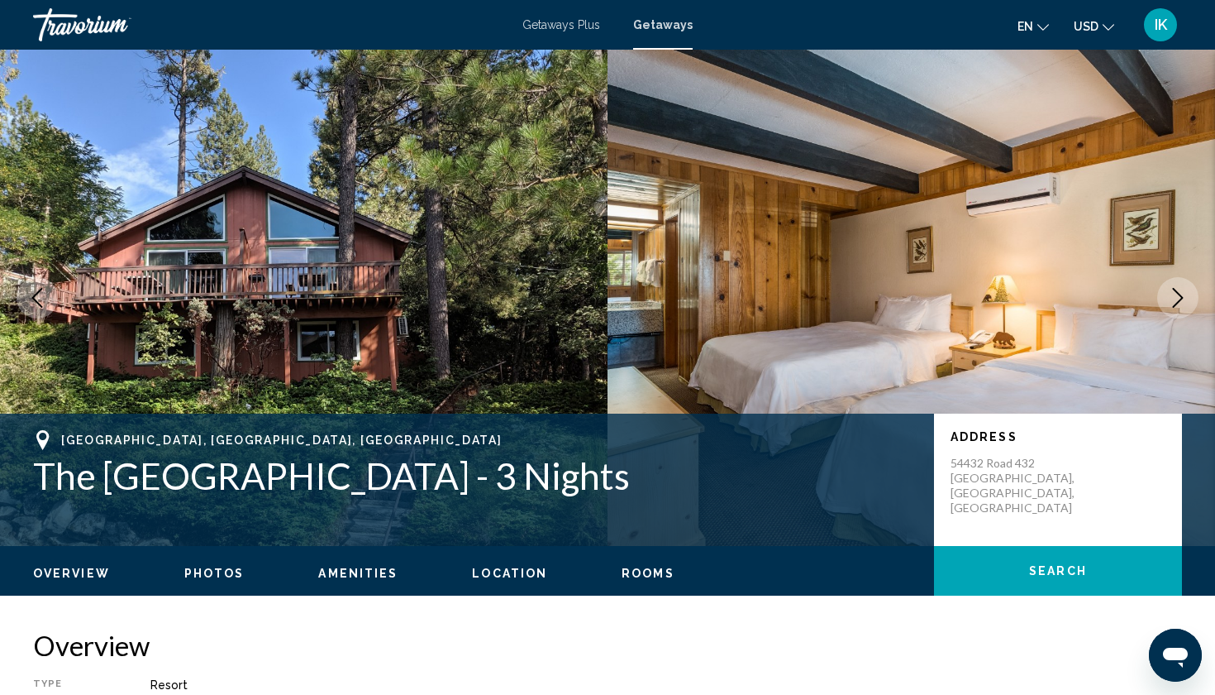
click at [1184, 302] on icon "Next image" at bounding box center [1178, 298] width 20 height 20
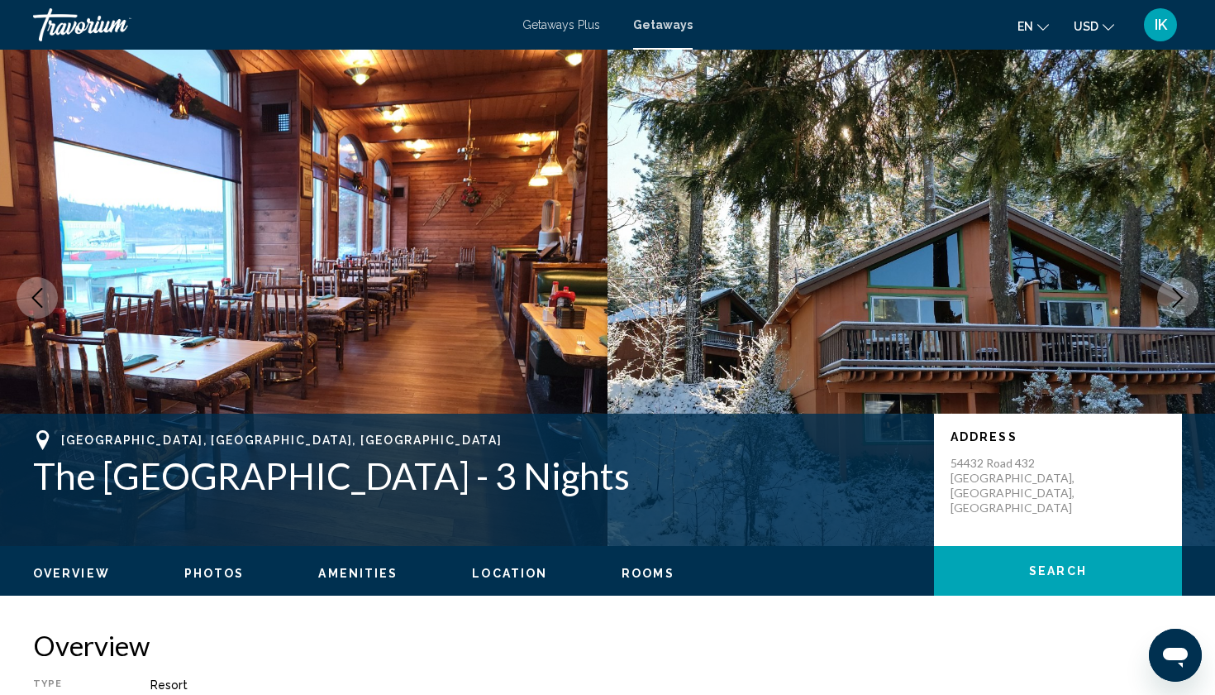
click at [1184, 302] on icon "Next image" at bounding box center [1178, 298] width 20 height 20
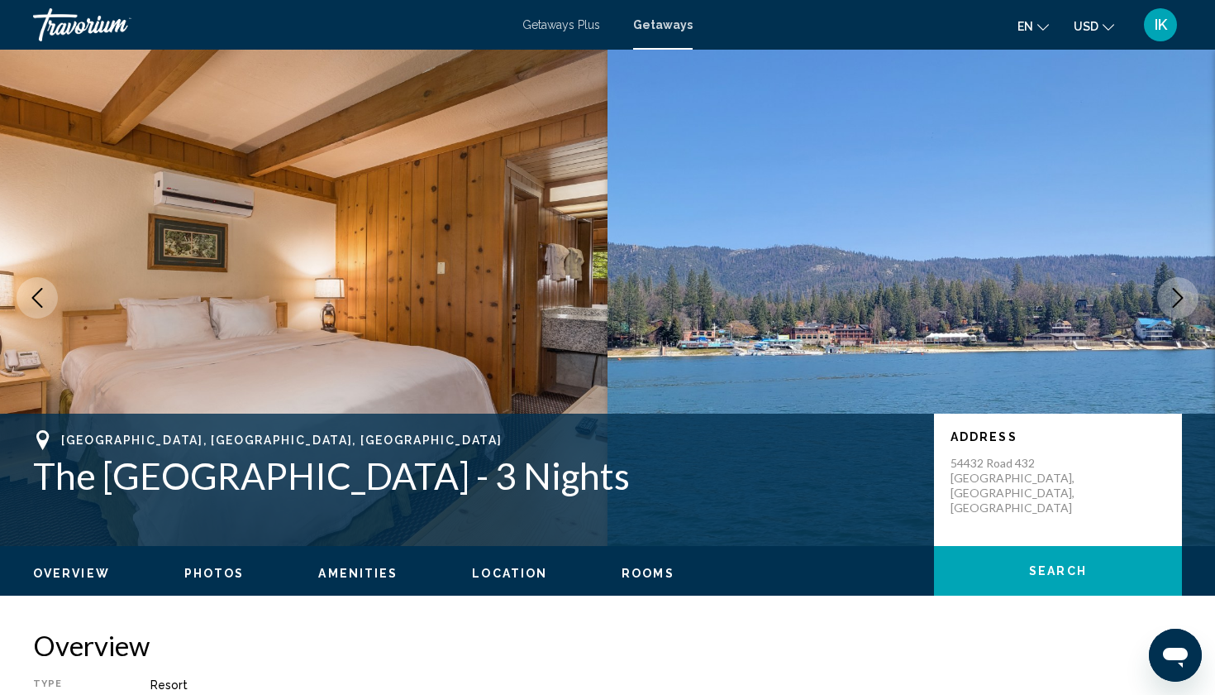
click at [1184, 302] on icon "Next image" at bounding box center [1178, 298] width 20 height 20
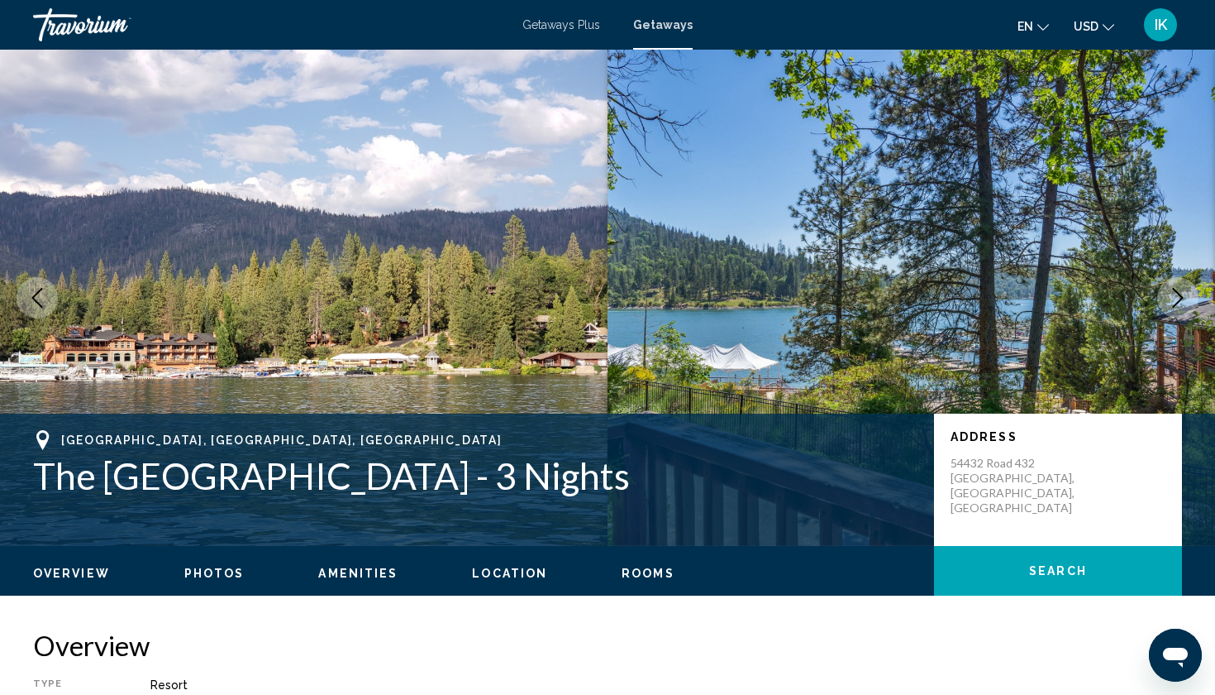
click at [1184, 302] on icon "Next image" at bounding box center [1178, 298] width 20 height 20
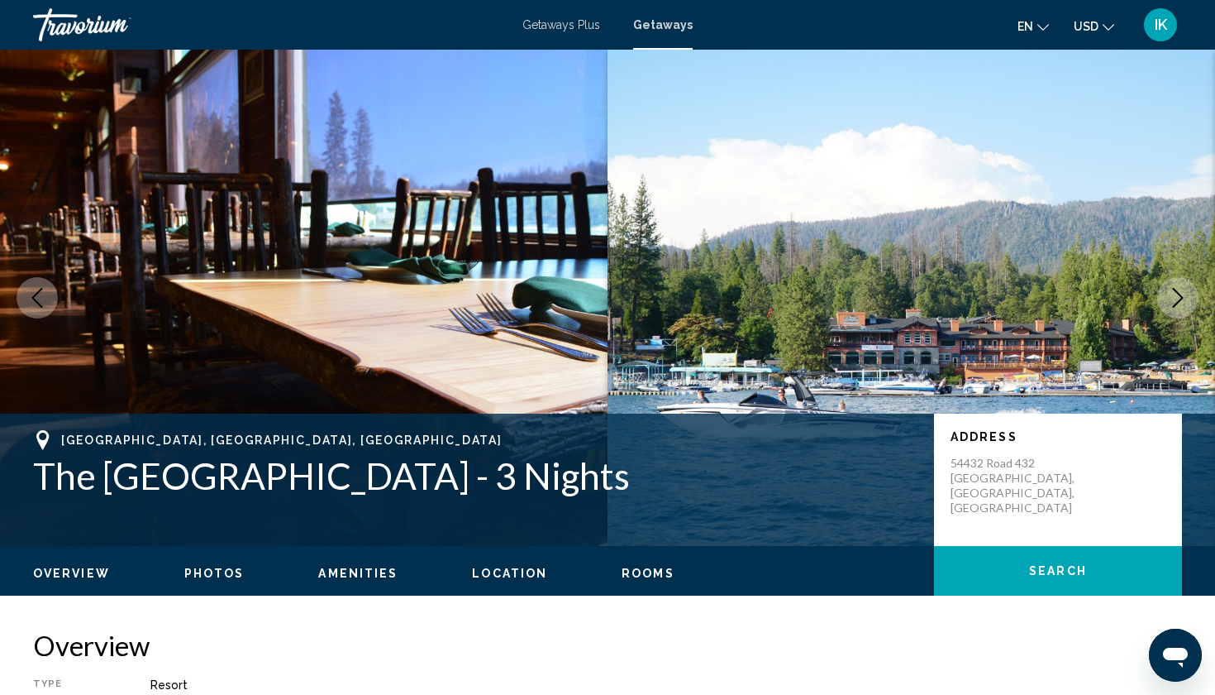
click at [1184, 302] on icon "Next image" at bounding box center [1178, 298] width 20 height 20
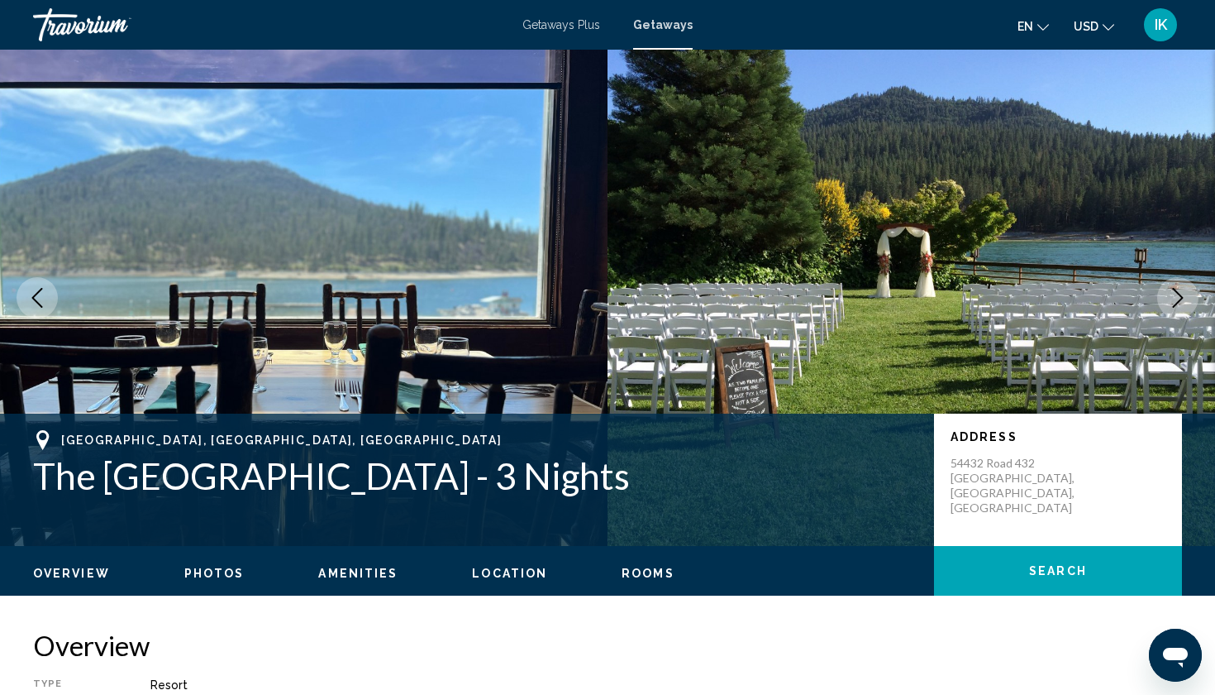
click at [1184, 302] on icon "Next image" at bounding box center [1178, 298] width 20 height 20
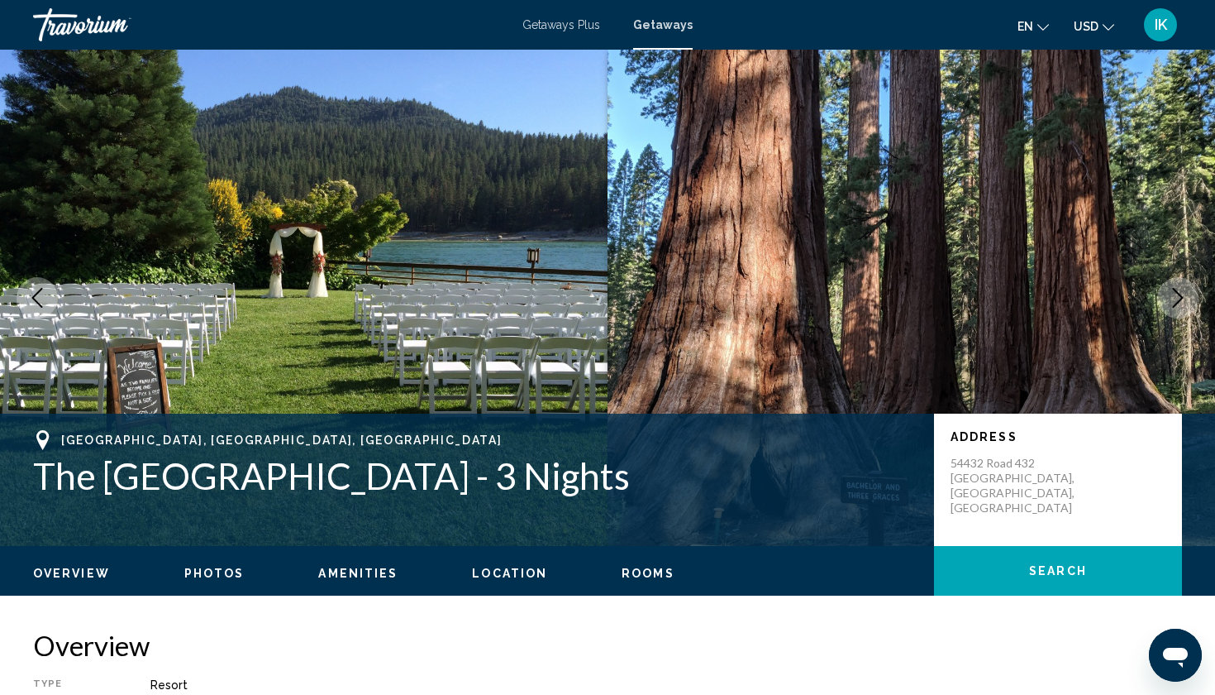
click at [1184, 302] on icon "Next image" at bounding box center [1178, 298] width 20 height 20
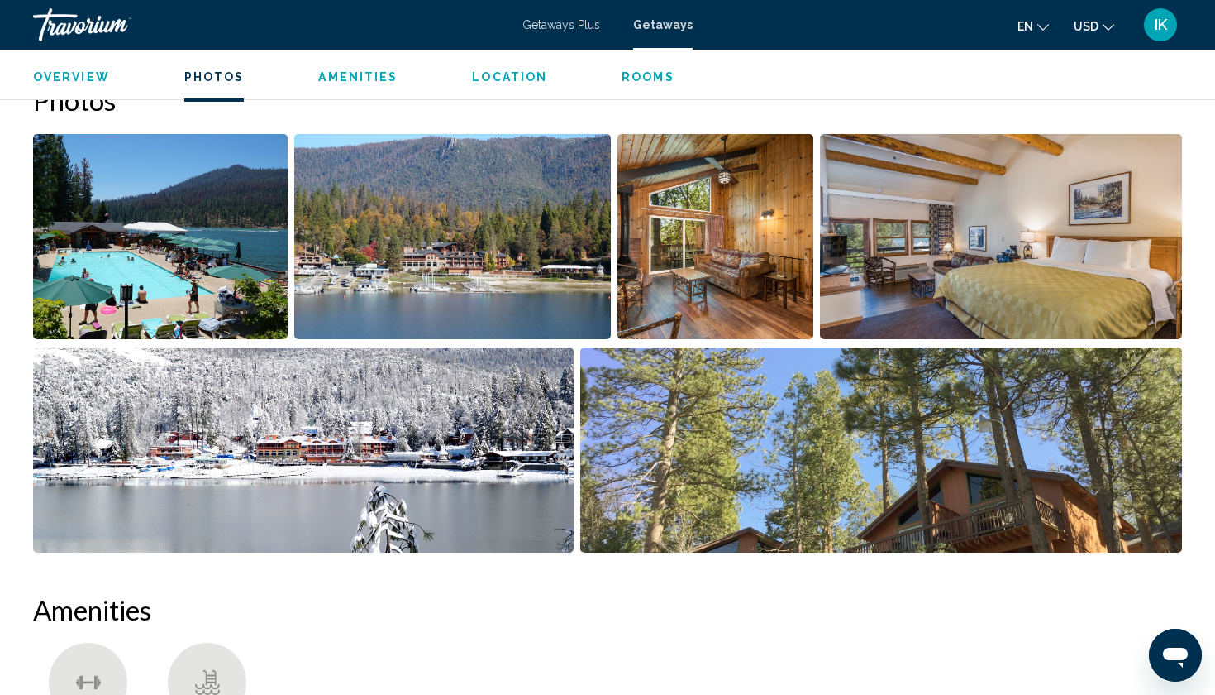
scroll to position [793, 0]
click at [241, 231] on img "Open full-screen image slider" at bounding box center [160, 236] width 255 height 205
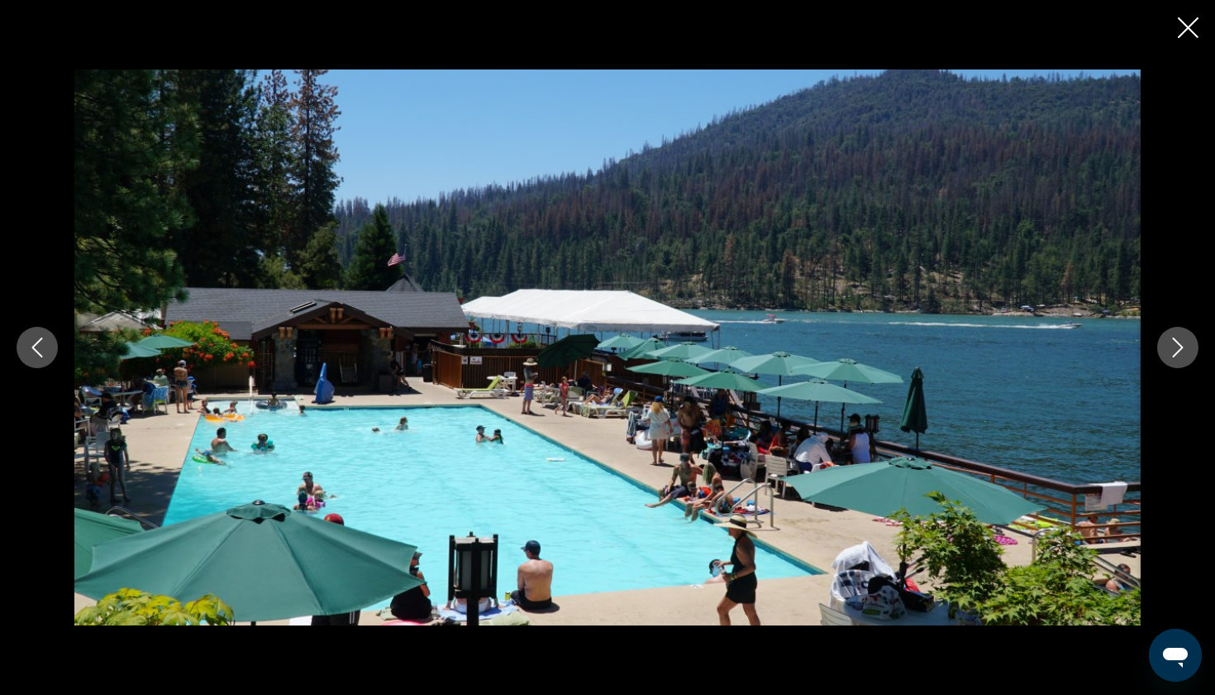
click at [1173, 346] on icon "Next image" at bounding box center [1178, 347] width 20 height 20
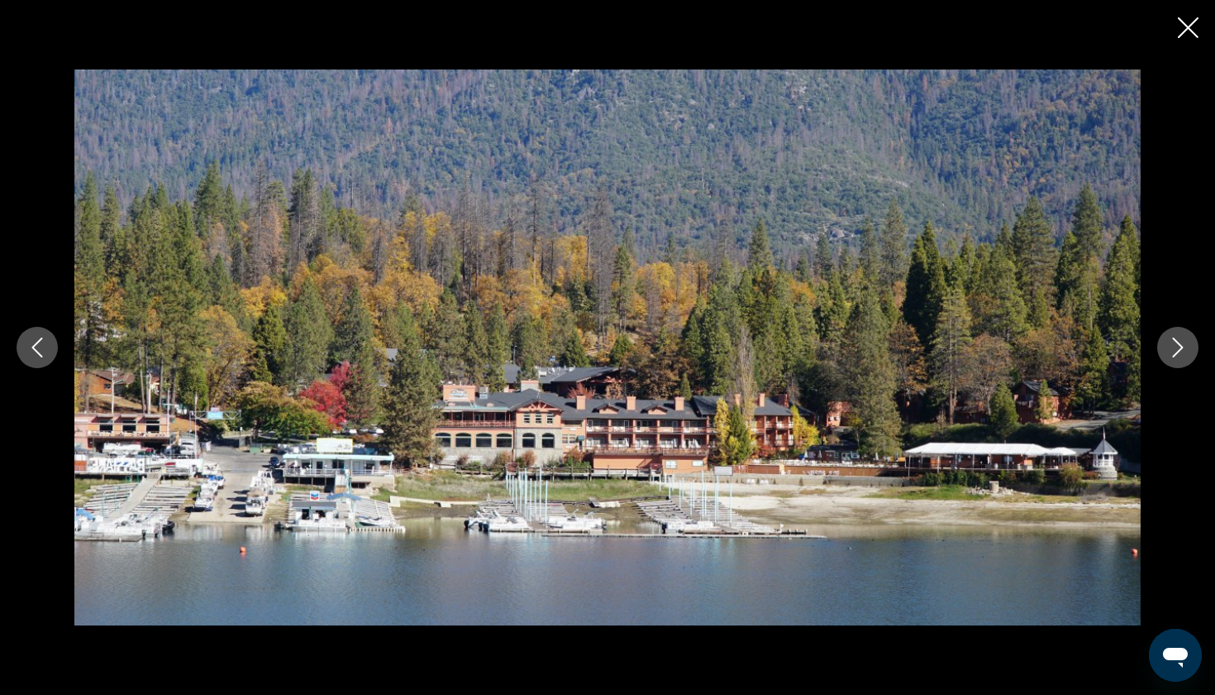
click at [1173, 346] on icon "Next image" at bounding box center [1178, 347] width 20 height 20
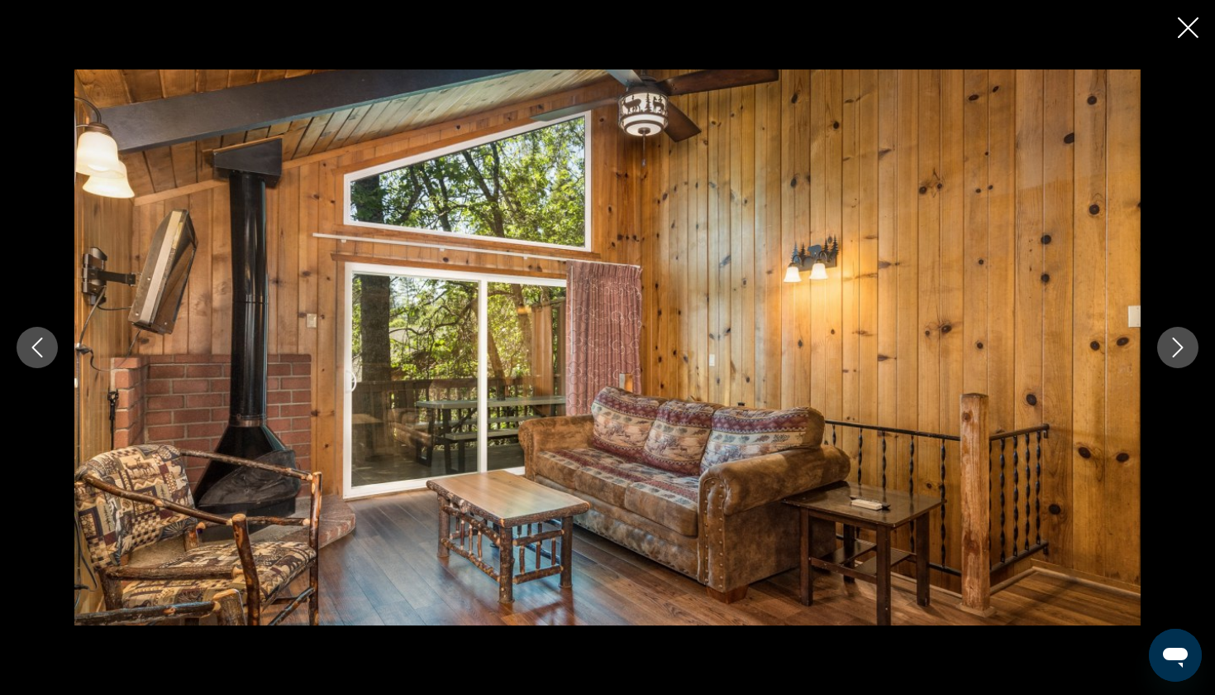
click at [1173, 346] on icon "Next image" at bounding box center [1178, 347] width 20 height 20
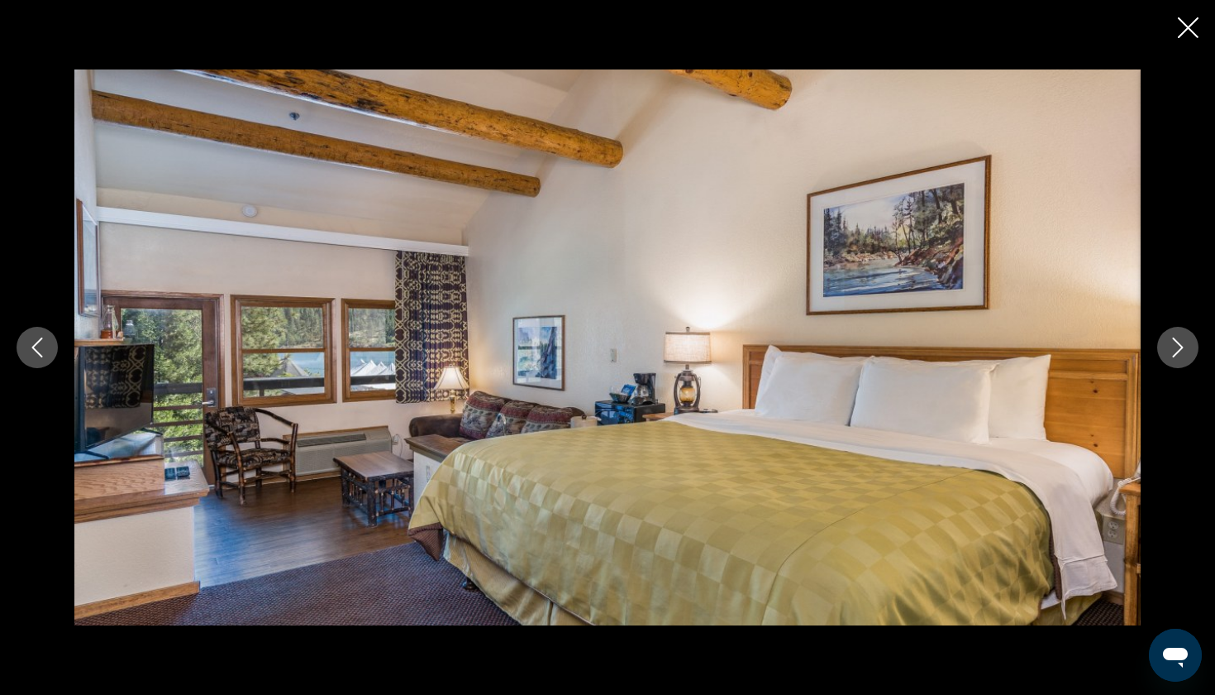
click at [1173, 346] on icon "Next image" at bounding box center [1178, 347] width 20 height 20
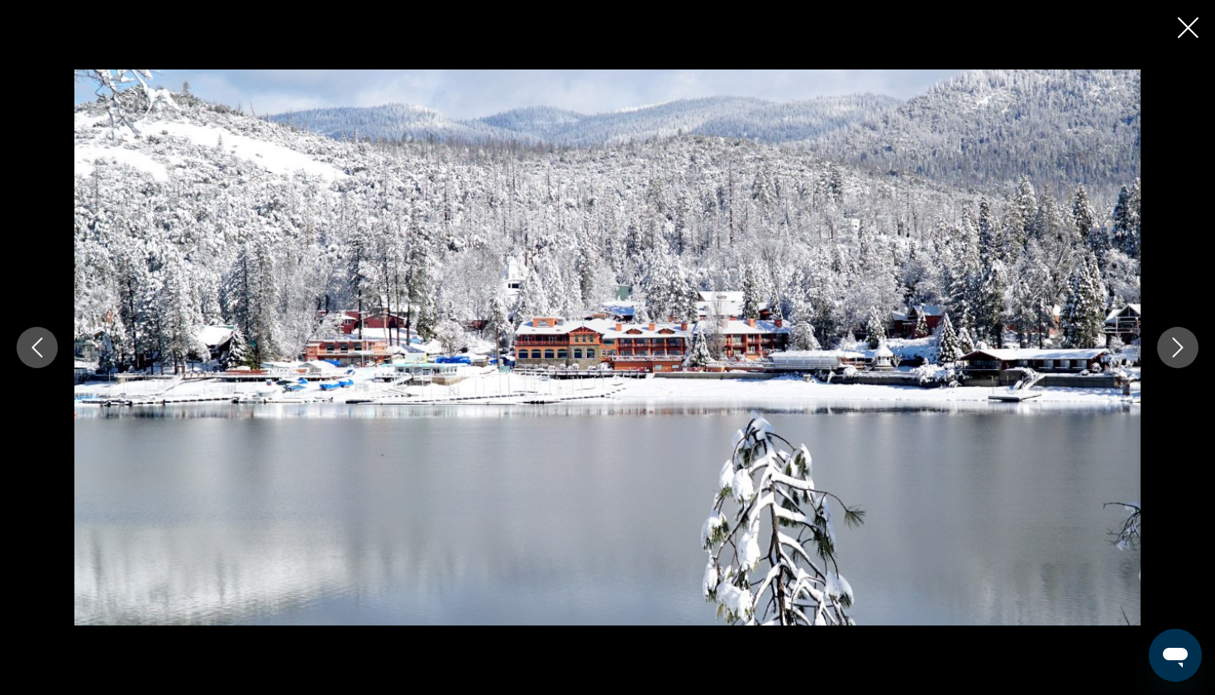
click at [1173, 346] on icon "Next image" at bounding box center [1178, 347] width 20 height 20
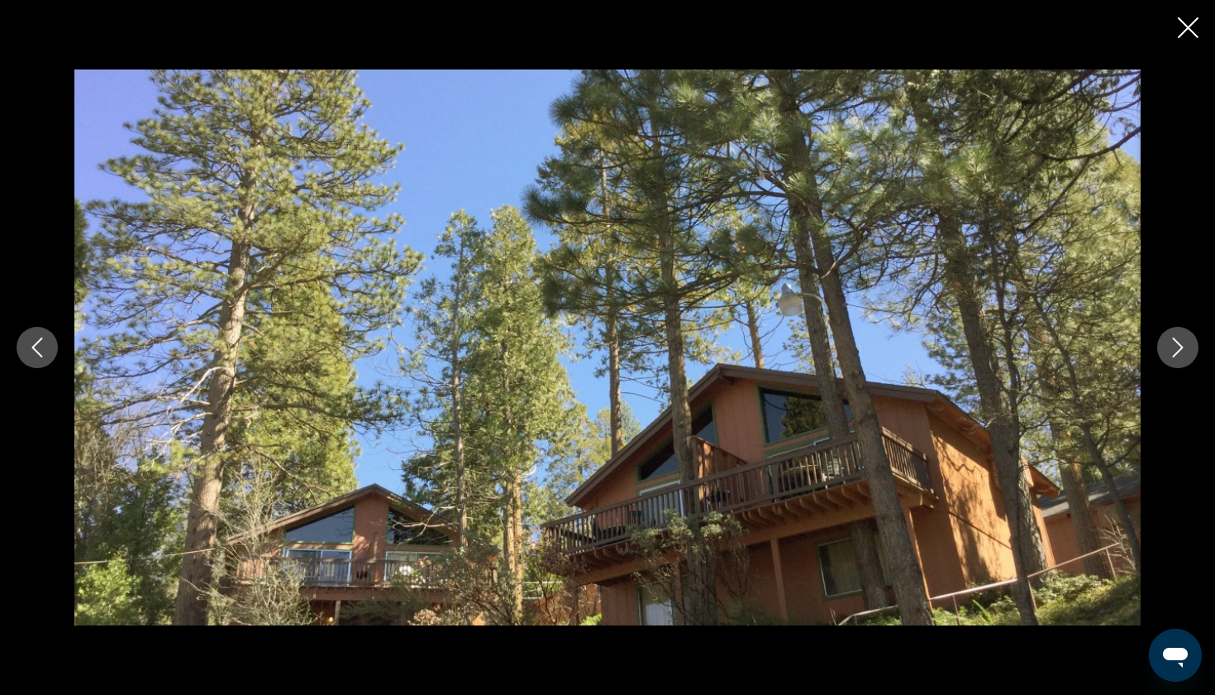
click at [1173, 346] on icon "Next image" at bounding box center [1178, 347] width 20 height 20
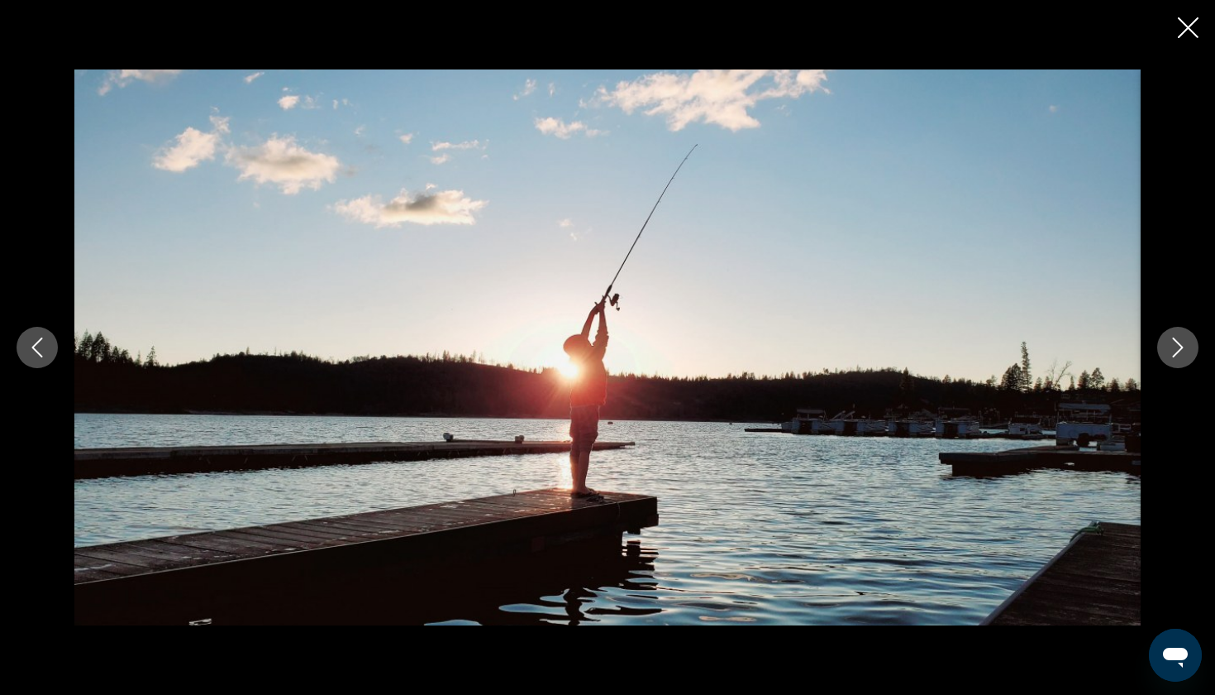
click at [1173, 346] on icon "Next image" at bounding box center [1178, 347] width 20 height 20
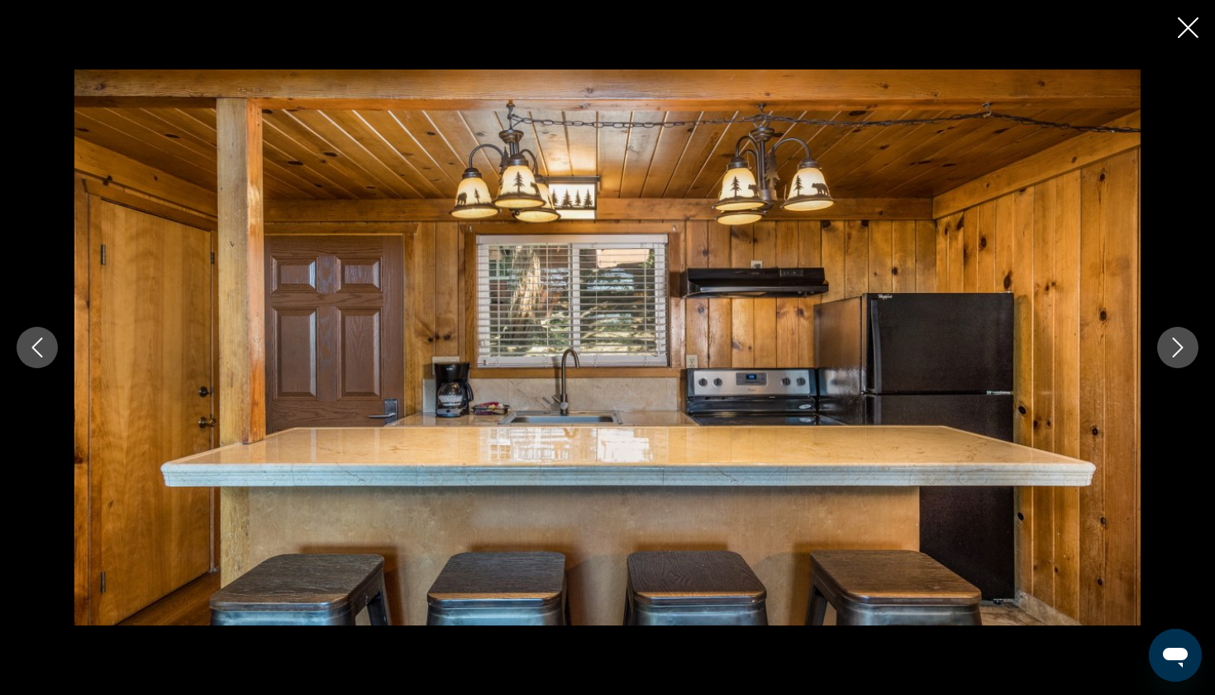
click at [1173, 346] on icon "Next image" at bounding box center [1178, 347] width 20 height 20
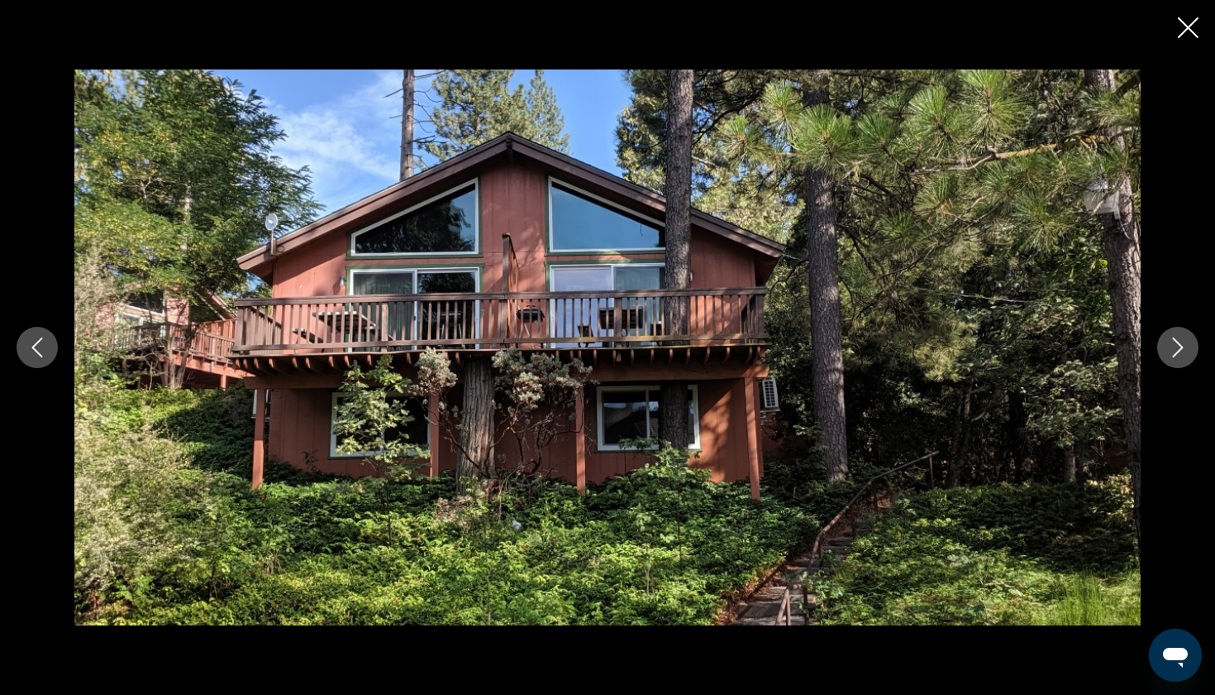
click at [1173, 346] on icon "Next image" at bounding box center [1178, 347] width 20 height 20
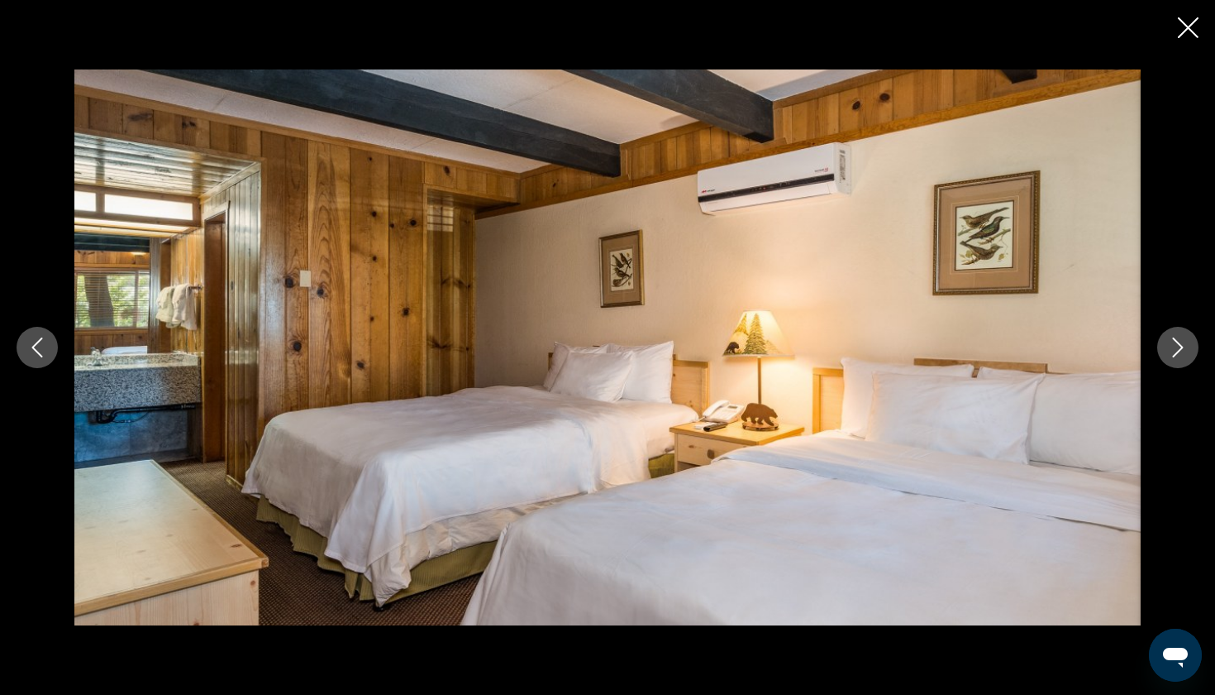
click at [1173, 346] on icon "Next image" at bounding box center [1178, 347] width 20 height 20
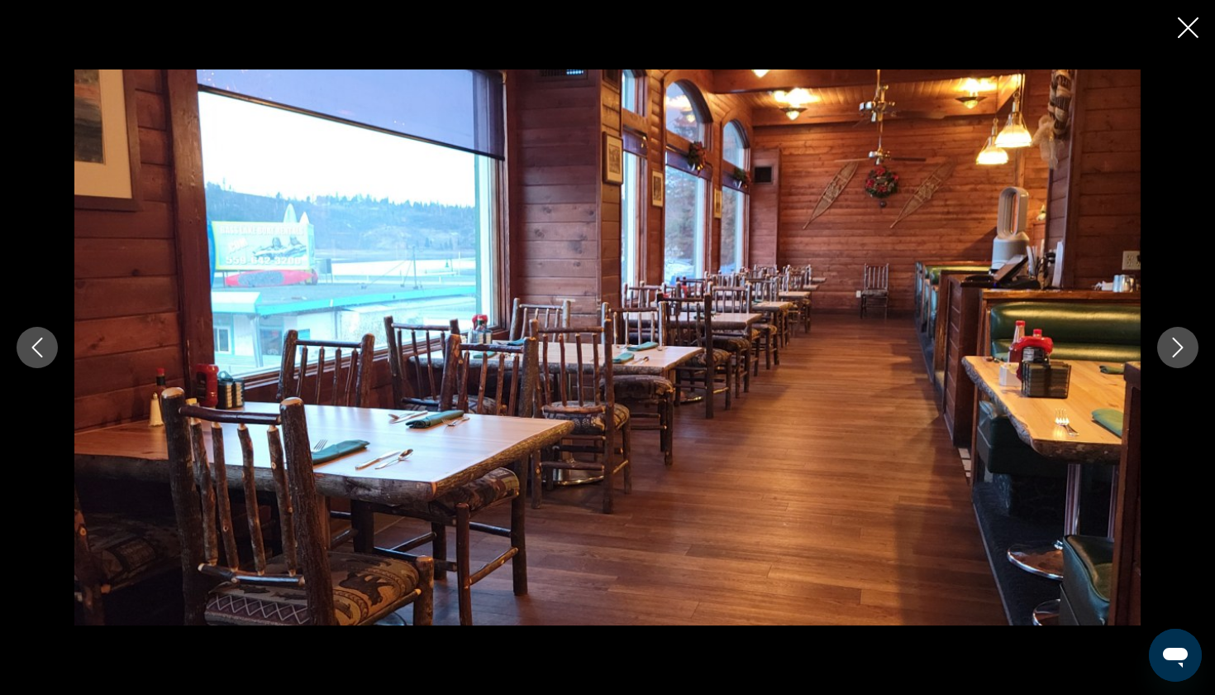
click at [1173, 346] on icon "Next image" at bounding box center [1178, 347] width 20 height 20
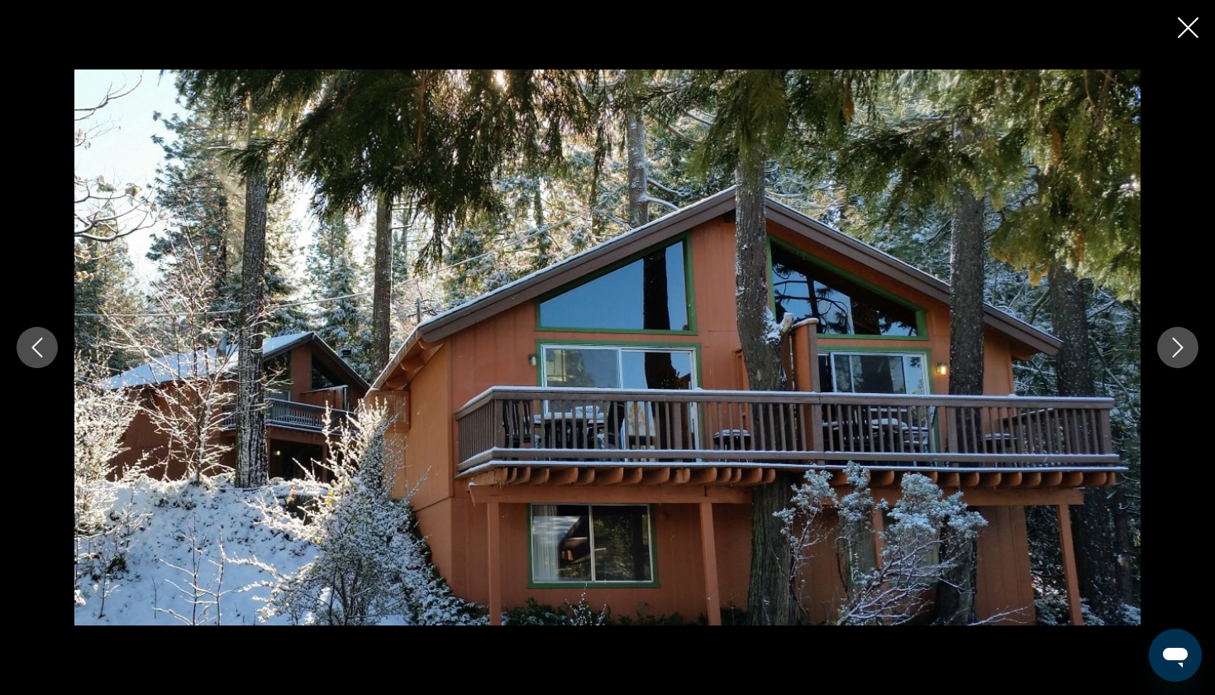
click at [1173, 346] on icon "Next image" at bounding box center [1178, 347] width 20 height 20
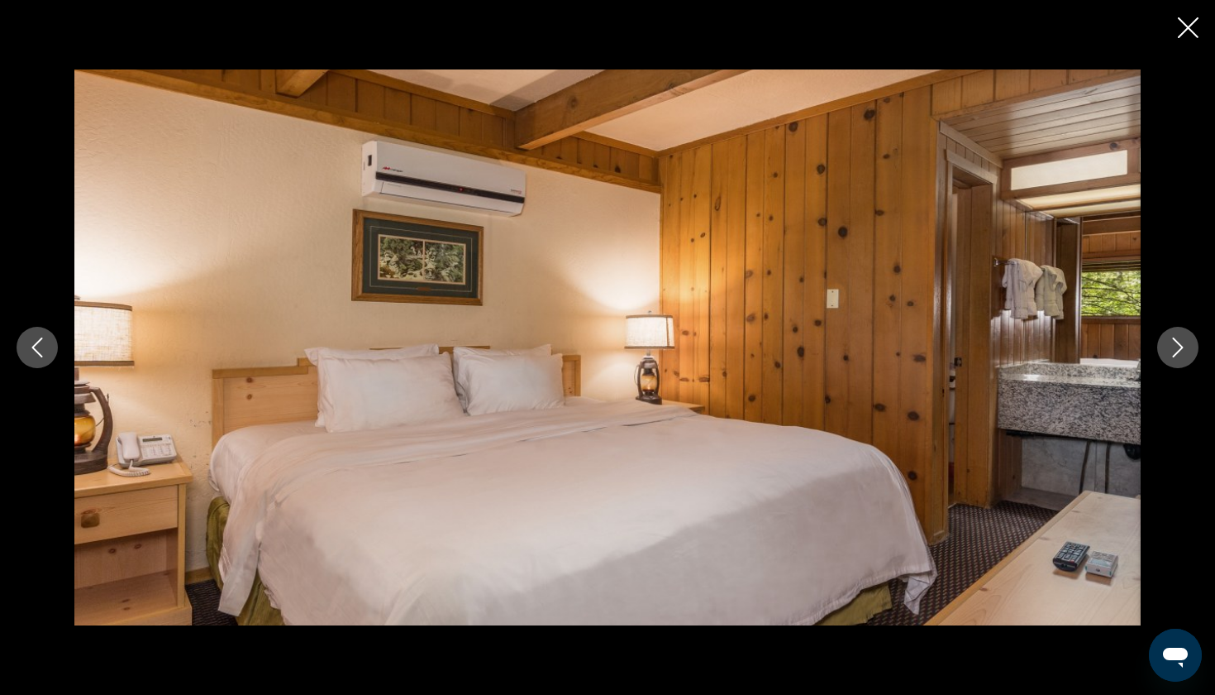
click at [1173, 346] on icon "Next image" at bounding box center [1178, 347] width 20 height 20
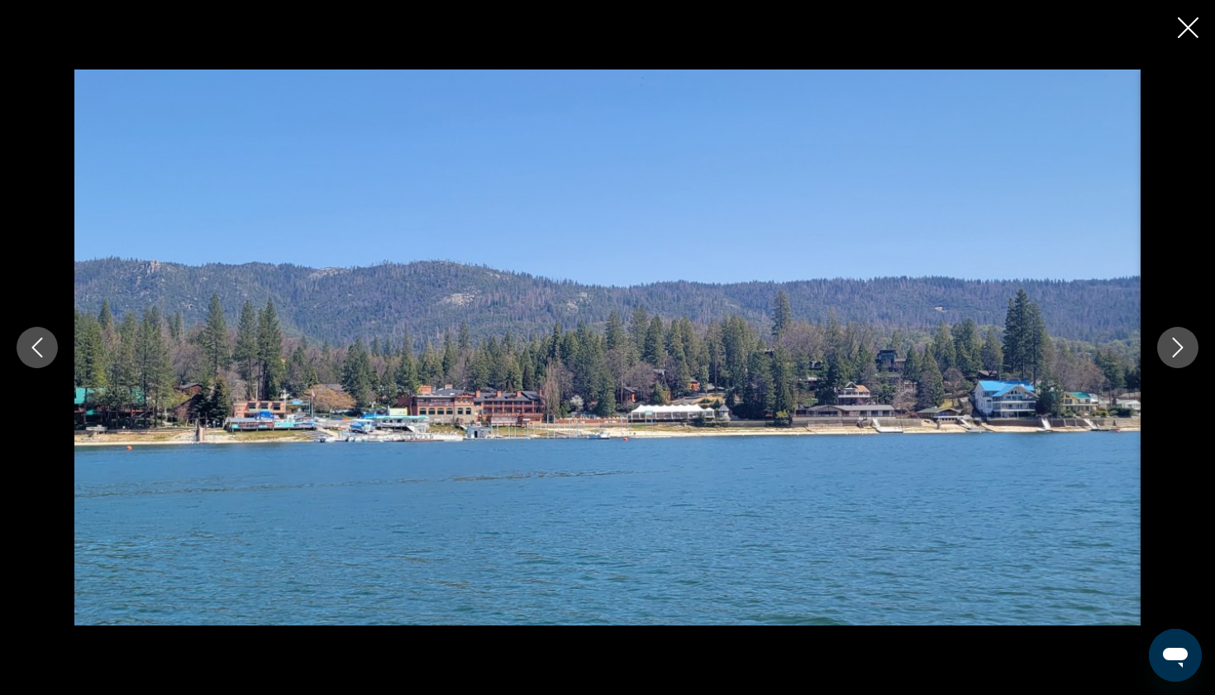
click at [1173, 346] on icon "Next image" at bounding box center [1178, 347] width 20 height 20
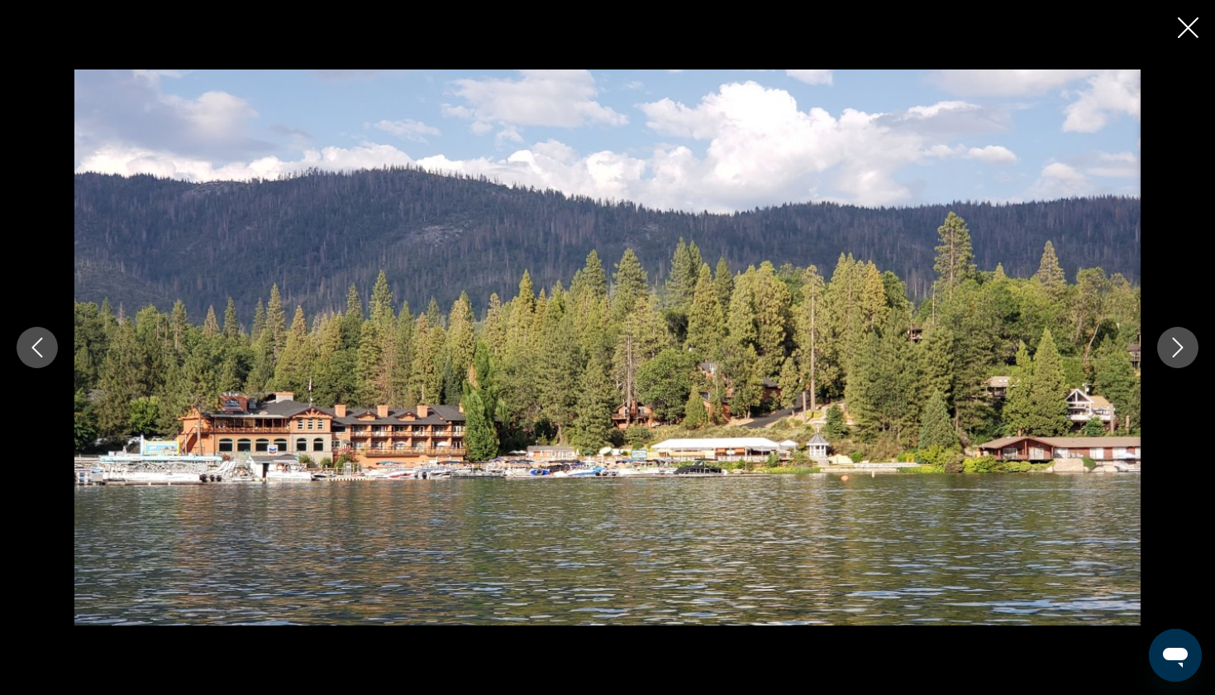
click at [1173, 346] on icon "Next image" at bounding box center [1178, 347] width 20 height 20
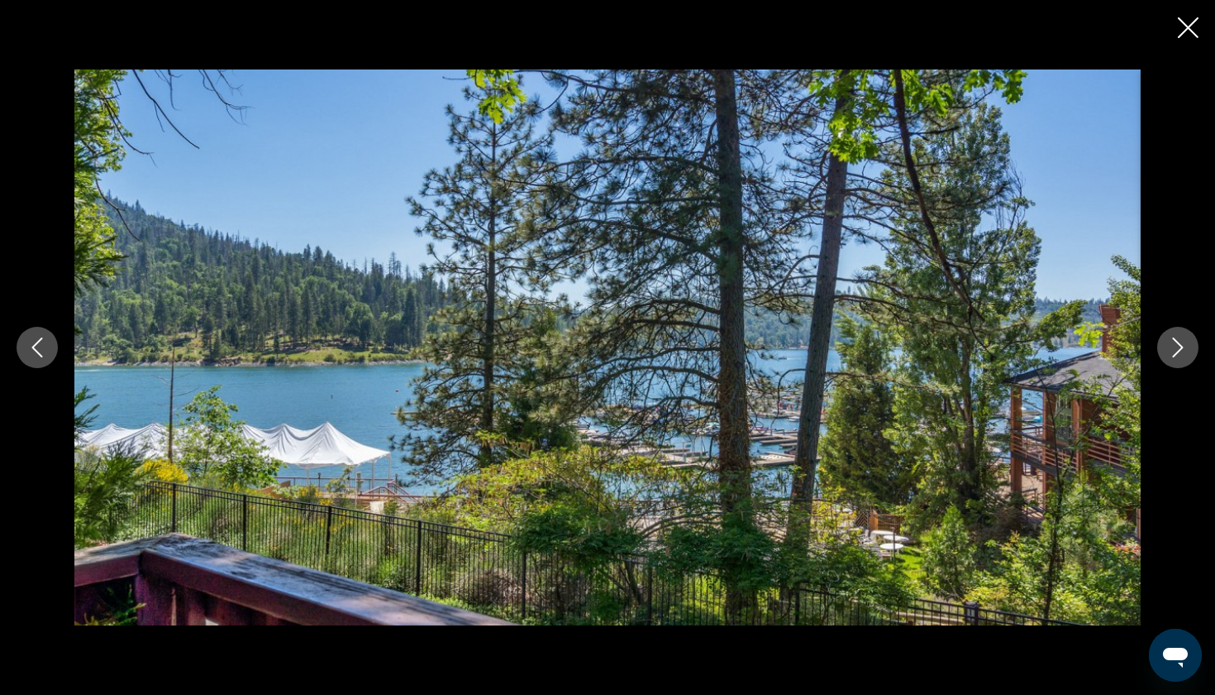
click at [1173, 346] on icon "Next image" at bounding box center [1178, 347] width 20 height 20
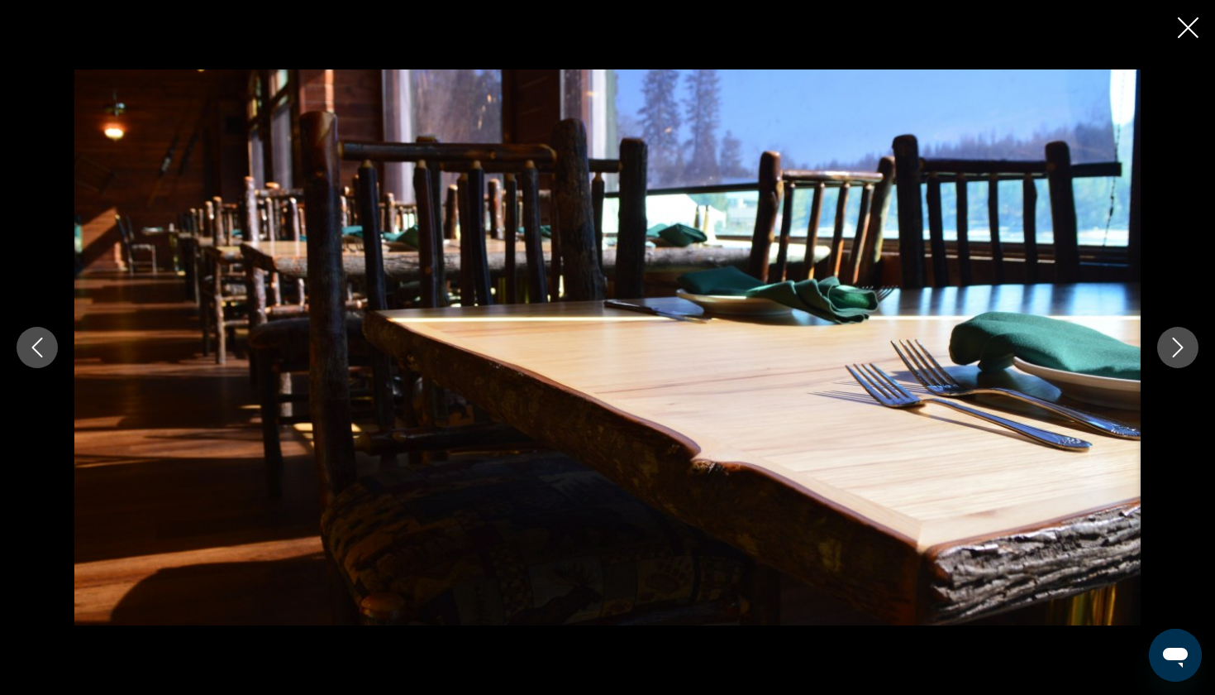
click at [1173, 346] on icon "Next image" at bounding box center [1178, 347] width 20 height 20
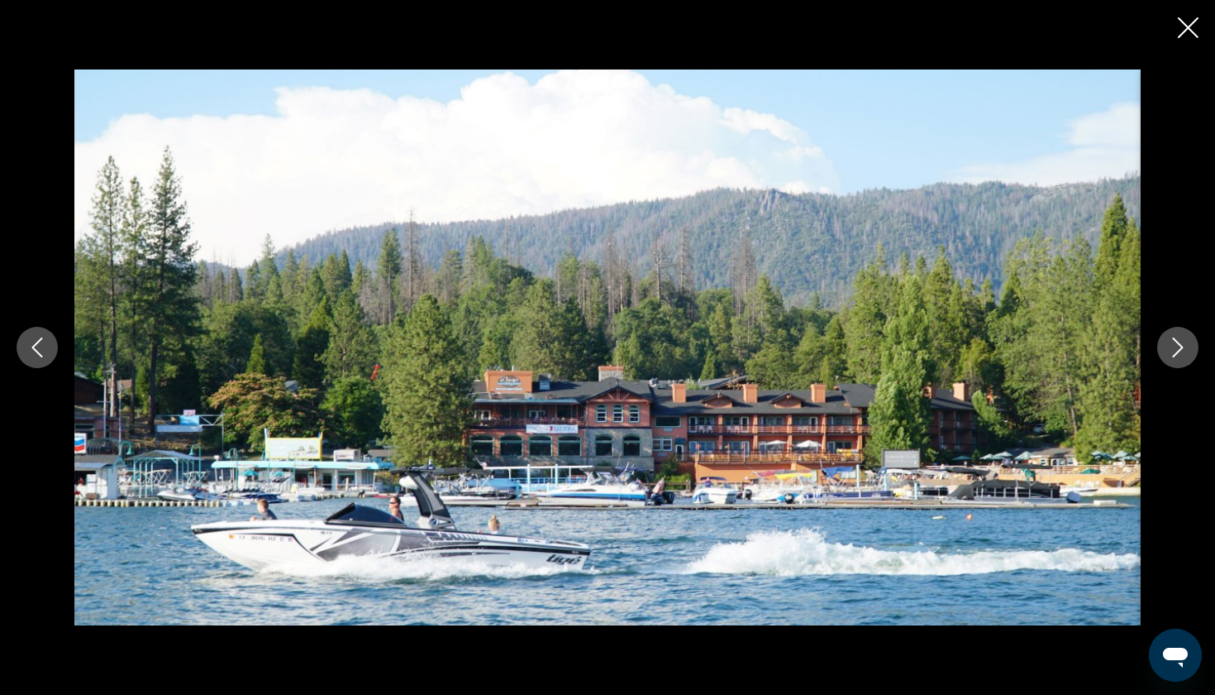
click at [1173, 346] on icon "Next image" at bounding box center [1178, 347] width 20 height 20
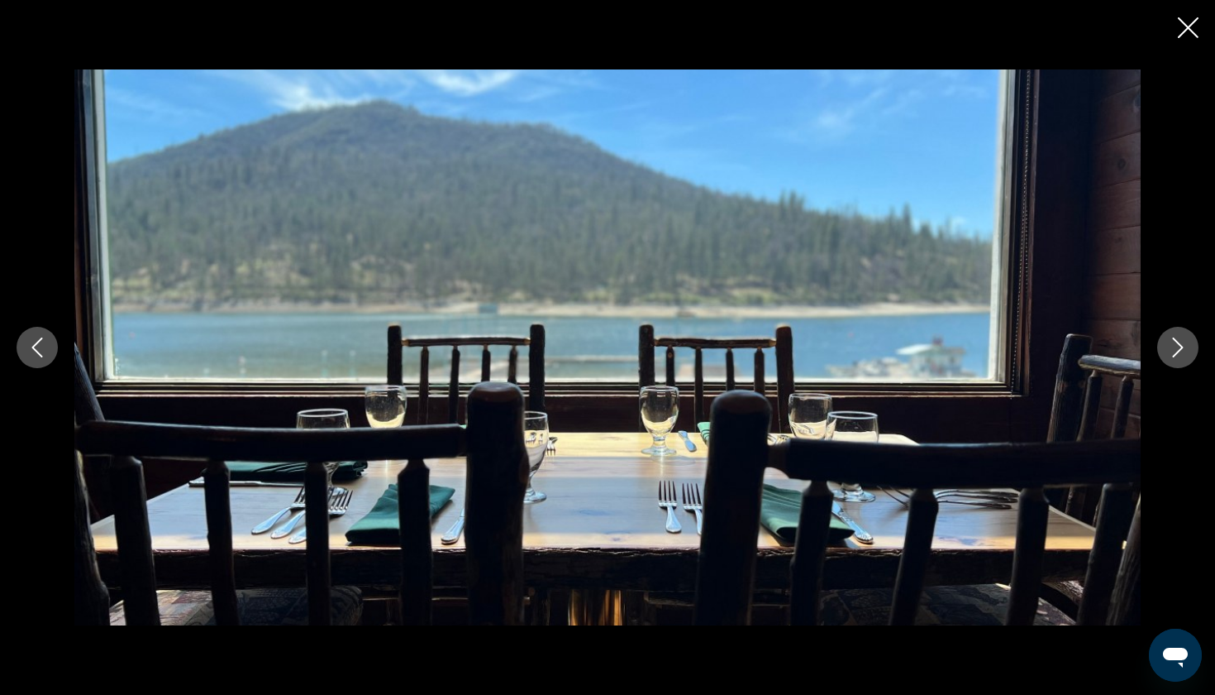
click at [1173, 346] on icon "Next image" at bounding box center [1178, 347] width 20 height 20
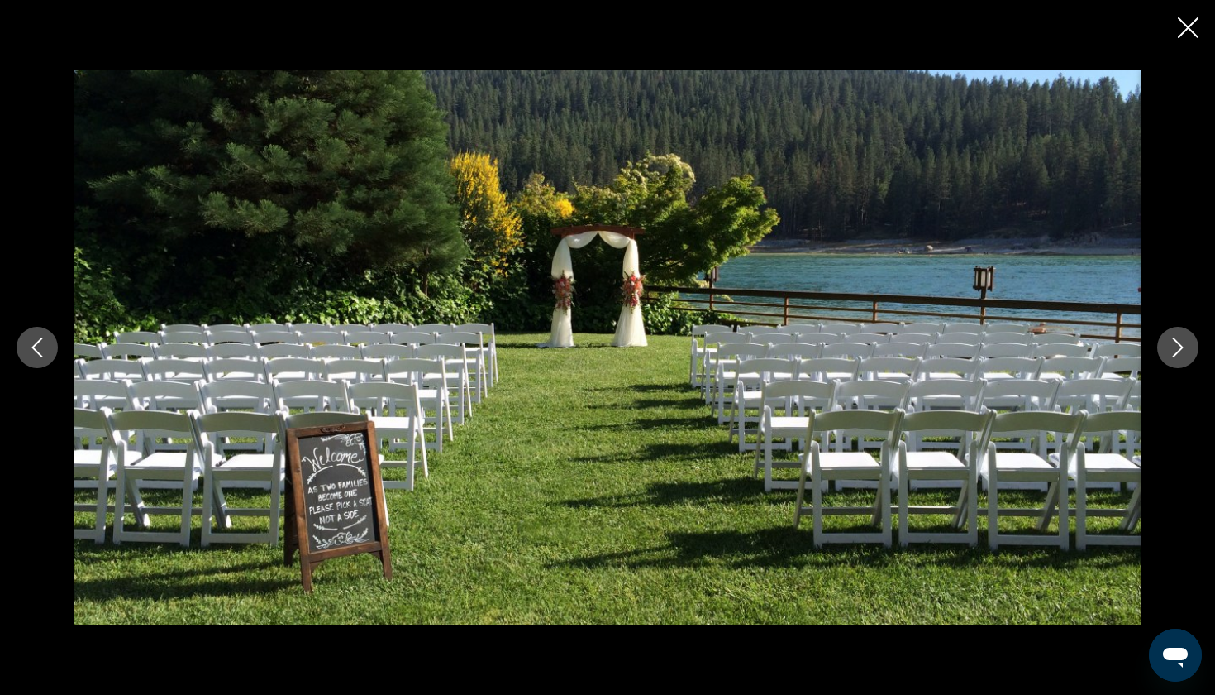
click at [1173, 346] on icon "Next image" at bounding box center [1178, 347] width 20 height 20
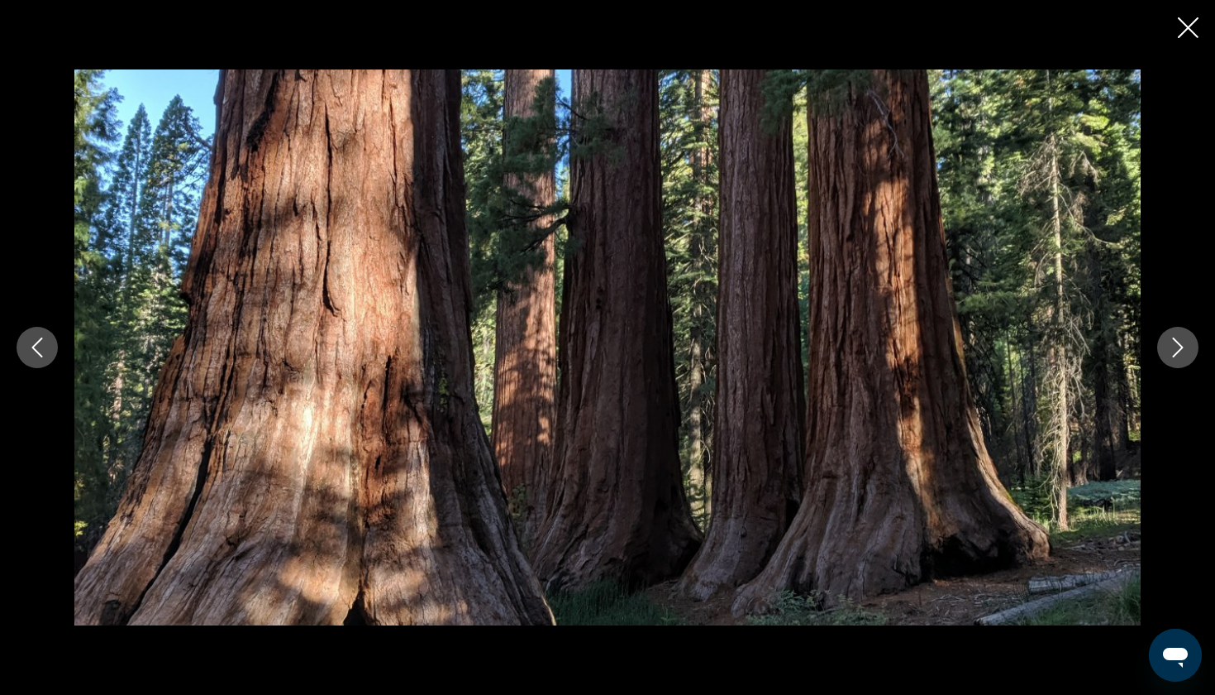
click at [1173, 346] on icon "Next image" at bounding box center [1178, 347] width 20 height 20
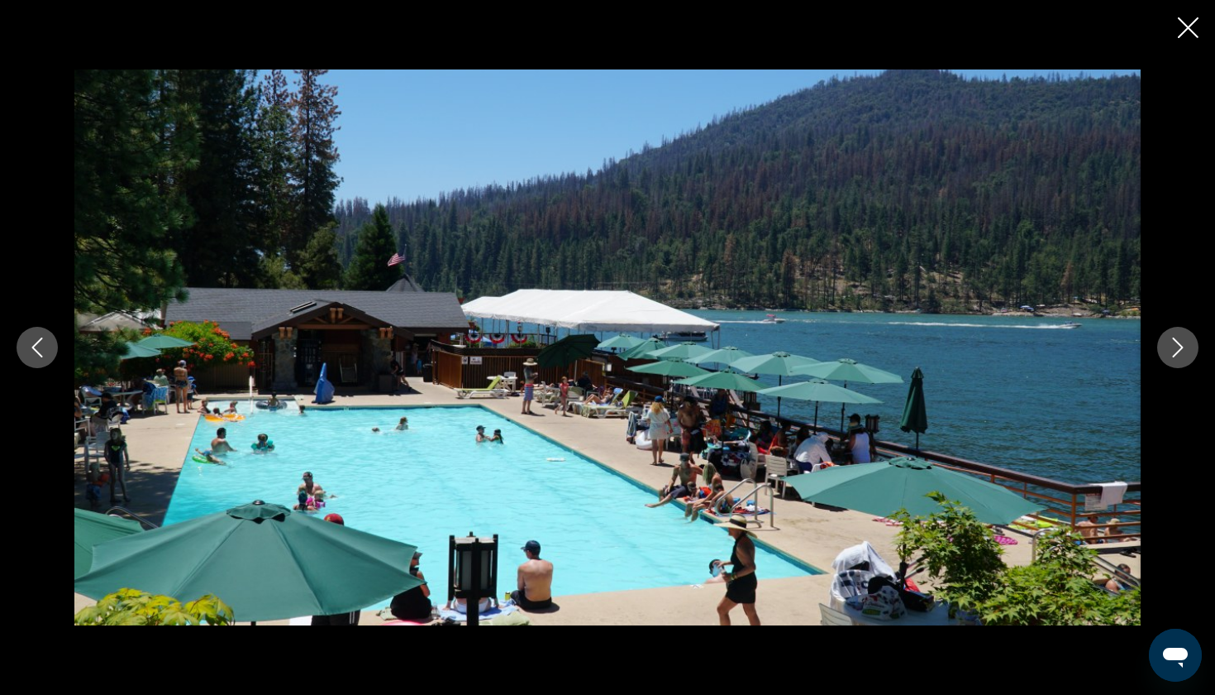
click at [1188, 25] on icon "Close slideshow" at bounding box center [1188, 27] width 21 height 21
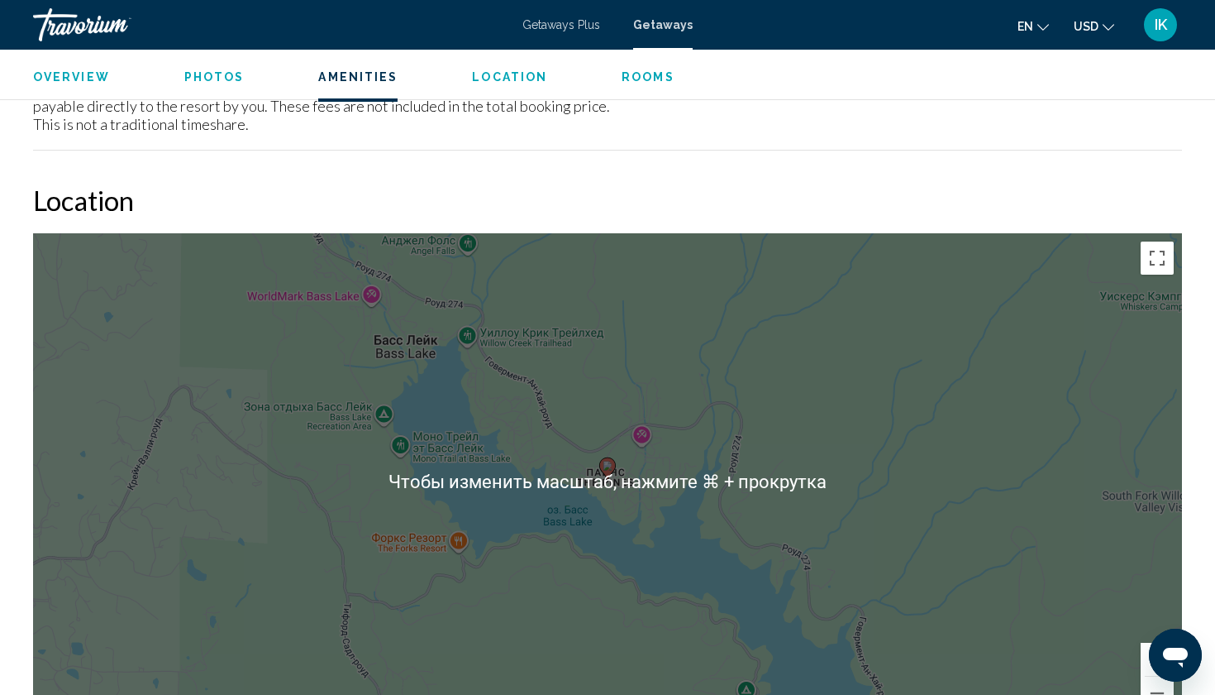
scroll to position [1843, 0]
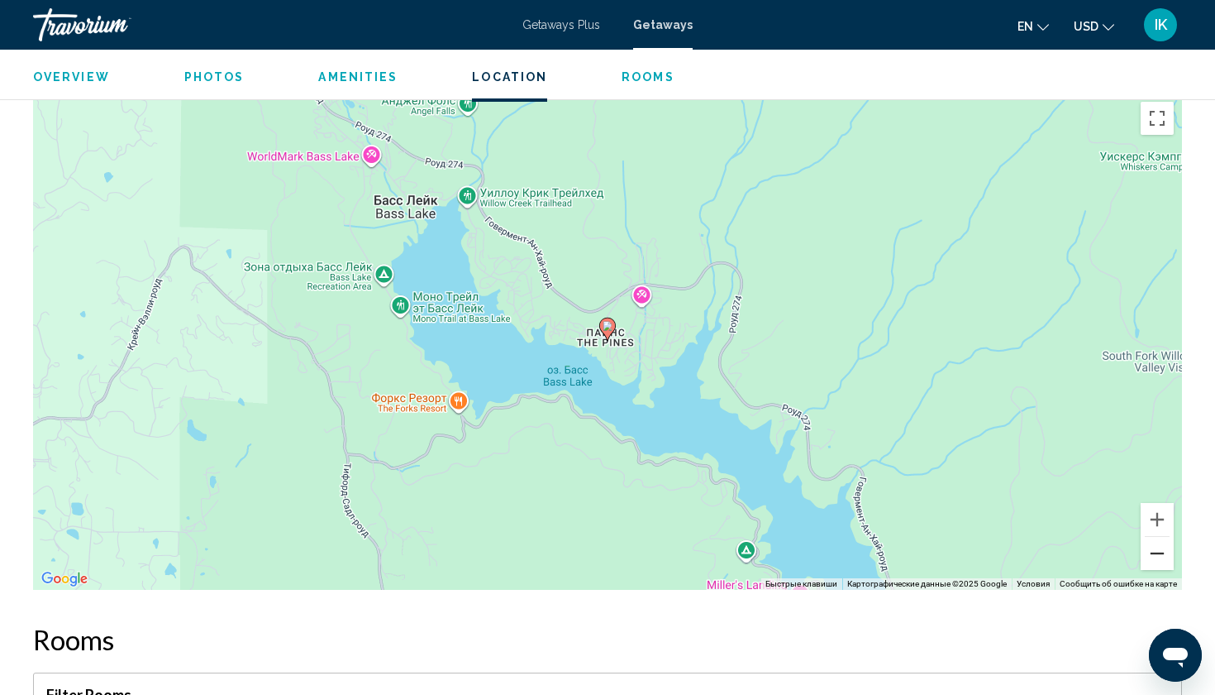
click at [1153, 538] on button "Уменьшить" at bounding box center [1157, 553] width 33 height 33
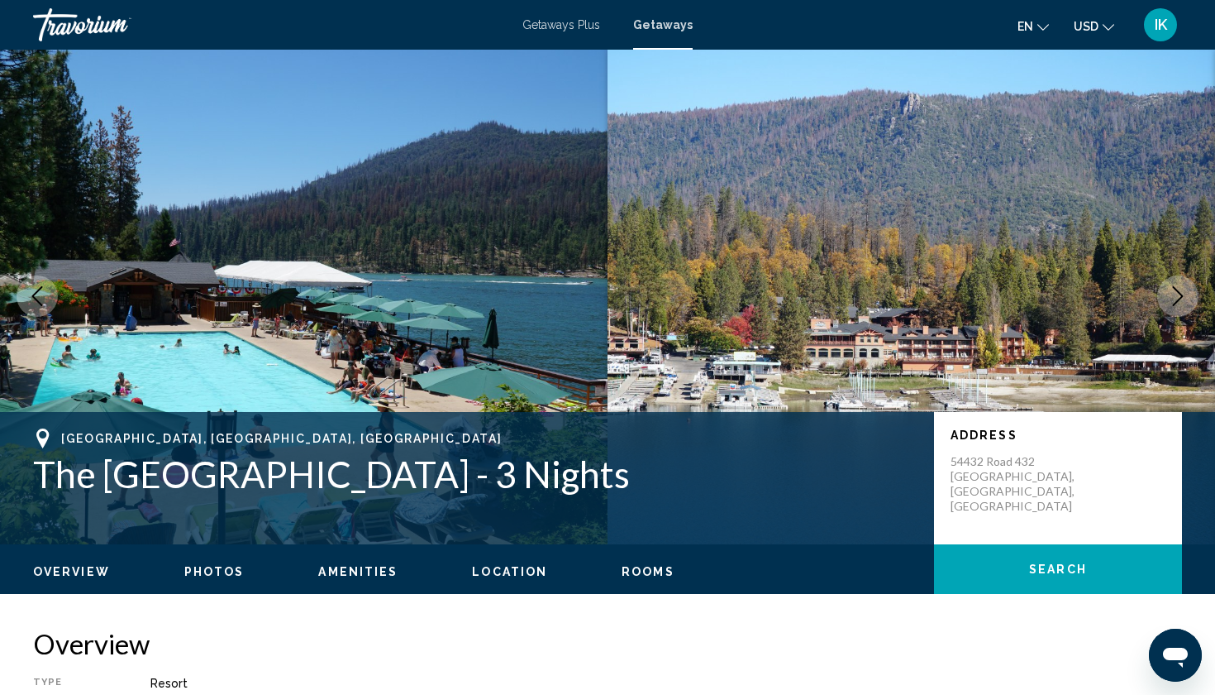
scroll to position [3, 0]
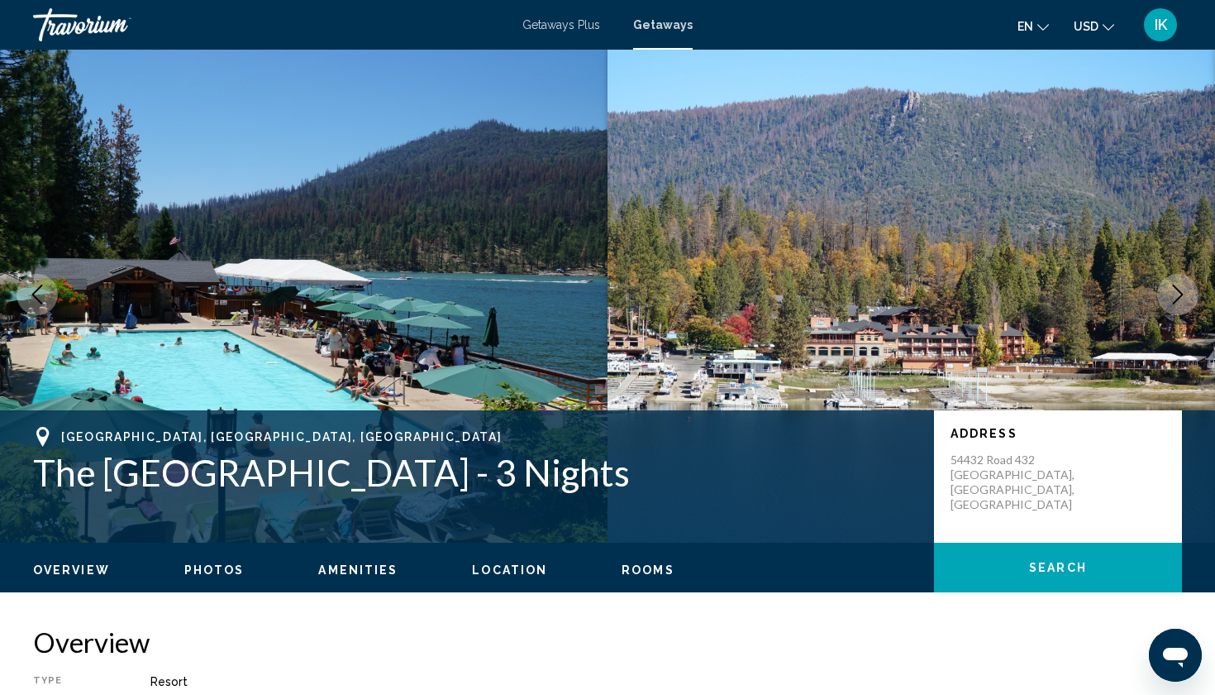
click at [1097, 289] on img "Main content" at bounding box center [912, 294] width 608 height 496
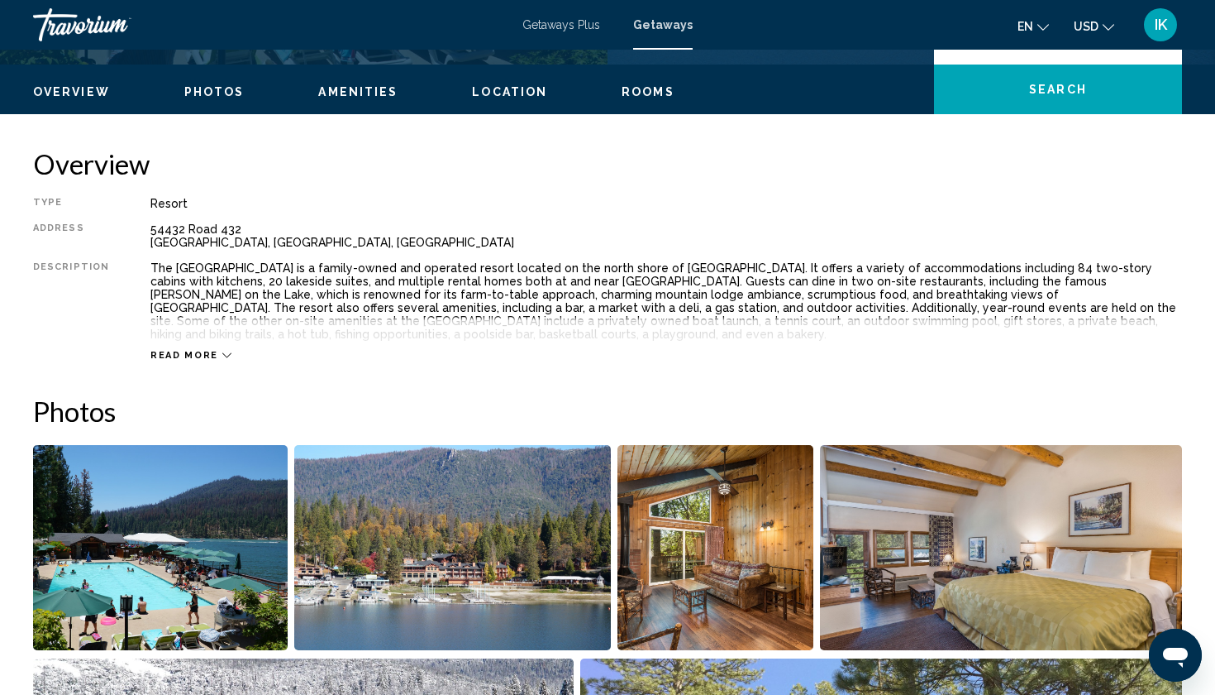
scroll to position [482, 0]
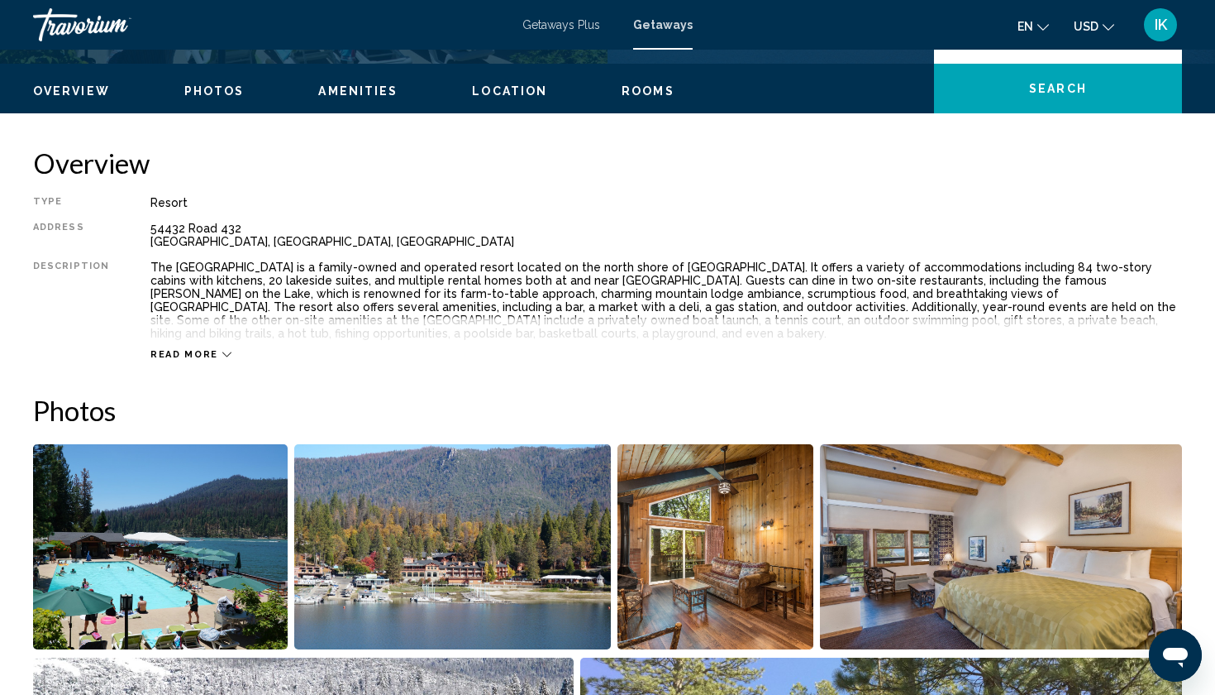
click at [189, 349] on span "Read more" at bounding box center [184, 354] width 68 height 11
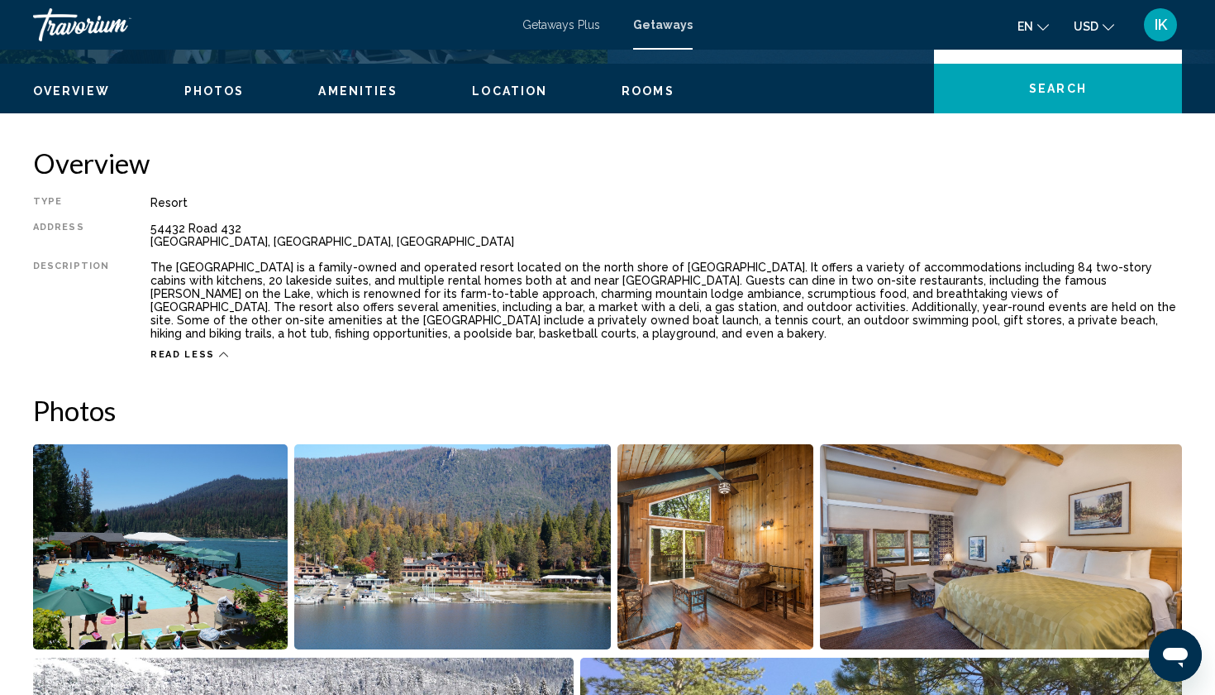
click at [968, 322] on div "The [GEOGRAPHIC_DATA] is a family-owned and operated resort located on the nort…" at bounding box center [666, 299] width 1032 height 79
click at [200, 481] on img "Open full-screen image slider" at bounding box center [160, 546] width 255 height 205
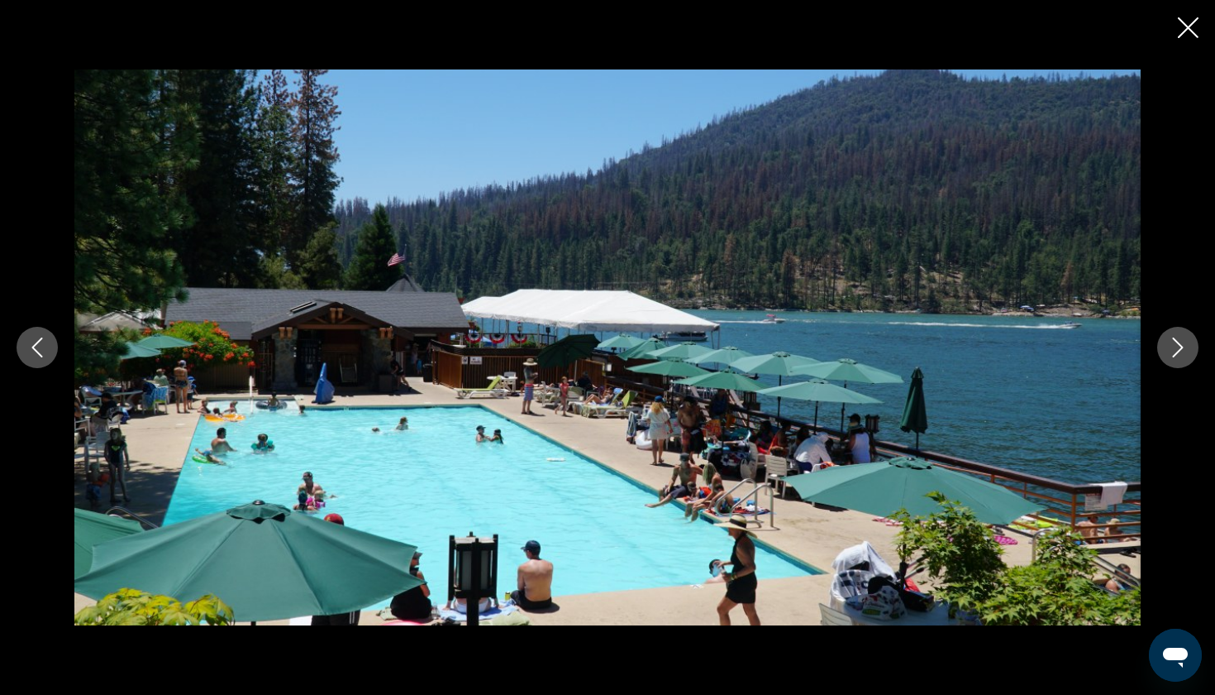
click at [1175, 351] on icon "Next image" at bounding box center [1178, 347] width 20 height 20
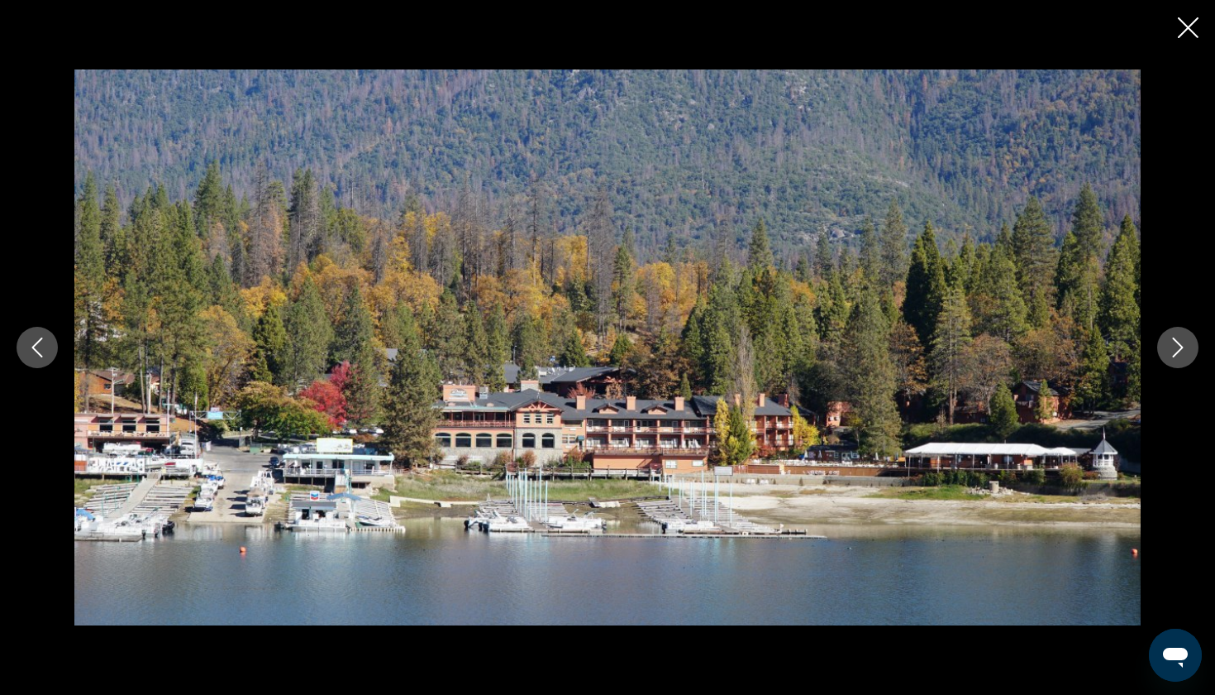
click at [1175, 351] on icon "Next image" at bounding box center [1178, 347] width 20 height 20
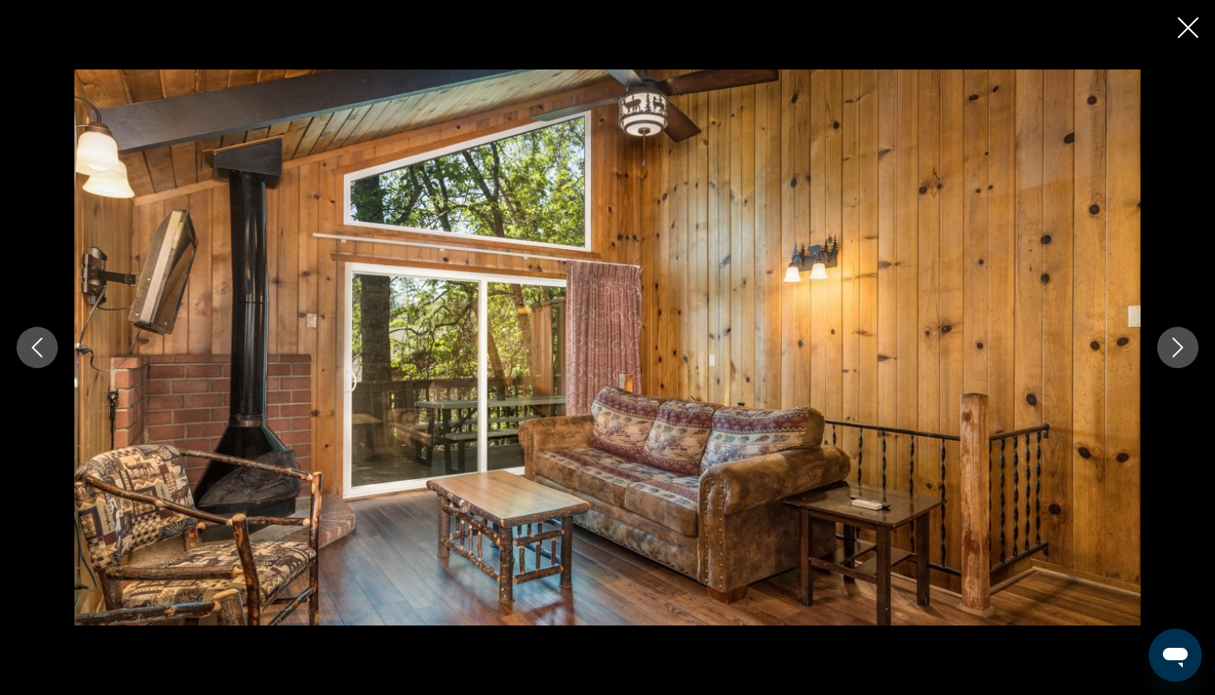
click at [1175, 351] on icon "Next image" at bounding box center [1178, 347] width 20 height 20
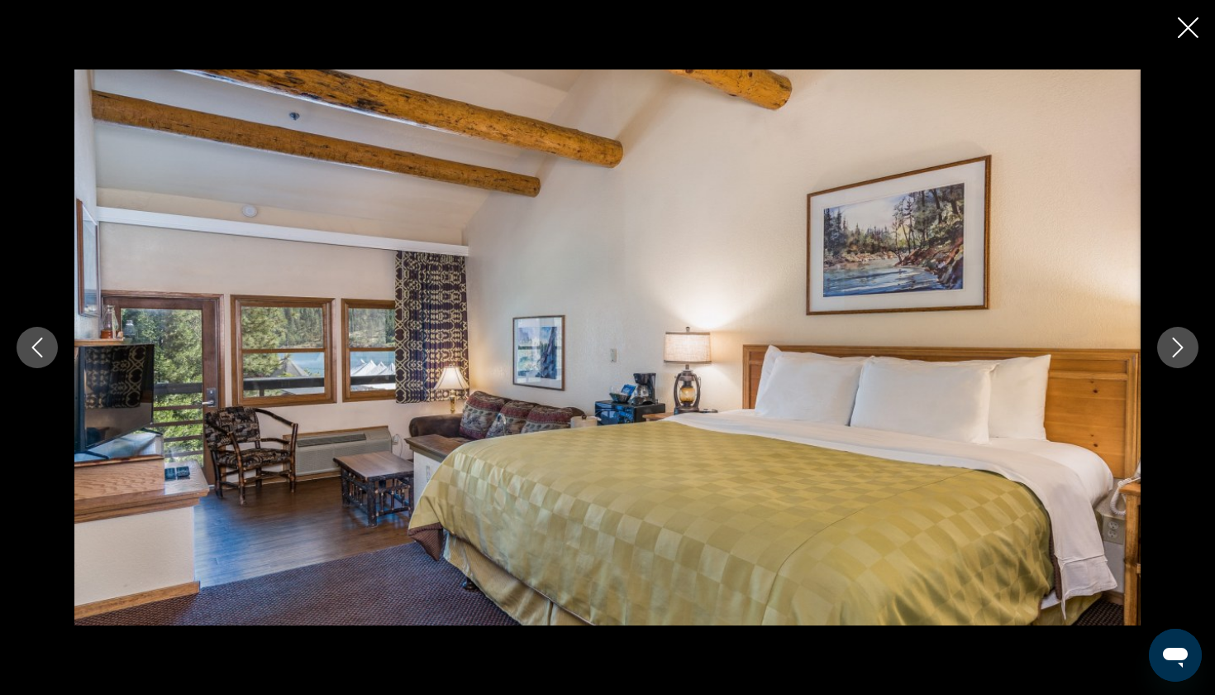
click at [1175, 351] on icon "Next image" at bounding box center [1178, 347] width 20 height 20
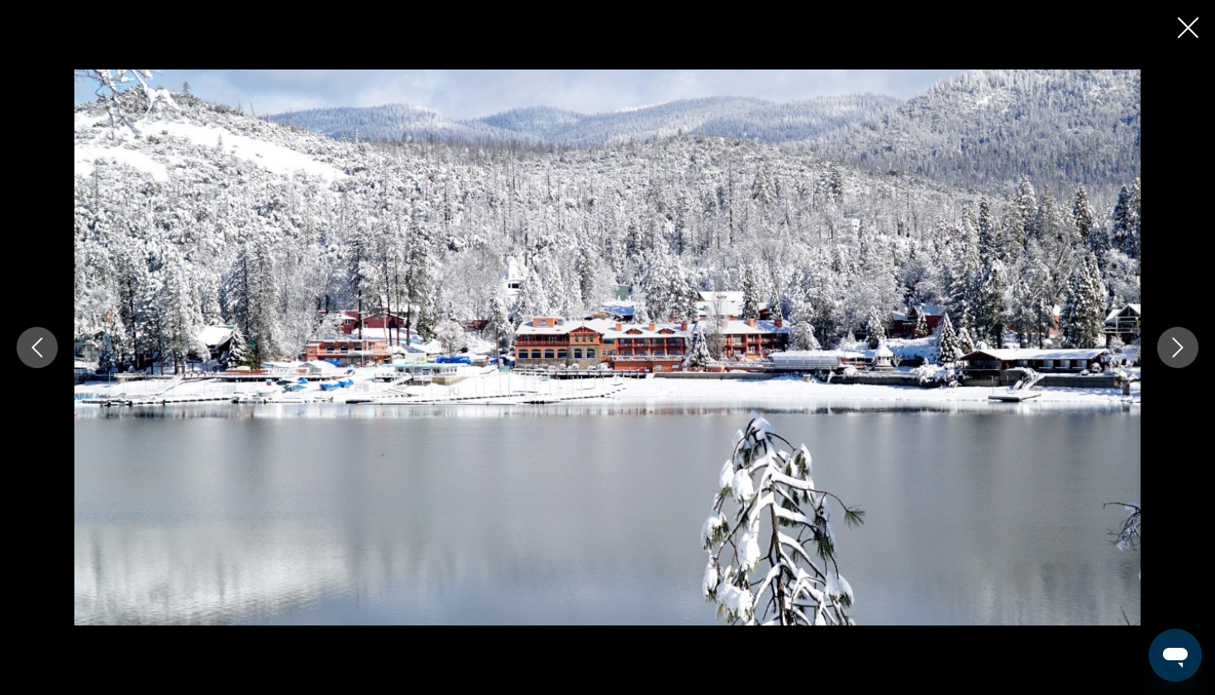
click at [1175, 351] on icon "Next image" at bounding box center [1178, 347] width 20 height 20
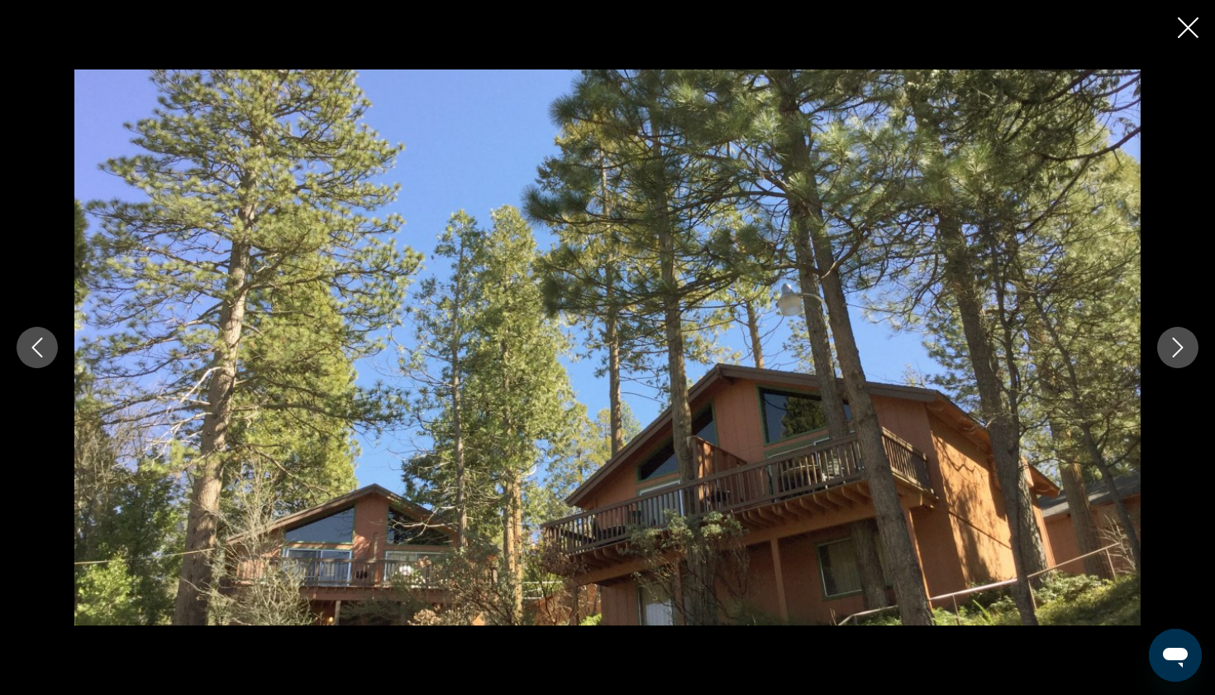
click at [1175, 351] on icon "Next image" at bounding box center [1178, 347] width 20 height 20
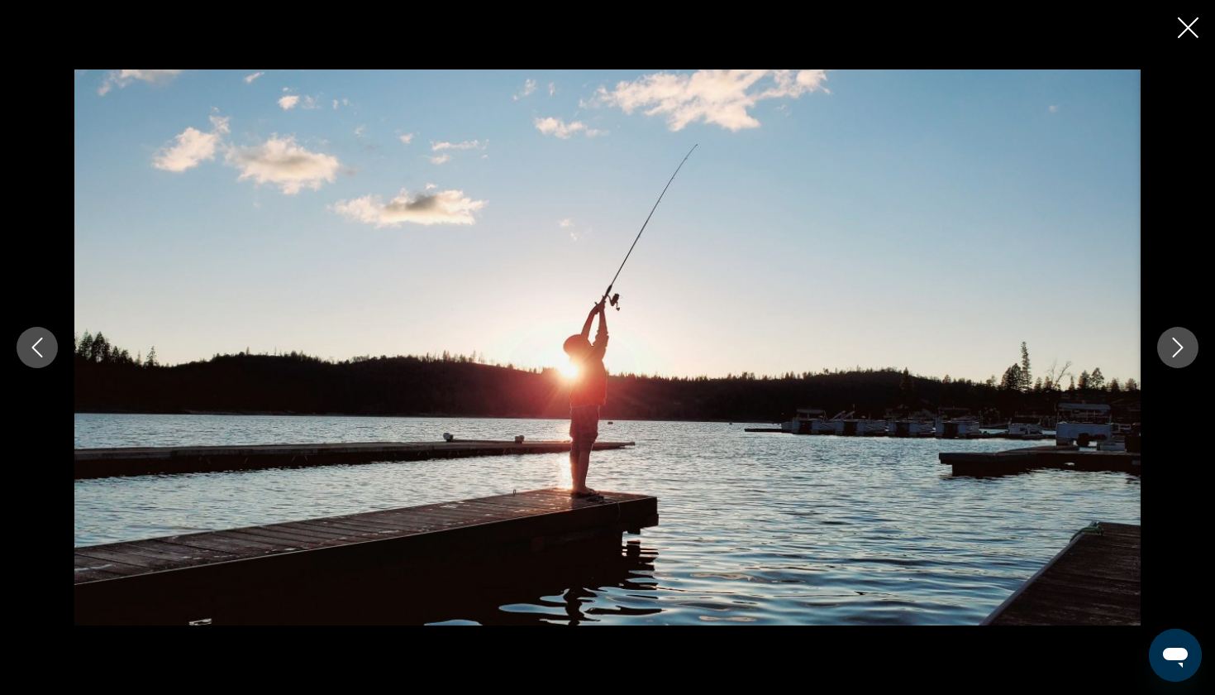
click at [1175, 351] on icon "Next image" at bounding box center [1178, 347] width 20 height 20
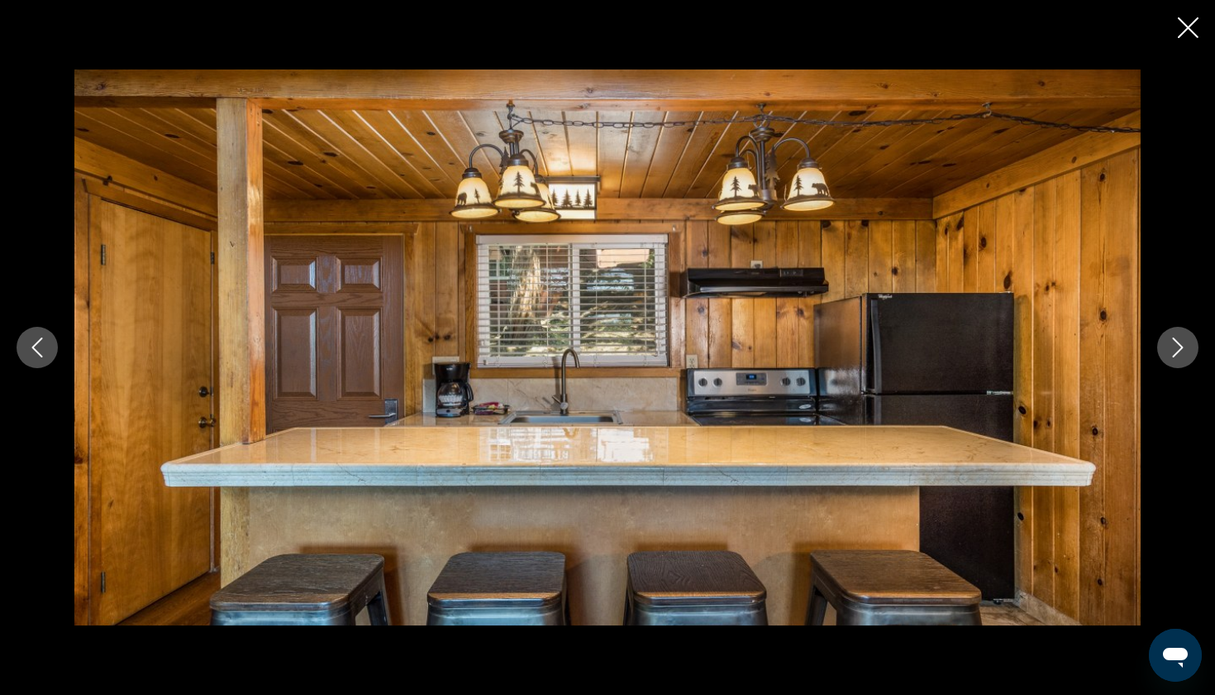
click at [1175, 351] on icon "Next image" at bounding box center [1178, 347] width 20 height 20
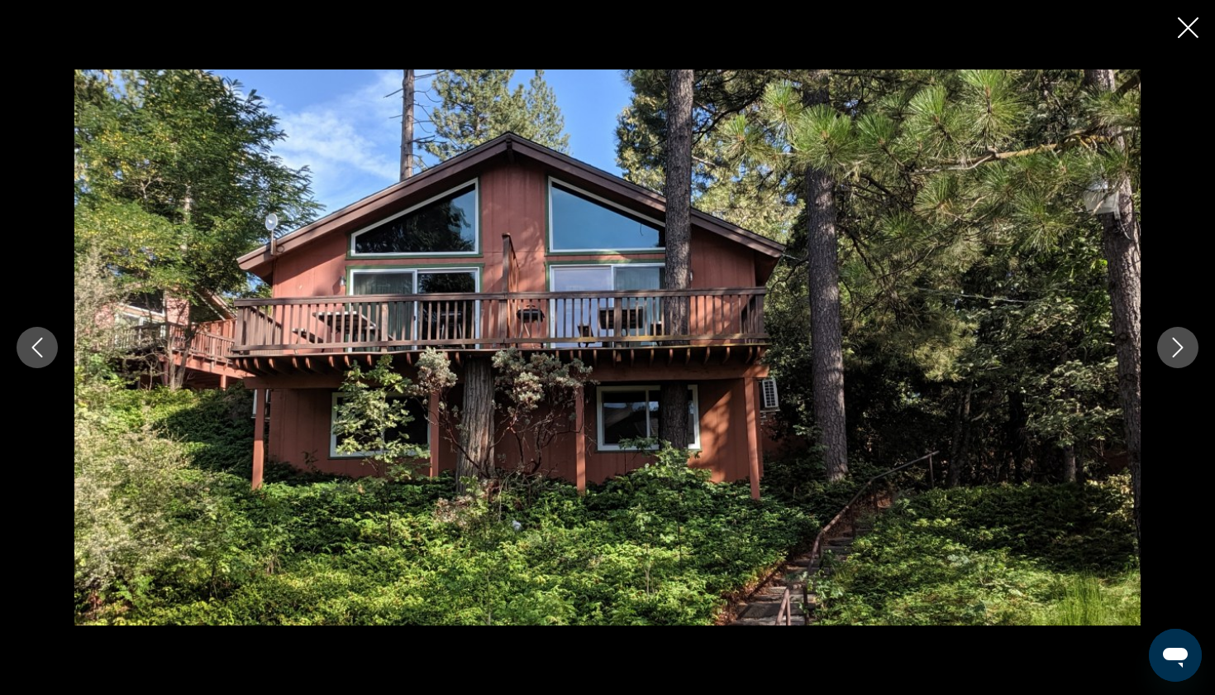
click at [1175, 351] on icon "Next image" at bounding box center [1178, 347] width 20 height 20
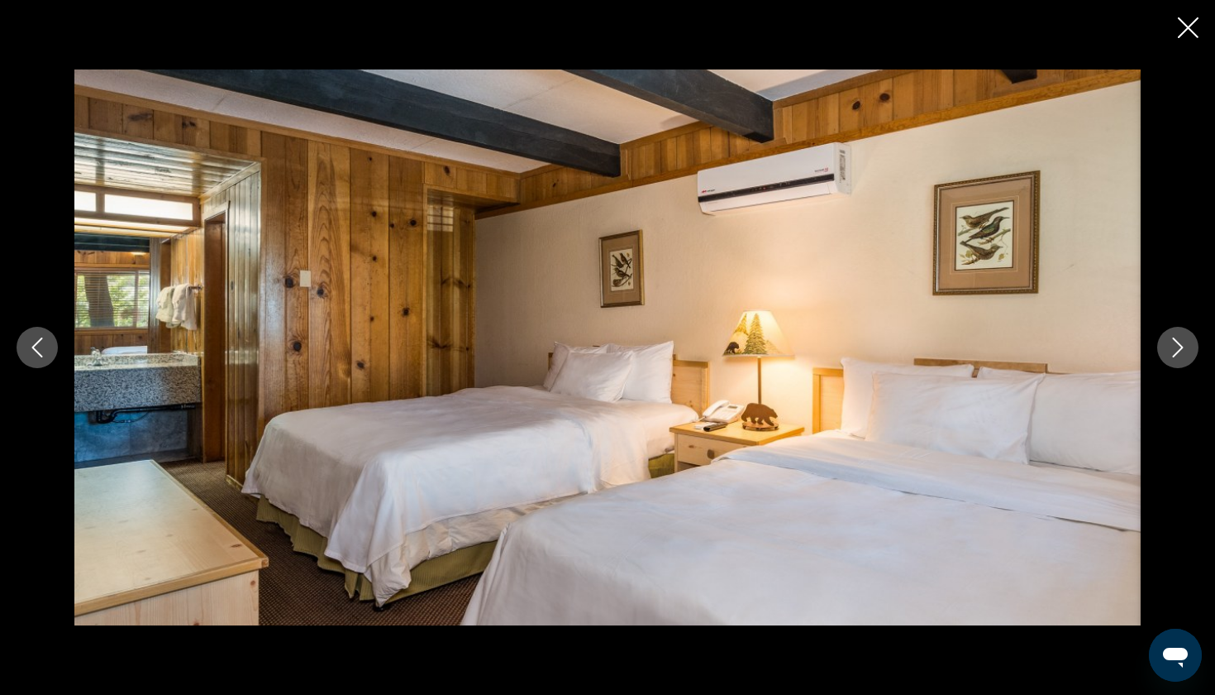
click at [1175, 351] on icon "Next image" at bounding box center [1178, 347] width 20 height 20
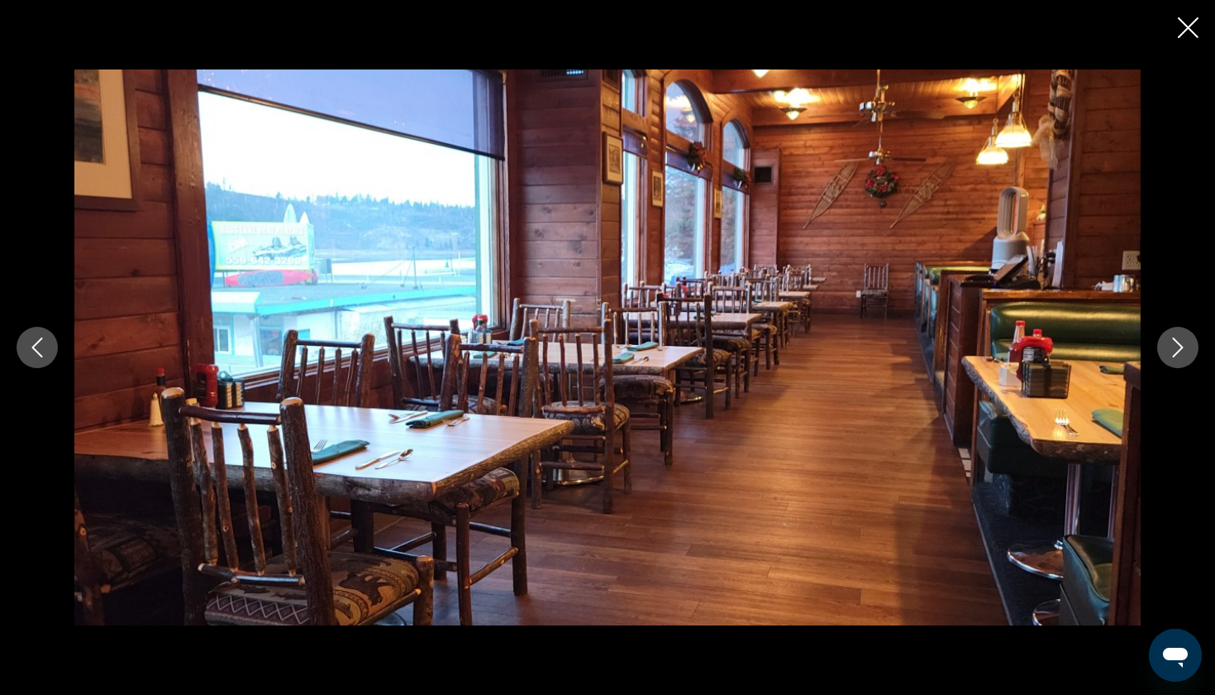
click at [1175, 351] on icon "Next image" at bounding box center [1178, 347] width 20 height 20
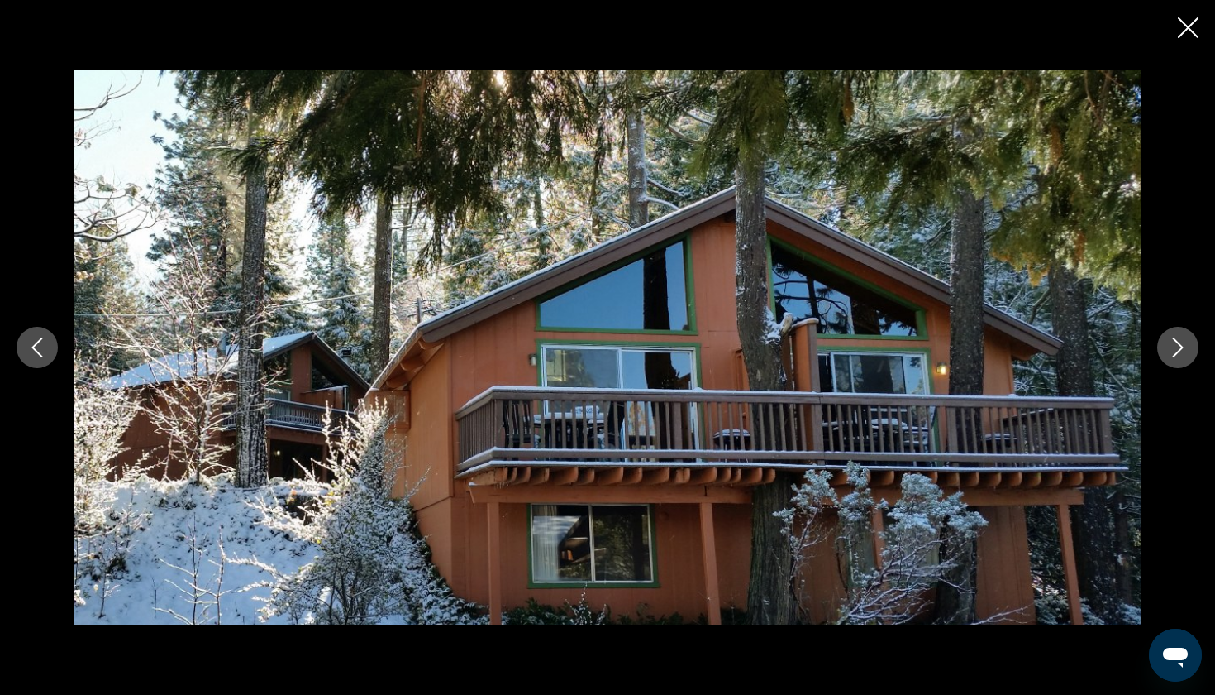
click at [1175, 351] on icon "Next image" at bounding box center [1178, 347] width 20 height 20
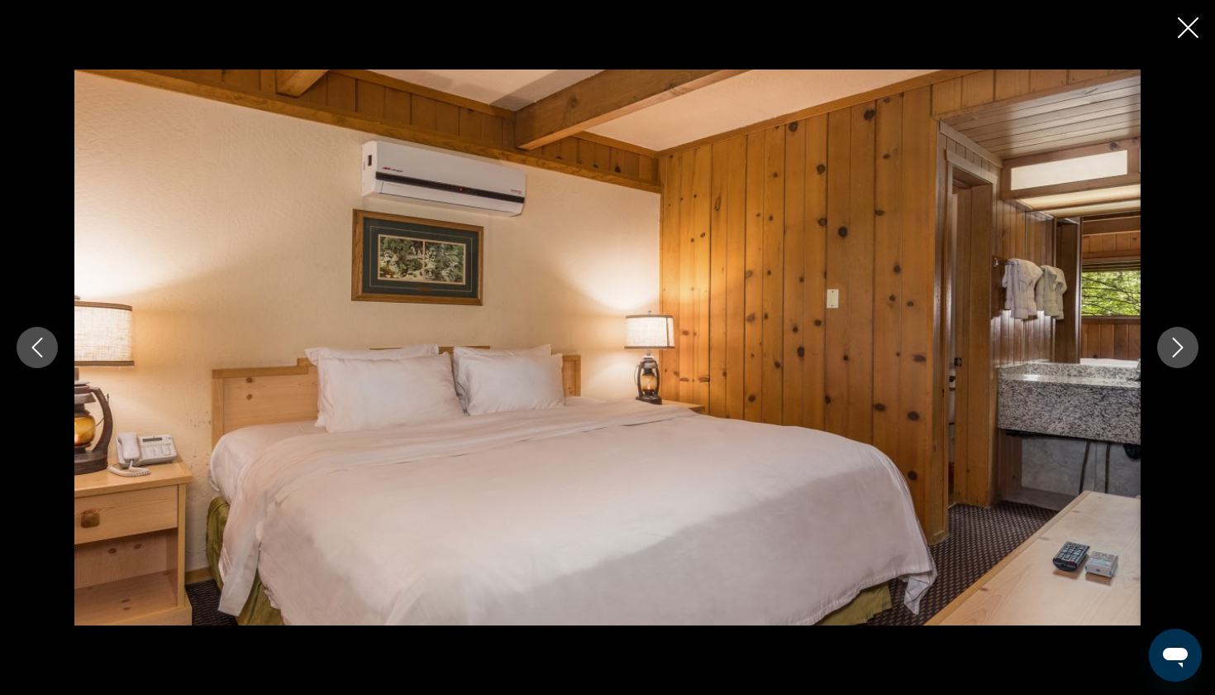
click at [1175, 351] on icon "Next image" at bounding box center [1178, 347] width 20 height 20
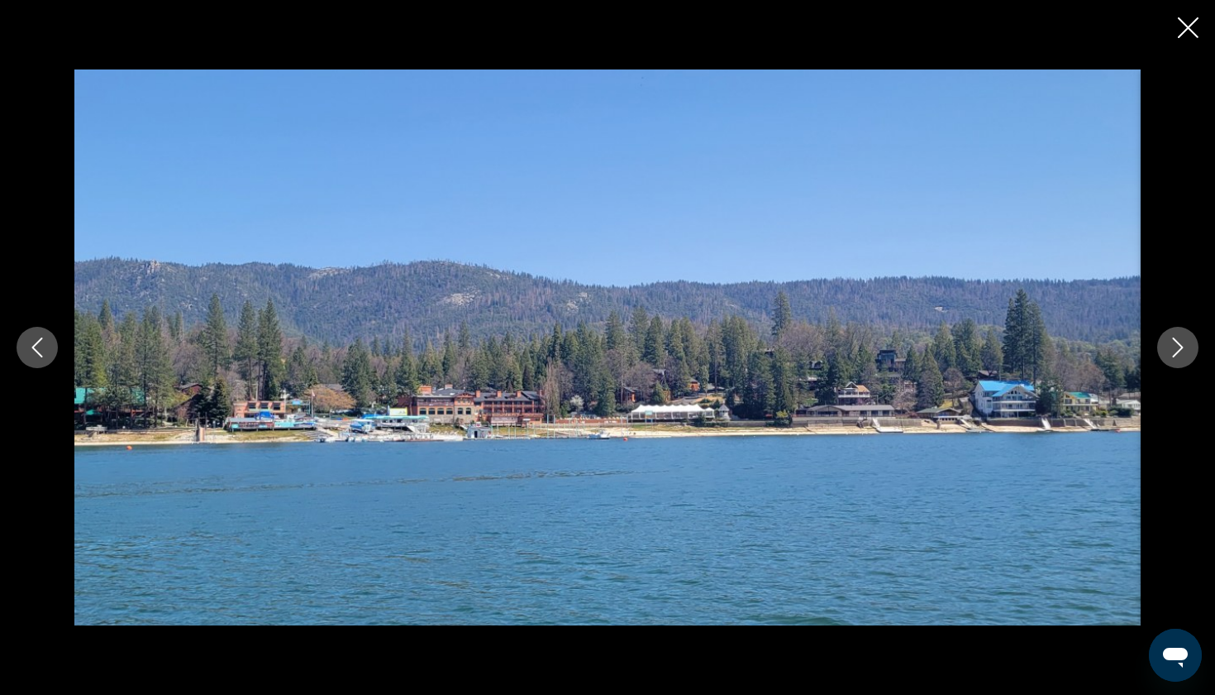
click at [1175, 351] on icon "Next image" at bounding box center [1178, 347] width 20 height 20
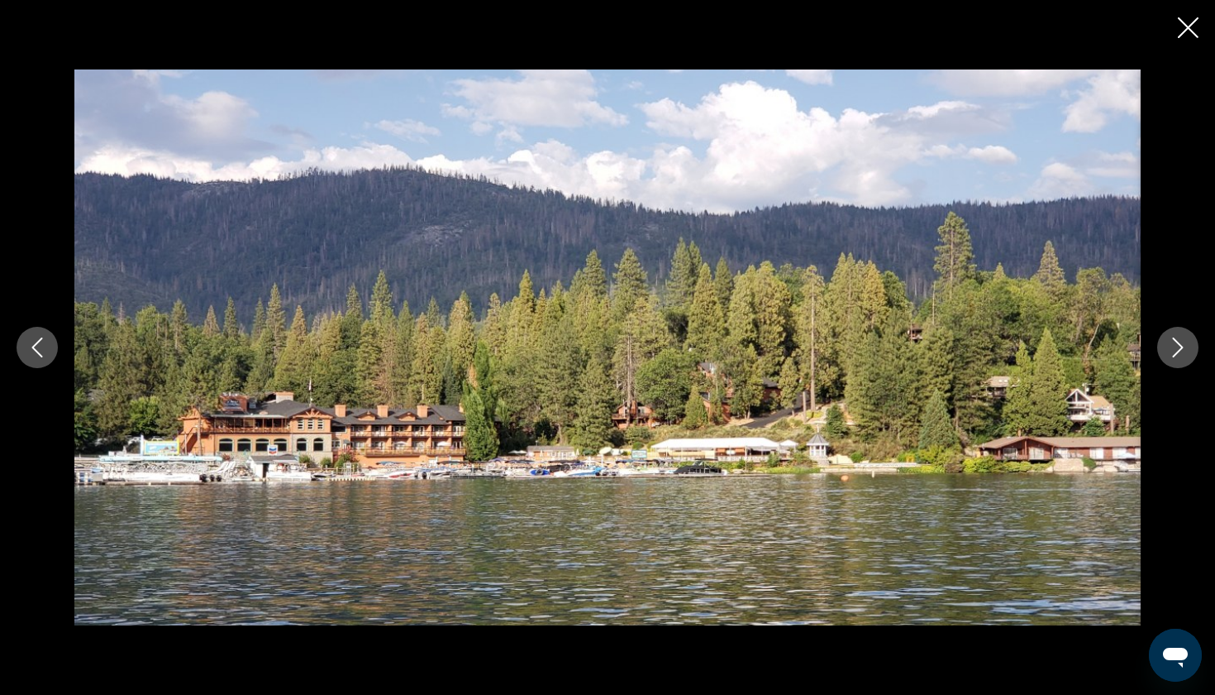
click at [1175, 351] on icon "Next image" at bounding box center [1178, 347] width 20 height 20
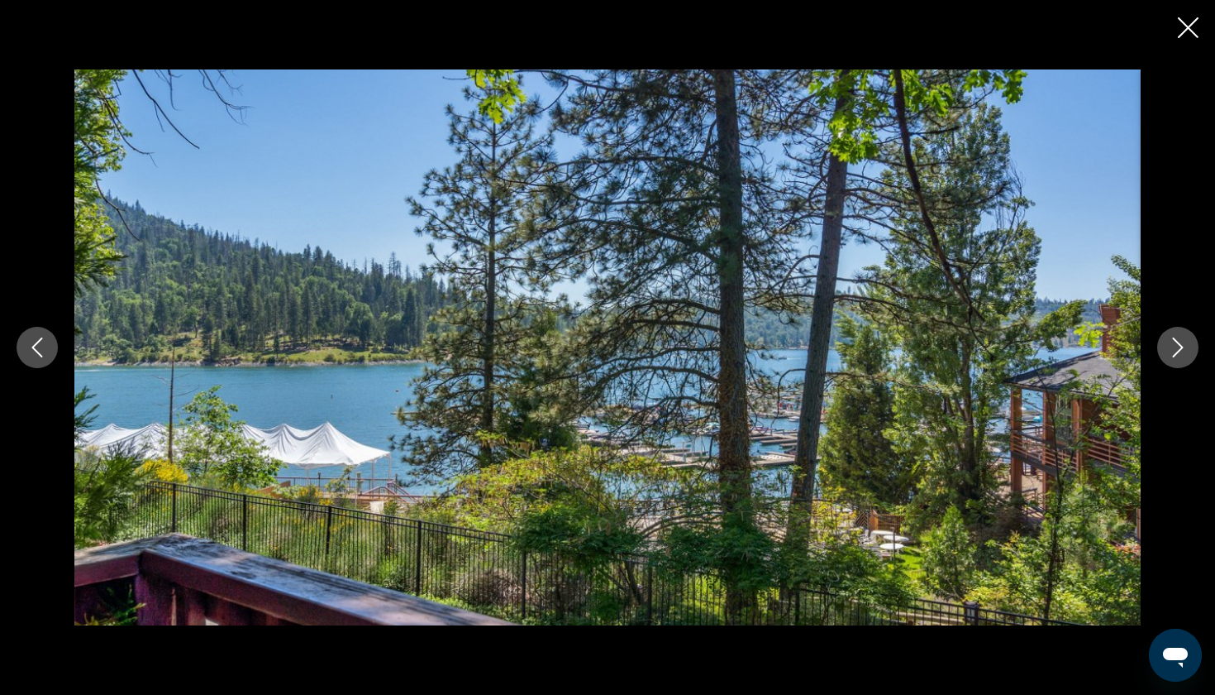
click at [1175, 351] on icon "Next image" at bounding box center [1178, 347] width 20 height 20
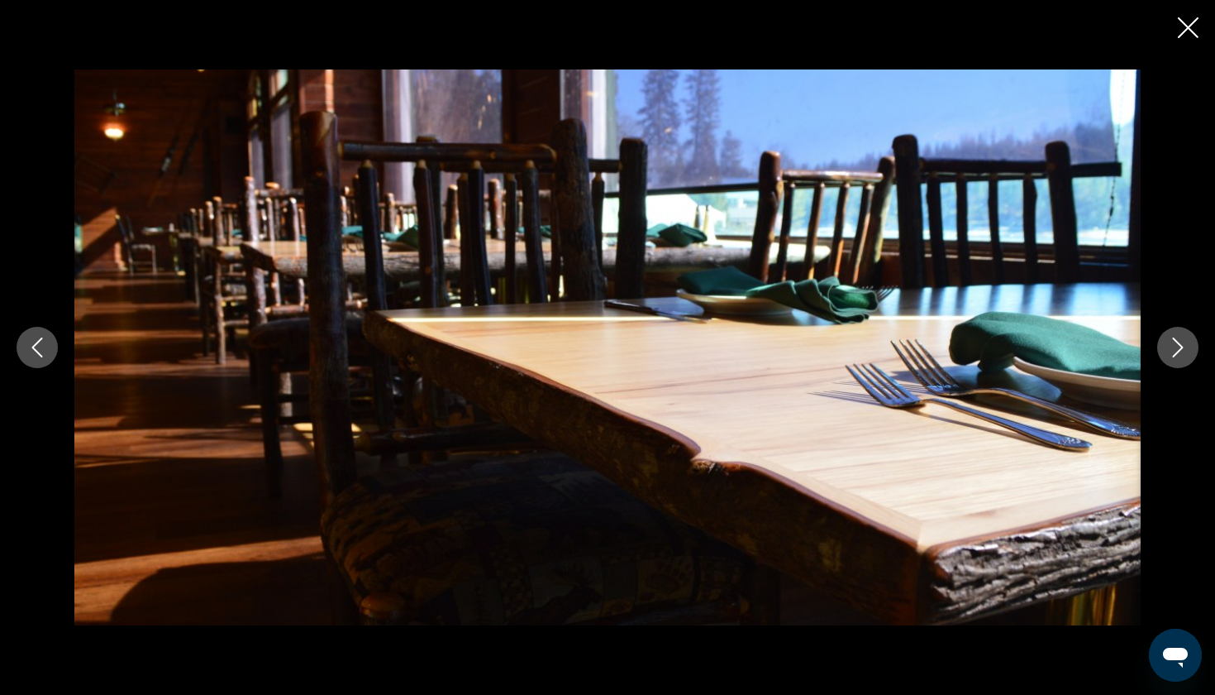
click at [1175, 351] on icon "Next image" at bounding box center [1178, 347] width 20 height 20
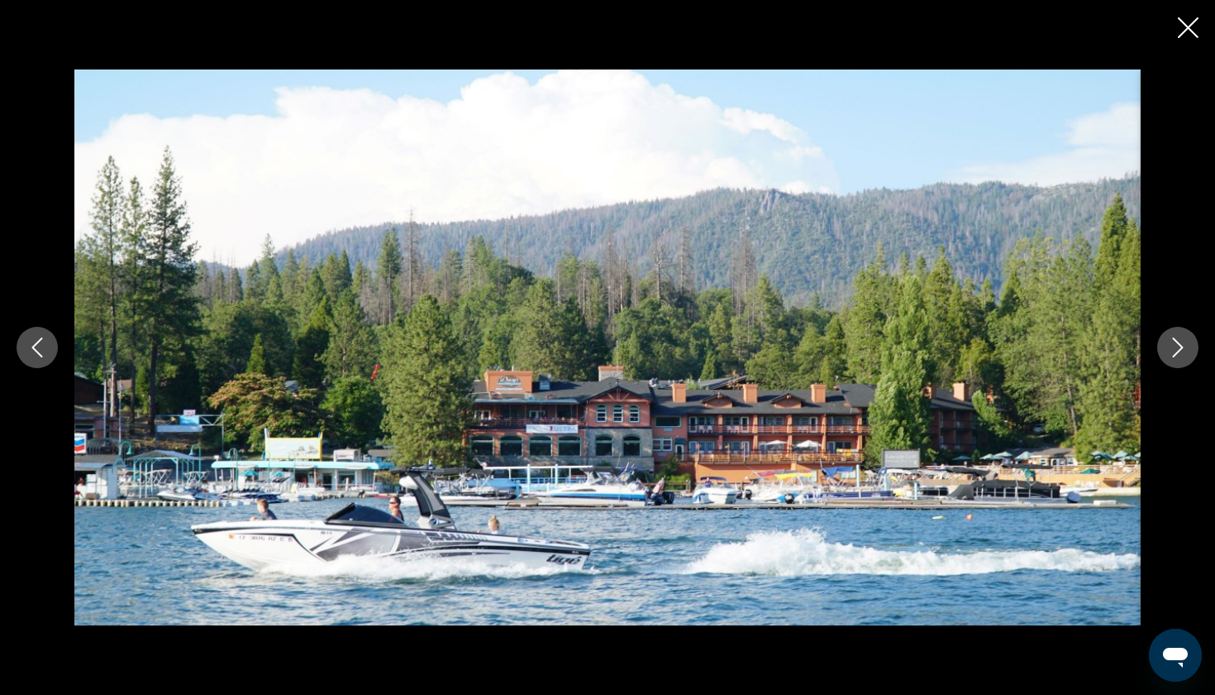
click at [1175, 351] on icon "Next image" at bounding box center [1178, 347] width 20 height 20
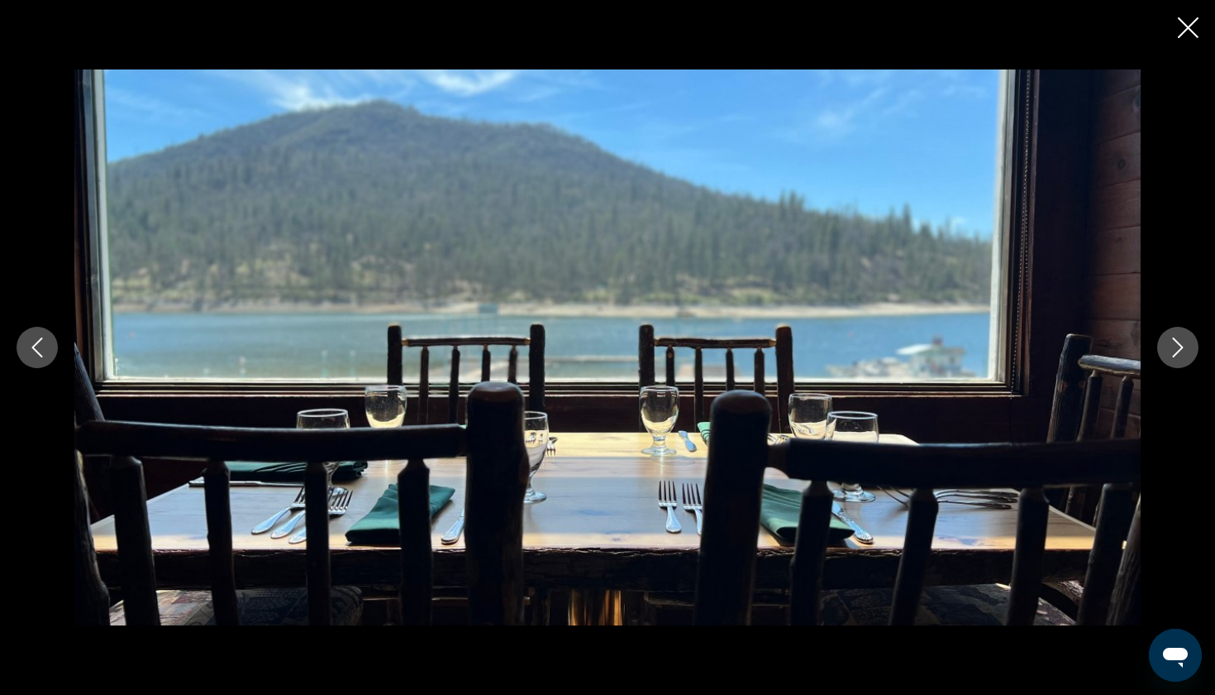
click at [1175, 351] on icon "Next image" at bounding box center [1178, 347] width 20 height 20
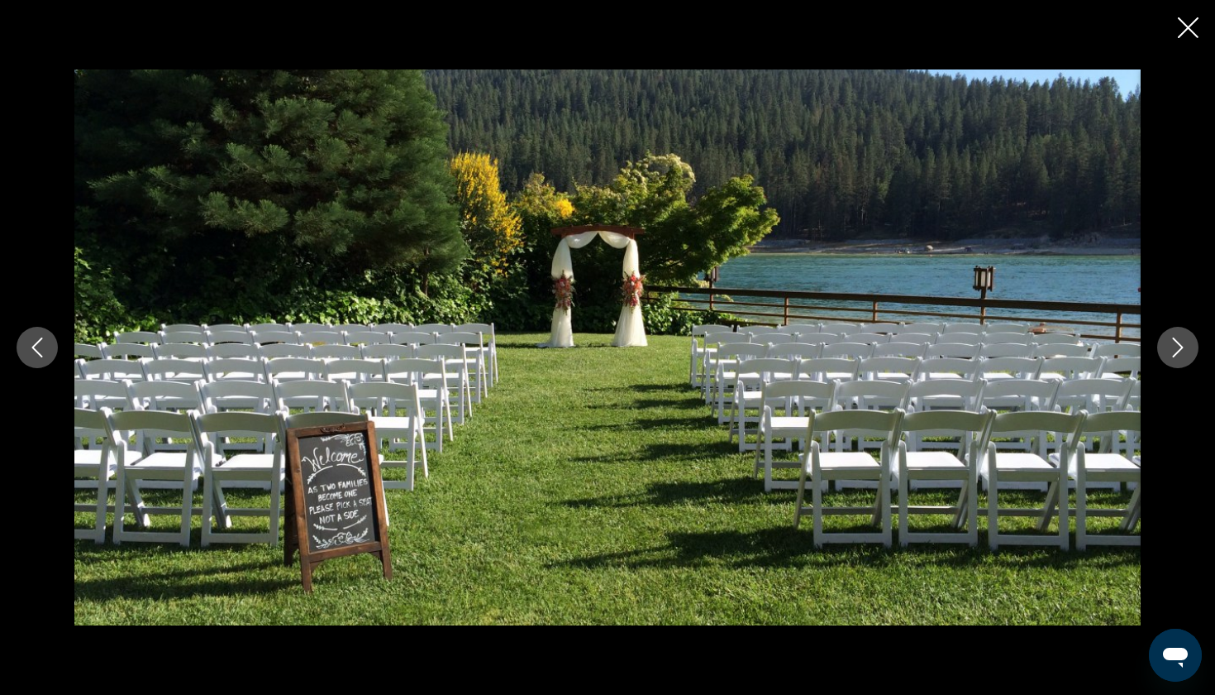
click at [1175, 351] on icon "Next image" at bounding box center [1178, 347] width 20 height 20
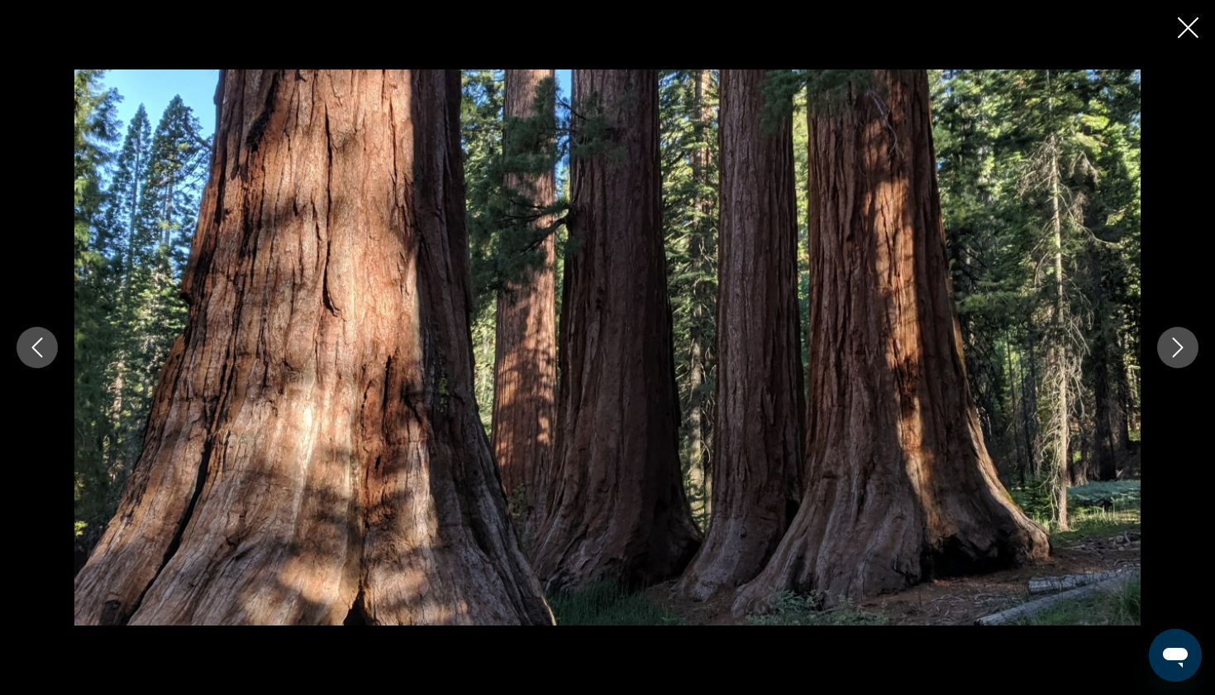
click at [1175, 351] on icon "Next image" at bounding box center [1178, 347] width 20 height 20
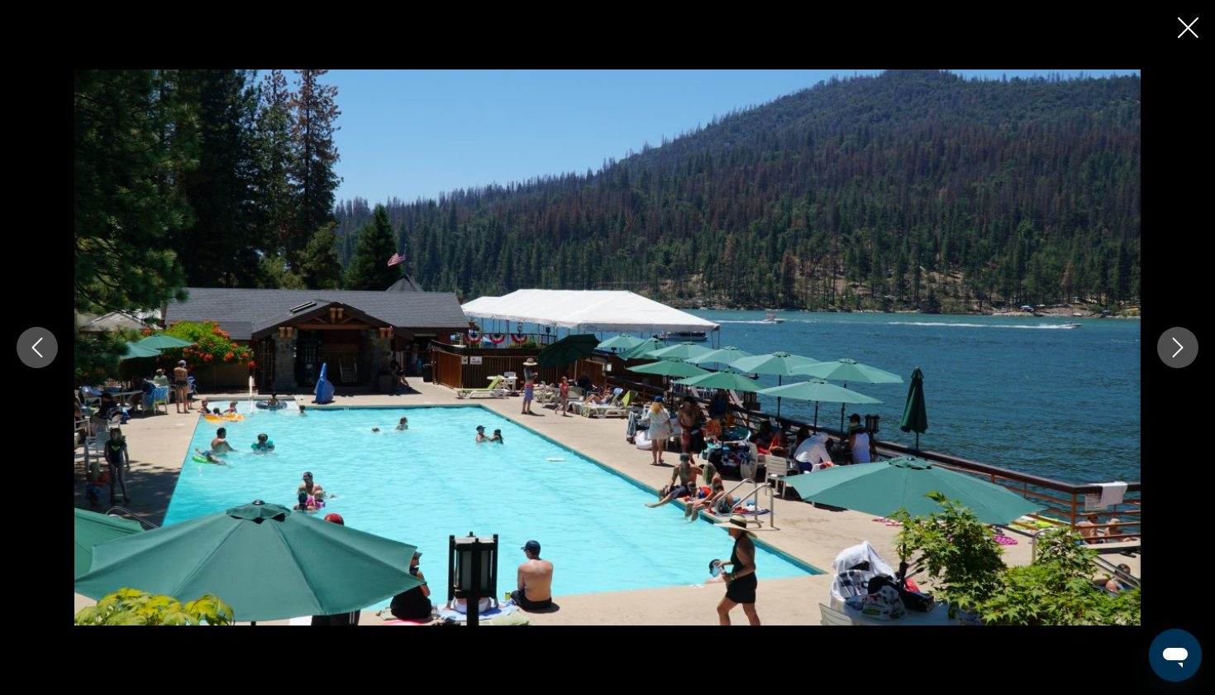
click at [1175, 351] on icon "Next image" at bounding box center [1178, 347] width 20 height 20
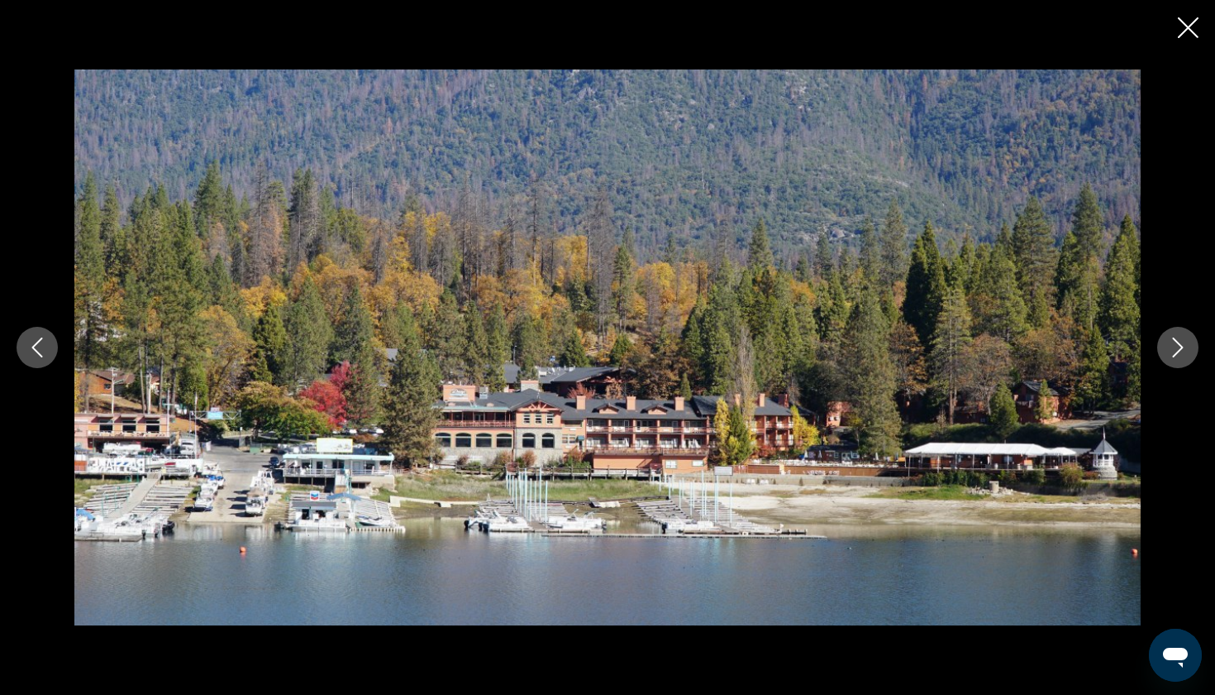
click at [1192, 29] on icon "Close slideshow" at bounding box center [1188, 27] width 21 height 21
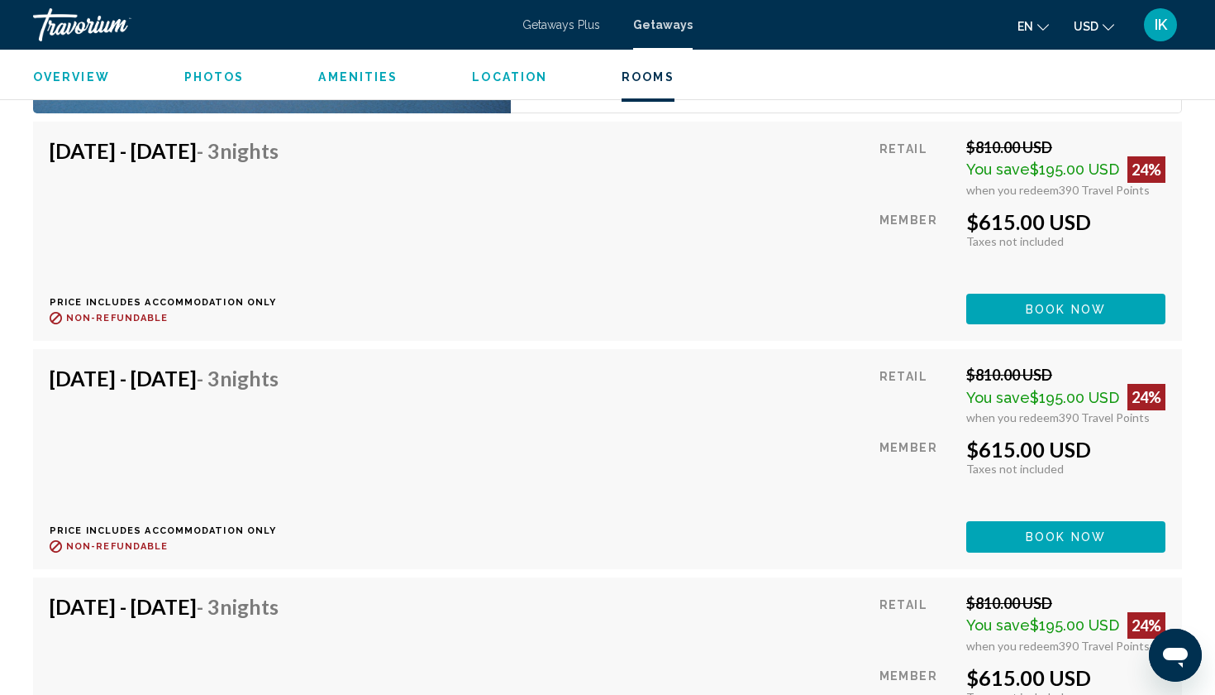
scroll to position [2924, 0]
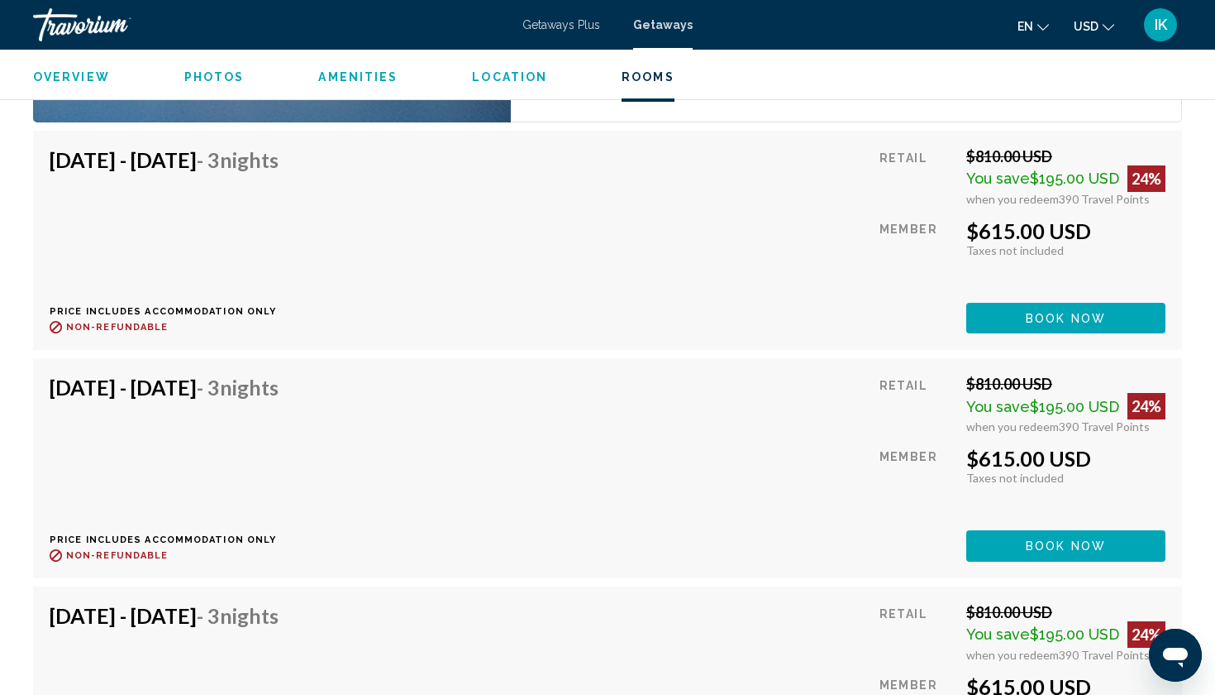
click at [991, 308] on button "Book now" at bounding box center [1066, 318] width 199 height 31
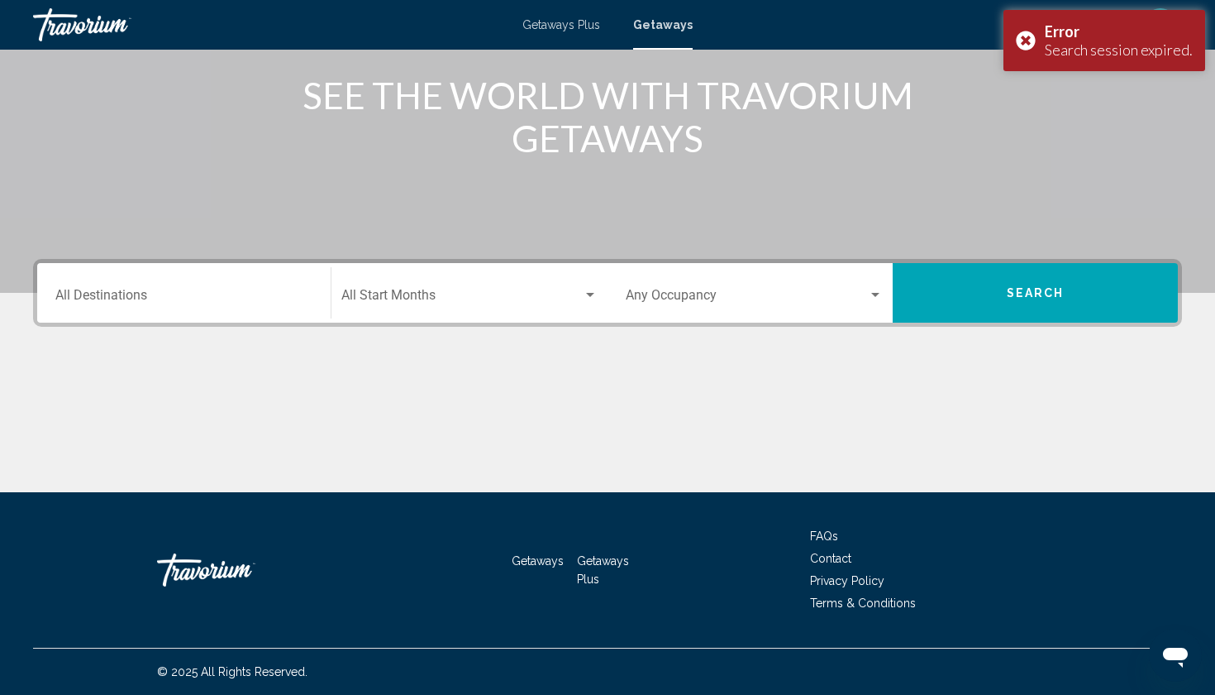
scroll to position [203, 0]
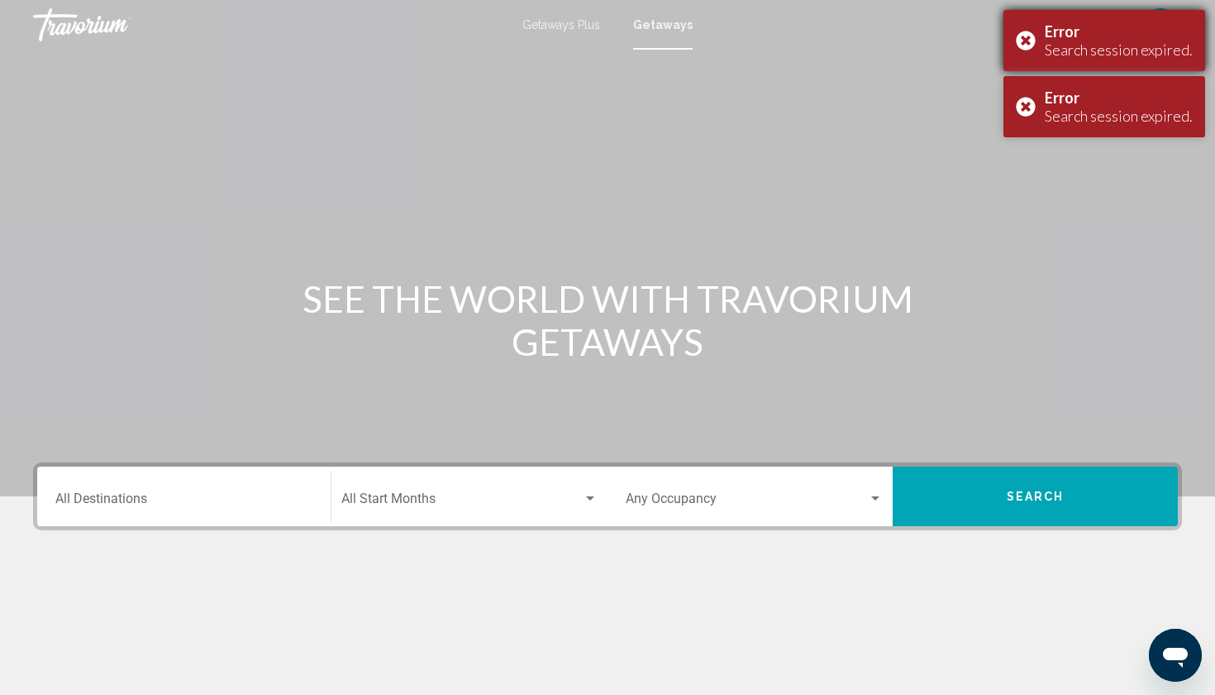
click at [1035, 41] on div "Error Search session expired." at bounding box center [1105, 40] width 202 height 61
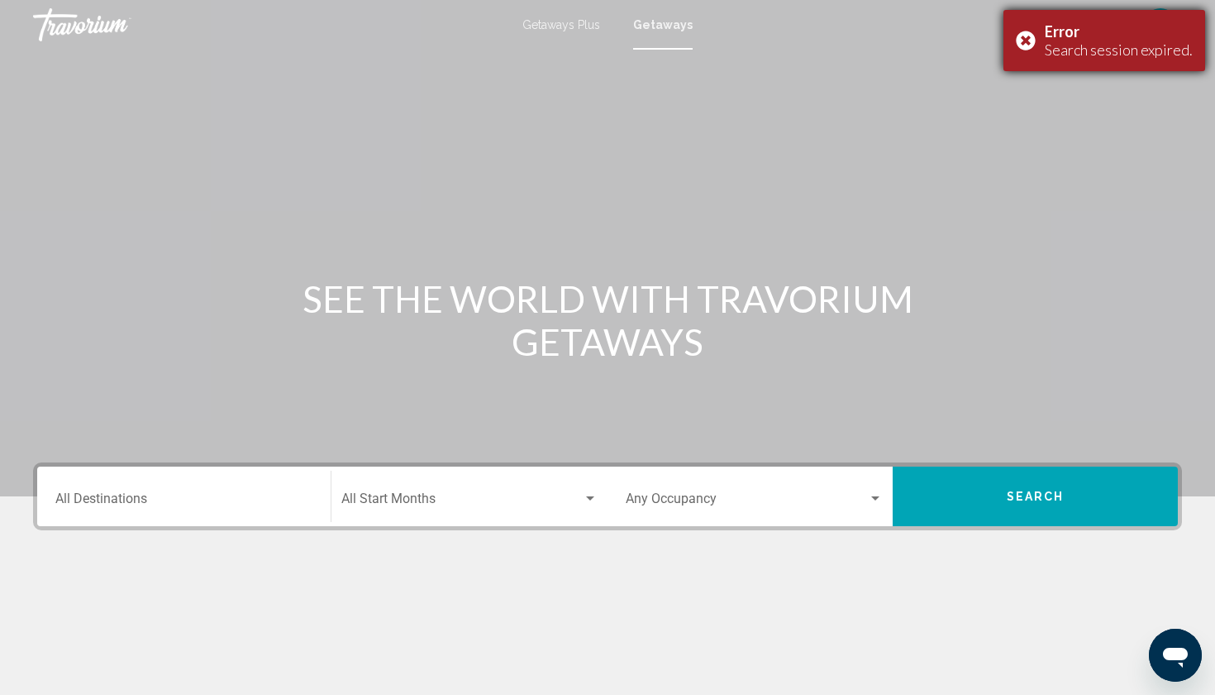
click at [1029, 42] on div "Error Search session expired." at bounding box center [1105, 40] width 202 height 61
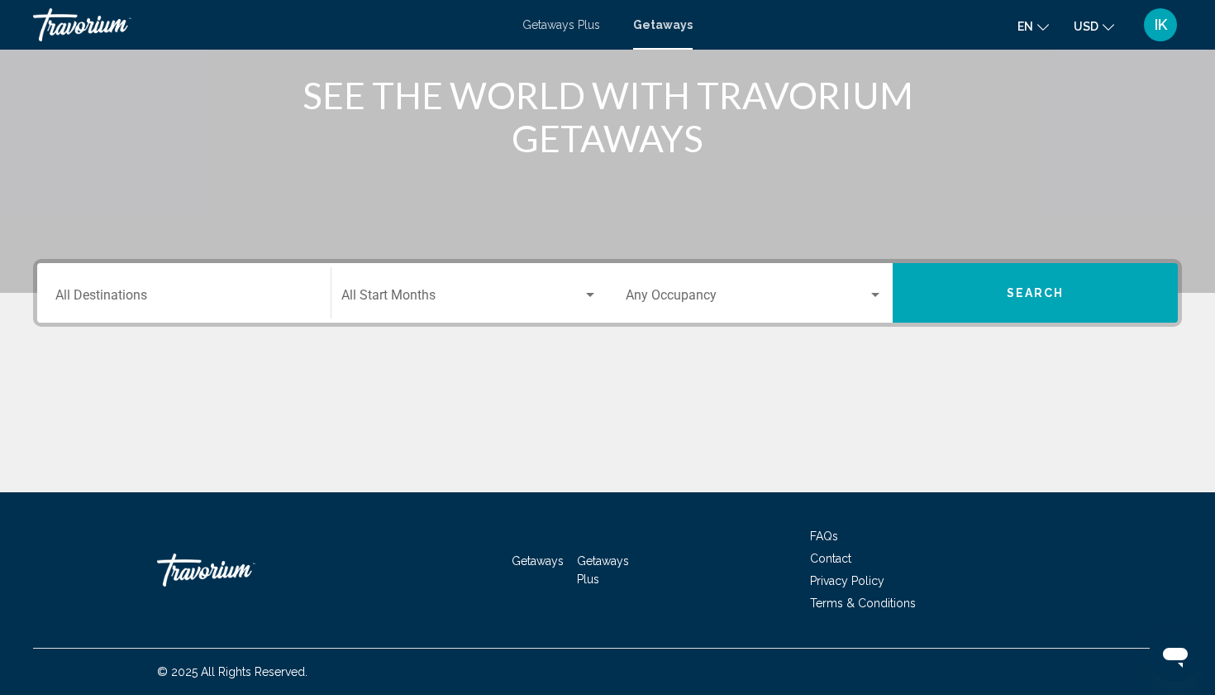
scroll to position [203, 0]
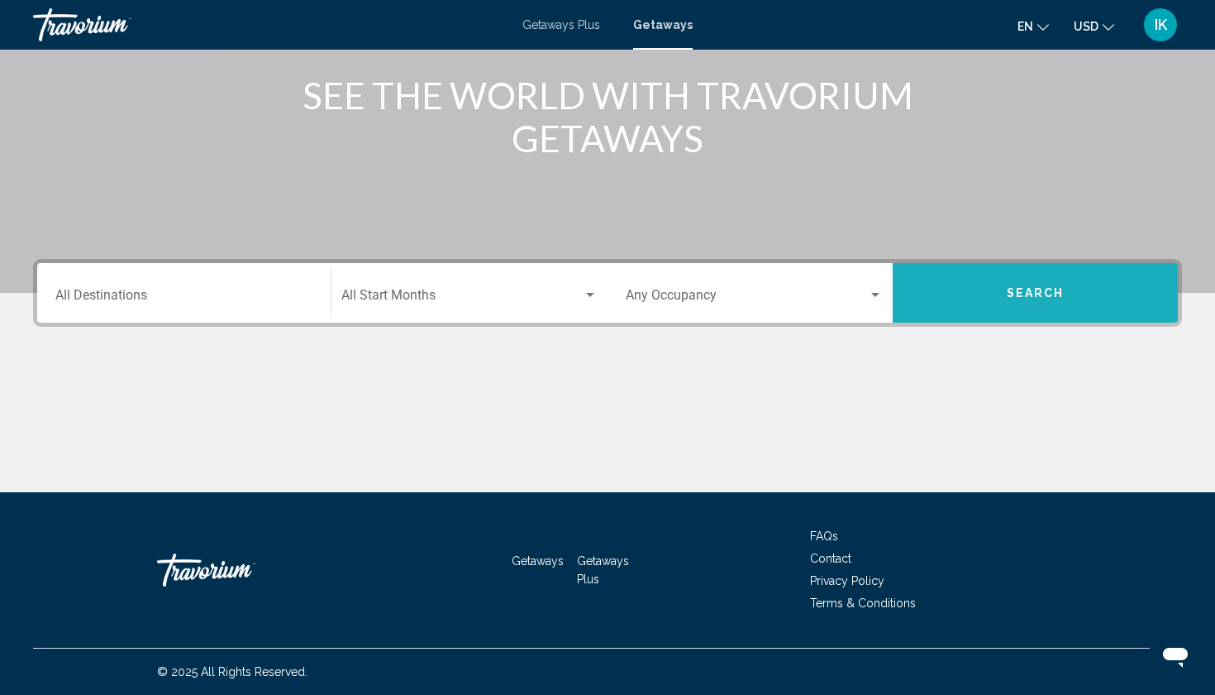
drag, startPoint x: 966, startPoint y: 317, endPoint x: 858, endPoint y: 212, distance: 150.8
click at [858, 212] on section "SEE THE WORLD WITH TRAVORIUM GETAWAYS Destination All Destinations Start Month …" at bounding box center [607, 144] width 1215 height 695
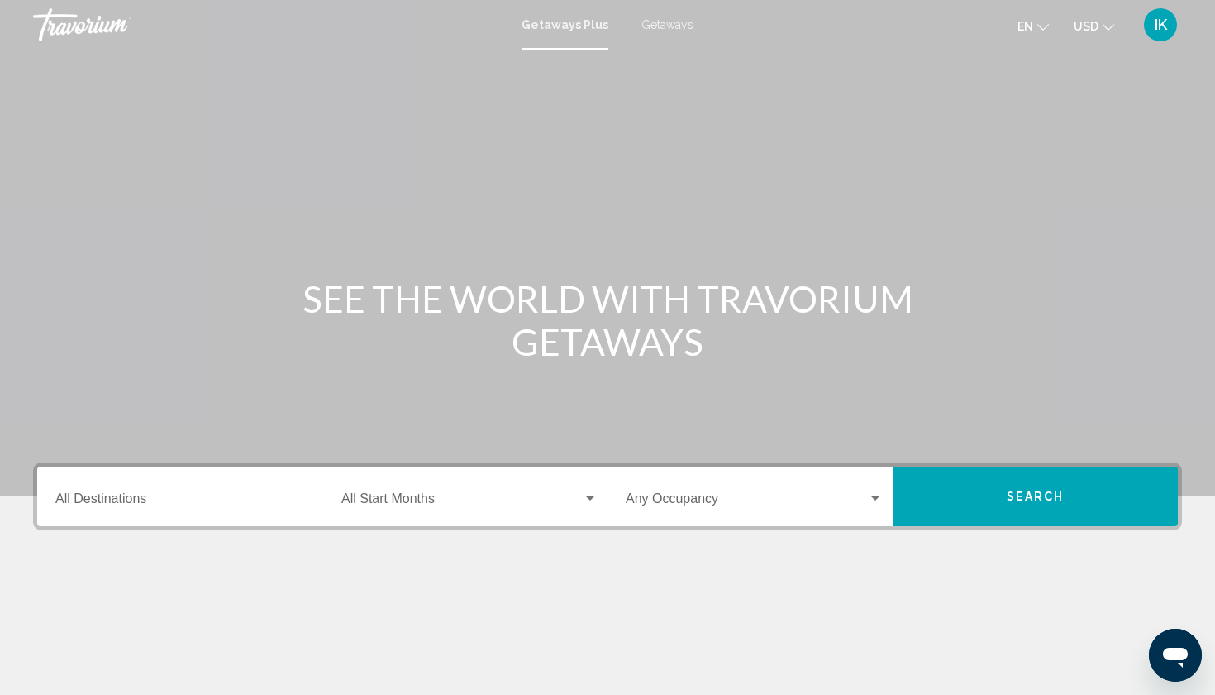
click at [661, 18] on span "Getaways" at bounding box center [668, 24] width 52 height 13
click at [98, 511] on div "Destination All Destinations" at bounding box center [183, 496] width 257 height 52
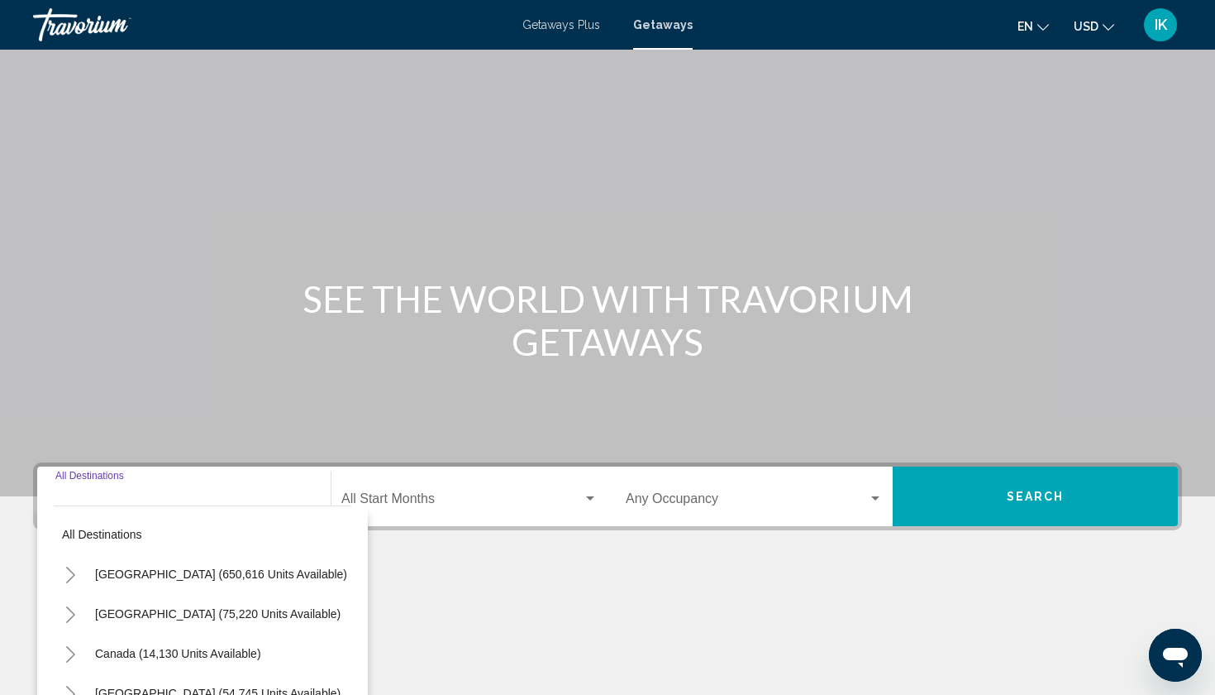
scroll to position [203, 0]
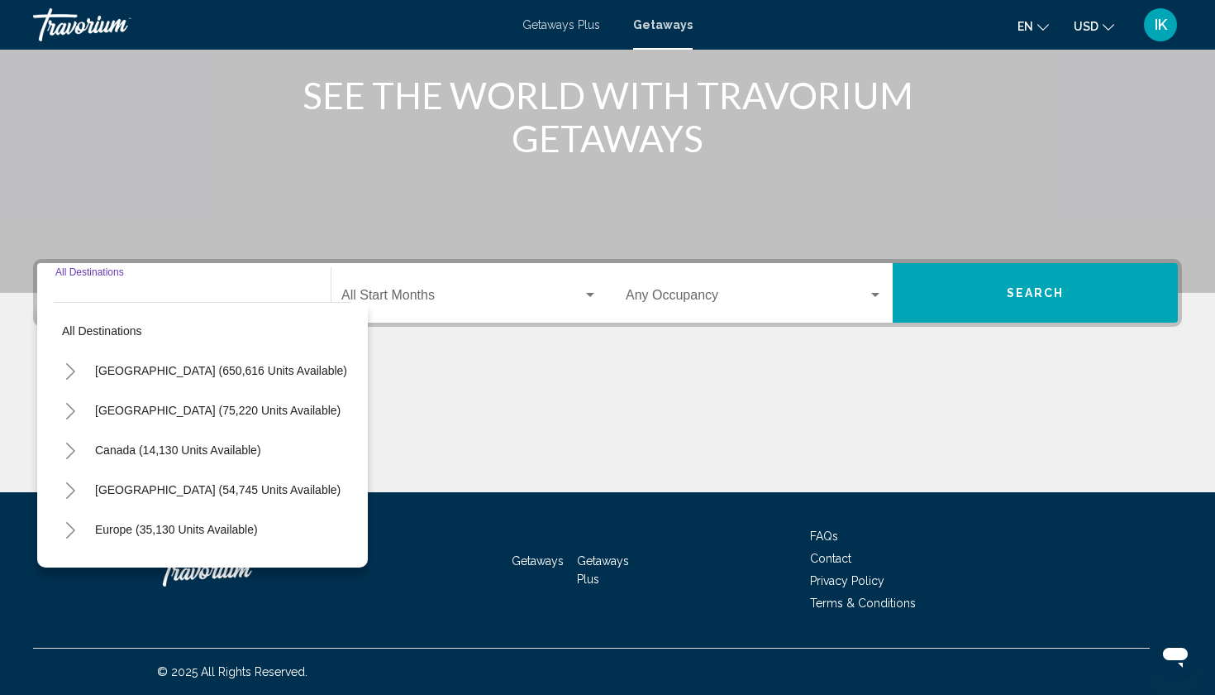
click at [64, 373] on icon "Toggle United States (650,616 units available)" at bounding box center [70, 371] width 12 height 17
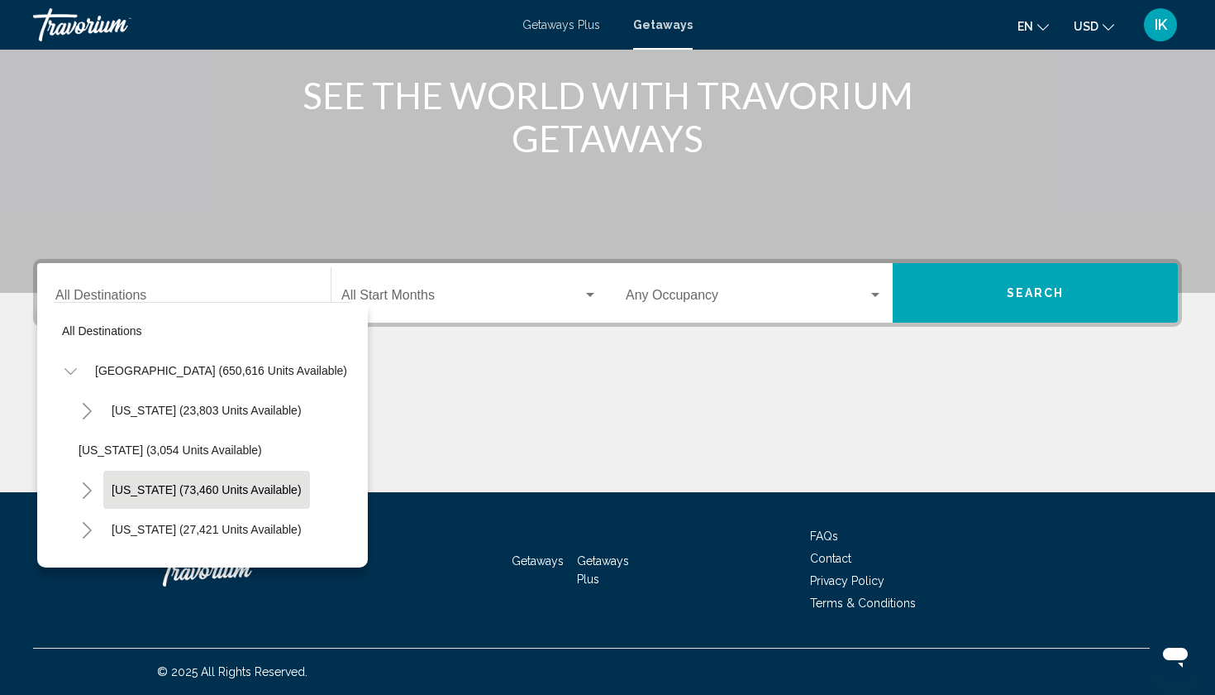
click at [158, 496] on button "[US_STATE] (73,460 units available)" at bounding box center [206, 489] width 207 height 38
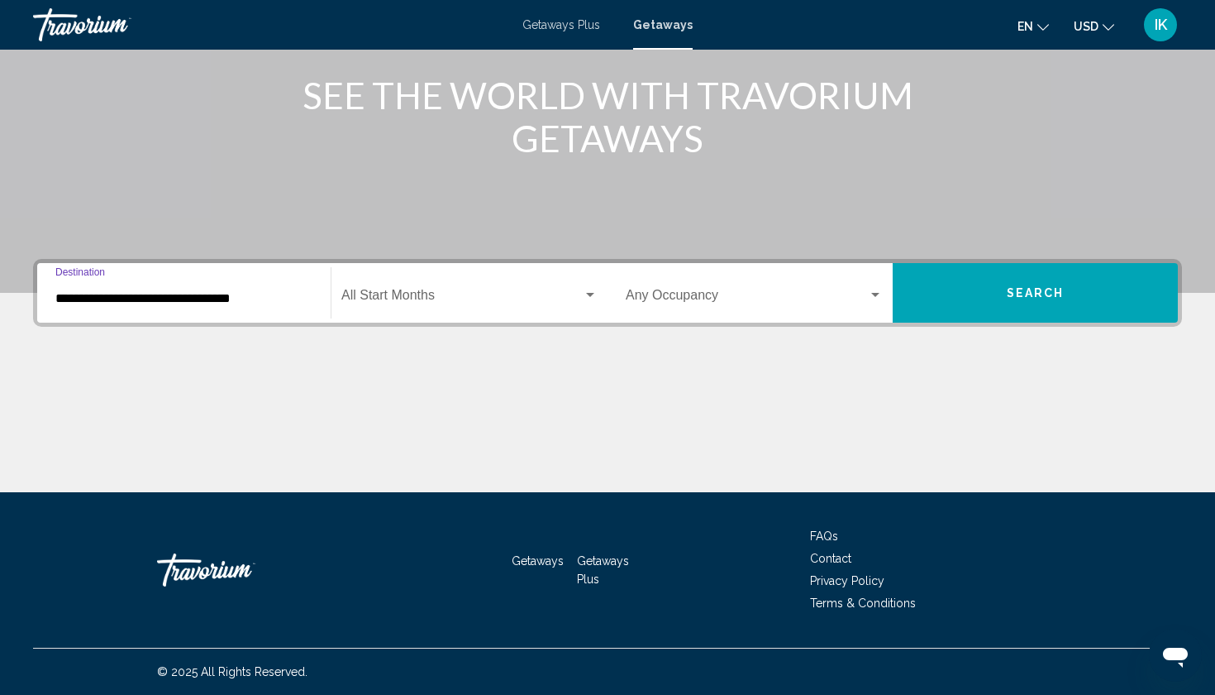
click at [180, 293] on input "**********" at bounding box center [183, 298] width 257 height 15
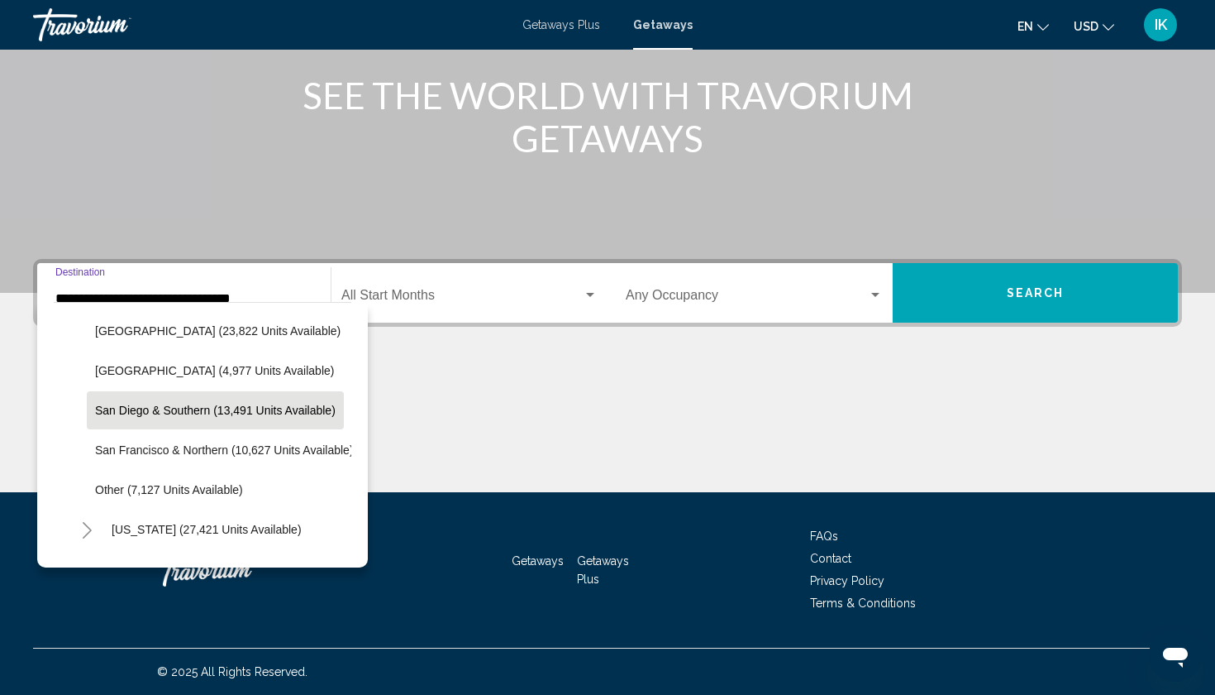
scroll to position [256, 0]
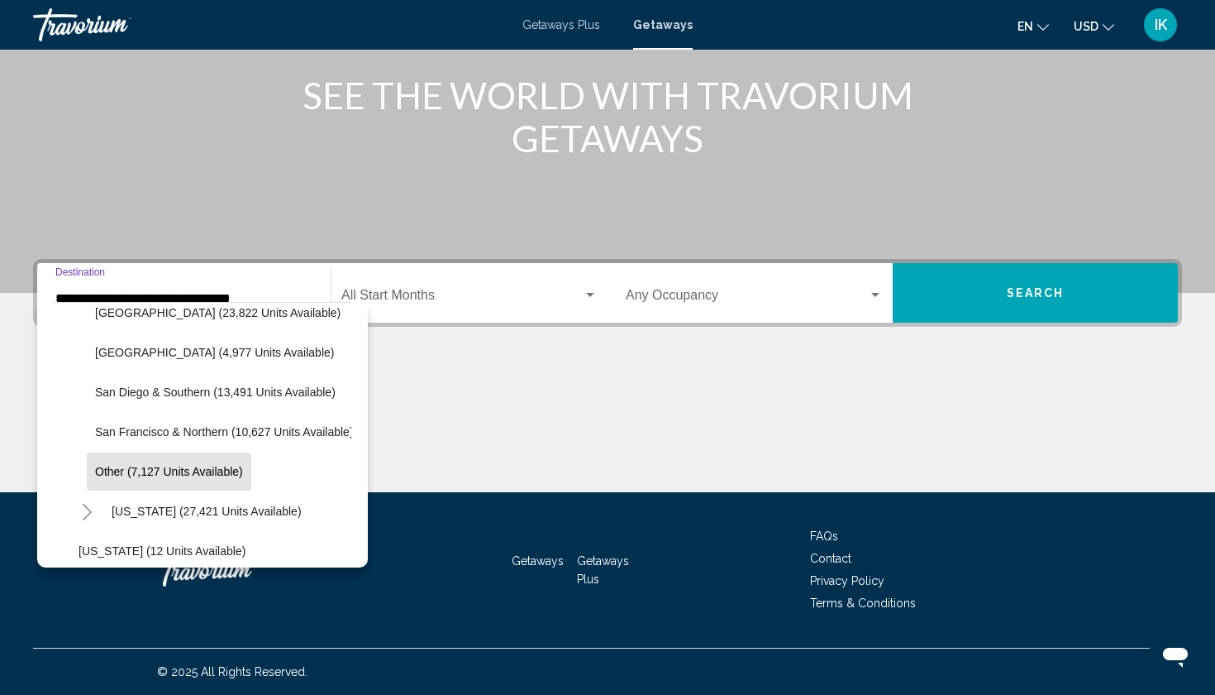
click at [232, 465] on span "Other (7,127 units available)" at bounding box center [169, 471] width 148 height 13
type input "**********"
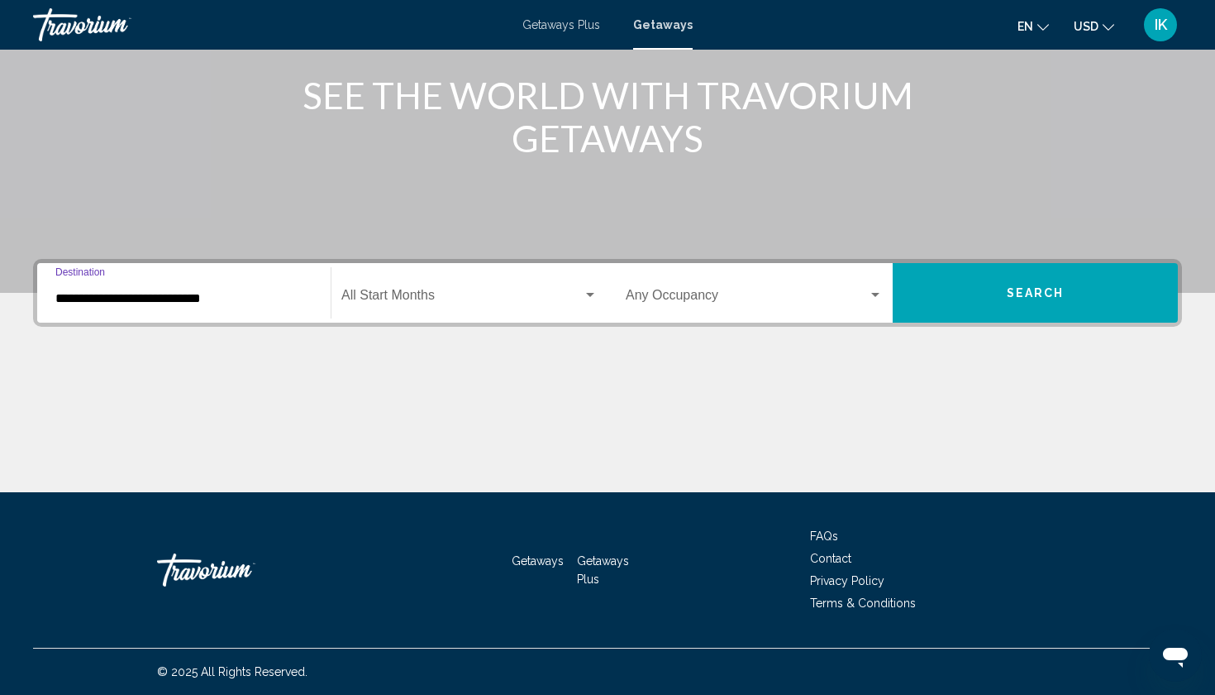
click at [374, 307] on div "Start Month All Start Months" at bounding box center [469, 293] width 256 height 52
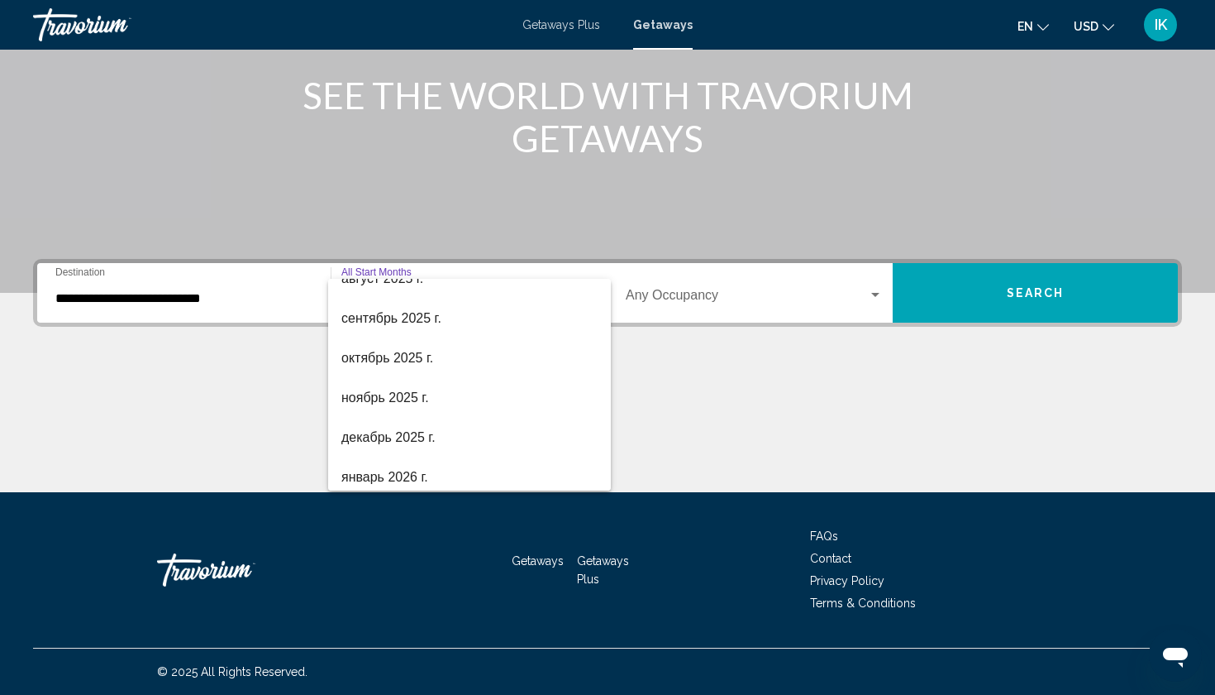
scroll to position [58, 0]
click at [379, 354] on span "октябрь 2025 г." at bounding box center [469, 360] width 256 height 40
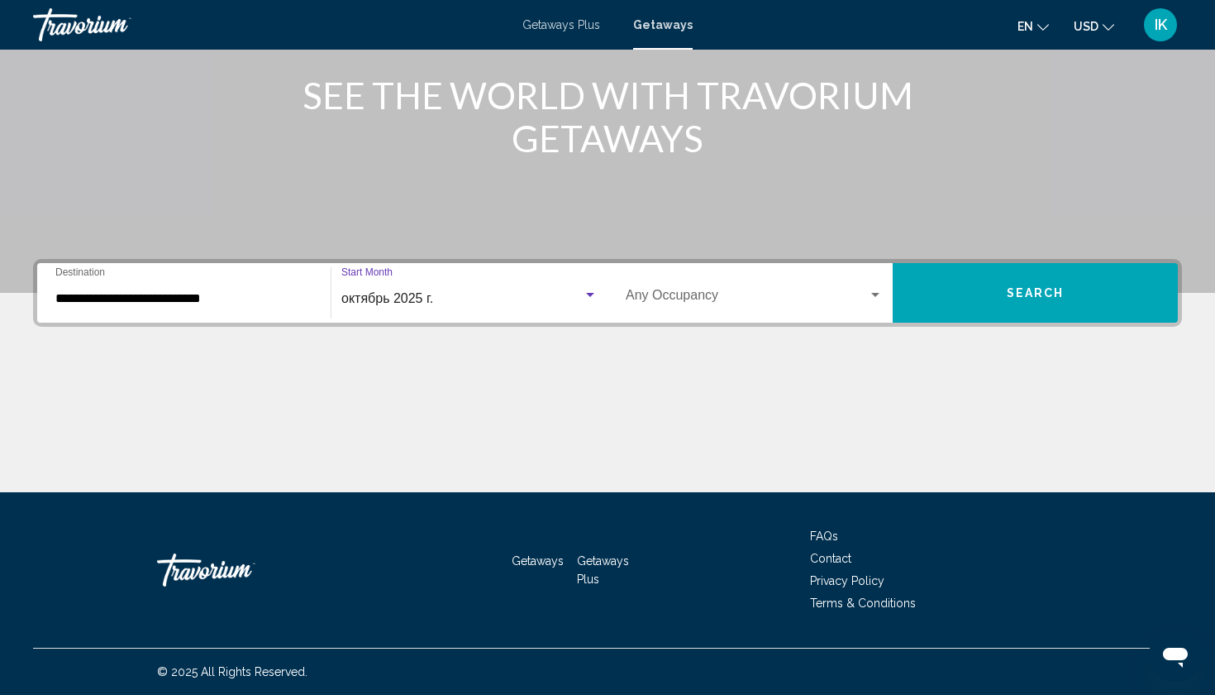
click at [695, 285] on div "Occupancy Any Occupancy" at bounding box center [754, 293] width 257 height 52
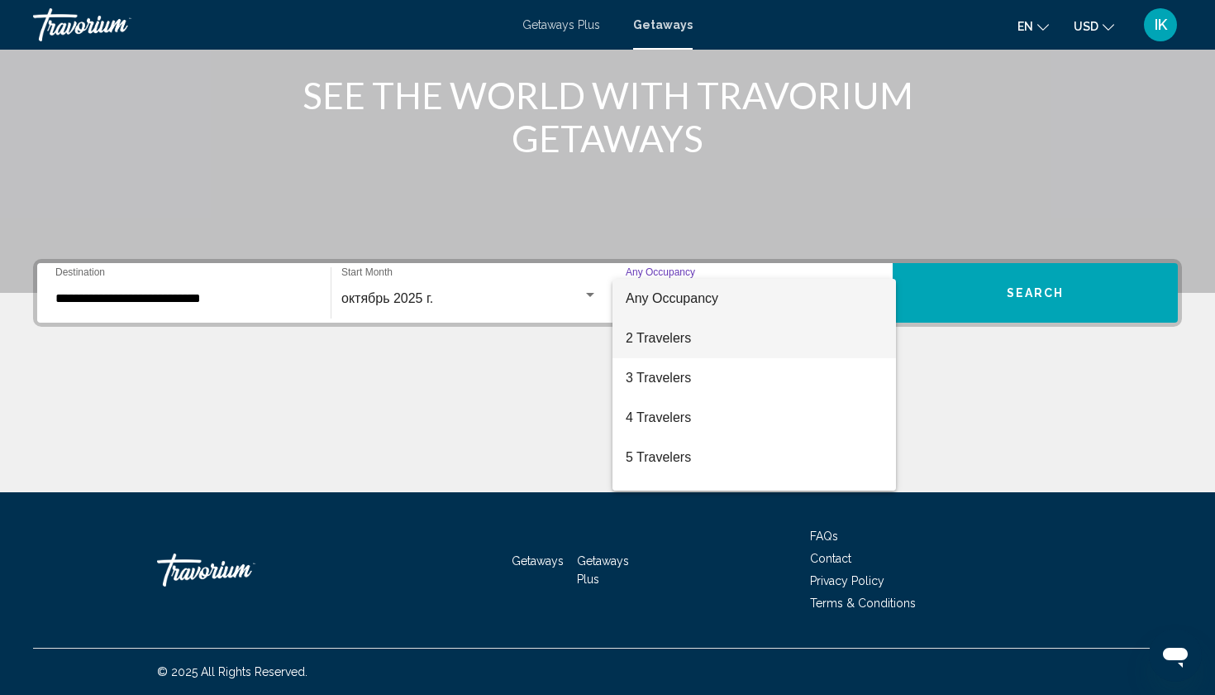
click at [690, 329] on span "2 Travelers" at bounding box center [754, 338] width 257 height 40
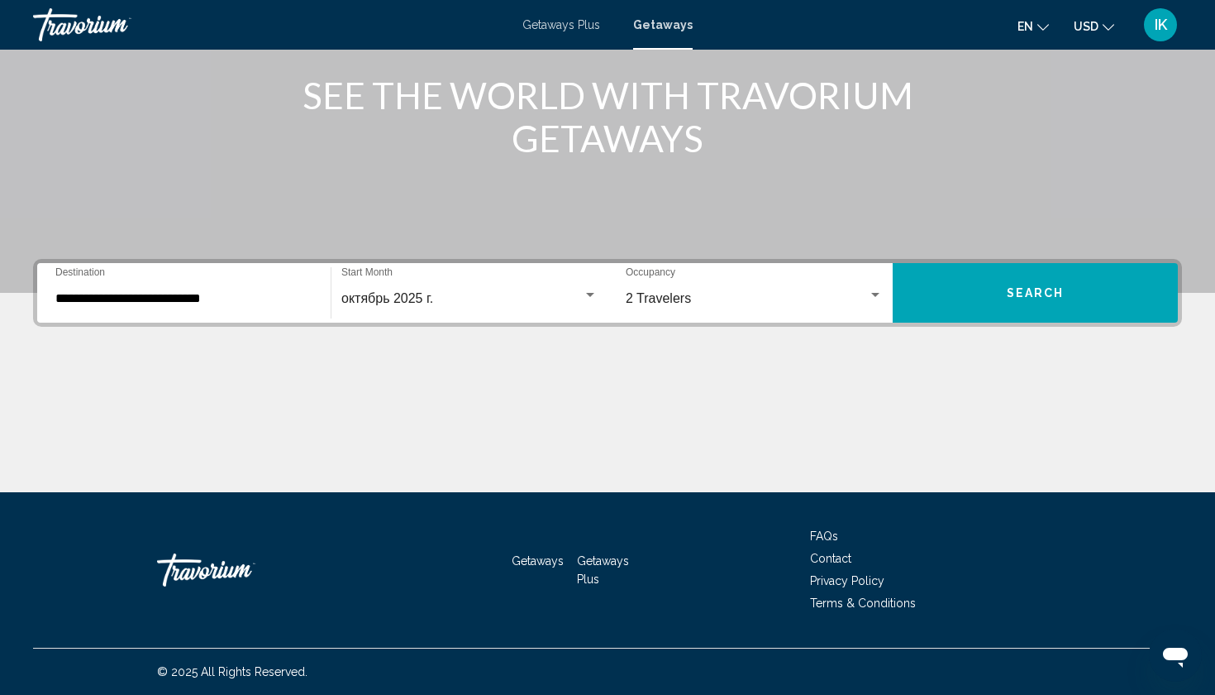
click at [941, 289] on button "Search" at bounding box center [1035, 293] width 285 height 60
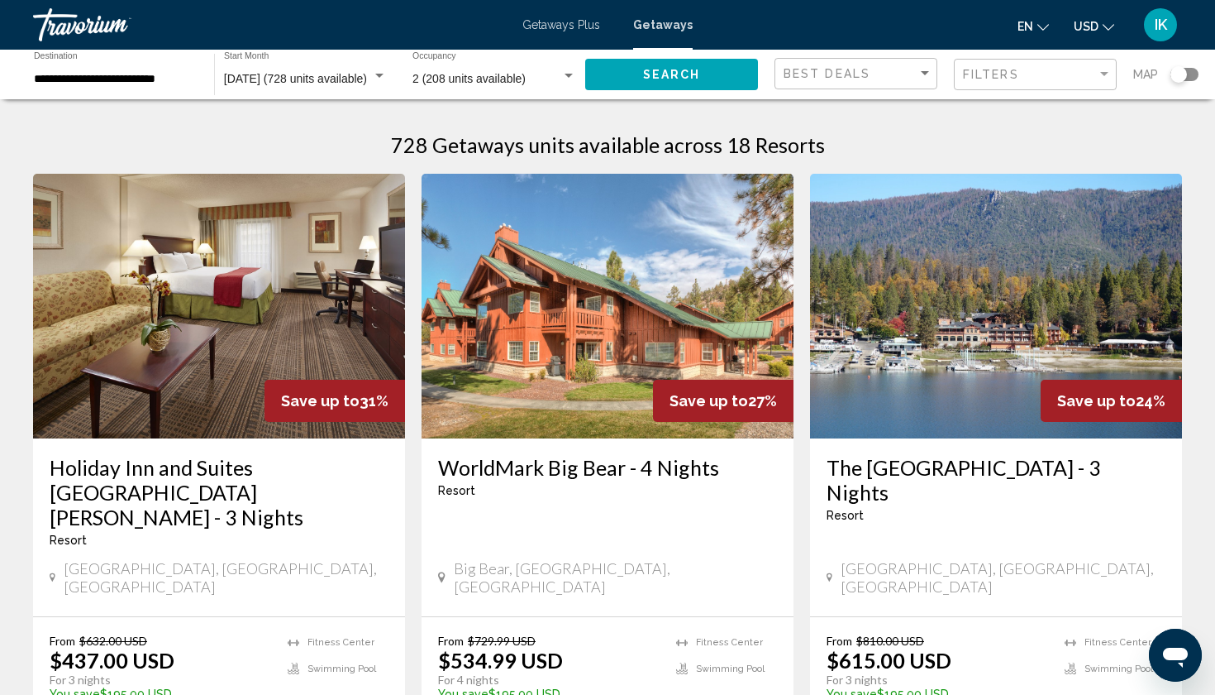
click at [895, 366] on img "Main content" at bounding box center [996, 306] width 372 height 265
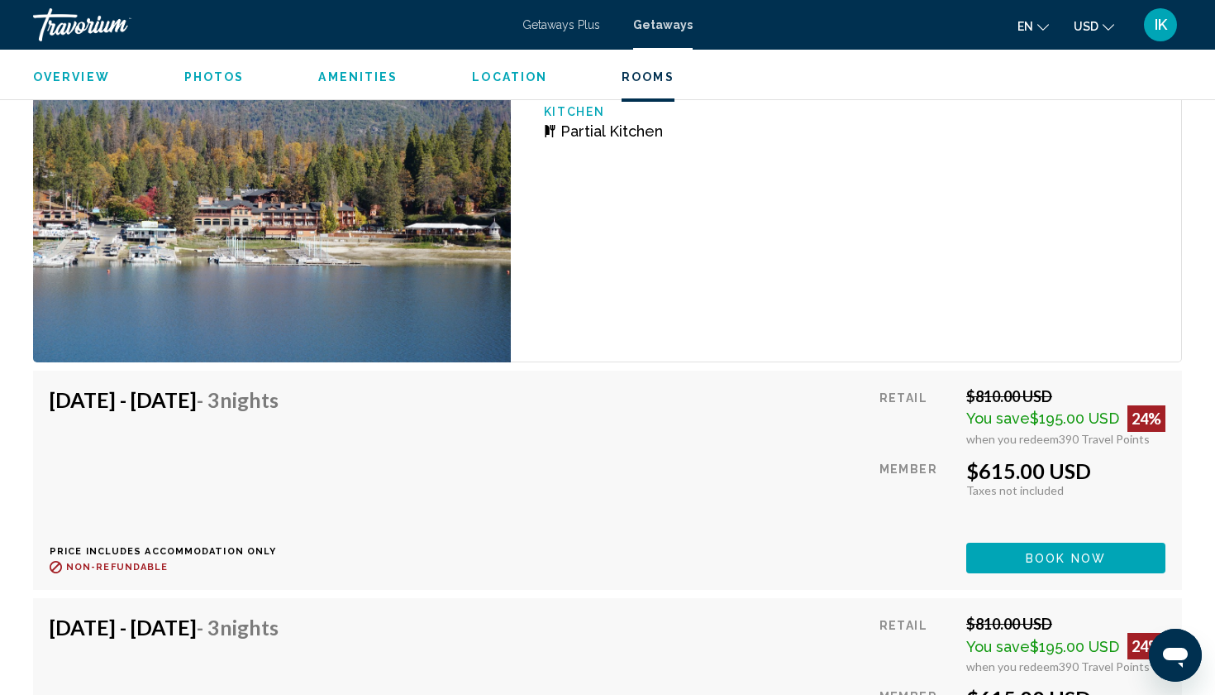
scroll to position [2675, 0]
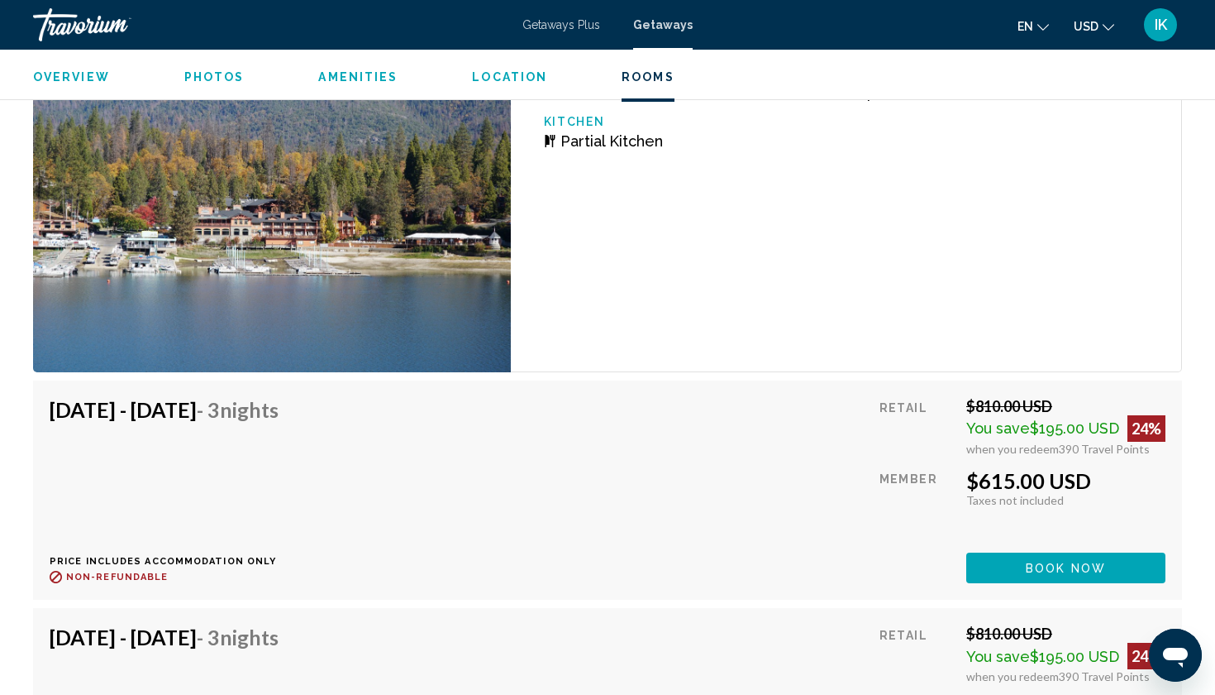
click at [1057, 561] on span "Book now" at bounding box center [1066, 567] width 80 height 13
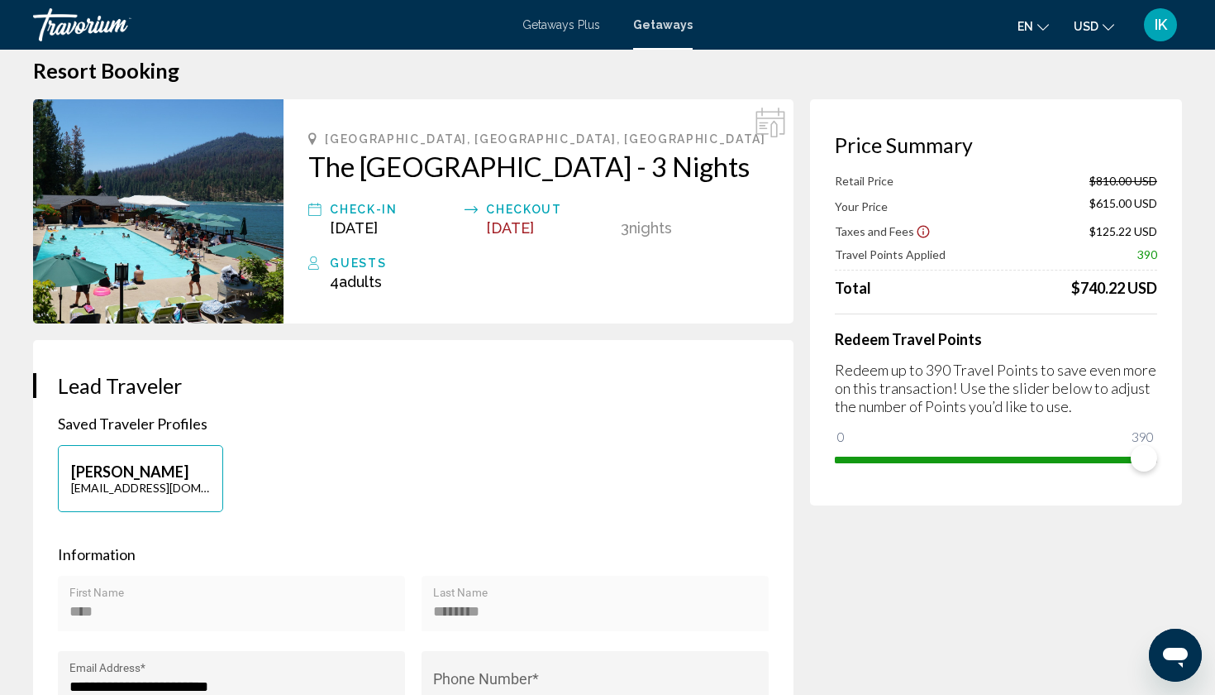
scroll to position [25, 0]
click at [311, 160] on h2 "The [GEOGRAPHIC_DATA] - 3 Nights" at bounding box center [538, 166] width 461 height 33
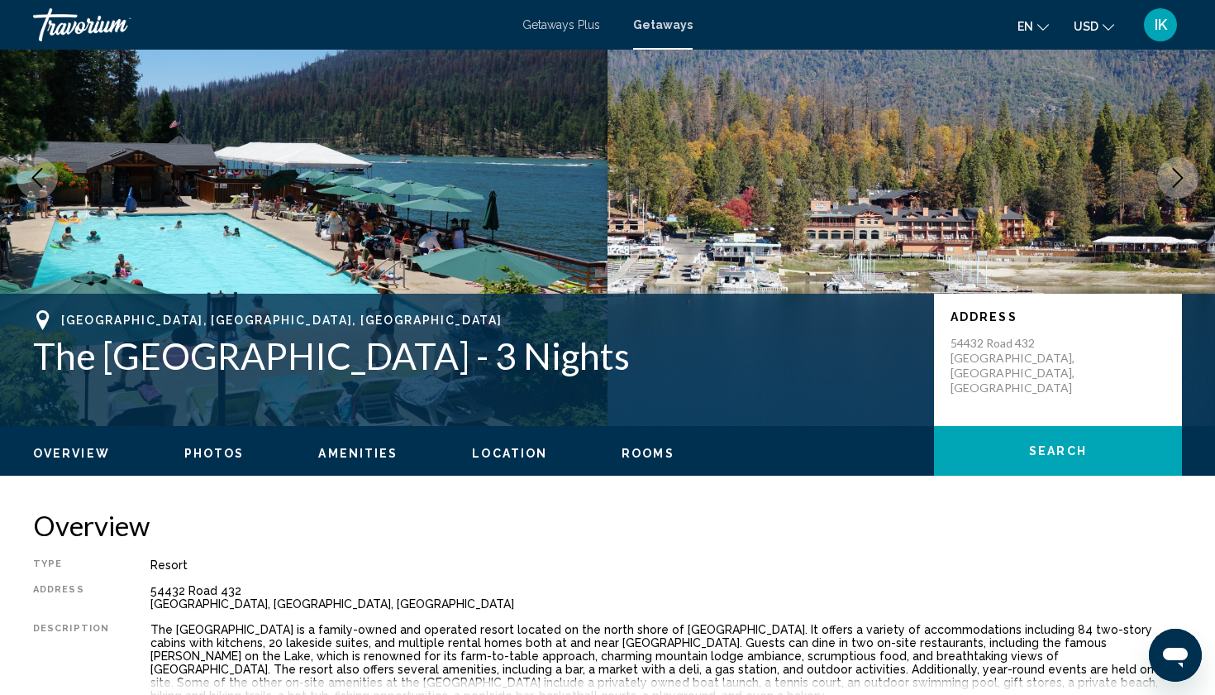
scroll to position [120, 0]
click at [303, 348] on h1 "The [GEOGRAPHIC_DATA] - 3 Nights" at bounding box center [475, 355] width 885 height 43
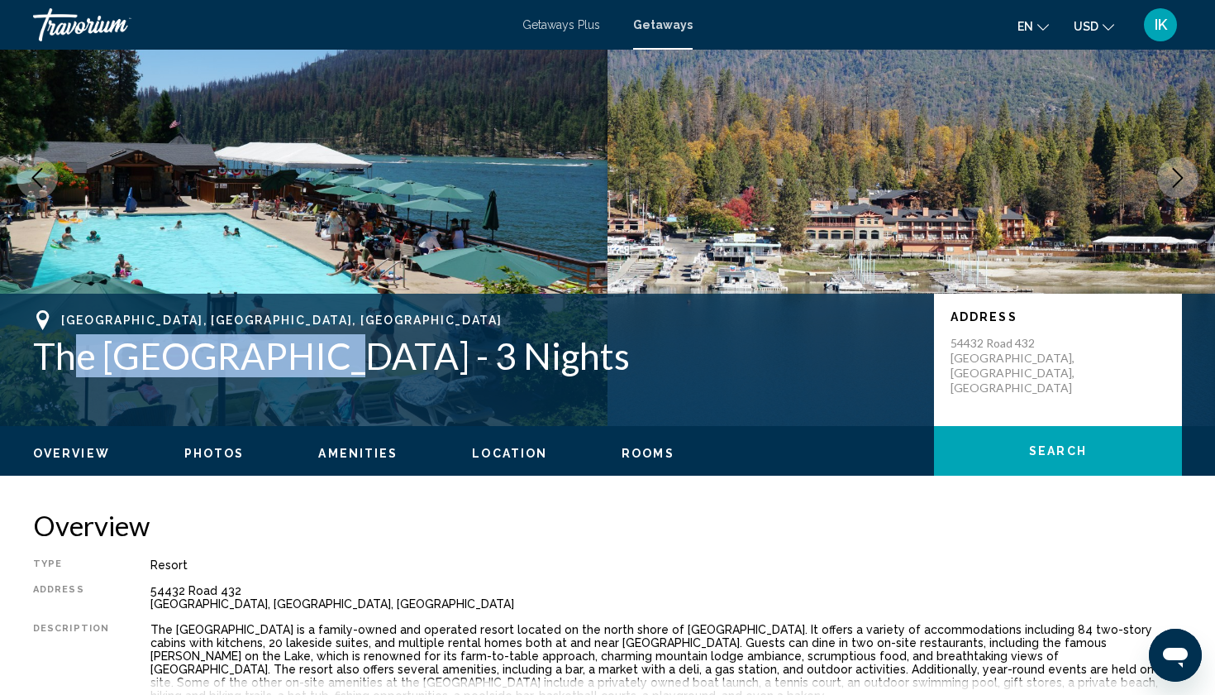
drag, startPoint x: 303, startPoint y: 349, endPoint x: 68, endPoint y: 360, distance: 235.1
click at [68, 360] on h1 "The [GEOGRAPHIC_DATA] - 3 Nights" at bounding box center [475, 355] width 885 height 43
drag, startPoint x: 36, startPoint y: 353, endPoint x: 295, endPoint y: 353, distance: 259.6
click at [295, 353] on h1 "The [GEOGRAPHIC_DATA] - 3 Nights" at bounding box center [475, 355] width 885 height 43
click at [237, 348] on h1 "The [GEOGRAPHIC_DATA] - 3 Nights" at bounding box center [475, 355] width 885 height 43
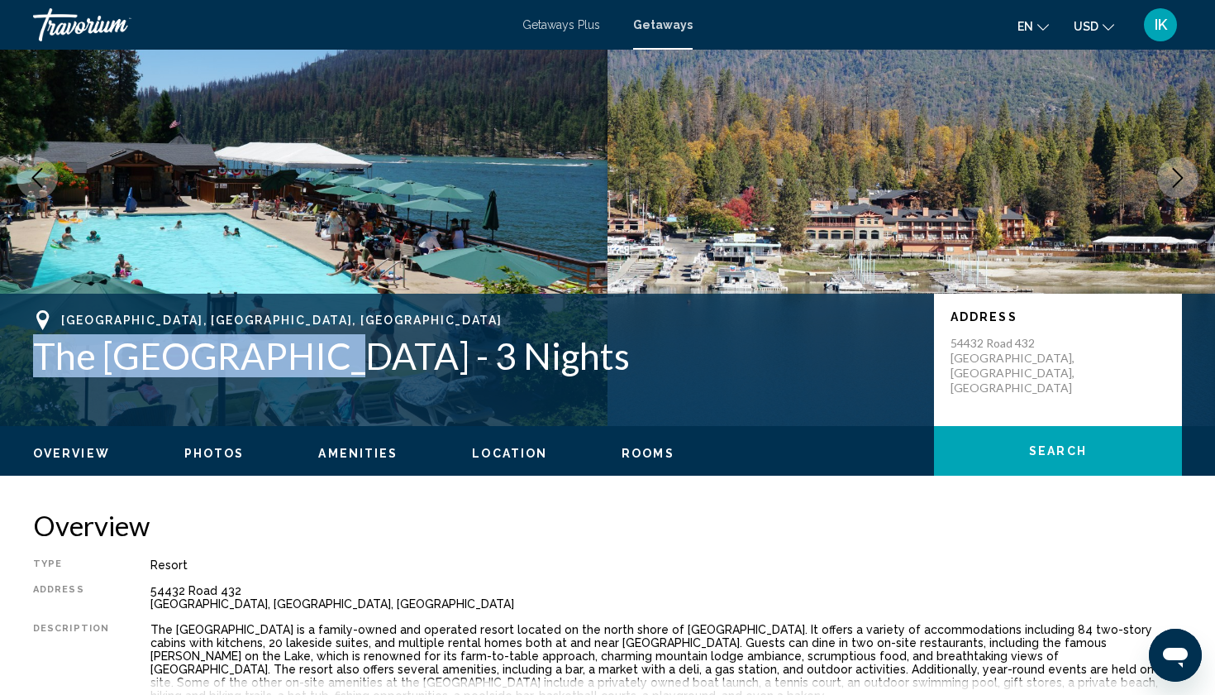
drag, startPoint x: 298, startPoint y: 347, endPoint x: 41, endPoint y: 342, distance: 256.4
click at [41, 343] on h1 "The [GEOGRAPHIC_DATA] - 3 Nights" at bounding box center [475, 355] width 885 height 43
copy h1 "The [GEOGRAPHIC_DATA]"
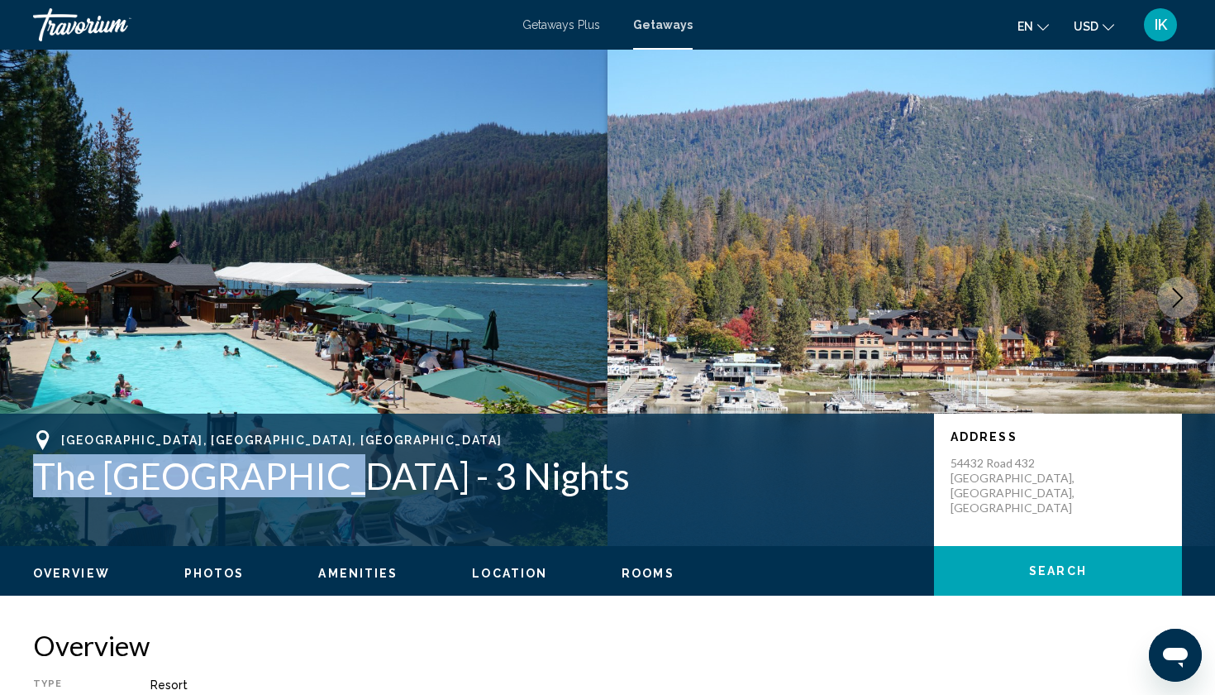
scroll to position [0, 0]
click at [571, 23] on span "Getaways Plus" at bounding box center [562, 24] width 78 height 13
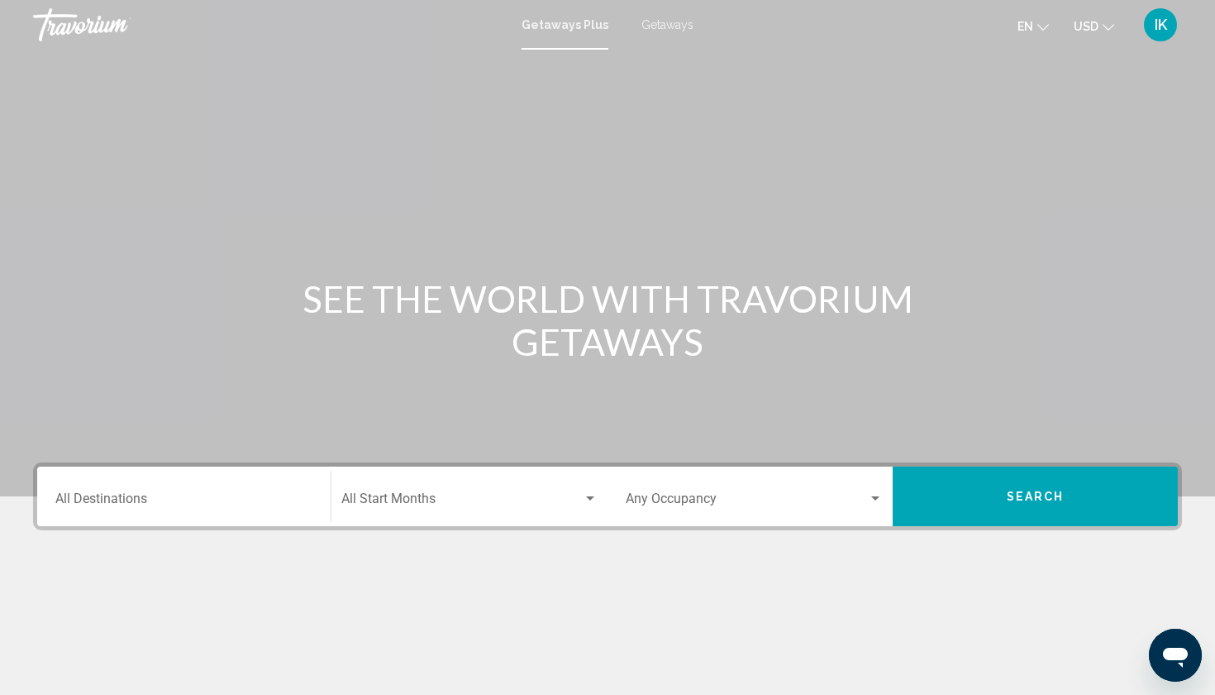
click at [652, 25] on span "Getaways" at bounding box center [668, 24] width 52 height 13
click at [125, 498] on input "Destination All Destinations" at bounding box center [183, 501] width 257 height 15
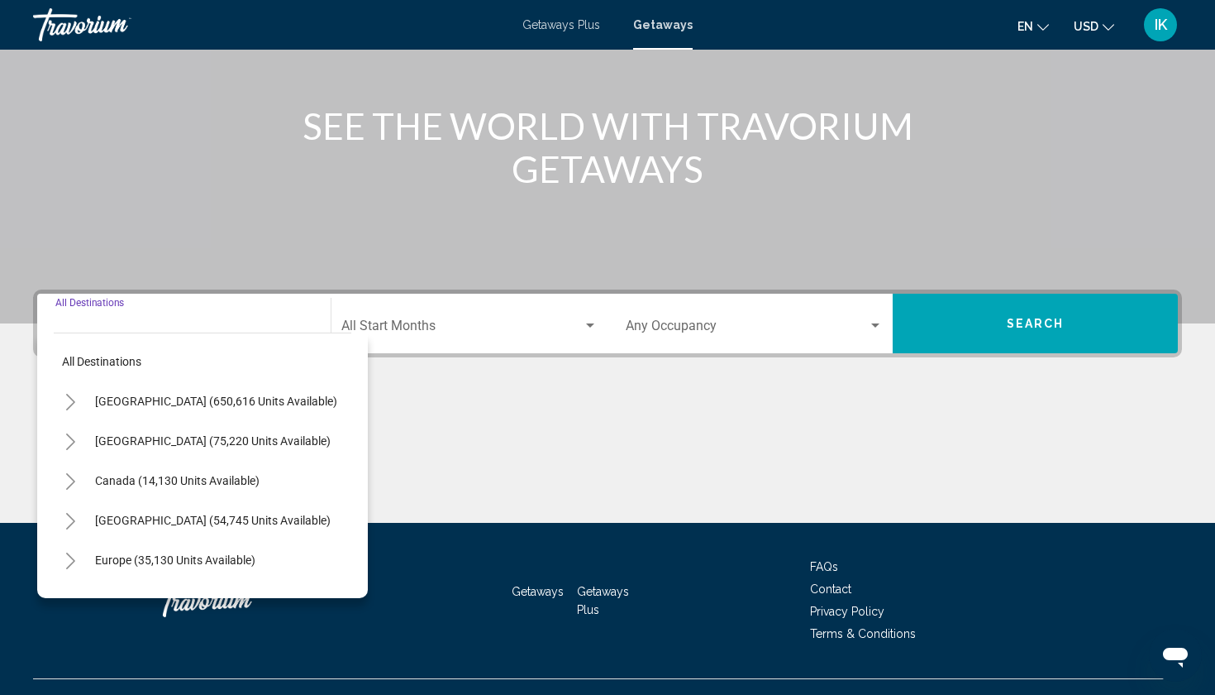
scroll to position [203, 0]
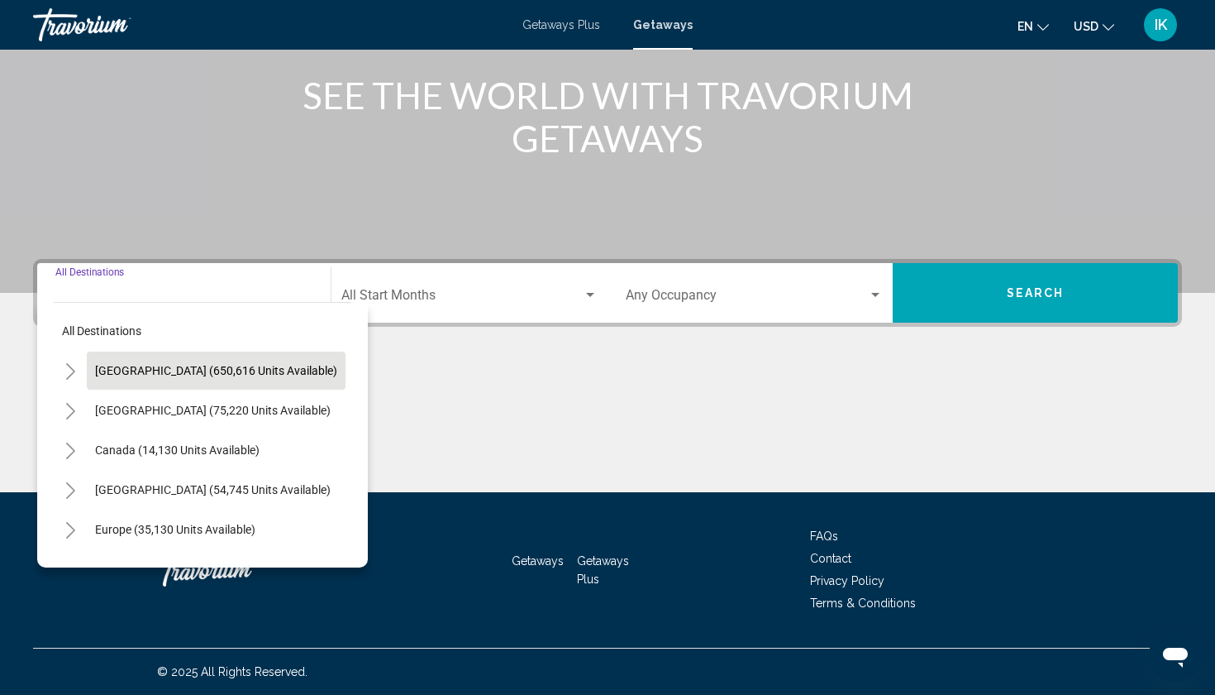
click at [93, 369] on button "[GEOGRAPHIC_DATA] (650,616 units available)" at bounding box center [216, 370] width 259 height 38
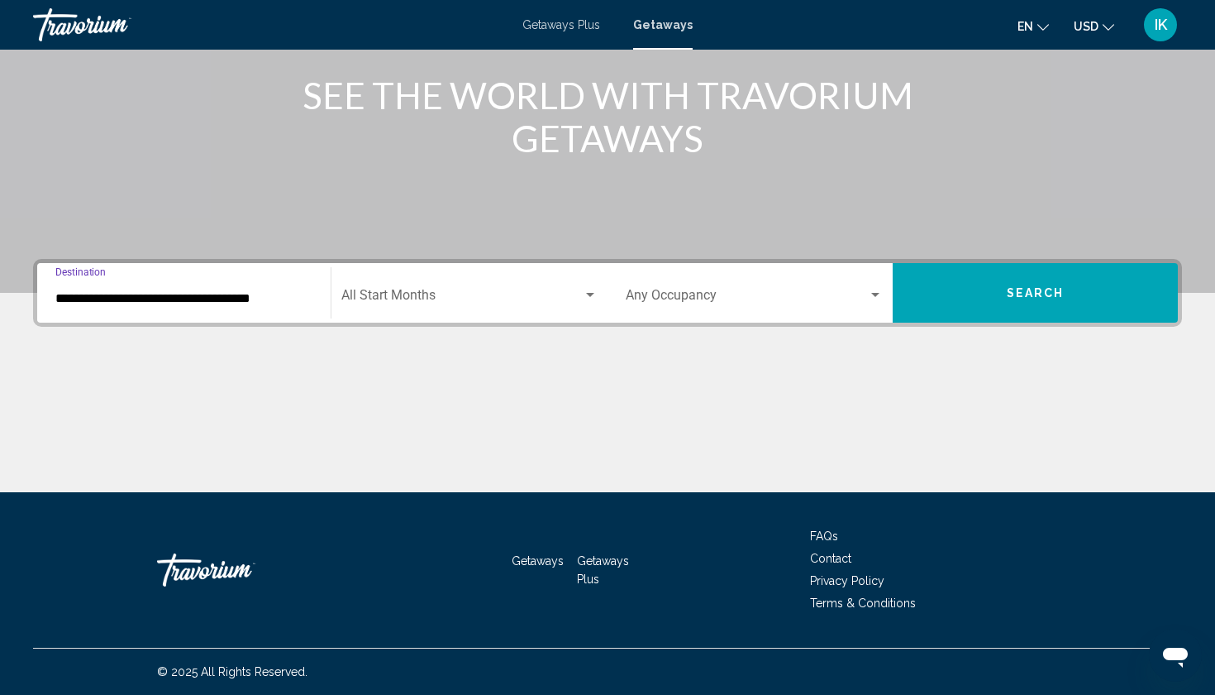
click at [118, 291] on input "**********" at bounding box center [183, 298] width 257 height 15
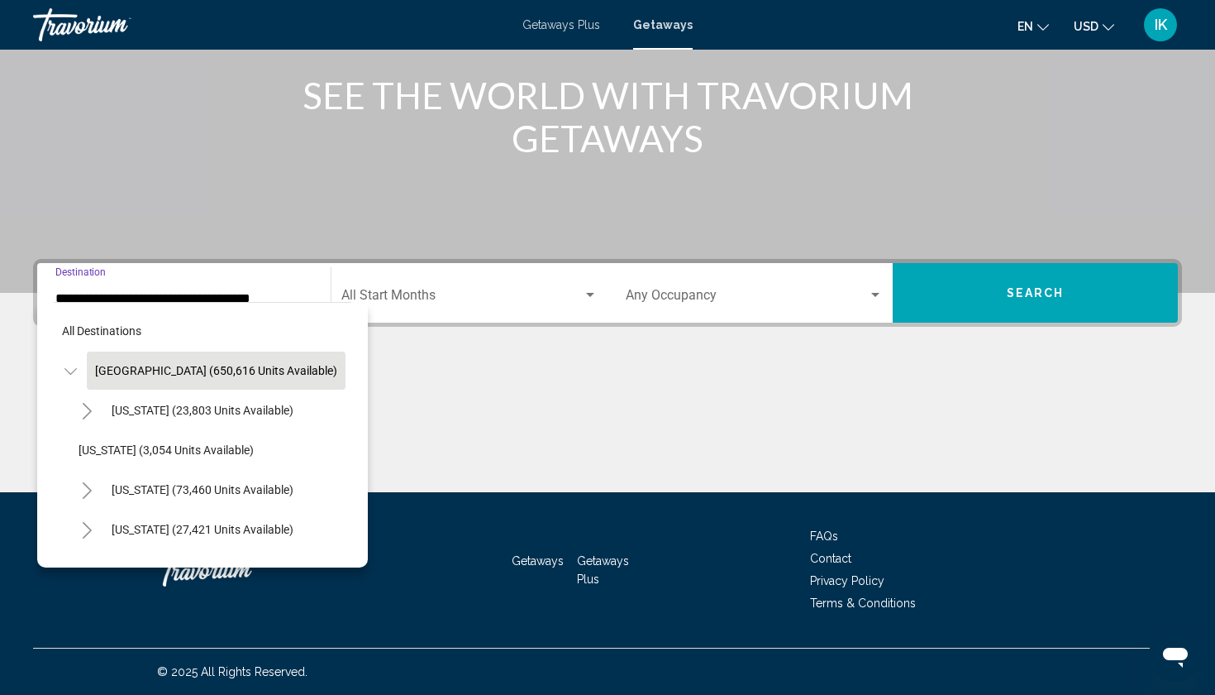
click at [88, 485] on icon "Toggle California (73,460 units available)" at bounding box center [87, 490] width 12 height 17
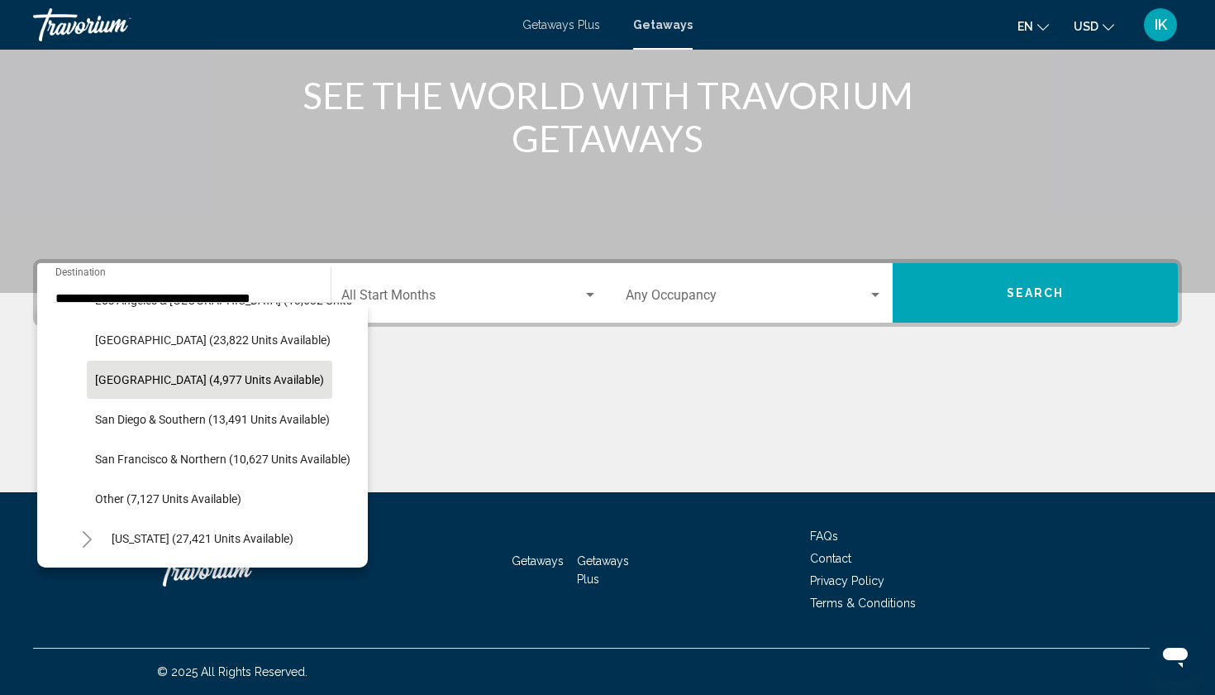
scroll to position [232, 0]
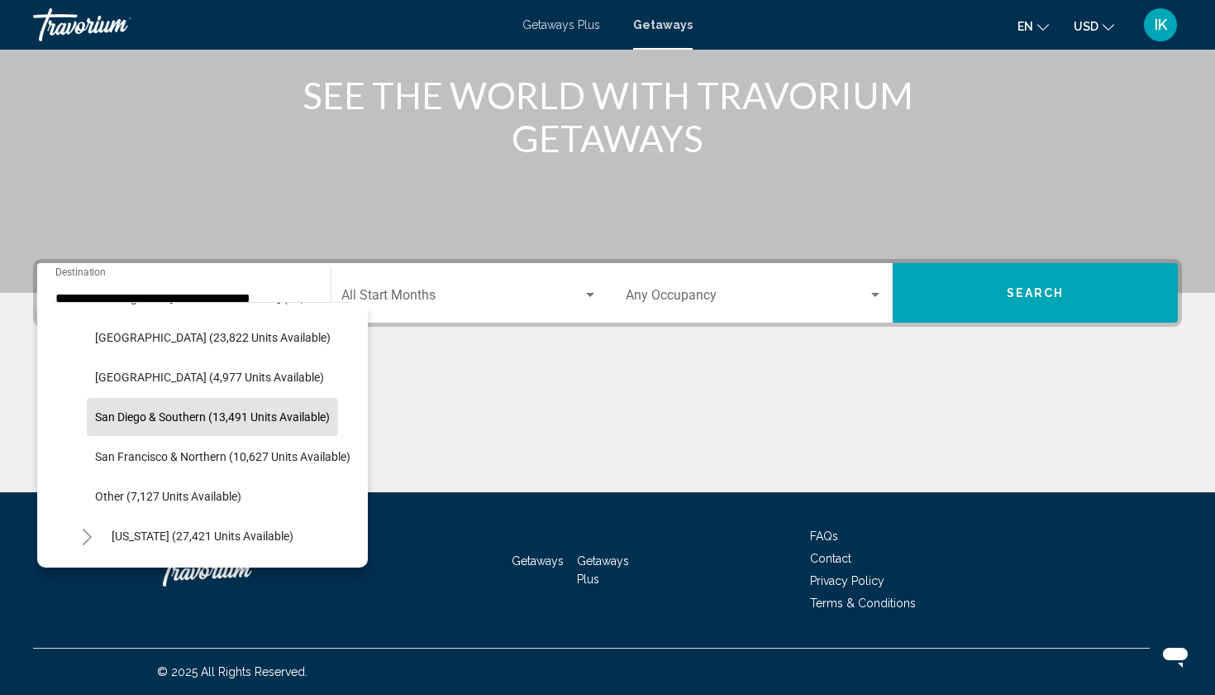
click at [179, 410] on span "San Diego & Southern (13,491 units available)" at bounding box center [212, 416] width 235 height 13
type input "**********"
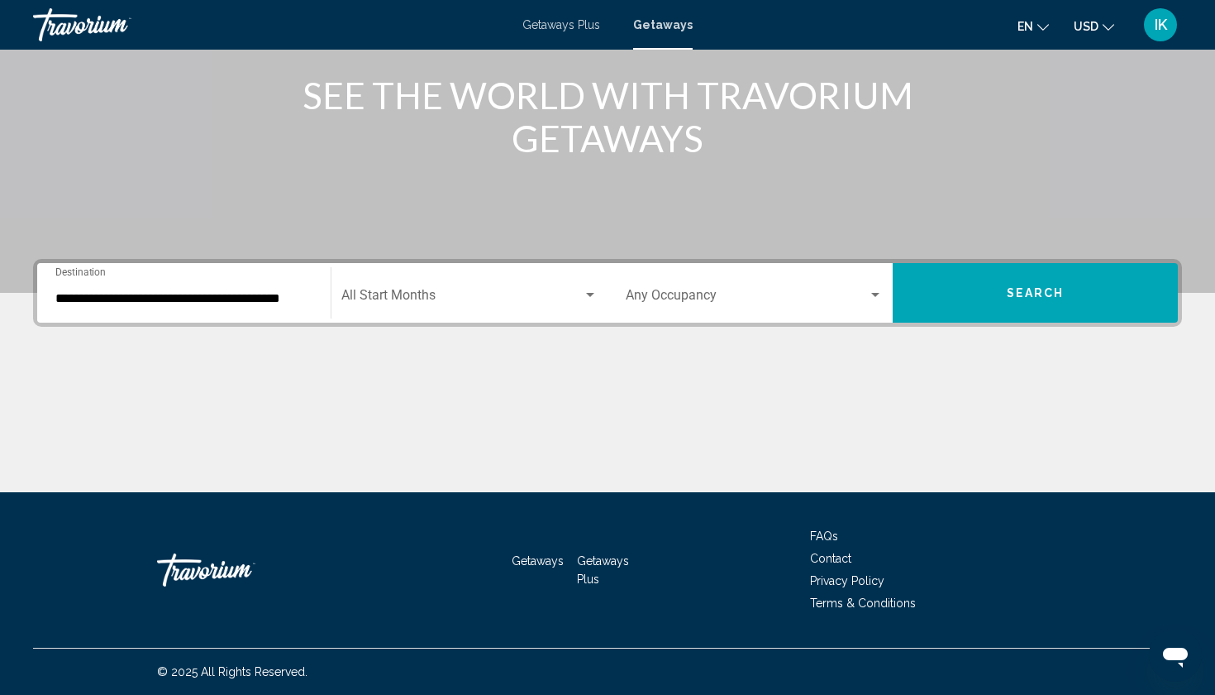
click at [379, 280] on div "Start Month All Start Months" at bounding box center [469, 293] width 256 height 52
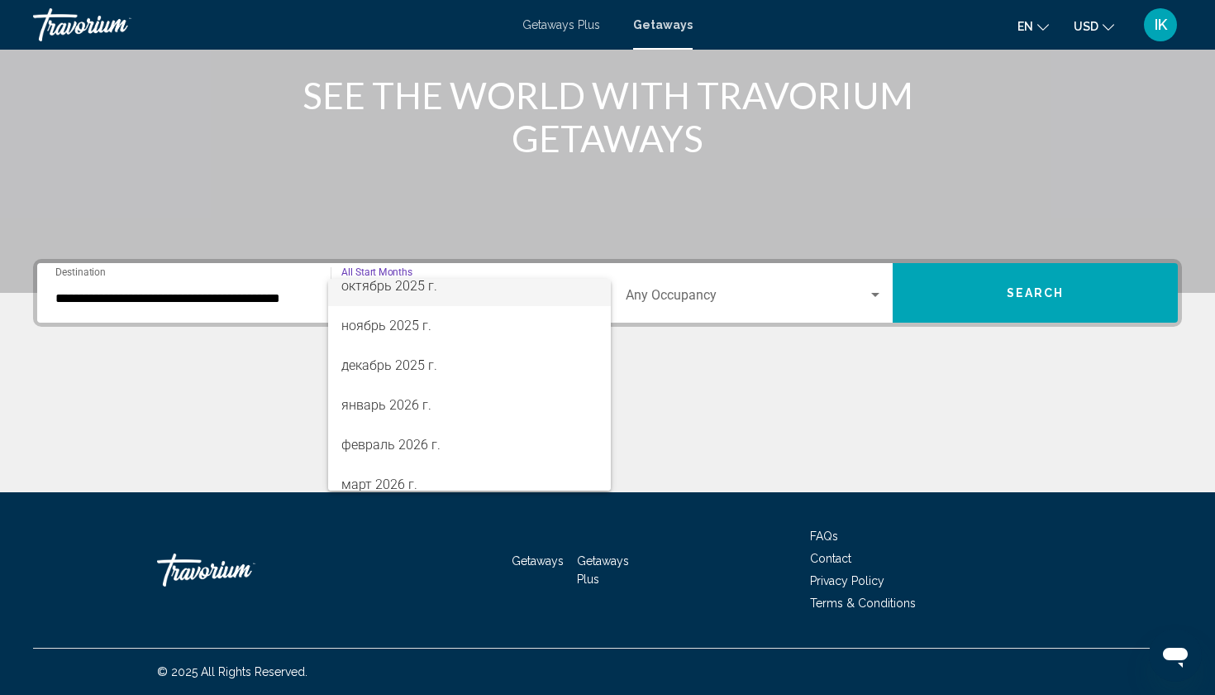
scroll to position [132, 0]
click at [381, 391] on span "январь 2026 г." at bounding box center [469, 404] width 256 height 40
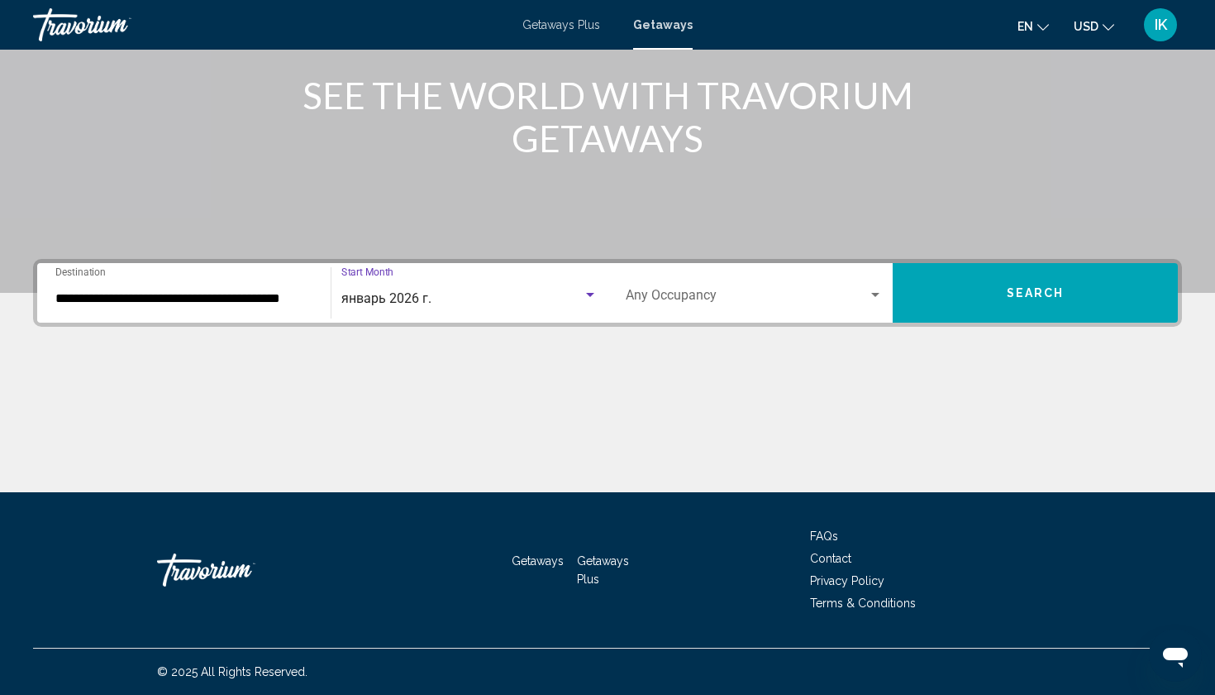
click at [654, 279] on div "Occupancy Any Occupancy" at bounding box center [754, 293] width 257 height 52
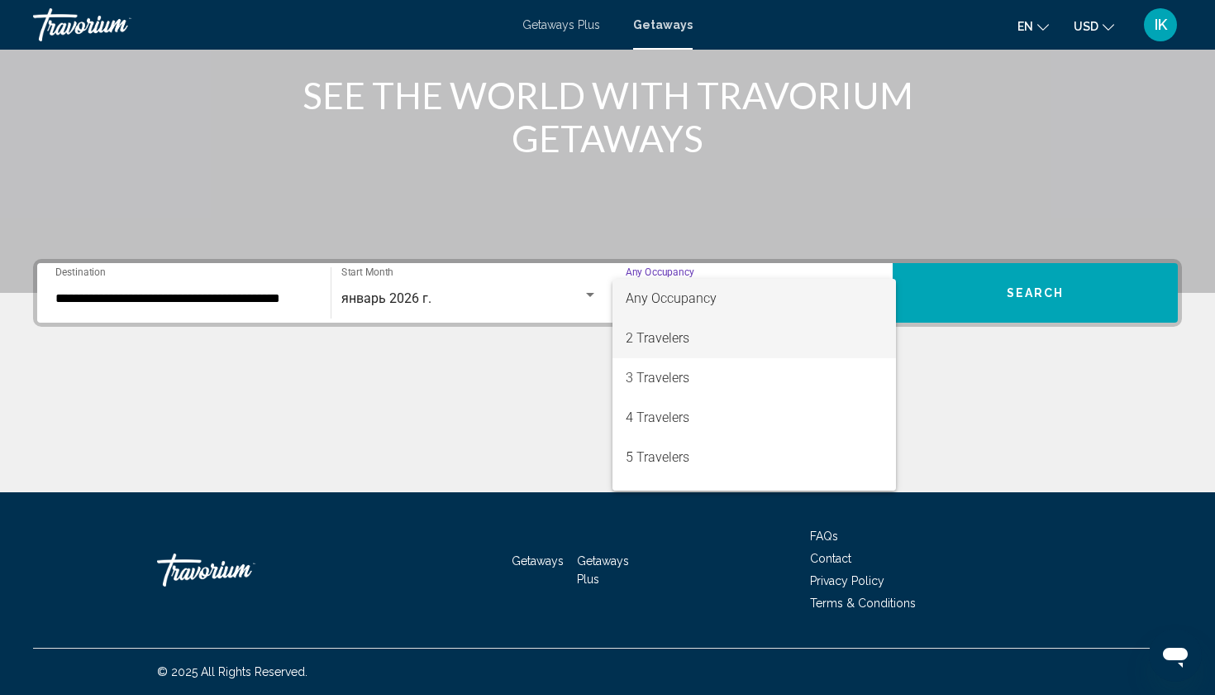
click at [660, 337] on span "2 Travelers" at bounding box center [754, 338] width 257 height 40
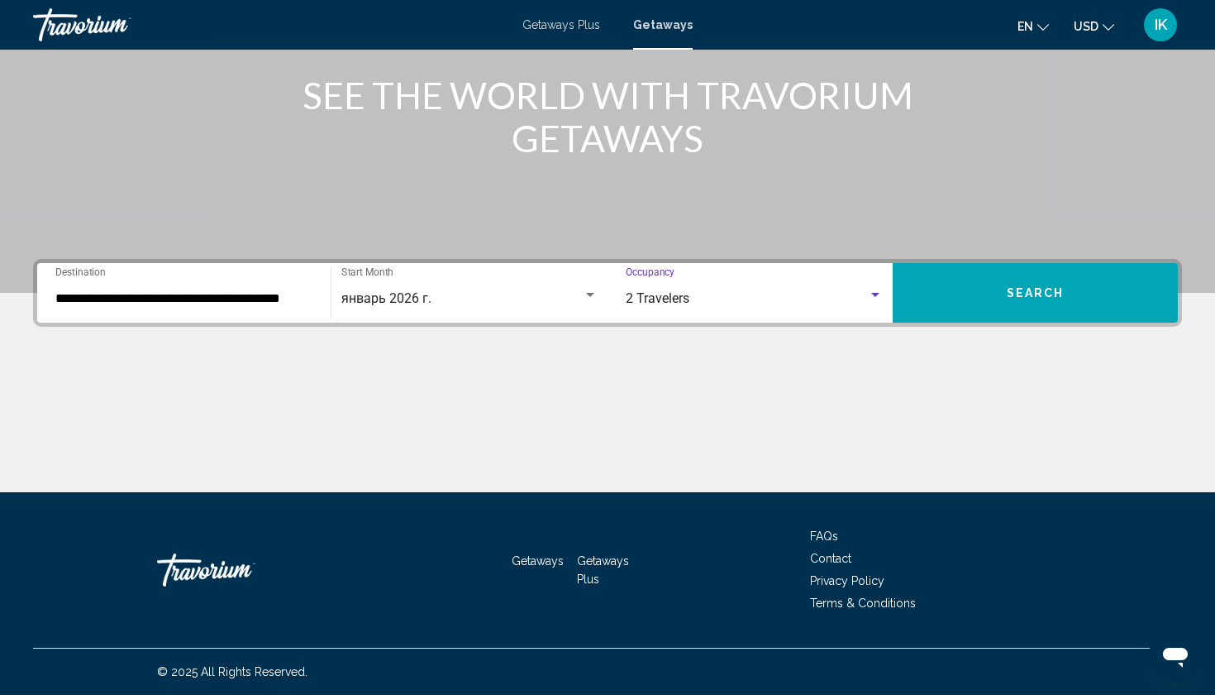
click at [935, 291] on button "Search" at bounding box center [1035, 293] width 285 height 60
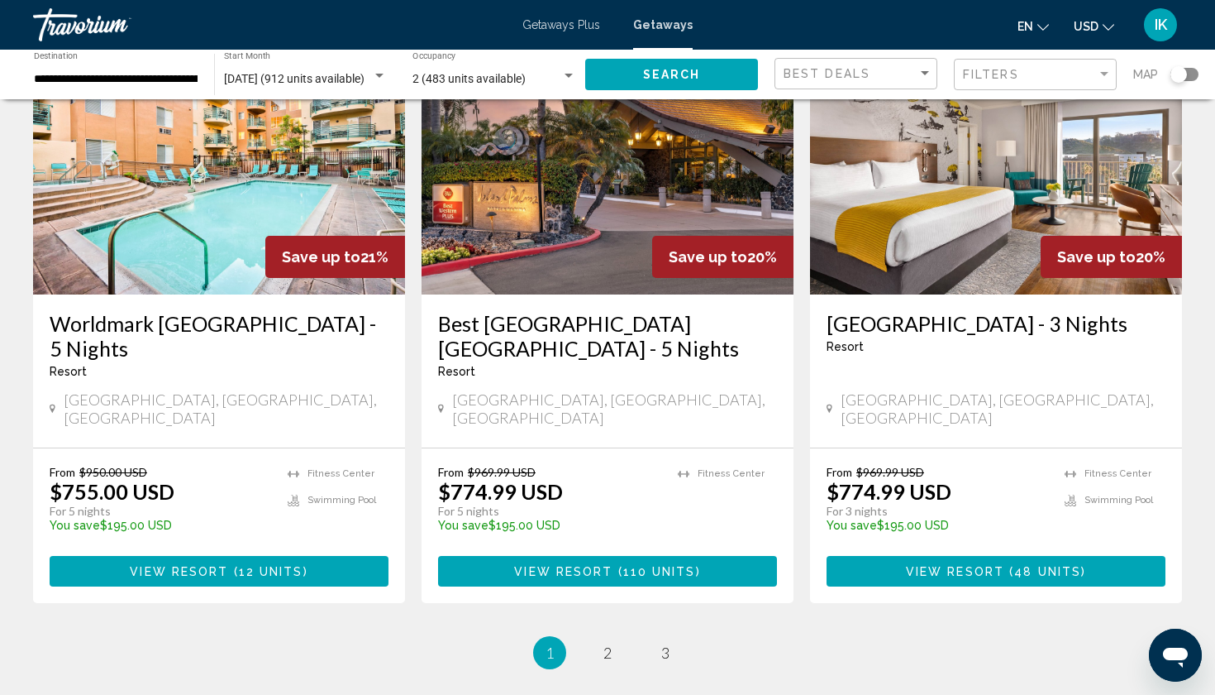
scroll to position [1971, 0]
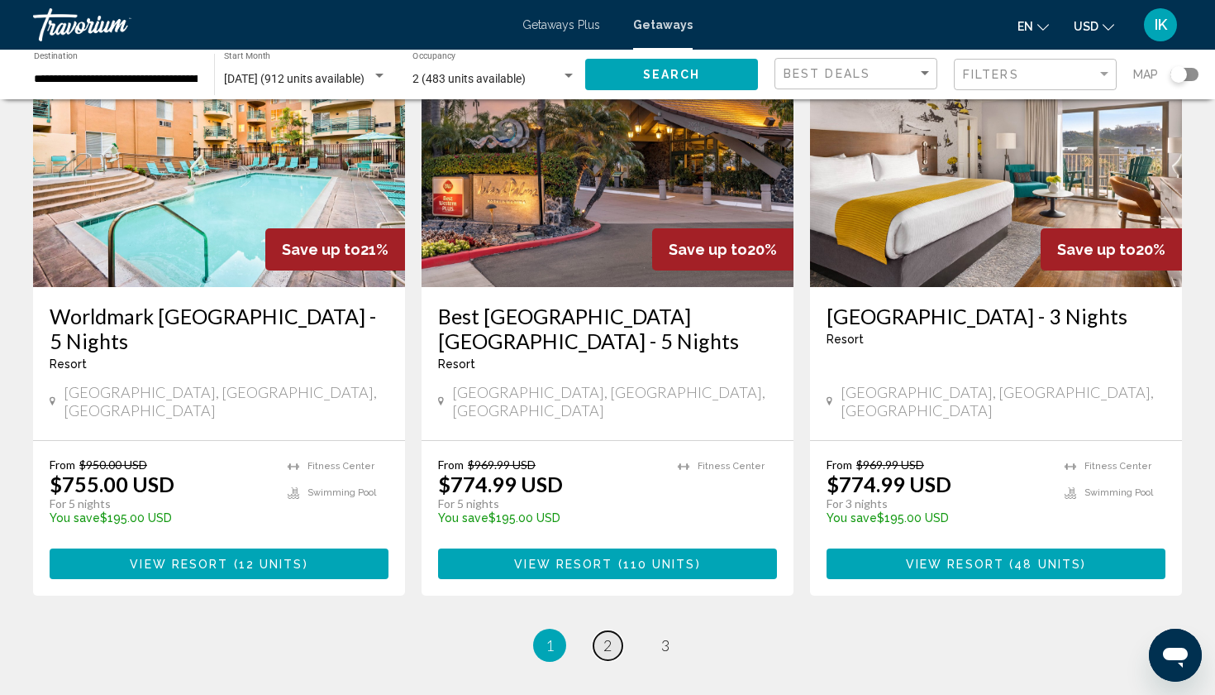
click at [607, 636] on span "2" at bounding box center [608, 645] width 8 height 18
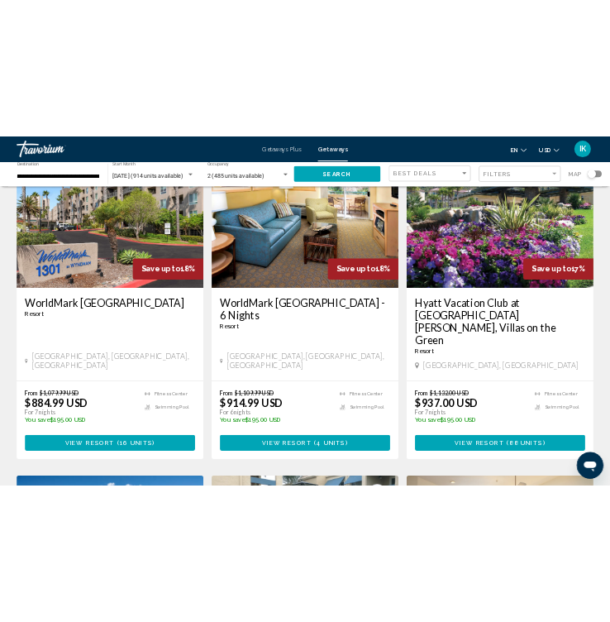
scroll to position [743, 0]
